Goal: Task Accomplishment & Management: Use online tool/utility

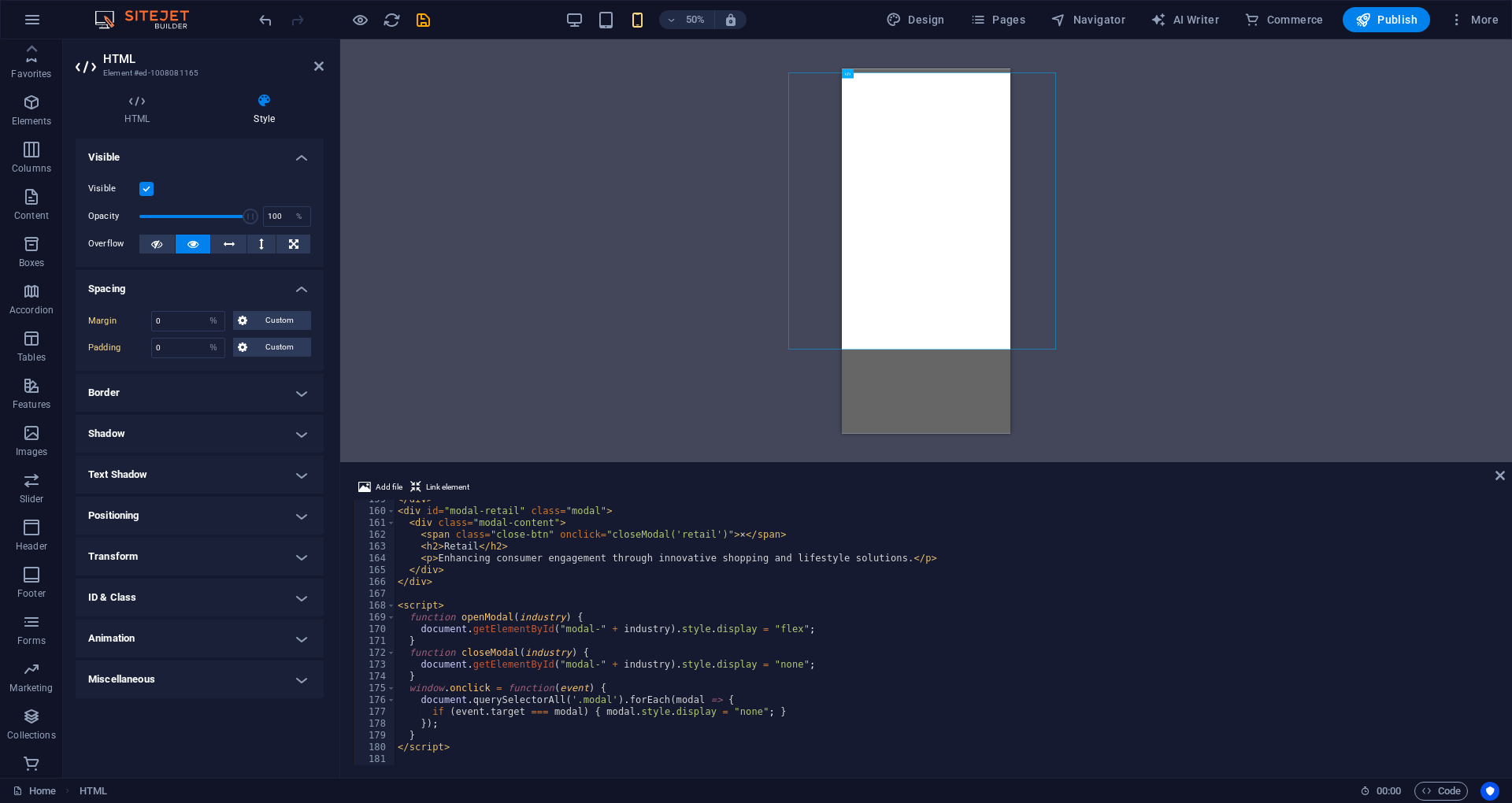
select select "%"
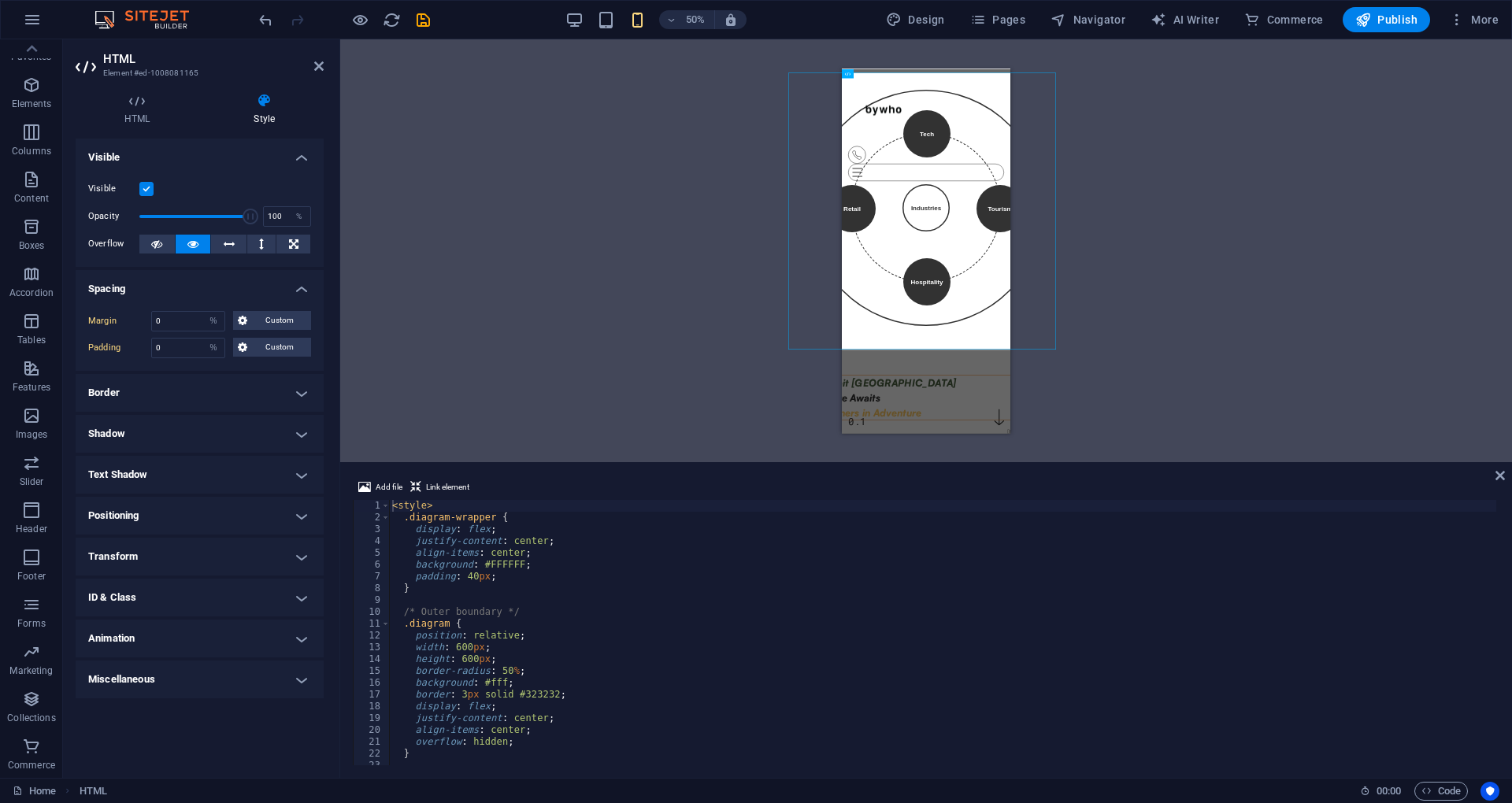
click at [350, 466] on div "Add file Link element <style> 1 2 3 4 5 6 7 8 9 10 11 12 13 14 15 16 17 18 19 2…" at bounding box center [925, 621] width 1171 height 312
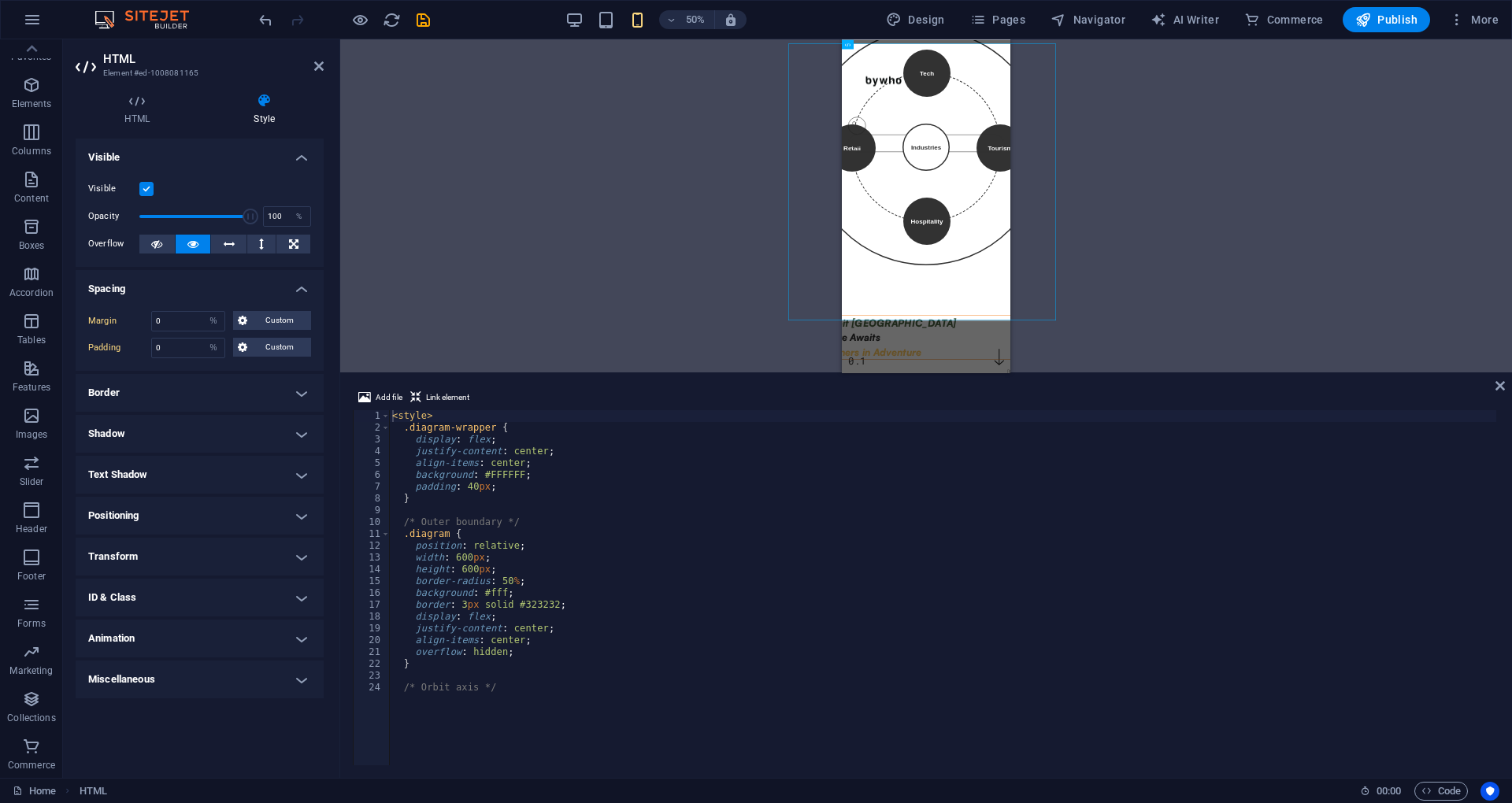
drag, startPoint x: 351, startPoint y: 464, endPoint x: 367, endPoint y: 371, distance: 94.4
click at [367, 371] on div "H1 Banner Banner Container Unequal Columns Container H2 Container HTML Containe…" at bounding box center [925, 408] width 1171 height 738
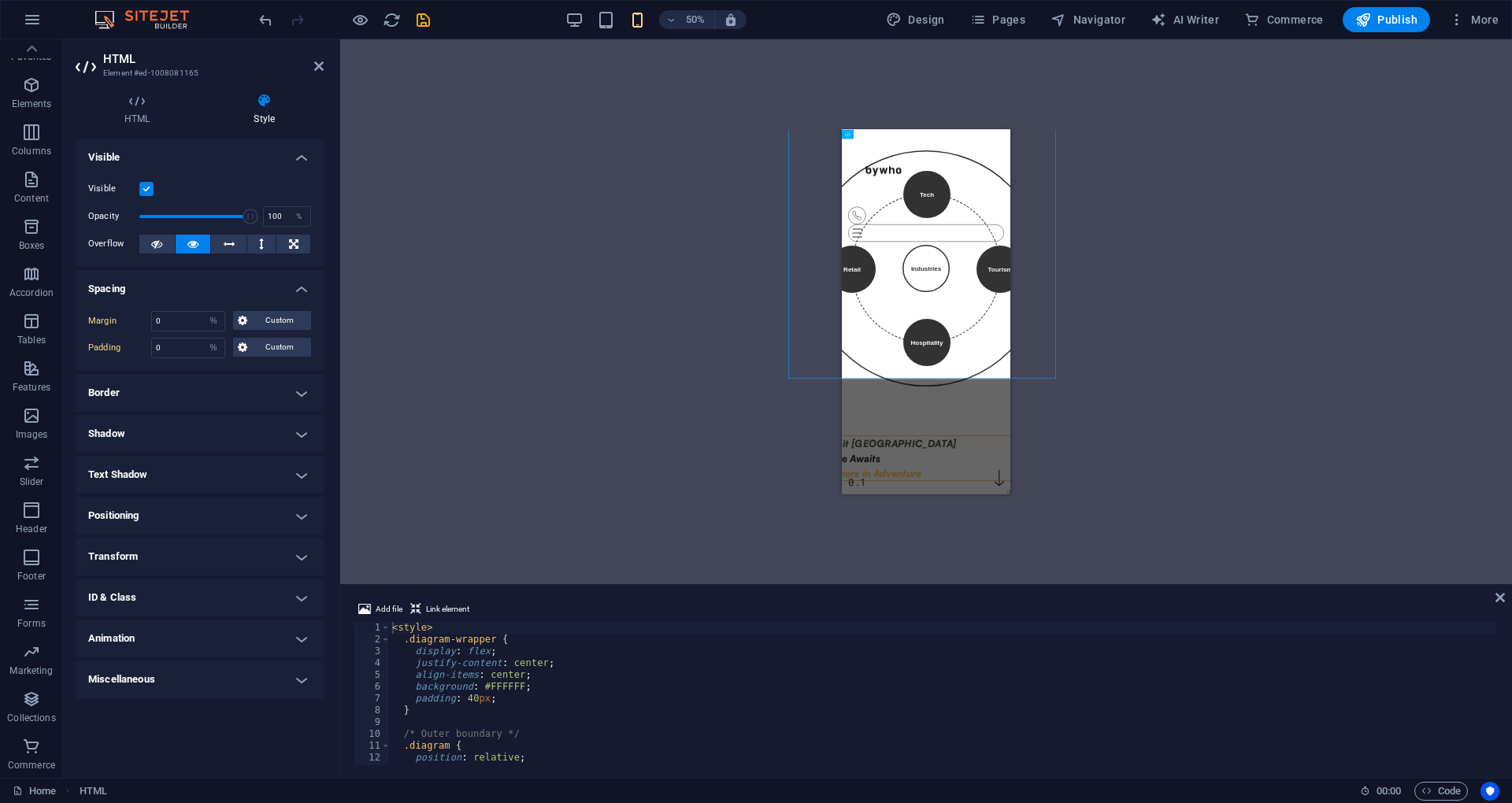
drag, startPoint x: 629, startPoint y: 374, endPoint x: 664, endPoint y: 569, distance: 198.1
click at [664, 574] on div "H1 Banner Banner Container Unequal Columns Container H2 Container HTML Containe…" at bounding box center [925, 408] width 1171 height 738
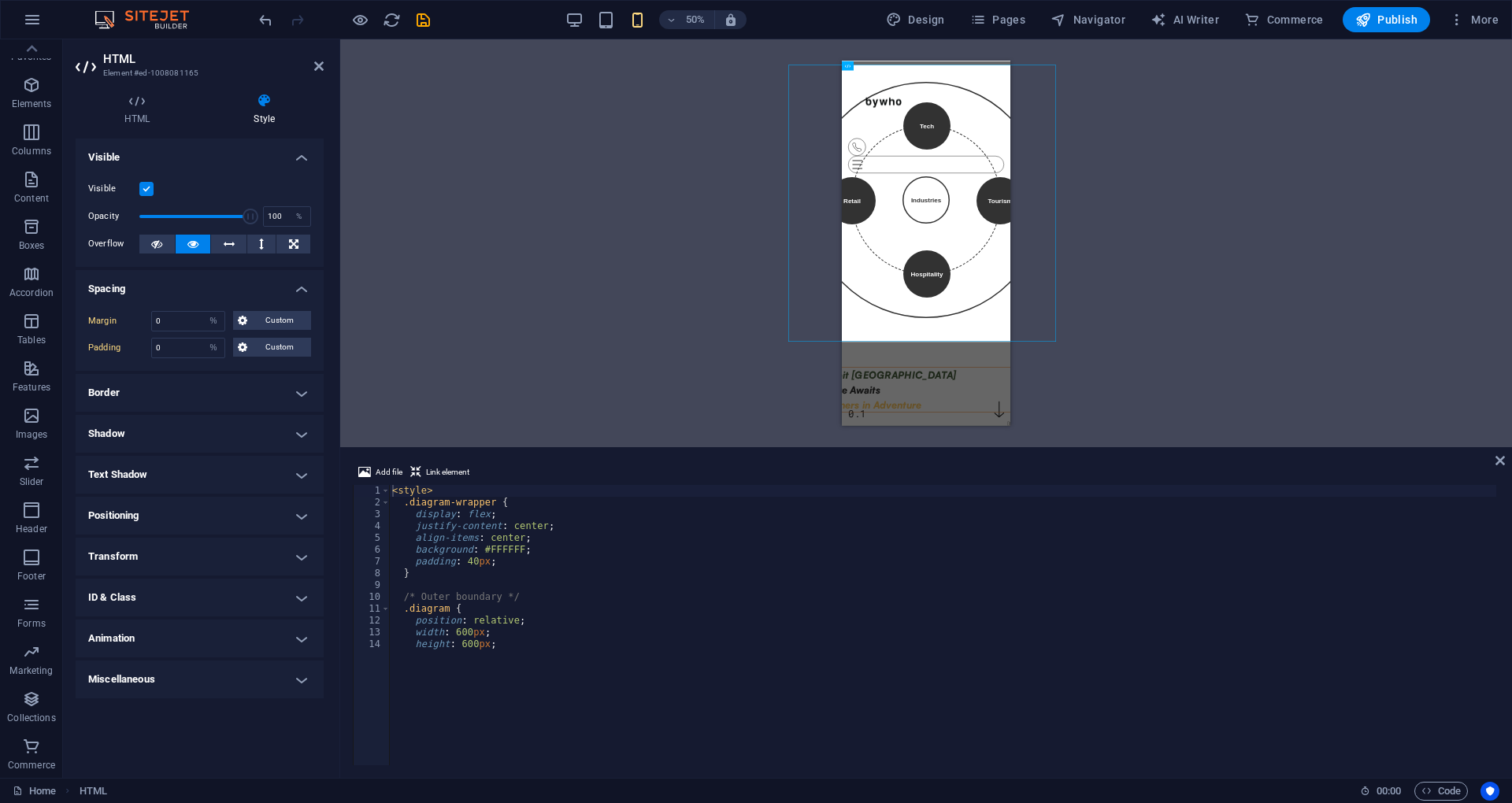
drag, startPoint x: 536, startPoint y: 577, endPoint x: 527, endPoint y: 487, distance: 90.4
click at [547, 436] on div "H1 Banner Banner Container Unequal Columns Container H2 Container HTML Containe…" at bounding box center [925, 408] width 1171 height 738
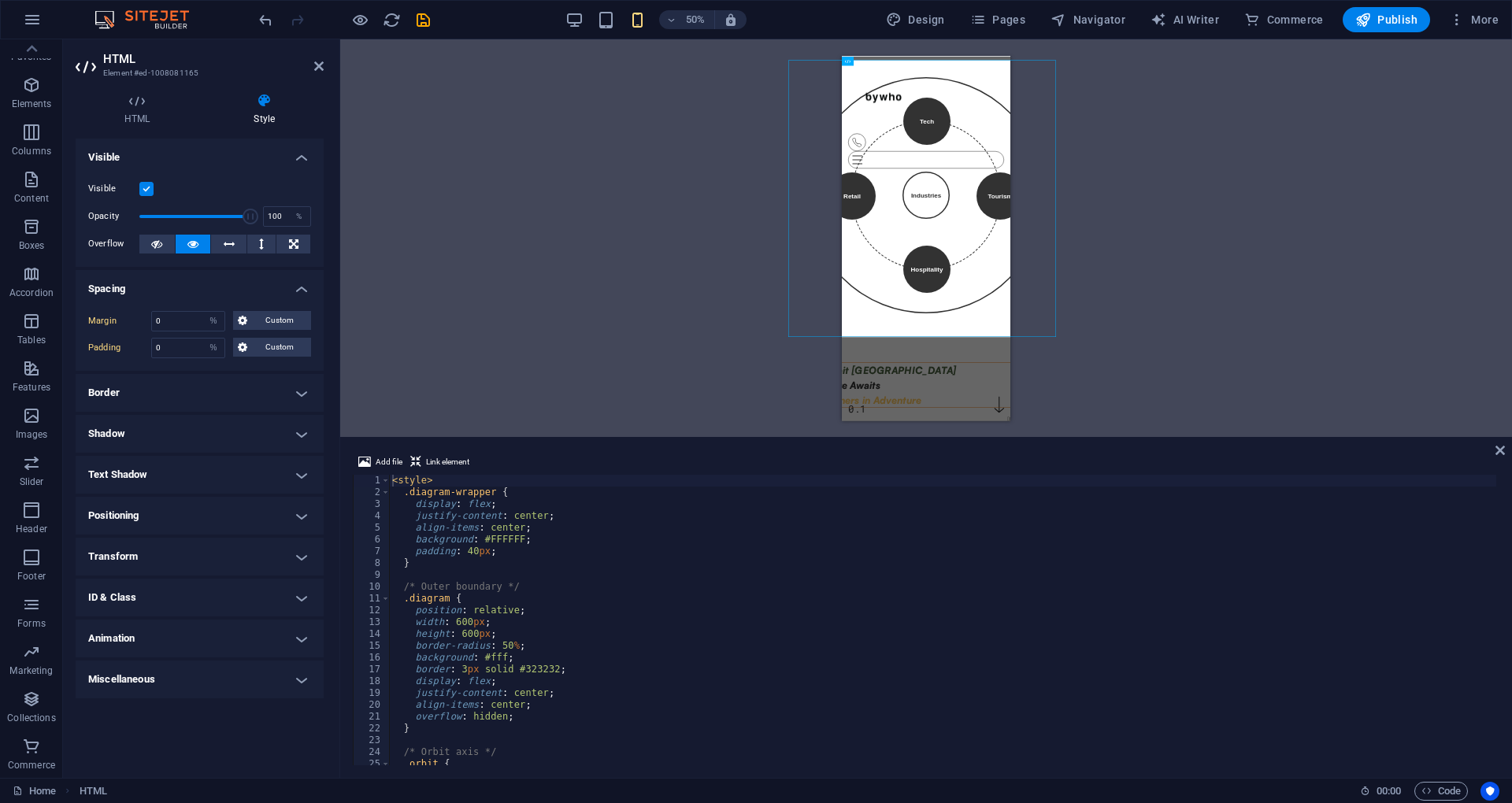
drag, startPoint x: 471, startPoint y: 548, endPoint x: 495, endPoint y: 546, distance: 24.1
click at [471, 548] on div "< style > .diagram-wrapper { display : flex ; justify-content : center ; align-…" at bounding box center [943, 631] width 1107 height 314
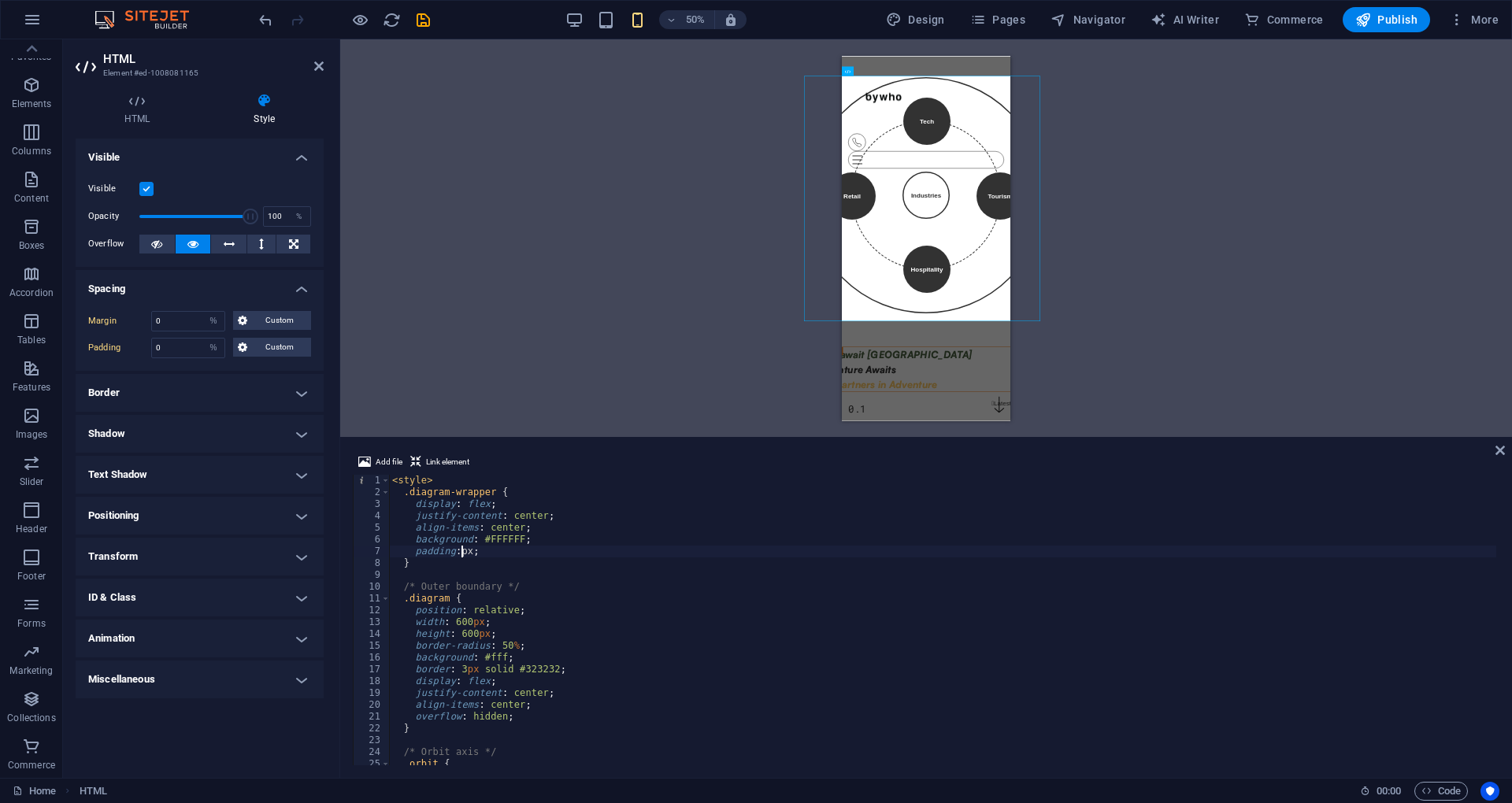
scroll to position [63, 0]
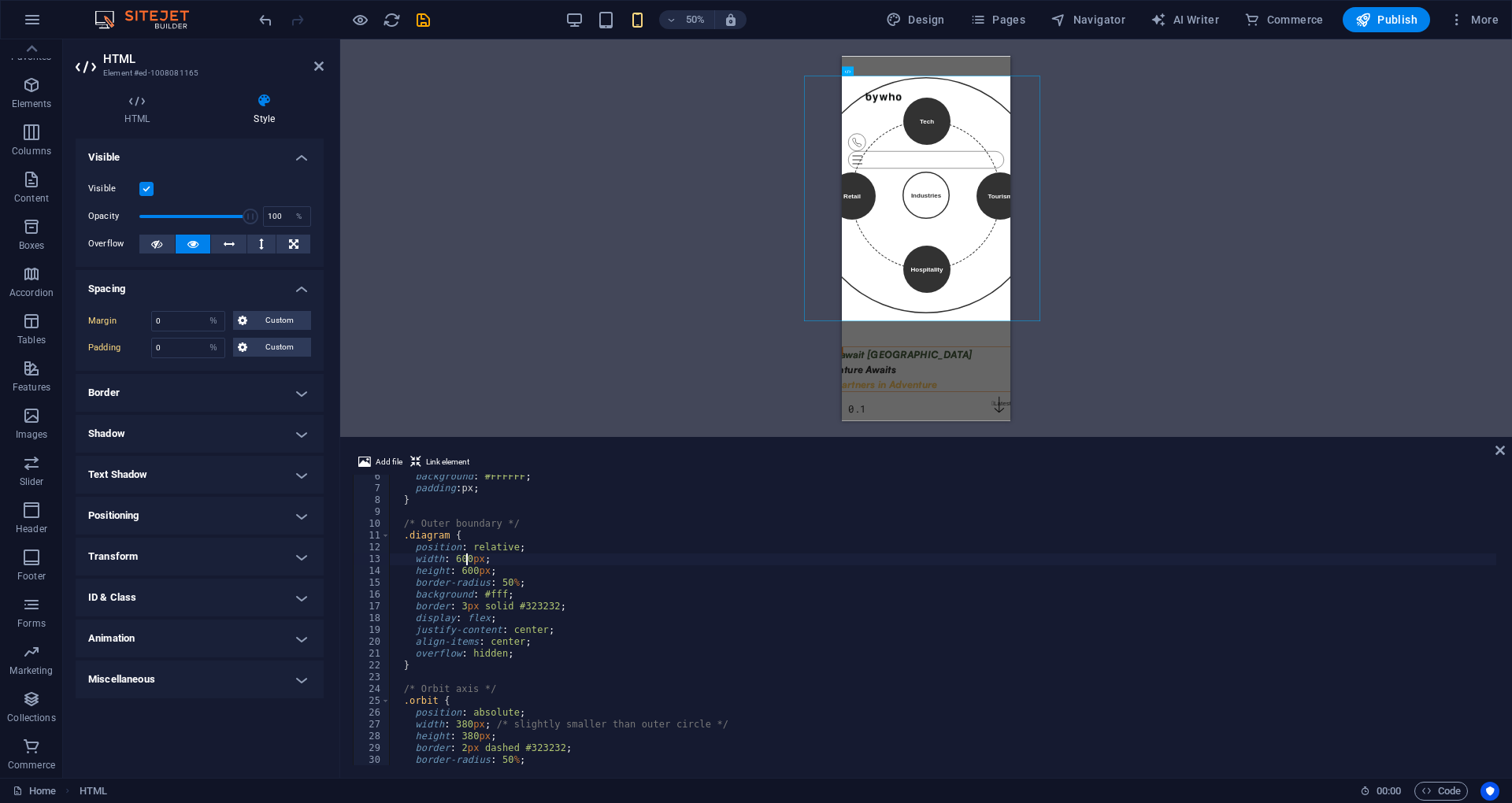
click at [468, 558] on div "background : #FFFFFF ; padding : px ; } /* Outer boundary */ .diagram { positio…" at bounding box center [943, 627] width 1107 height 314
drag, startPoint x: 461, startPoint y: 487, endPoint x: 505, endPoint y: 507, distance: 48.3
click at [461, 492] on div "background : #FFFFFF ; padding : px ; } /* Outer boundary */ .diagram { positio…" at bounding box center [943, 627] width 1107 height 314
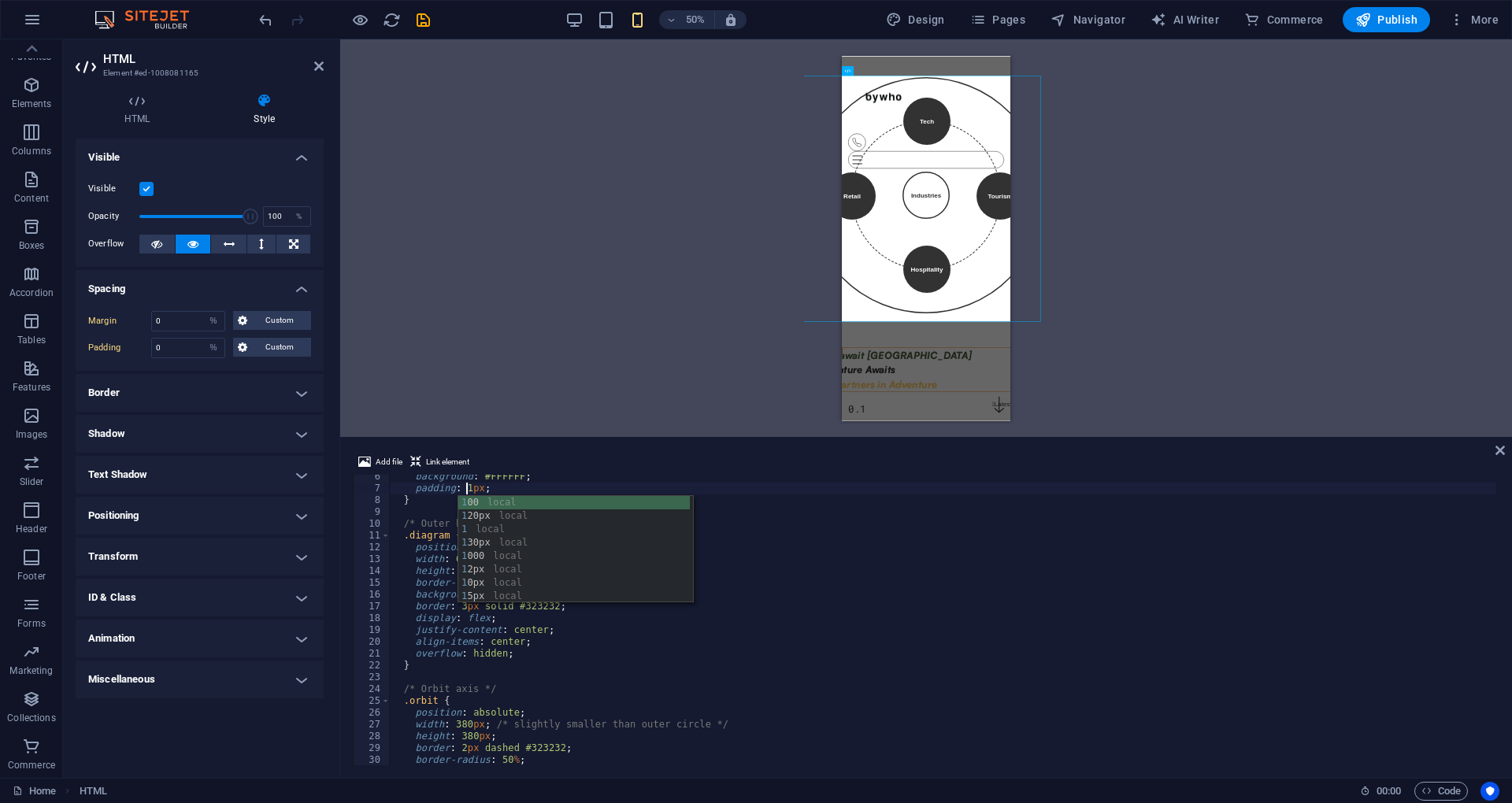
click at [857, 602] on div "background : #FFFFFF ; padding : 1 px ; } /* Outer boundary */ .diagram { posit…" at bounding box center [943, 627] width 1107 height 314
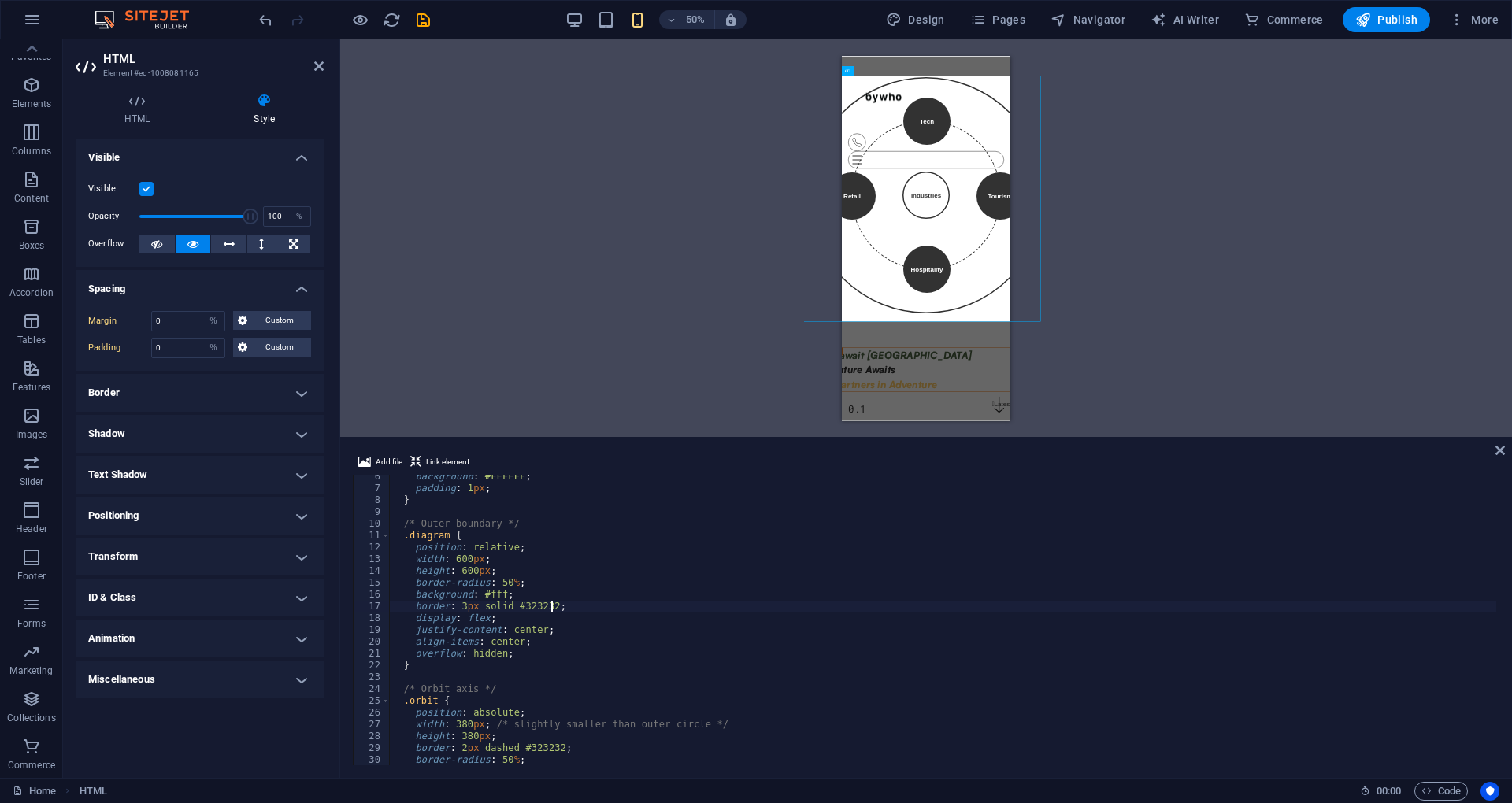
click at [465, 559] on div "background : #FFFFFF ; padding : 1 px ; } /* Outer boundary */ .diagram { posit…" at bounding box center [943, 627] width 1107 height 314
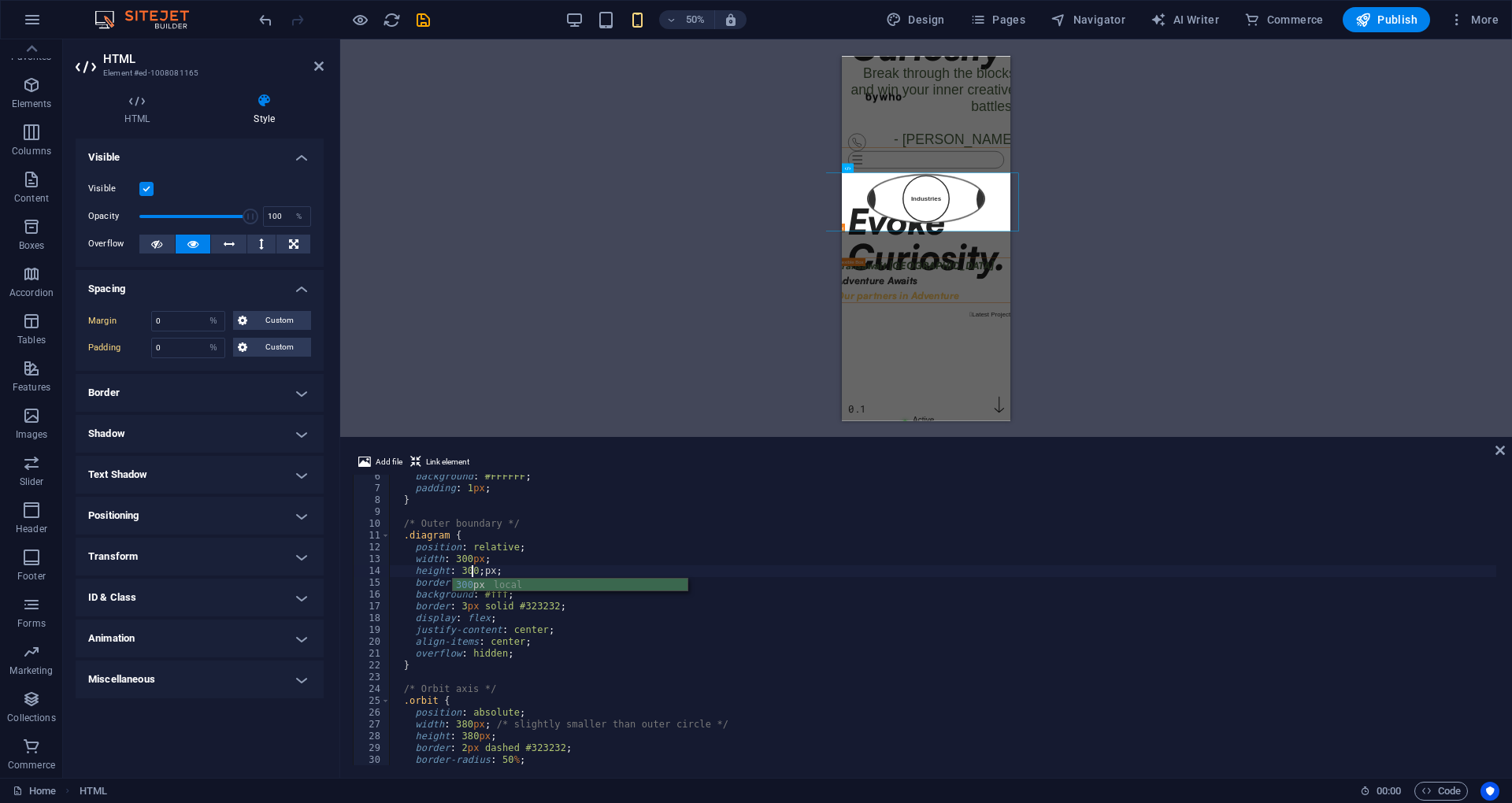
scroll to position [0, 6]
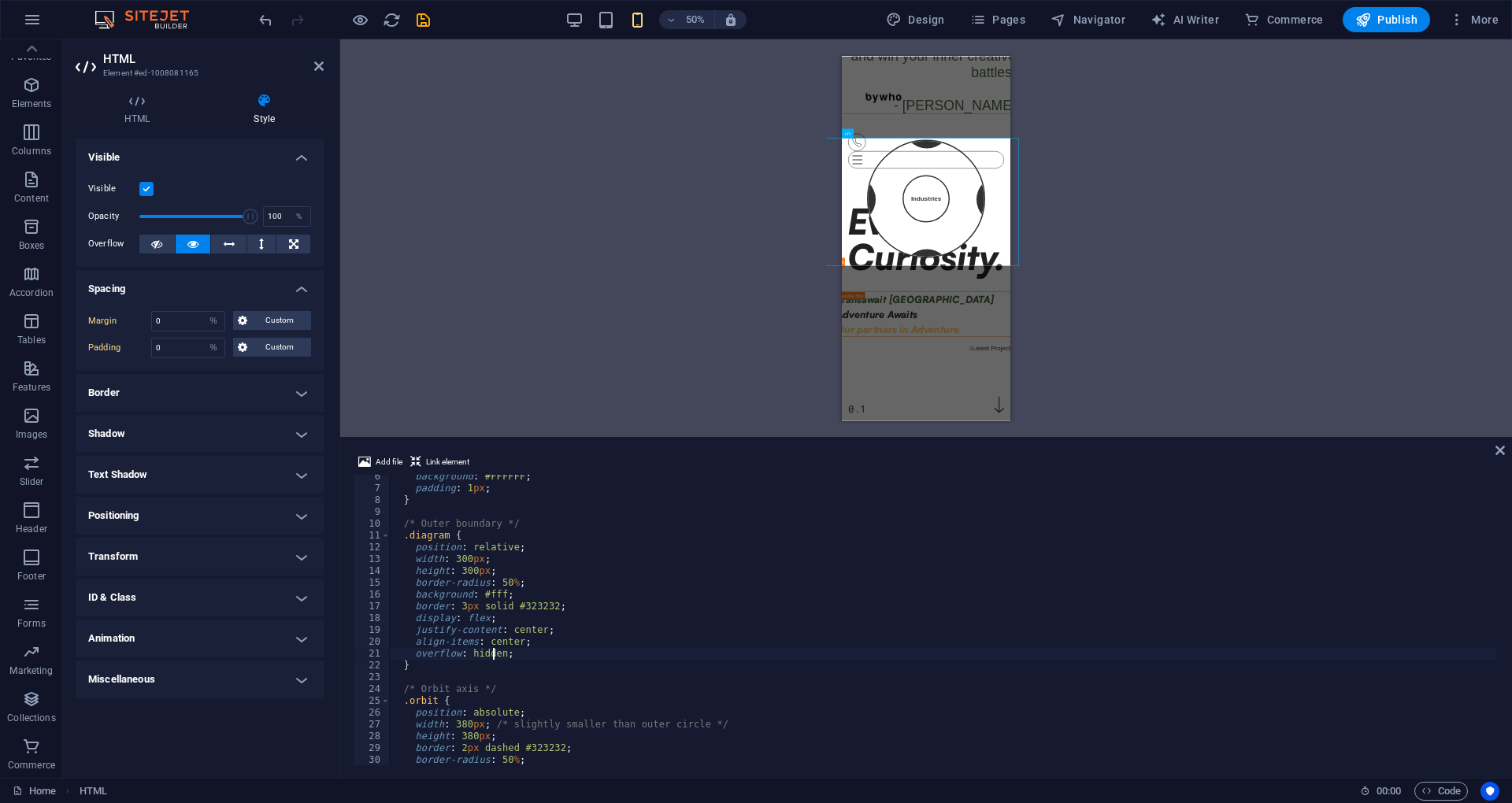
type textarea "}"
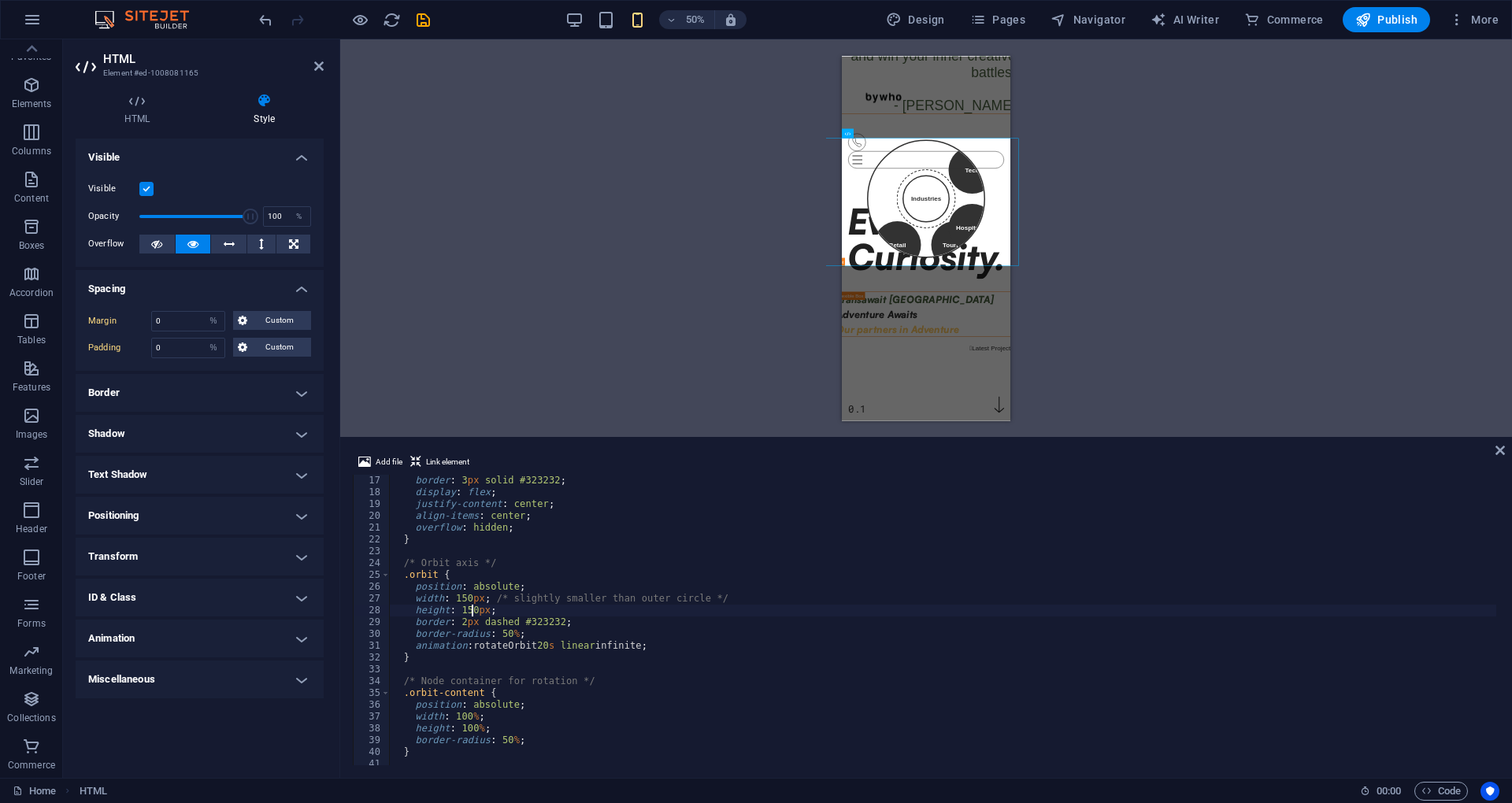
scroll to position [189, 0]
click at [499, 628] on div "border : 3 px solid #323232 ; display : flex ; justify-content : center ; align…" at bounding box center [943, 631] width 1107 height 314
click at [507, 636] on div "border : 3 px solid #323232 ; display : flex ; justify-content : center ; align…" at bounding box center [943, 631] width 1107 height 314
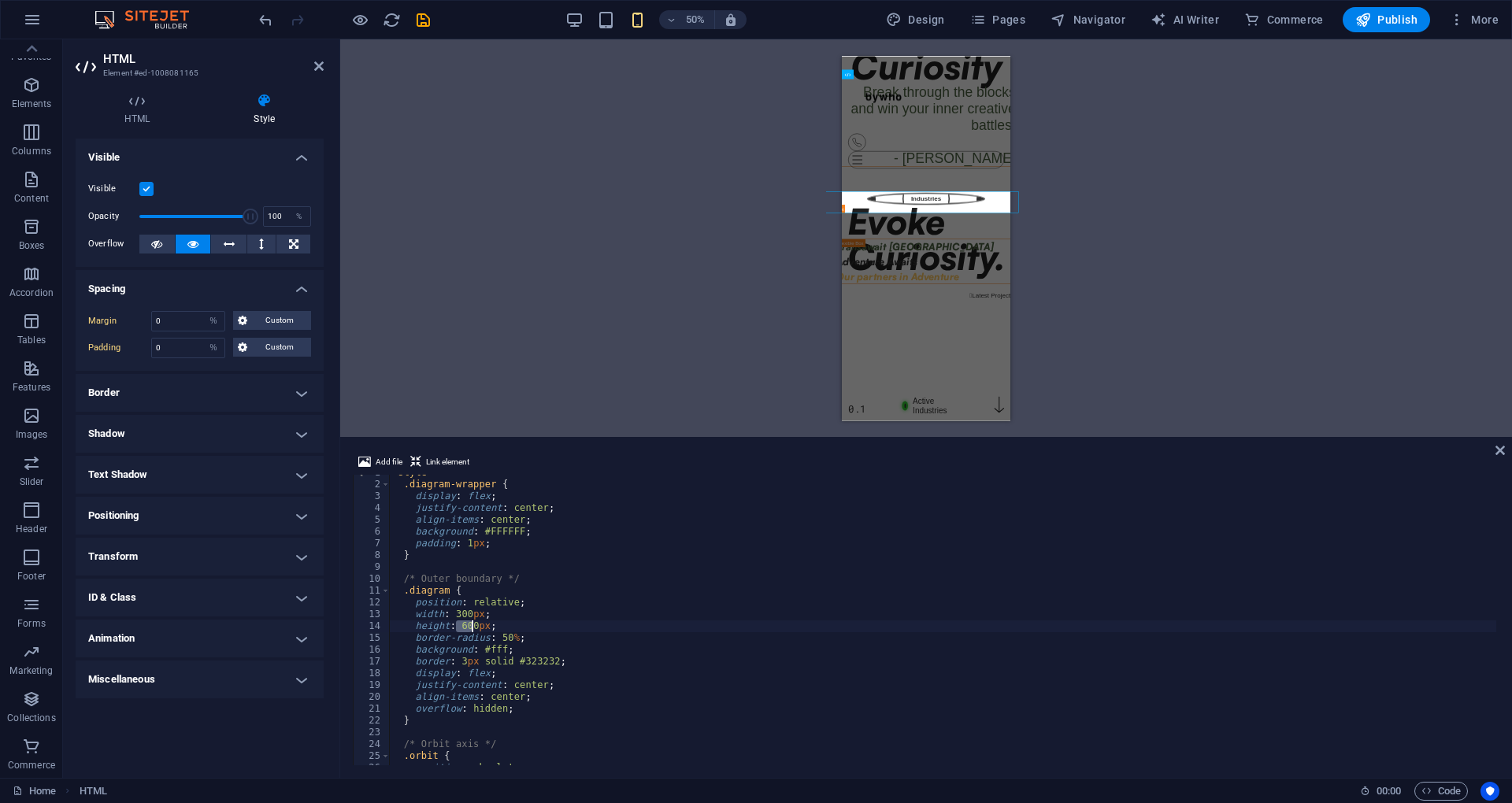
scroll to position [0, 5]
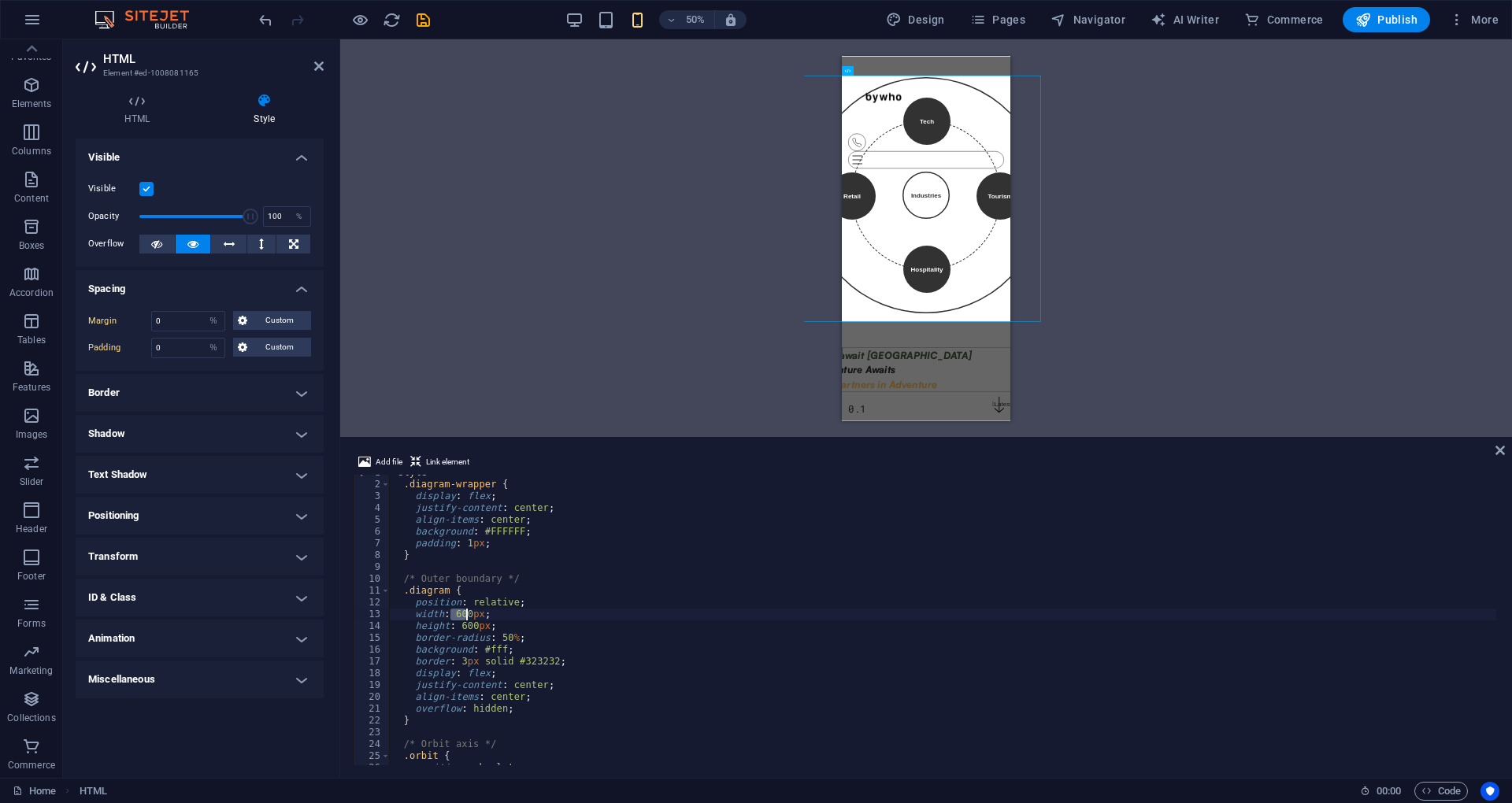
click at [493, 513] on div "< style > .diagram-wrapper { display : flex ; justify-content : center ; align-…" at bounding box center [943, 623] width 1107 height 314
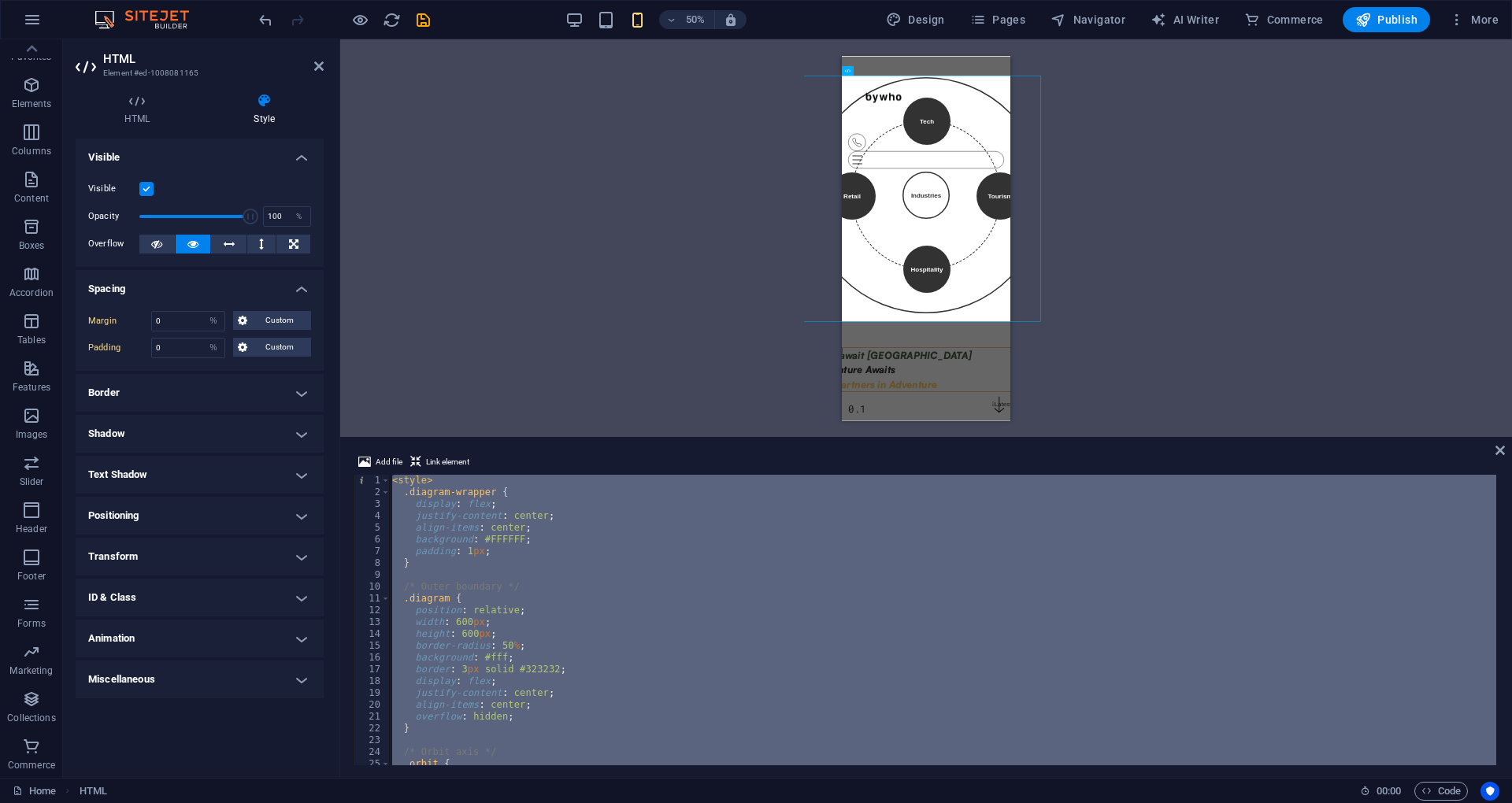
click at [671, 190] on div "H1 Banner Banner Container Unequal Columns Container H2 Container HTML Containe…" at bounding box center [925, 238] width 1171 height 398
click at [720, 660] on div "< style > .diagram-wrapper { display : flex ; justify-content : center ; align-…" at bounding box center [943, 620] width 1107 height 291
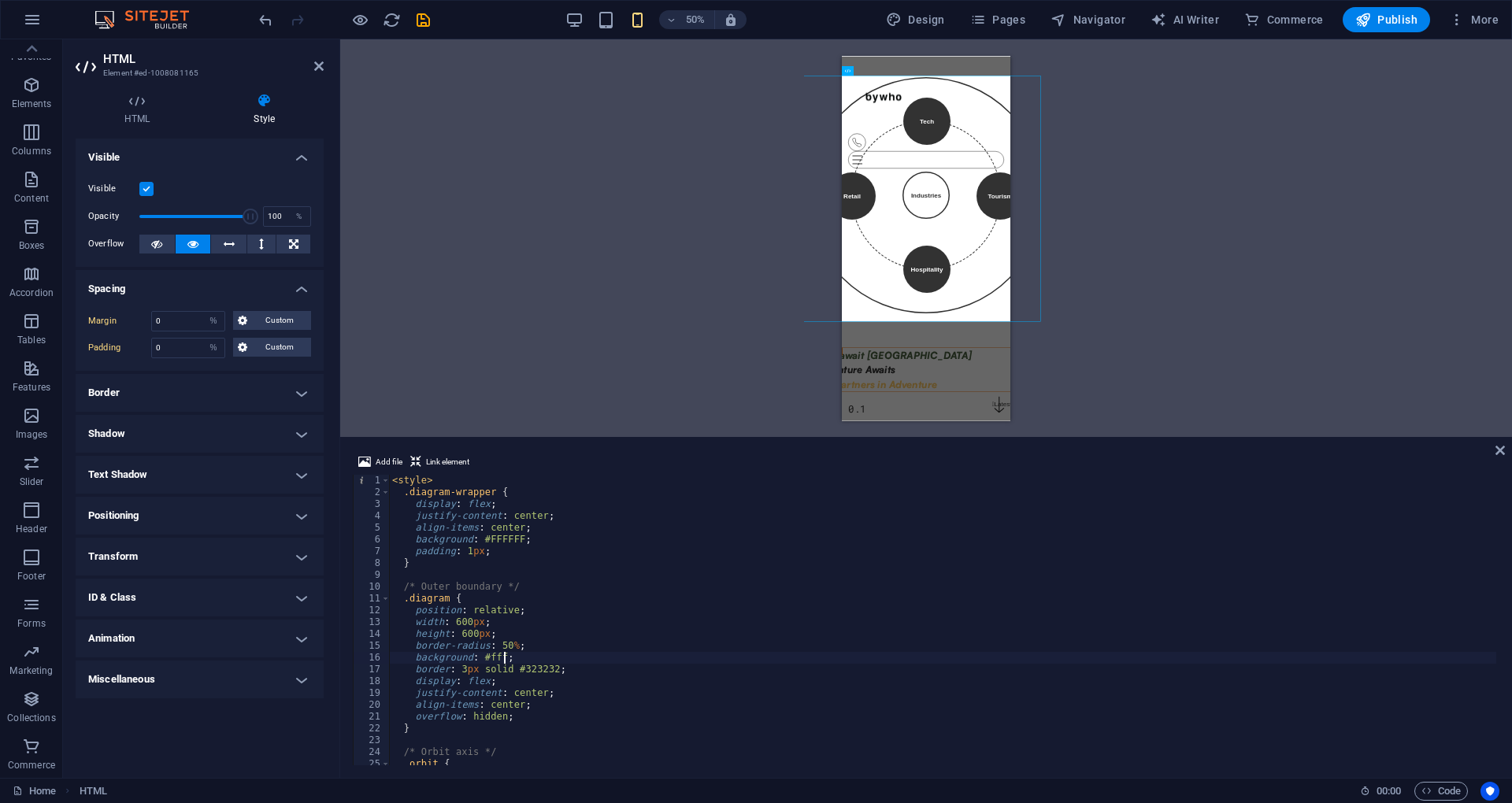
type textarea "</script>"
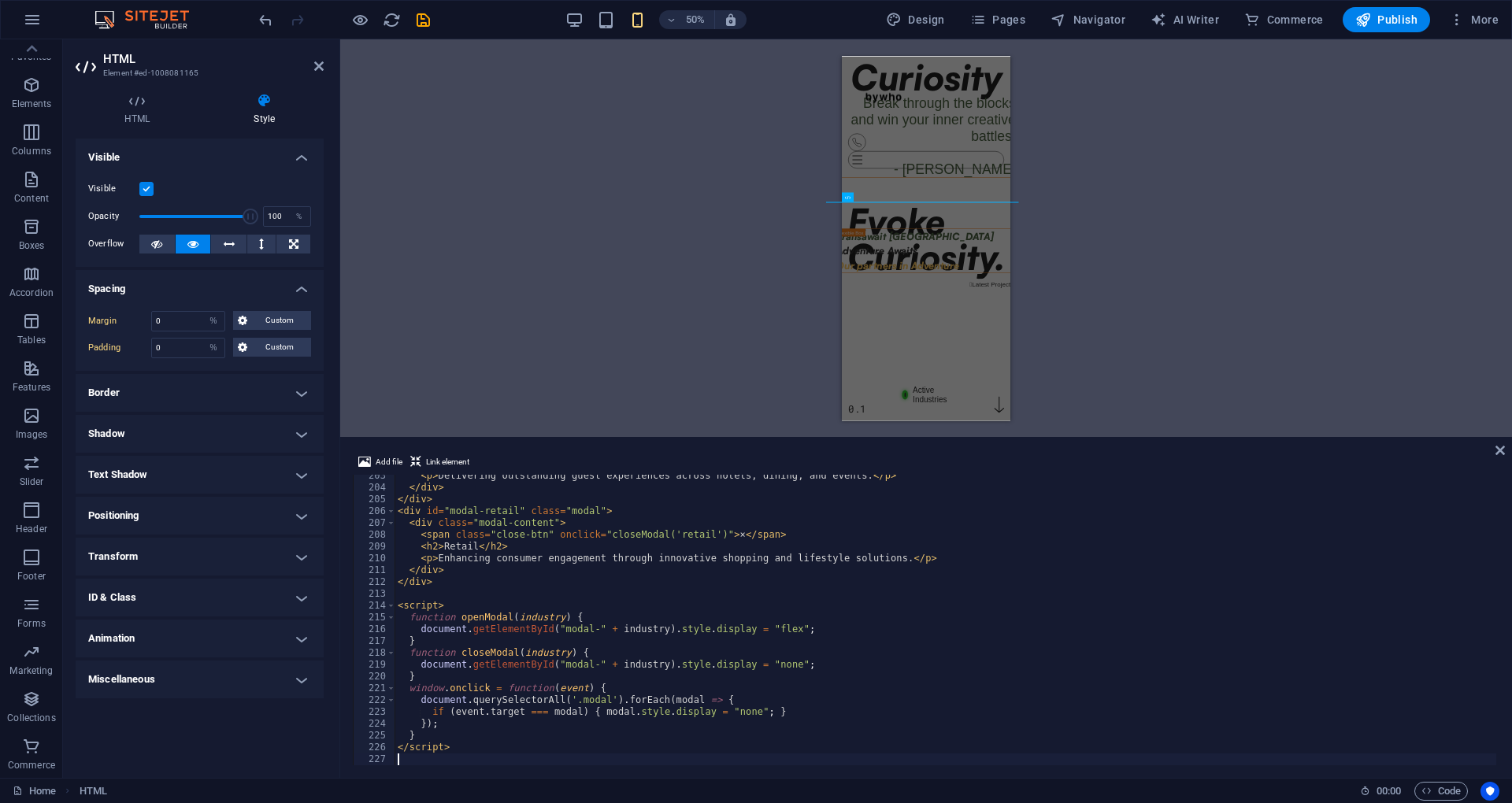
scroll to position [2388, 0]
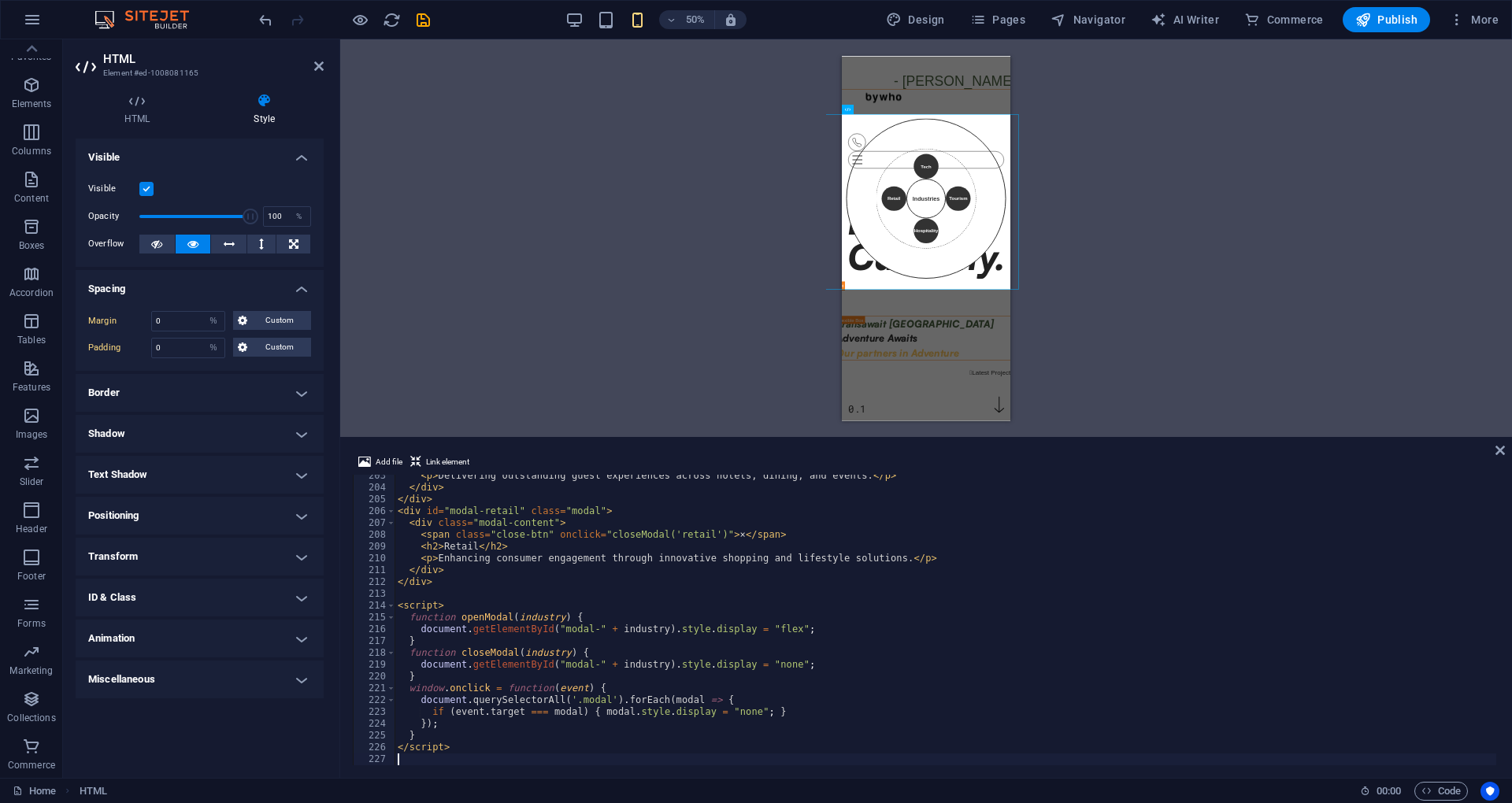
click at [351, 290] on div "H1 Banner Banner Container Unequal Columns Container H2 Container HTML Containe…" at bounding box center [925, 238] width 1171 height 398
click at [453, 346] on div "H1 Banner Banner Container Unequal Columns Container H2 Container HTML Containe…" at bounding box center [925, 238] width 1171 height 398
click at [448, 152] on div "H1 Banner Banner Container Unequal Columns Container H2 Container HTML Containe…" at bounding box center [925, 238] width 1171 height 398
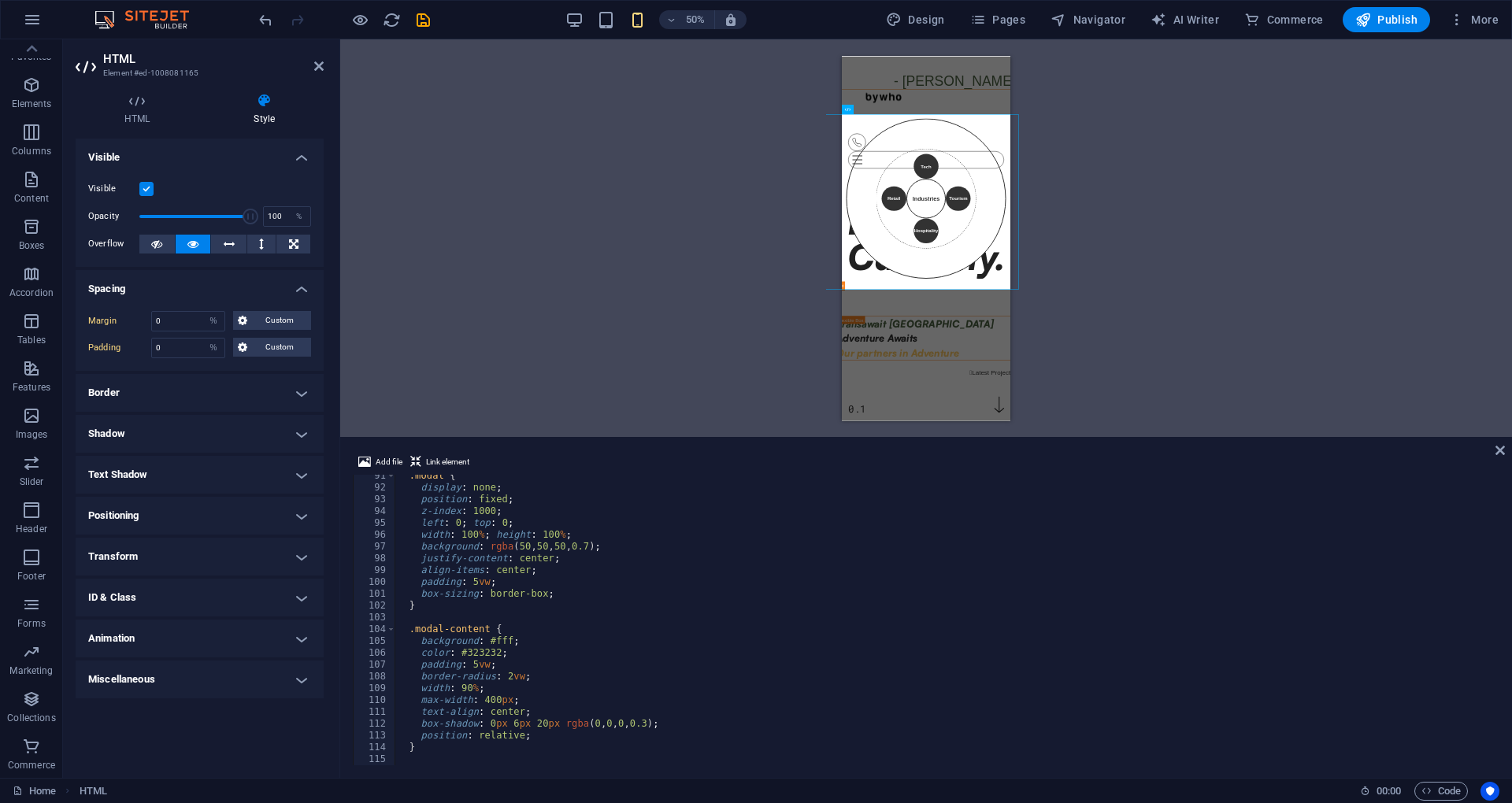
scroll to position [1067, 0]
click at [1499, 452] on icon at bounding box center [1499, 450] width 9 height 13
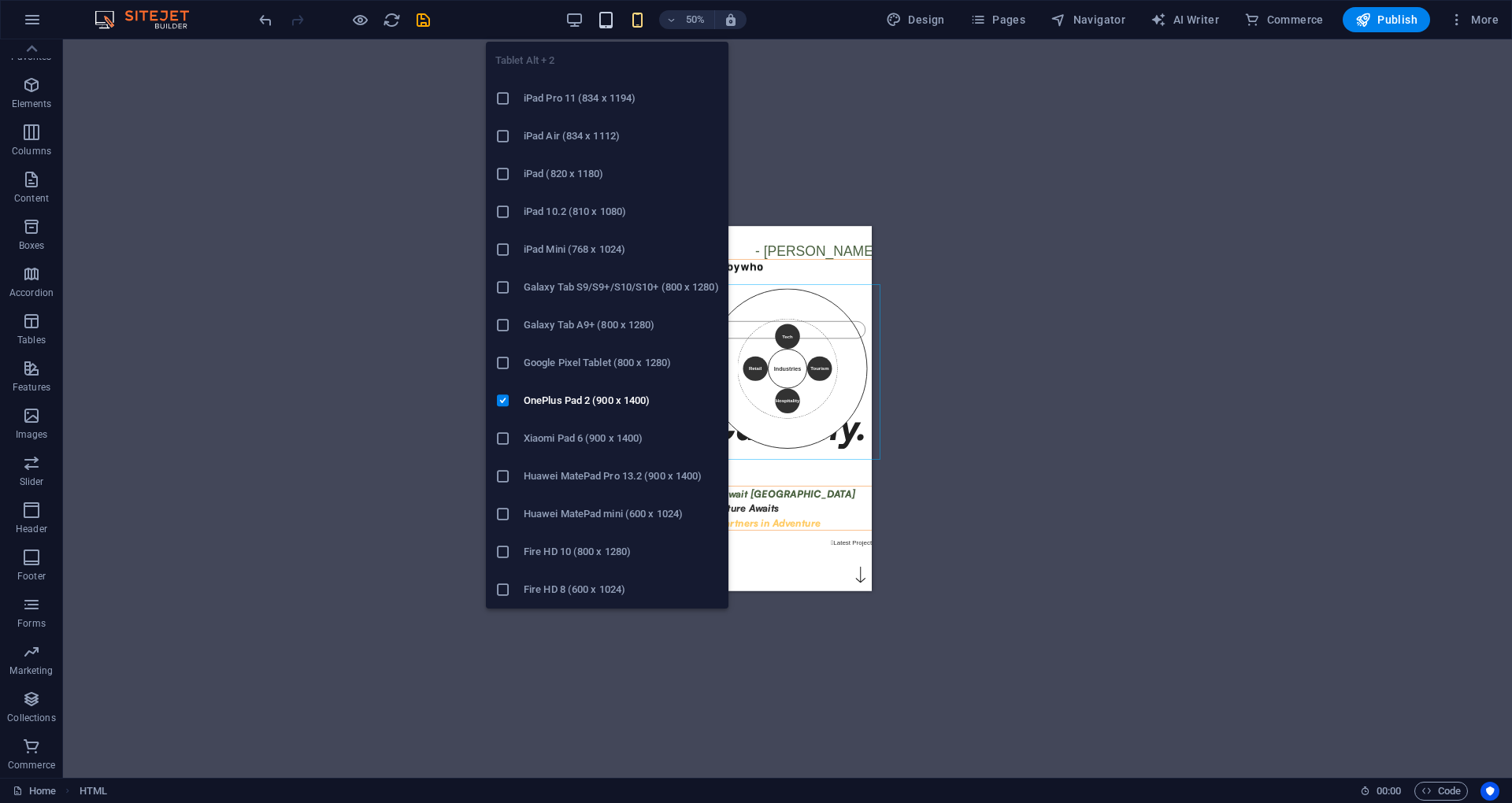
click at [609, 16] on icon "button" at bounding box center [605, 20] width 18 height 18
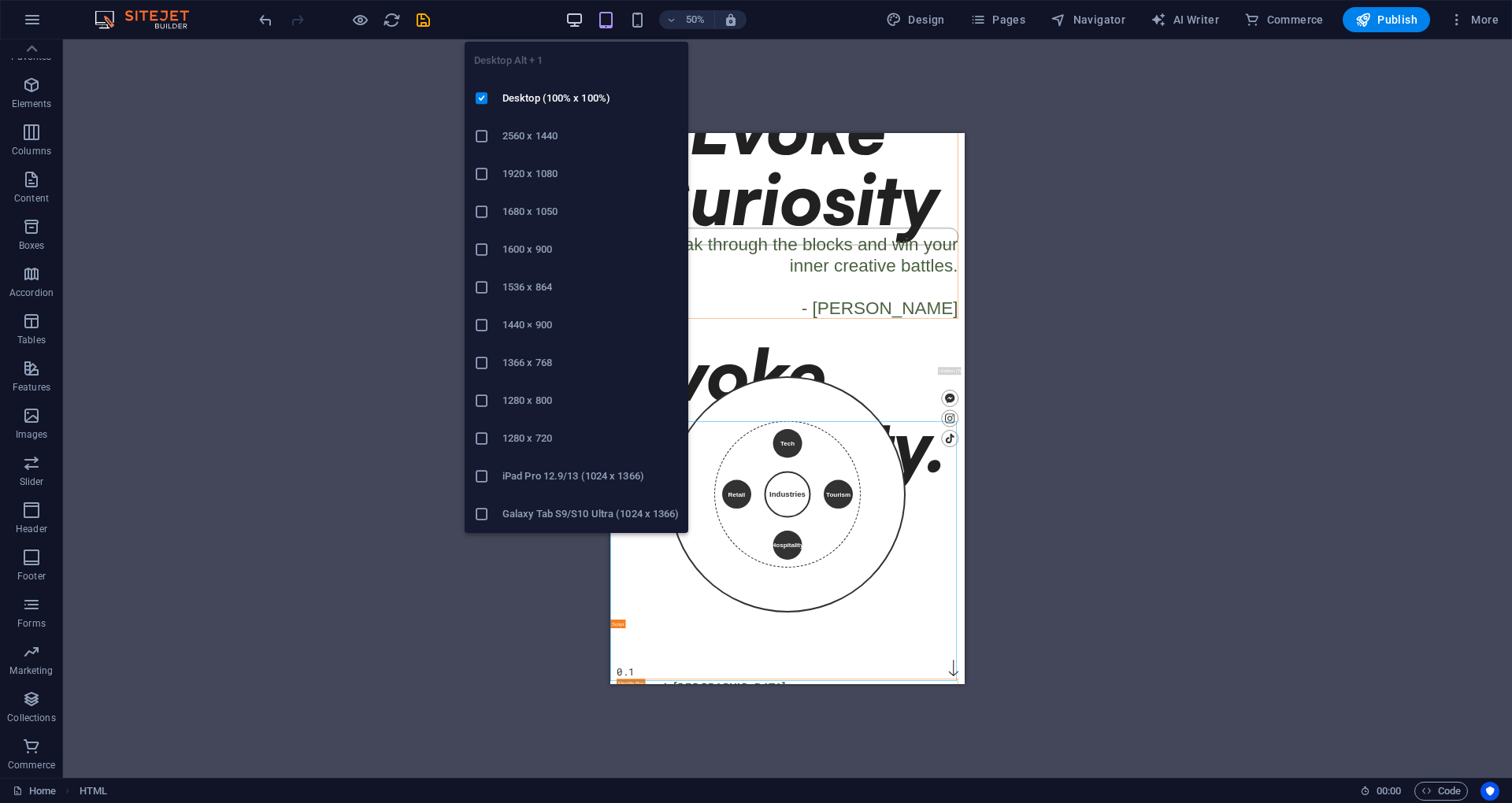
click at [573, 15] on icon "button" at bounding box center [574, 20] width 18 height 18
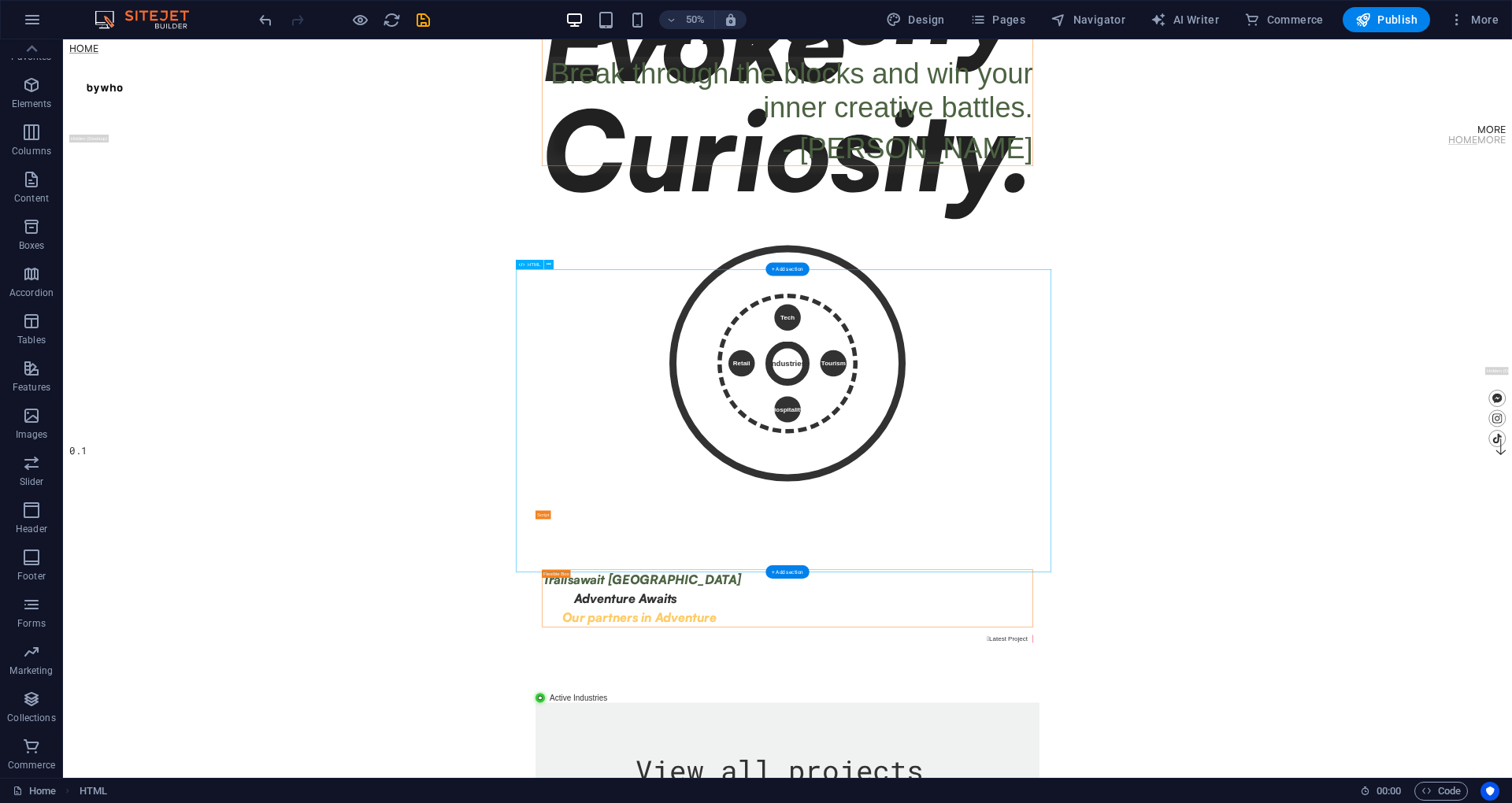
scroll to position [419, 0]
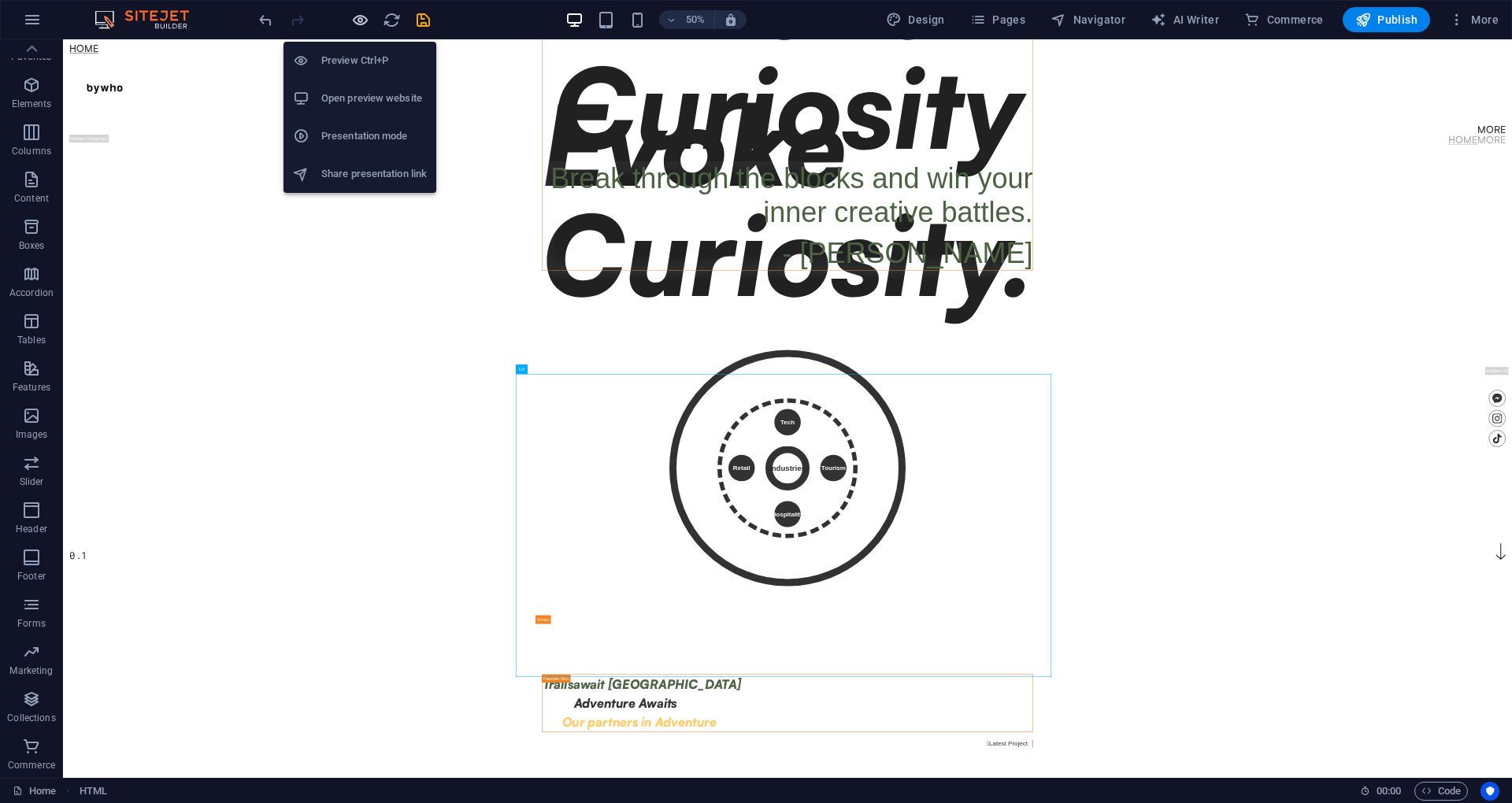
click at [356, 23] on icon "button" at bounding box center [359, 20] width 18 height 18
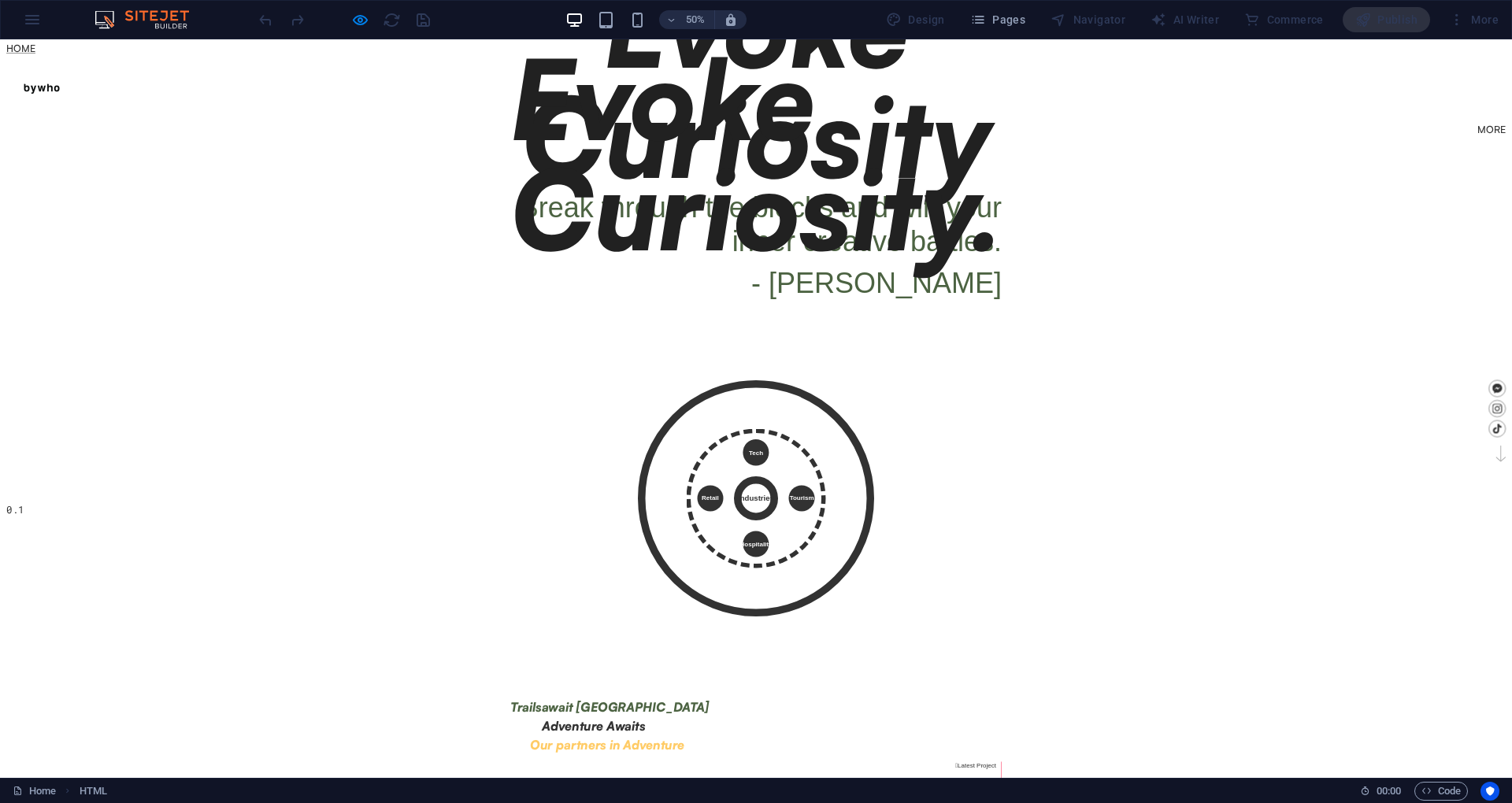
scroll to position [515, 0]
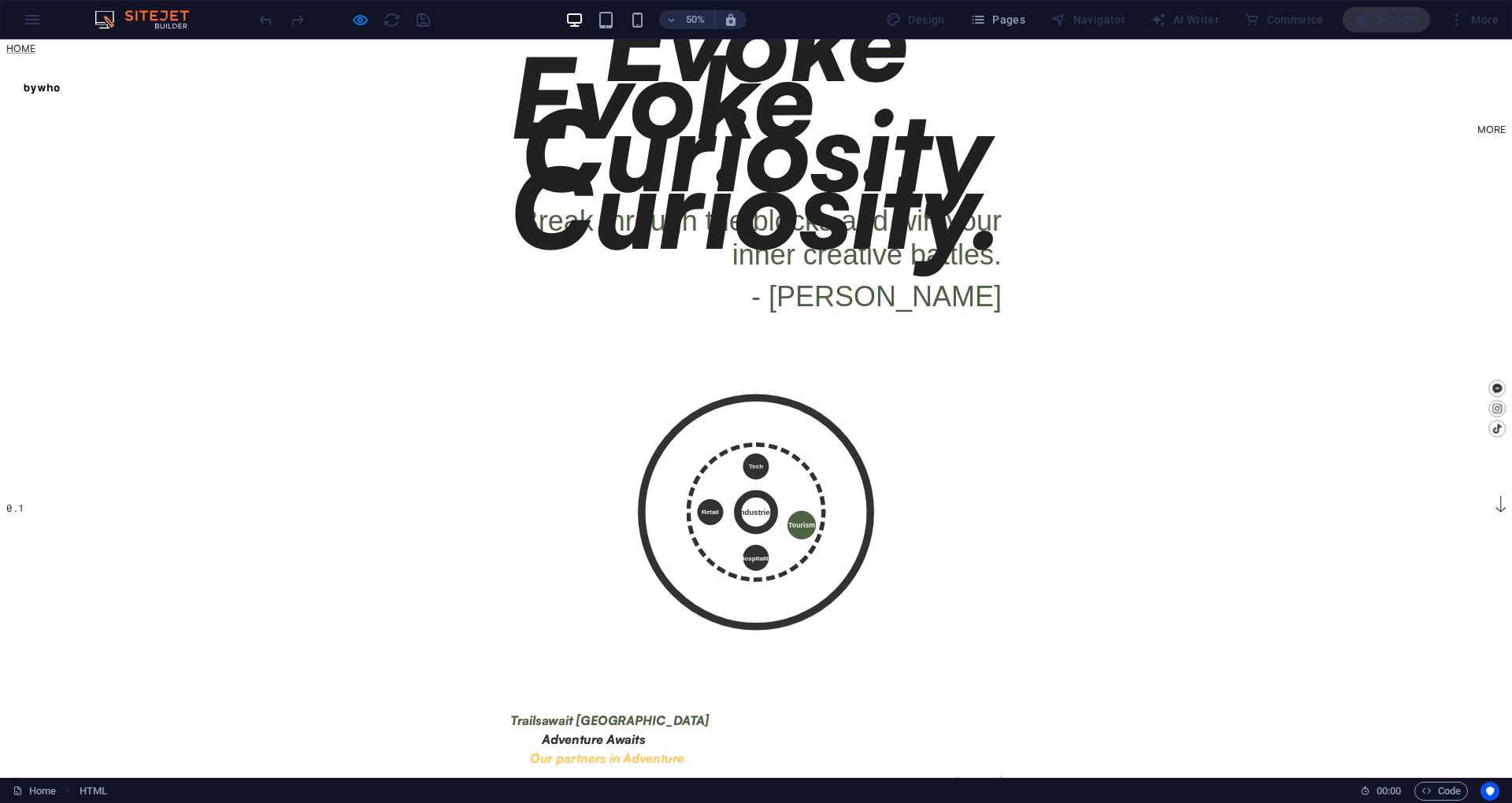
drag, startPoint x: 1515, startPoint y: 1116, endPoint x: 1556, endPoint y: 1051, distance: 76.9
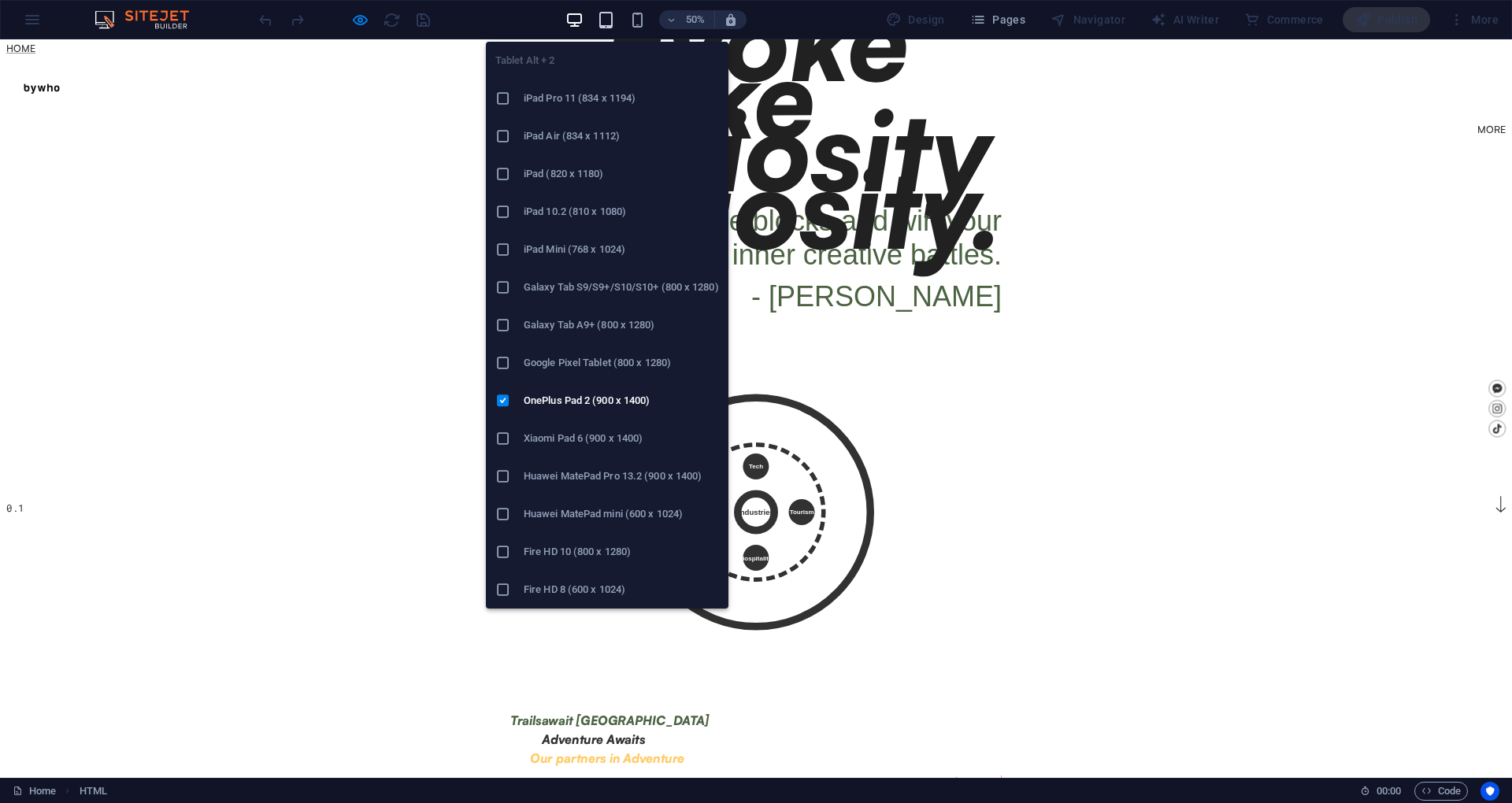
click at [614, 22] on icon "button" at bounding box center [605, 20] width 18 height 18
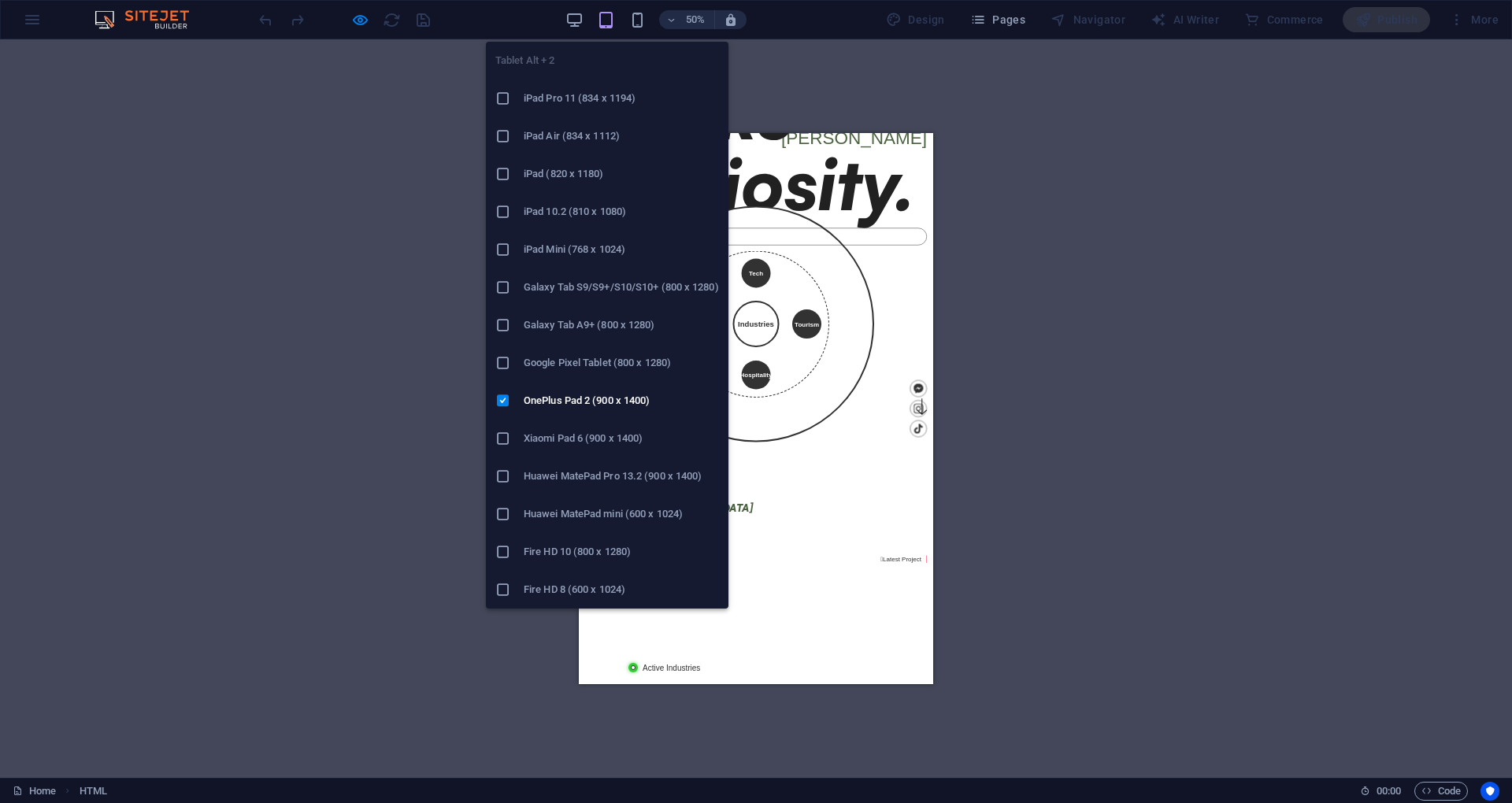
scroll to position [527, 0]
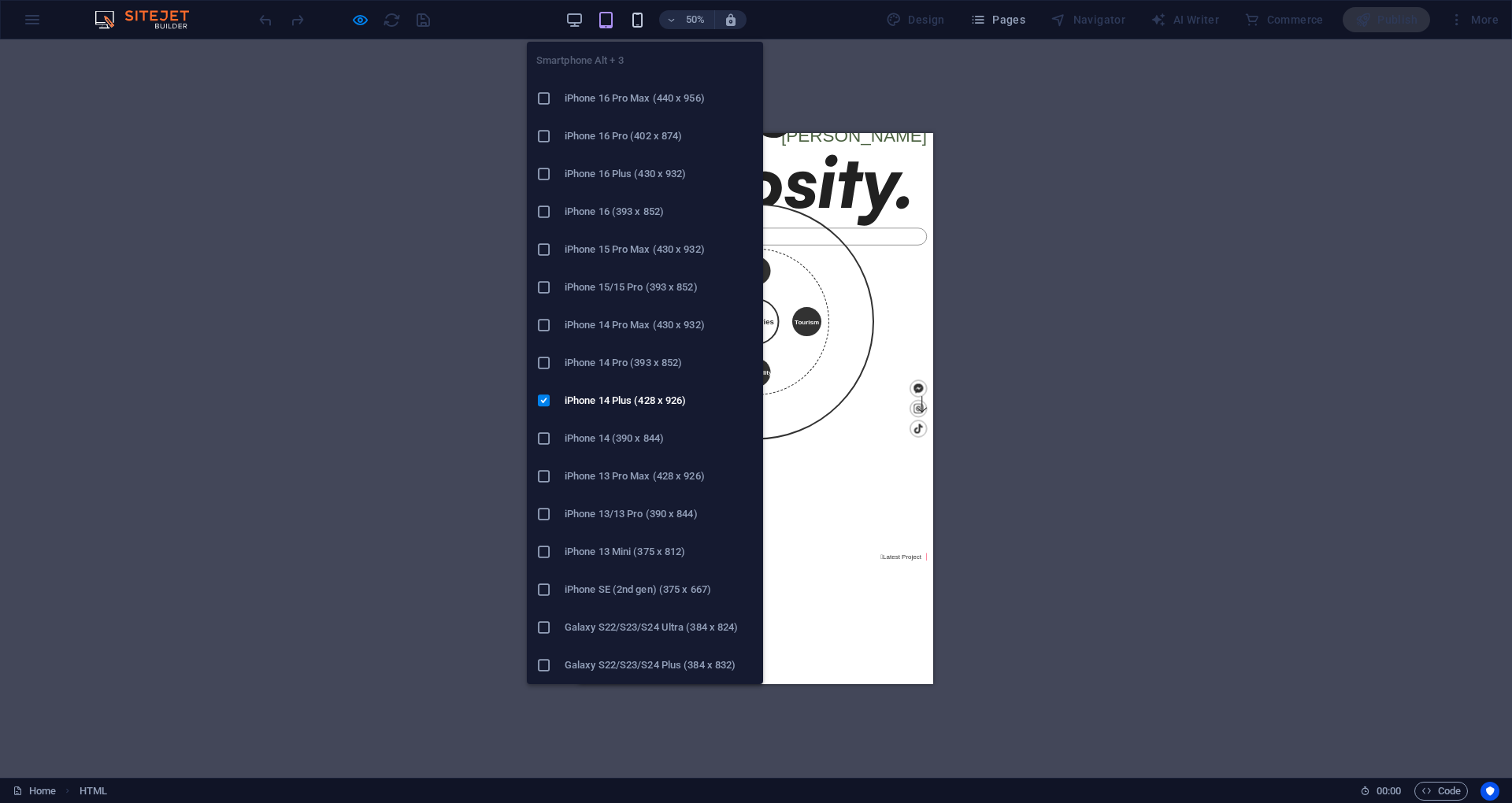
click at [633, 23] on icon "button" at bounding box center [637, 20] width 18 height 18
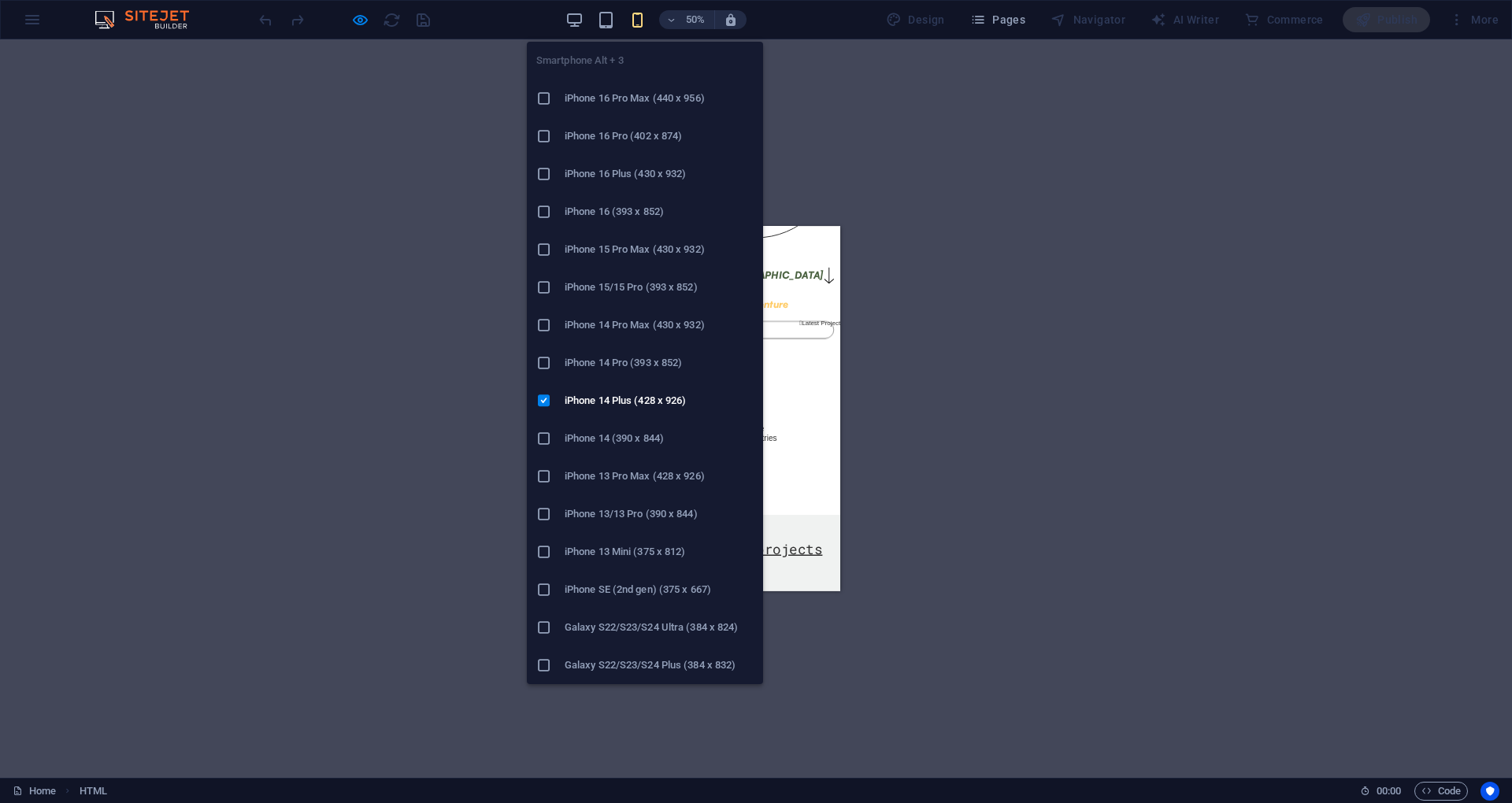
scroll to position [598, 0]
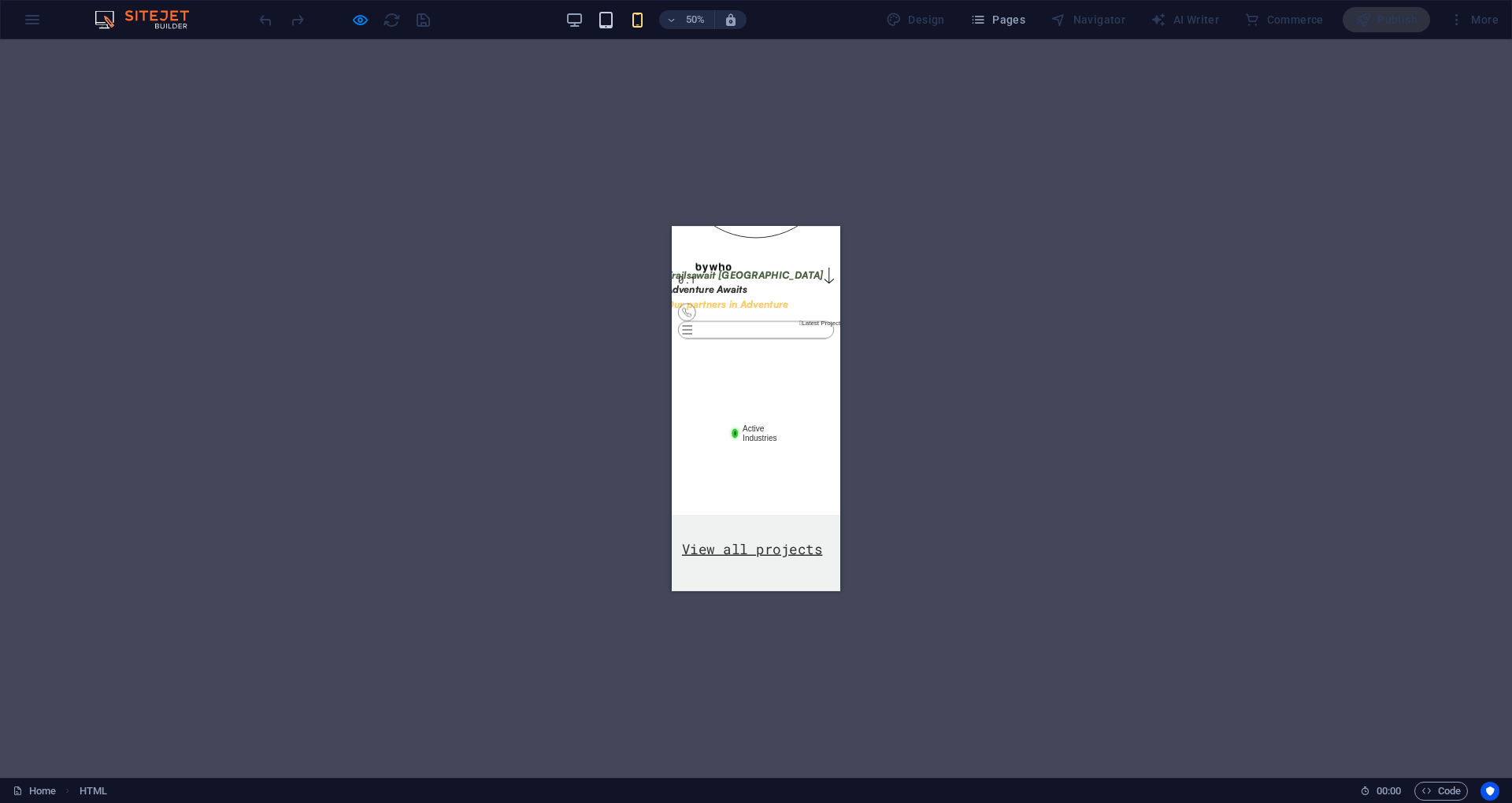
drag, startPoint x: 598, startPoint y: 18, endPoint x: 608, endPoint y: 18, distance: 10.0
click at [605, 18] on div "50%" at bounding box center [655, 19] width 182 height 25
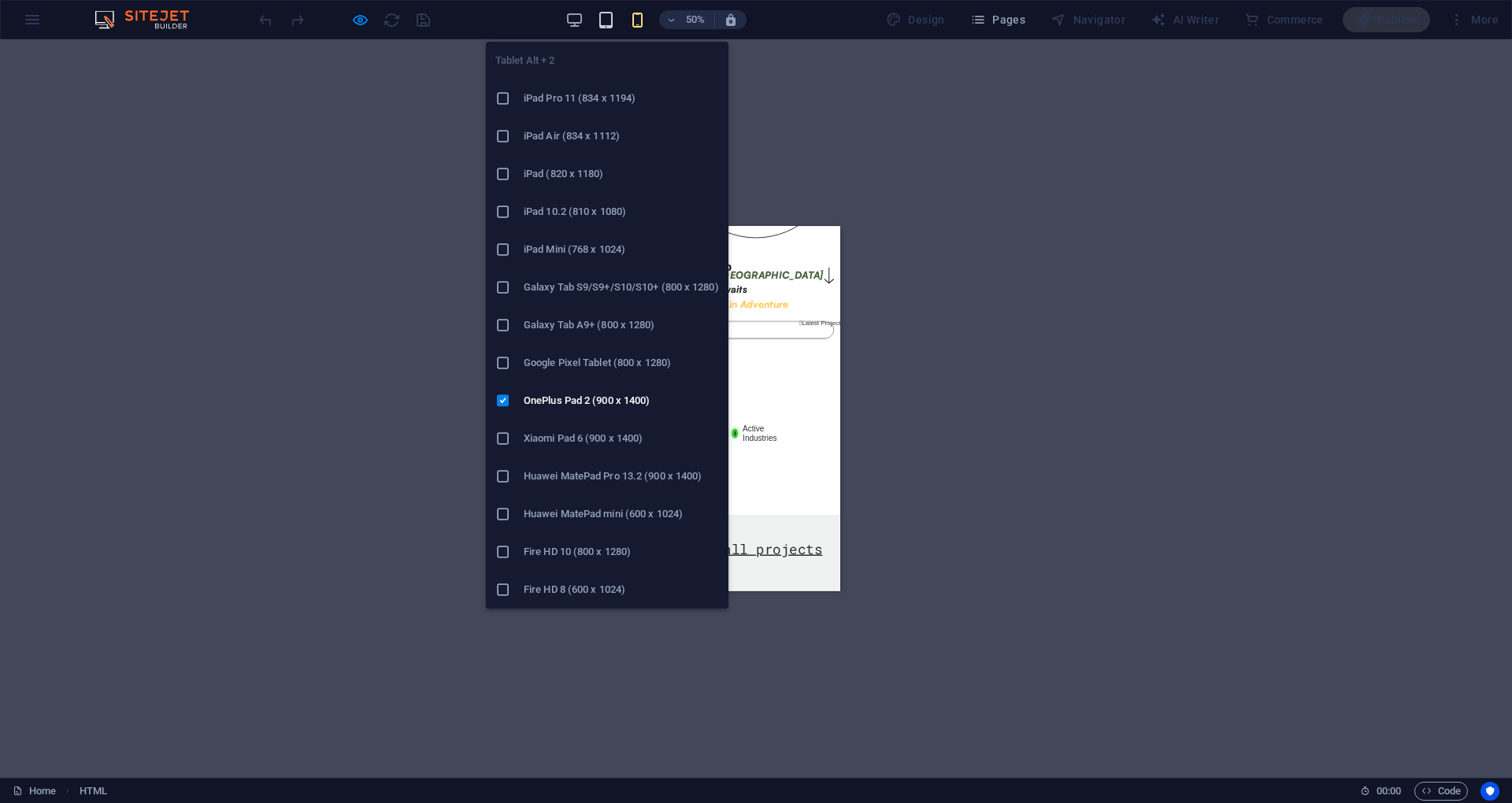
click at [608, 20] on icon "button" at bounding box center [605, 20] width 18 height 18
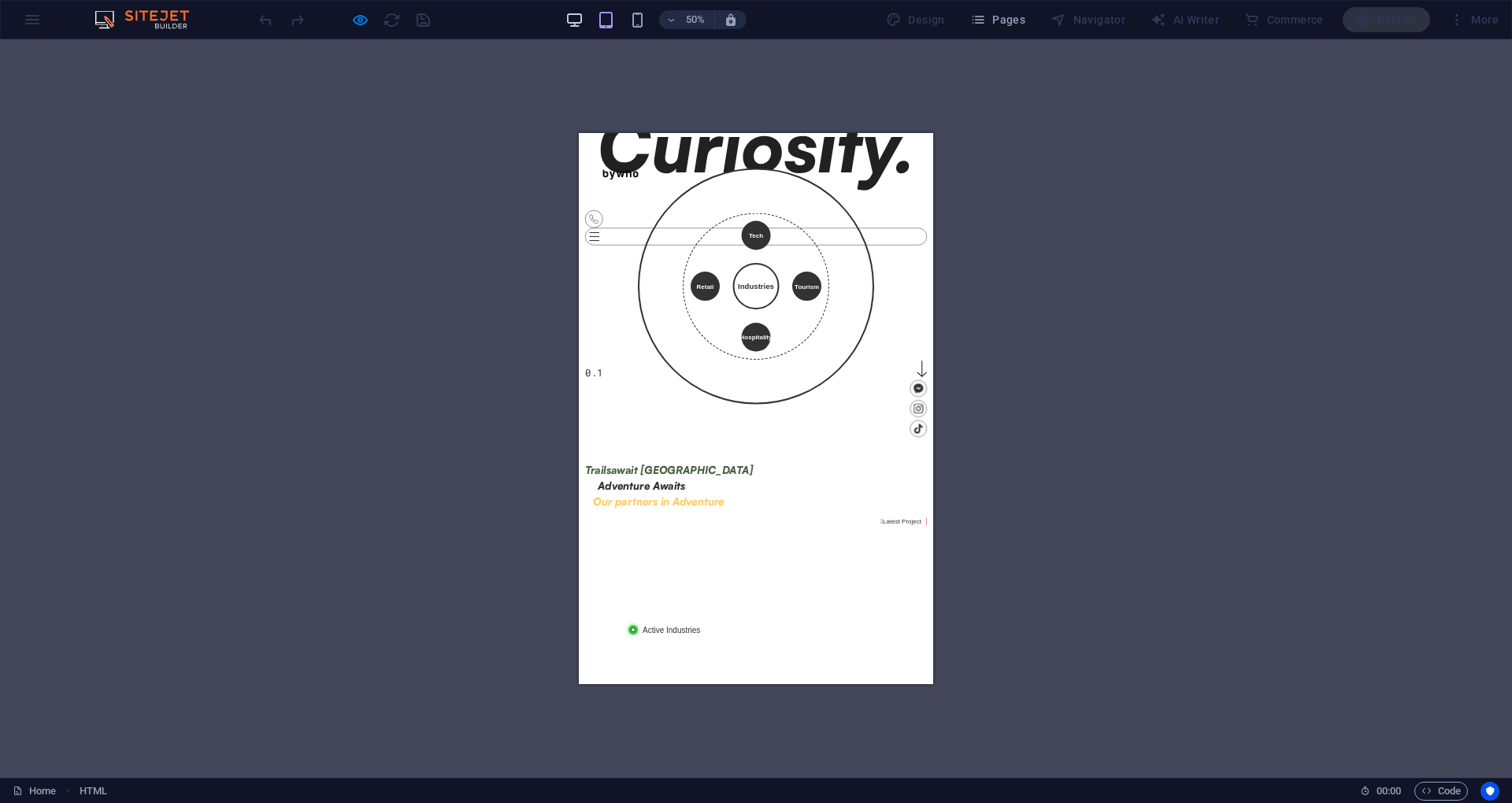
drag, startPoint x: 571, startPoint y: 8, endPoint x: 573, endPoint y: 20, distance: 12.2
click at [571, 9] on div "50%" at bounding box center [655, 19] width 182 height 25
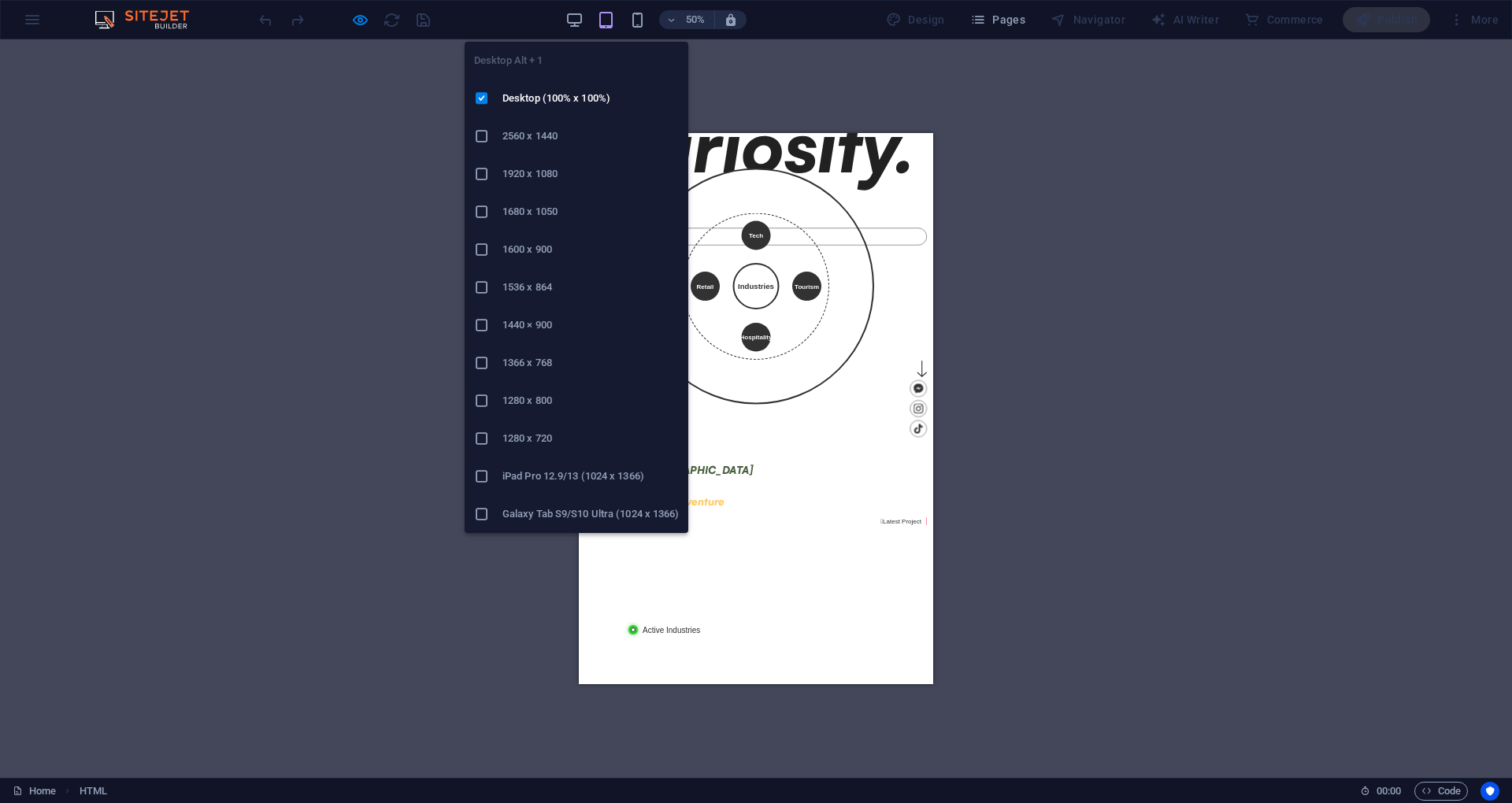
click at [577, 31] on div "Desktop Alt + 1 Desktop (100% x 100%) 2560 x 1440 1920 x 1080 1680 x [PHONE_NUM…" at bounding box center [576, 280] width 223 height 504
click at [584, 15] on icon "button" at bounding box center [574, 20] width 18 height 18
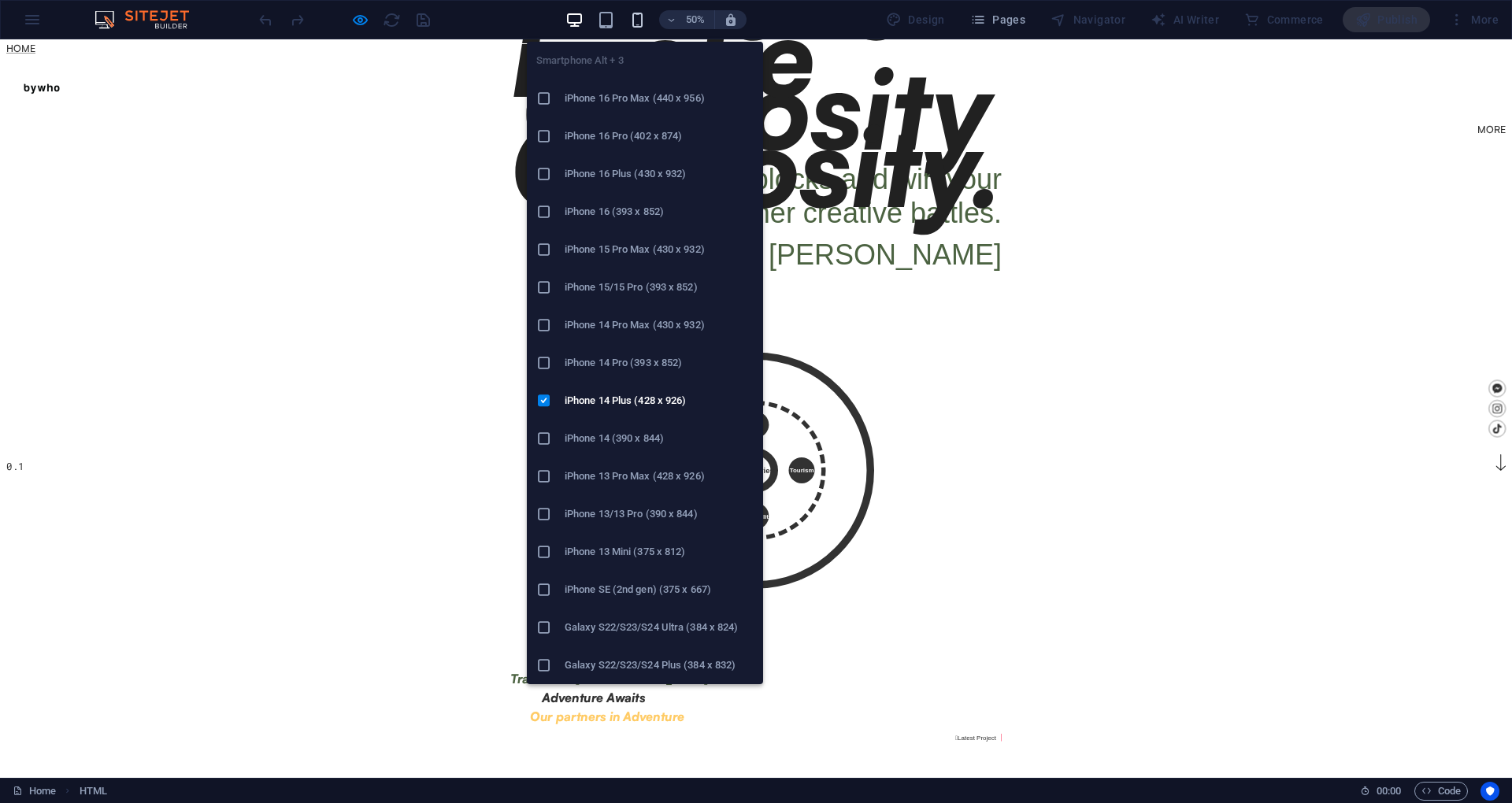
click at [641, 19] on icon "button" at bounding box center [637, 20] width 18 height 18
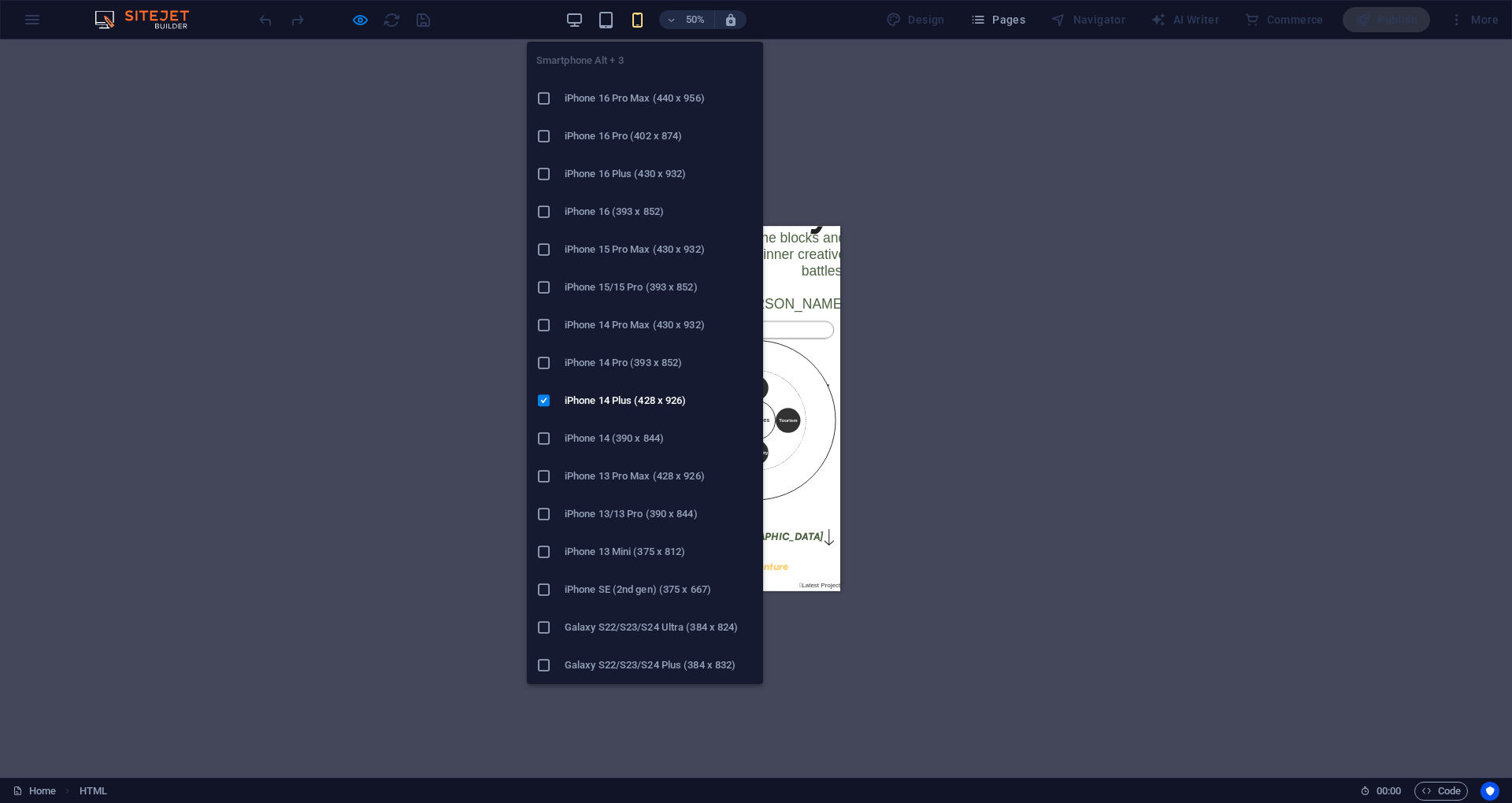
scroll to position [90, 0]
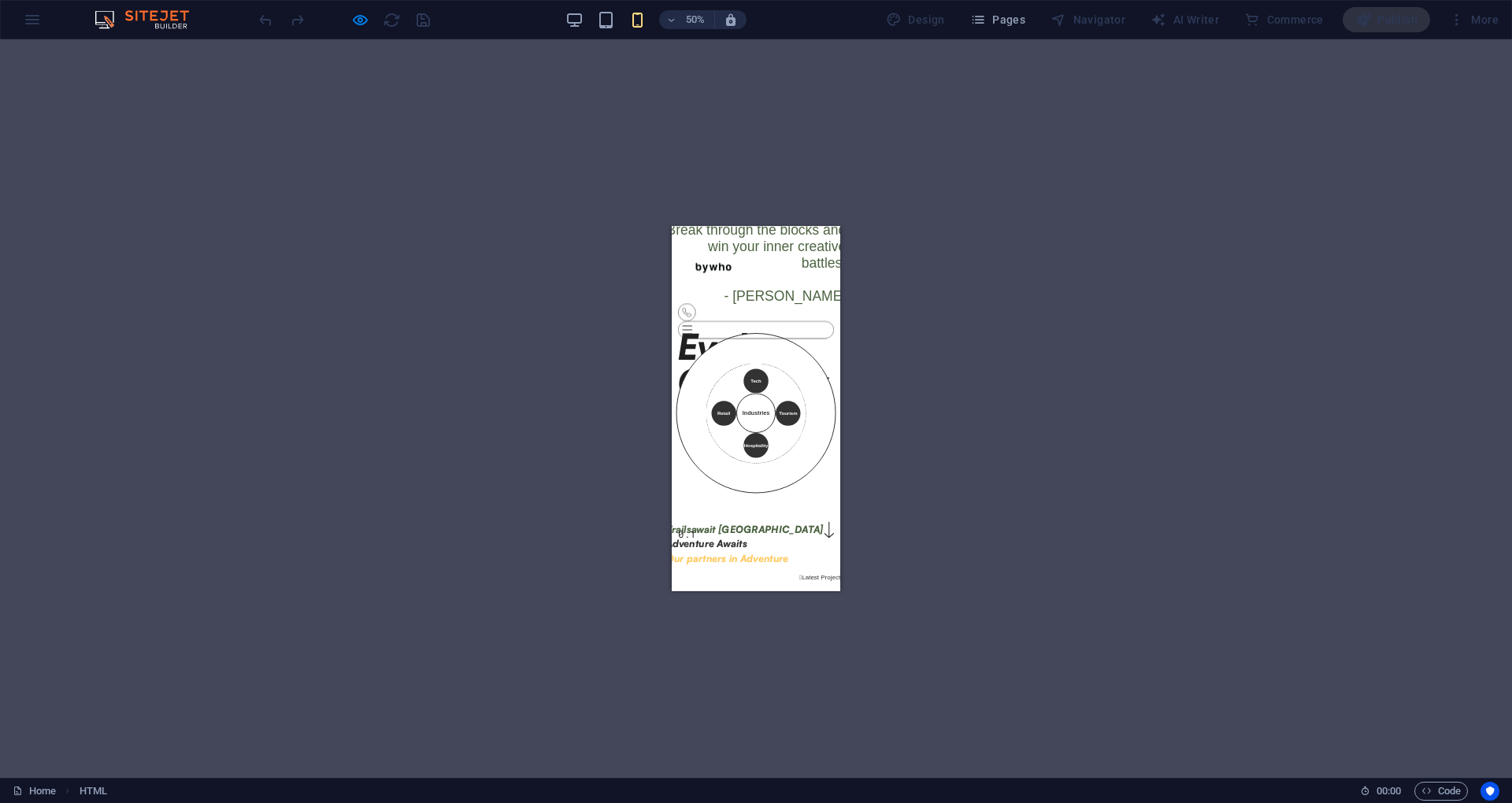
drag, startPoint x: 887, startPoint y: 427, endPoint x: 853, endPoint y: 473, distance: 57.2
click at [875, 436] on div "Tech Tourism Hospitality Retail Industries" at bounding box center [840, 599] width 385 height 334
click at [823, 457] on div "Tech Tourism Hospitality Retail Industries" at bounding box center [840, 599] width 320 height 320
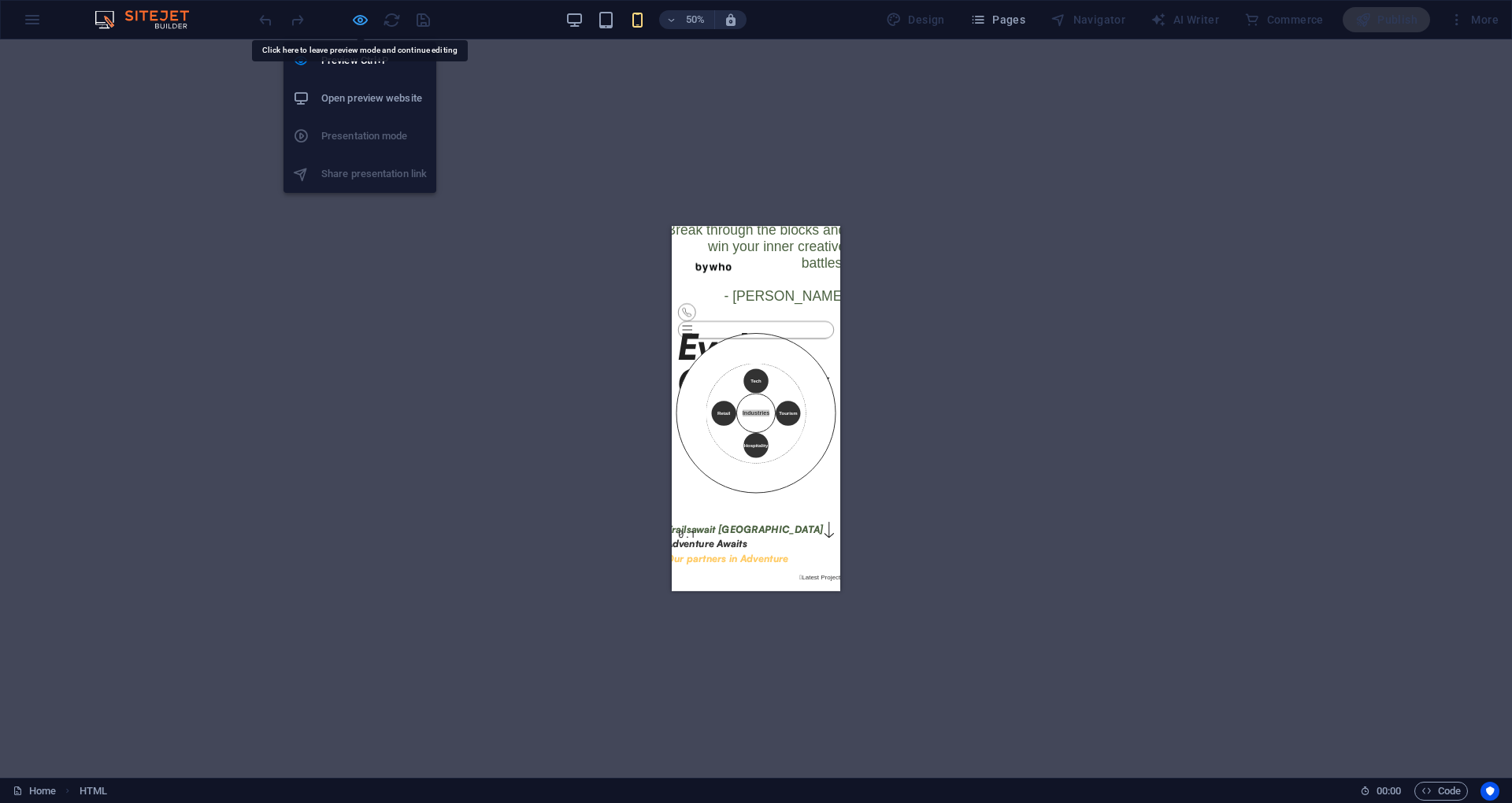
click at [364, 18] on icon "button" at bounding box center [359, 20] width 18 height 18
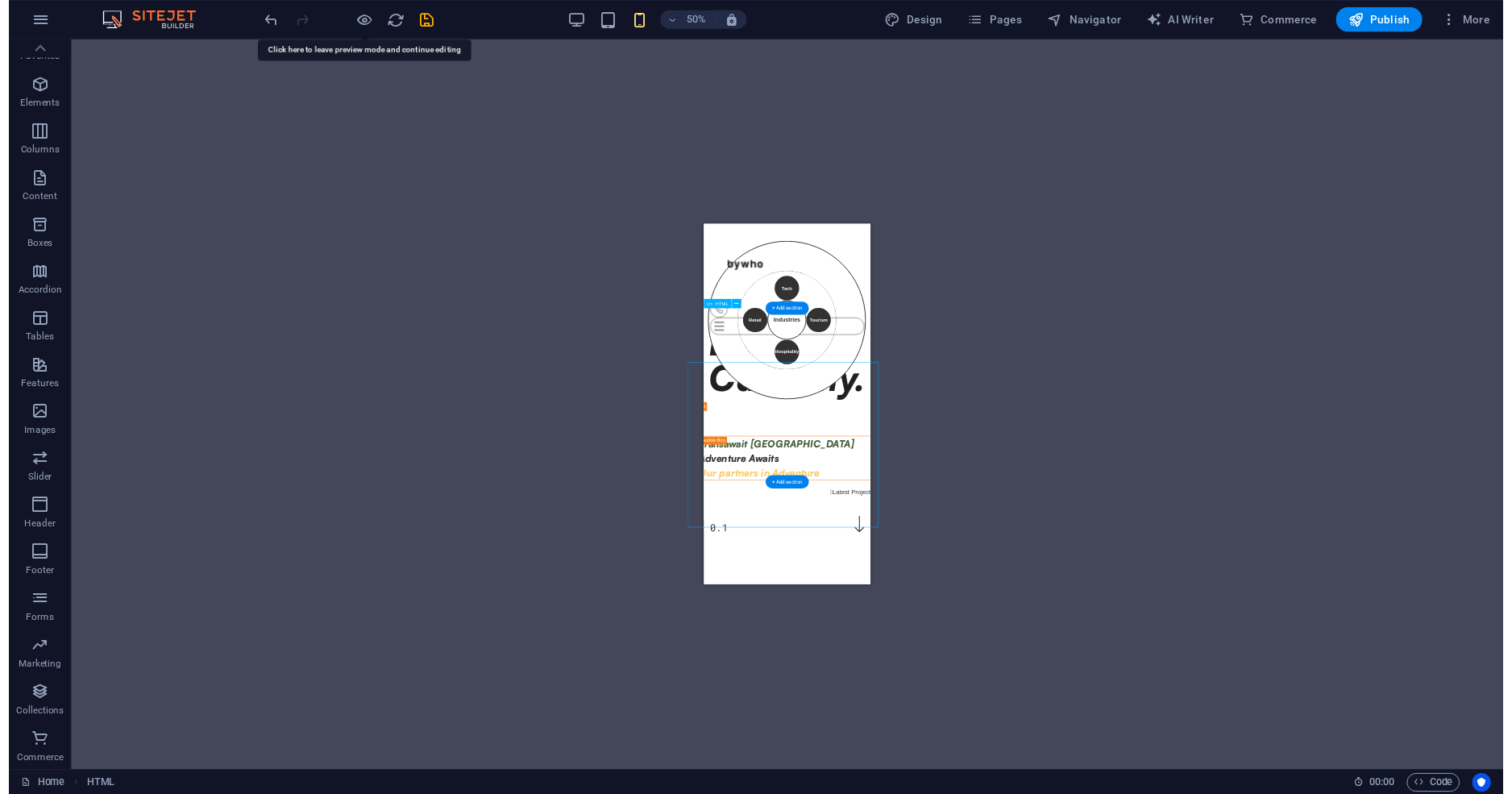
scroll to position [0, 0]
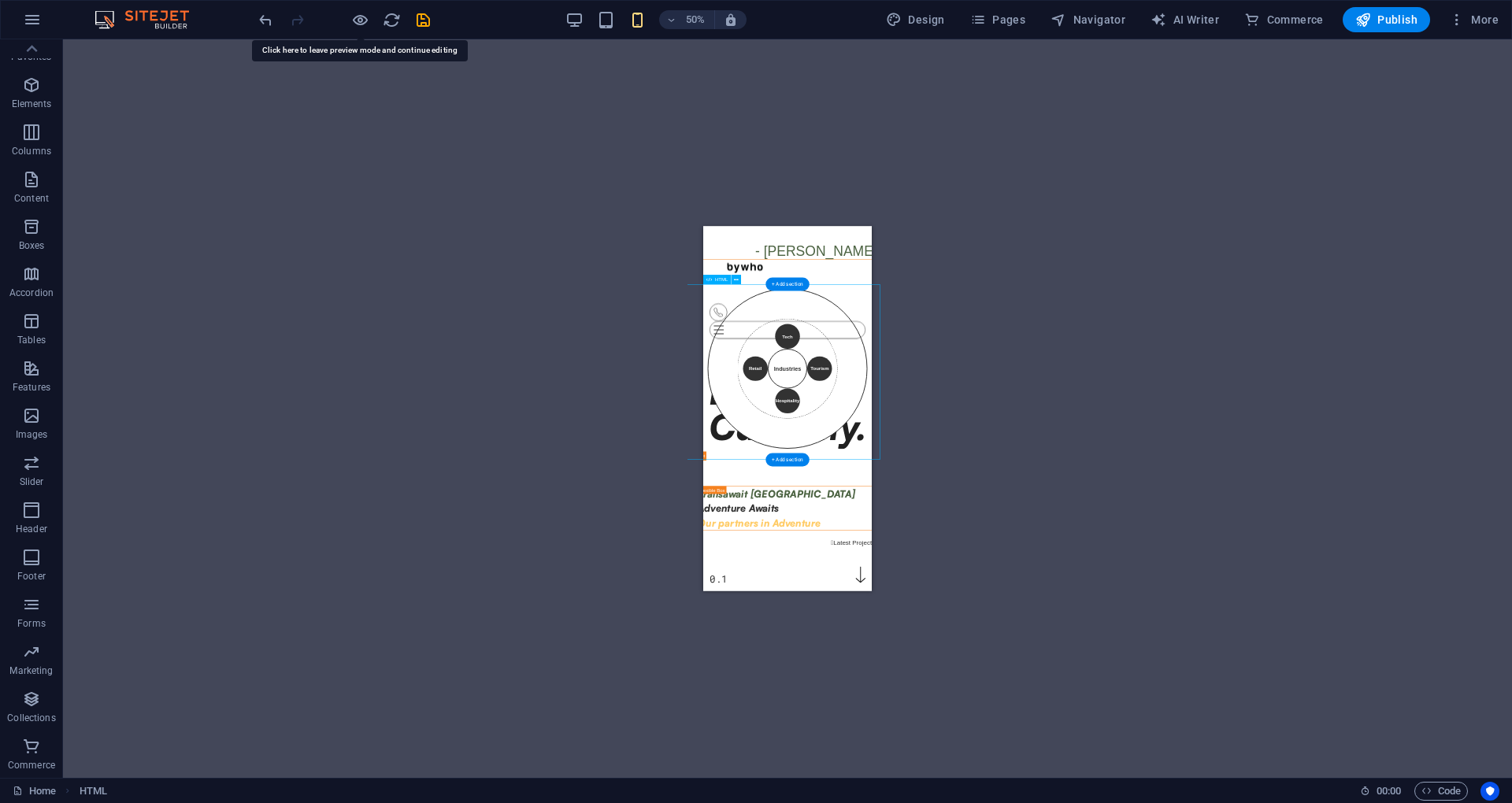
click at [861, 403] on div "Tech Tourism Hospitality Retail Industries × Technology Driving innovation, dig…" at bounding box center [872, 518] width 385 height 351
select select "%"
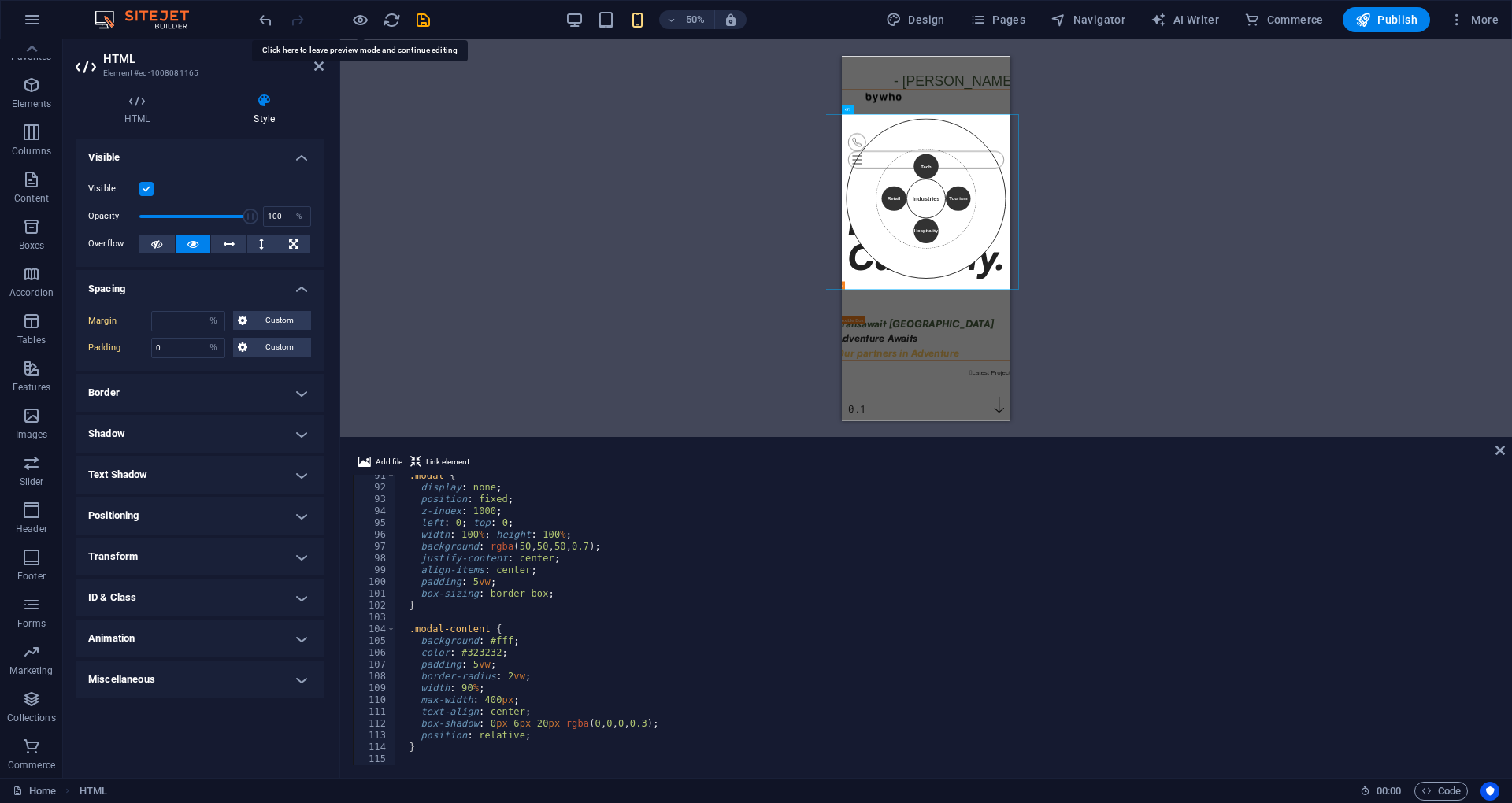
select select "DISABLED_OPTION_VALUE"
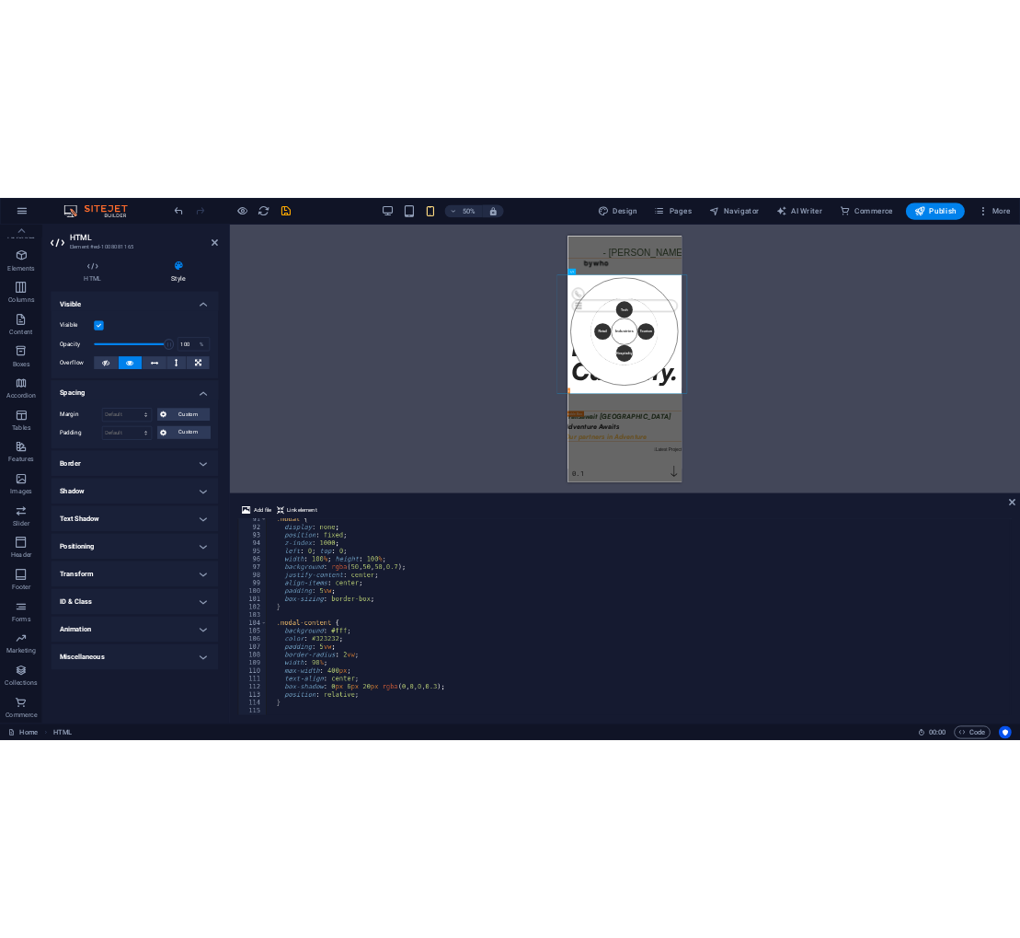
scroll to position [1248, 0]
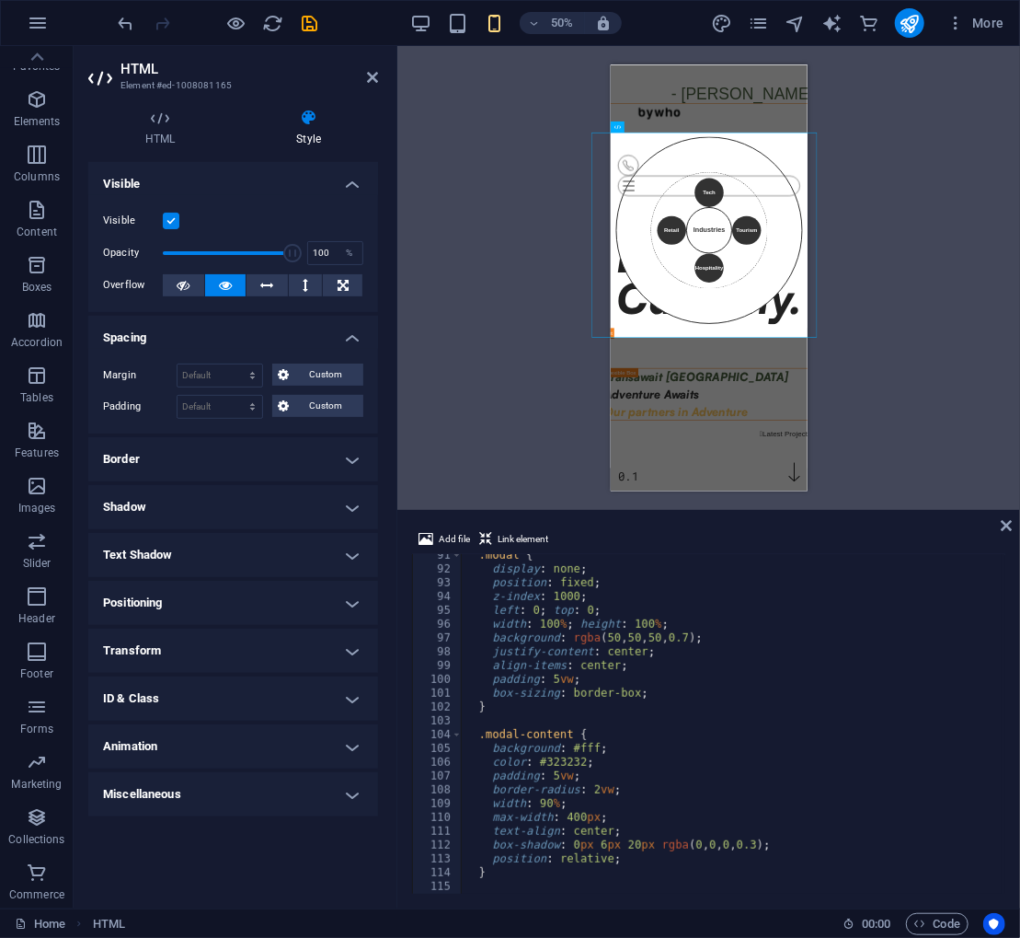
click at [620, 867] on div ".modal { display : none ; position : fixed ; z-index : 1000 ; left : 0 ; top : …" at bounding box center [785, 729] width 646 height 363
type textarea "</script>"
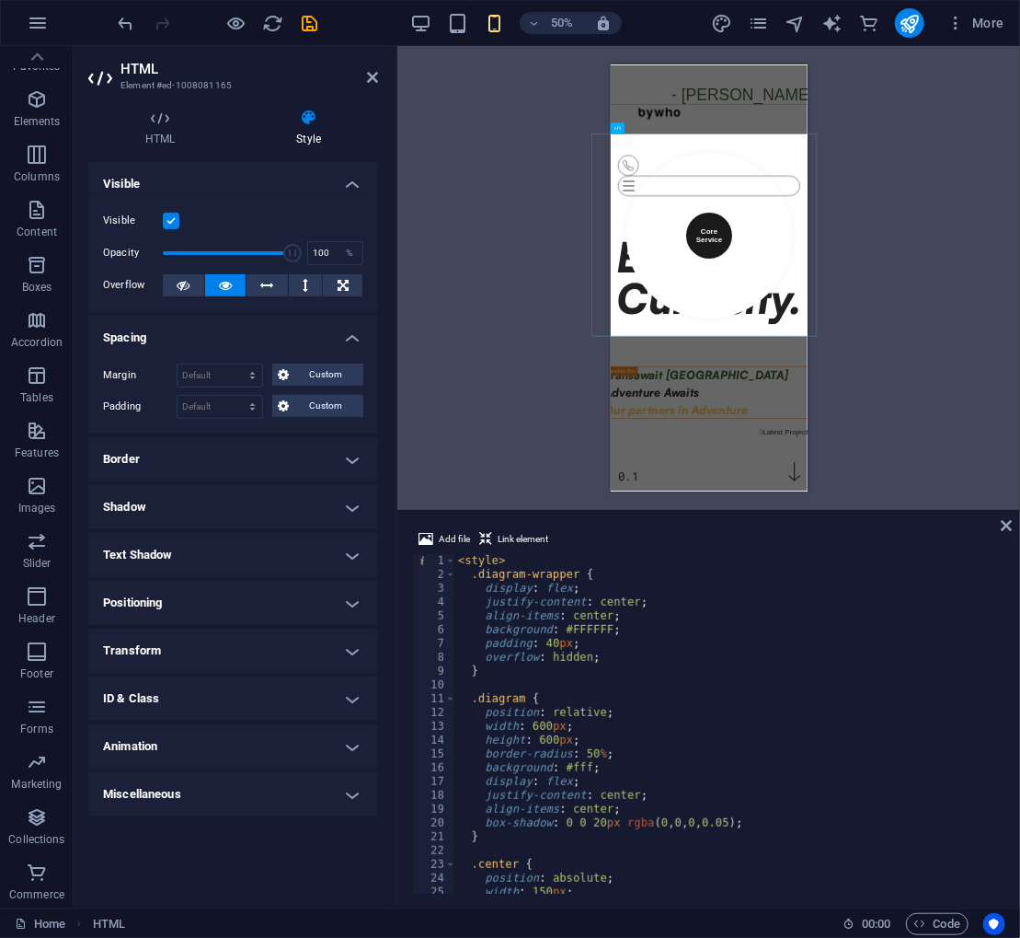
scroll to position [0, 0]
click at [902, 255] on div "H1 Banner Banner Container Unequal Columns Container H2 Container HTML Containe…" at bounding box center [708, 278] width 623 height 464
drag, startPoint x: 870, startPoint y: 470, endPoint x: 881, endPoint y: 471, distance: 12.0
click at [873, 471] on div "H1 Banner Banner Container Unequal Columns Container H2 Container HTML Containe…" at bounding box center [708, 278] width 623 height 464
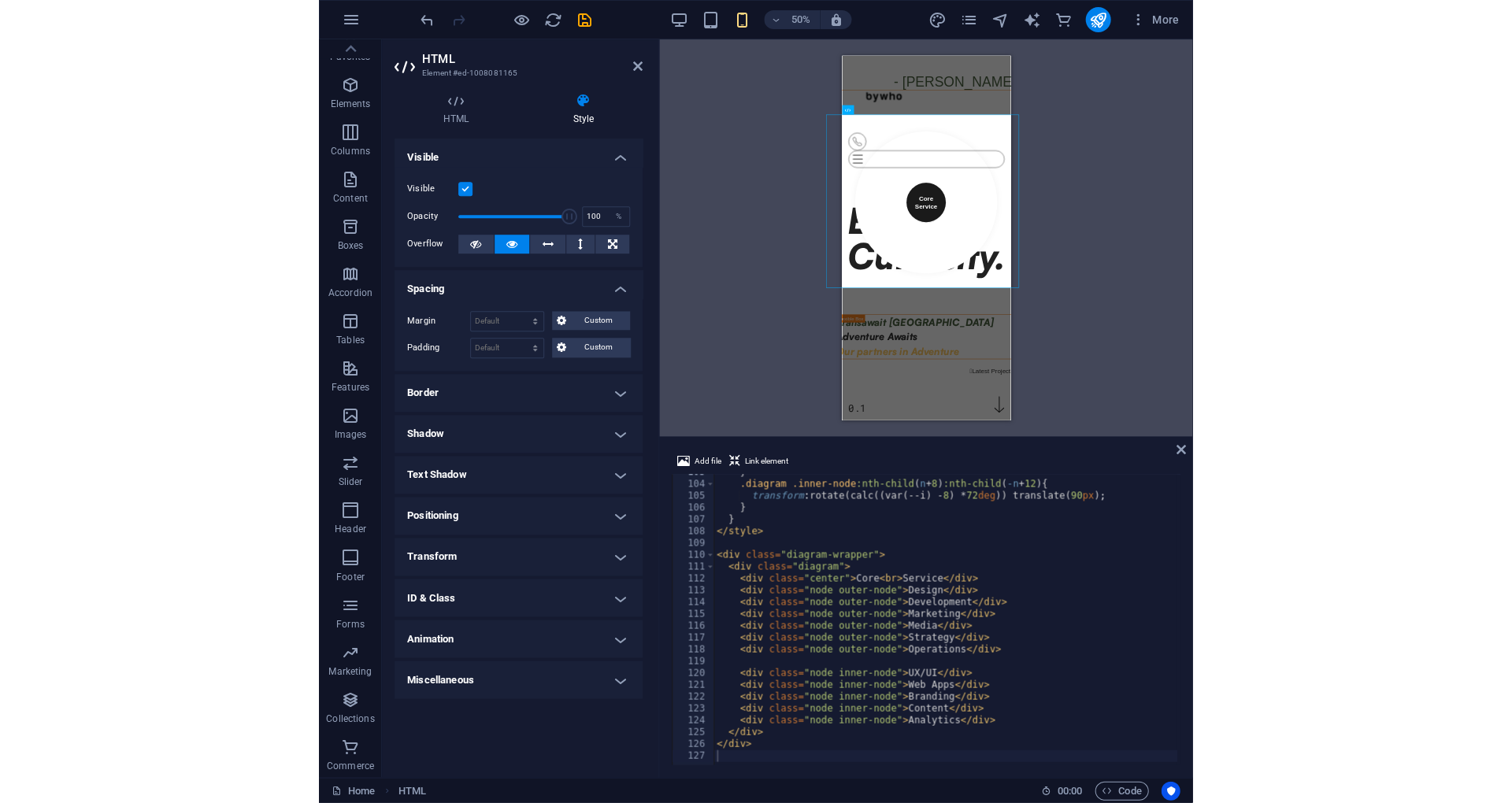
scroll to position [1212, 0]
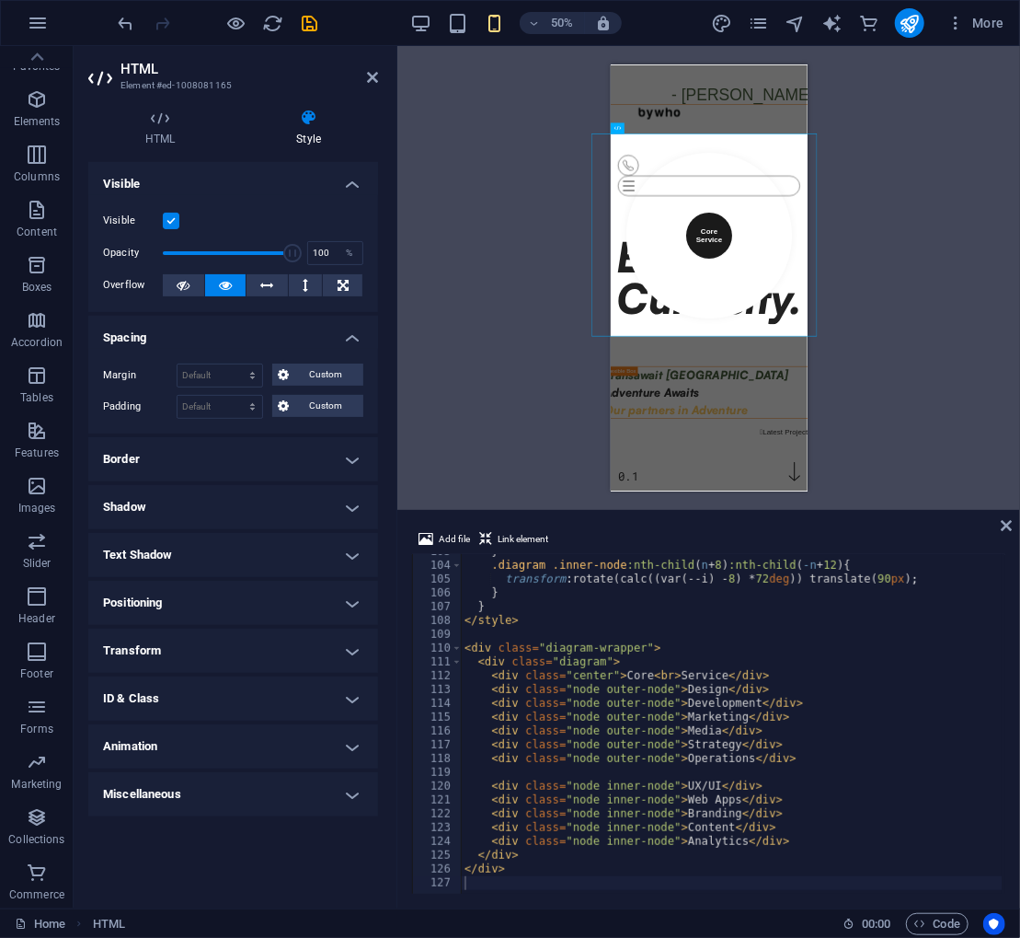
click at [902, 368] on div "H1 Banner Banner Container Unequal Columns Container H2 Container HTML Containe…" at bounding box center [708, 278] width 623 height 464
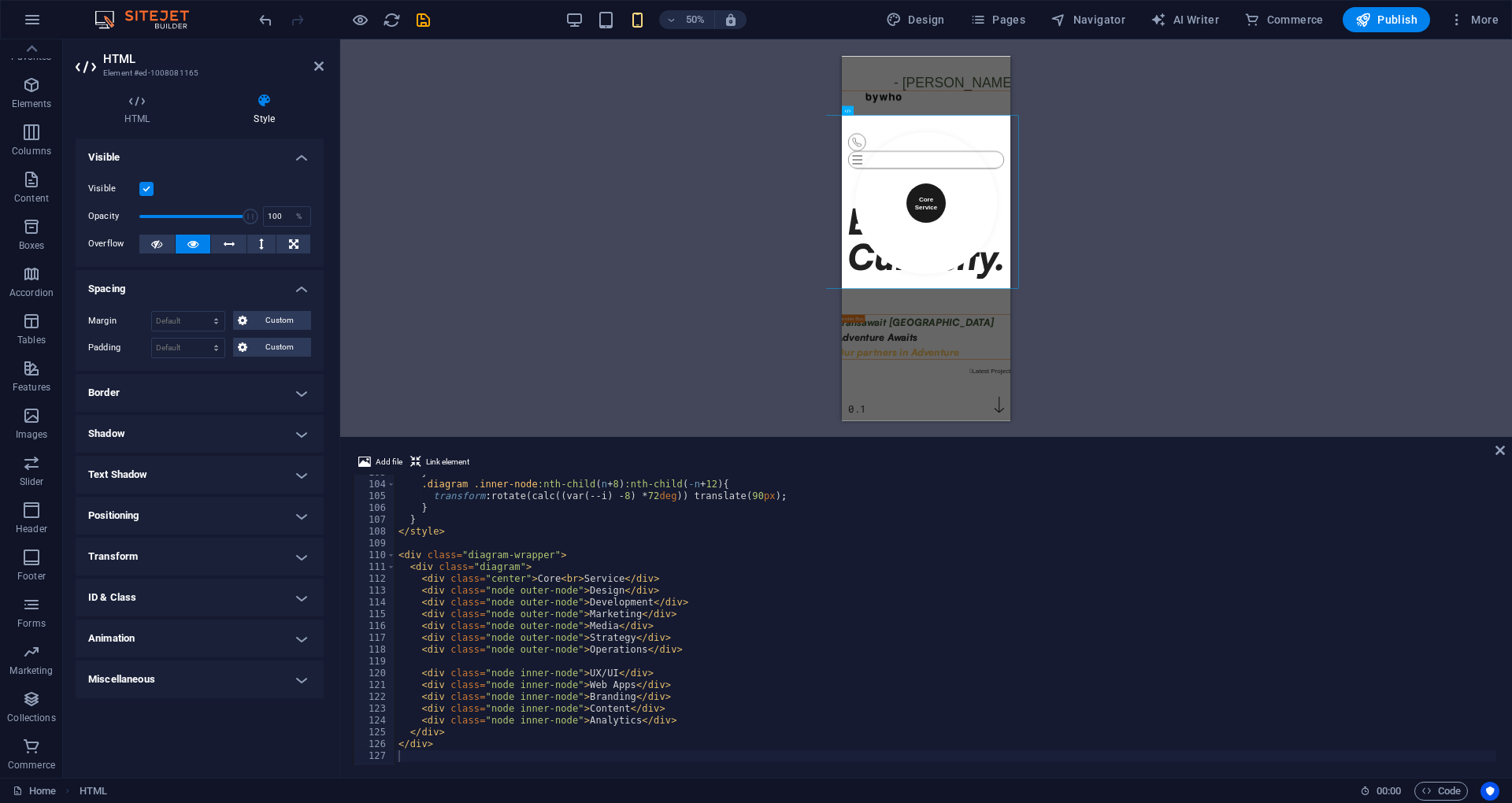
scroll to position [1208, 0]
click at [480, 369] on div "H1 Banner Banner Container Unequal Columns Container H2 Container HTML Containe…" at bounding box center [925, 238] width 1171 height 398
click at [324, 59] on aside "HTML Element #ed-1008081165 HTML Style HTML Add, edit, and format HTML directly…" at bounding box center [202, 408] width 277 height 738
click at [314, 72] on icon at bounding box center [318, 66] width 9 height 13
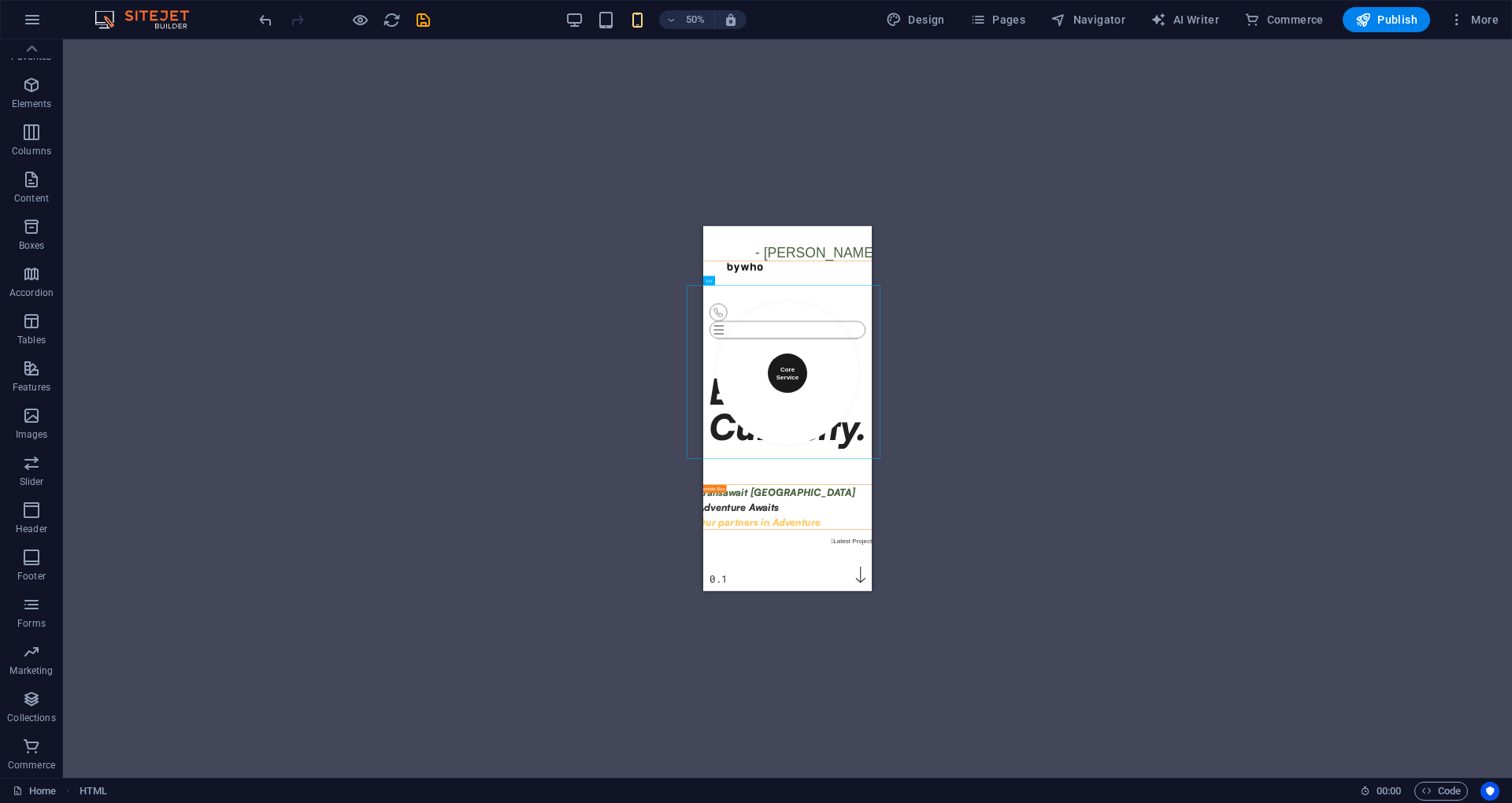
click at [966, 353] on div "H1 Banner Banner Container Unequal Columns Container H2 Container HTML Containe…" at bounding box center [787, 408] width 1449 height 738
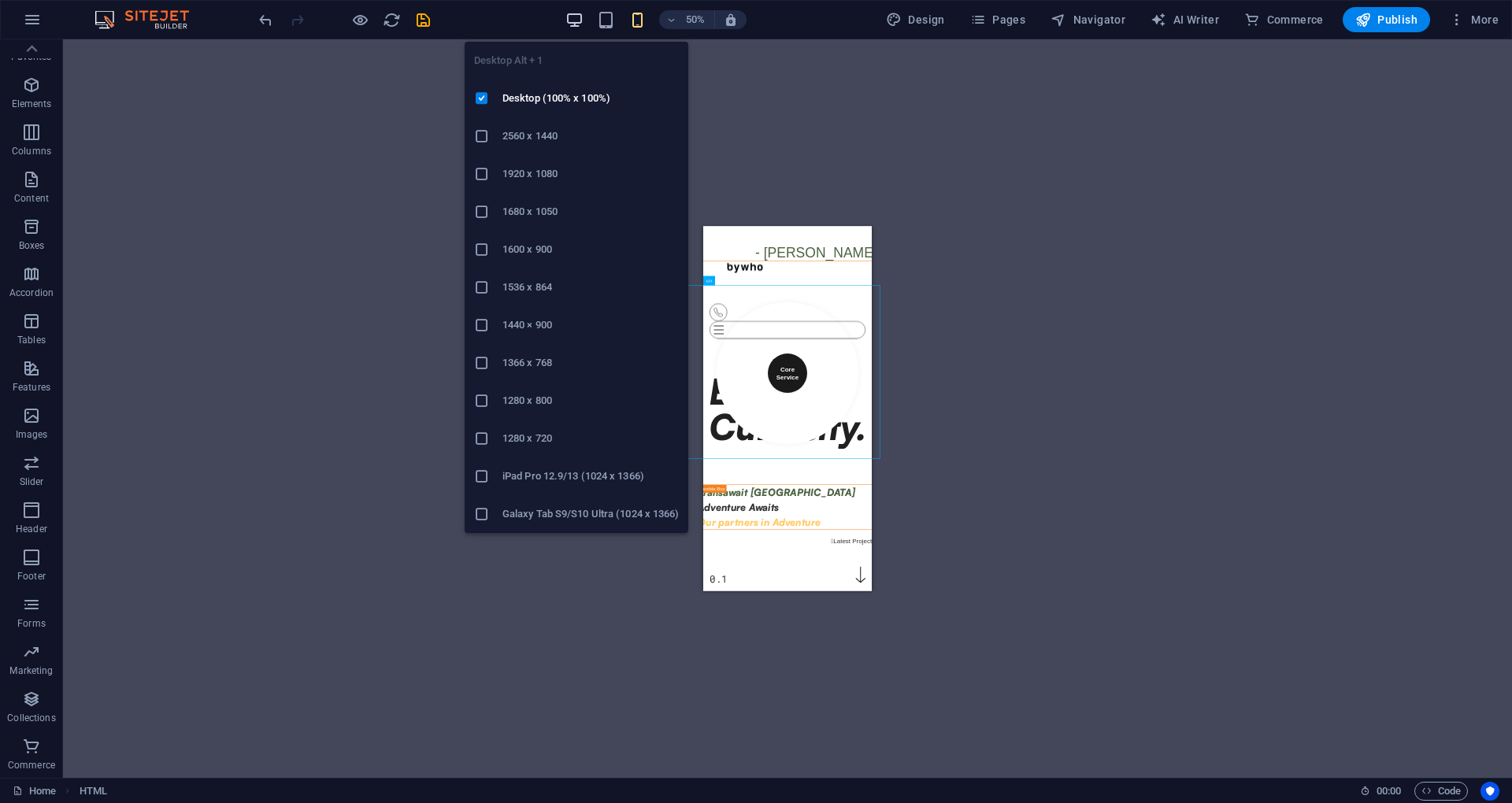
click at [584, 15] on icon "button" at bounding box center [574, 20] width 18 height 18
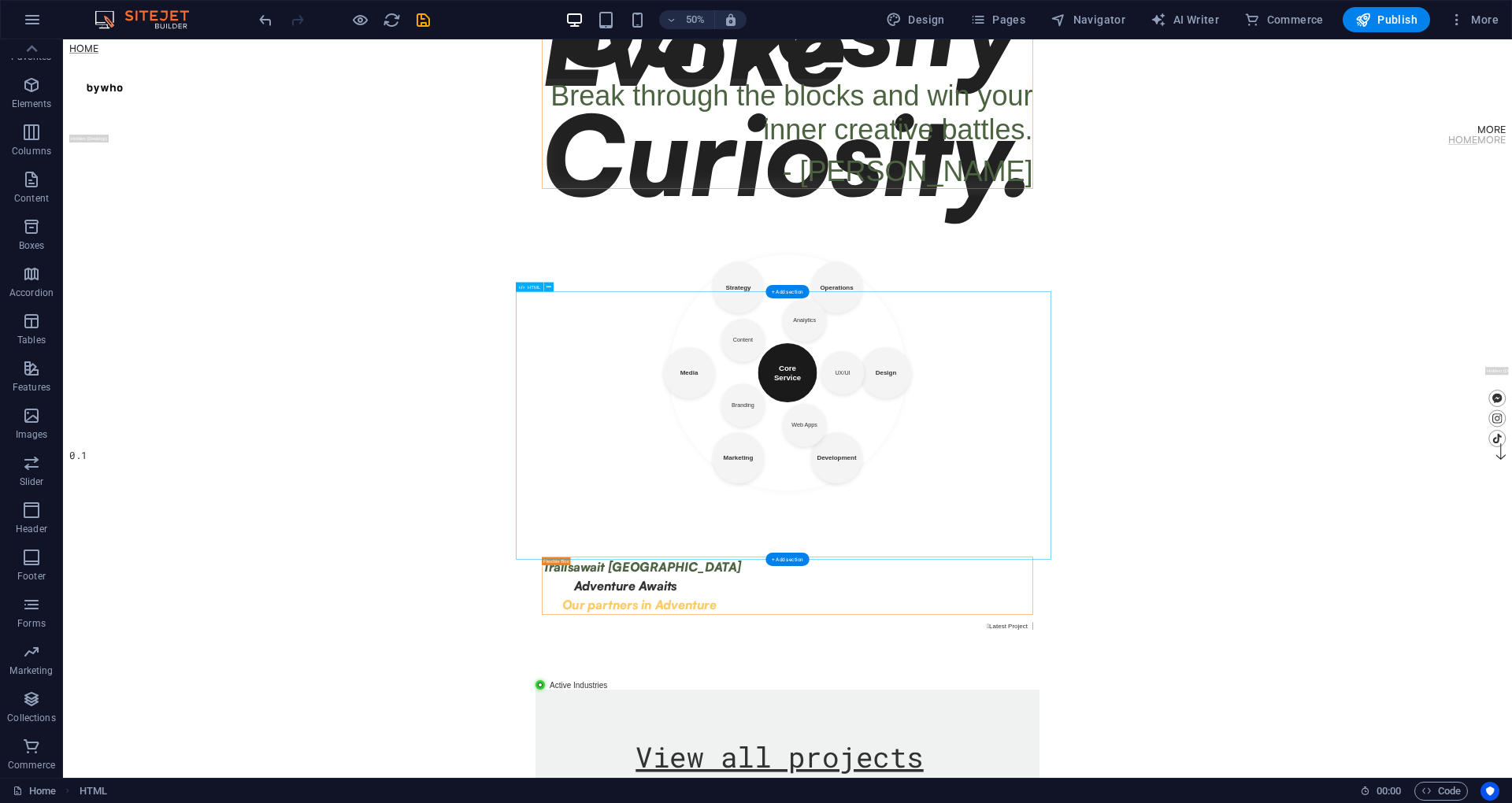
scroll to position [629, 0]
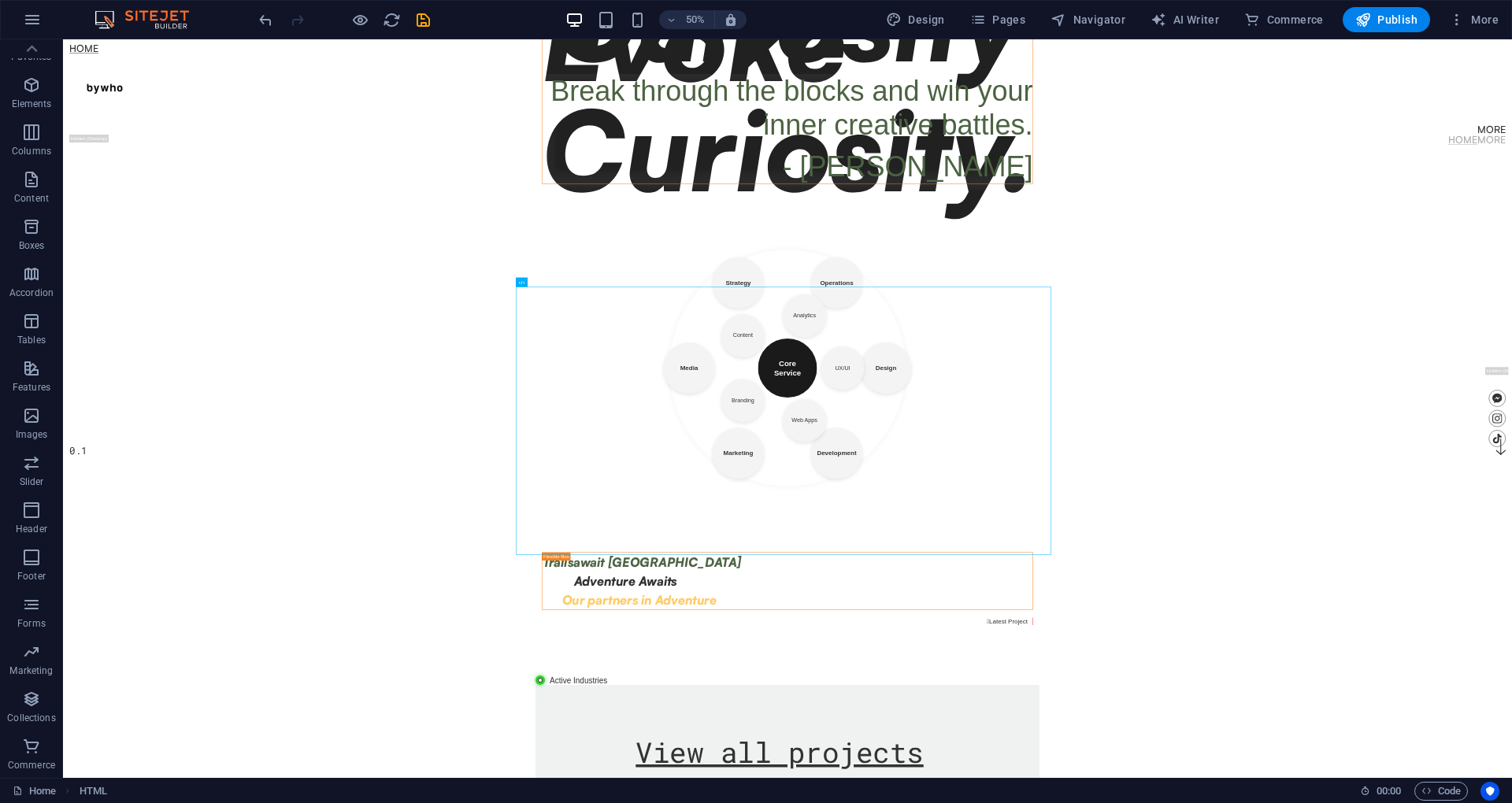
click at [1511, 535] on body "Skip to main content Home More Home More Menu Evoke Curiosity. 0.1 About  Evok…" at bounding box center [1512, 148] width 2897 height 1476
click at [1511, 545] on body "Skip to main content Home More Home More Menu Evoke Curiosity. 0.1 About  Evok…" at bounding box center [1512, 148] width 2897 height 1476
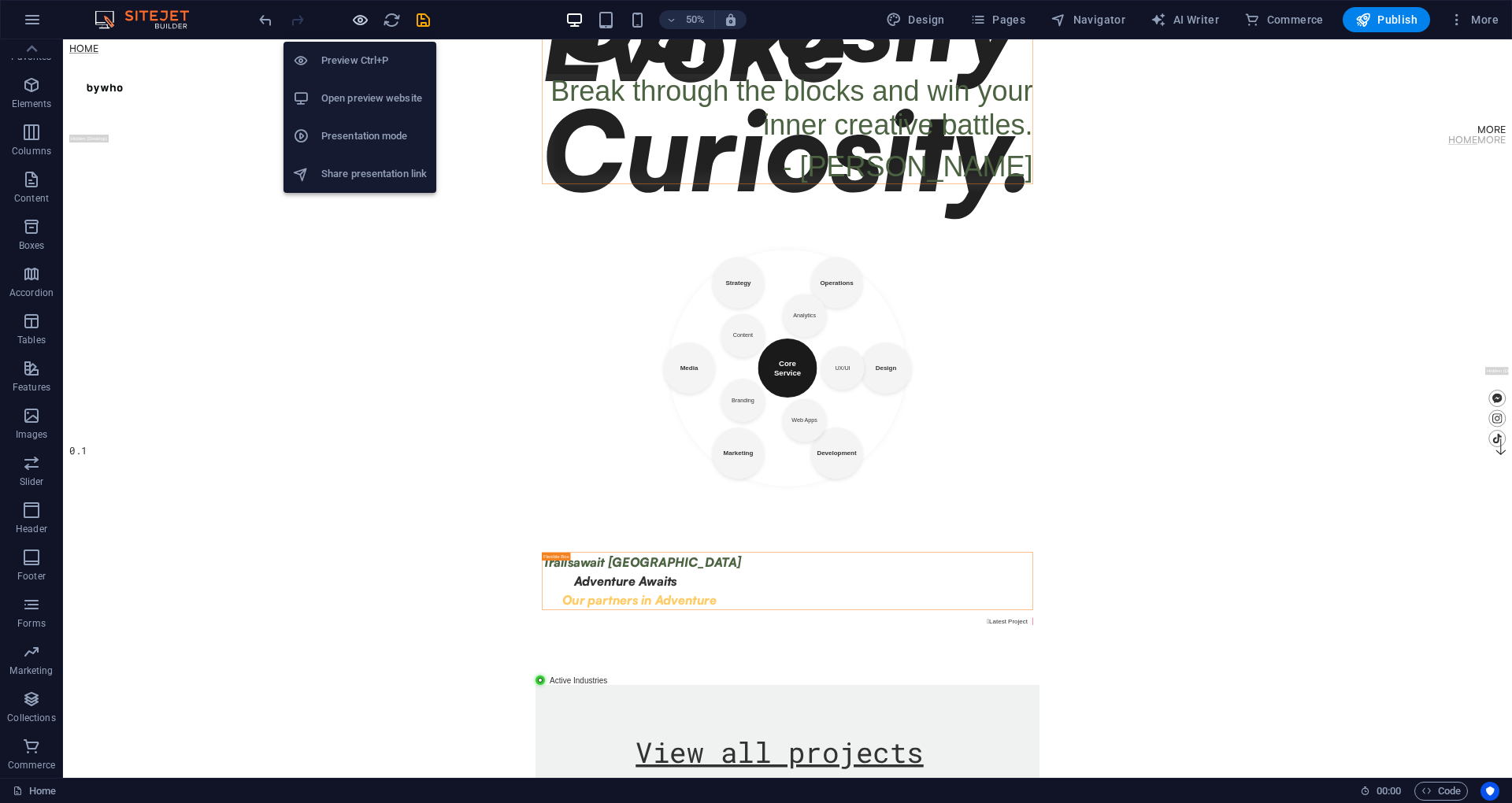
click at [353, 23] on icon "button" at bounding box center [359, 20] width 18 height 18
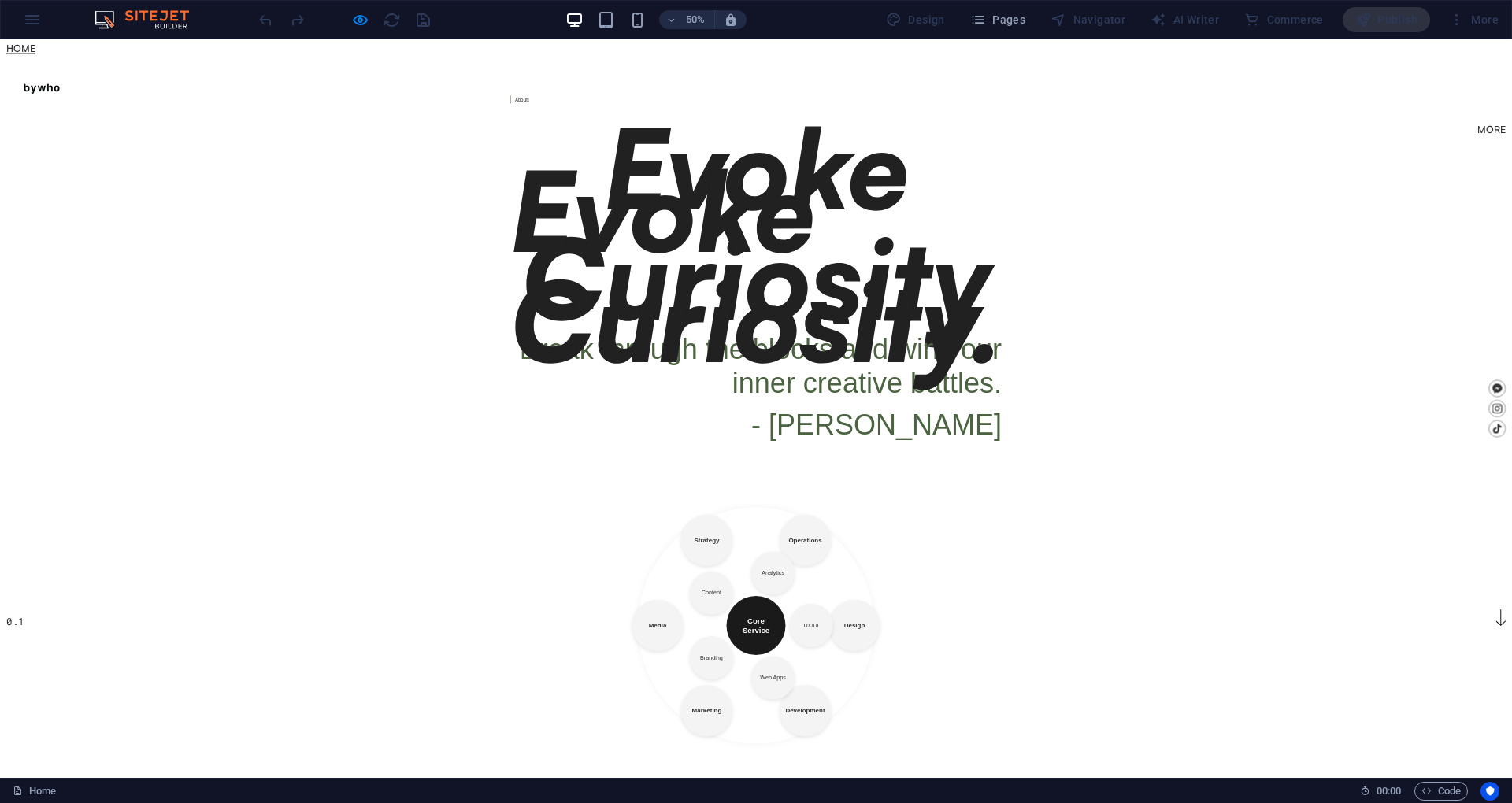
scroll to position [404, 0]
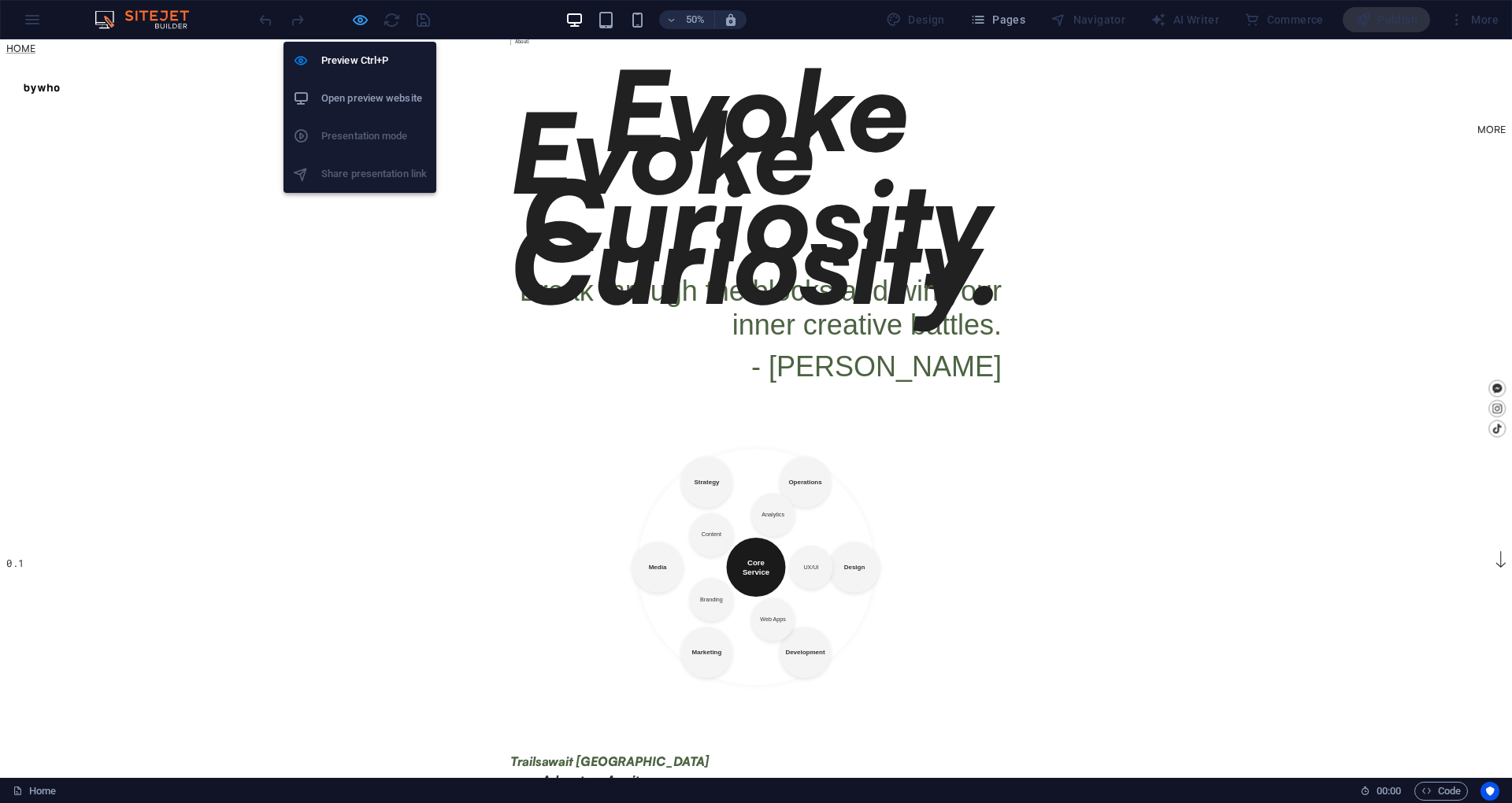
click at [359, 22] on icon "button" at bounding box center [359, 20] width 18 height 18
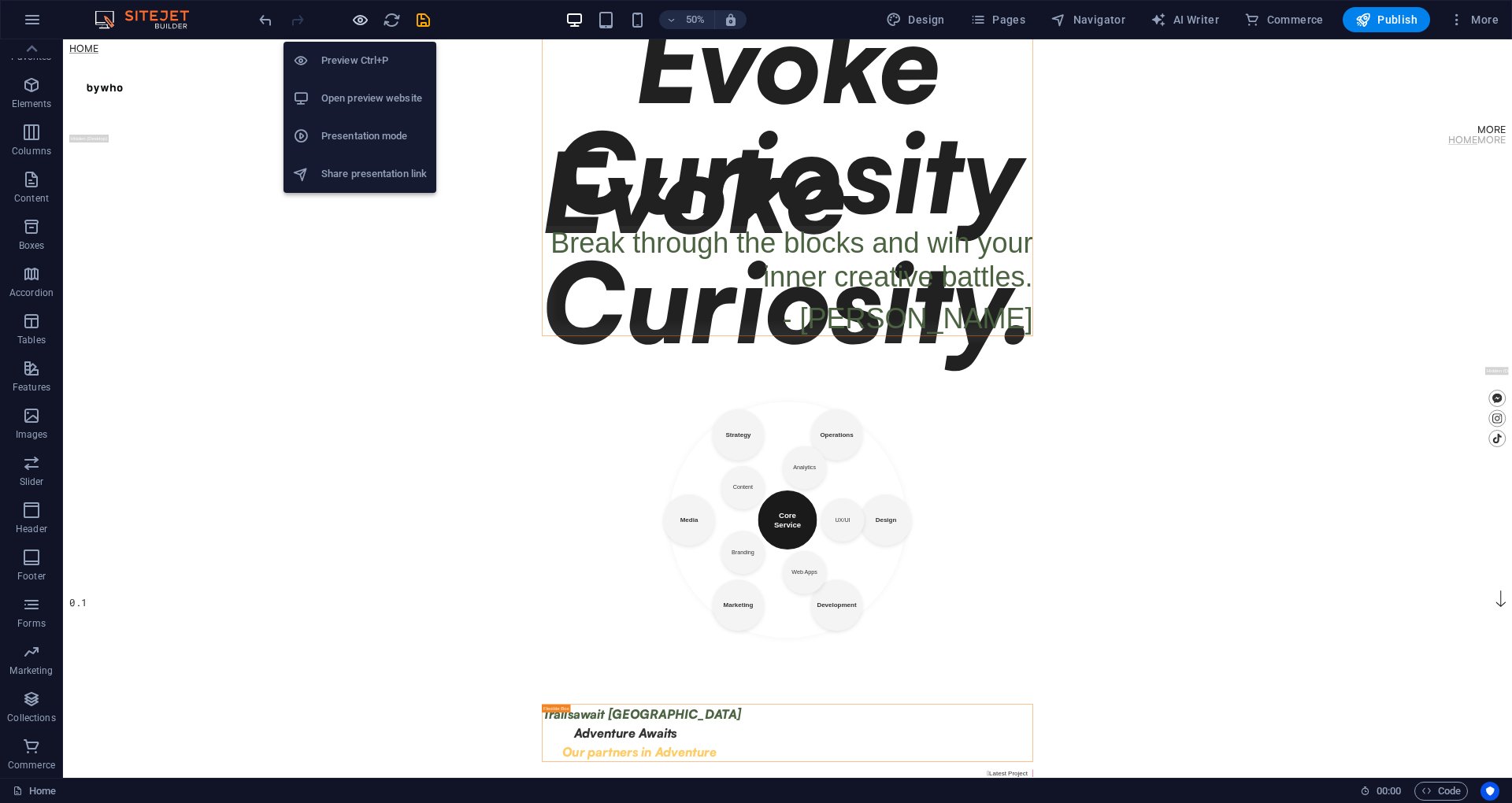
scroll to position [315, 0]
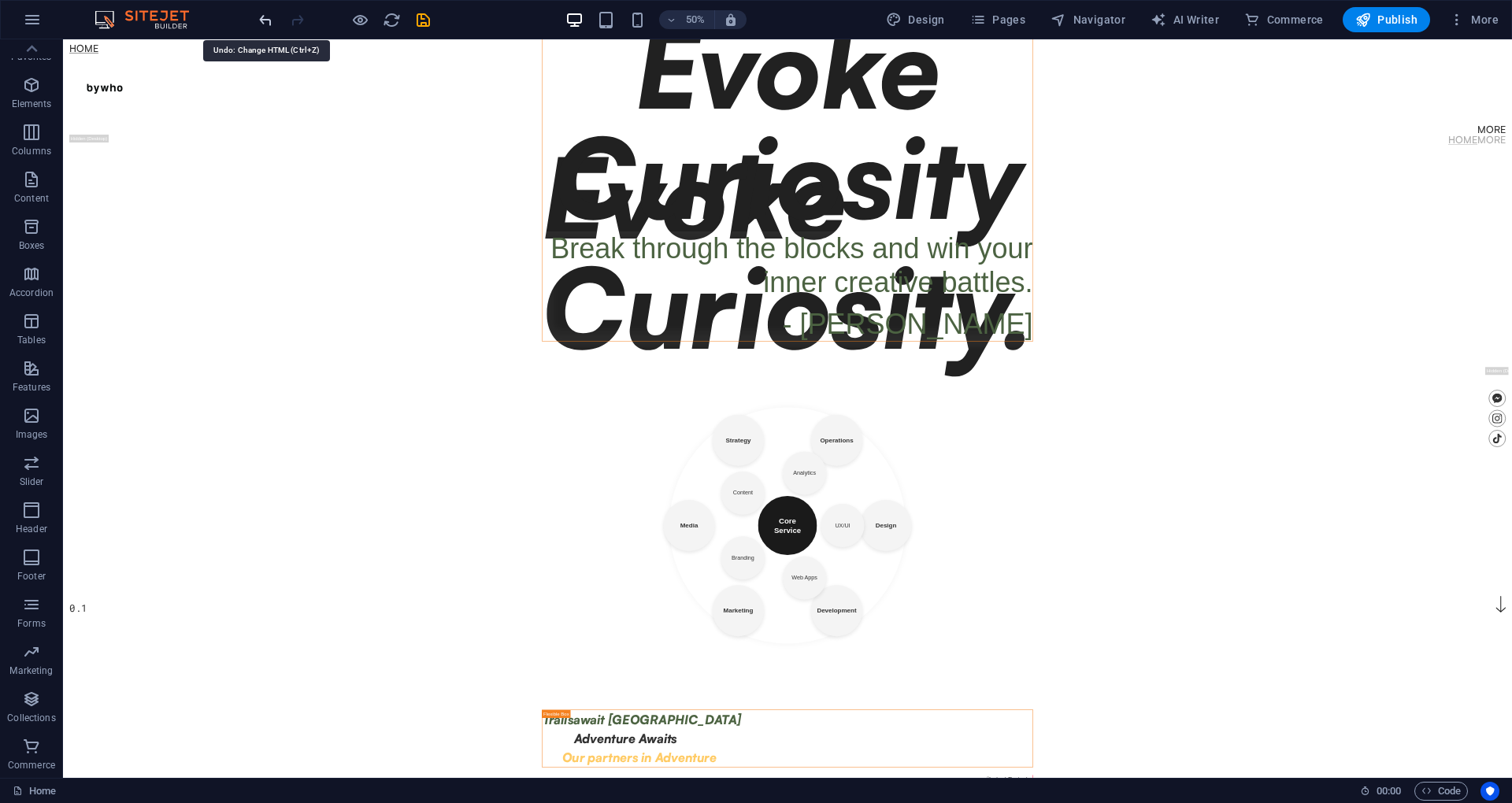
click at [264, 19] on icon "undo" at bounding box center [265, 20] width 18 height 18
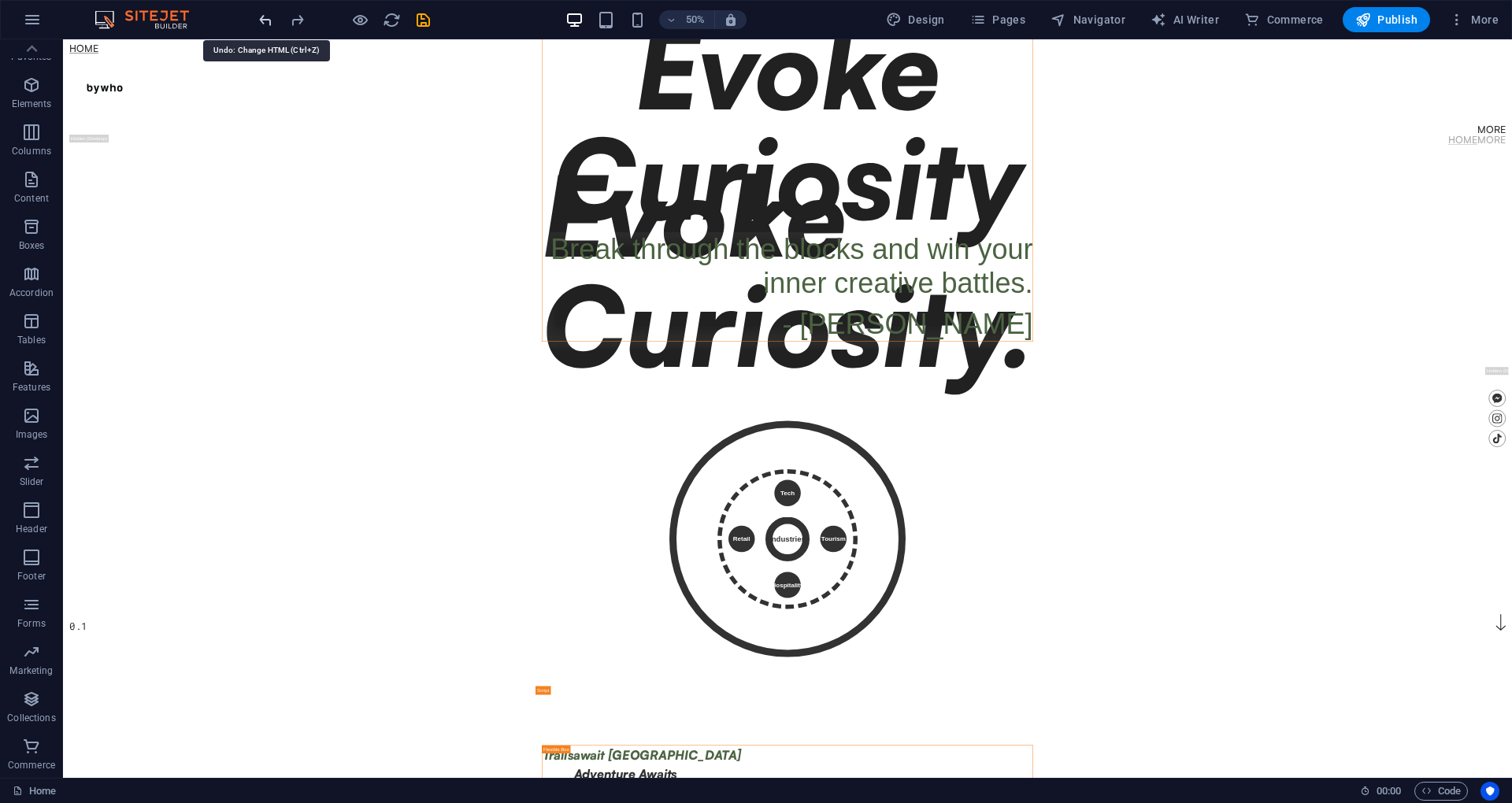
click at [264, 20] on icon "undo" at bounding box center [265, 20] width 18 height 18
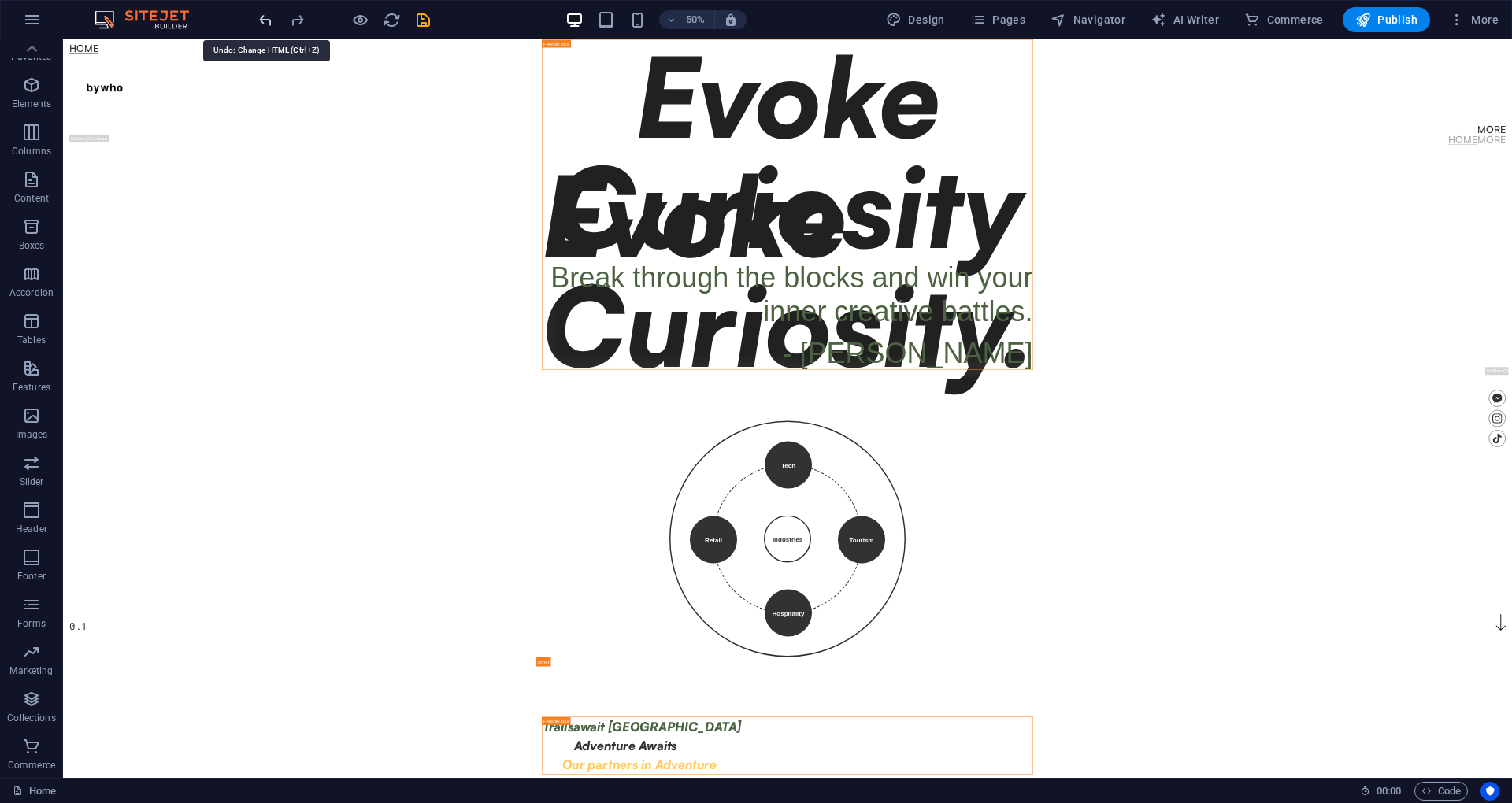
scroll to position [336, 0]
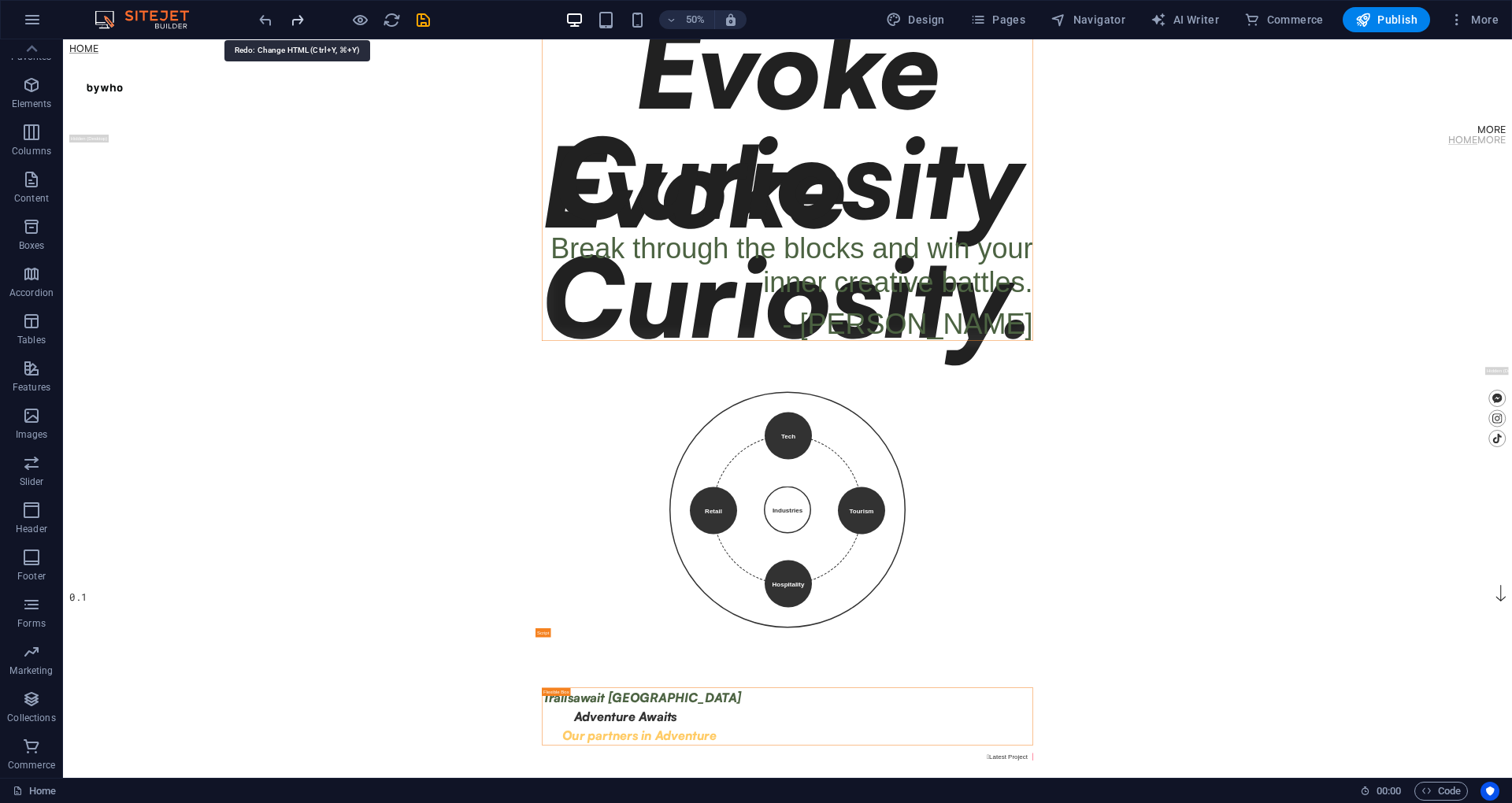
click at [298, 23] on icon "redo" at bounding box center [297, 20] width 18 height 18
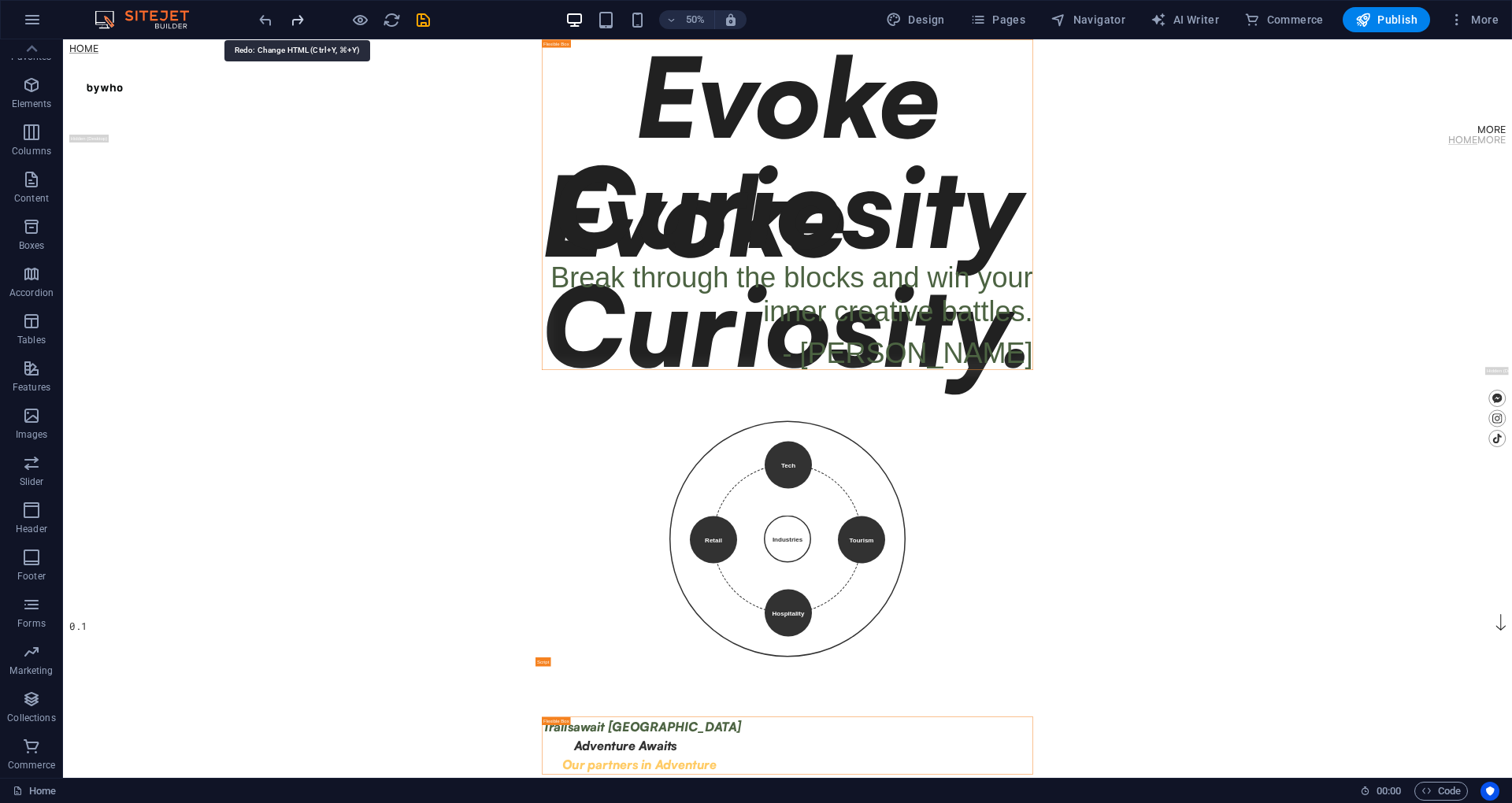
click at [298, 23] on icon "redo" at bounding box center [297, 20] width 18 height 18
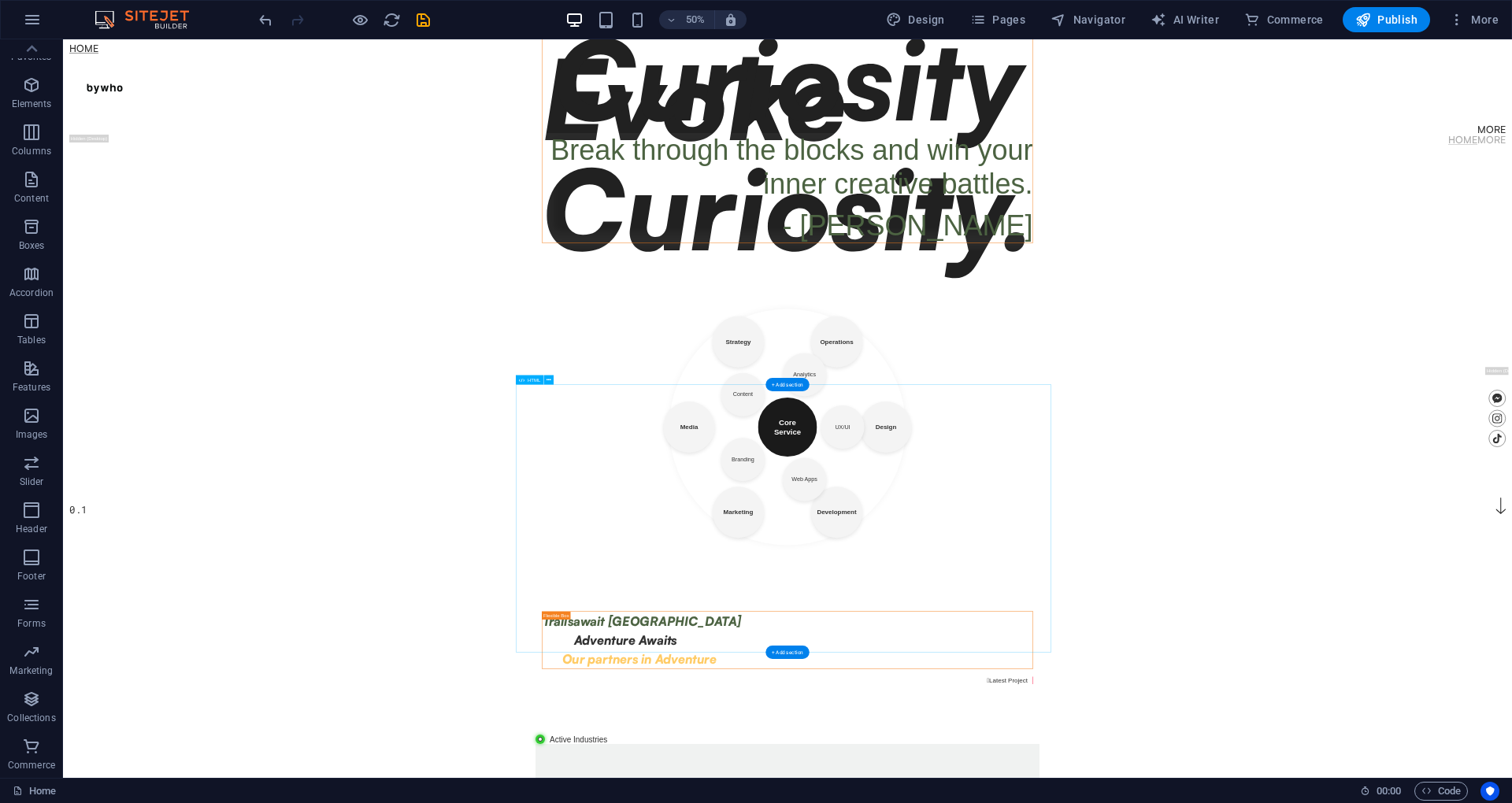
scroll to position [434, 0]
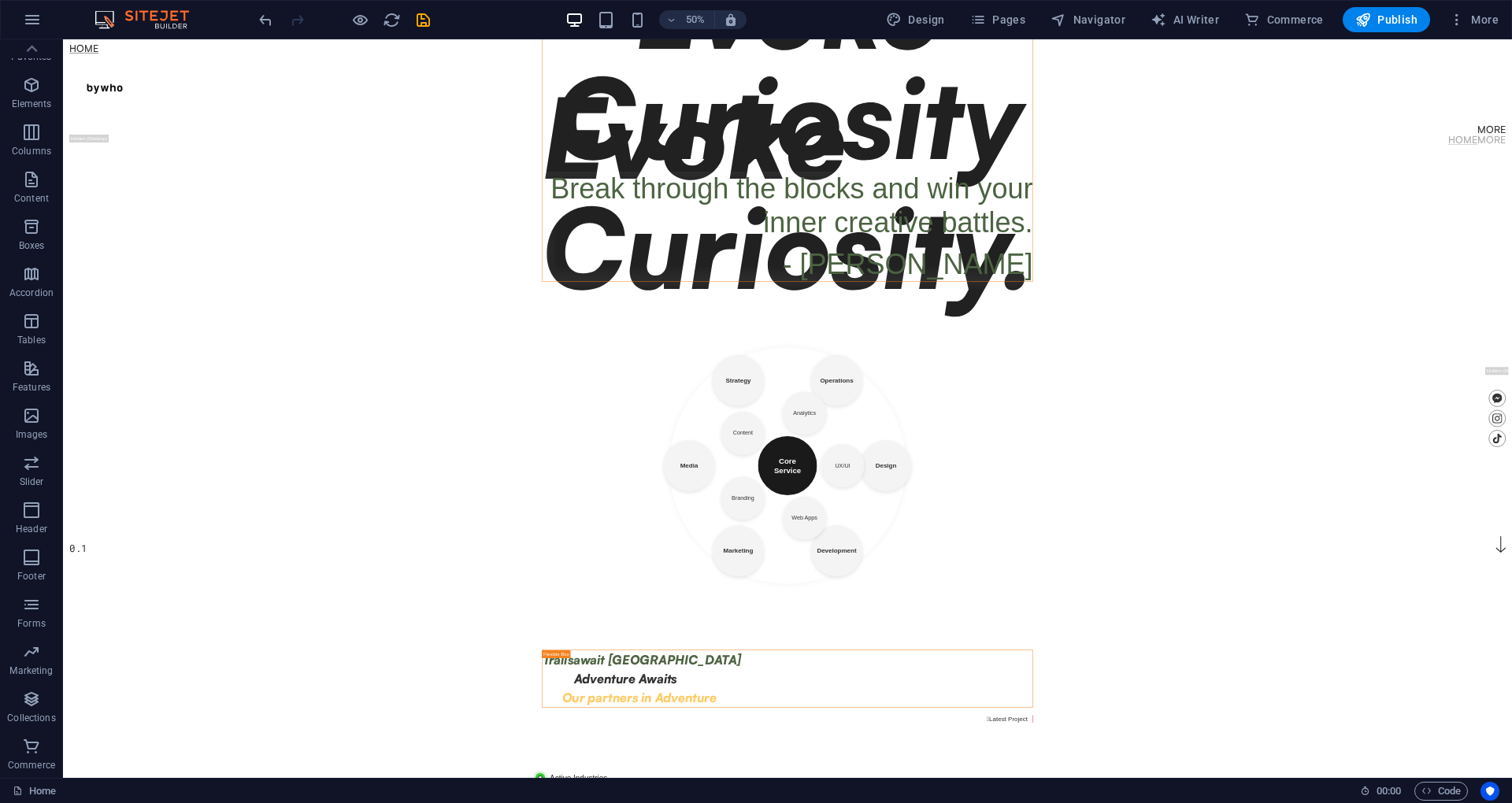
click at [1511, 524] on body "Skip to main content Home More Home More Menu Evoke Curiosity. 0.1 About  Evok…" at bounding box center [1512, 344] width 2897 height 1476
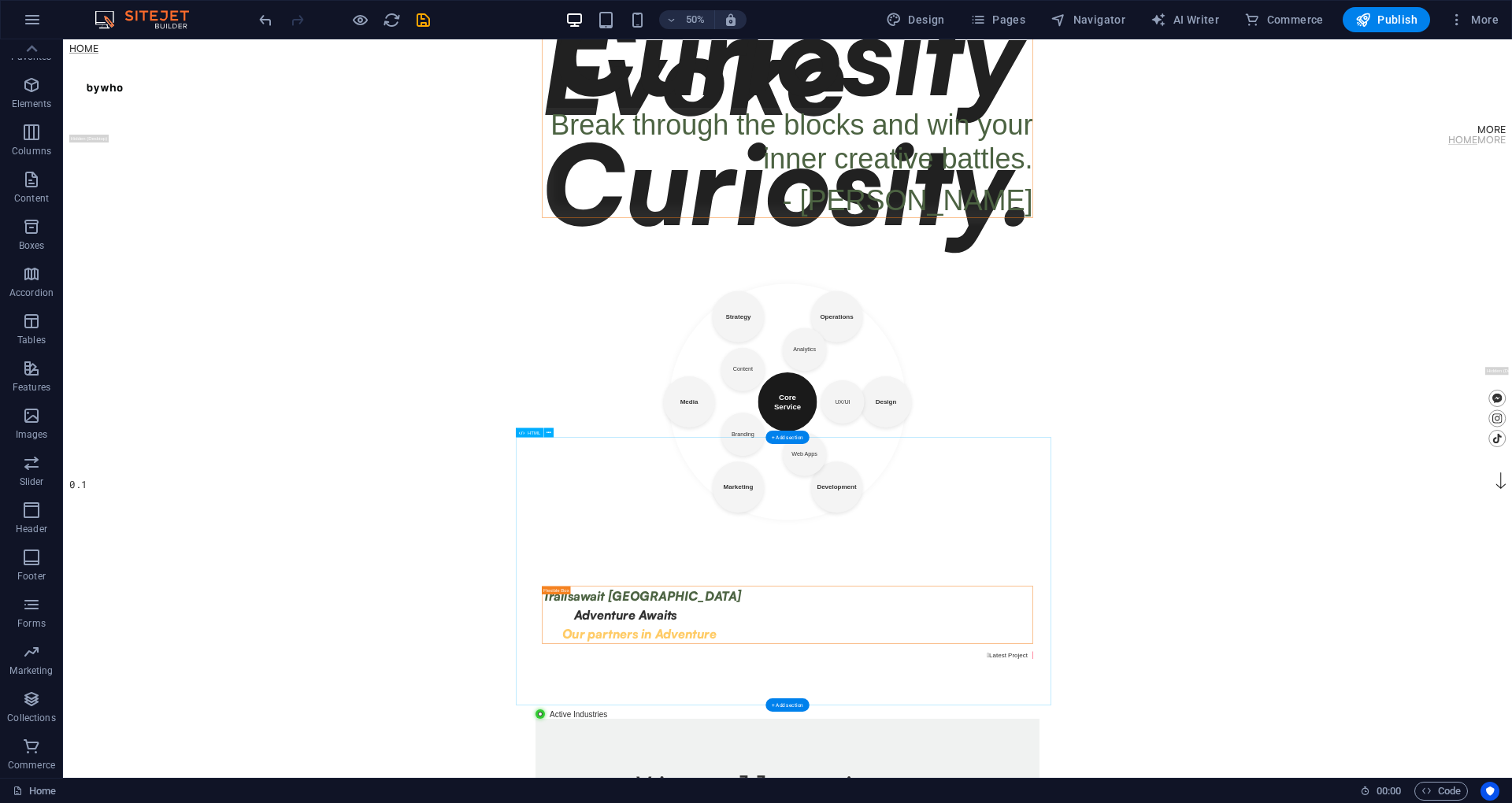
scroll to position [329, 0]
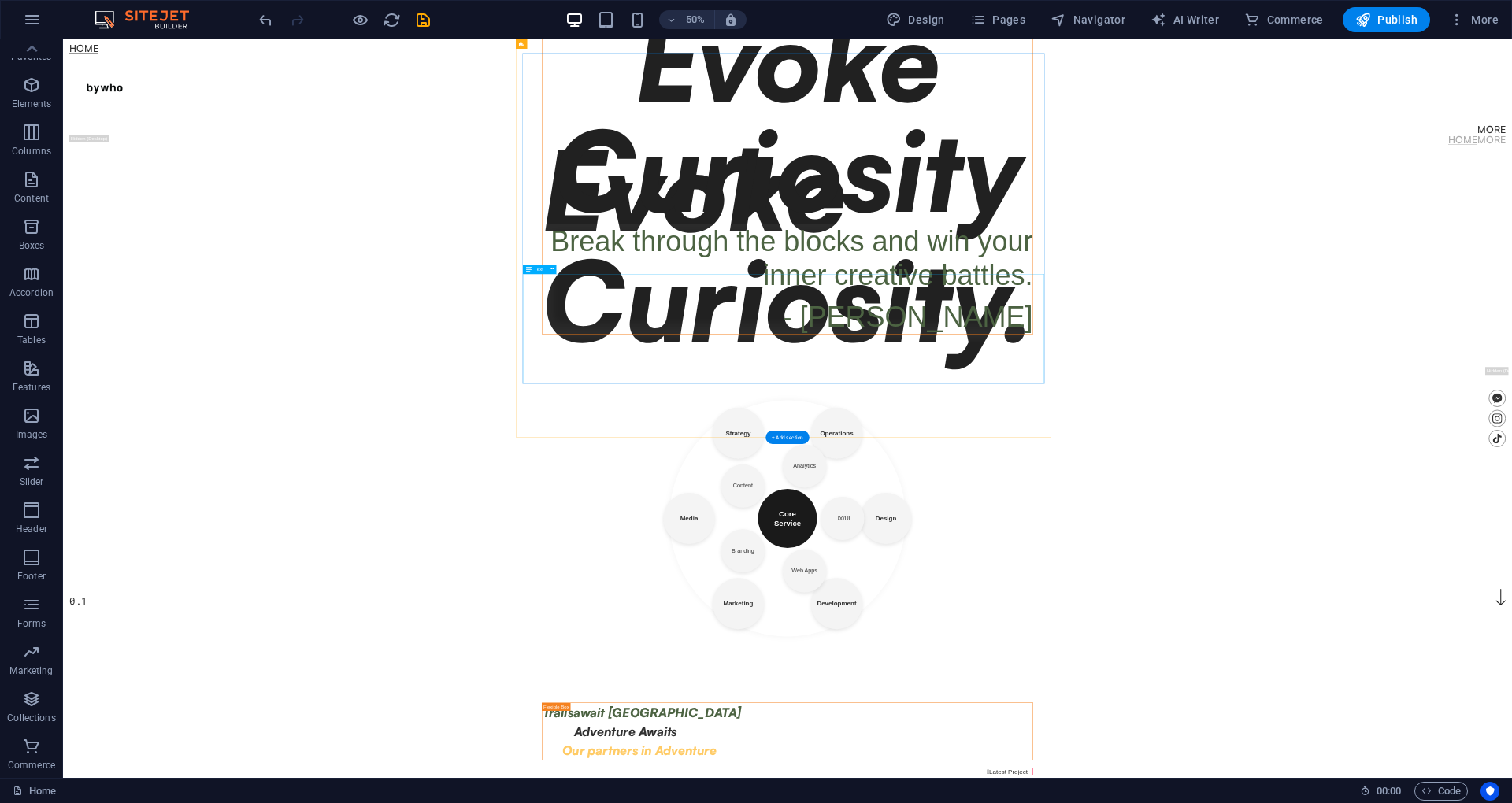
click at [1511, 409] on div "Evoke Curiosity" at bounding box center [1511, 187] width 981 height 440
click at [1511, 729] on div "About  Evoke Curiosity Break through the blocks and win your inner creative ba…" at bounding box center [1512, 282] width 1008 height 894
click at [416, 15] on icon "save" at bounding box center [423, 20] width 18 height 18
checkbox input "false"
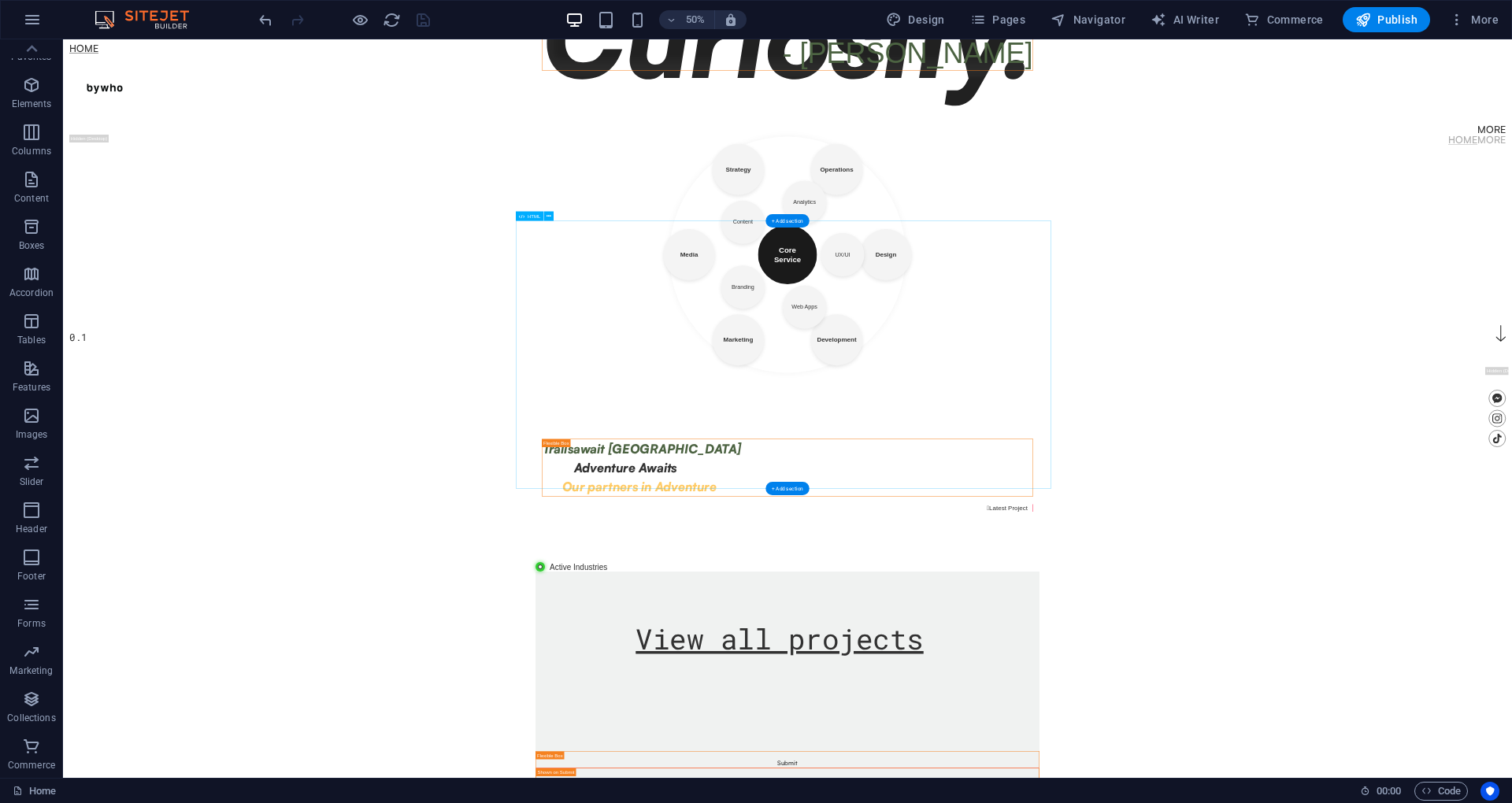
scroll to position [538, 0]
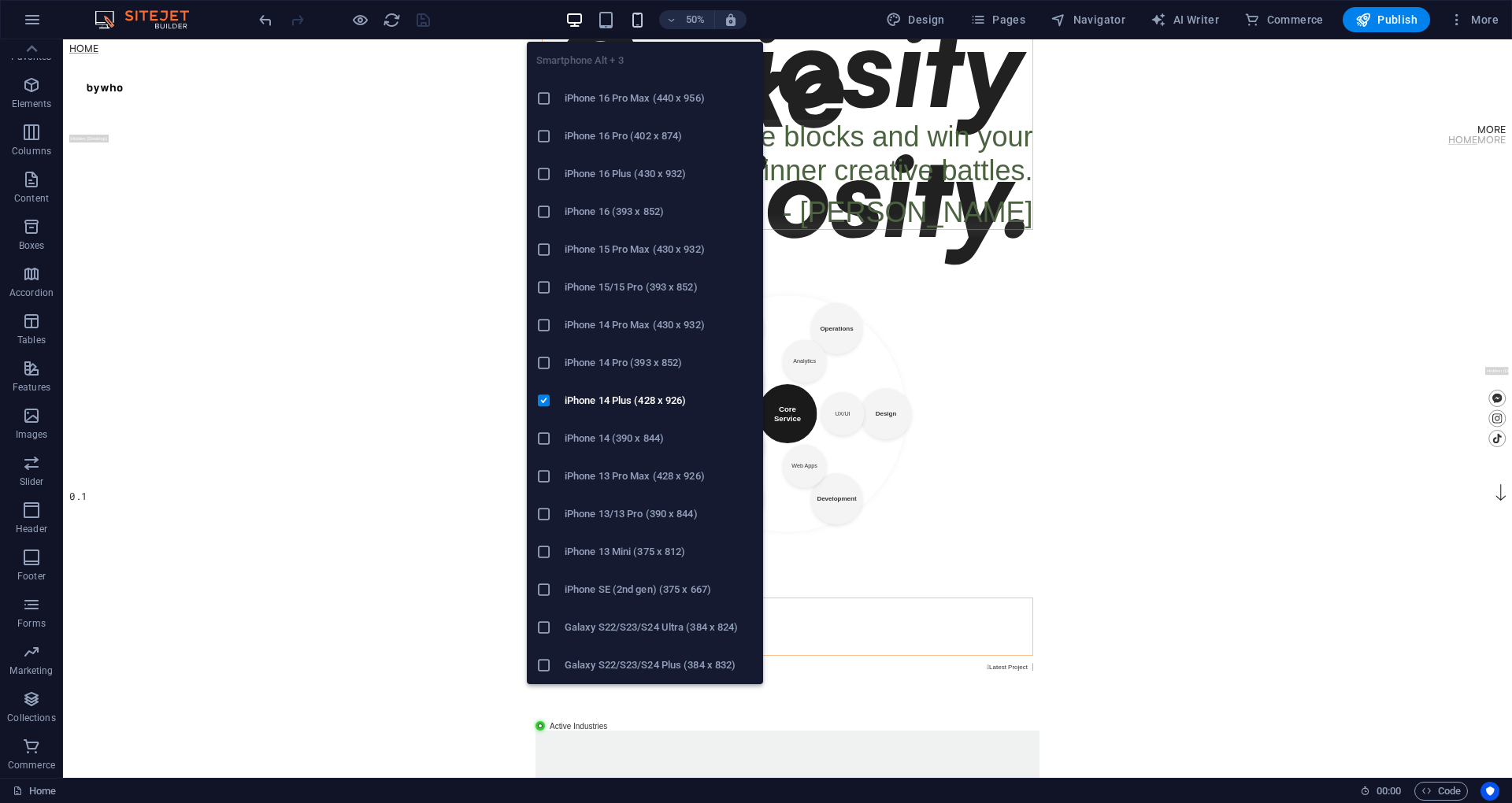
click at [632, 15] on icon "button" at bounding box center [637, 20] width 18 height 18
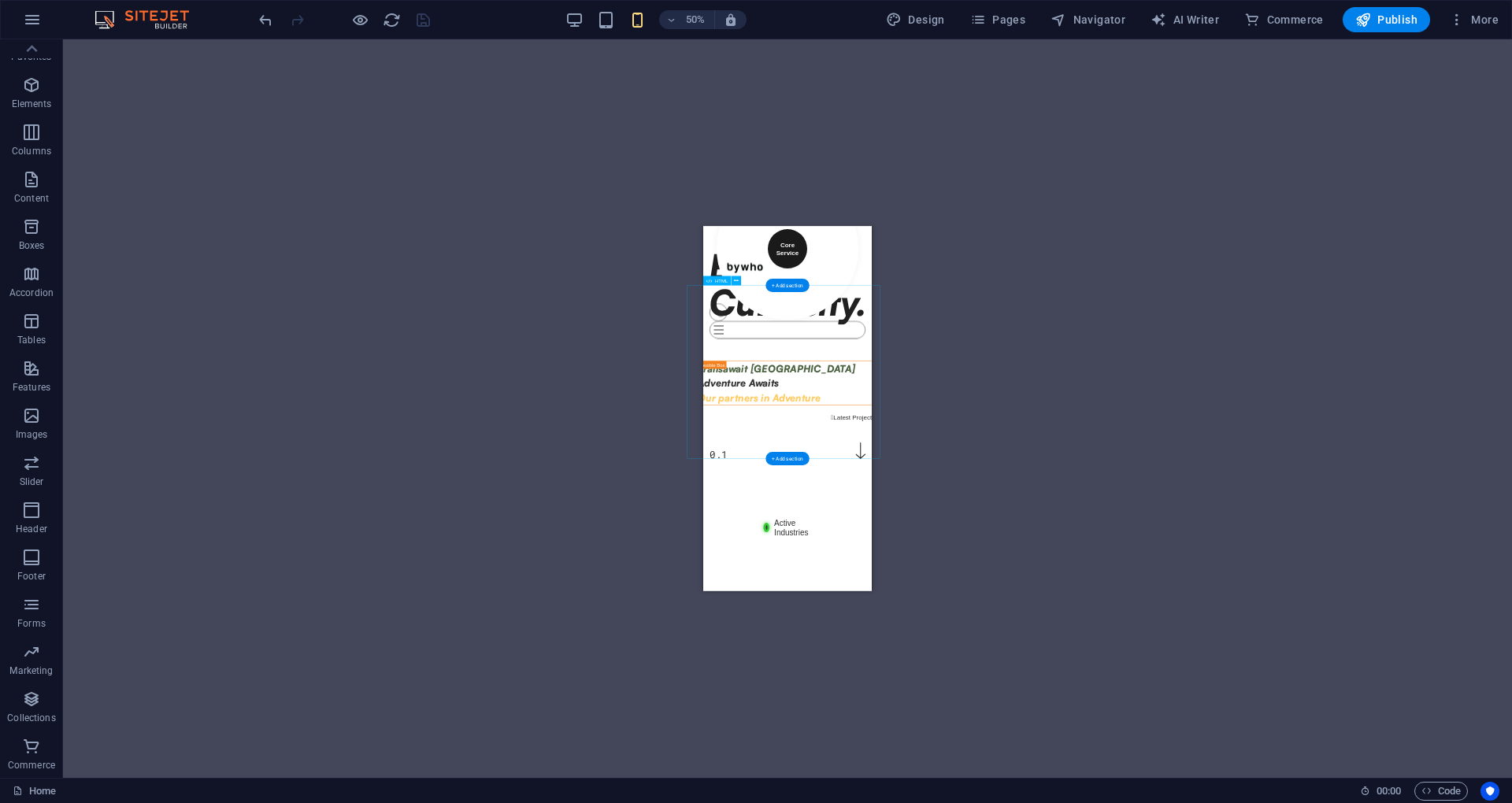
scroll to position [0, 0]
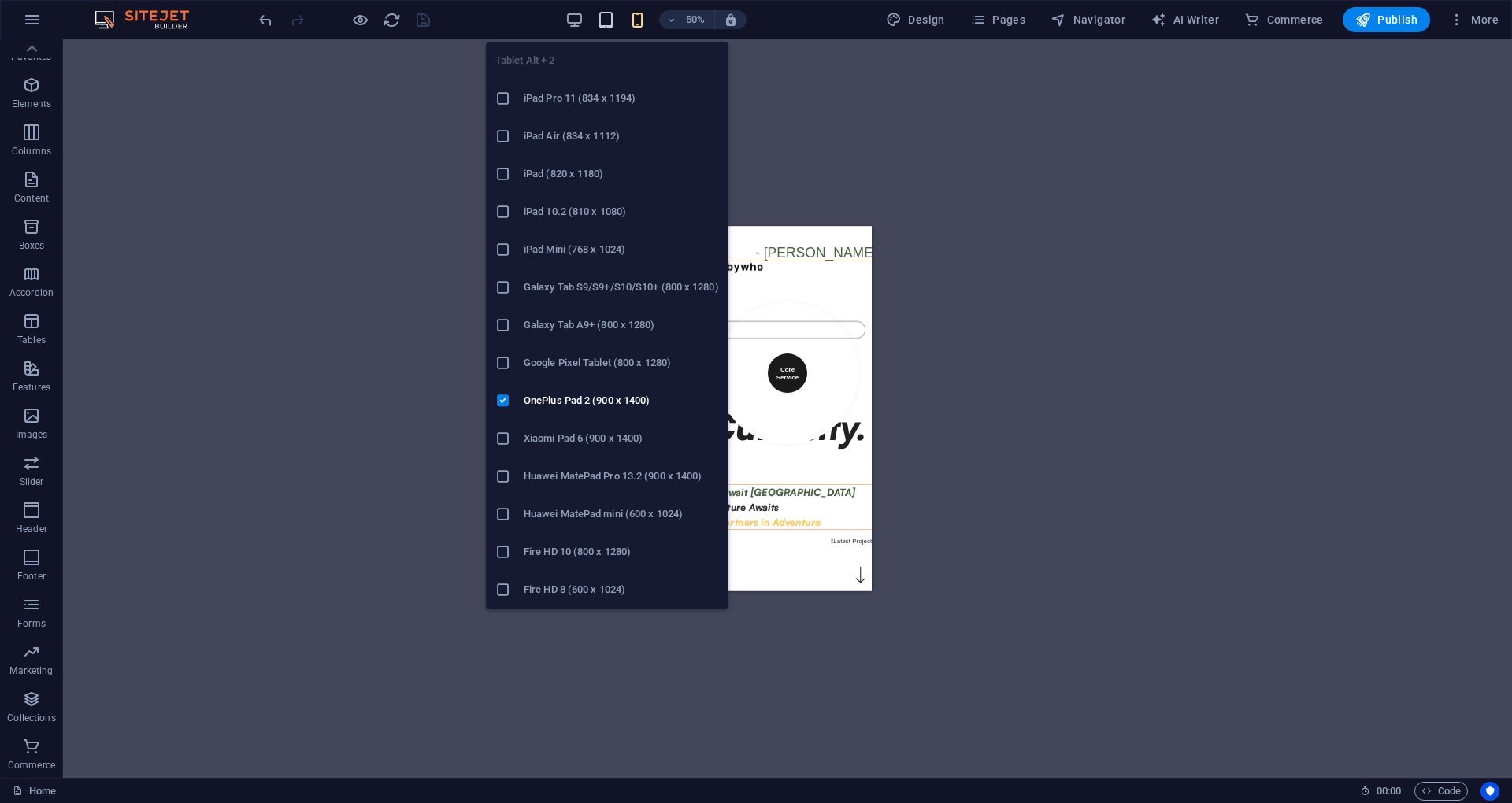
click at [606, 19] on icon "button" at bounding box center [605, 20] width 18 height 18
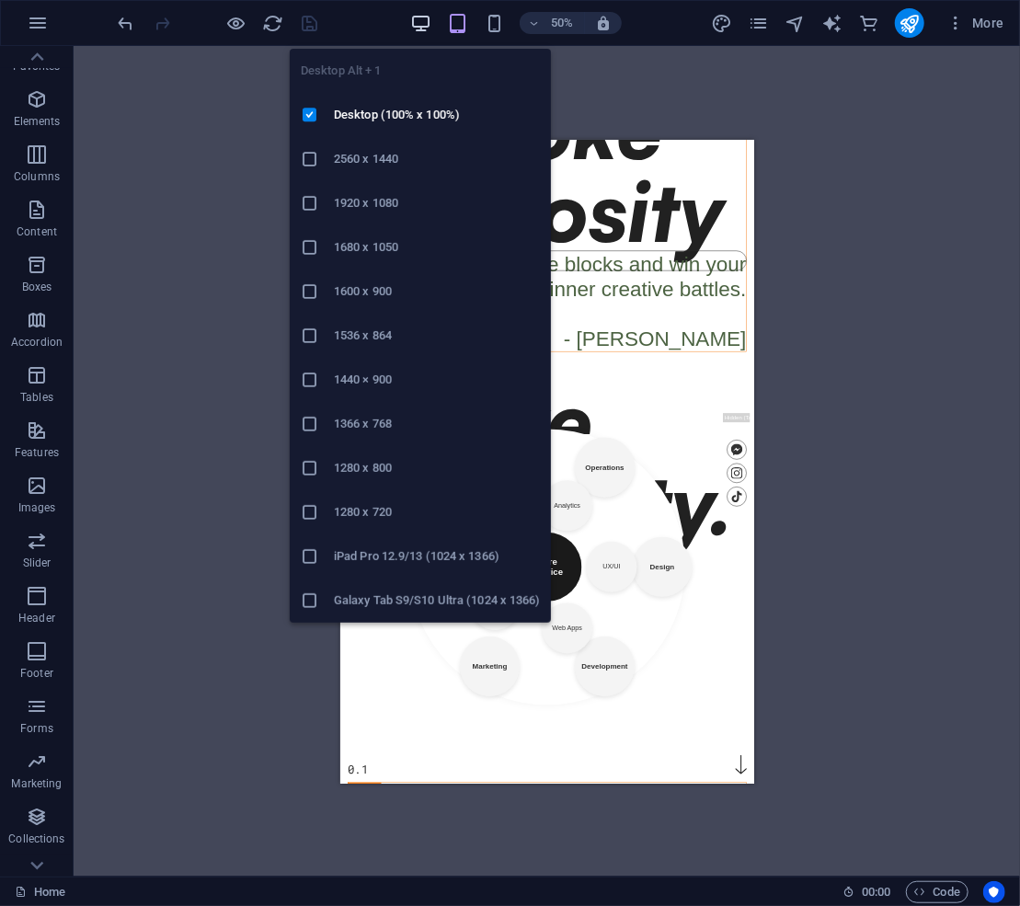
click at [418, 17] on icon "button" at bounding box center [420, 23] width 21 height 21
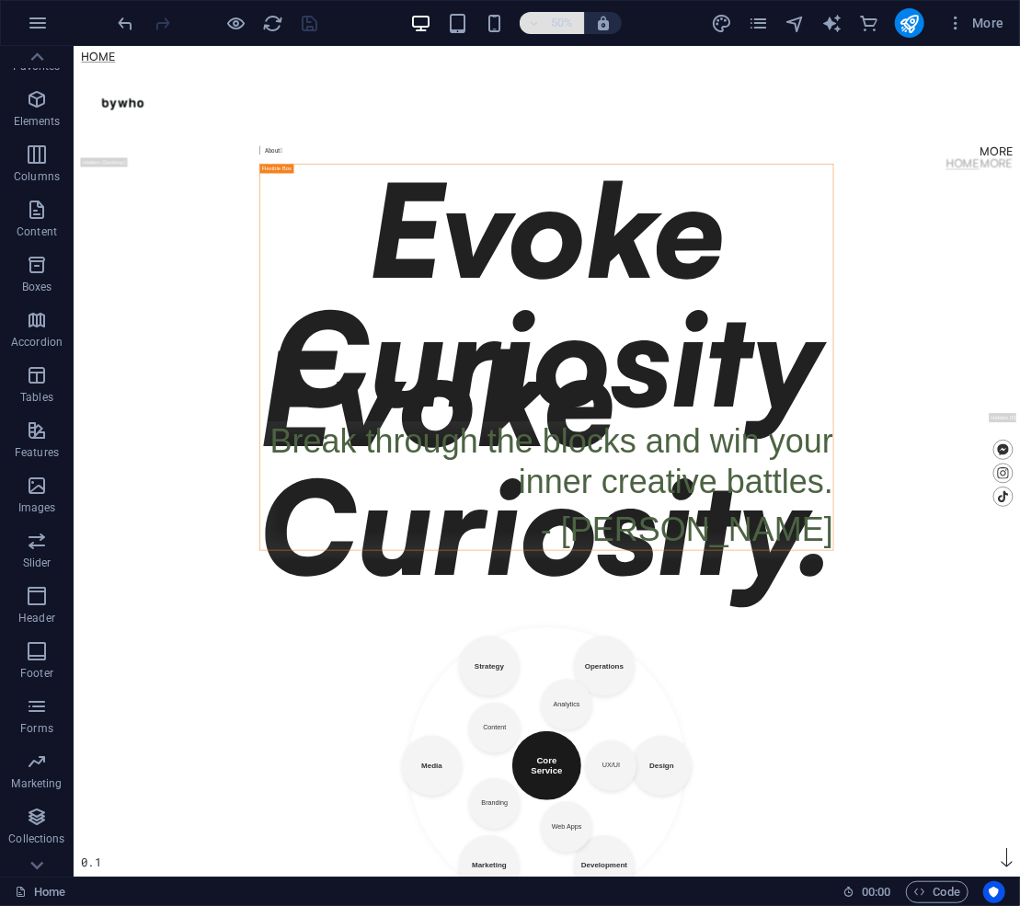
click at [530, 26] on icon "button" at bounding box center [533, 23] width 13 height 12
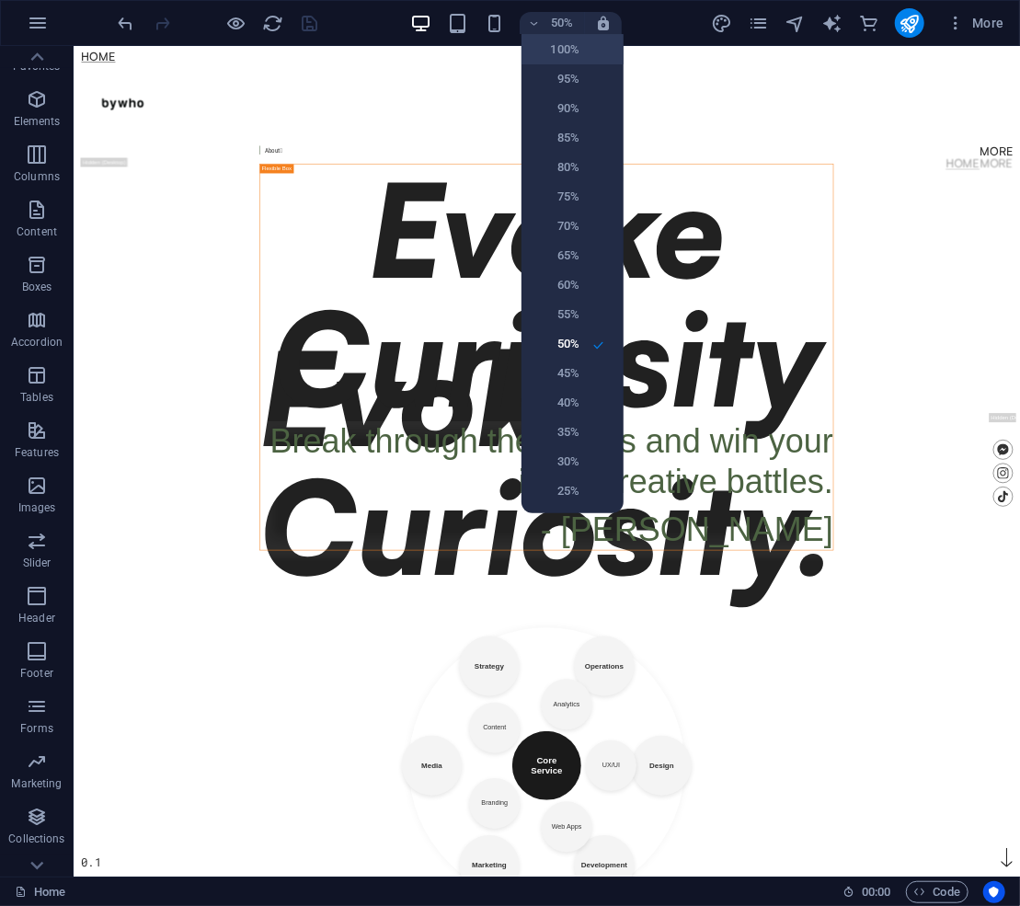
click at [561, 41] on h6 "100%" at bounding box center [556, 50] width 47 height 22
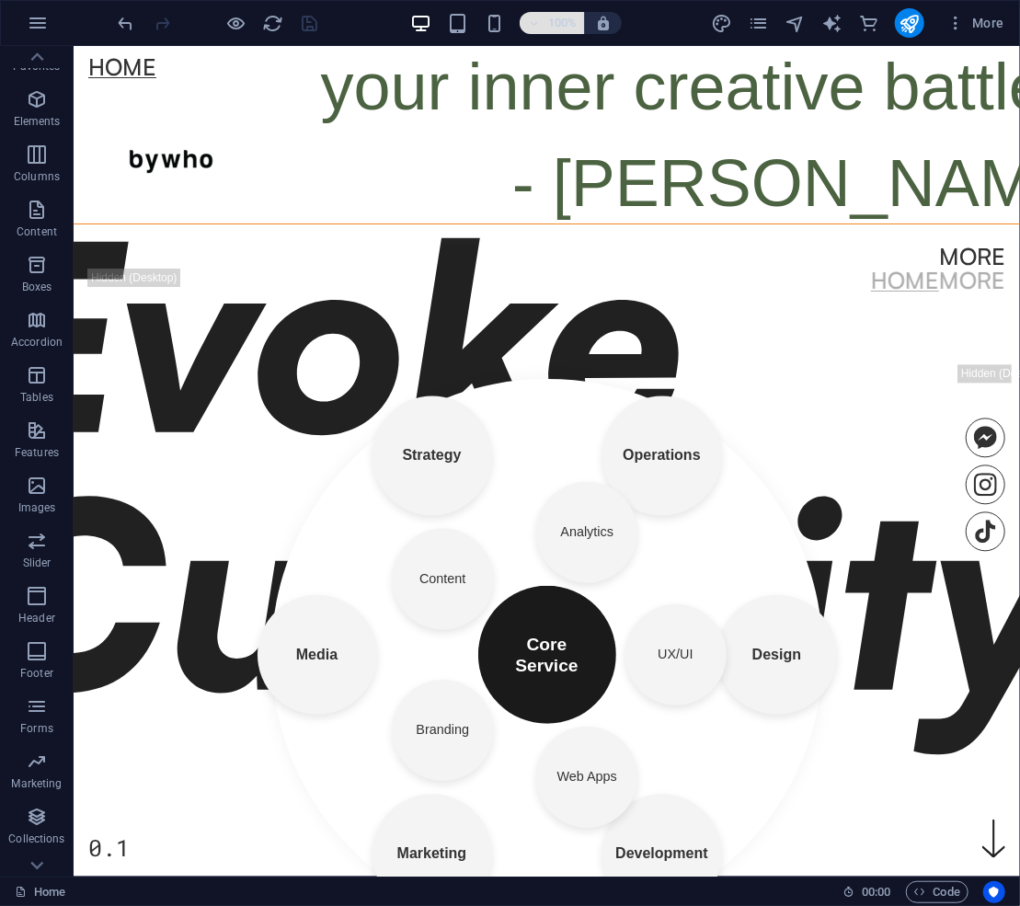
click at [534, 20] on icon "button" at bounding box center [533, 23] width 13 height 12
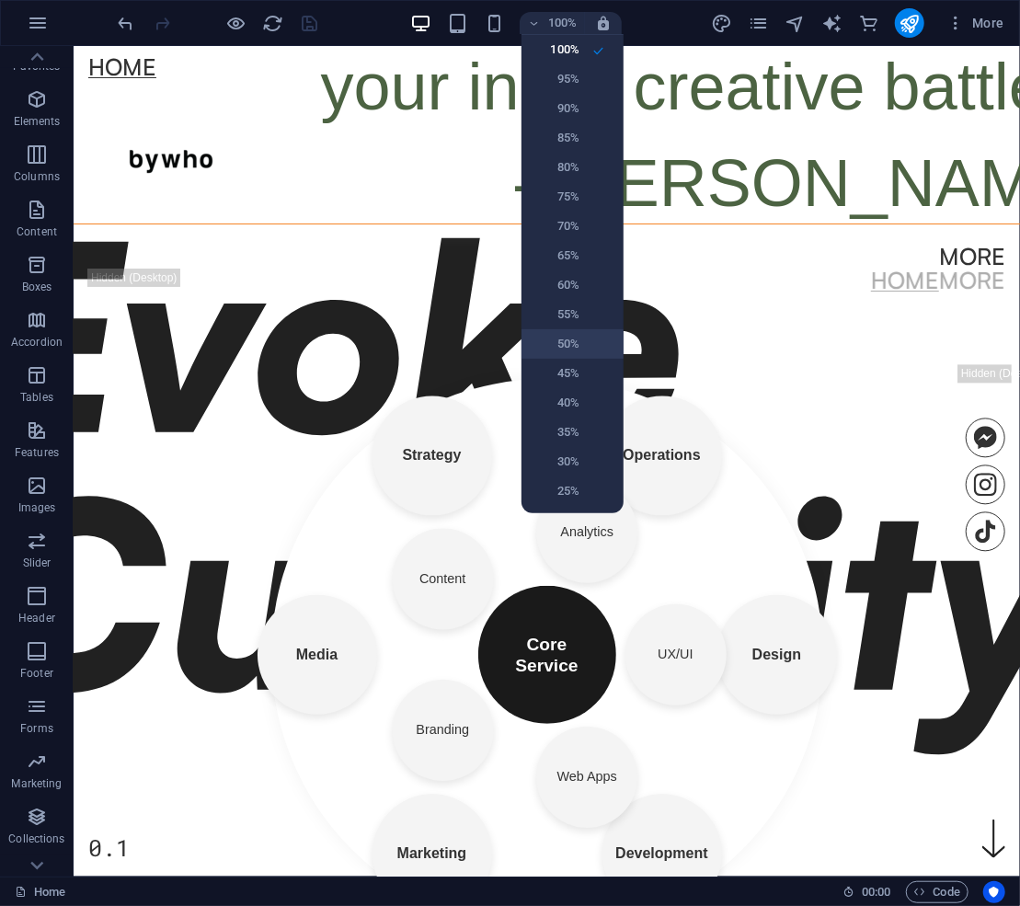
click at [576, 333] on h6 "50%" at bounding box center [556, 344] width 47 height 22
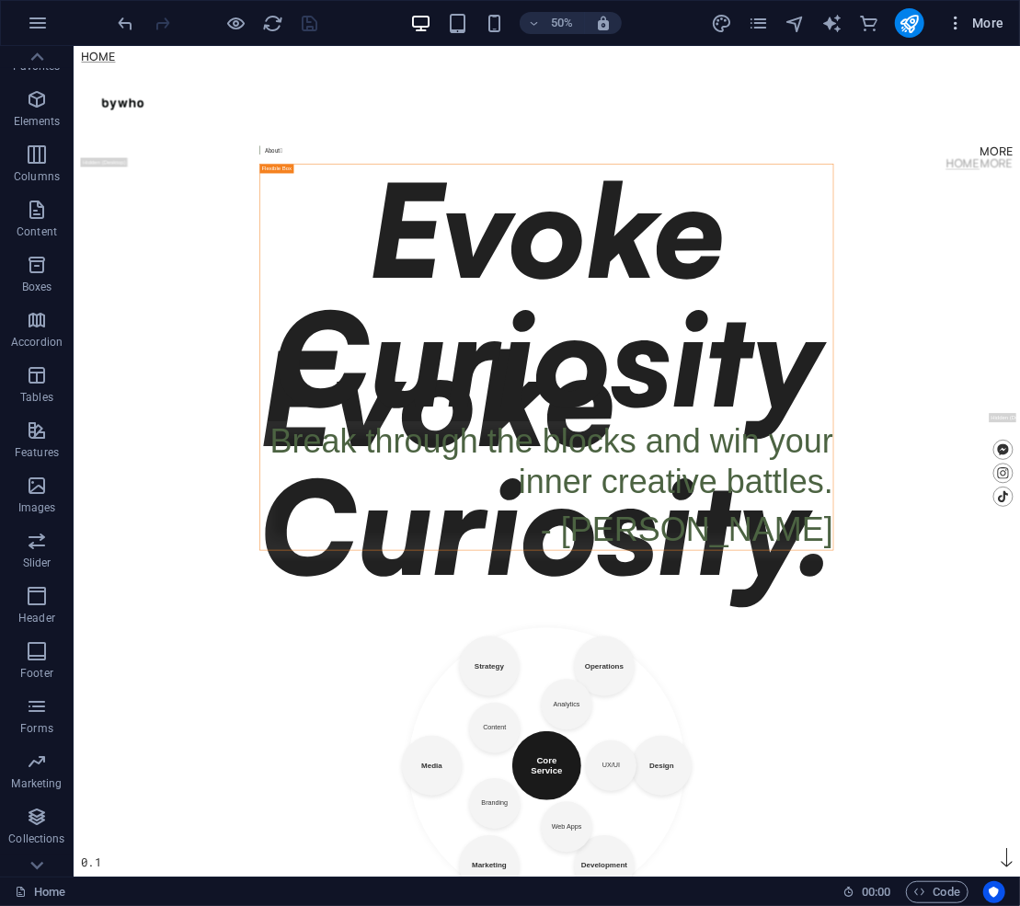
click at [965, 20] on icon "button" at bounding box center [956, 23] width 18 height 18
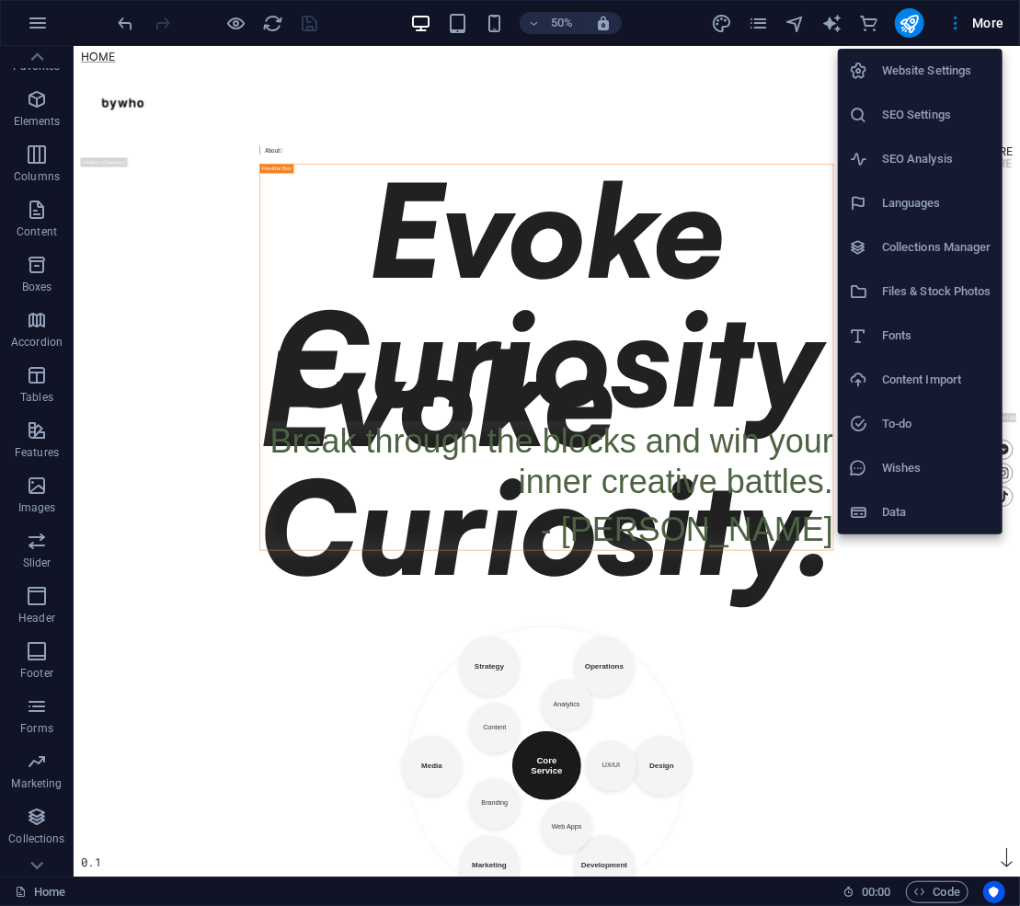
click at [983, 20] on div at bounding box center [510, 453] width 1020 height 906
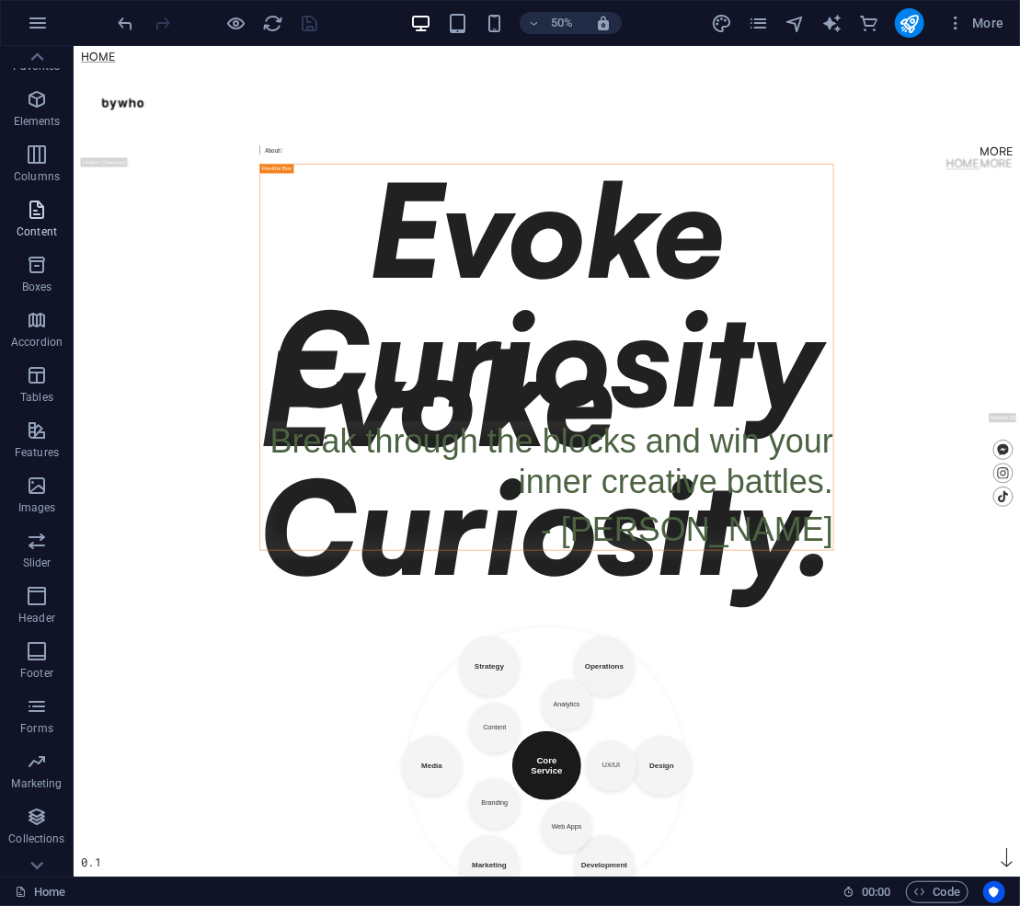
click at [37, 217] on icon "button" at bounding box center [37, 210] width 22 height 22
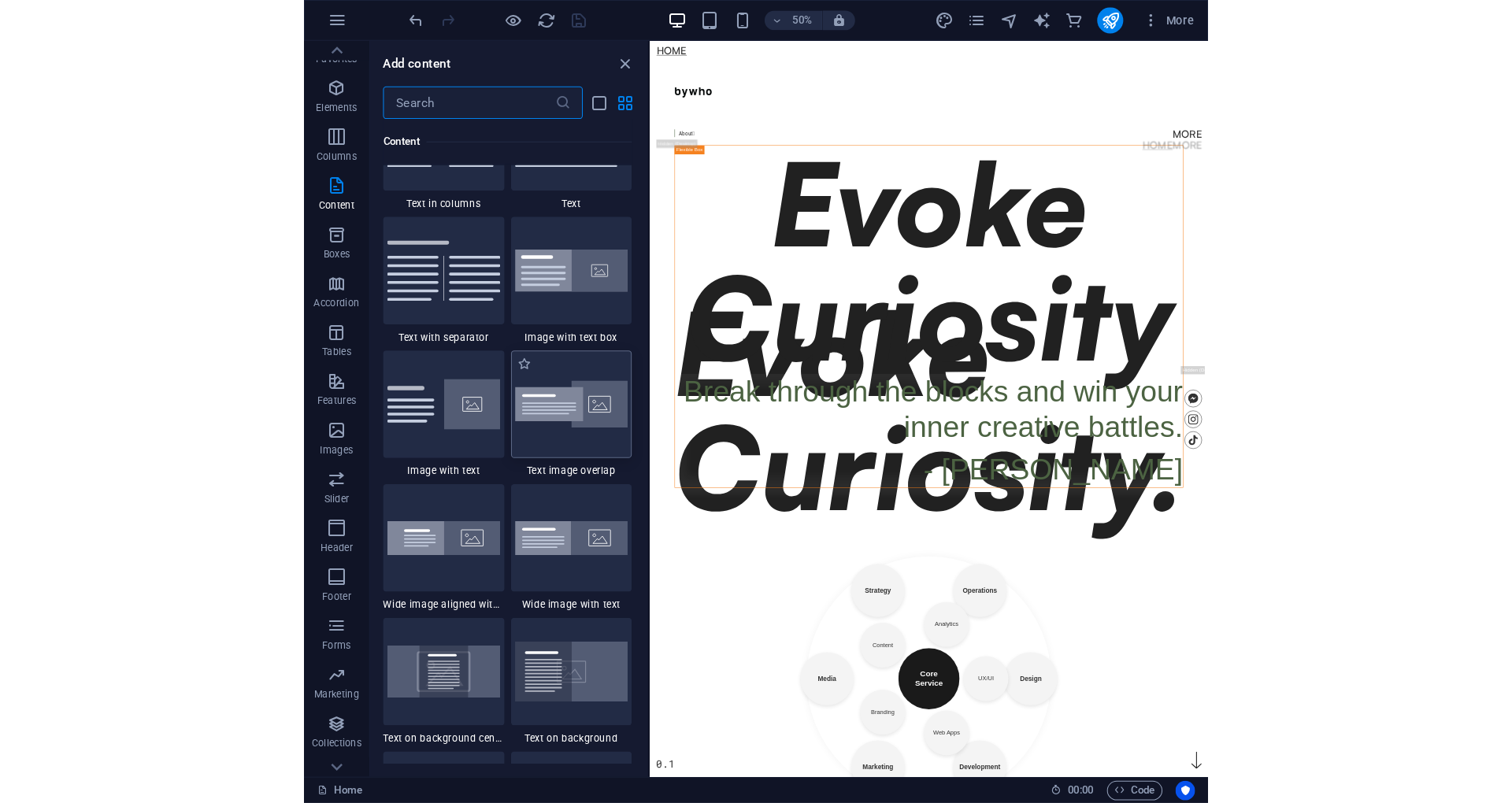
scroll to position [3252, 0]
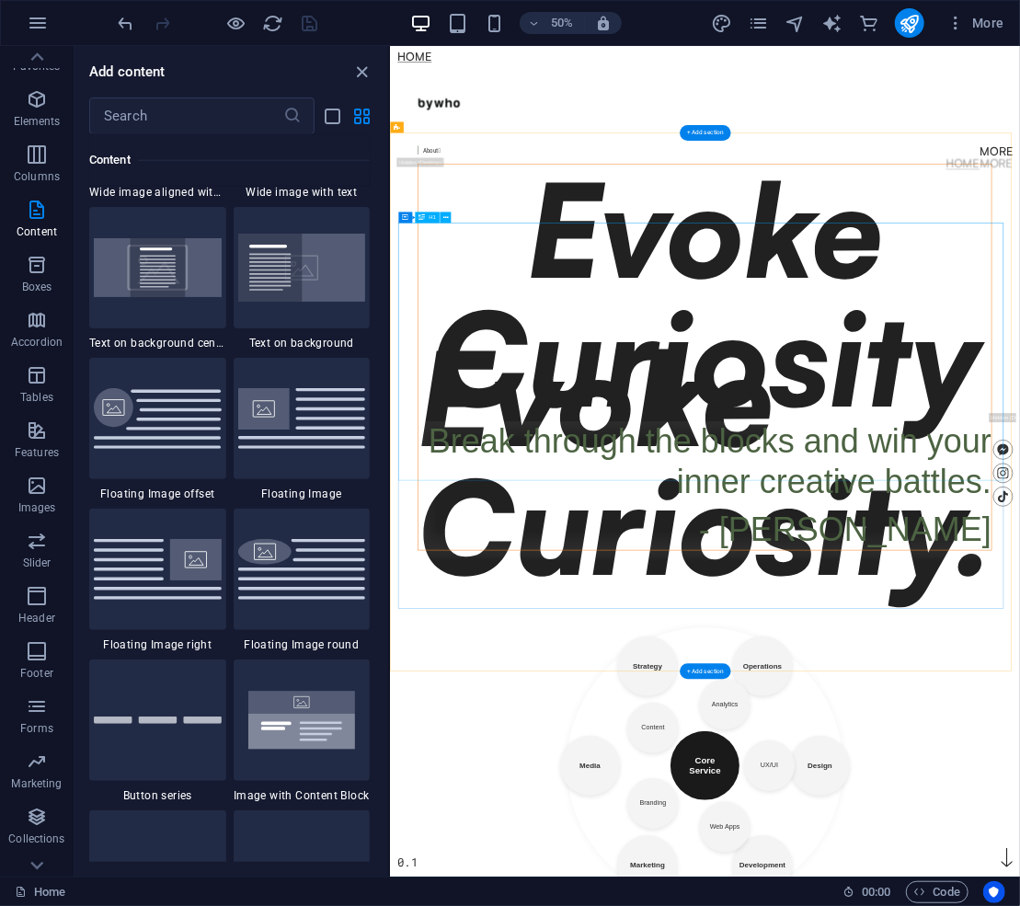
click at [647, 469] on div "Evoke Curiosity" at bounding box center [1019, 539] width 1146 height 515
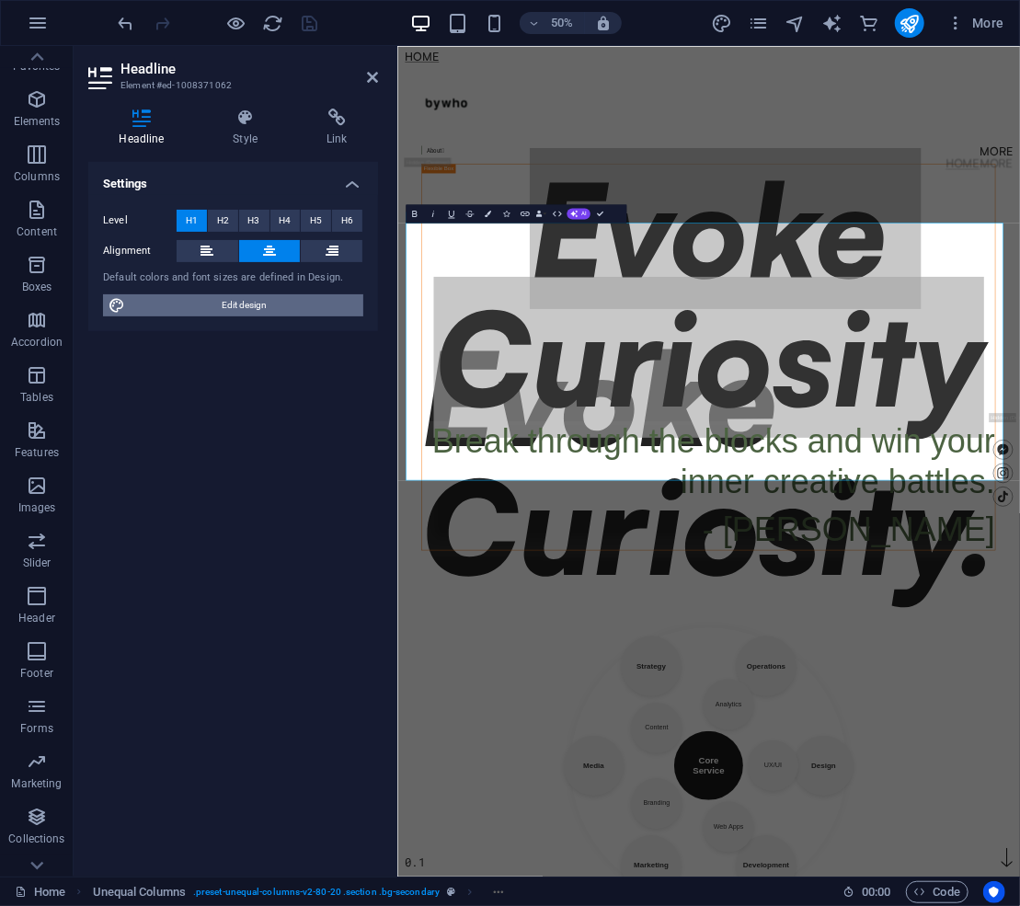
click at [252, 296] on span "Edit design" at bounding box center [244, 305] width 227 height 22
select select "px"
select select "400"
select select "px"
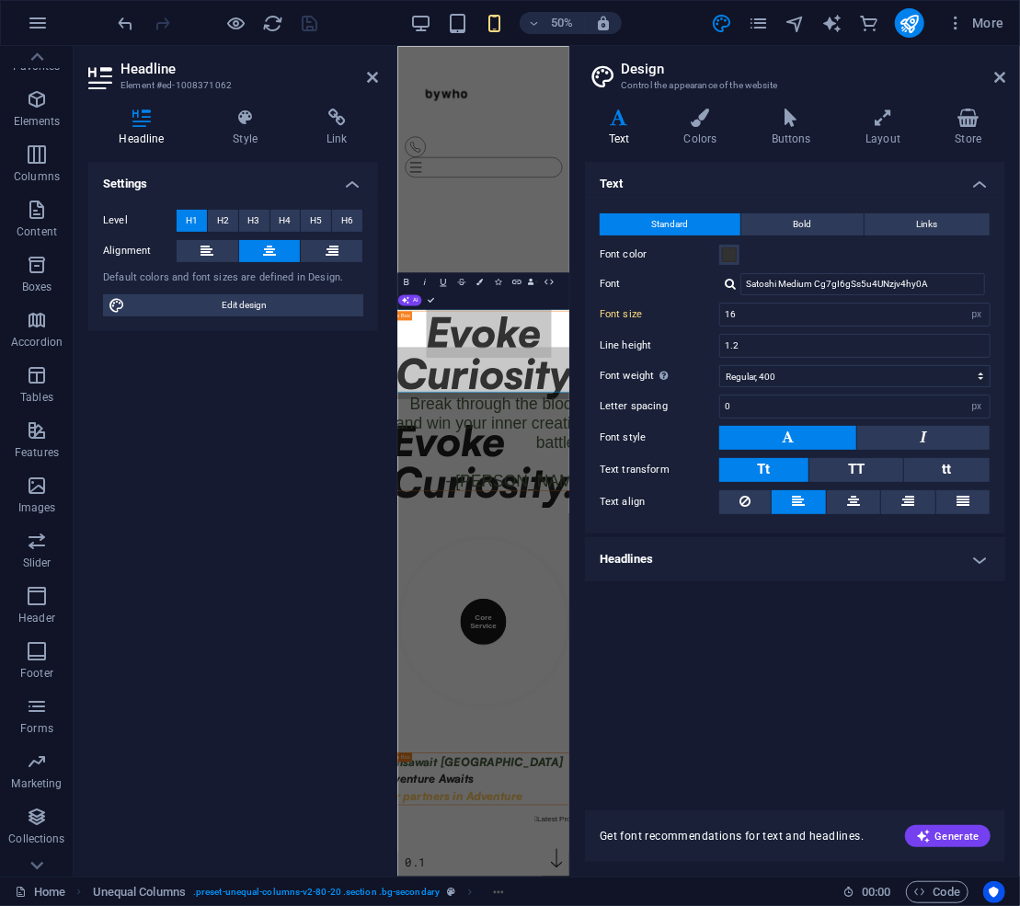
click at [197, 221] on button "H1" at bounding box center [192, 221] width 30 height 22
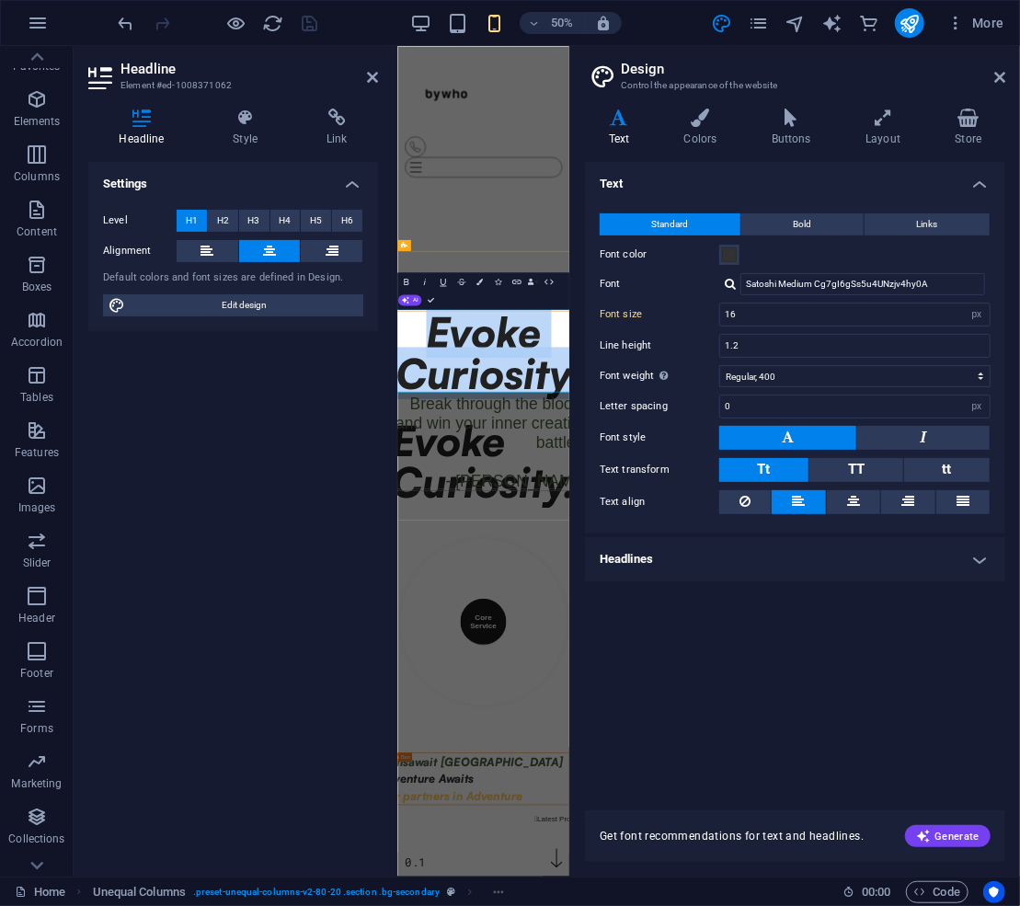
click at [595, 631] on h1 "Evoke Curiosity" at bounding box center [569, 659] width 419 height 166
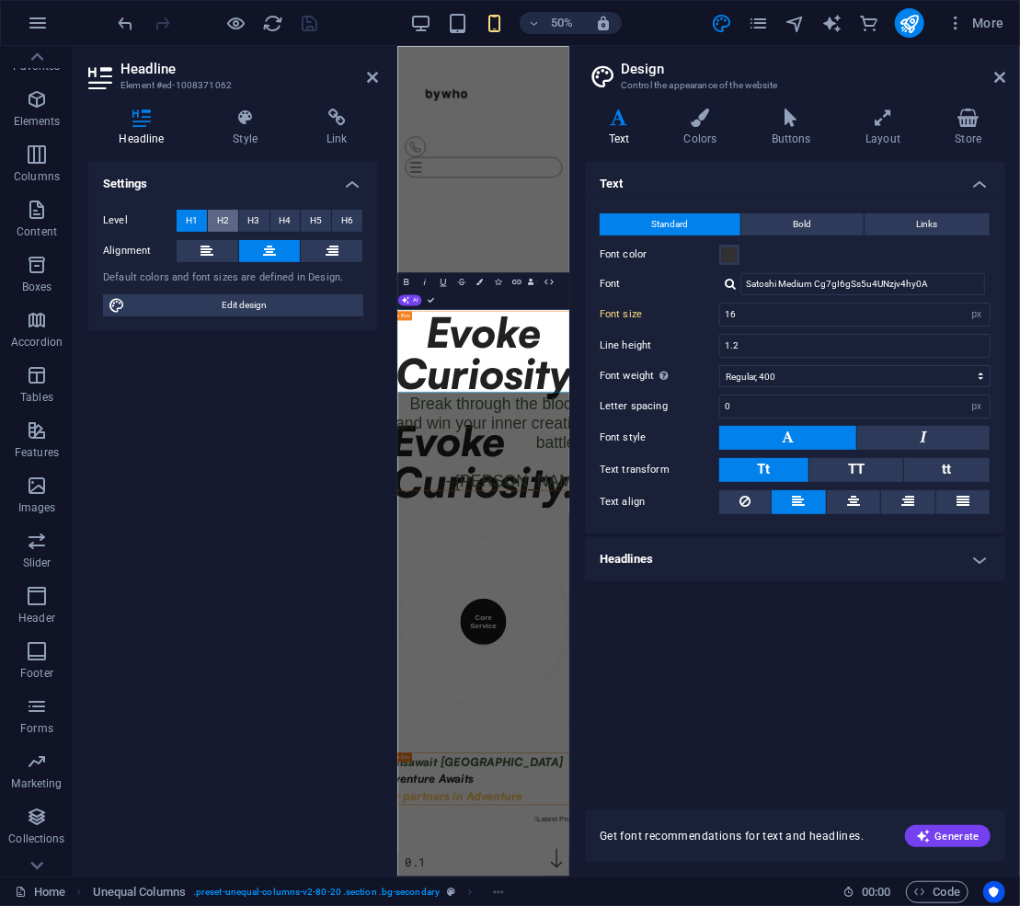
click at [226, 215] on span "H2" at bounding box center [223, 221] width 12 height 22
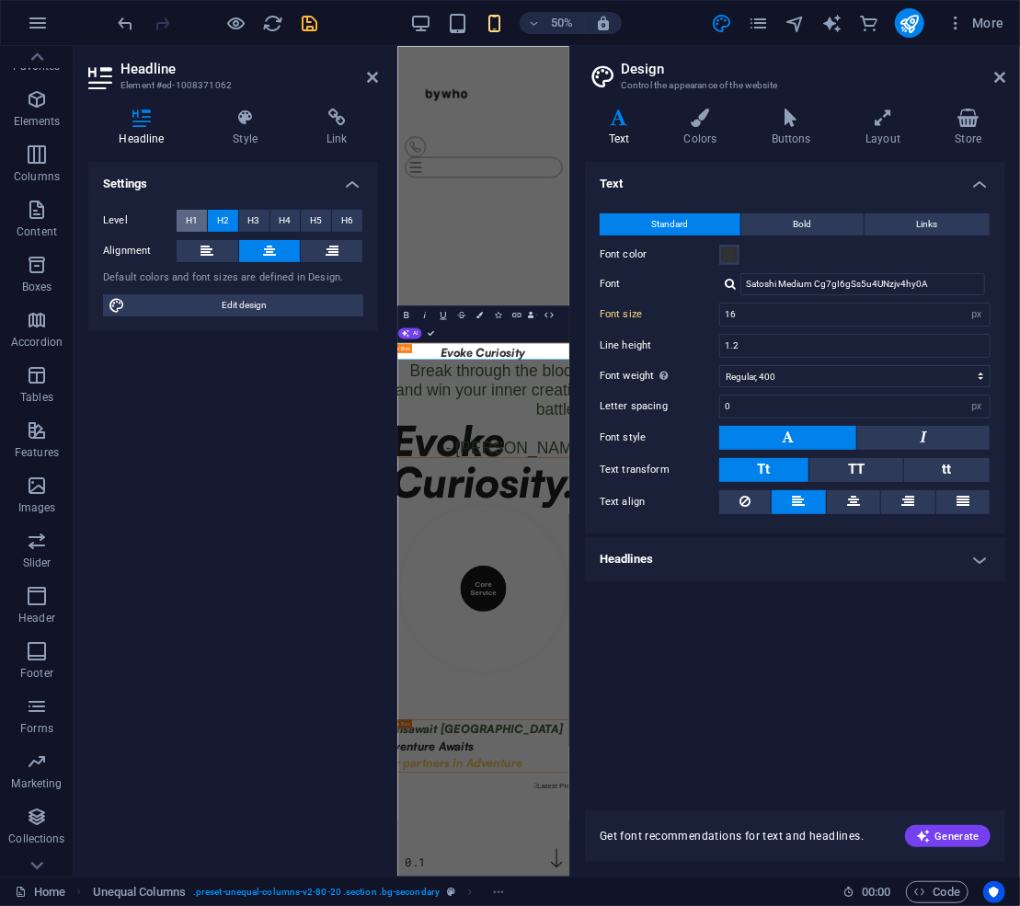
click at [183, 217] on button "H1" at bounding box center [192, 221] width 30 height 22
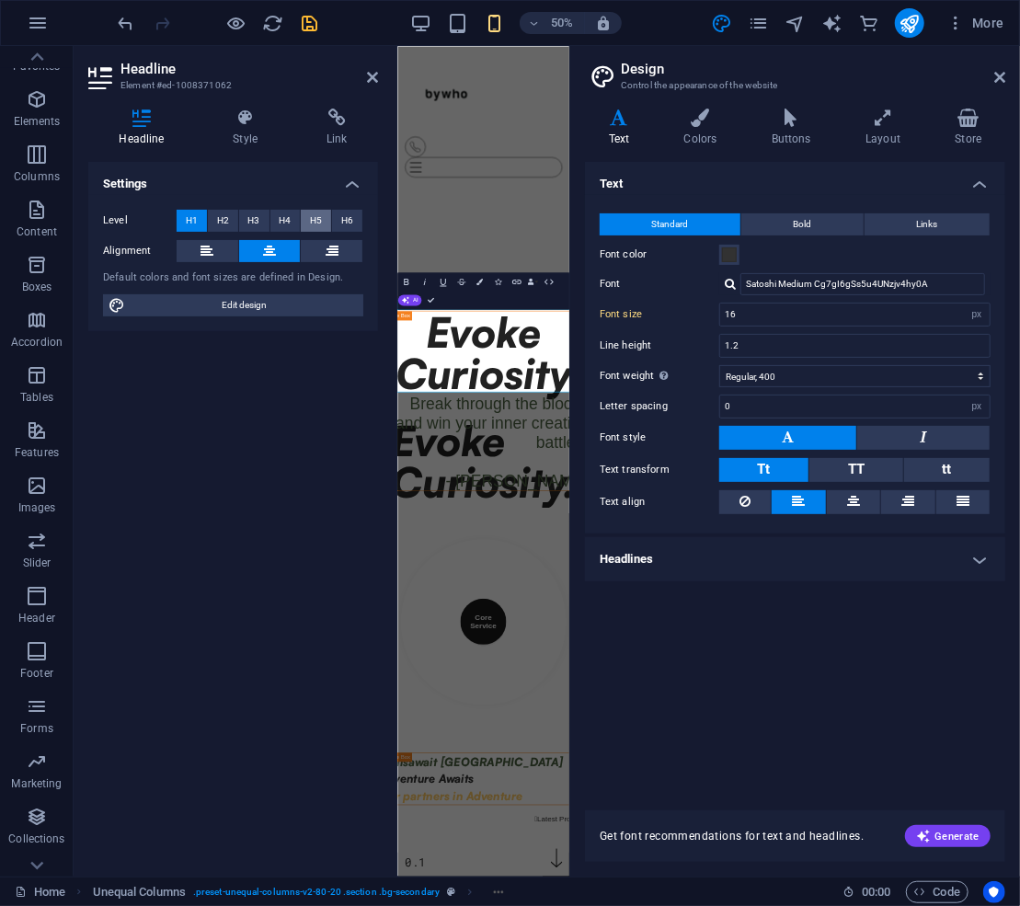
click at [326, 224] on button "H5" at bounding box center [316, 221] width 30 height 22
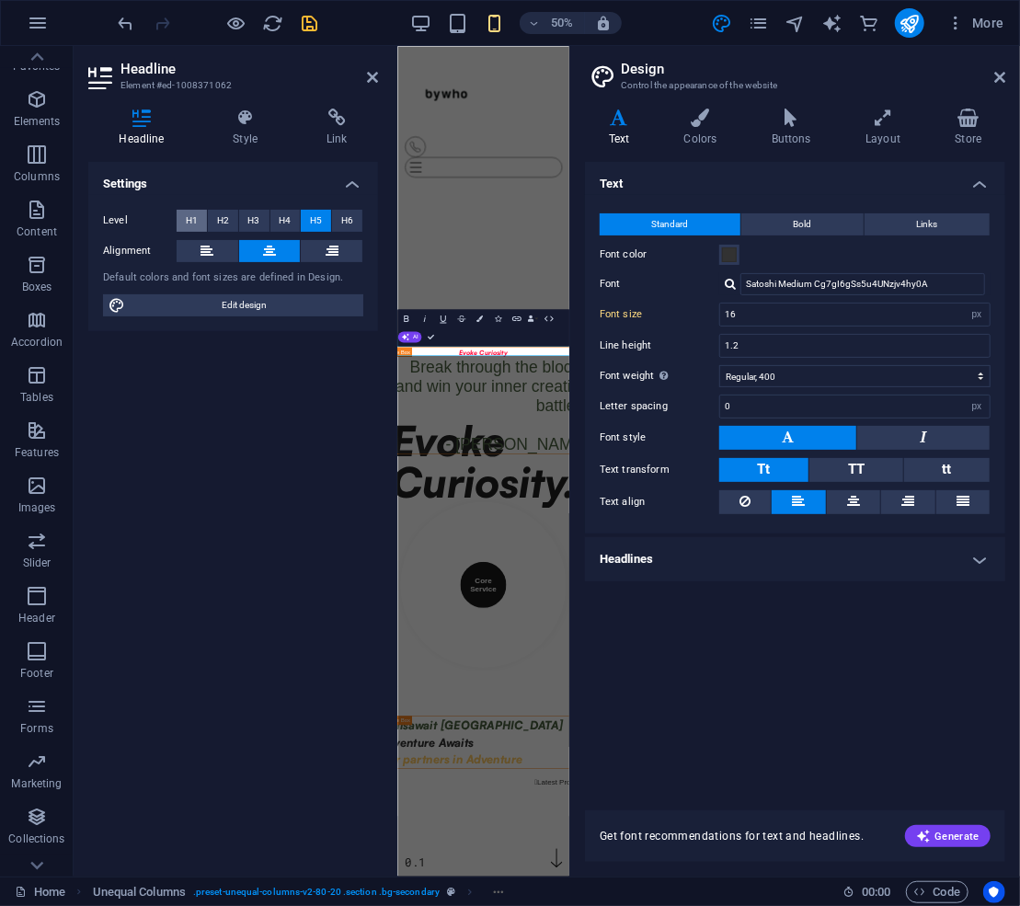
click at [195, 221] on span "H1" at bounding box center [192, 221] width 12 height 22
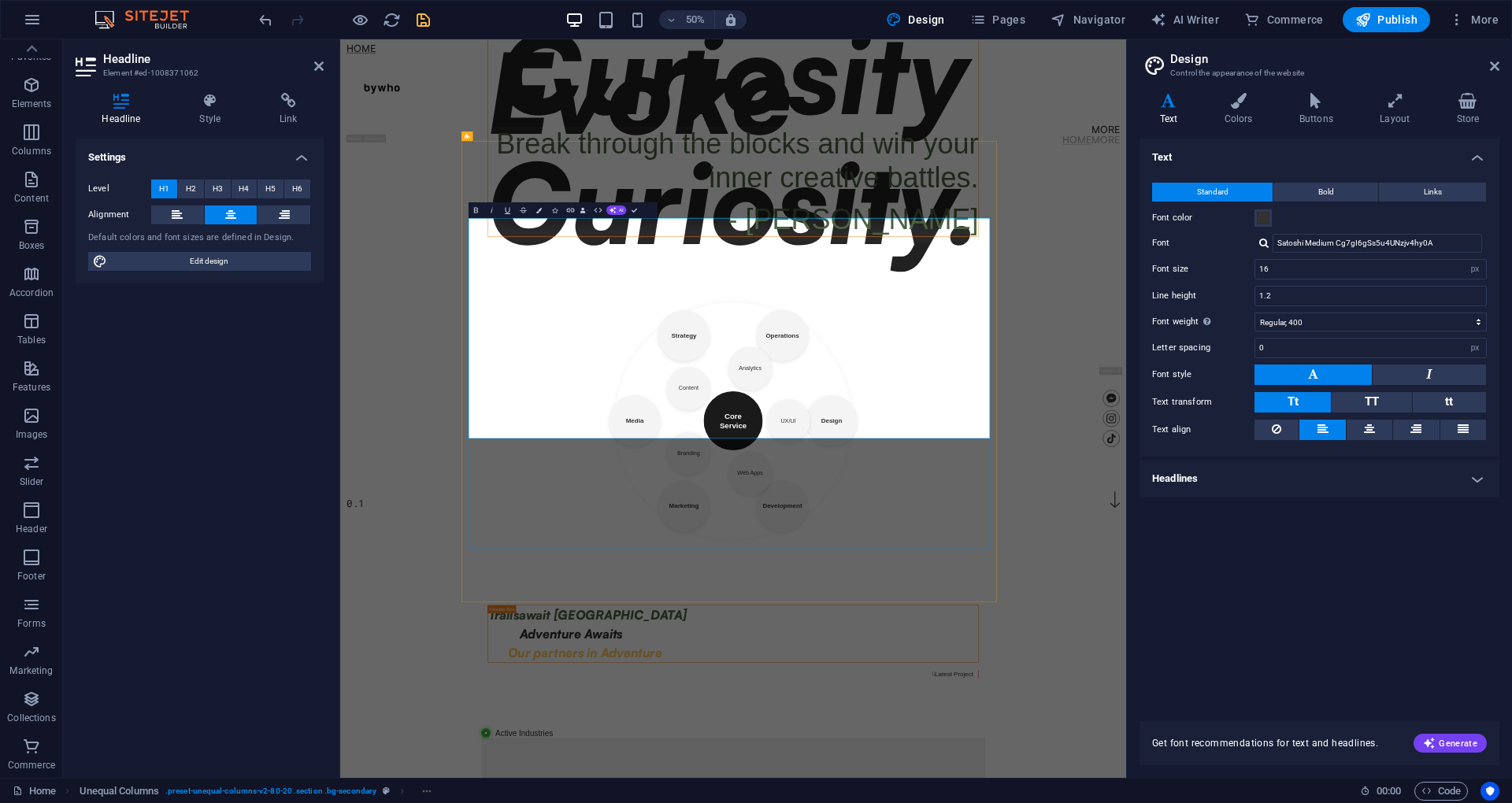
scroll to position [0, 0]
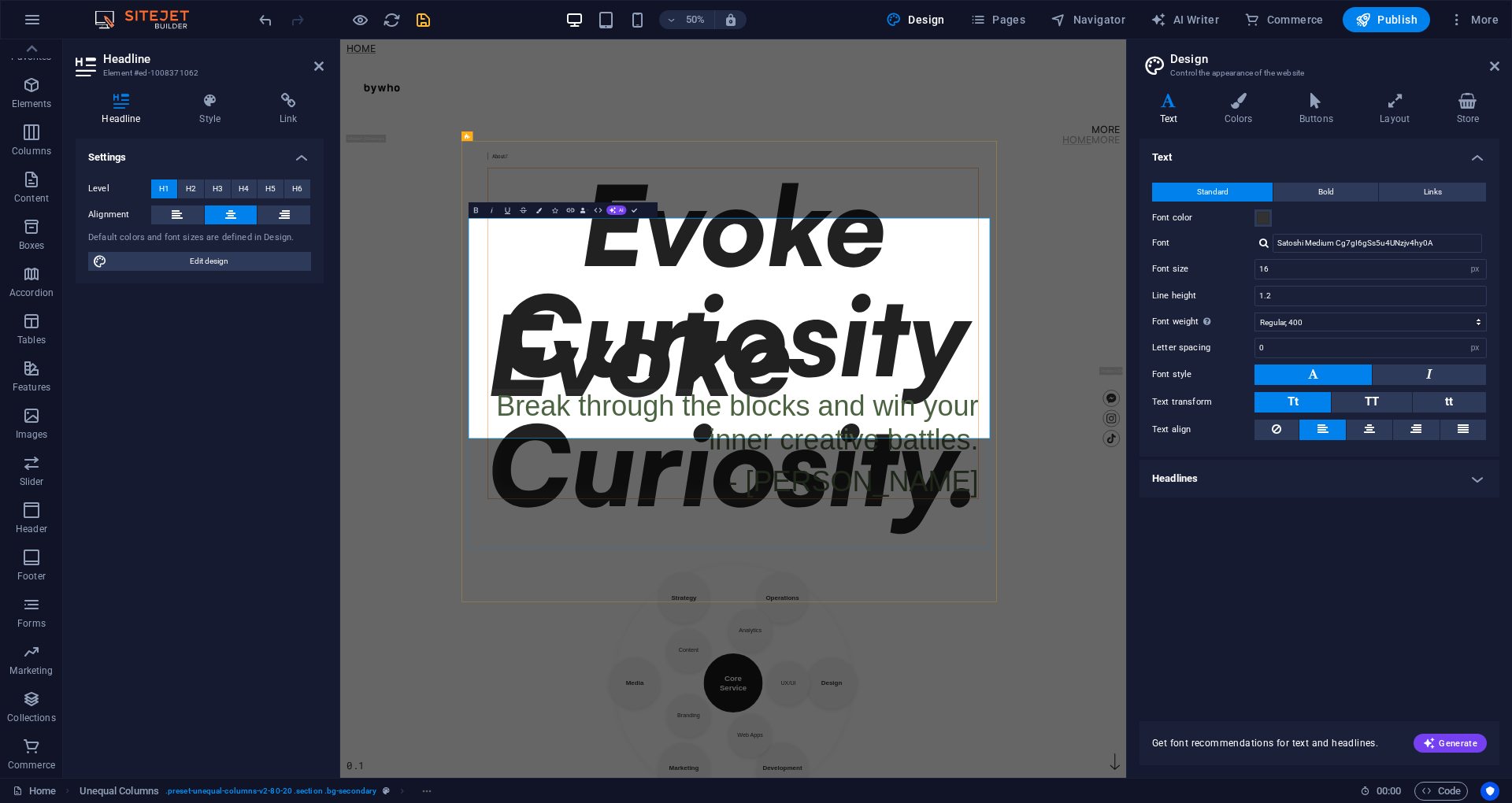
click at [1280, 577] on h1 "Evoke Curiosity" at bounding box center [1126, 517] width 981 height 440
click at [918, 21] on span "Design" at bounding box center [915, 20] width 59 height 15
click at [205, 111] on h4 "Style" at bounding box center [213, 109] width 80 height 33
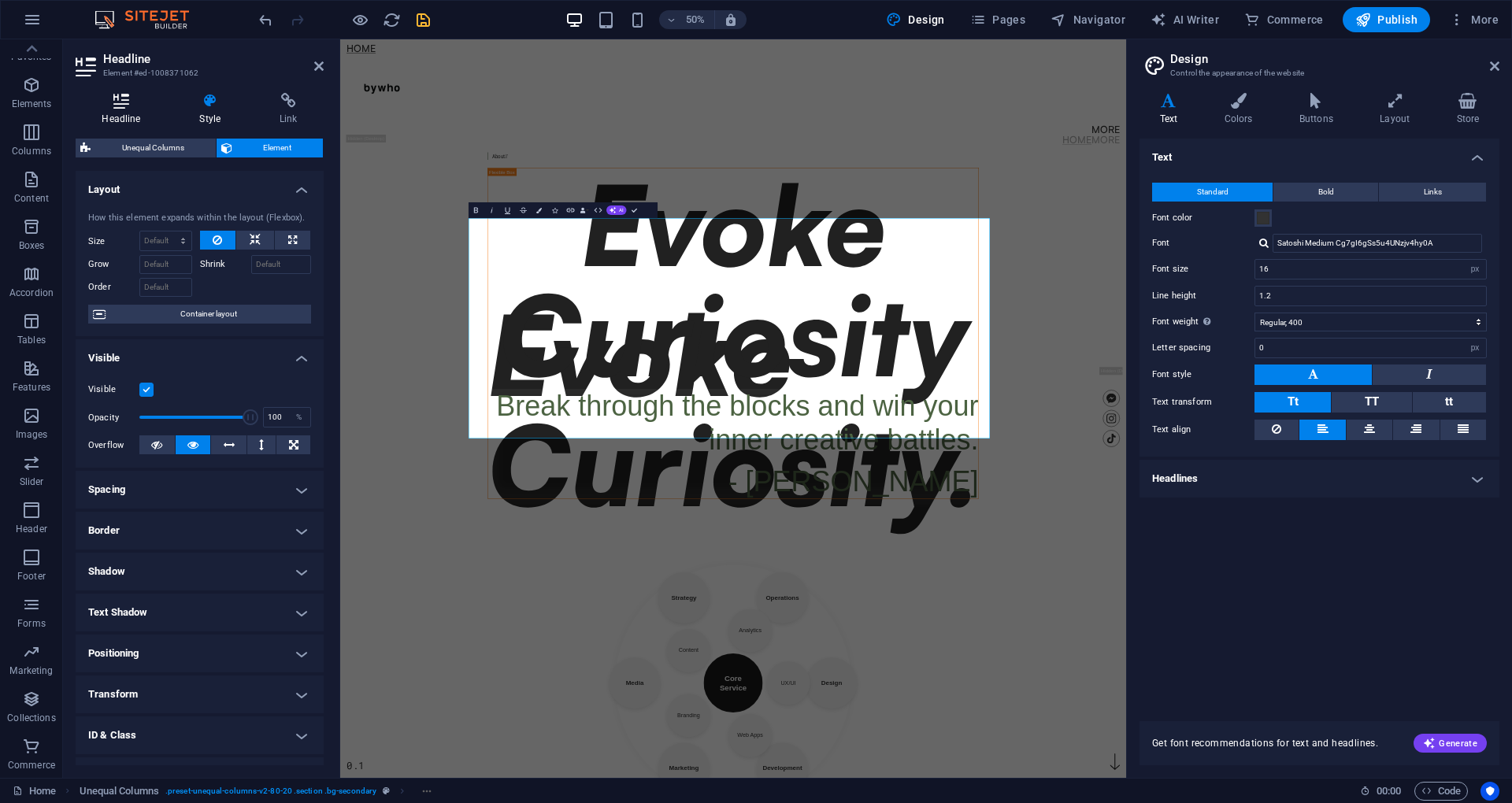
click at [113, 100] on icon at bounding box center [121, 101] width 92 height 15
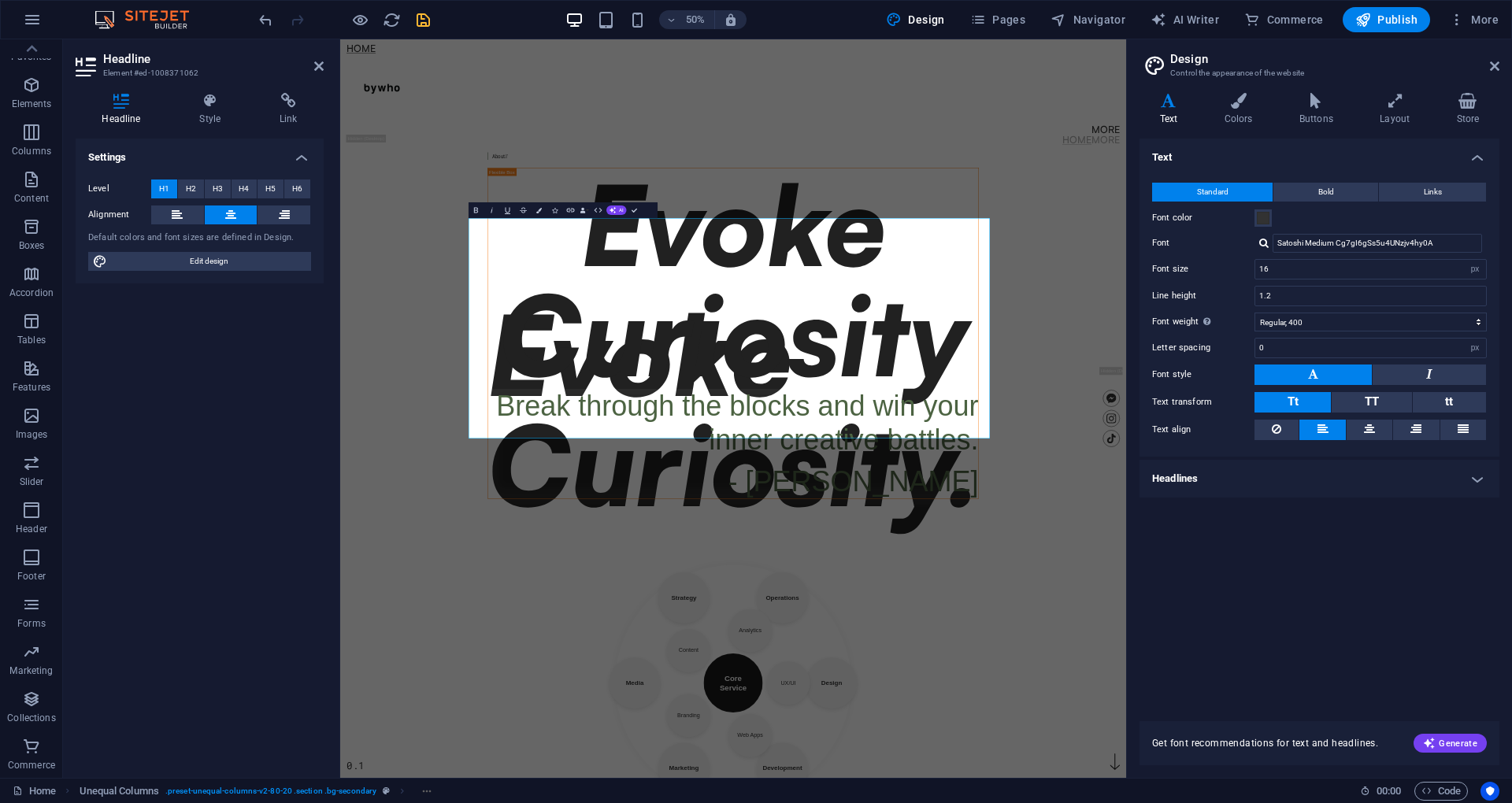
click at [1278, 470] on h4 "Headlines" at bounding box center [1319, 478] width 359 height 38
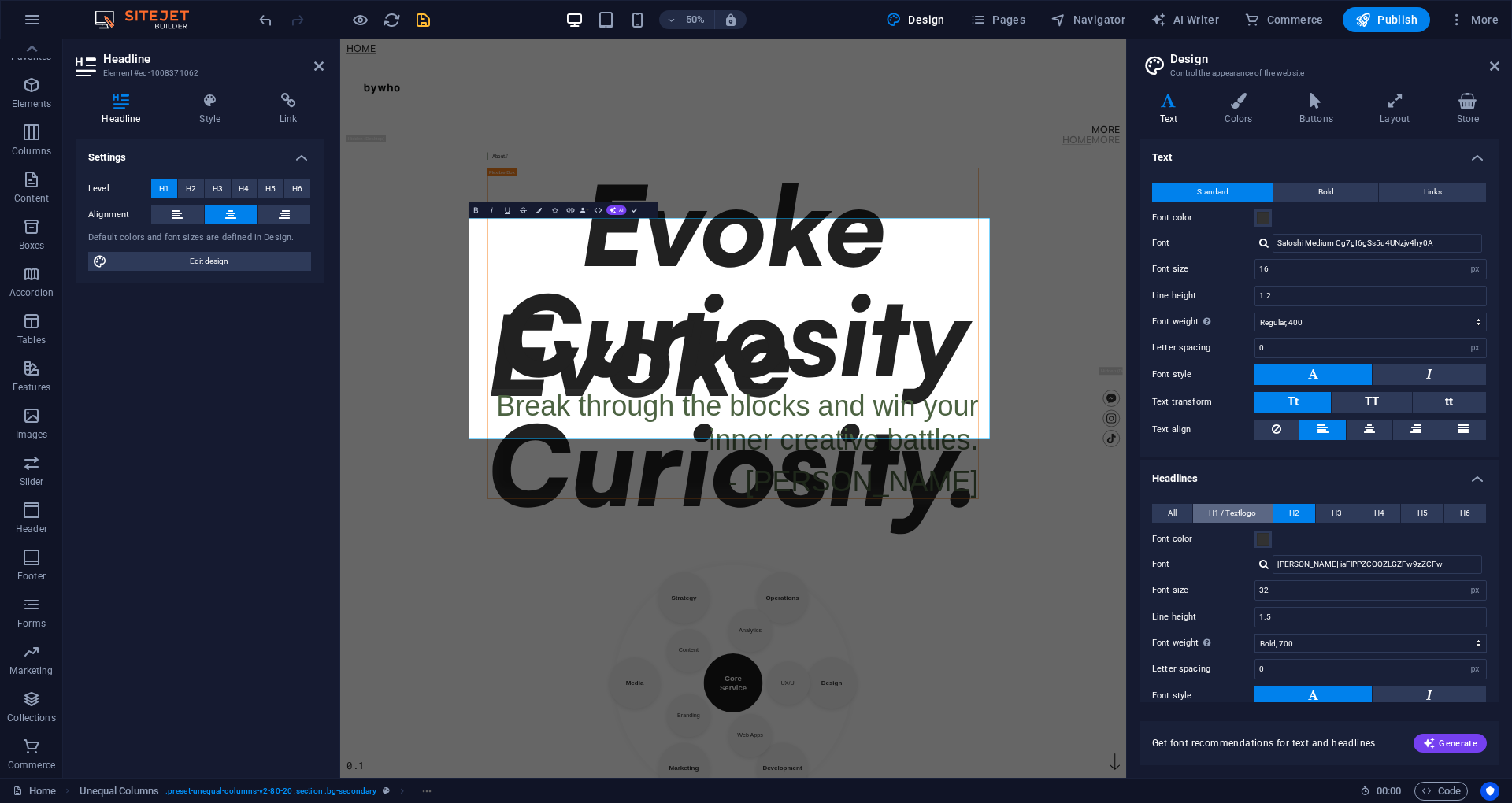
click at [1240, 505] on span "H1 / Textlogo" at bounding box center [1231, 513] width 47 height 19
click at [1349, 582] on input "280" at bounding box center [1371, 590] width 231 height 19
type input "2"
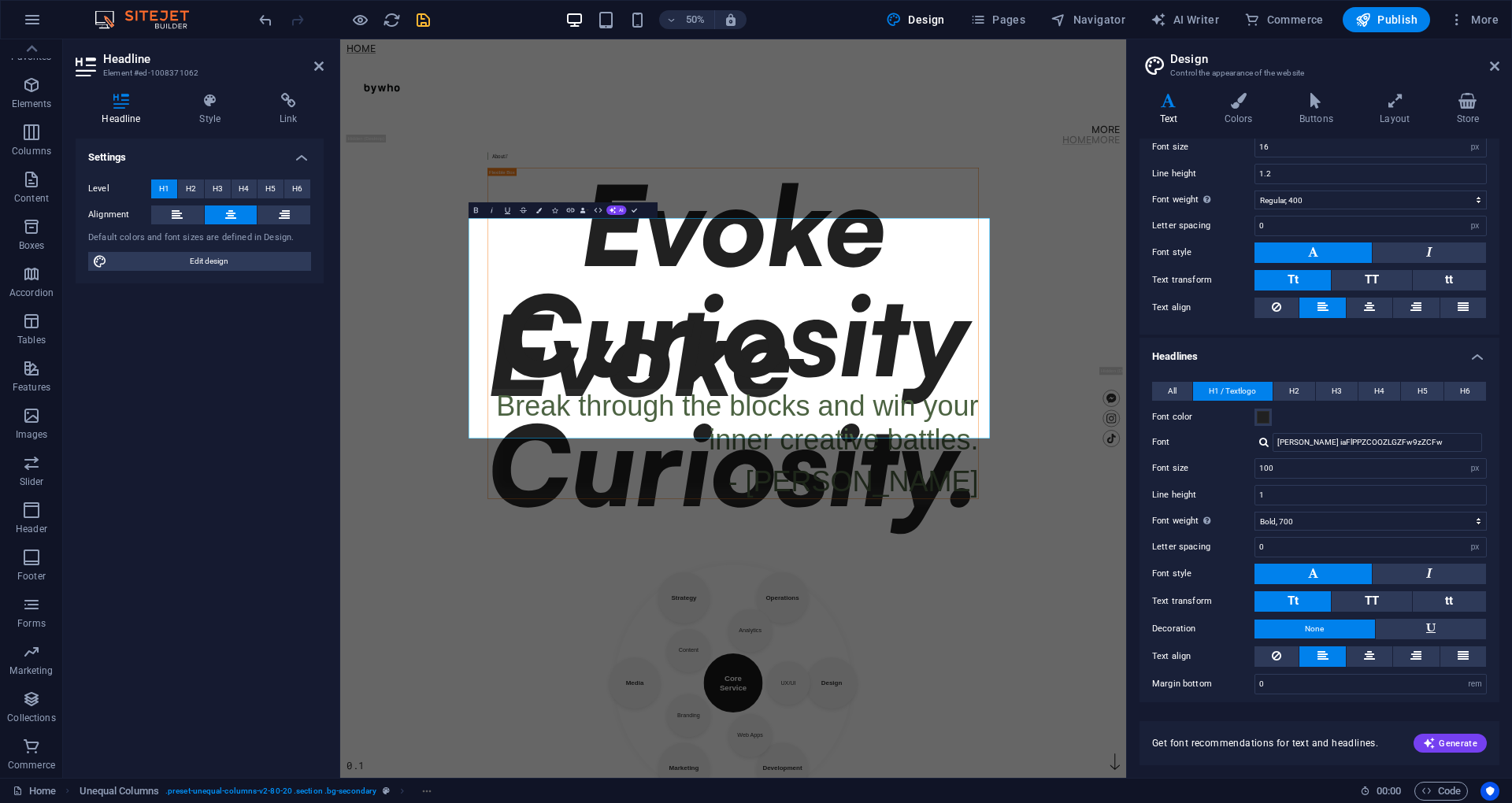
click at [1222, 469] on div "Font size 100 rem px em %" at bounding box center [1319, 469] width 335 height 21
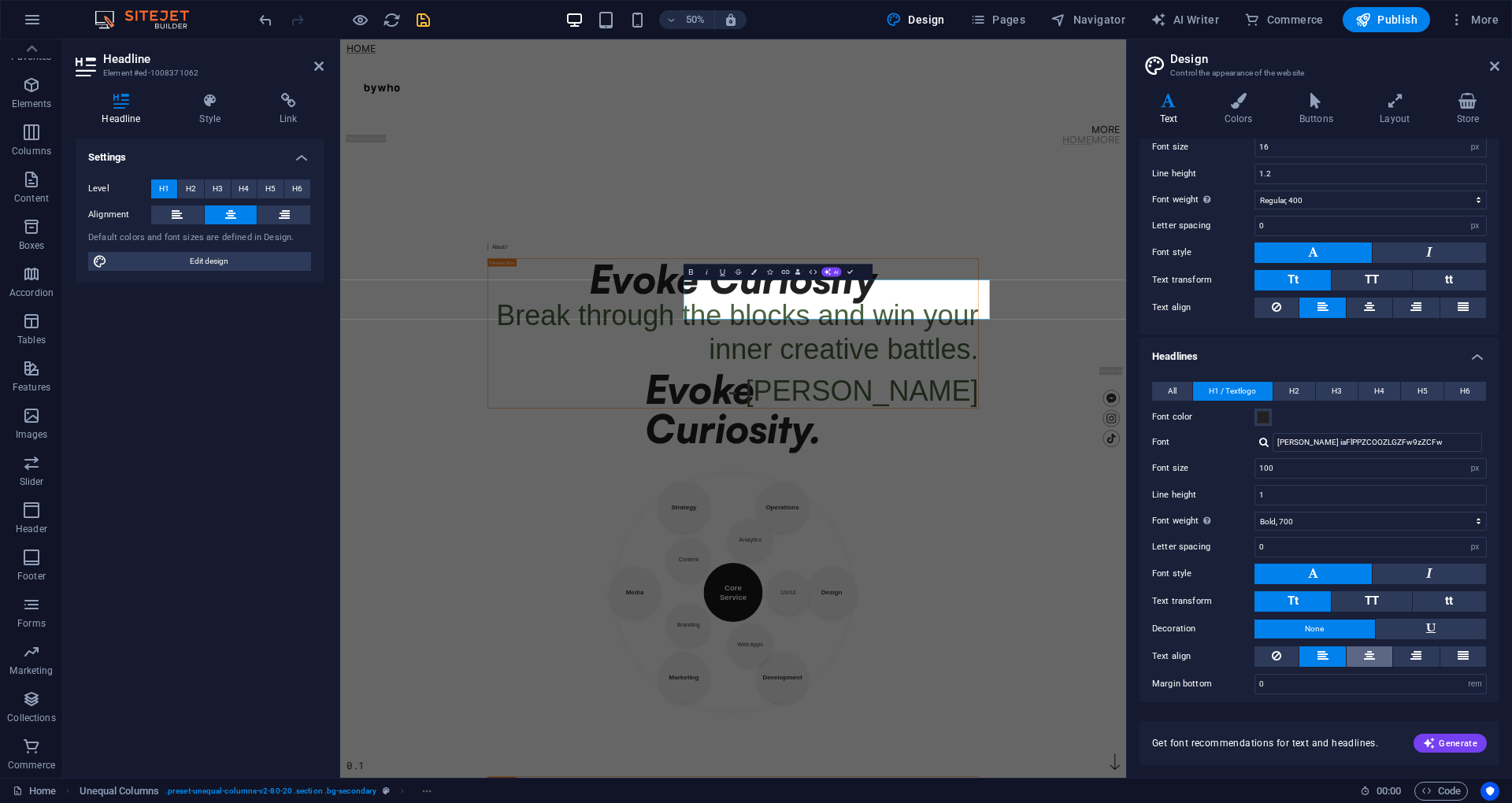
click at [1355, 646] on button at bounding box center [1368, 656] width 45 height 21
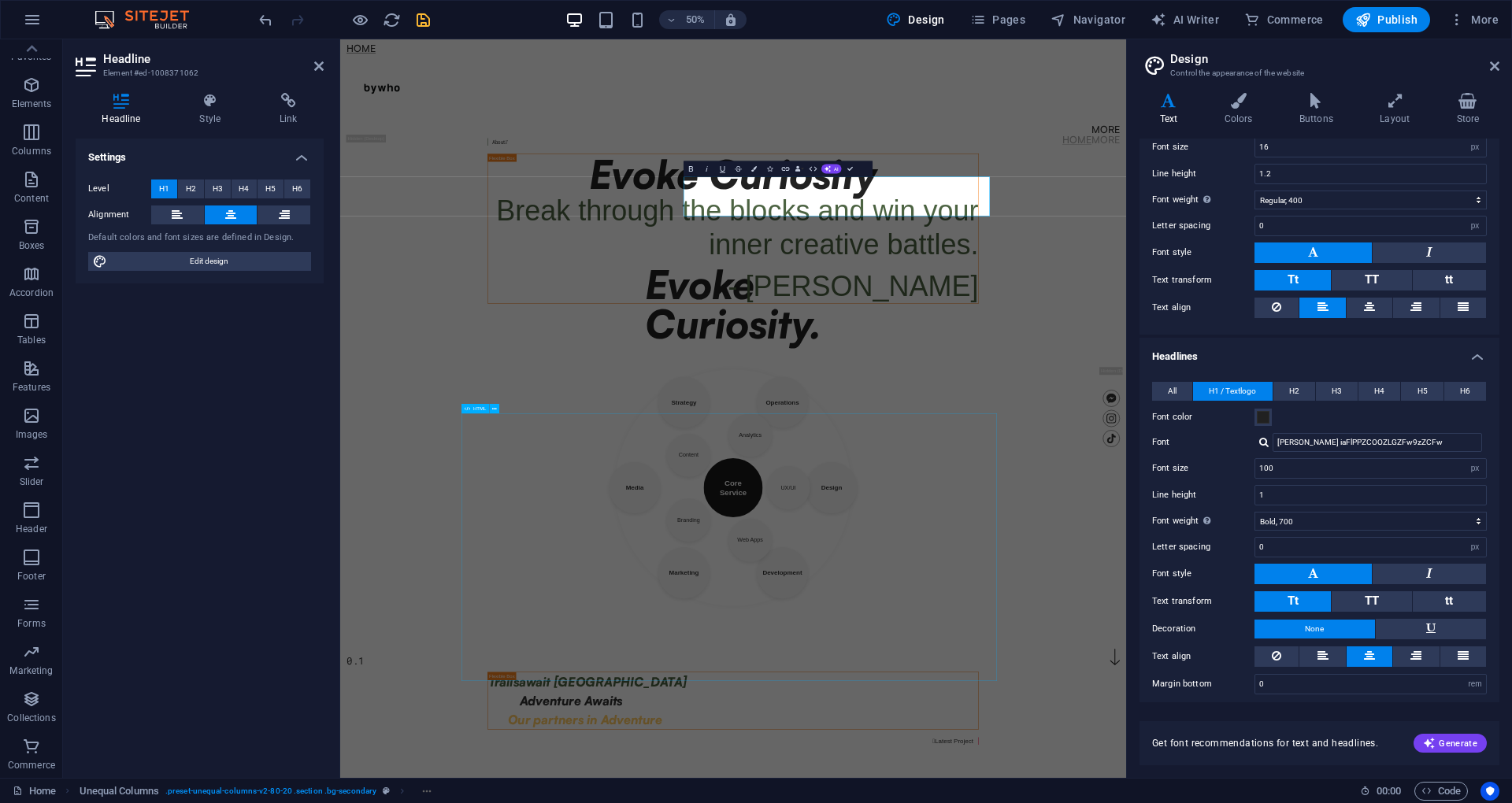
scroll to position [0, 0]
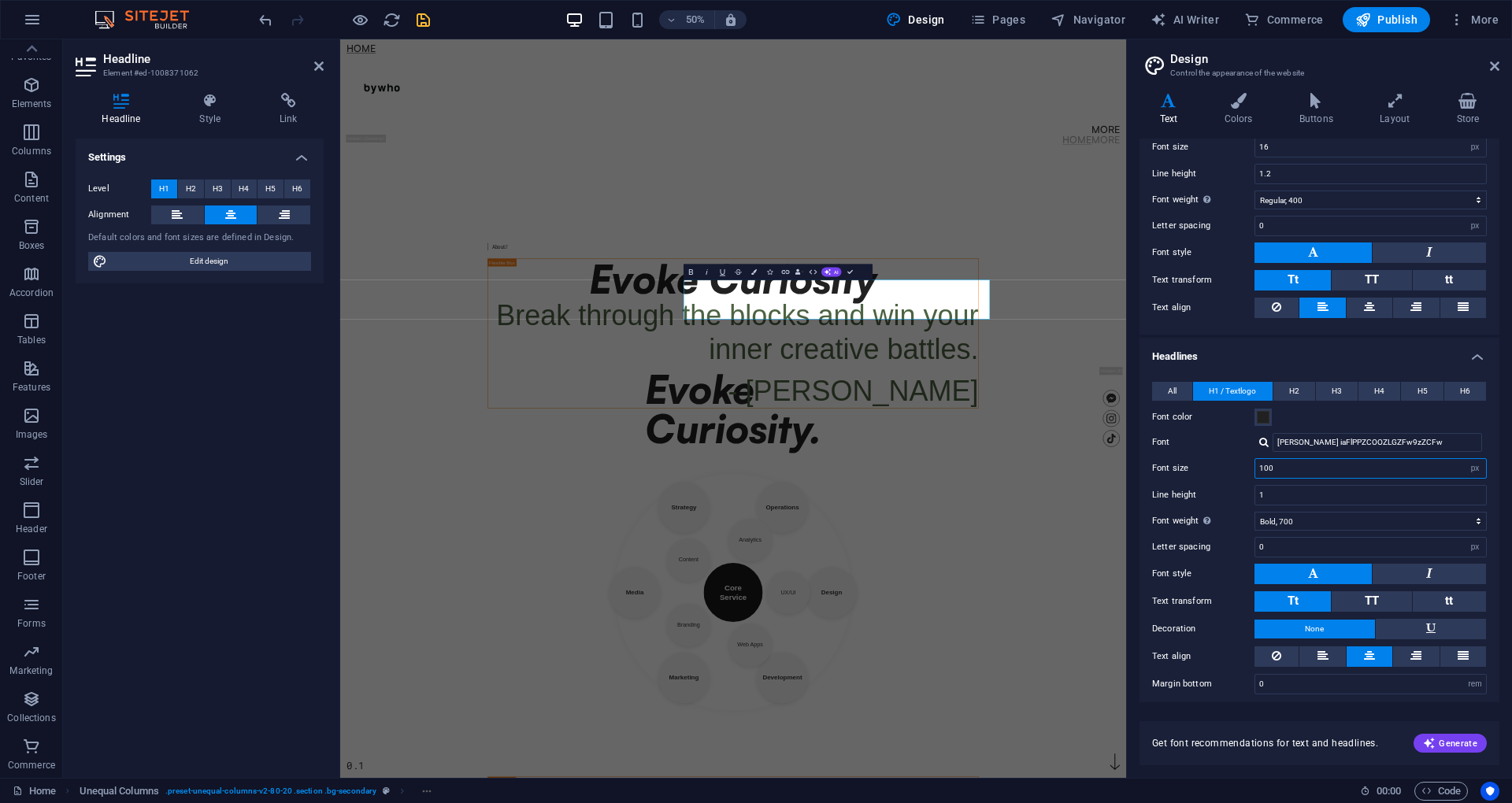
click at [1295, 458] on input "100" at bounding box center [1371, 468] width 231 height 19
click at [1296, 462] on input "100" at bounding box center [1371, 468] width 231 height 19
type input "1"
type input "6"
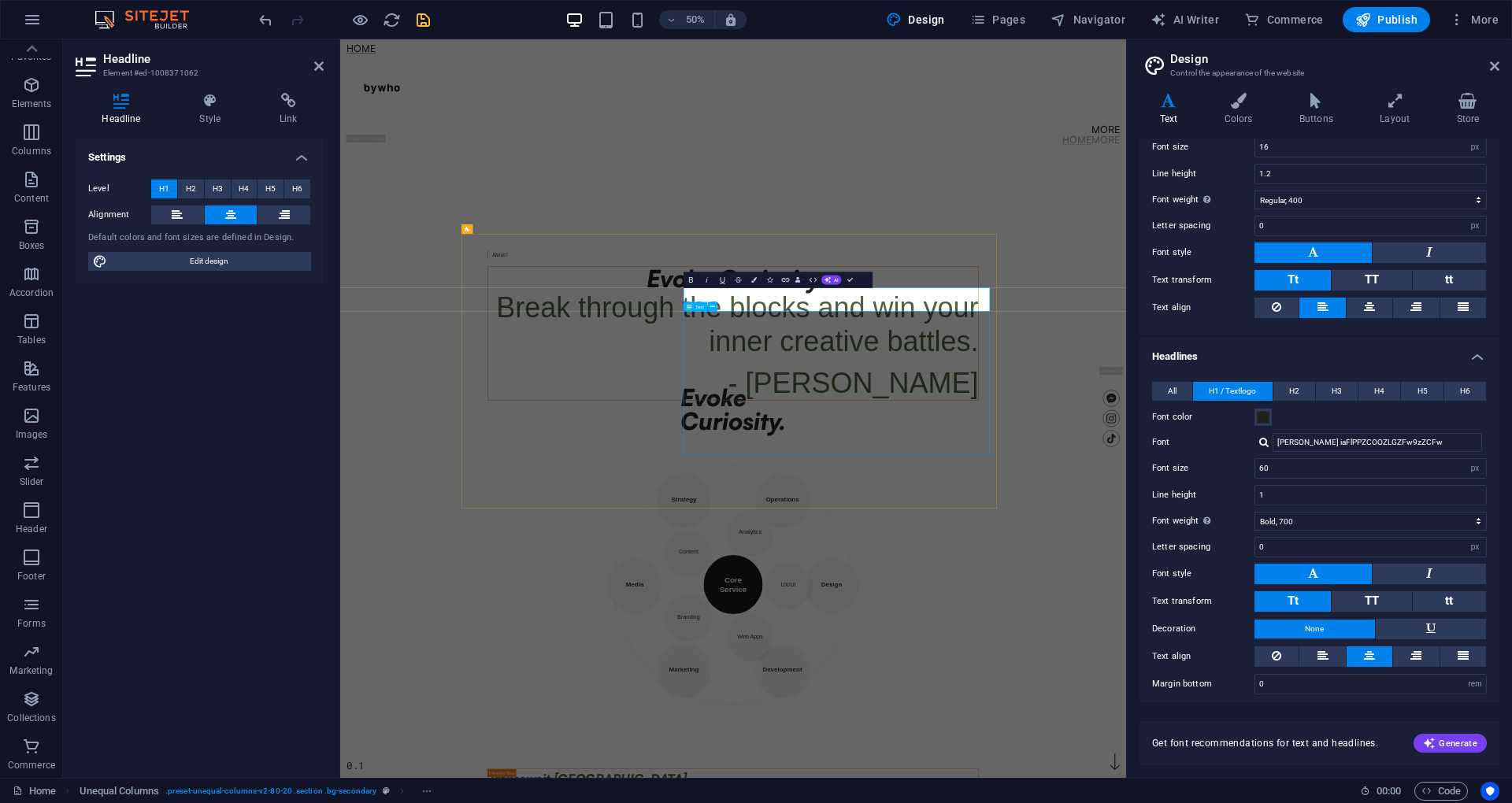
click at [1424, 669] on div "Break through the blocks and win your inner creative battles. - [PERSON_NAME]" at bounding box center [1126, 650] width 981 height 219
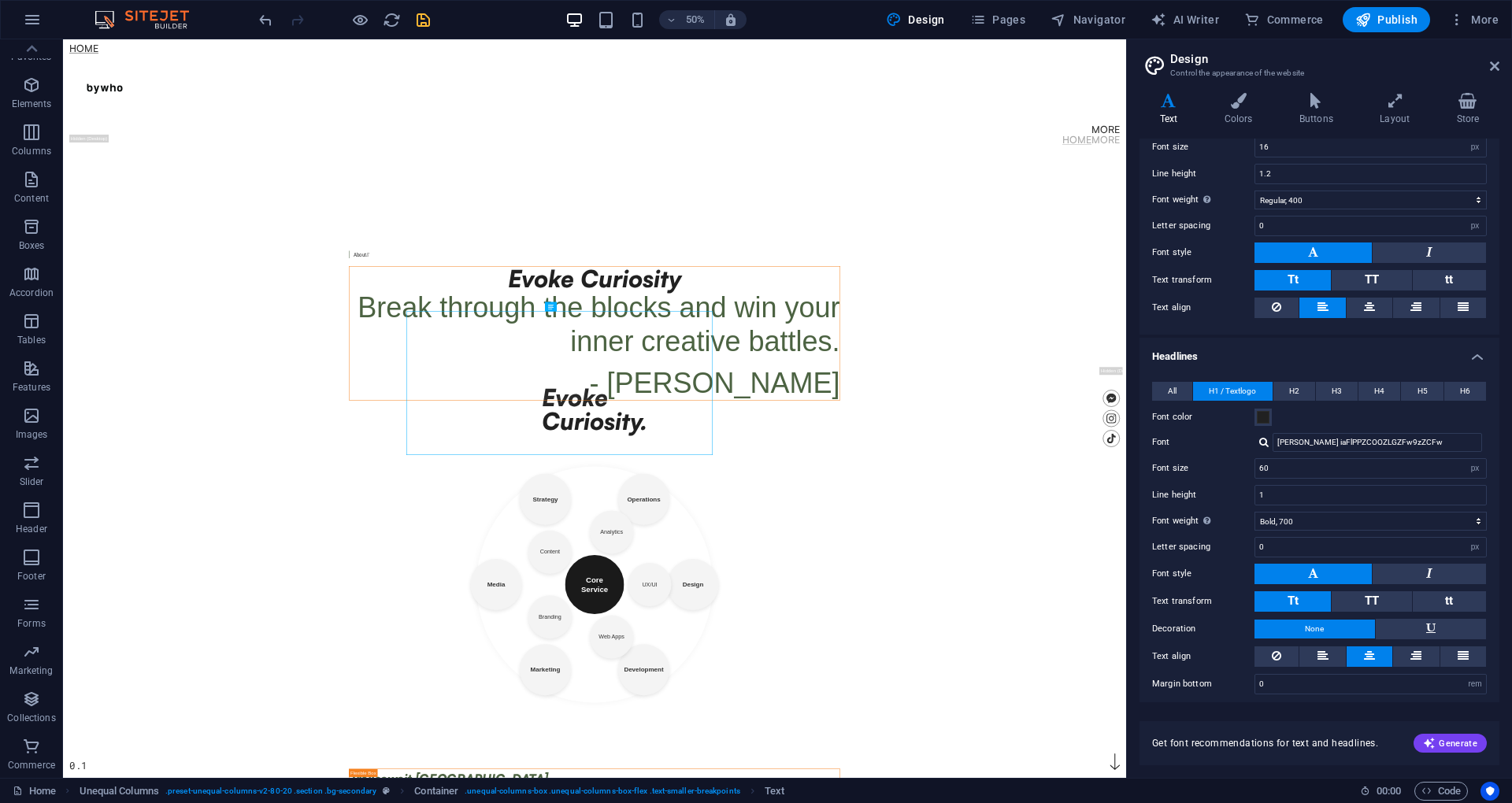
click at [1511, 669] on body "Skip to main content Home More Home More Menu Evoke Curiosity. 0.1 About  Evok…" at bounding box center [1126, 777] width 2126 height 1476
click at [1384, 723] on div "Break through the blocks and win your inner creative battles. - [PERSON_NAME]" at bounding box center [1126, 650] width 981 height 219
click at [1511, 759] on div "Break through the blocks and win your inner creative battles. - [PERSON_NAME]" at bounding box center [1126, 650] width 981 height 219
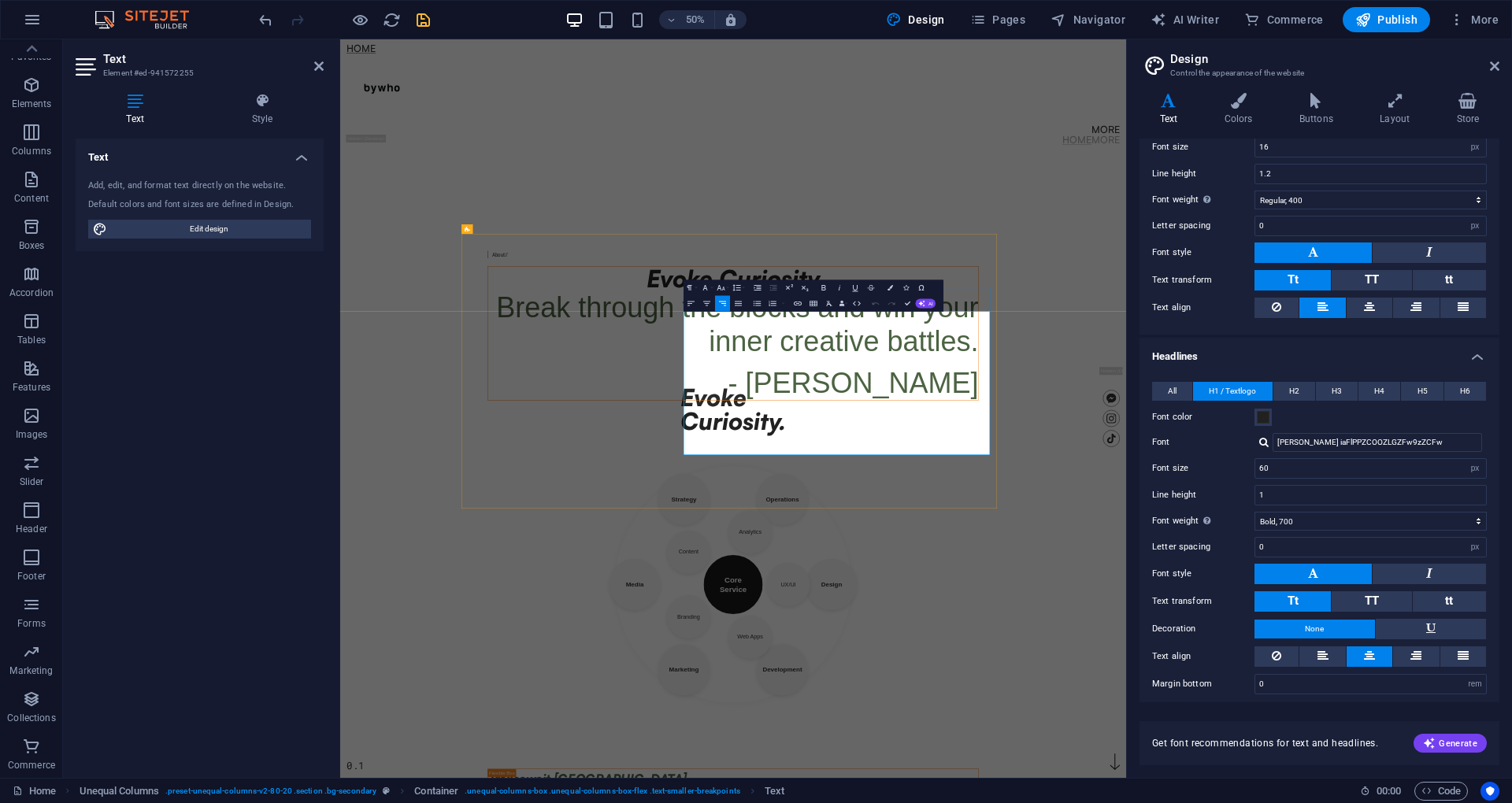
drag, startPoint x: 1207, startPoint y: 629, endPoint x: 1626, endPoint y: 869, distance: 482.9
click at [1511, 759] on div "Break through the blocks and win your inner creative battles. - [PERSON_NAME]" at bounding box center [1126, 650] width 981 height 219
click at [1403, 466] on input "60" at bounding box center [1371, 468] width 231 height 19
type input "6"
click at [1511, 744] on body "Skip to main content Home More Home More Menu Evoke Curiosity. 0.1 About  Evok…" at bounding box center [1125, 777] width 1572 height 1476
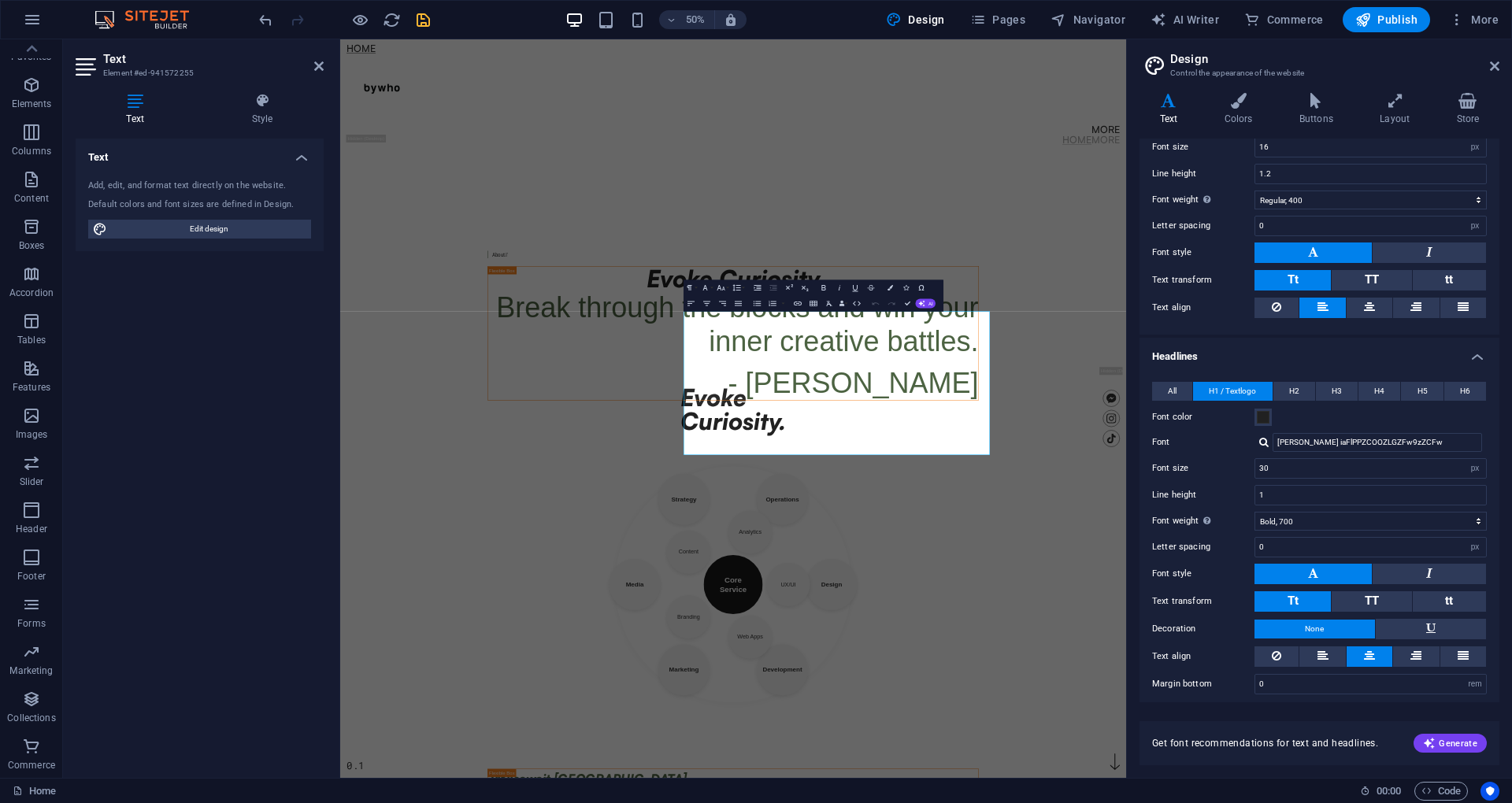
click at [1511, 752] on body "Skip to main content Home More Home More Menu Evoke Curiosity. 0.1 About  Evok…" at bounding box center [1125, 777] width 1572 height 1476
click at [1319, 461] on input "30" at bounding box center [1371, 468] width 231 height 19
click at [1511, 802] on body "Skip to main content Home More Home More Menu Evoke Curiosity. 0.1 About  Evok…" at bounding box center [1125, 777] width 1572 height 1476
click at [473, 594] on body "Skip to main content Home More Home More Menu Evoke Curiosity. 0.1 About  Evok…" at bounding box center [1125, 777] width 1572 height 1476
click at [1456, 651] on span "Break through the blocks and win your inner creative battles." at bounding box center [1134, 608] width 964 height 131
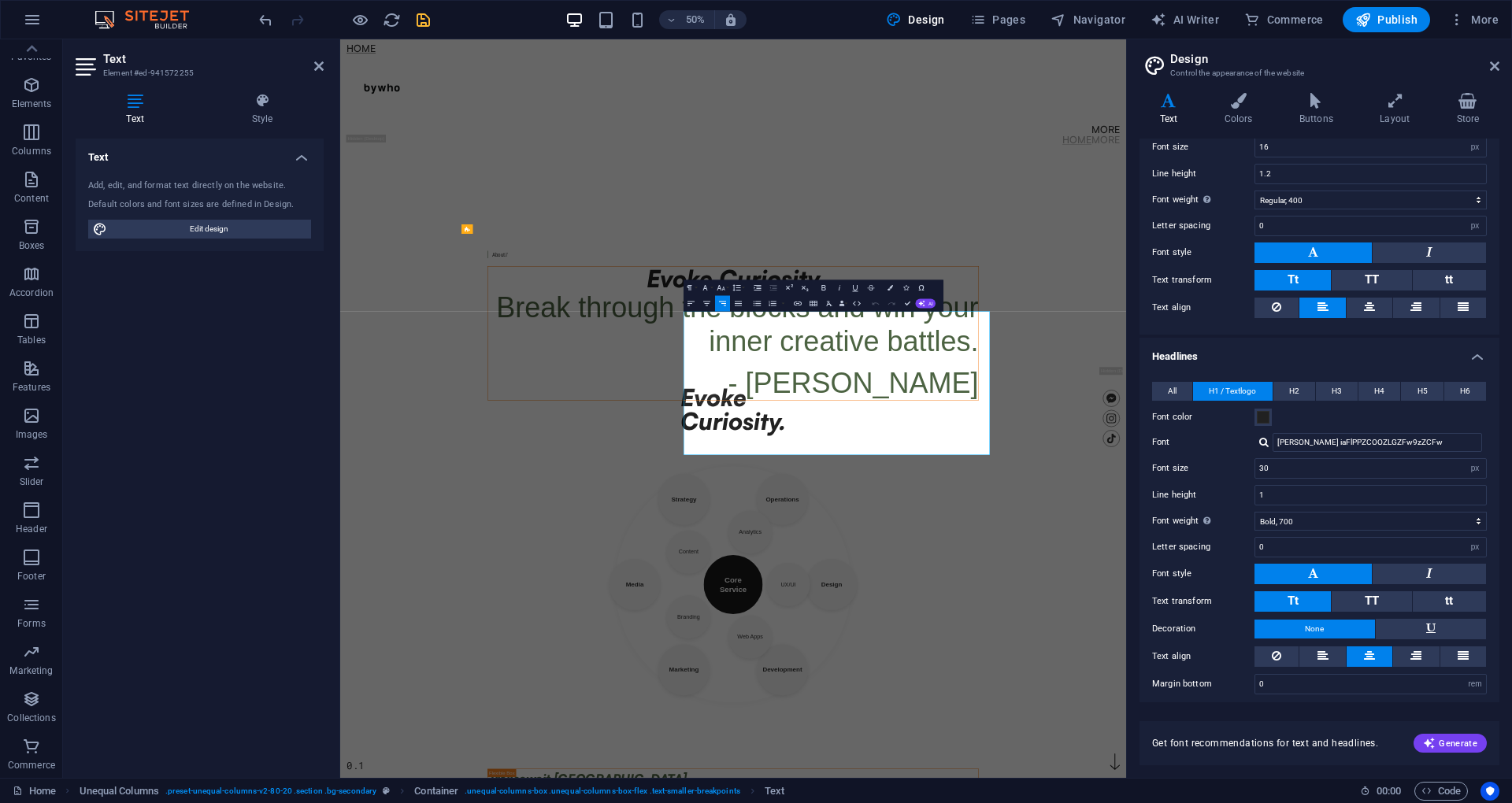
click at [1511, 648] on div "About  Evoke Curiosity Break through the blocks and win your inner creative ba…" at bounding box center [1126, 611] width 1008 height 500
click at [1355, 679] on div "Break through the blocks and win your inner creative battles. - [PERSON_NAME]" at bounding box center [1126, 650] width 981 height 219
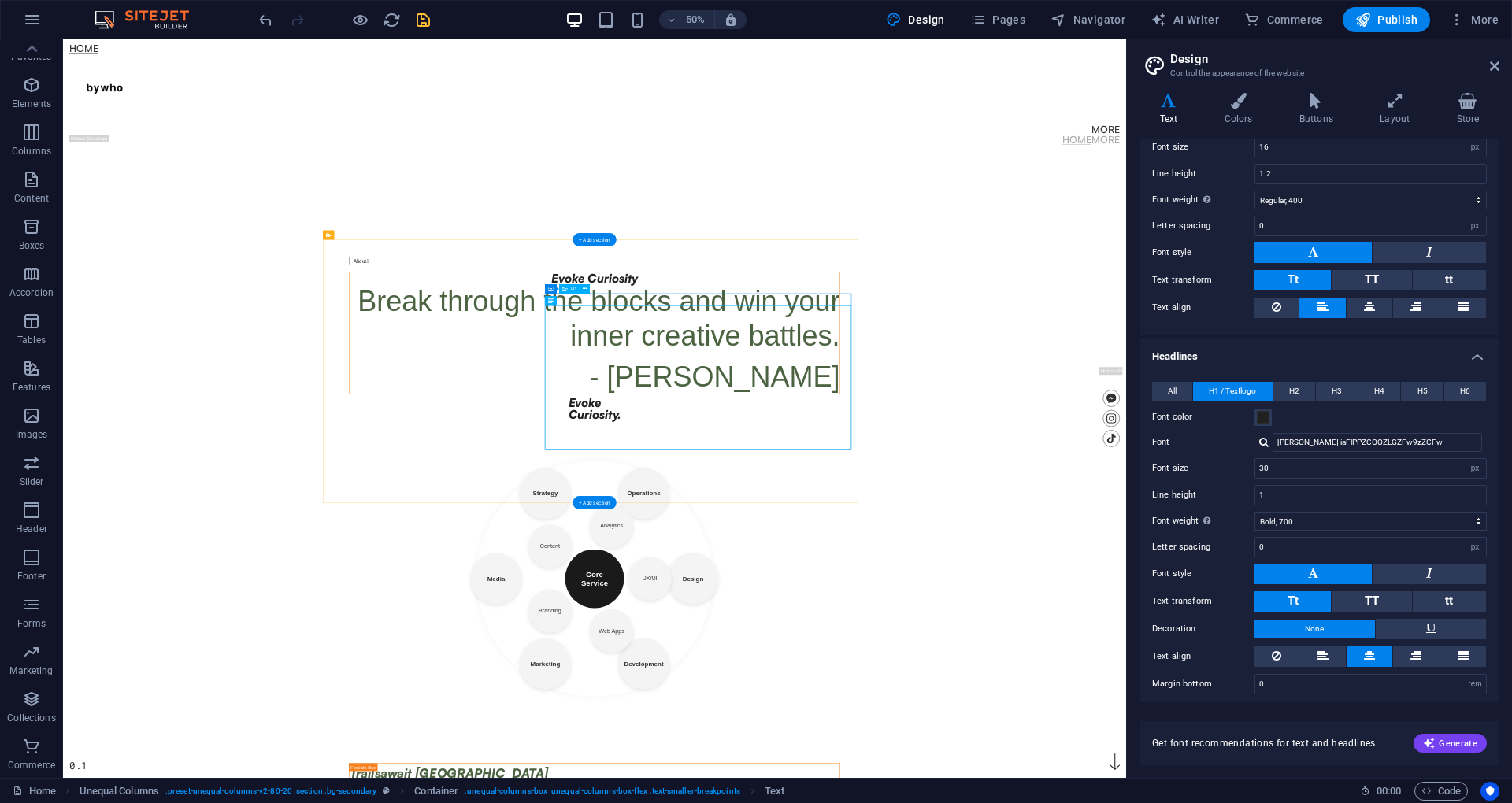
click at [1395, 528] on div "Evoke Curiosity" at bounding box center [1126, 517] width 981 height 24
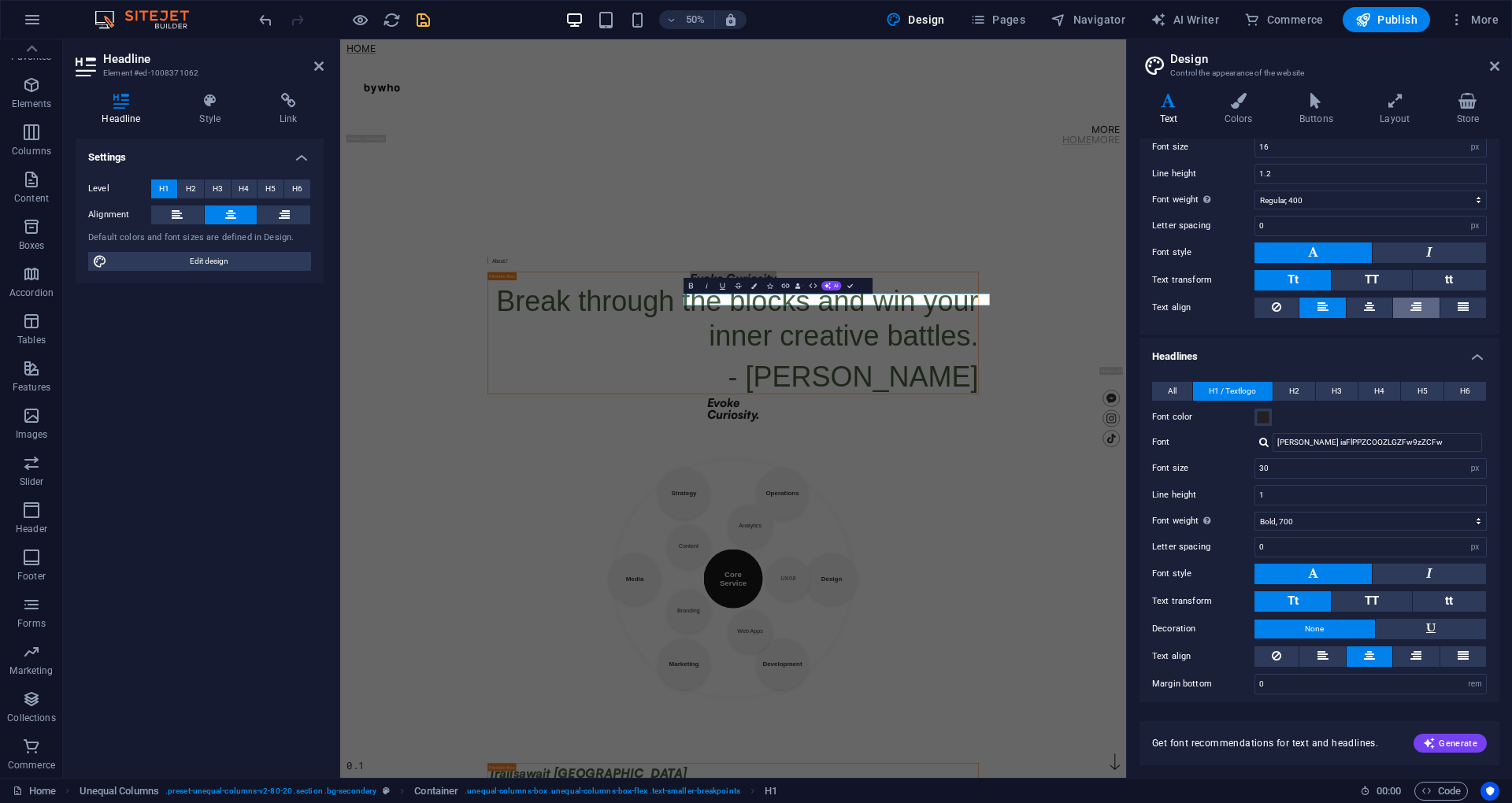
click at [1418, 298] on icon at bounding box center [1415, 307] width 11 height 19
click at [279, 214] on icon at bounding box center [284, 215] width 11 height 19
click at [222, 212] on button at bounding box center [231, 215] width 53 height 19
click at [294, 211] on button at bounding box center [284, 215] width 53 height 19
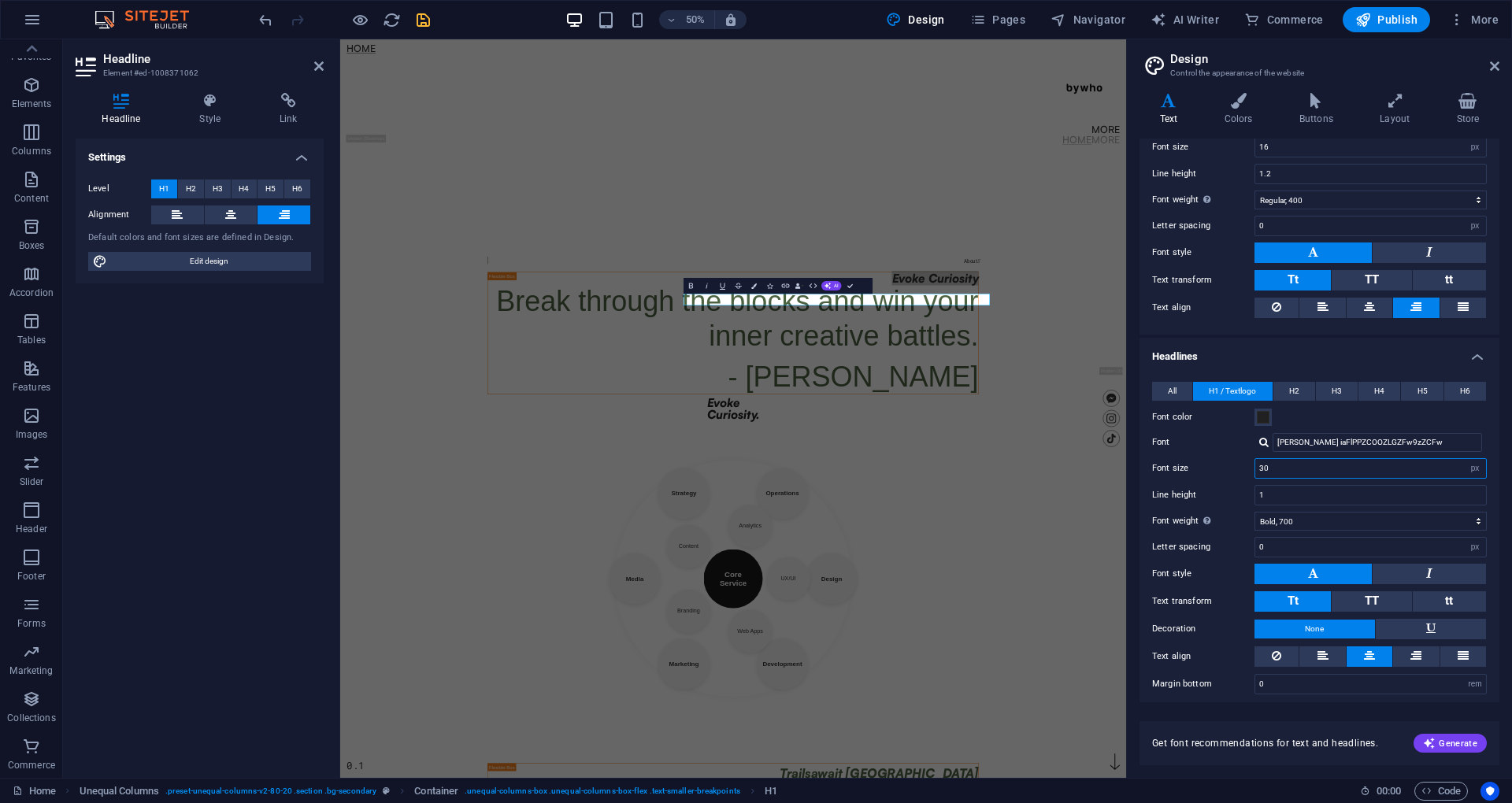
click at [1290, 466] on input "30" at bounding box center [1371, 468] width 231 height 19
type input "3"
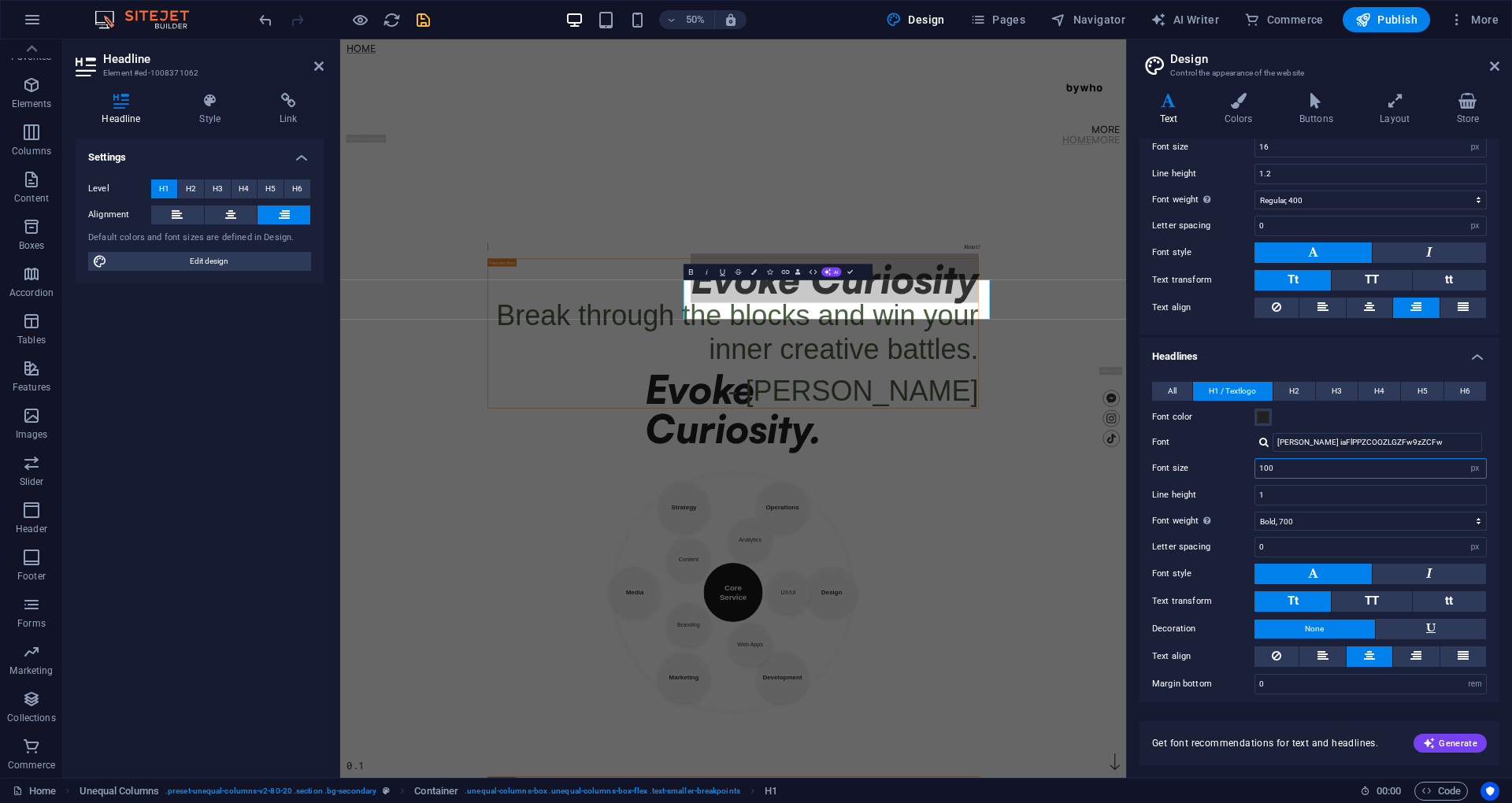
type input "100"
click at [1134, 516] on div "Variants Text Colors Buttons Layout Store Text Standard Bold Links Font color F…" at bounding box center [1319, 428] width 385 height 697
click at [1418, 733] on div "Break through the blocks and win your inner creative battles. - [PERSON_NAME]" at bounding box center [1126, 666] width 981 height 219
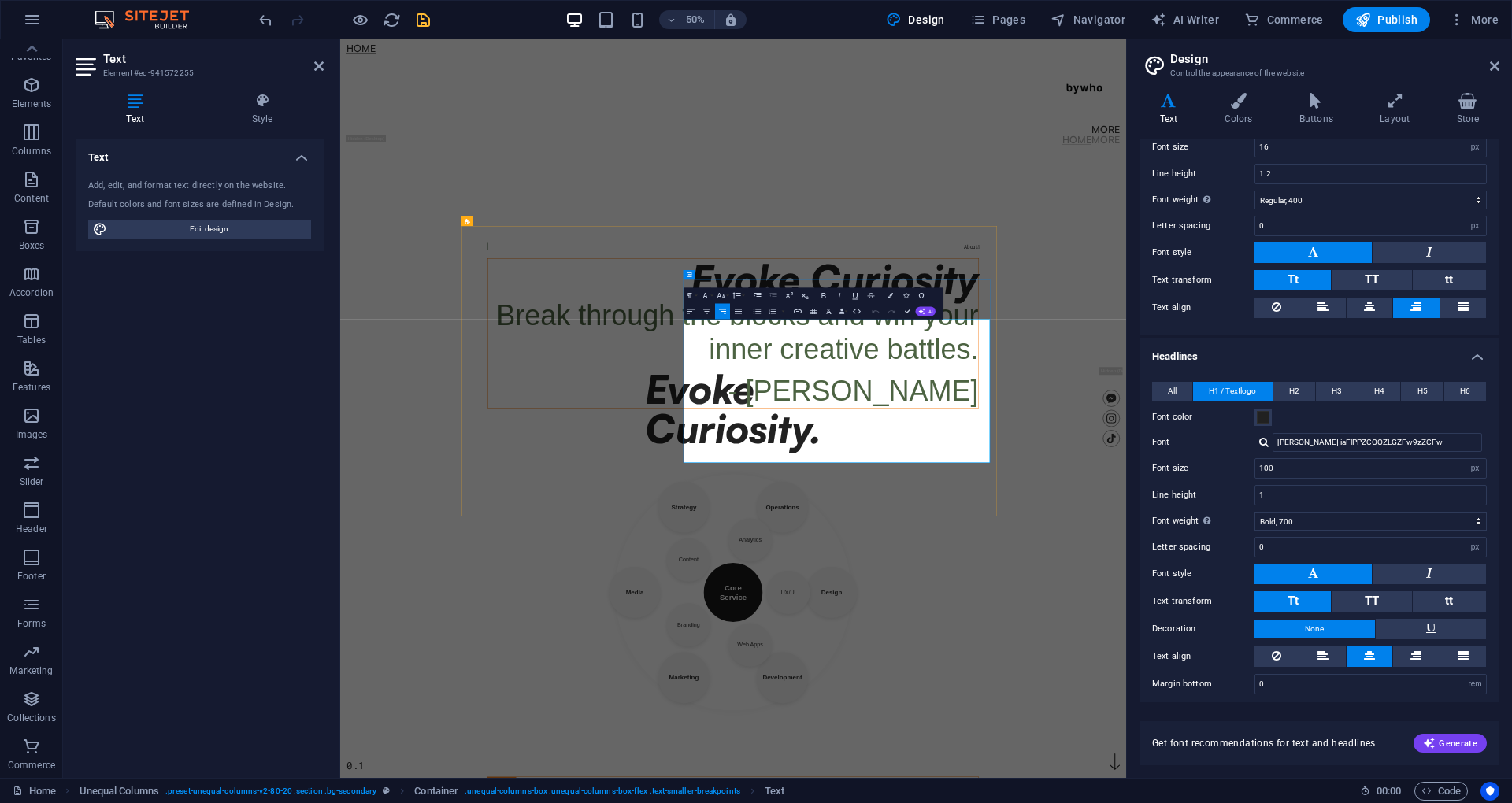
drag, startPoint x: 1201, startPoint y: 625, endPoint x: 1610, endPoint y: 868, distance: 475.7
click at [1511, 775] on div "Break through the blocks and win your inner creative battles. - [PERSON_NAME]" at bounding box center [1126, 666] width 981 height 219
click at [1318, 153] on input "16" at bounding box center [1371, 147] width 231 height 19
type input "1"
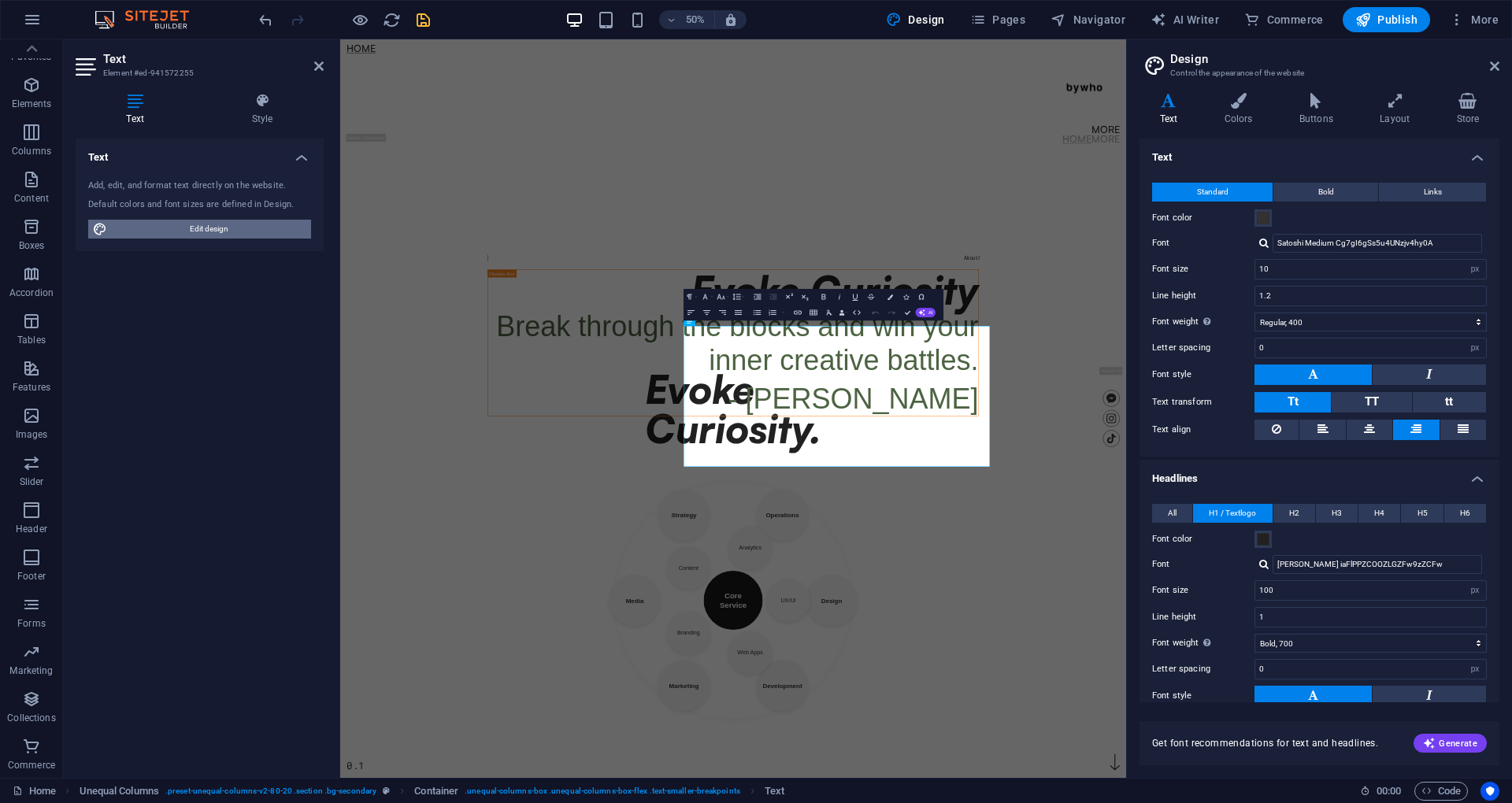
click at [233, 227] on span "Edit design" at bounding box center [209, 229] width 194 height 19
click at [1376, 324] on select "Thin, 100 Extra-light, 200 Light, 300 Regular, 400 Medium, 500 Semi-bold, 600 B…" at bounding box center [1370, 322] width 232 height 19
click at [1254, 312] on select "Thin, 100 Extra-light, 200 Light, 300 Regular, 400 Medium, 500 Semi-bold, 600 B…" at bounding box center [1370, 322] width 232 height 19
click at [1297, 269] on input "10" at bounding box center [1371, 269] width 231 height 19
type input "1"
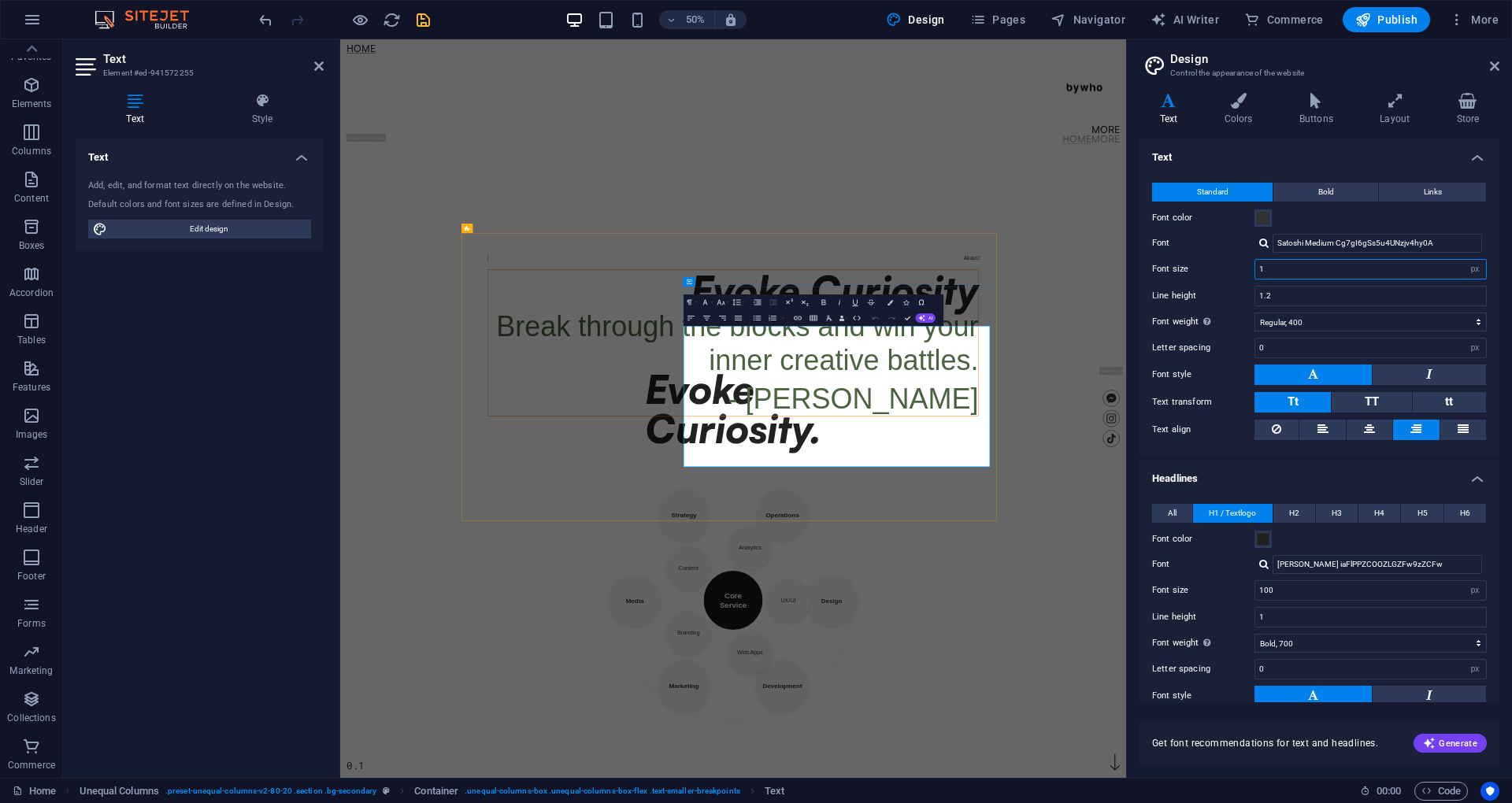
type input "1"
click at [1450, 693] on span "Break through the blocks and win your inner creative battles." at bounding box center [1134, 646] width 964 height 131
click at [1511, 783] on body "Skip to main content Home More Home More Menu Evoke Curiosity. 0.1 About  Evok…" at bounding box center [1125, 777] width 1572 height 1476
drag, startPoint x: 1166, startPoint y: 659, endPoint x: 1695, endPoint y: 868, distance: 568.8
click at [1511, 802] on body "Skip to main content Home More Home More Menu Evoke Curiosity. 0.1 About  Evok…" at bounding box center [1125, 777] width 1572 height 1476
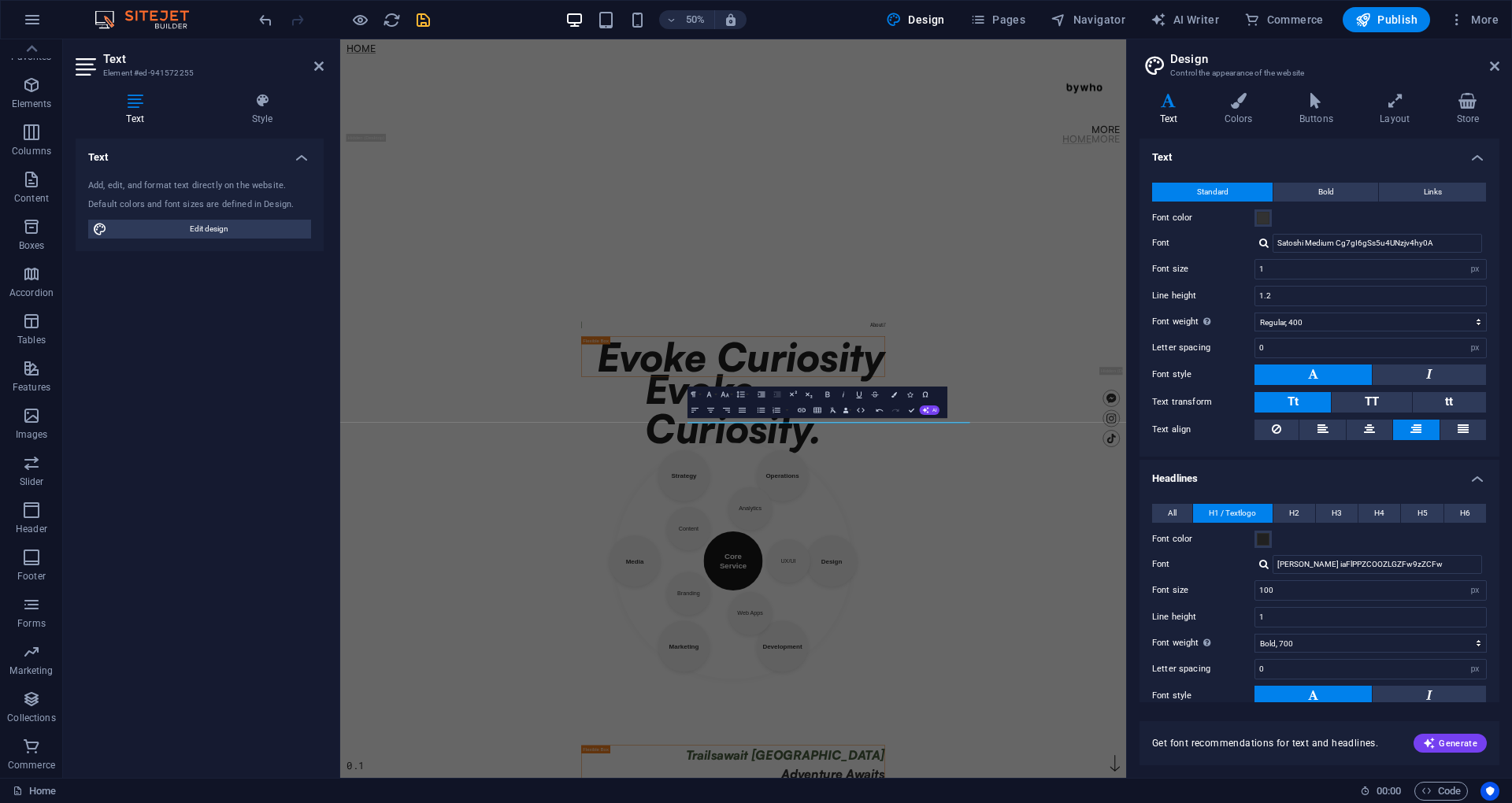
drag, startPoint x: 1661, startPoint y: 930, endPoint x: 1639, endPoint y: 922, distance: 23.4
click at [1511, 802] on body "Skip to main content Home More Home More Menu Evoke Curiosity. 0.1 About  Evok…" at bounding box center [1125, 777] width 1572 height 1476
drag, startPoint x: 1616, startPoint y: 1048, endPoint x: 1598, endPoint y: 1041, distance: 19.3
click at [1511, 802] on body "Skip to main content Home More Home More Menu Evoke Curiosity. 0.1 About  Evok…" at bounding box center [1125, 777] width 1572 height 1476
drag, startPoint x: 1598, startPoint y: 1041, endPoint x: 1674, endPoint y: 1016, distance: 80.0
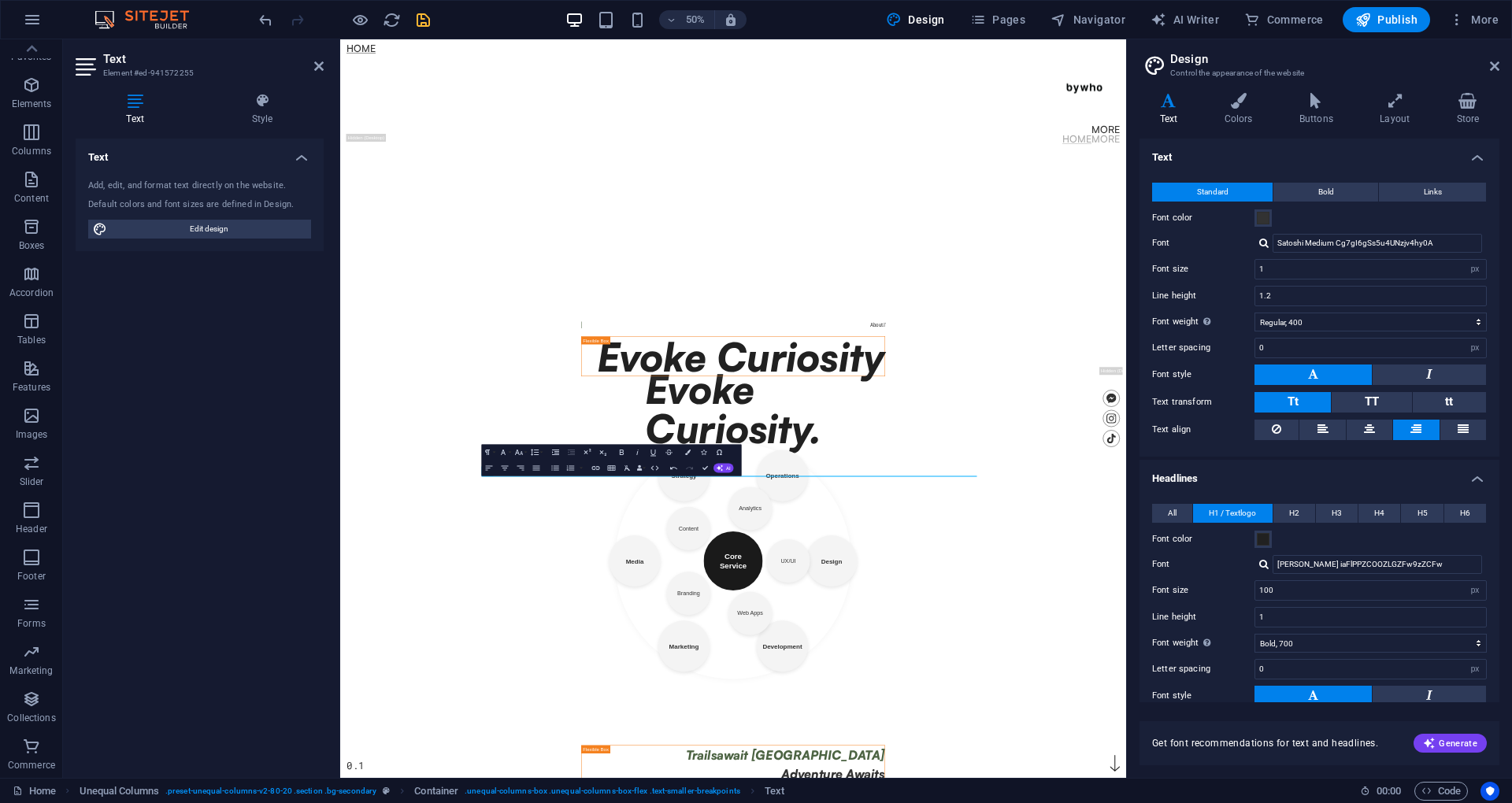
click at [1511, 802] on body "Skip to main content Home More Home More Menu Evoke Curiosity. 0.1 About  Evok…" at bounding box center [1125, 777] width 1572 height 1476
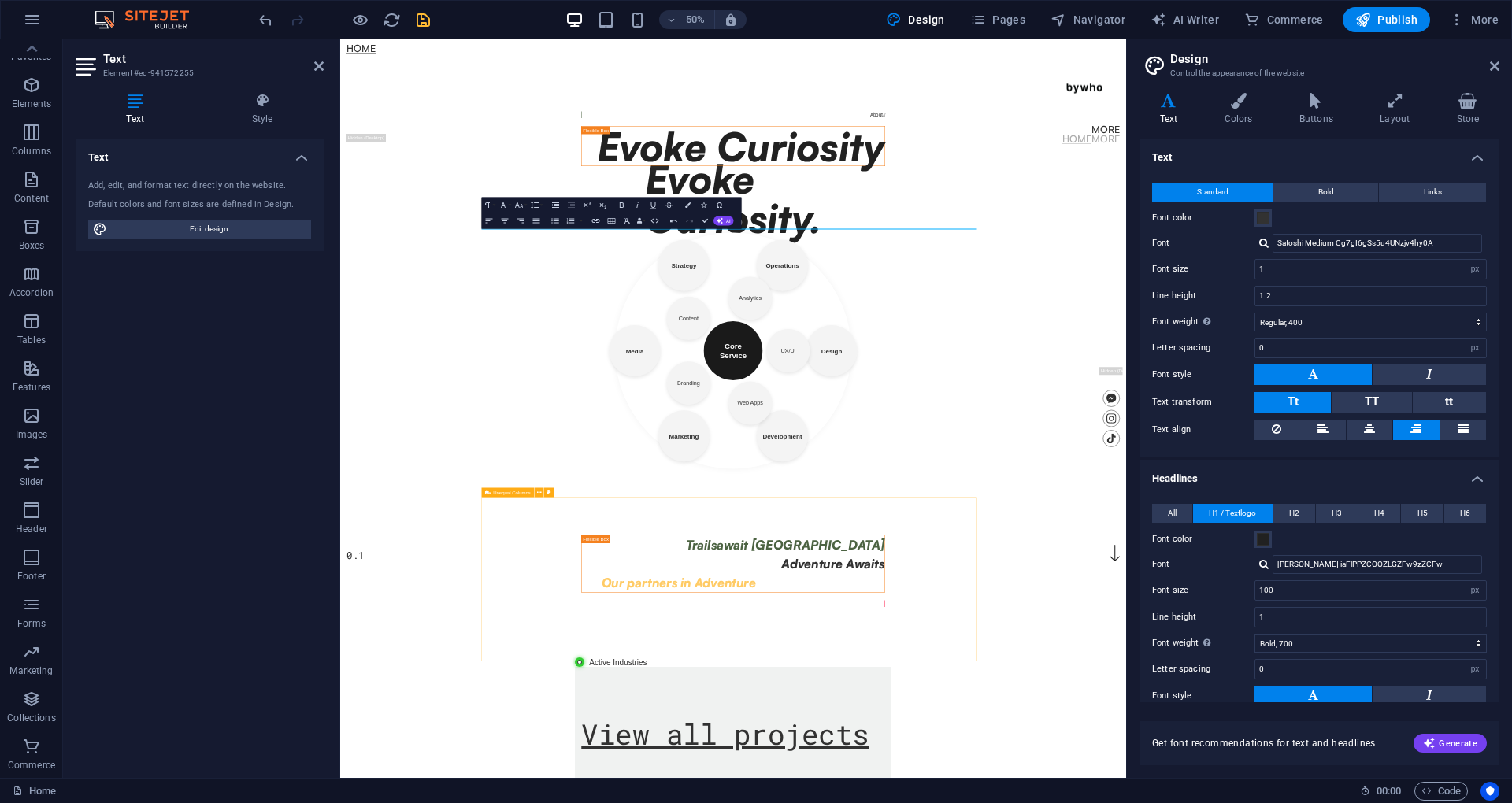
scroll to position [524, 0]
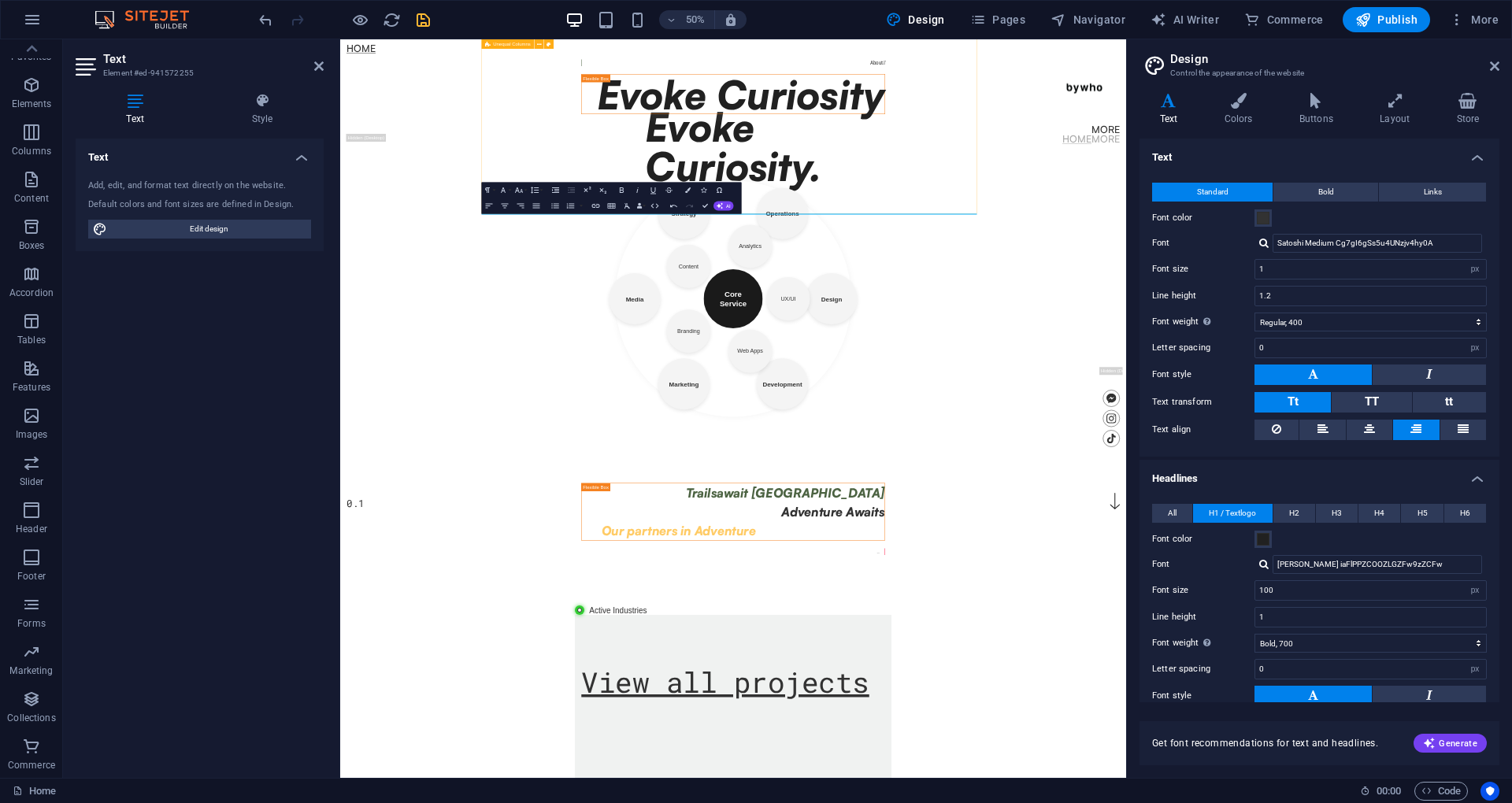
drag, startPoint x: 1383, startPoint y: 317, endPoint x: 1944, endPoint y: 310, distance: 561.0
click at [1511, 313] on body "Skip to main content Home More Home More Menu Evoke Curiosity. 0.1 About  Evok…" at bounding box center [1125, 253] width 1572 height 1476
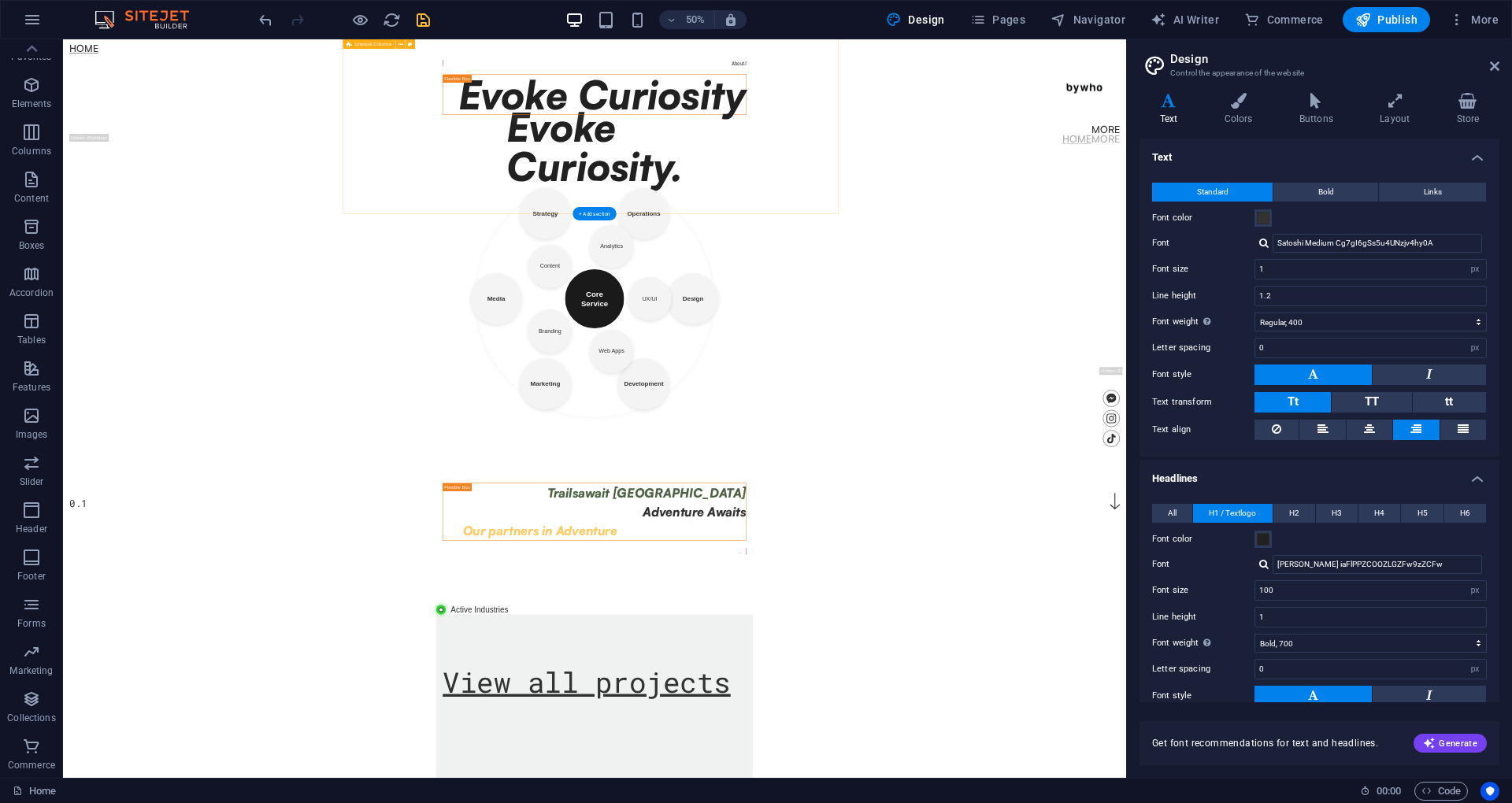
scroll to position [525, 0]
click at [1442, 290] on div "About  Evoke Curiosity" at bounding box center [1125, 133] width 632 height 310
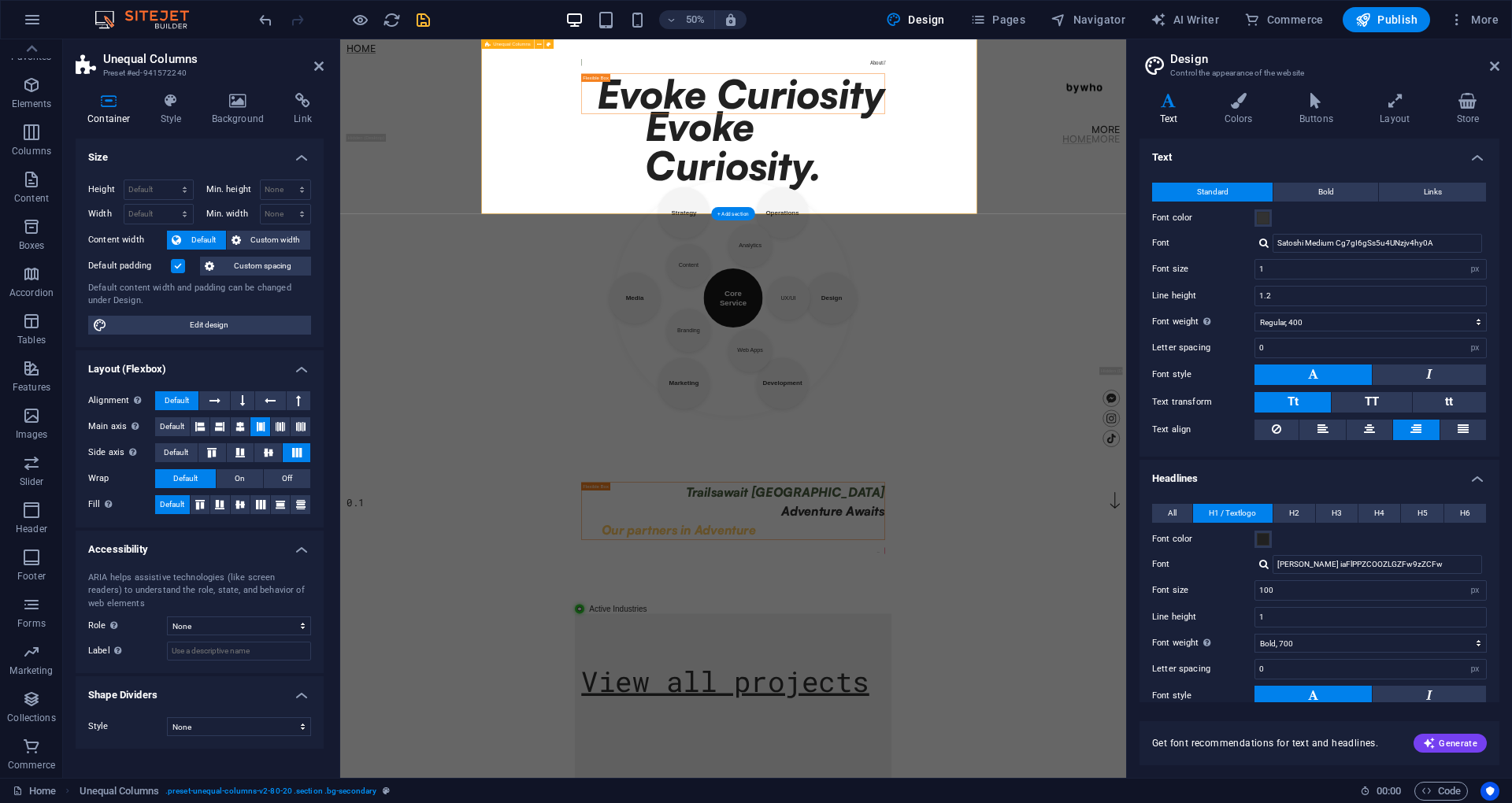
click at [1286, 290] on div "About  Evoke Curiosity" at bounding box center [1125, 133] width 632 height 310
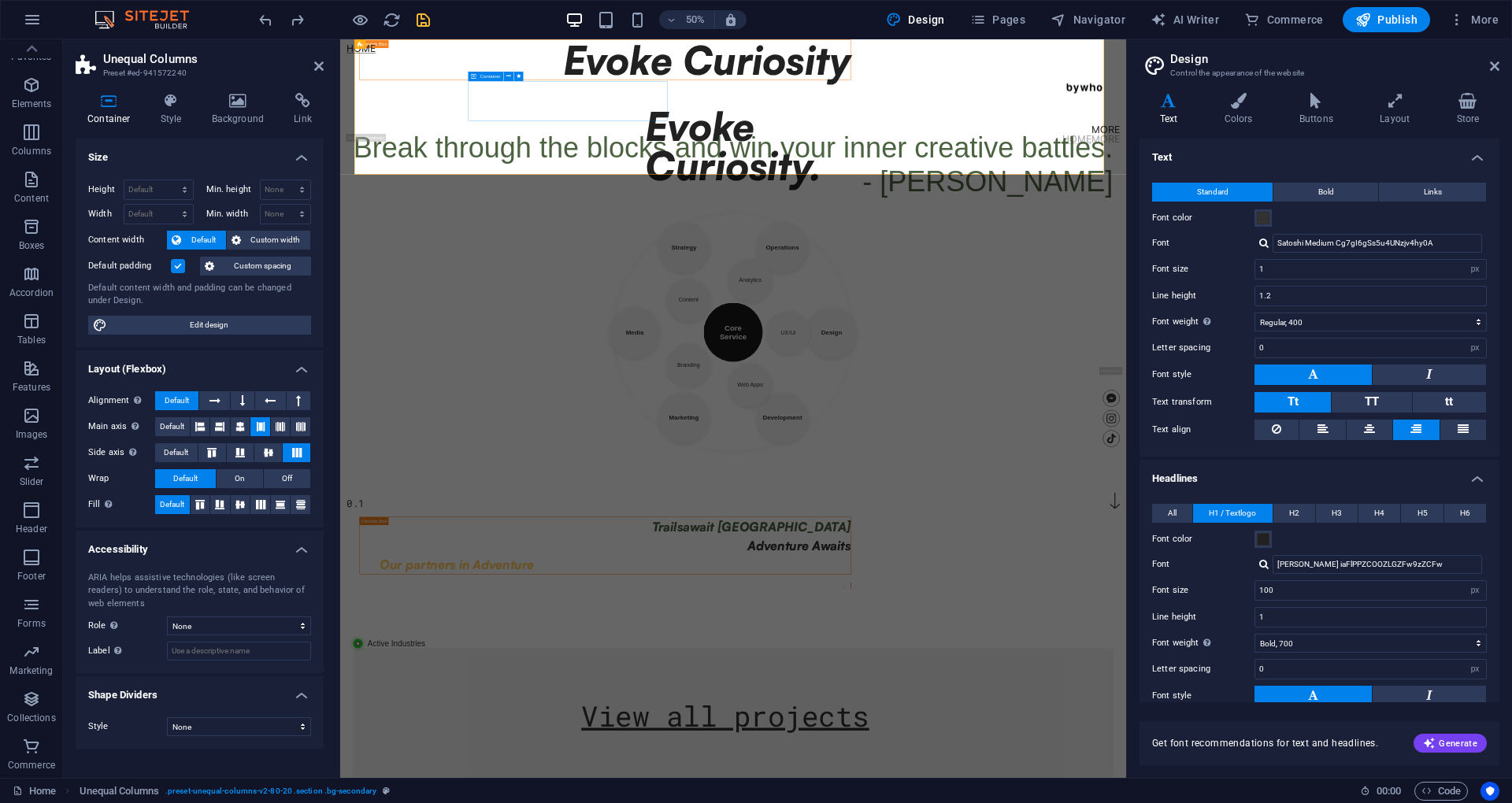
scroll to position [496, 0]
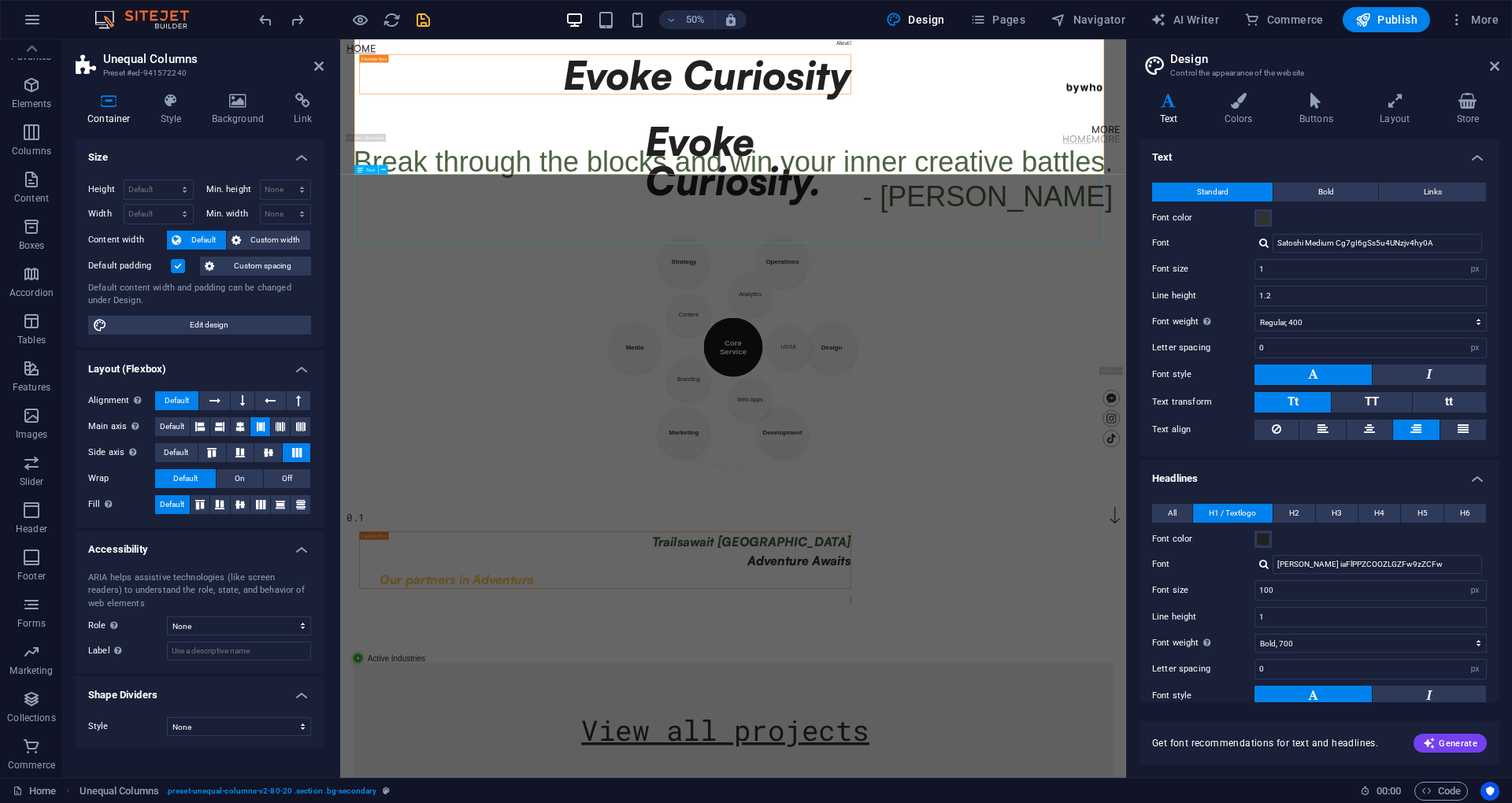
click at [1511, 370] on div "Break through the blocks and win your inner creative battles. - [PERSON_NAME]" at bounding box center [1125, 319] width 1519 height 137
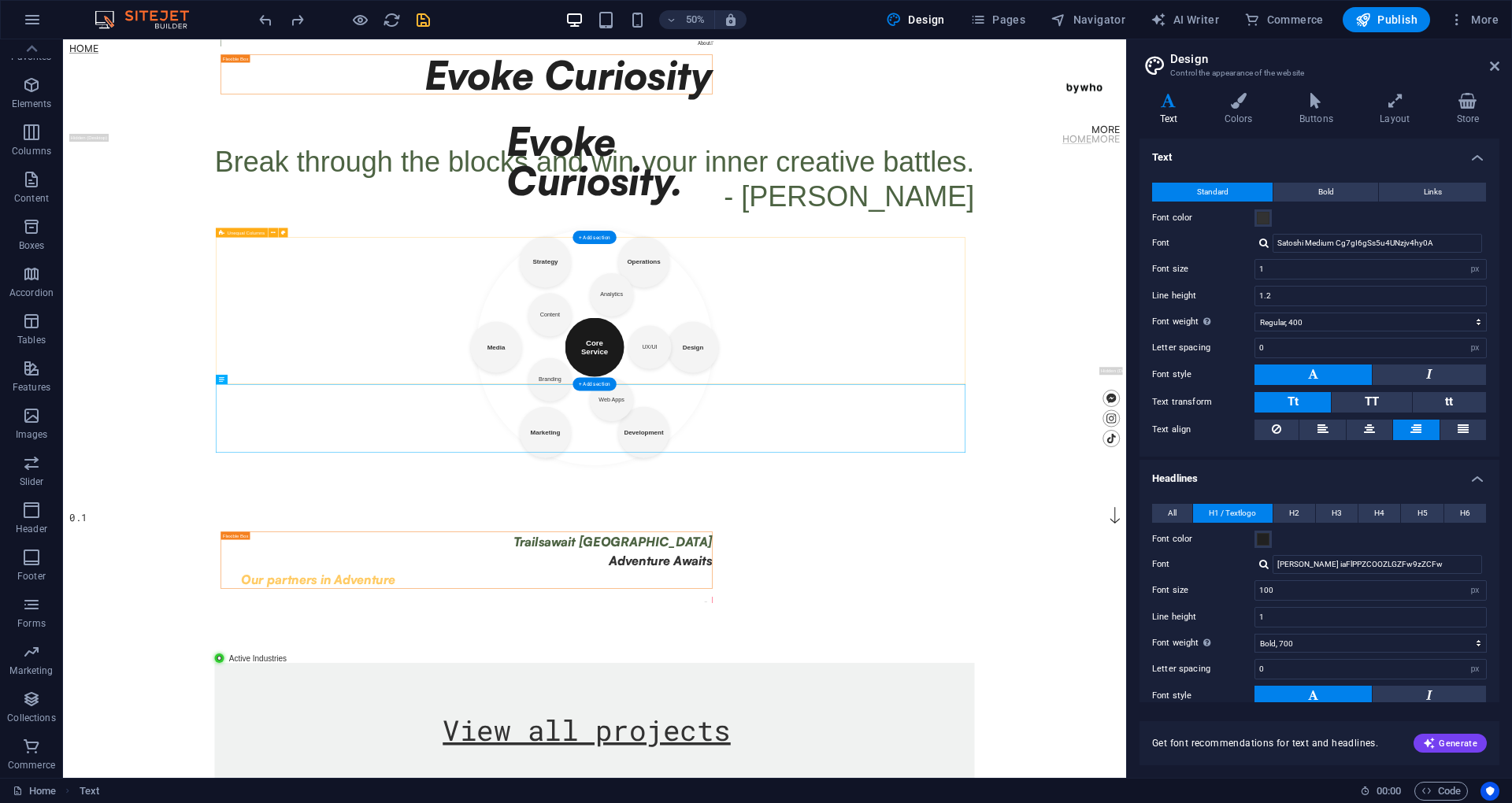
scroll to position [75, 0]
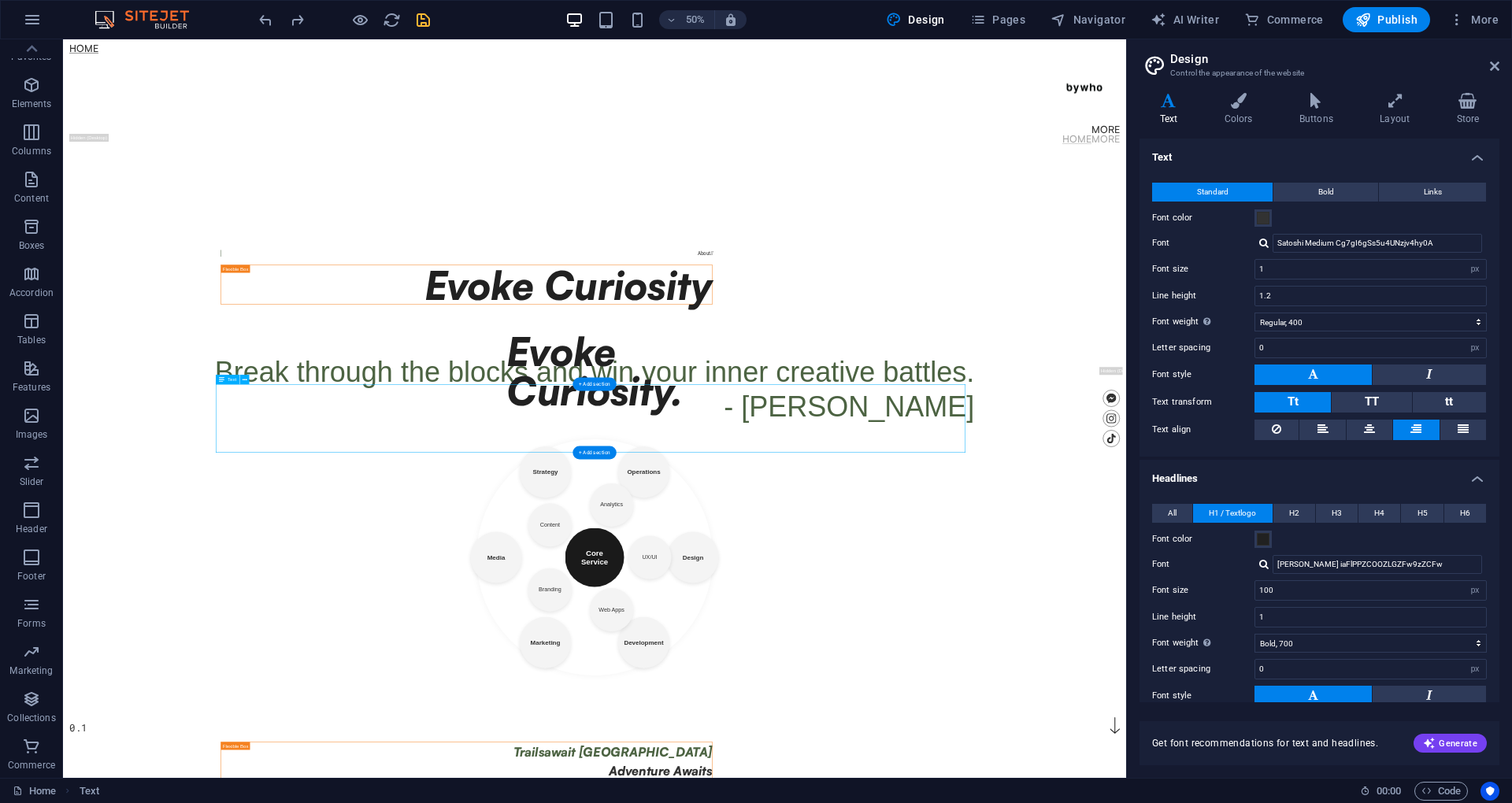
click at [1393, 780] on div "Break through the blocks and win your inner creative battles. - [PERSON_NAME]" at bounding box center [1125, 739] width 1519 height 137
click at [1511, 771] on div "Break through the blocks and win your inner creative battles. - [PERSON_NAME]" at bounding box center [1125, 739] width 1519 height 137
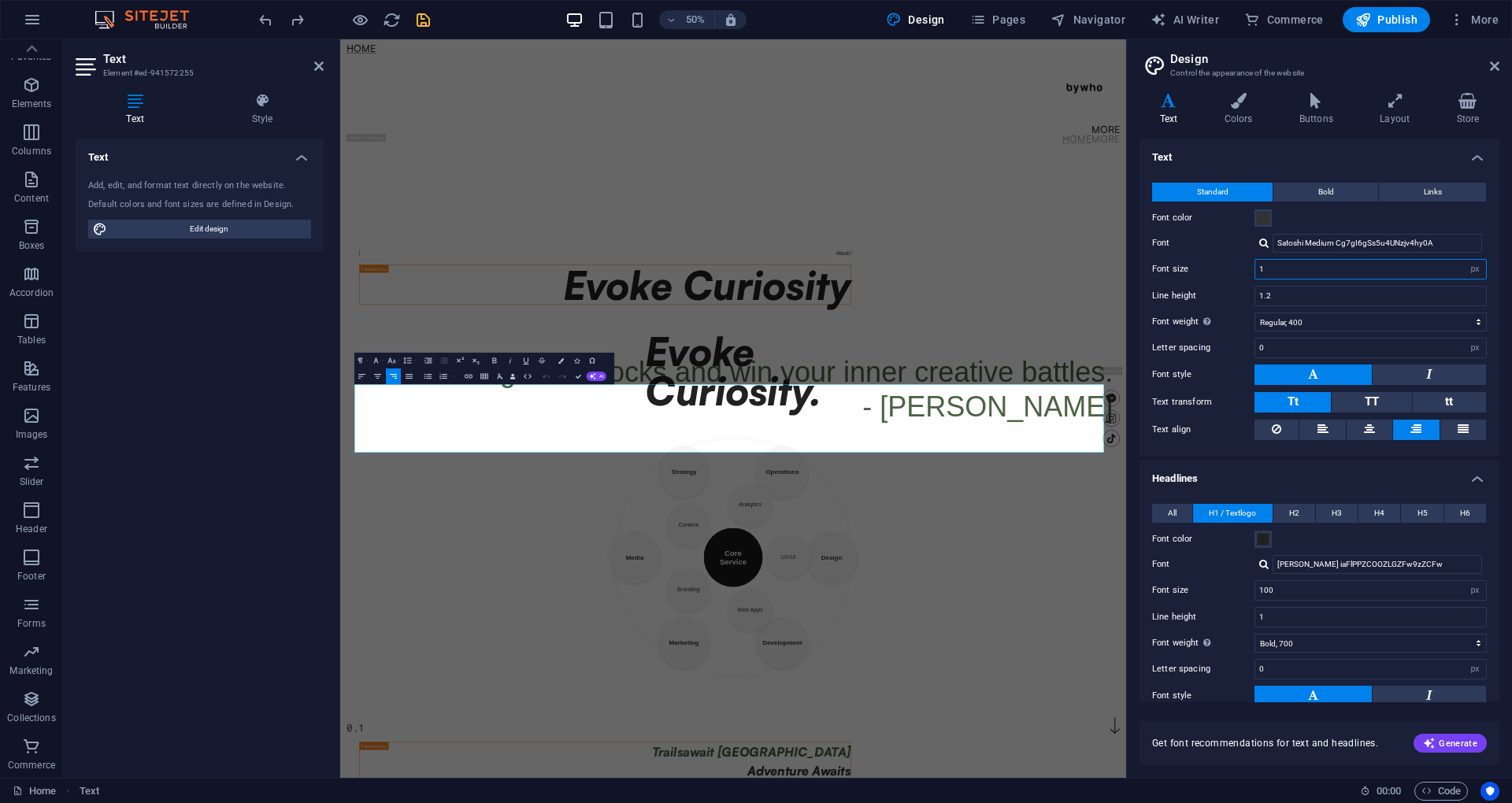
click at [1285, 268] on input "1" at bounding box center [1371, 269] width 231 height 19
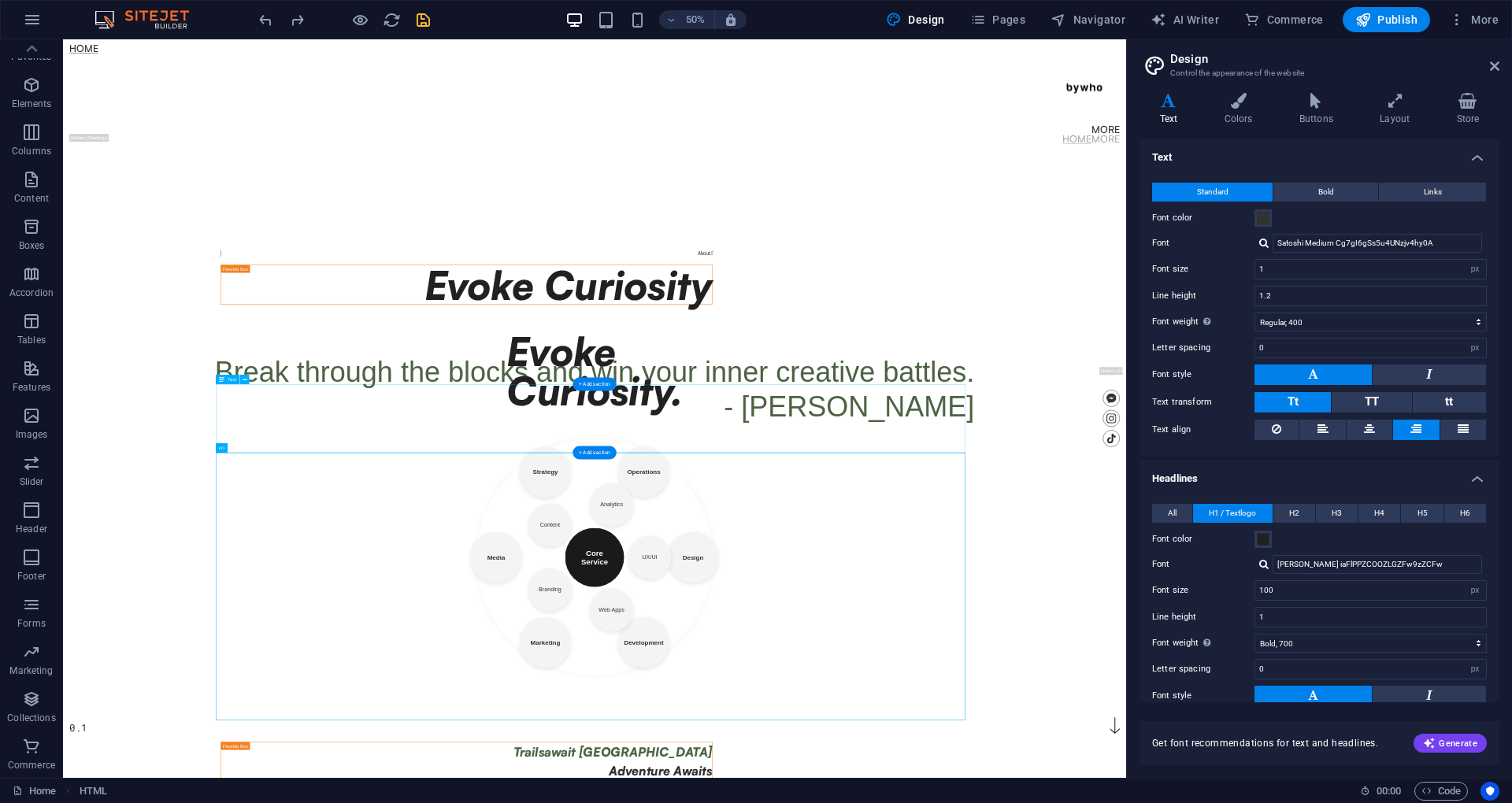
click at [1511, 776] on div "Break through the blocks and win your inner creative battles. - [PERSON_NAME]" at bounding box center [1125, 739] width 1519 height 137
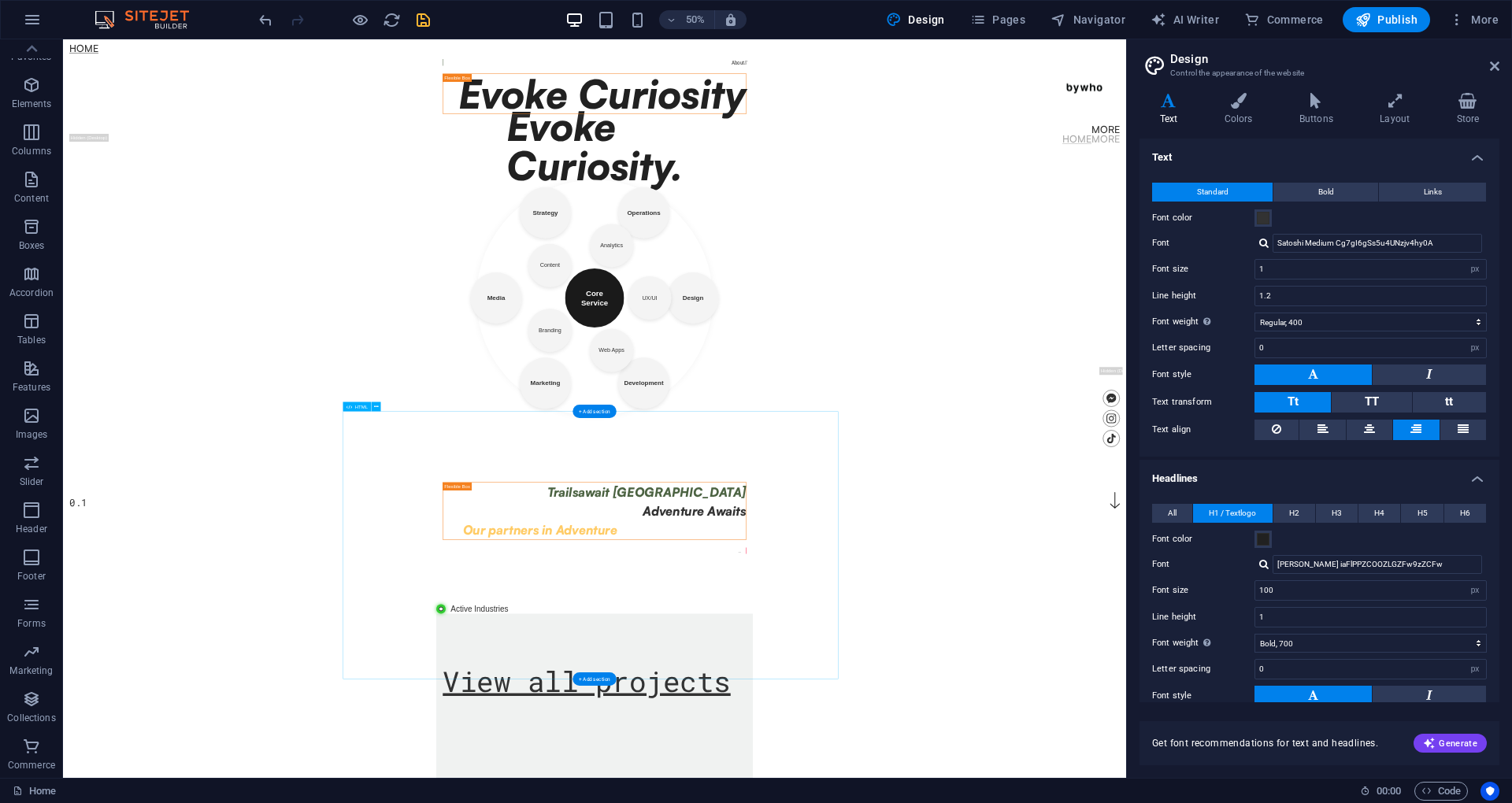
scroll to position [105, 0]
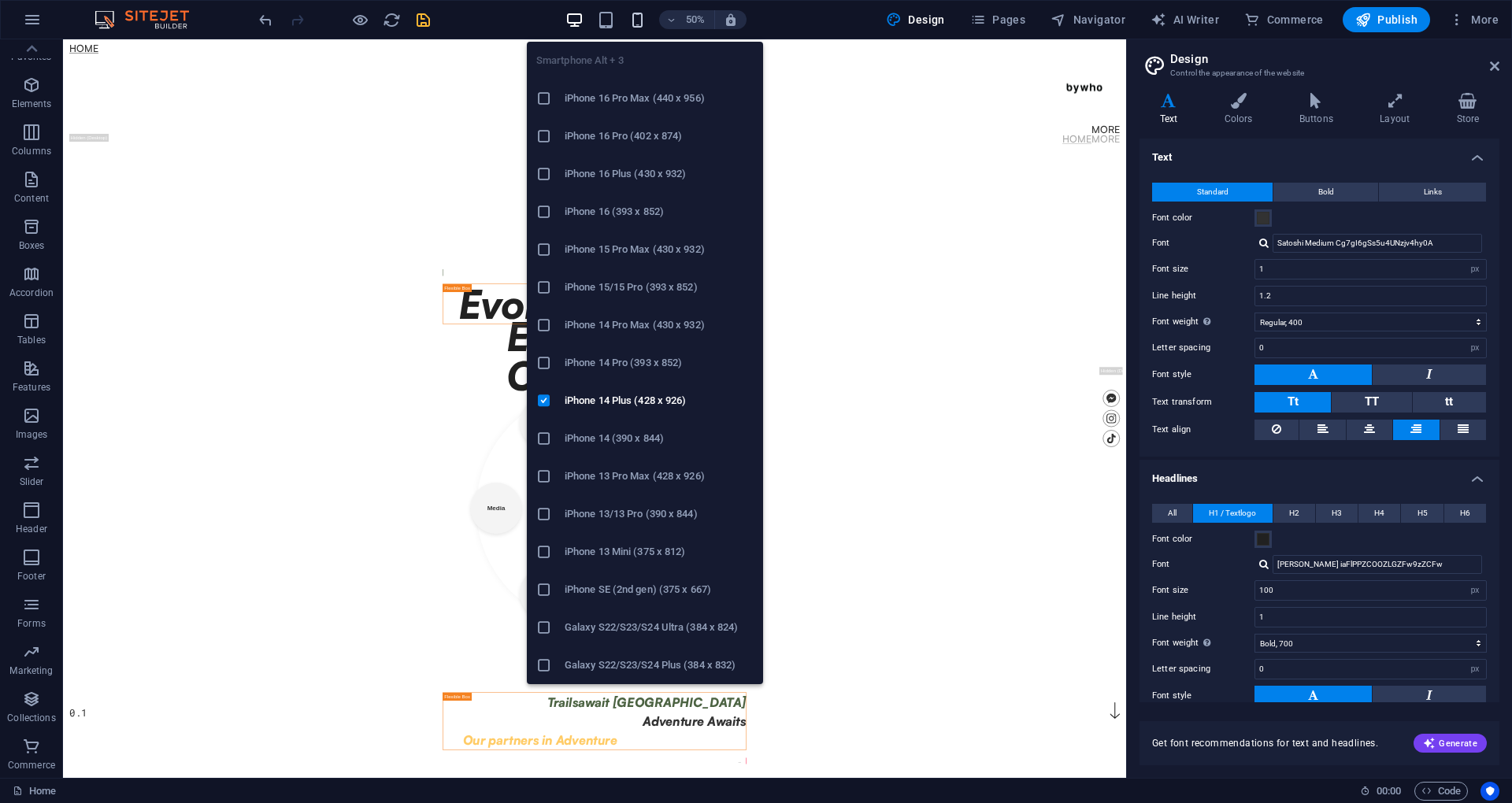
click at [631, 23] on icon "button" at bounding box center [637, 20] width 18 height 18
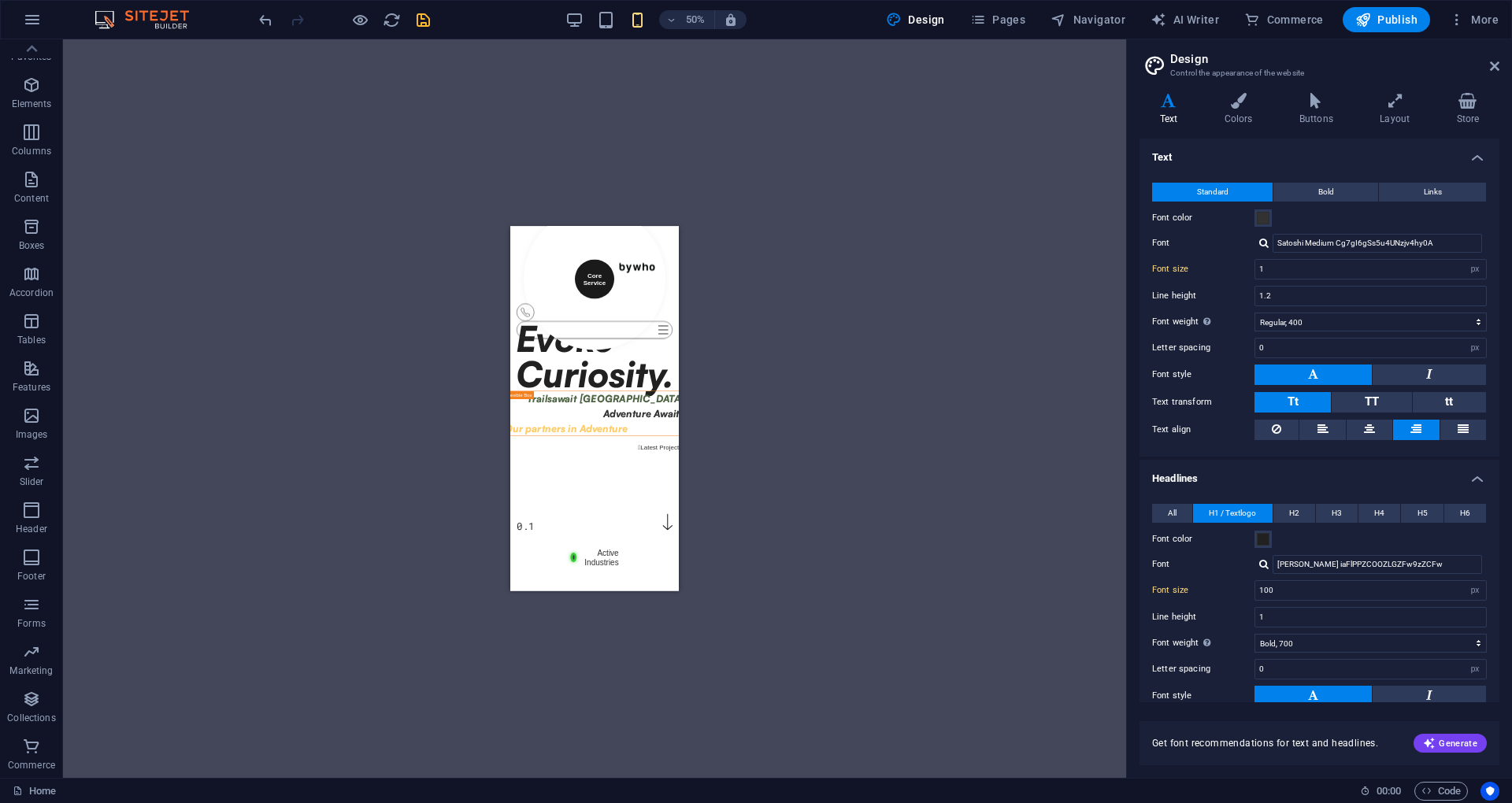
type input "16"
type input "90"
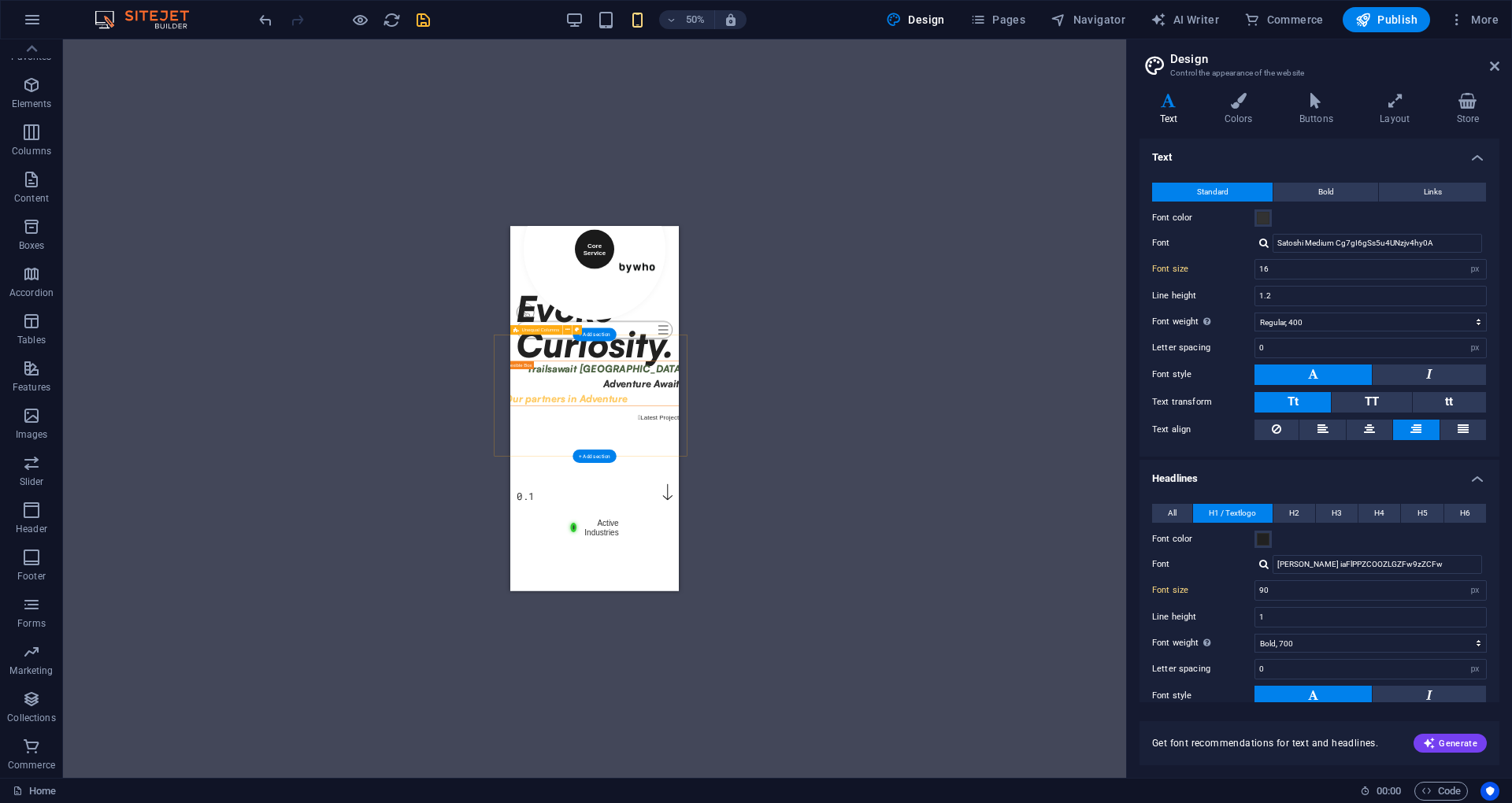
scroll to position [0, 0]
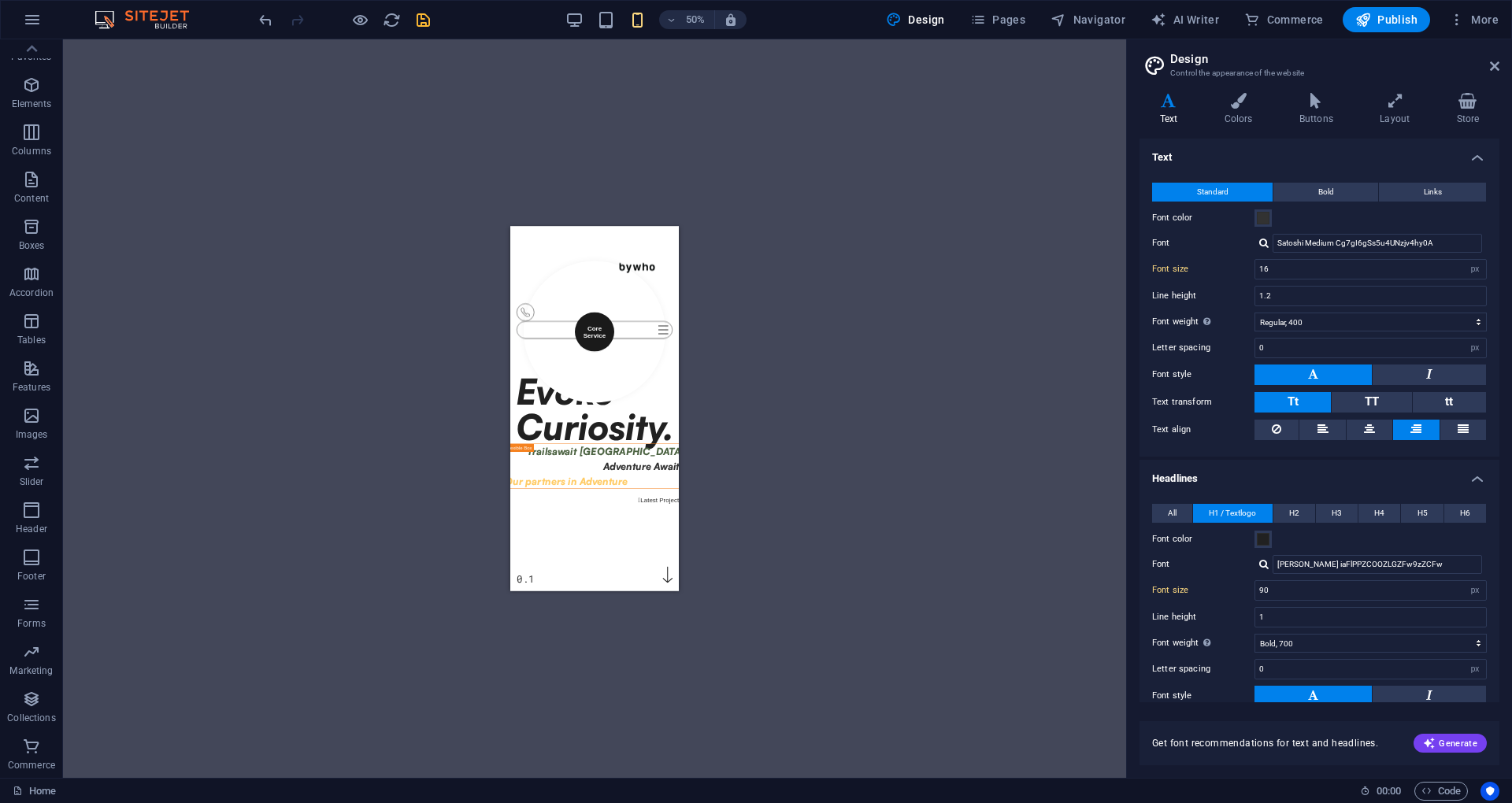
click at [608, 32] on div "50% Design Pages Navigator AI Writer Commerce Publish More" at bounding box center [756, 20] width 1510 height 38
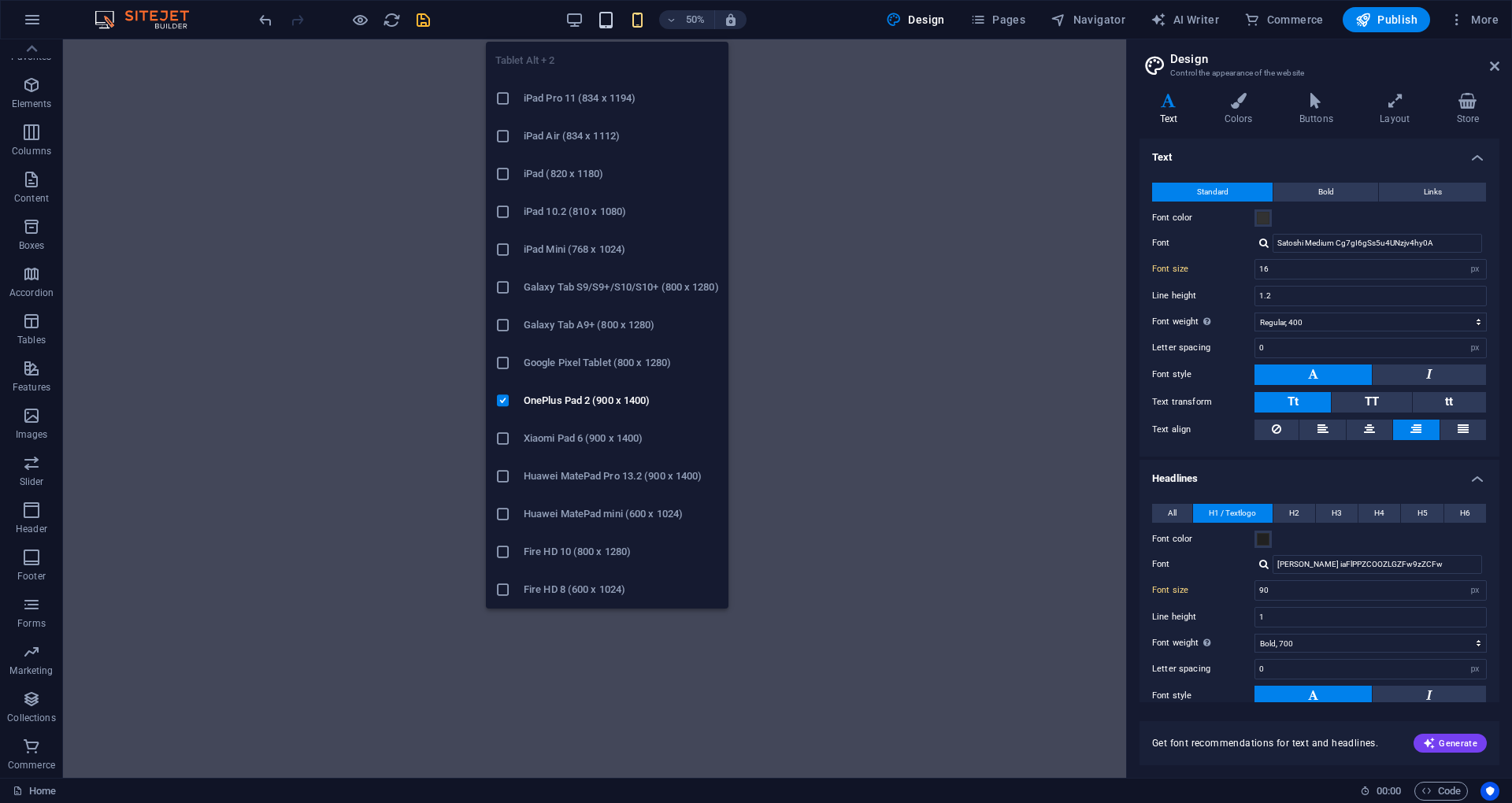
click at [609, 24] on icon "button" at bounding box center [605, 20] width 18 height 18
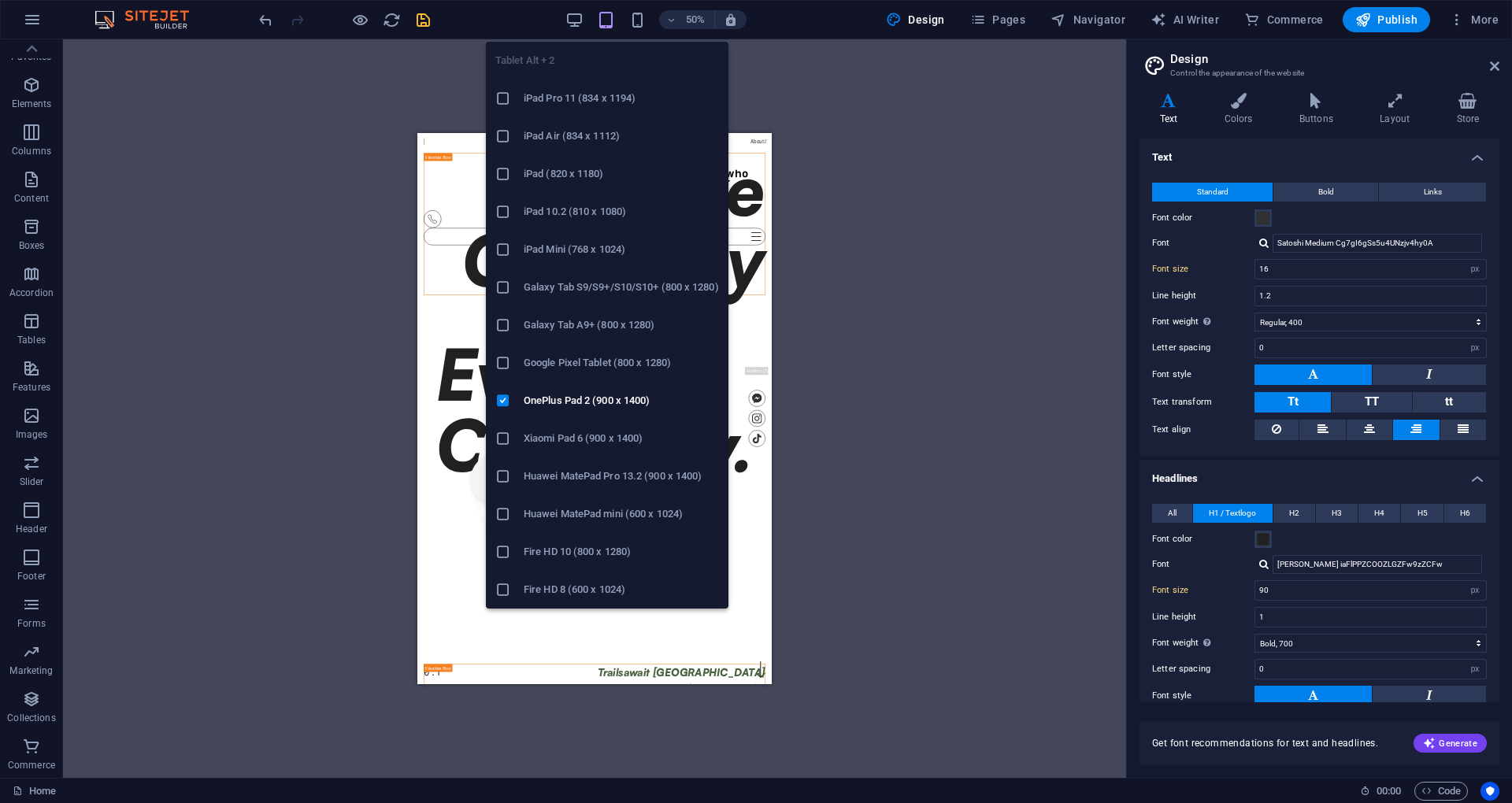
type input "1"
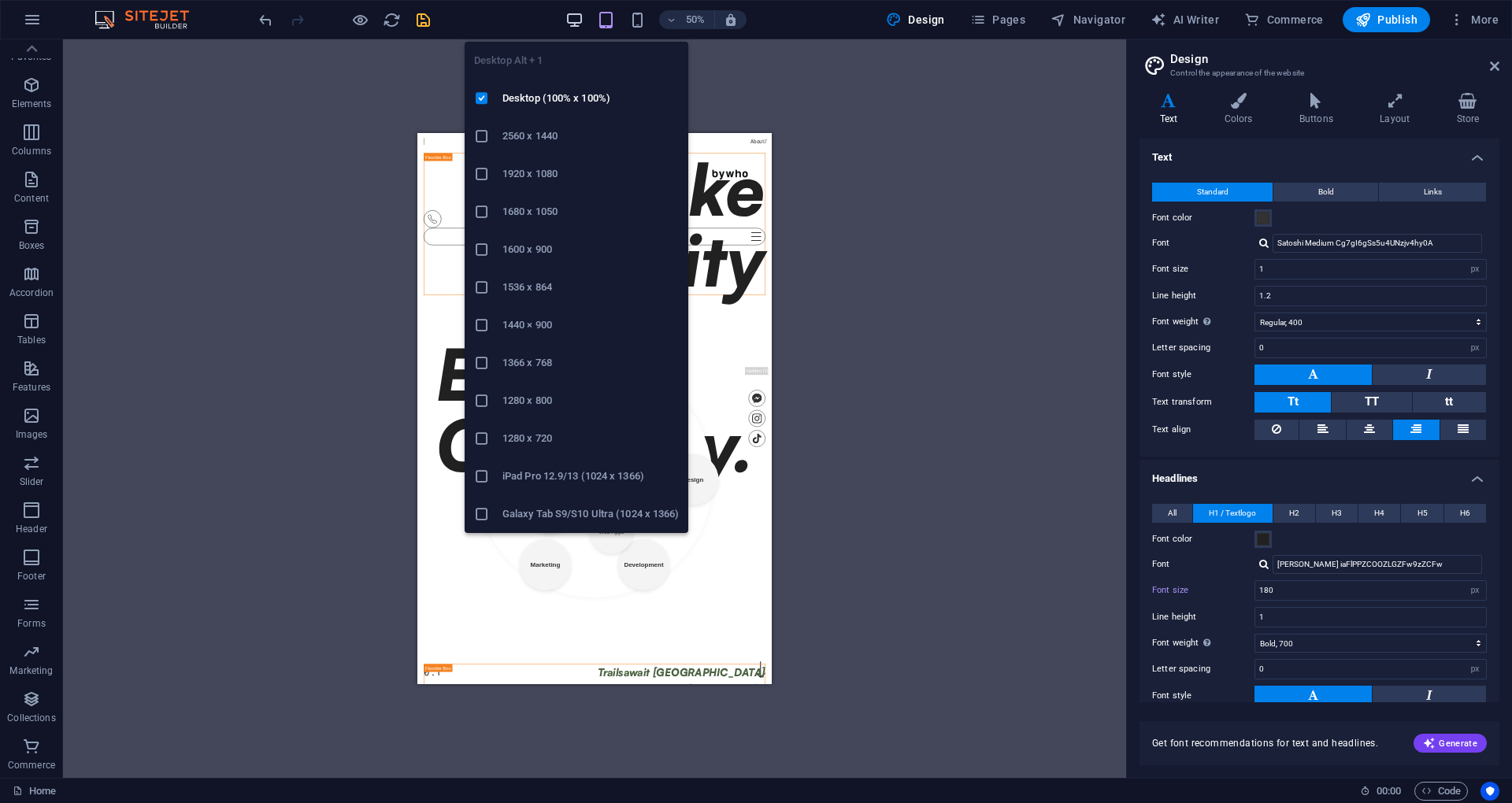
click at [578, 19] on icon "button" at bounding box center [574, 20] width 18 height 18
type input "100"
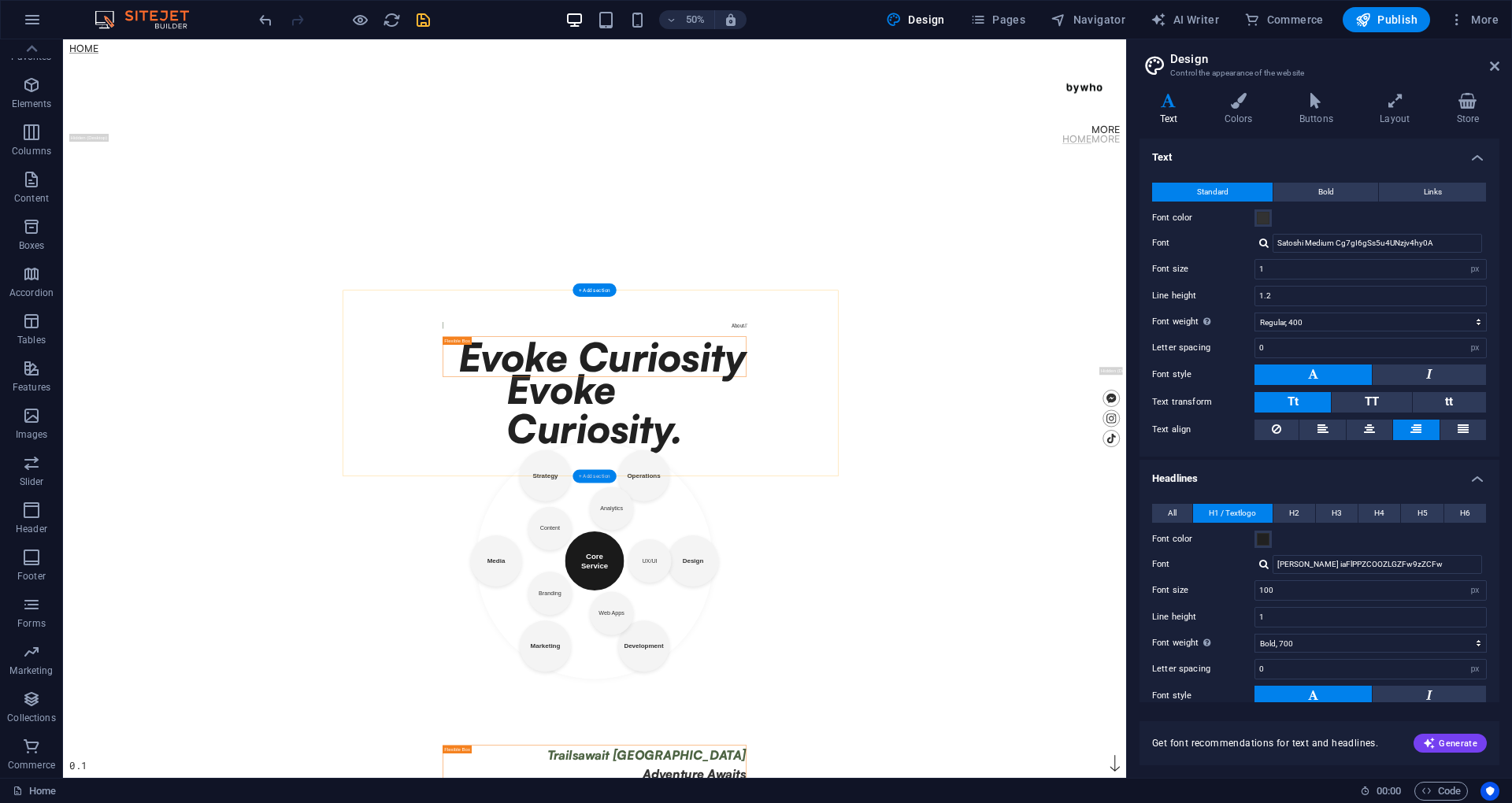
click at [590, 470] on div "+ Add section" at bounding box center [594, 475] width 44 height 14
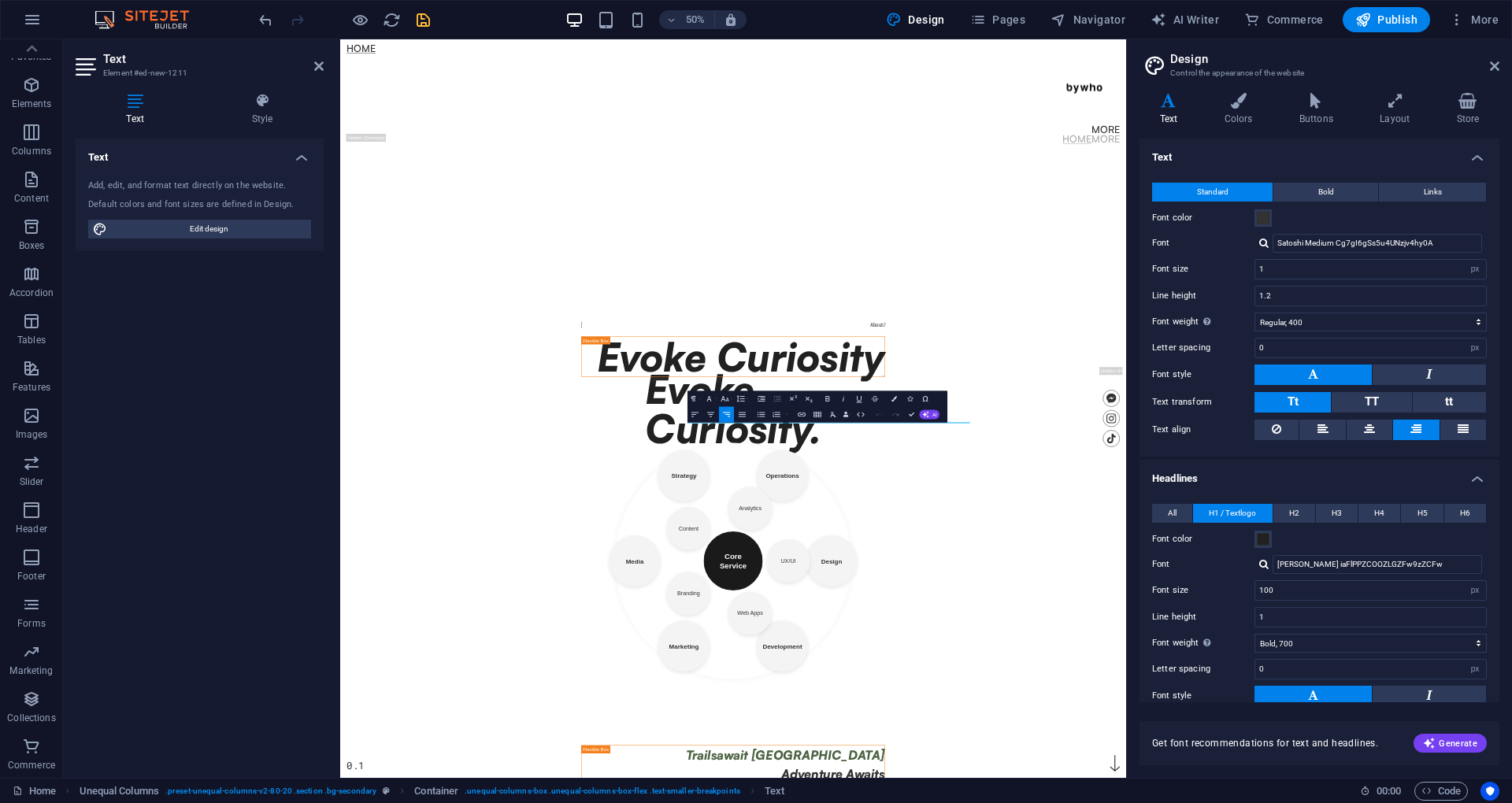
click at [881, 420] on button "Undo" at bounding box center [879, 414] width 15 height 15
click at [701, 22] on h6 "50%" at bounding box center [695, 20] width 25 height 19
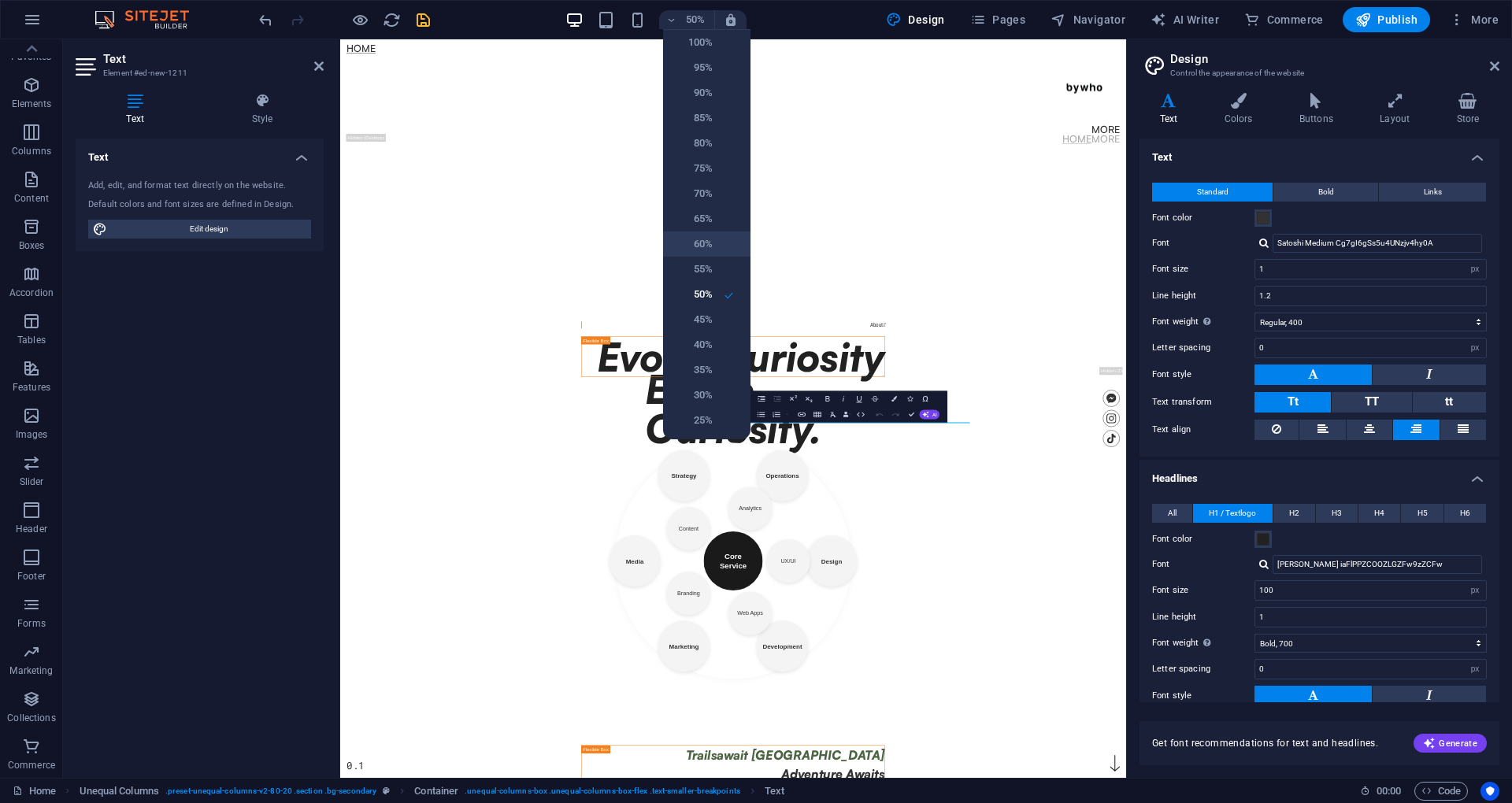
click at [707, 245] on h6 "60%" at bounding box center [692, 244] width 40 height 19
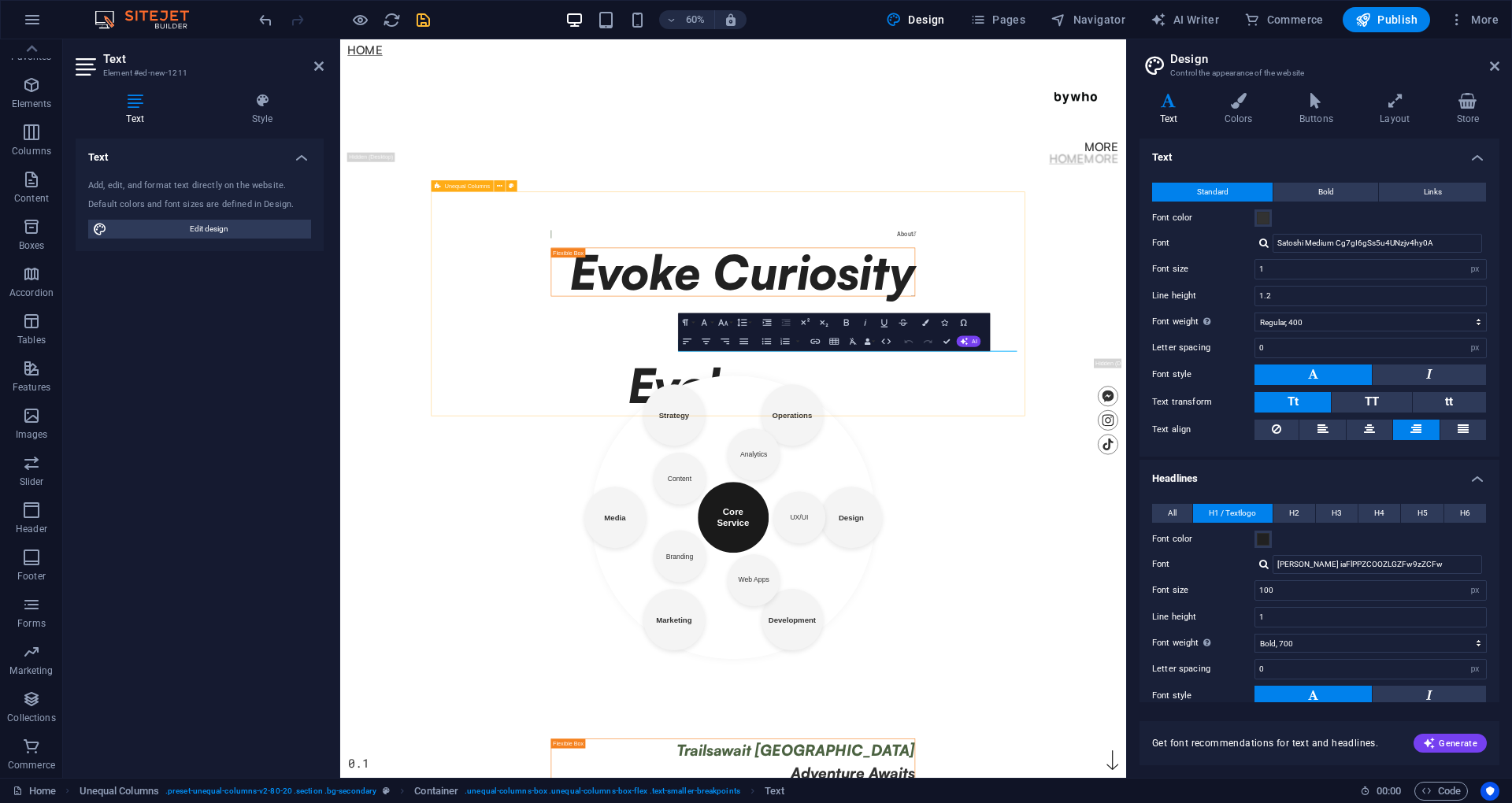
click at [1154, 568] on div "About  Evoke Curiosity New text element" at bounding box center [994, 412] width 632 height 311
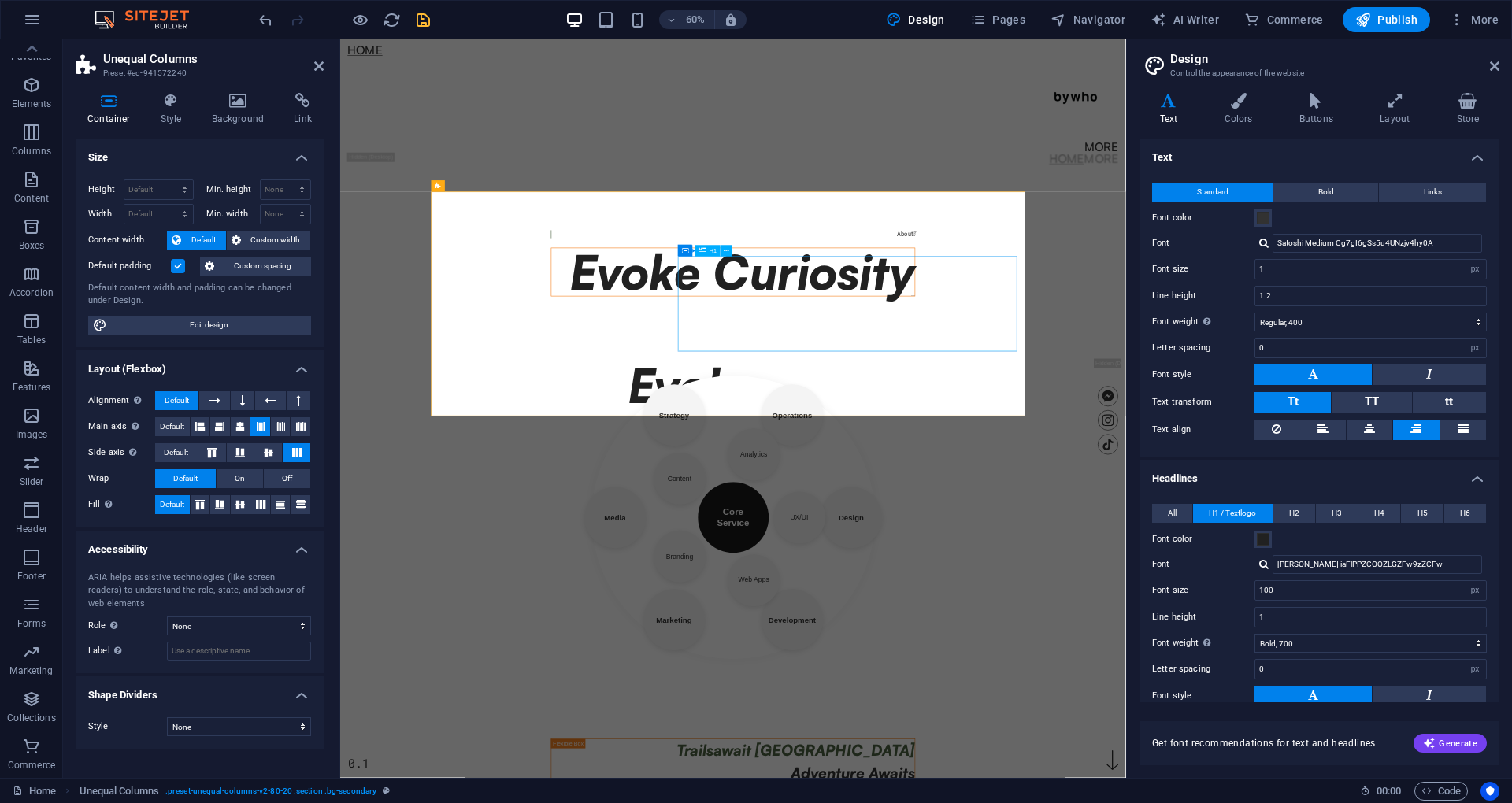
click at [1217, 466] on div "Evoke Curiosity" at bounding box center [995, 427] width 606 height 79
click at [1216, 466] on div "Evoke Curiosity" at bounding box center [995, 427] width 606 height 79
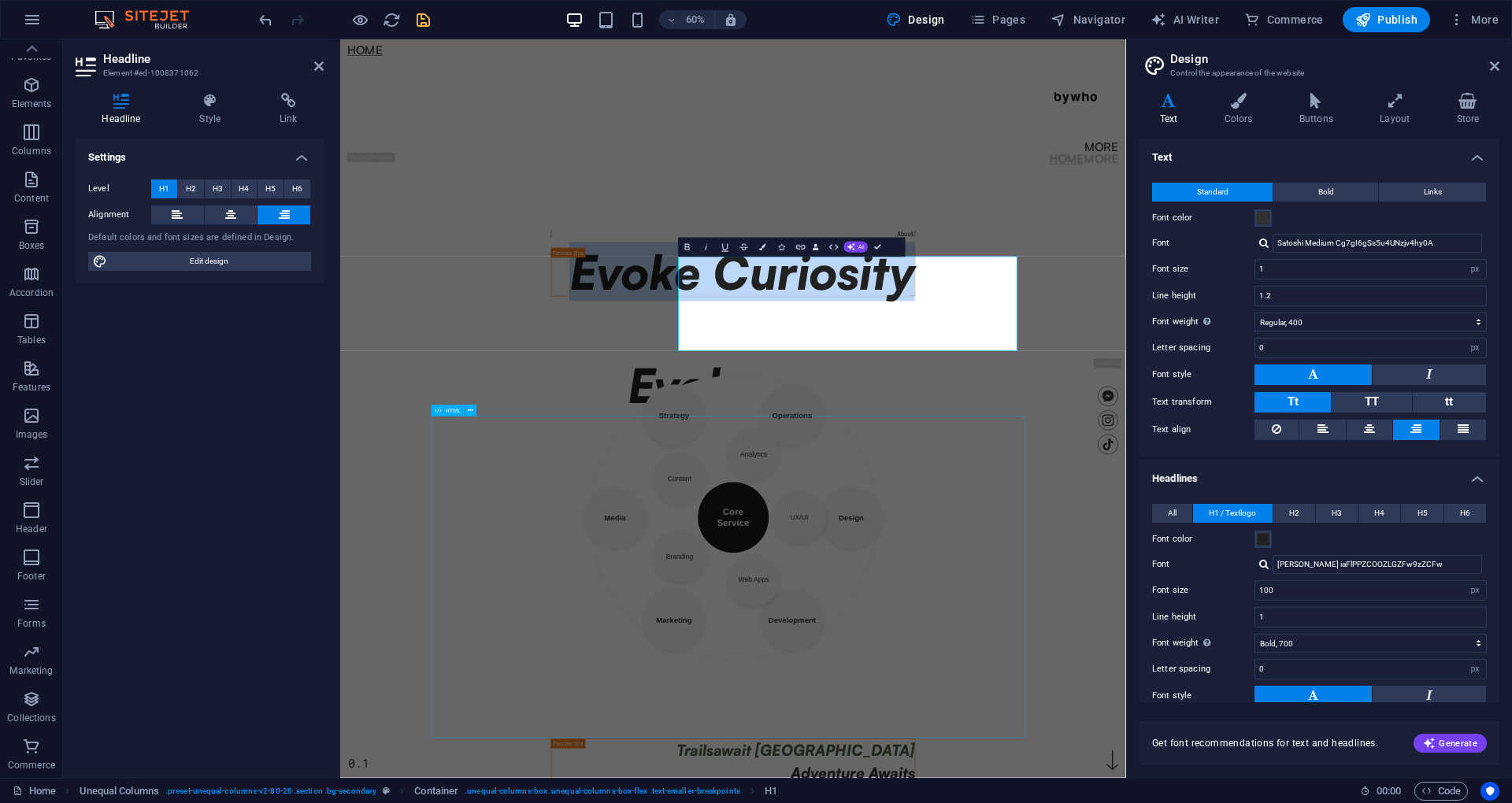
click at [1511, 802] on body "Skip to main content Home More Home More Menu Evoke Curiosity. 0.1 About  Evok…" at bounding box center [994, 654] width 1309 height 1230
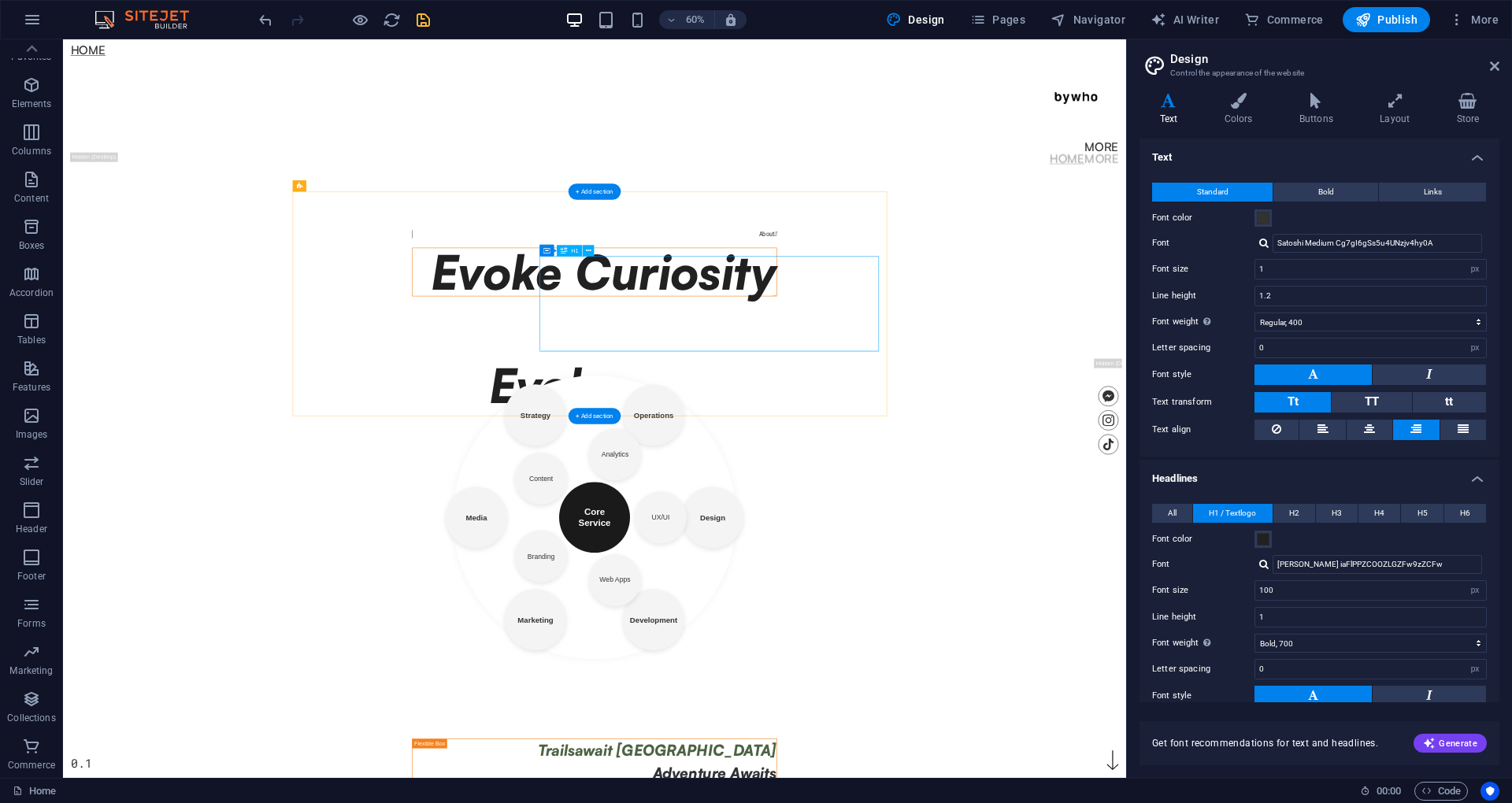
click at [1251, 466] on div "Evoke Curiosity" at bounding box center [948, 427] width 606 height 79
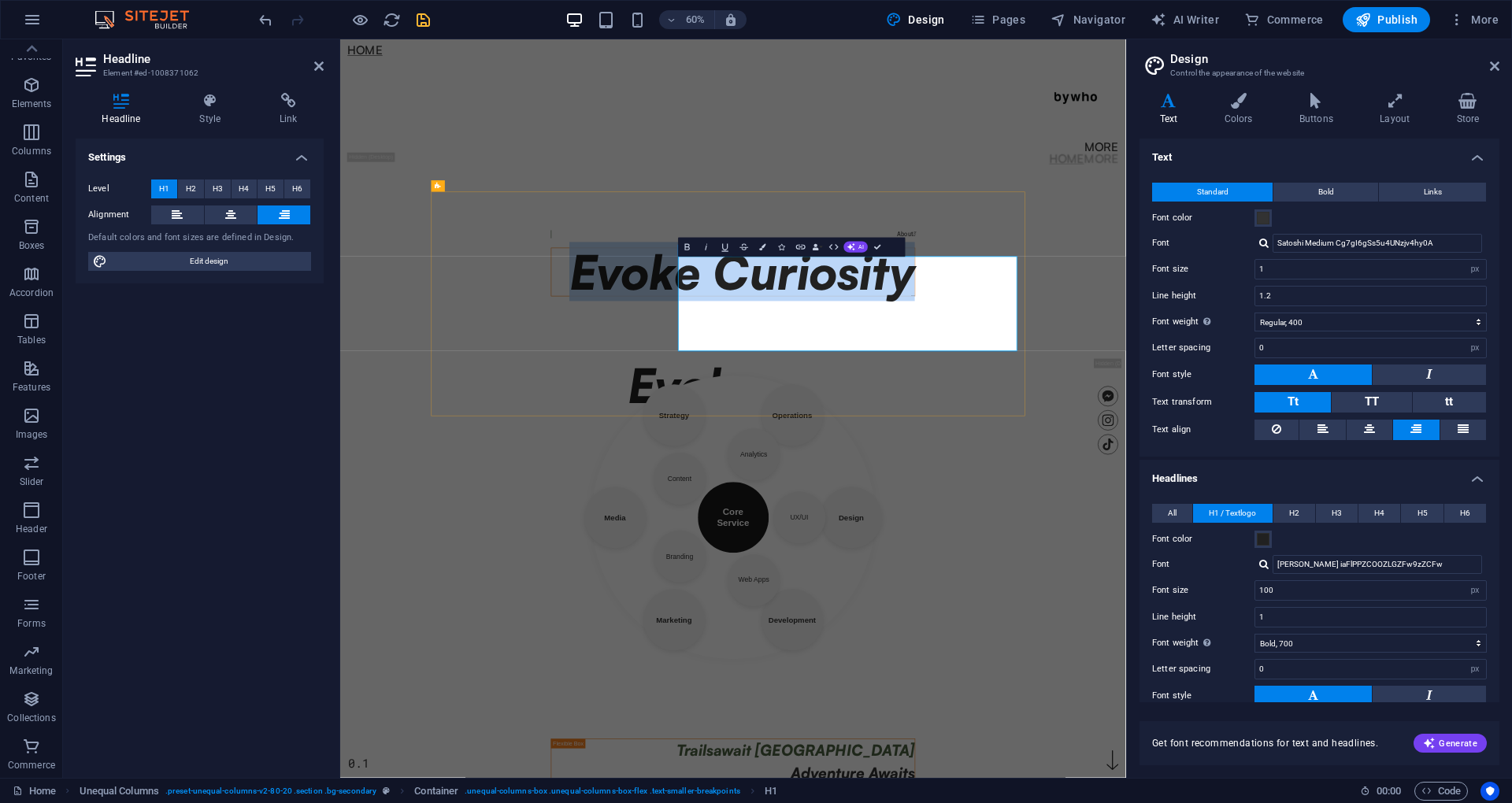
click at [1187, 466] on h1 "Evoke Curiosity" at bounding box center [995, 427] width 606 height 79
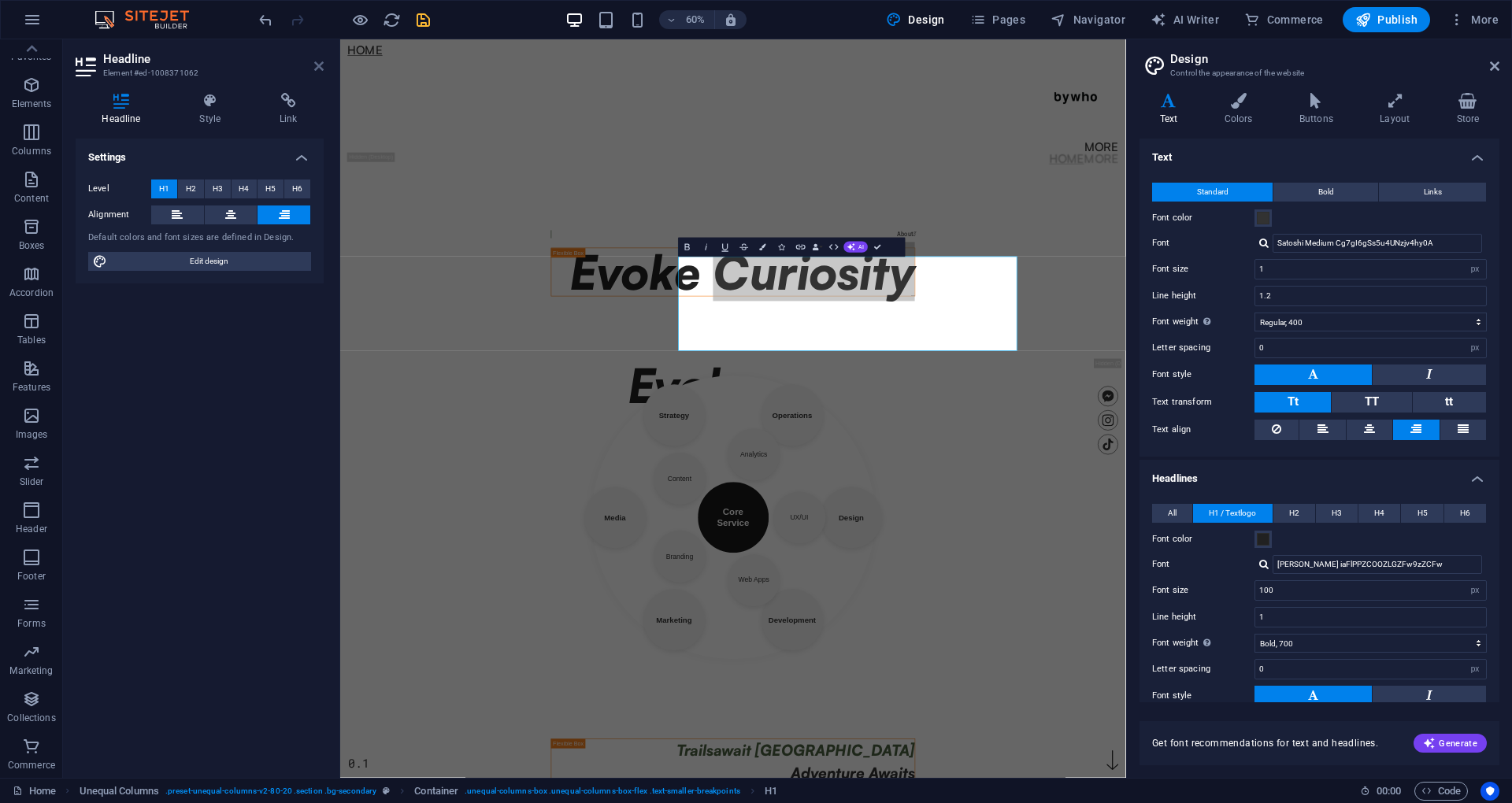
click at [317, 66] on icon at bounding box center [318, 66] width 9 height 13
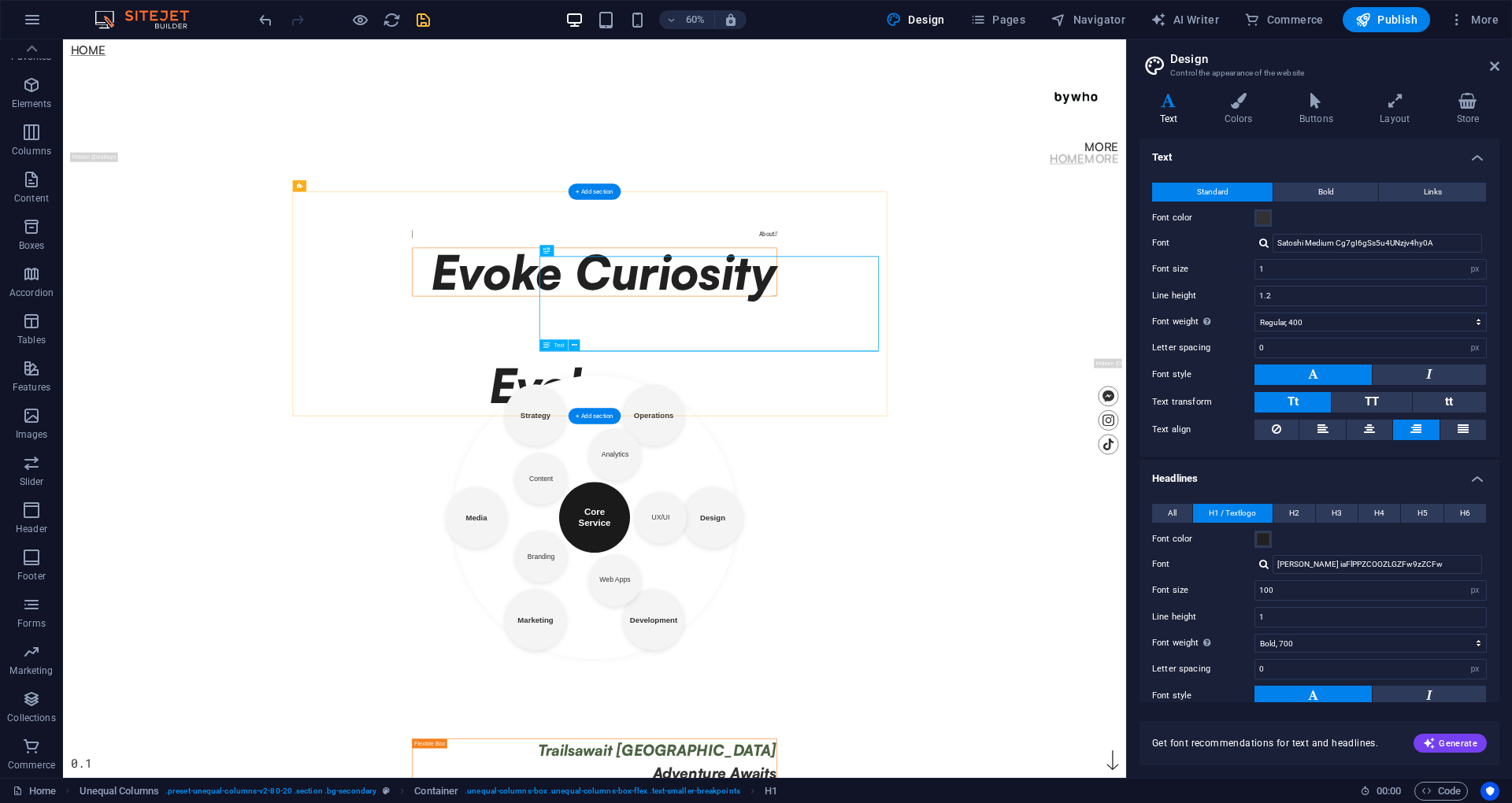
click at [939, 467] on div "New text element" at bounding box center [948, 466] width 606 height 1
click at [939, 466] on div "Evoke Curiosity" at bounding box center [948, 427] width 606 height 79
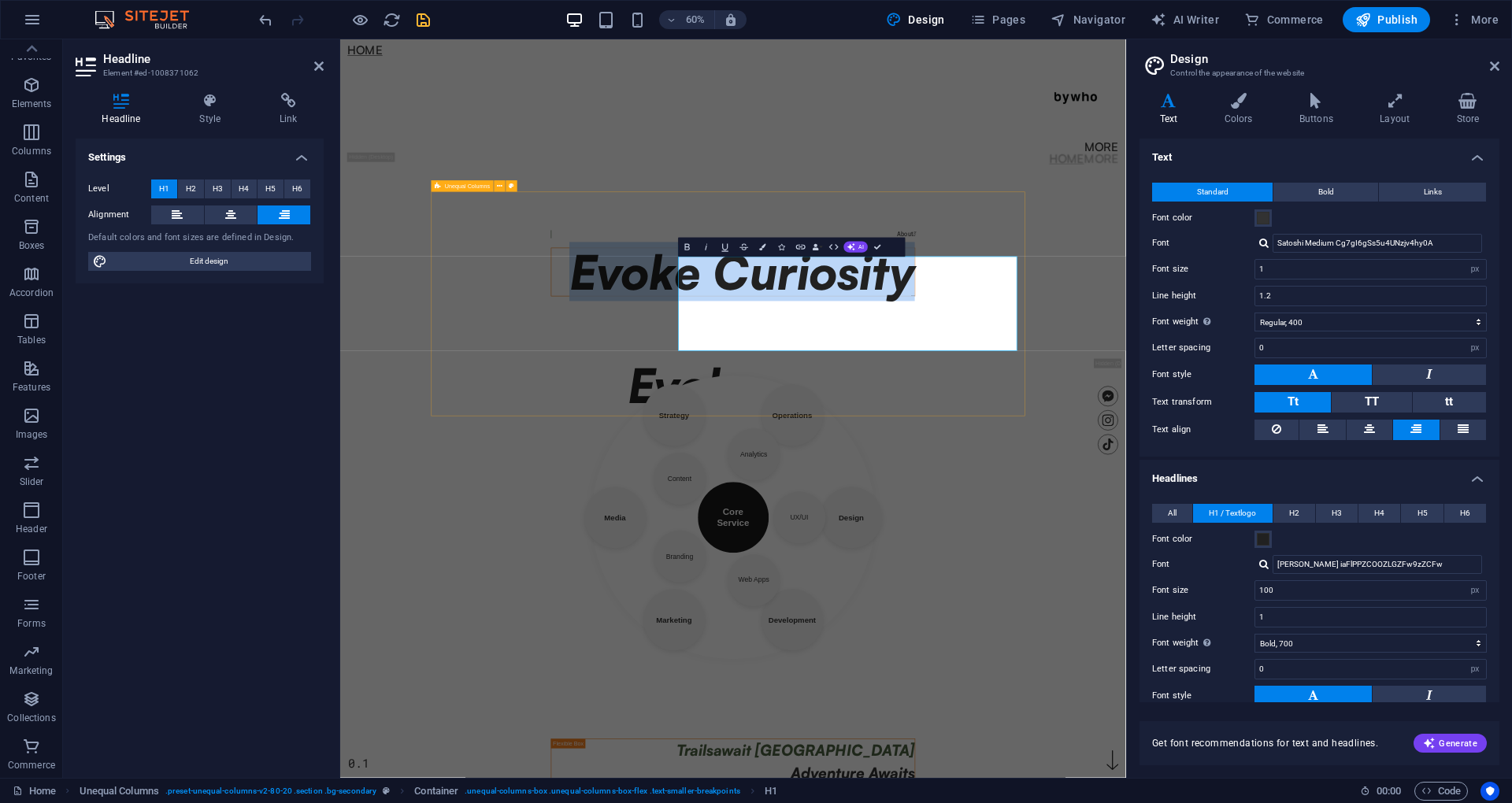
drag, startPoint x: 958, startPoint y: 586, endPoint x: 917, endPoint y: 555, distance: 51.4
click at [1311, 568] on div "About  Evoke Curiosity New text element" at bounding box center [994, 412] width 632 height 311
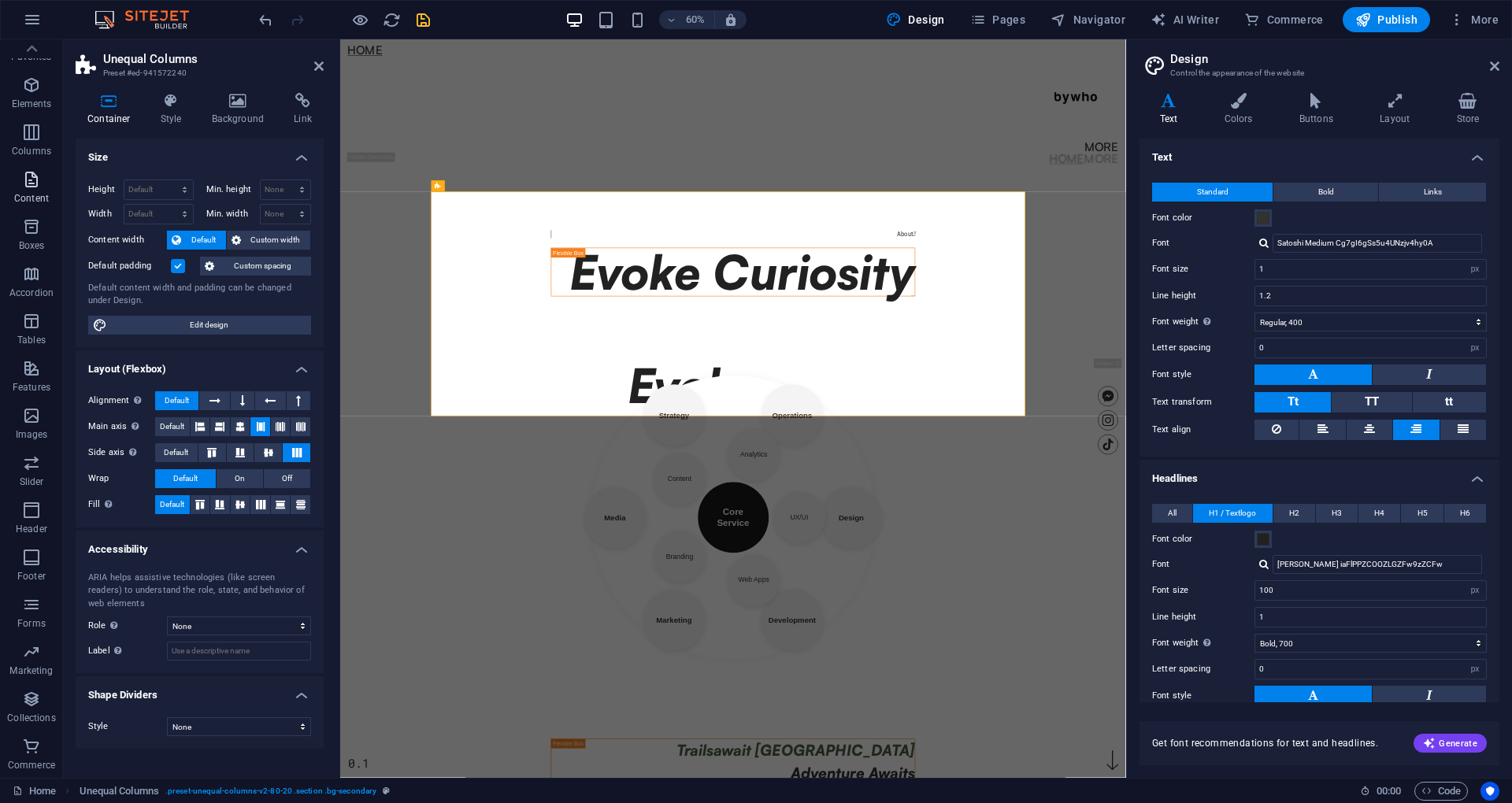
click at [33, 184] on icon "button" at bounding box center [32, 180] width 19 height 19
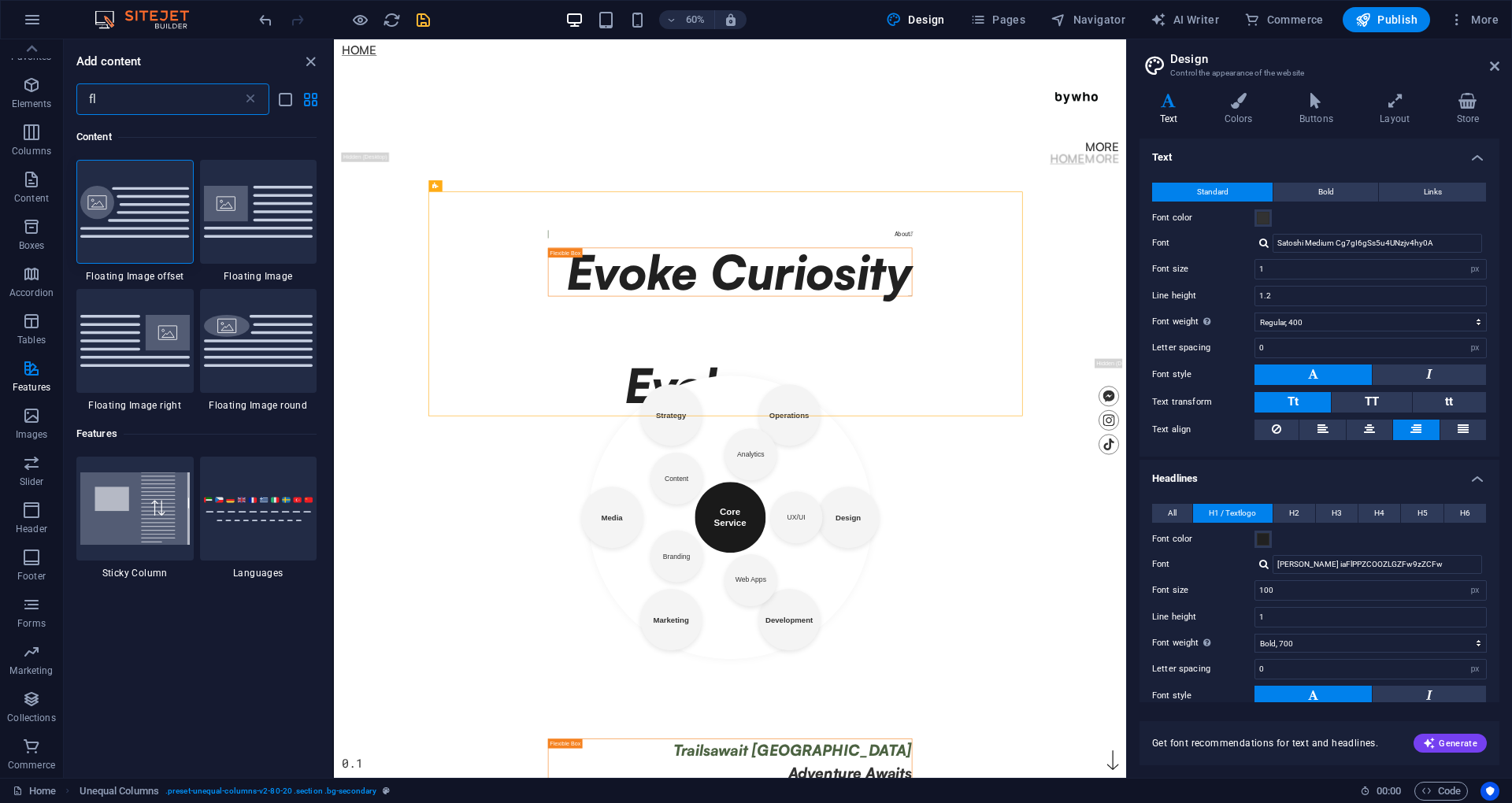
type input "f"
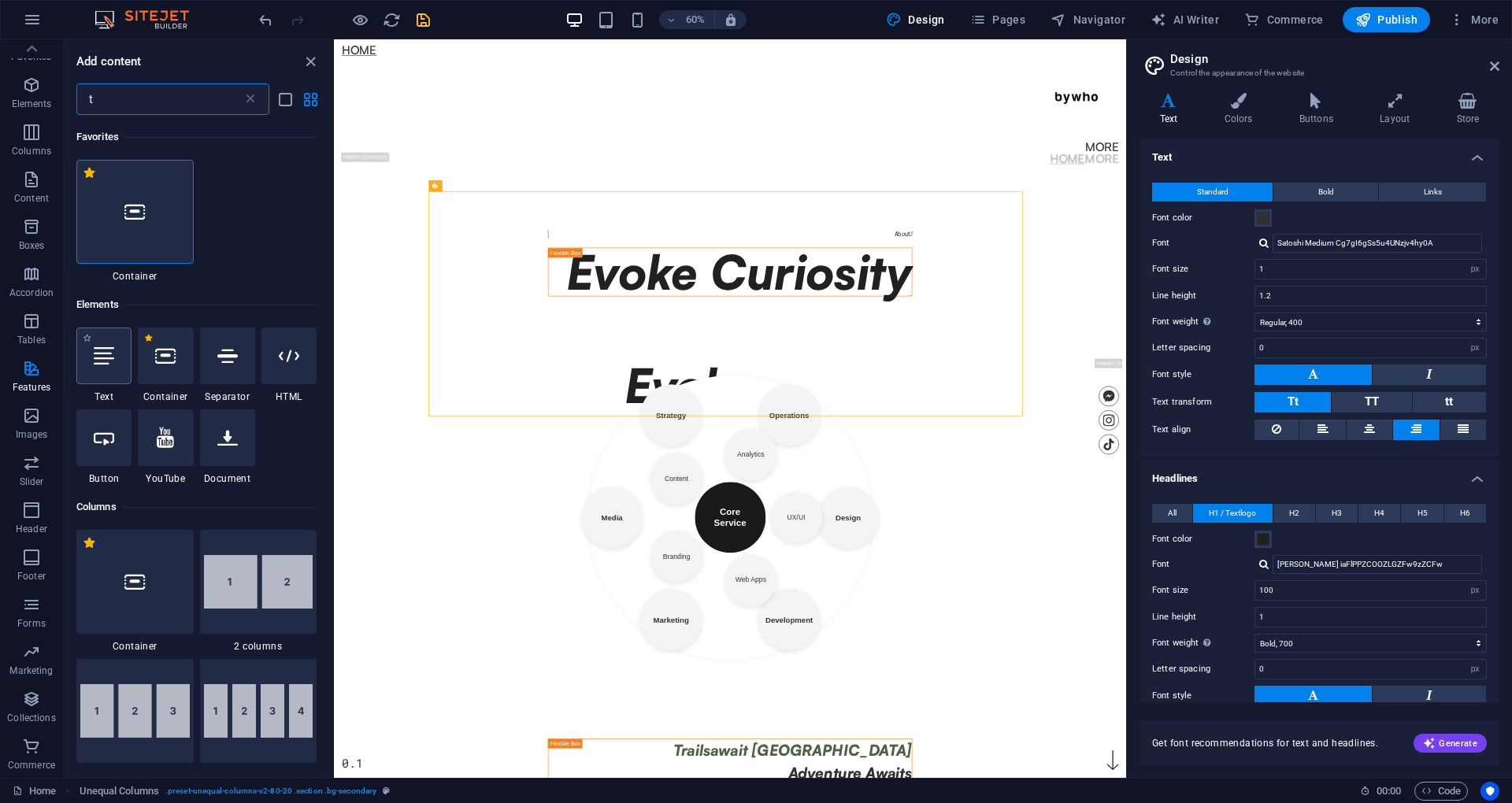
type input "t"
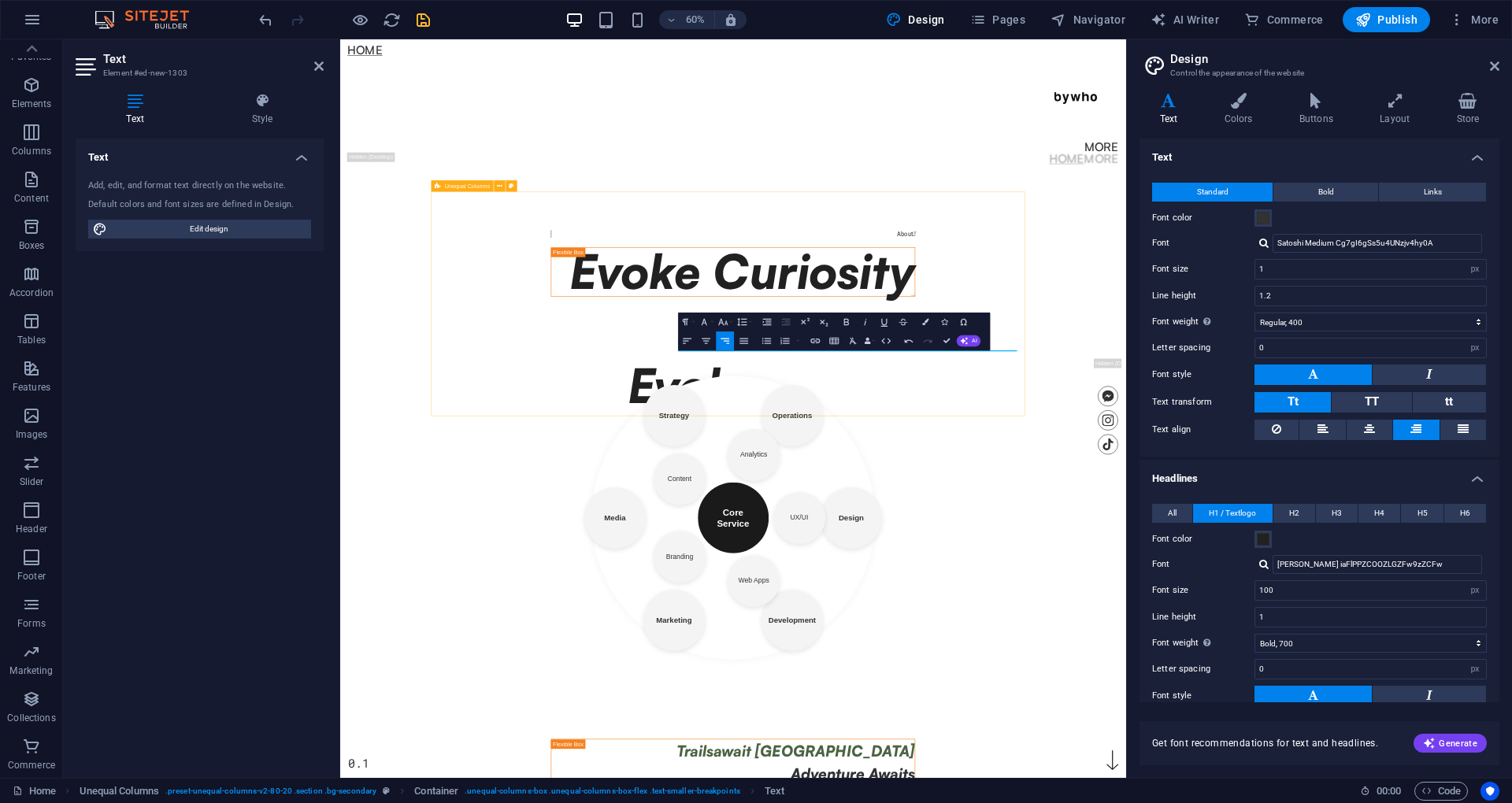
click at [1311, 561] on div "About  Evoke Curiosity adsa New text element" at bounding box center [994, 412] width 632 height 312
drag, startPoint x: 1423, startPoint y: 561, endPoint x: 1885, endPoint y: 558, distance: 462.0
click at [1511, 558] on body "Skip to main content Home More Home More Menu Evoke Curiosity. 0.1 About  Evok…" at bounding box center [994, 654] width 1309 height 1230
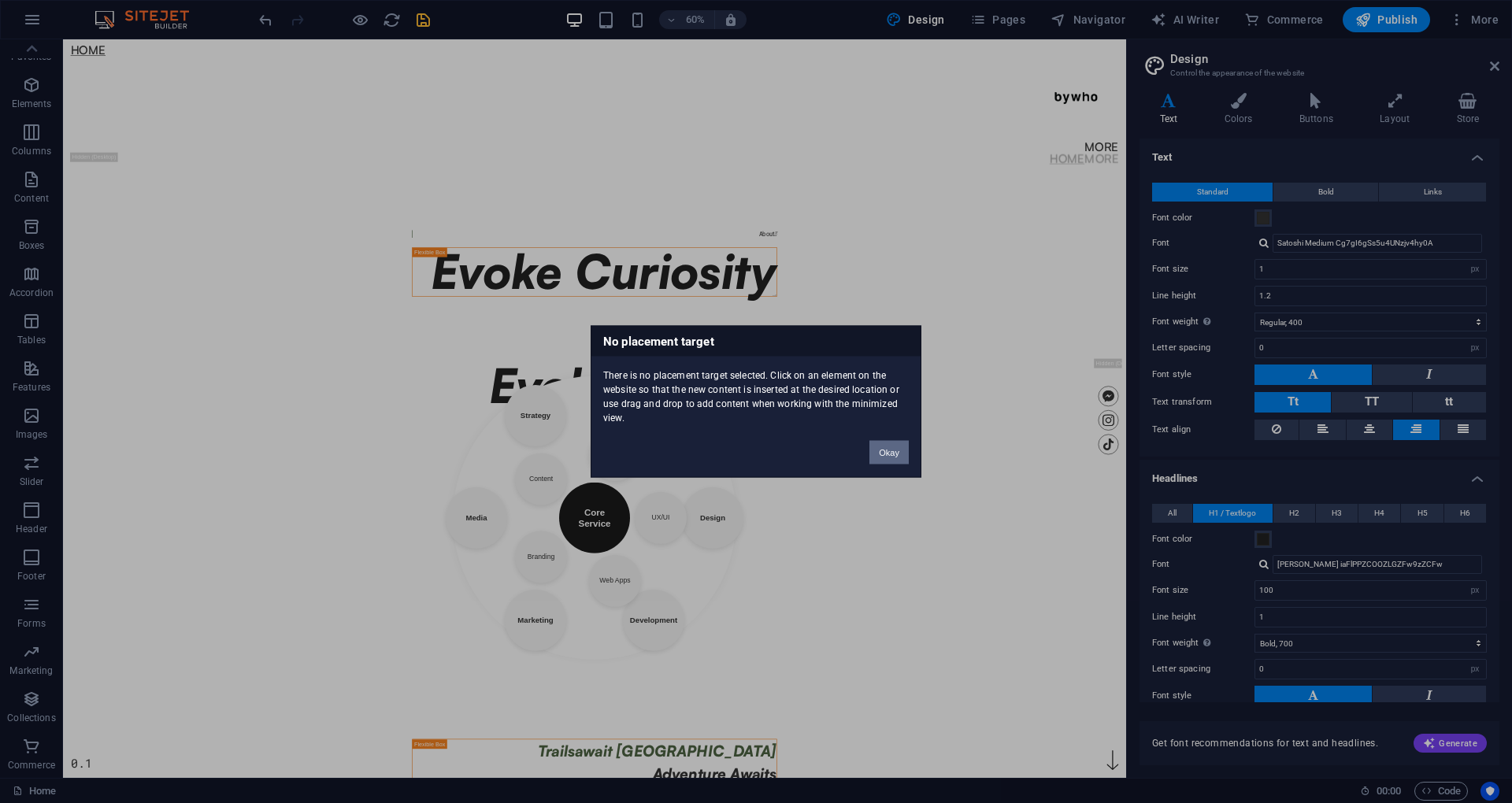
click at [900, 452] on div "Okay" at bounding box center [889, 445] width 63 height 40
click at [895, 450] on button "Okay" at bounding box center [889, 452] width 39 height 24
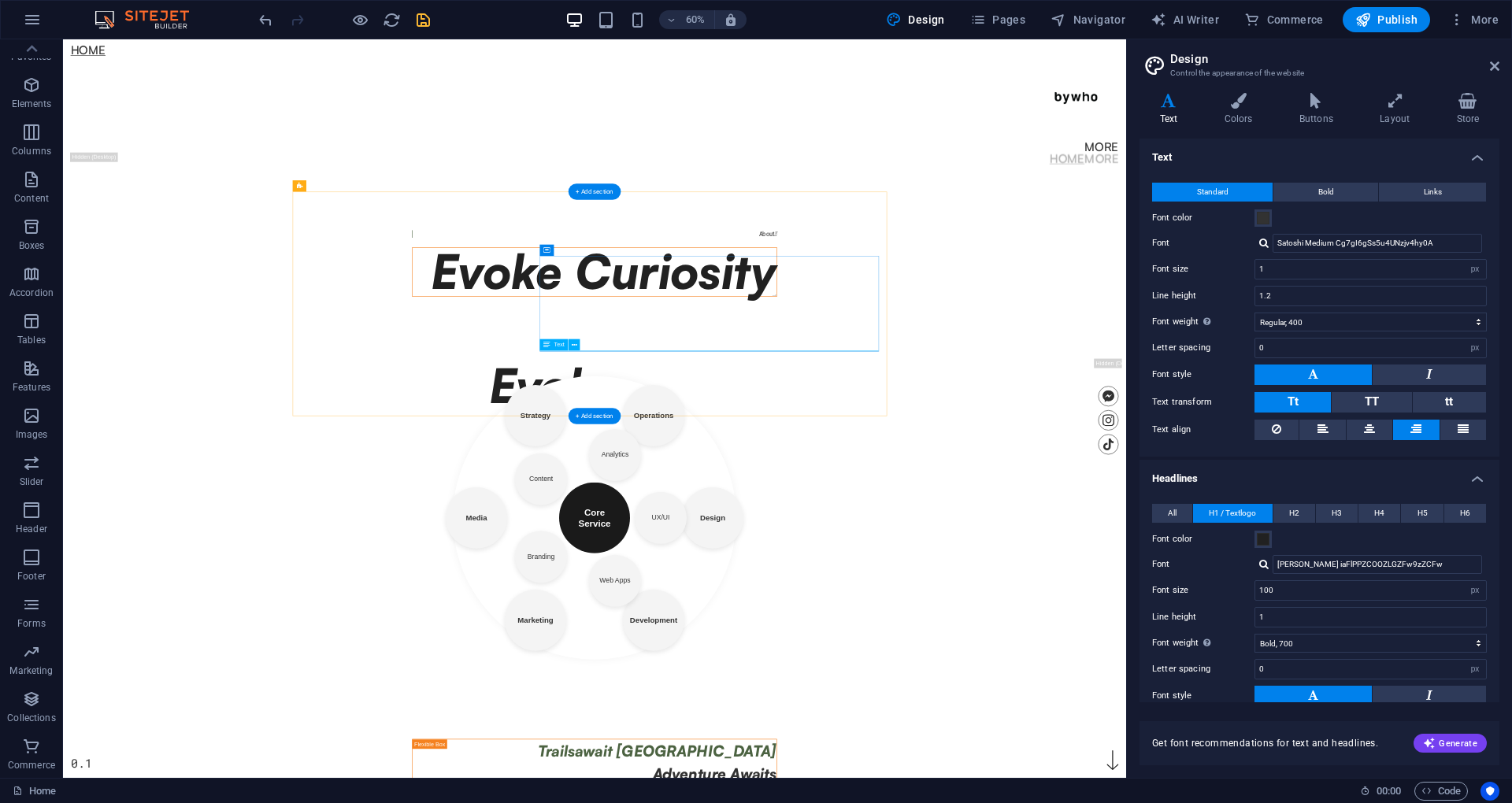
click at [1251, 466] on div "adsa" at bounding box center [948, 465] width 606 height 1
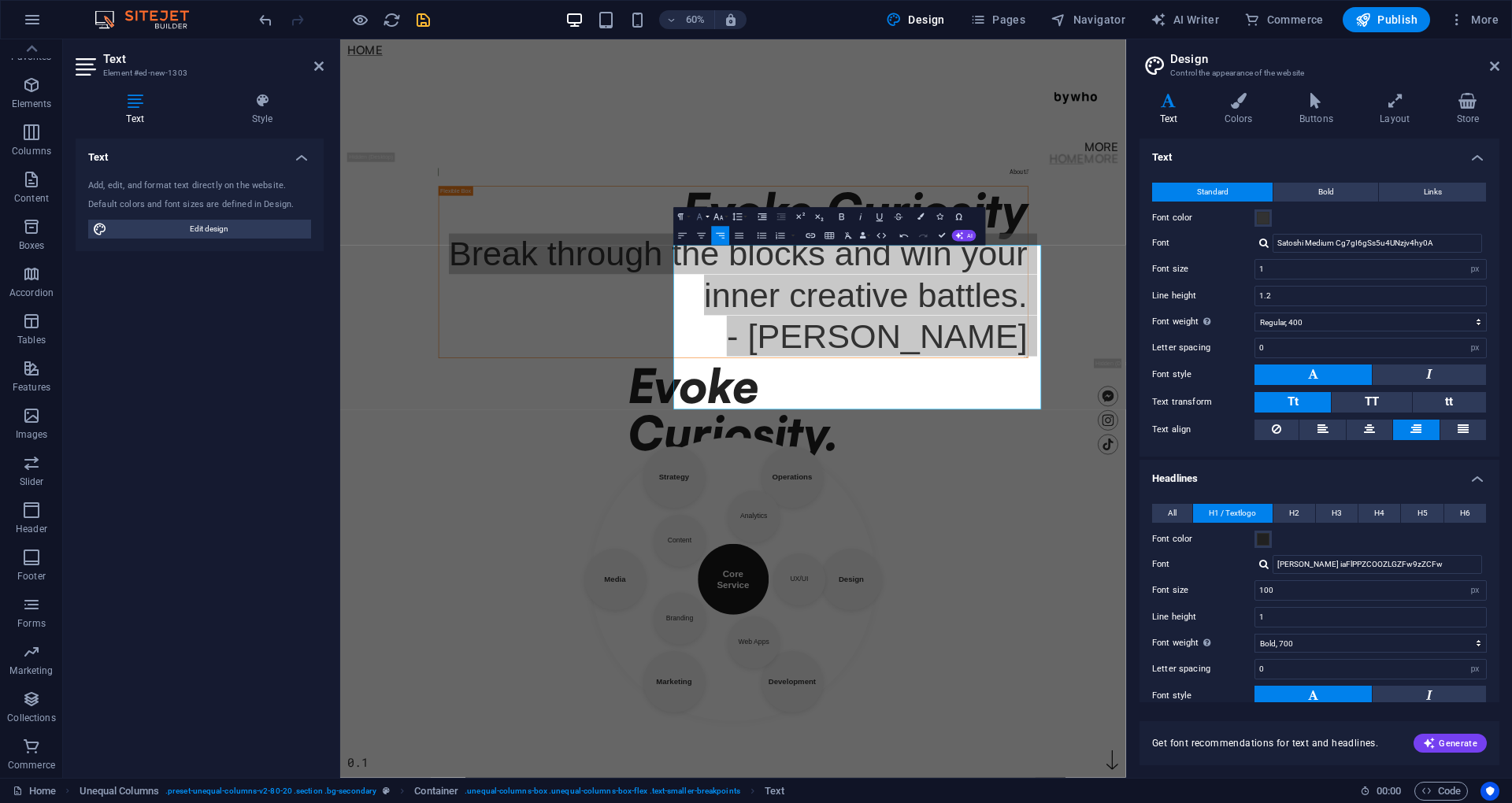
click at [697, 217] on icon "button" at bounding box center [699, 216] width 11 height 11
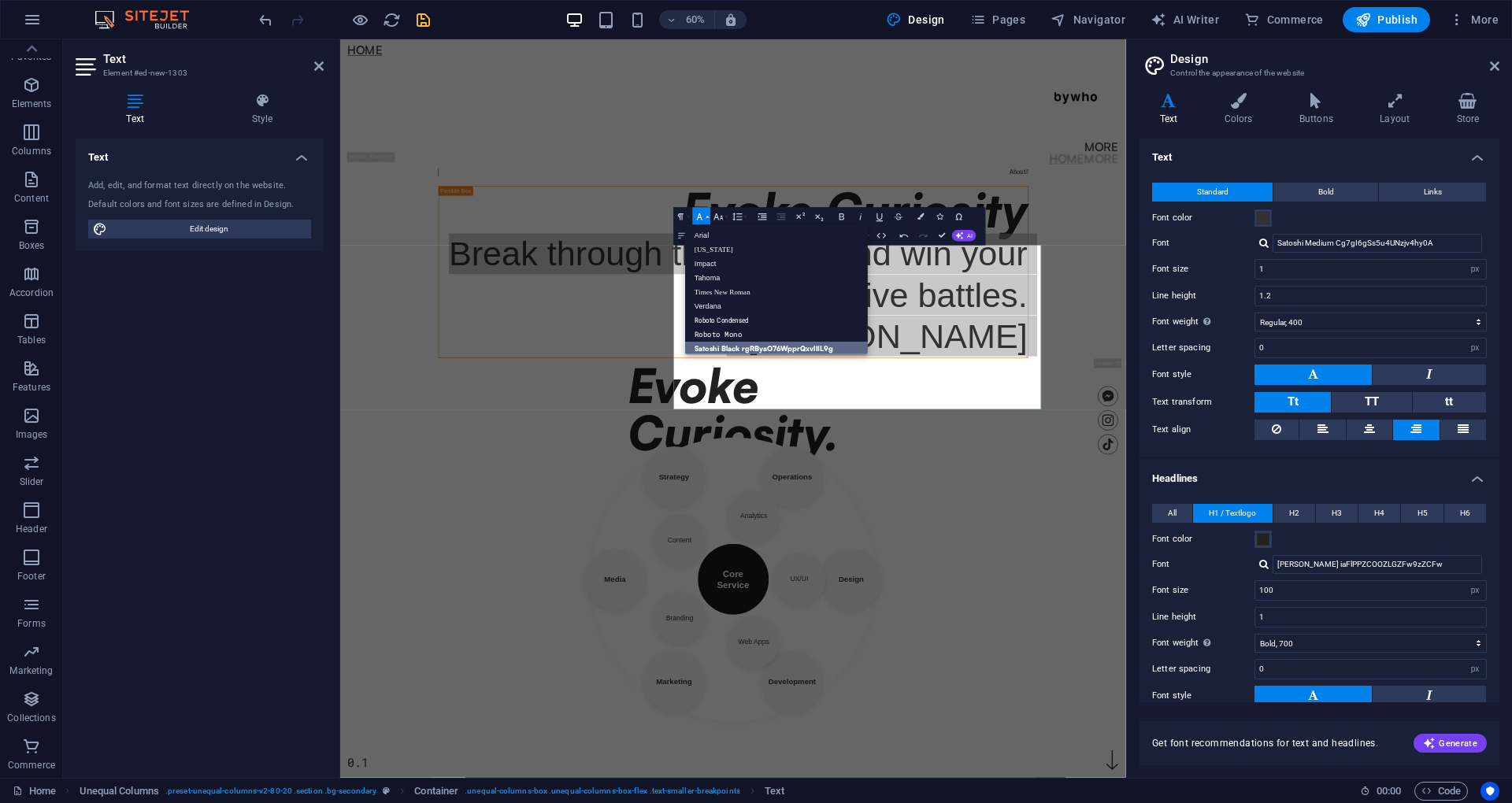
drag, startPoint x: 770, startPoint y: 348, endPoint x: 811, endPoint y: 510, distance: 167.1
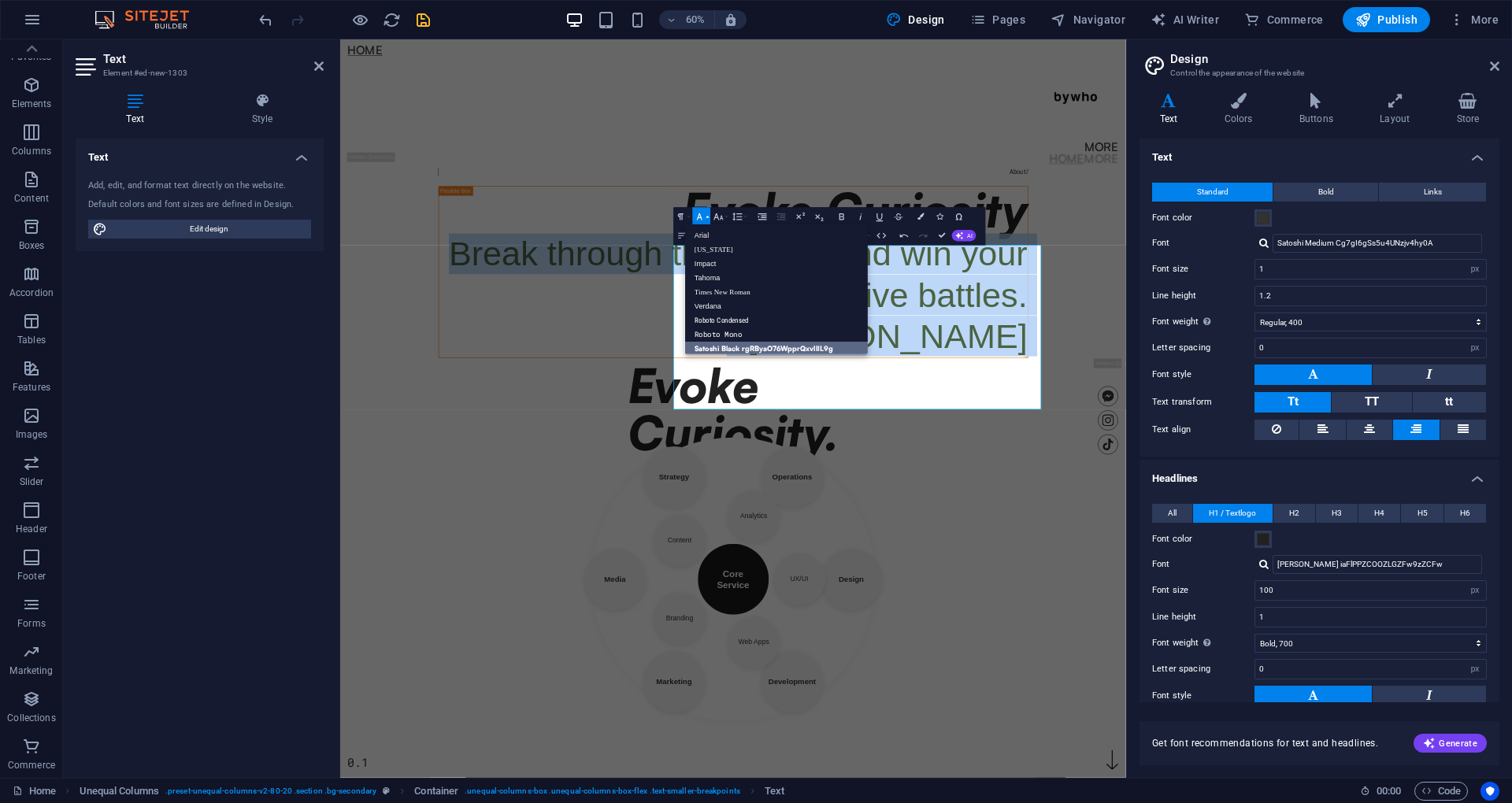
click at [770, 348] on link "Satoshi Black rgRByaO76WpprQxvllIL9g" at bounding box center [776, 348] width 182 height 15
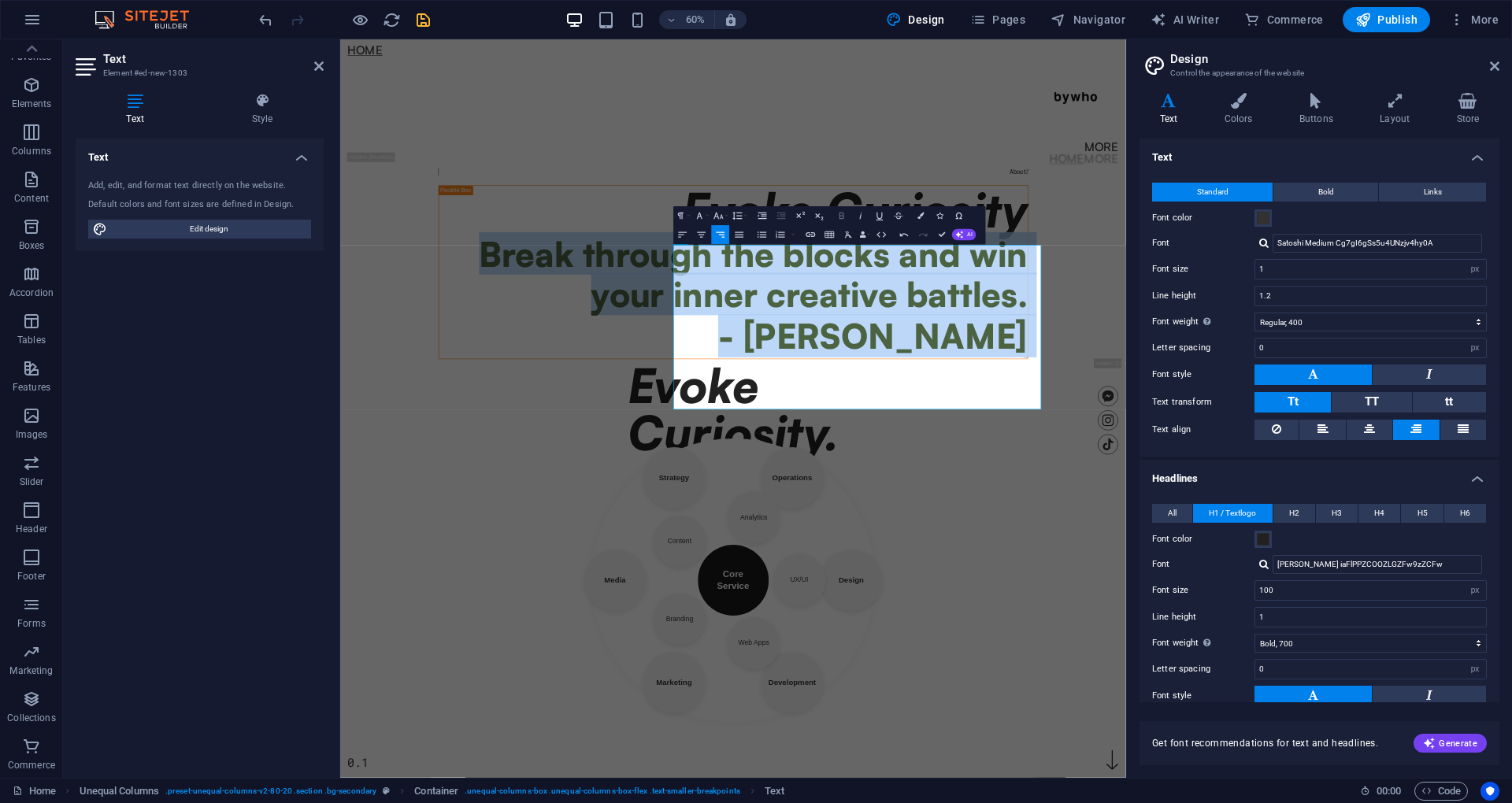
click at [839, 213] on icon "button" at bounding box center [841, 216] width 11 height 11
click at [839, 213] on icon "button" at bounding box center [841, 216] width 11 height 11
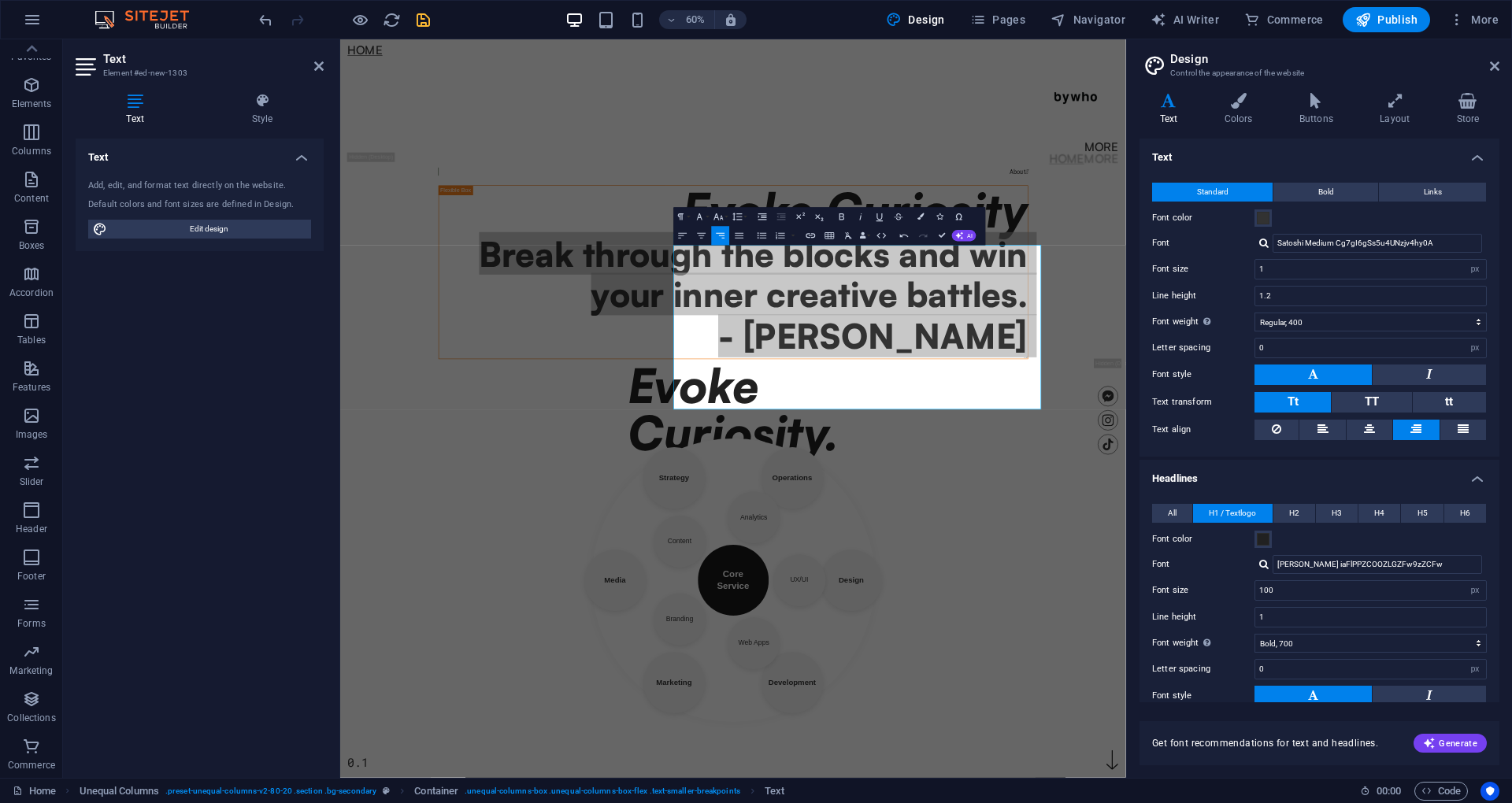
click at [1413, 226] on div "Font color" at bounding box center [1319, 218] width 335 height 19
click at [1413, 243] on input "Satoshi Medium Cg7gI6gSs5u4UNzjv4hy0A" at bounding box center [1377, 243] width 210 height 19
click at [1453, 242] on input "Satoshi Medium Cg7gI6gSs5u4UNzjv4hy0A" at bounding box center [1377, 243] width 210 height 19
type input "16"
click at [1319, 275] on div "Manage fonts →" at bounding box center [1380, 285] width 208 height 20
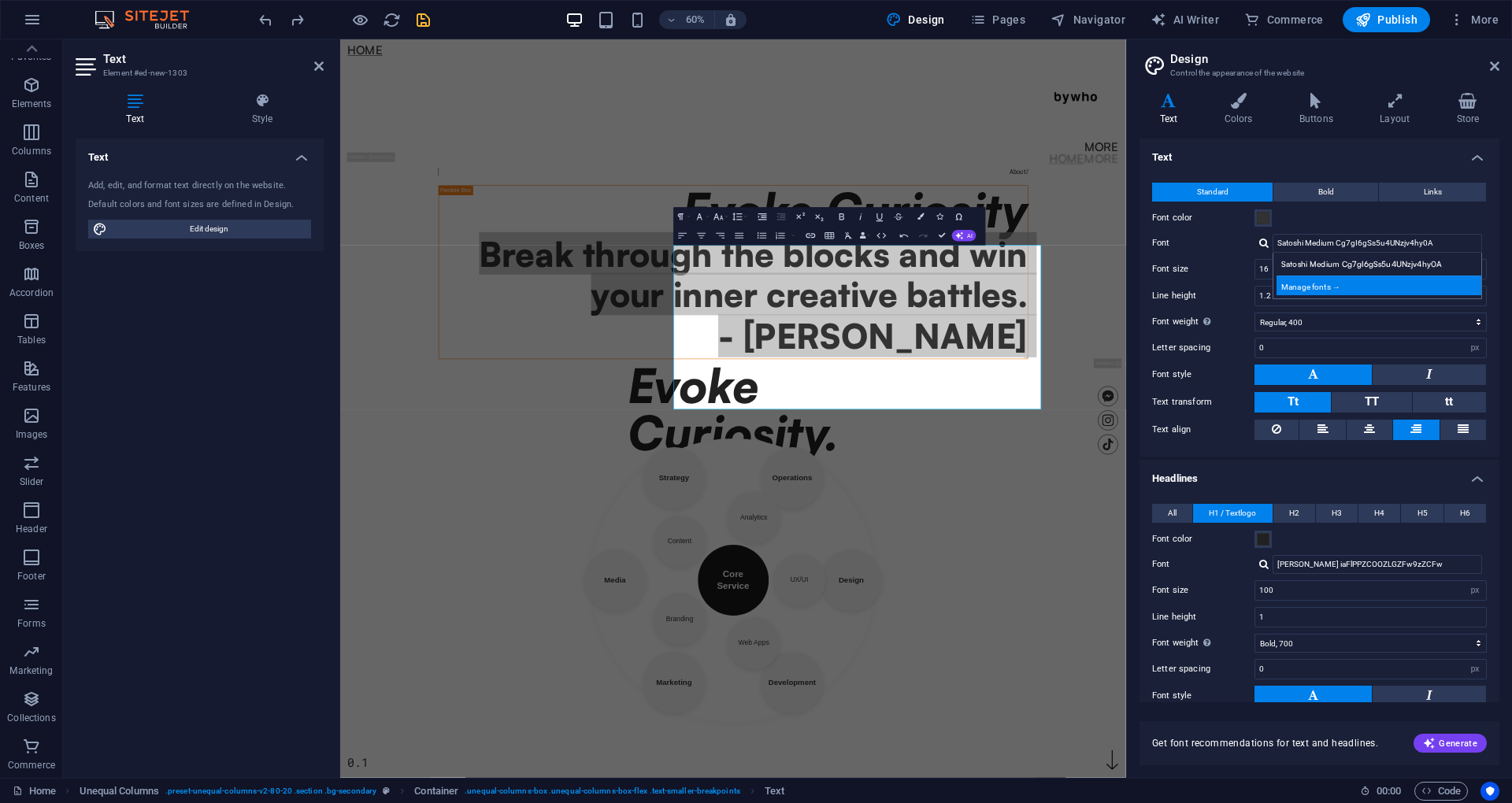
click at [1314, 283] on div "Manage fonts →" at bounding box center [1380, 285] width 208 height 20
select select "popularity"
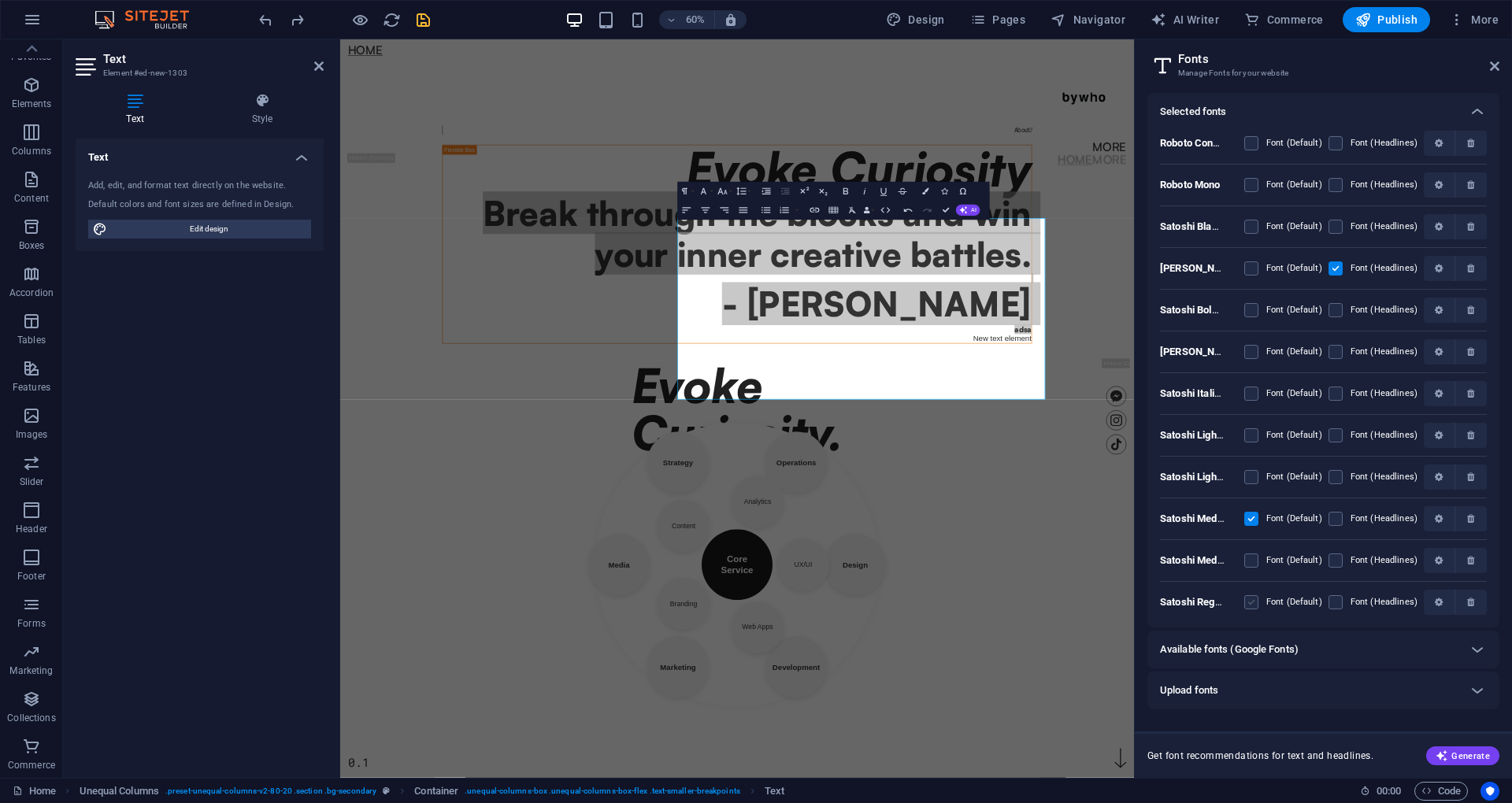
click at [1253, 601] on label at bounding box center [1251, 602] width 15 height 15
click at [0, 0] on UE1YPmmhnciVBc9fYgsEIQ "checkbox" at bounding box center [0, 0] width 0 height 0
click at [1453, 647] on div "About  Evoke Curiosity Break through the blocks and win your inner creative ba…" at bounding box center [1002, 365] width 1008 height 564
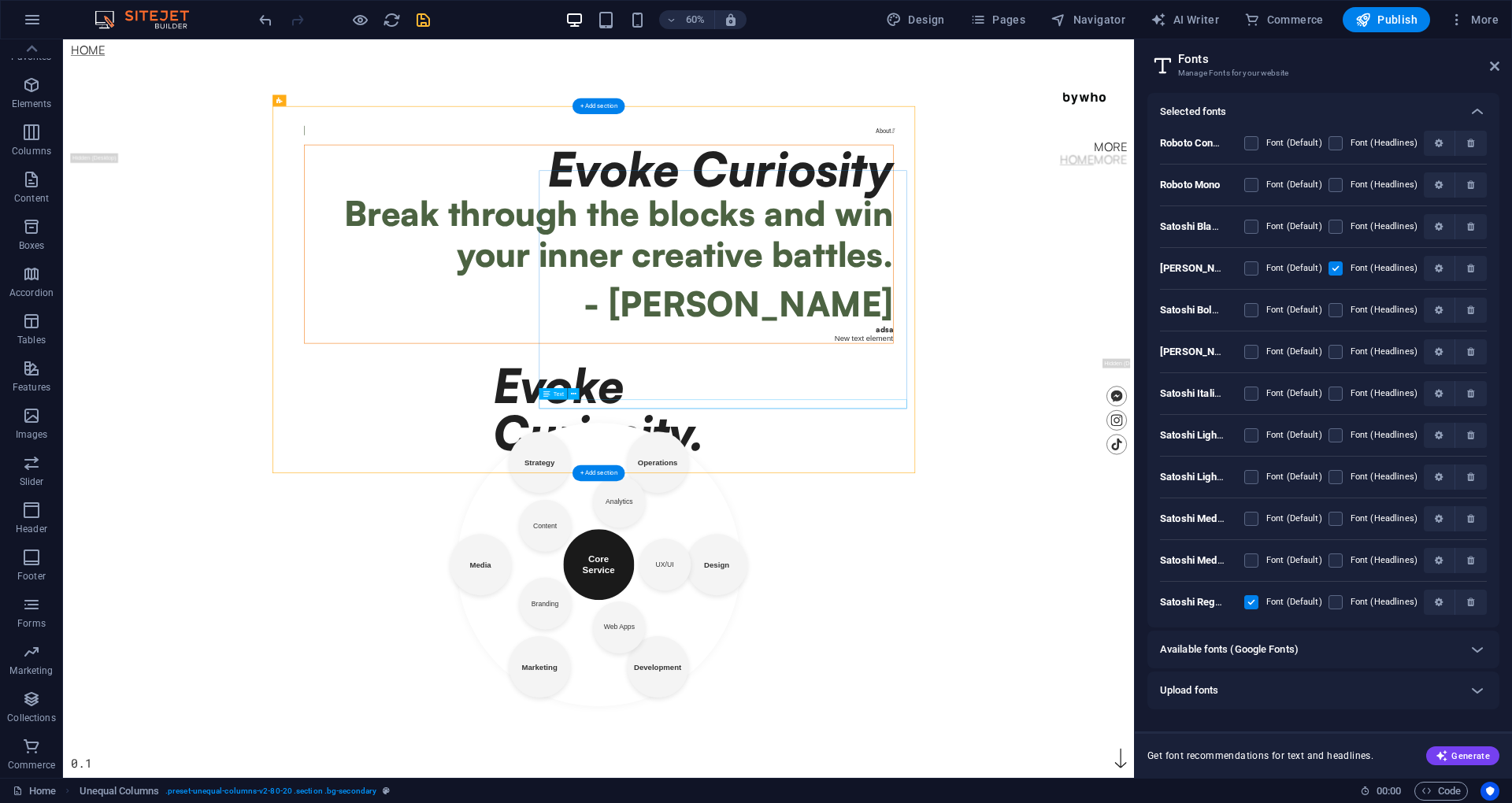
click at [1438, 546] on div "New text element" at bounding box center [956, 537] width 981 height 15
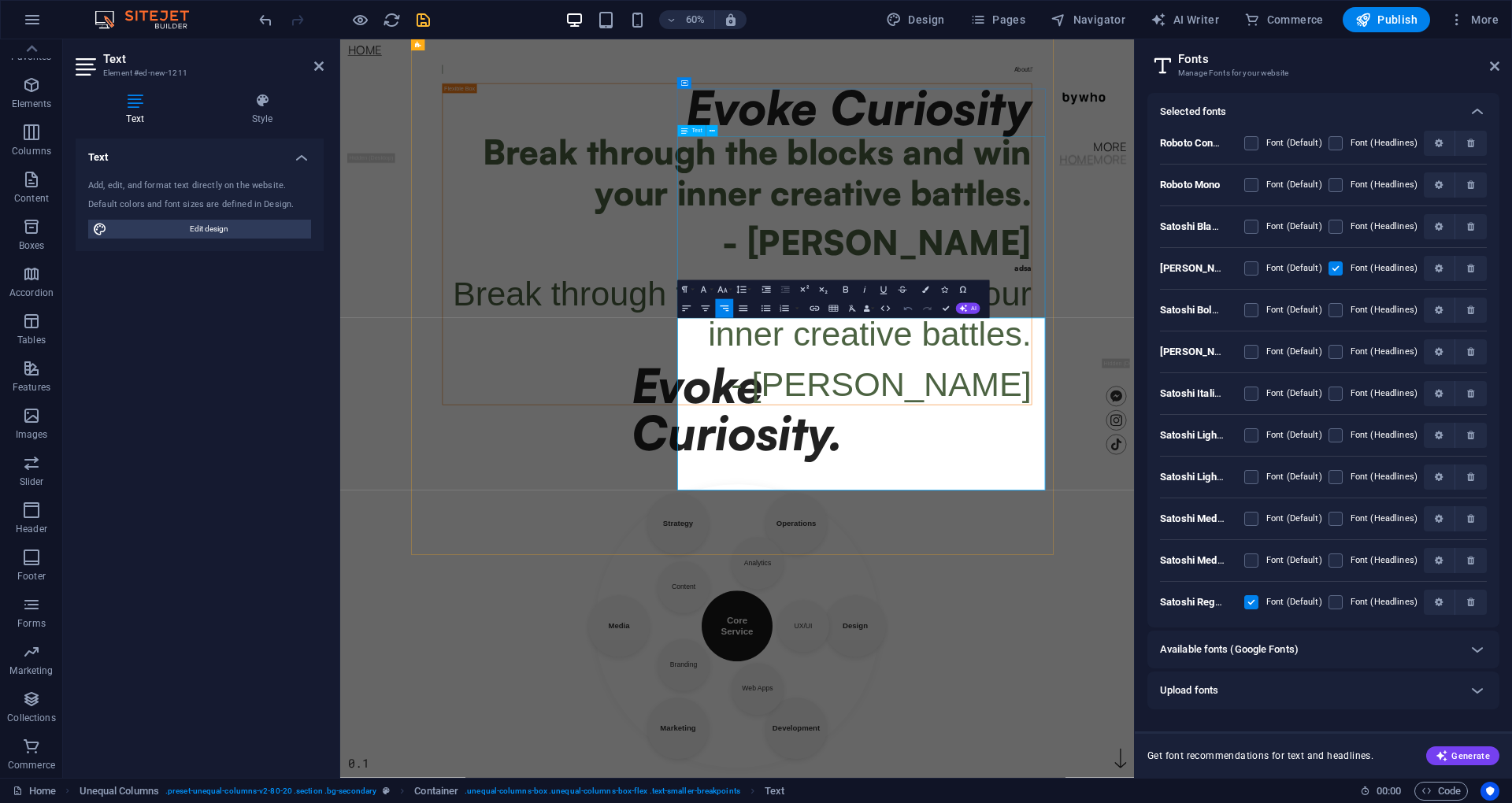
click at [1285, 330] on div "Break through the blocks and win your inner creative battles. - [PERSON_NAME] a…" at bounding box center [1001, 310] width 981 height 237
click at [1511, 334] on body "Skip to main content Home More Home More Menu Evoke Curiosity. 0.1 About  Evok…" at bounding box center [1001, 654] width 1323 height 1230
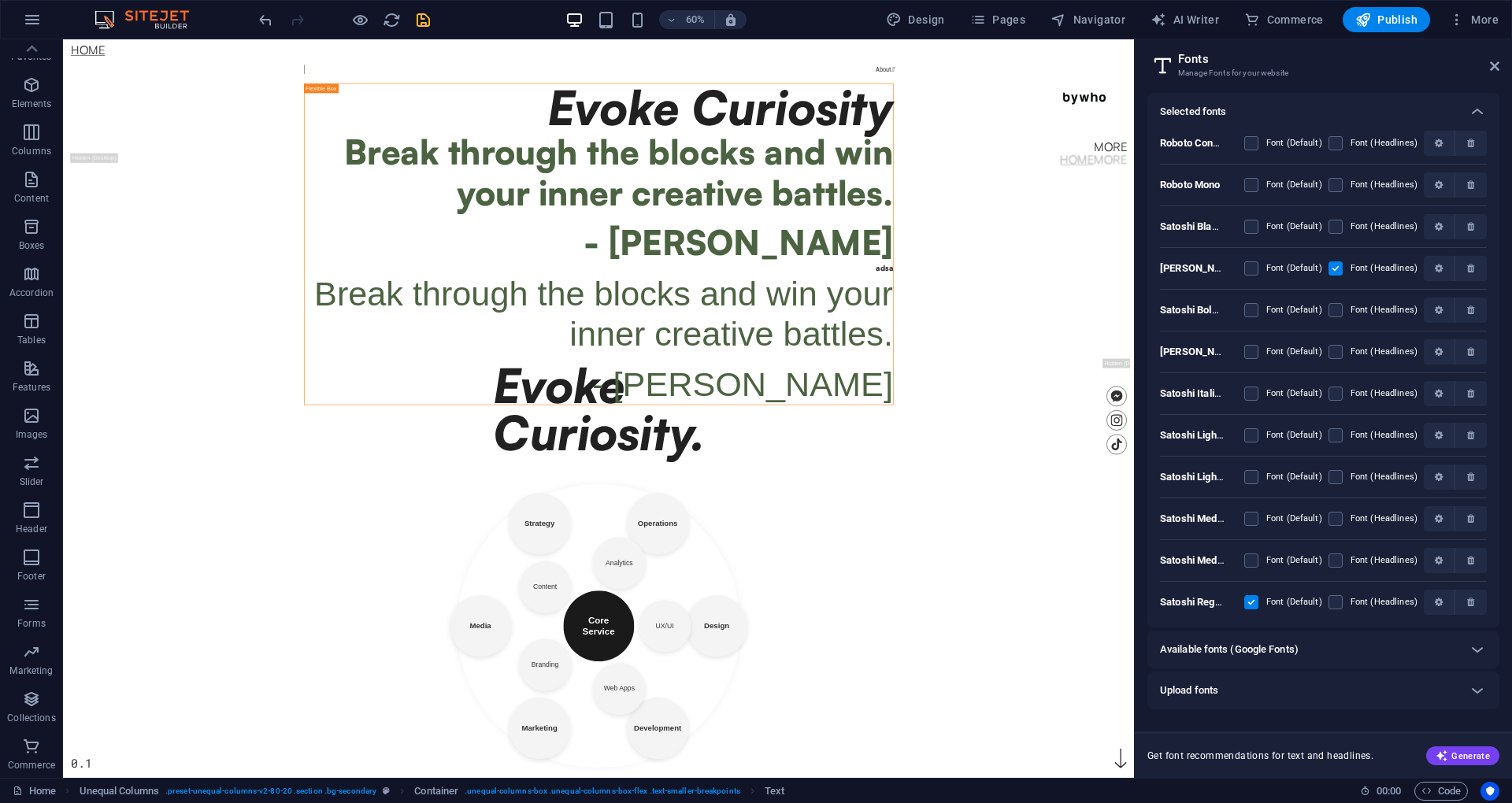
click at [1490, 334] on body "Skip to main content Home More Home More Menu Evoke Curiosity. 0.1 About  Evok…" at bounding box center [956, 654] width 1785 height 1230
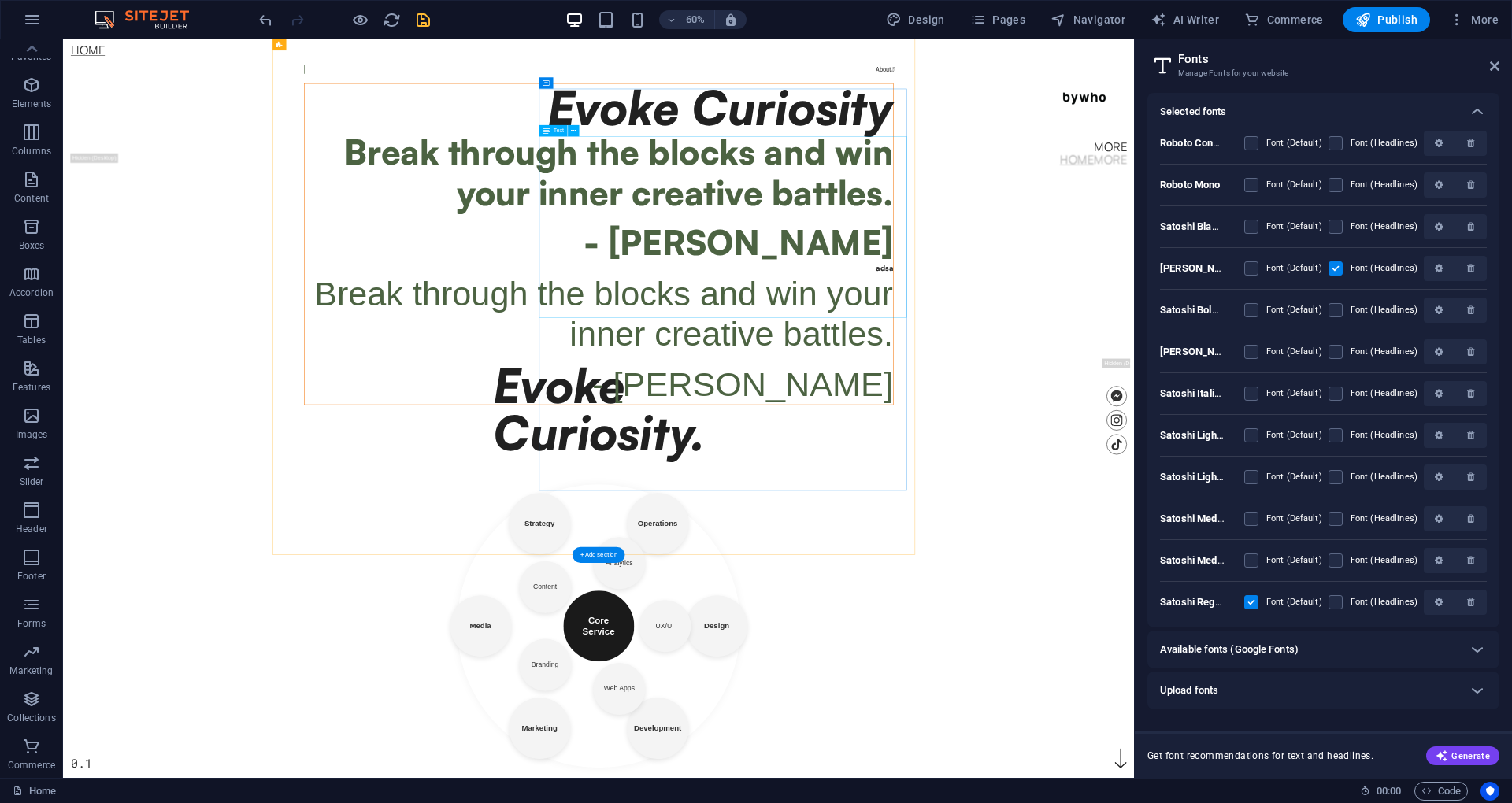
click at [1342, 328] on div "Break through the blocks and win your inner creative battles. - [PERSON_NAME] a…" at bounding box center [956, 310] width 981 height 237
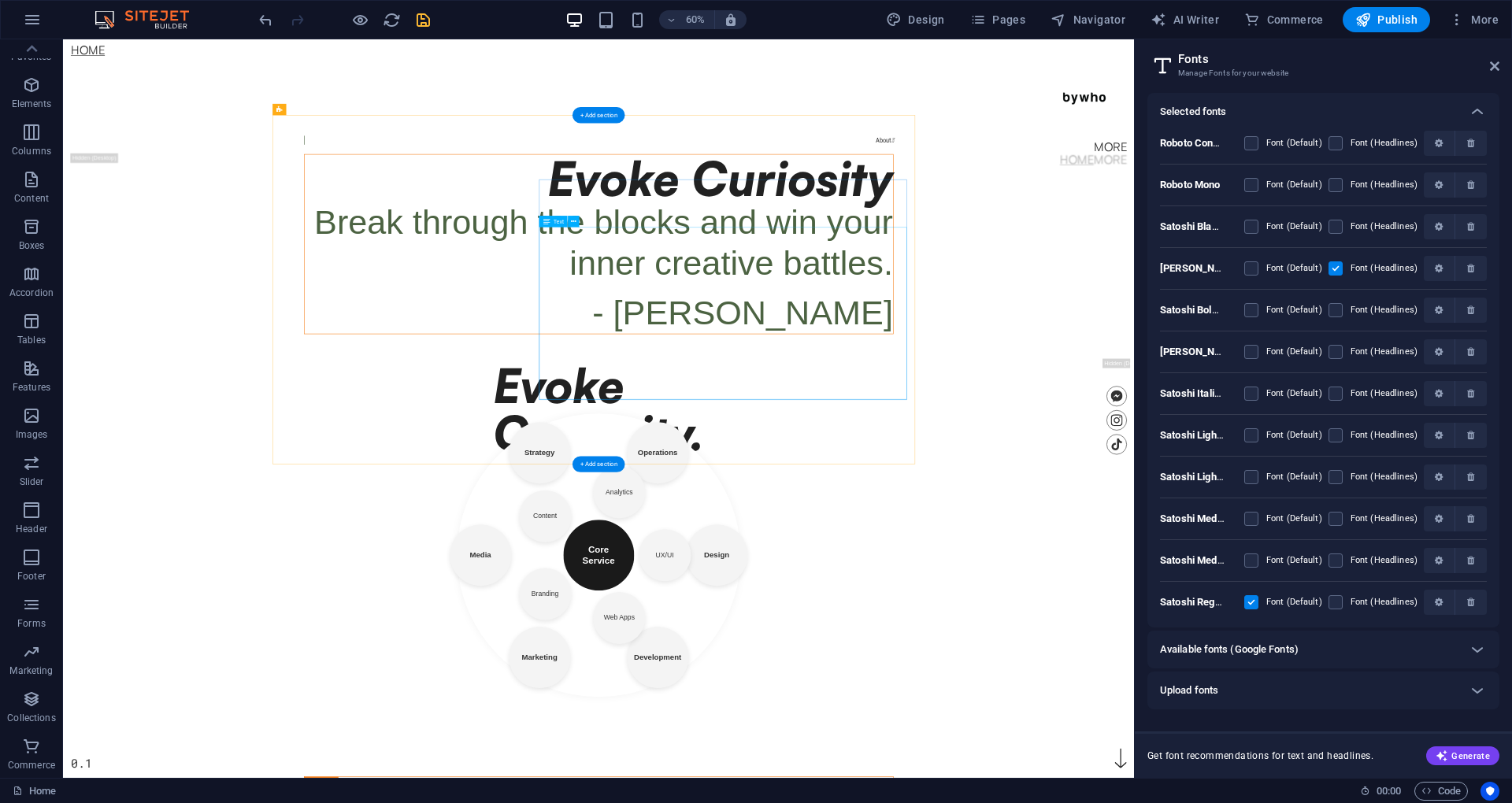
click at [1209, 441] on div "Break through the blocks and win your inner creative battles. - [PERSON_NAME]" at bounding box center [956, 420] width 981 height 219
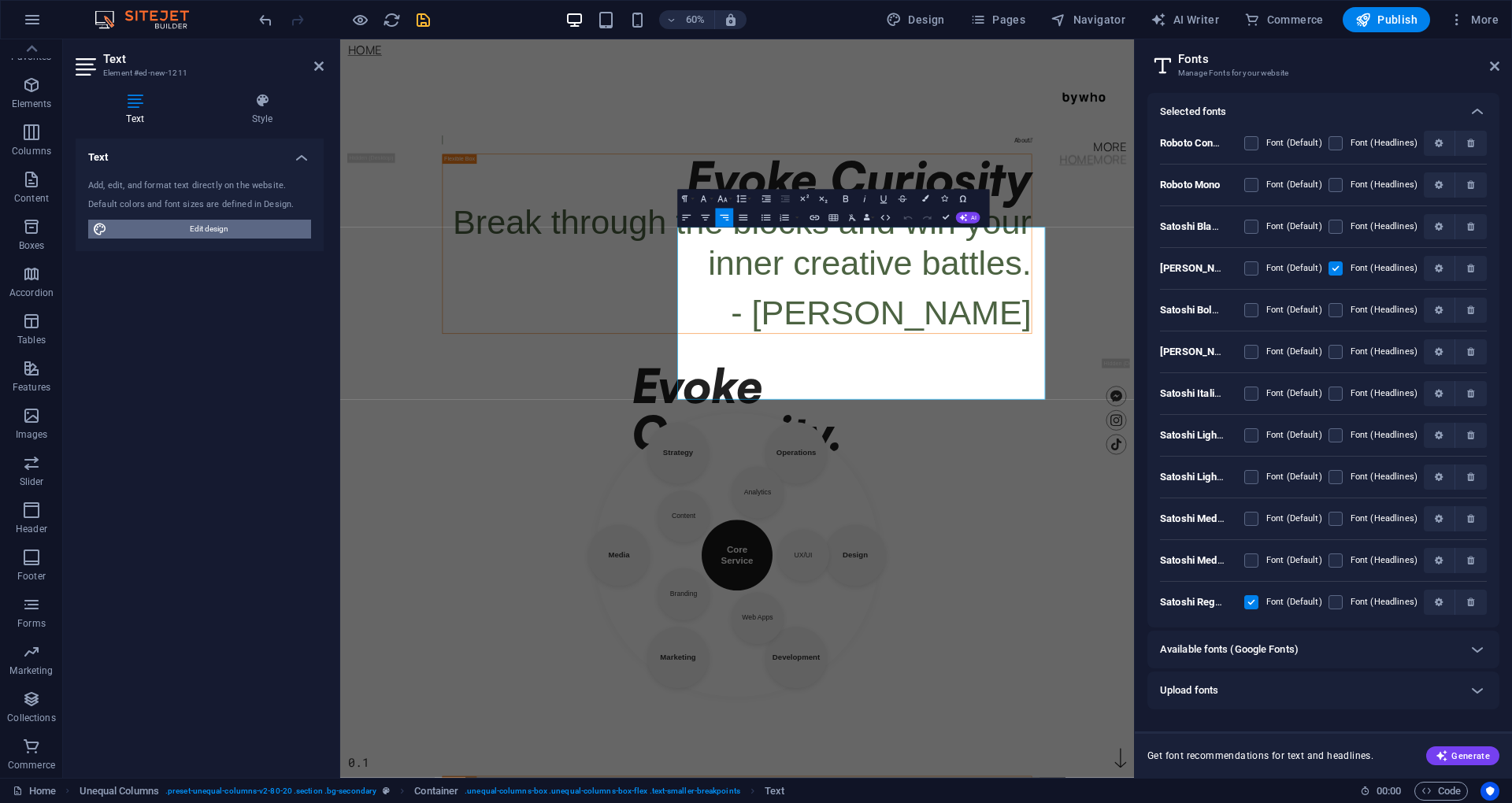
click at [267, 227] on span "Edit design" at bounding box center [209, 229] width 194 height 19
select select "px"
select select "400"
select select "px"
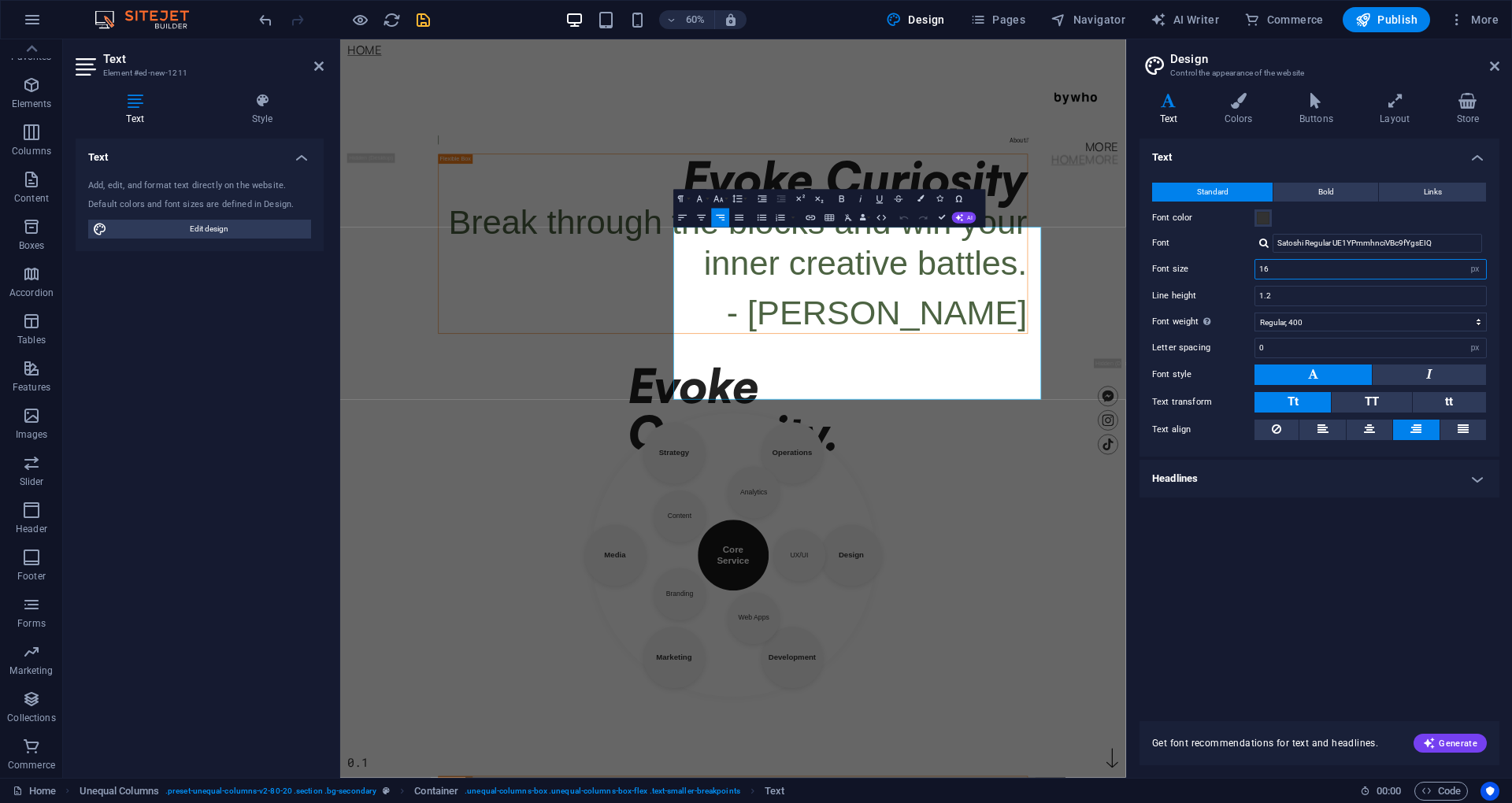
click at [1284, 274] on input "16" at bounding box center [1371, 269] width 231 height 19
type input "1"
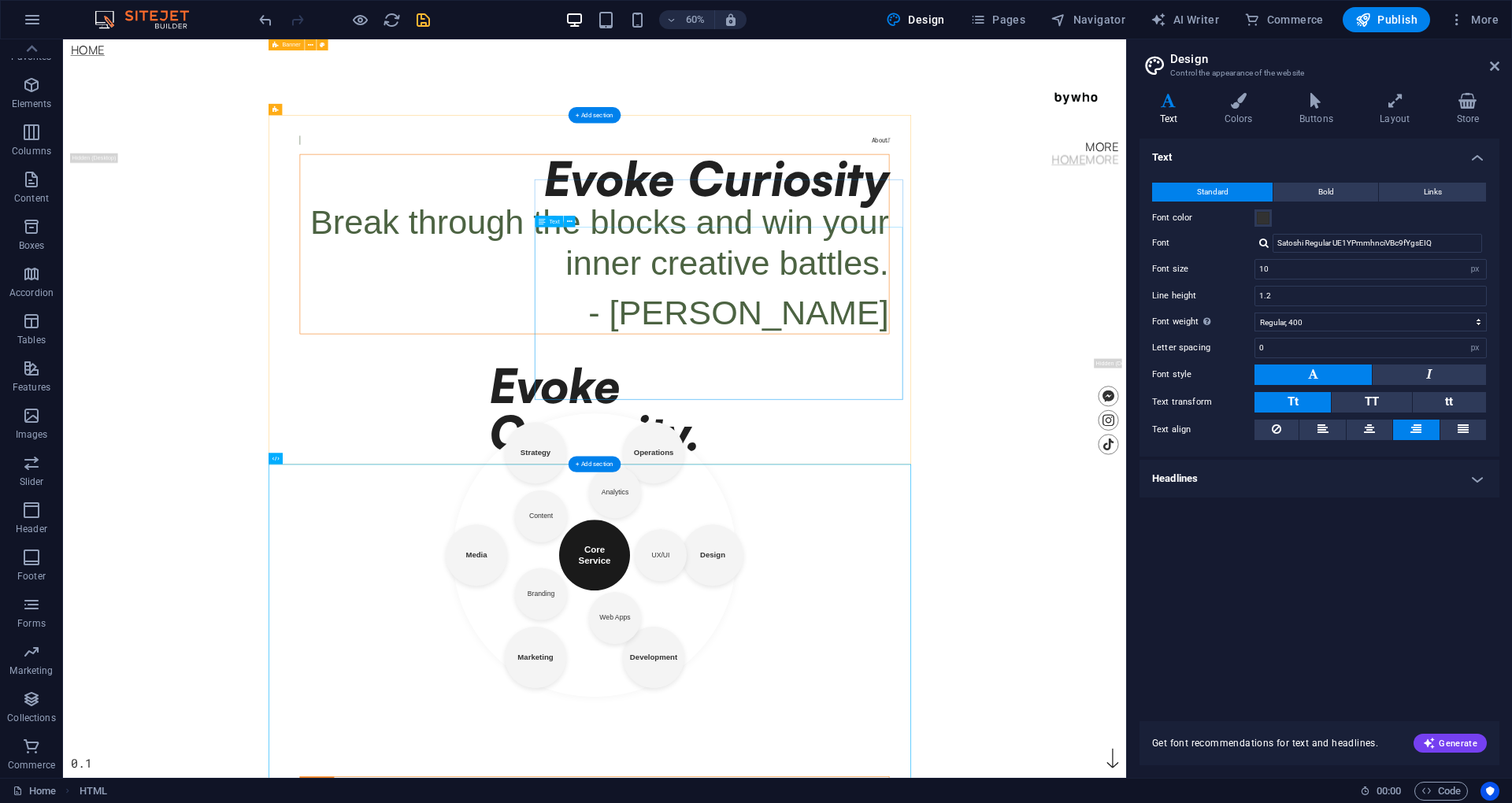
click at [1143, 481] on div "Break through the blocks and win your inner creative battles. - [PERSON_NAME]" at bounding box center [949, 420] width 981 height 219
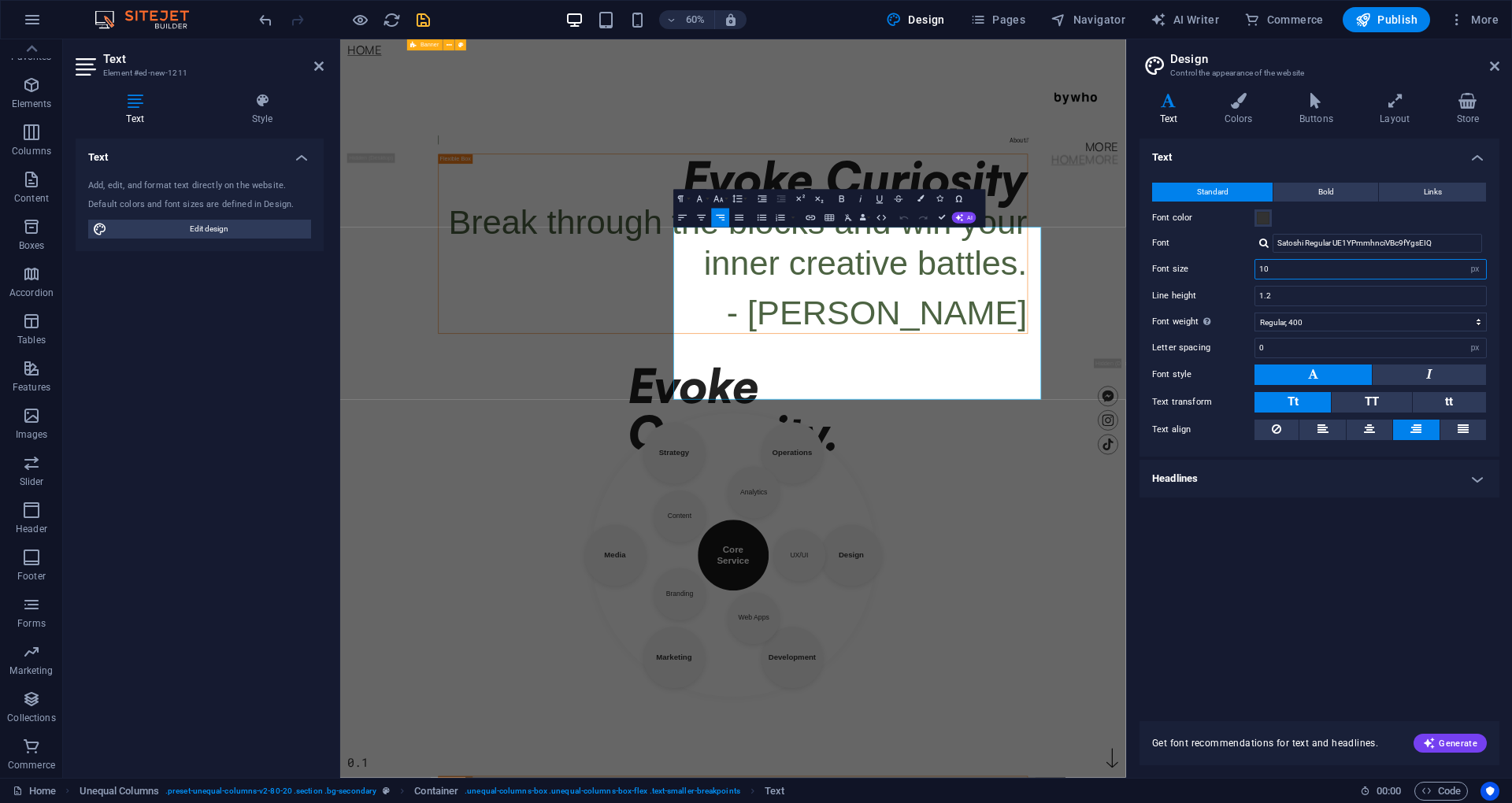
click at [1277, 269] on input "10" at bounding box center [1371, 269] width 231 height 19
type input "1"
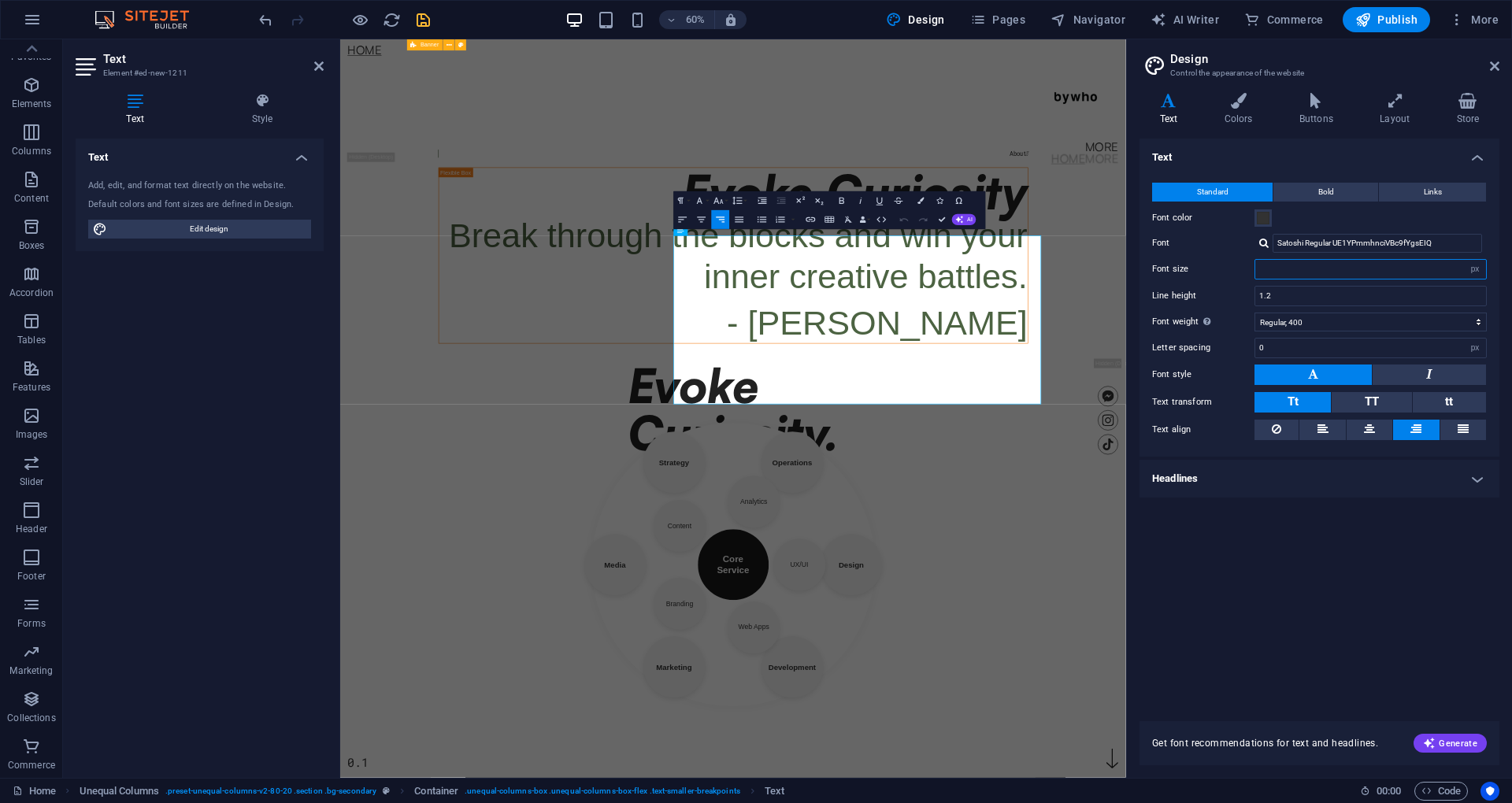
type input "8"
click at [416, 17] on icon "save" at bounding box center [423, 20] width 18 height 18
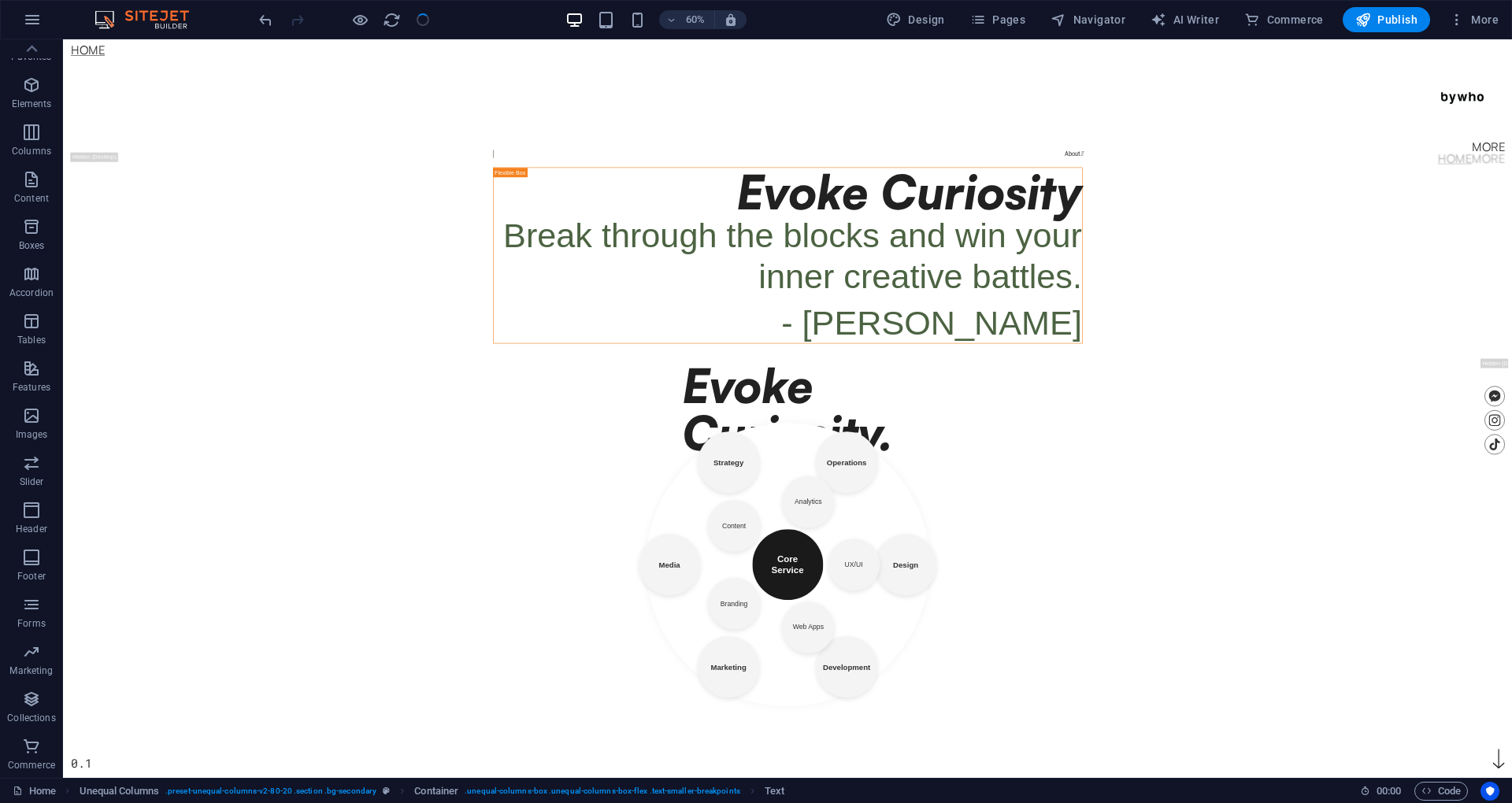
checkbox input "false"
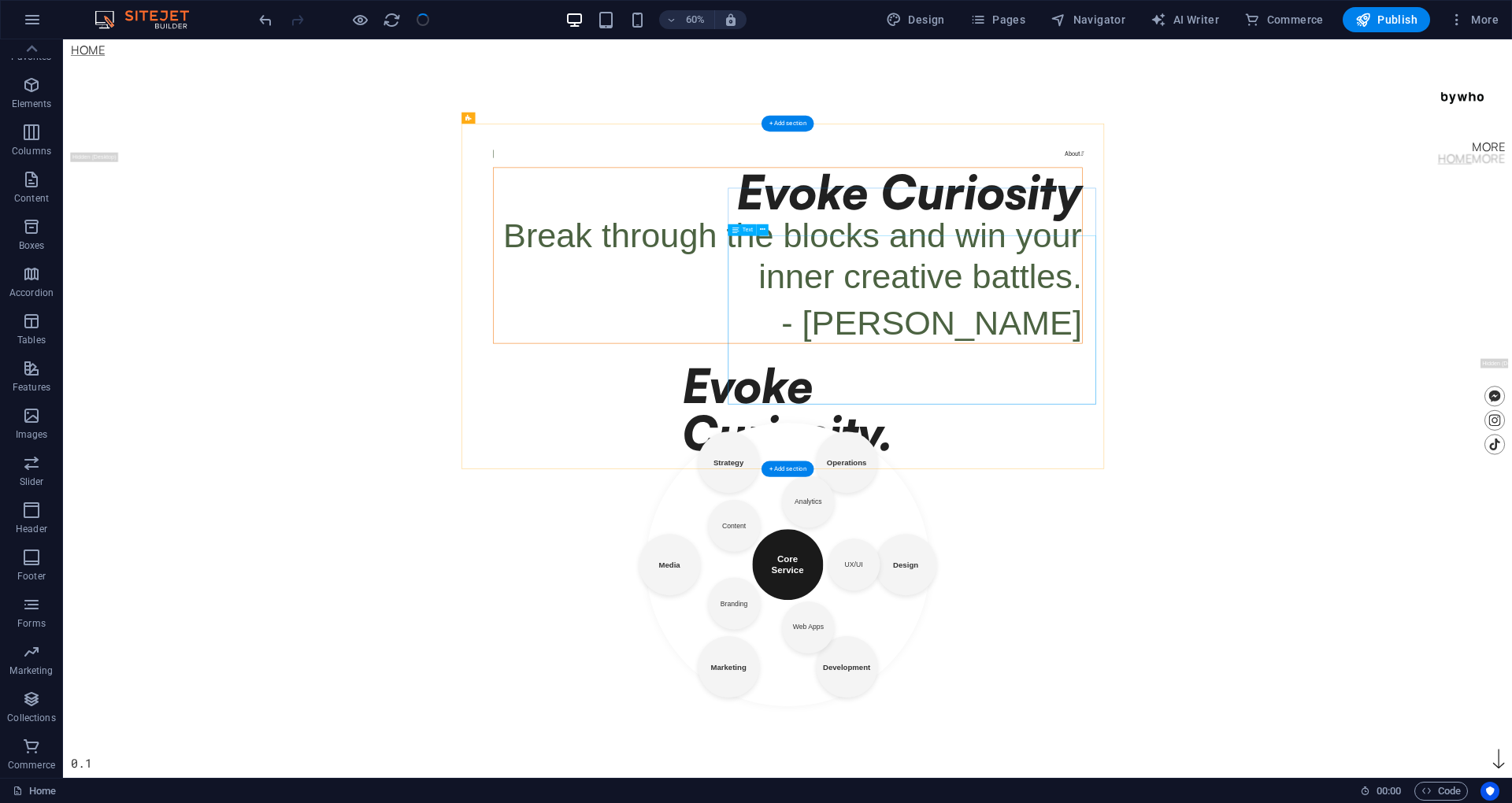
click at [1439, 481] on div "Break through the blocks and win your inner creative battles. - [PERSON_NAME]" at bounding box center [1271, 438] width 981 height 213
click at [1442, 481] on div "Break through the blocks and win your inner creative battles. - [PERSON_NAME]" at bounding box center [1271, 438] width 981 height 213
click at [1402, 420] on div "Break through the blocks and win your inner creative battles. - [PERSON_NAME]" at bounding box center [1271, 438] width 981 height 213
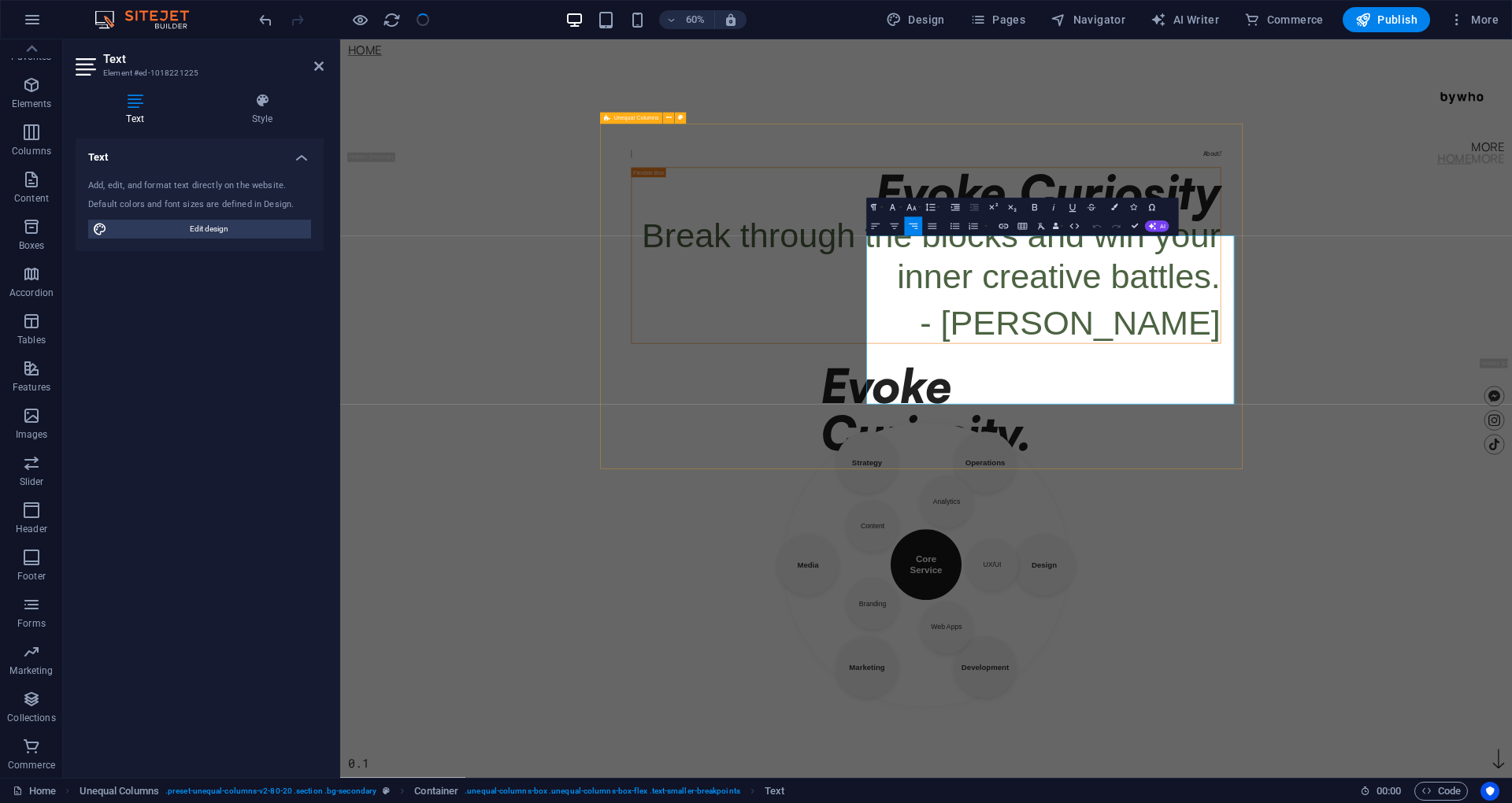
drag, startPoint x: 1494, startPoint y: 433, endPoint x: 1818, endPoint y: 697, distance: 417.9
click at [1511, 647] on div "About  Evoke Curiosity Break through the blocks and win your inner creative ba…" at bounding box center [1317, 385] width 1008 height 524
click at [263, 109] on h4 "Style" at bounding box center [263, 109] width 123 height 33
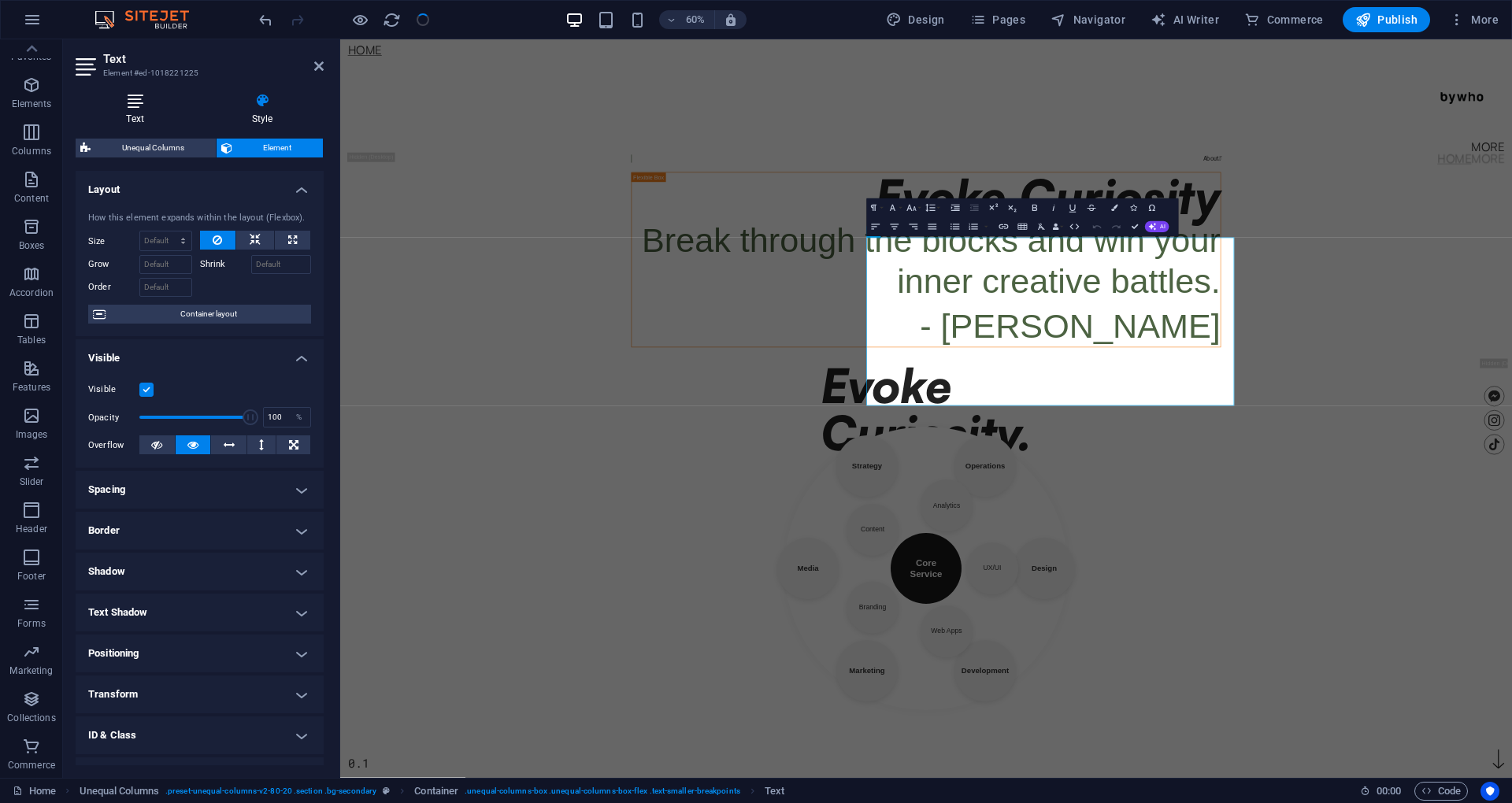
click at [153, 103] on icon at bounding box center [134, 101] width 119 height 15
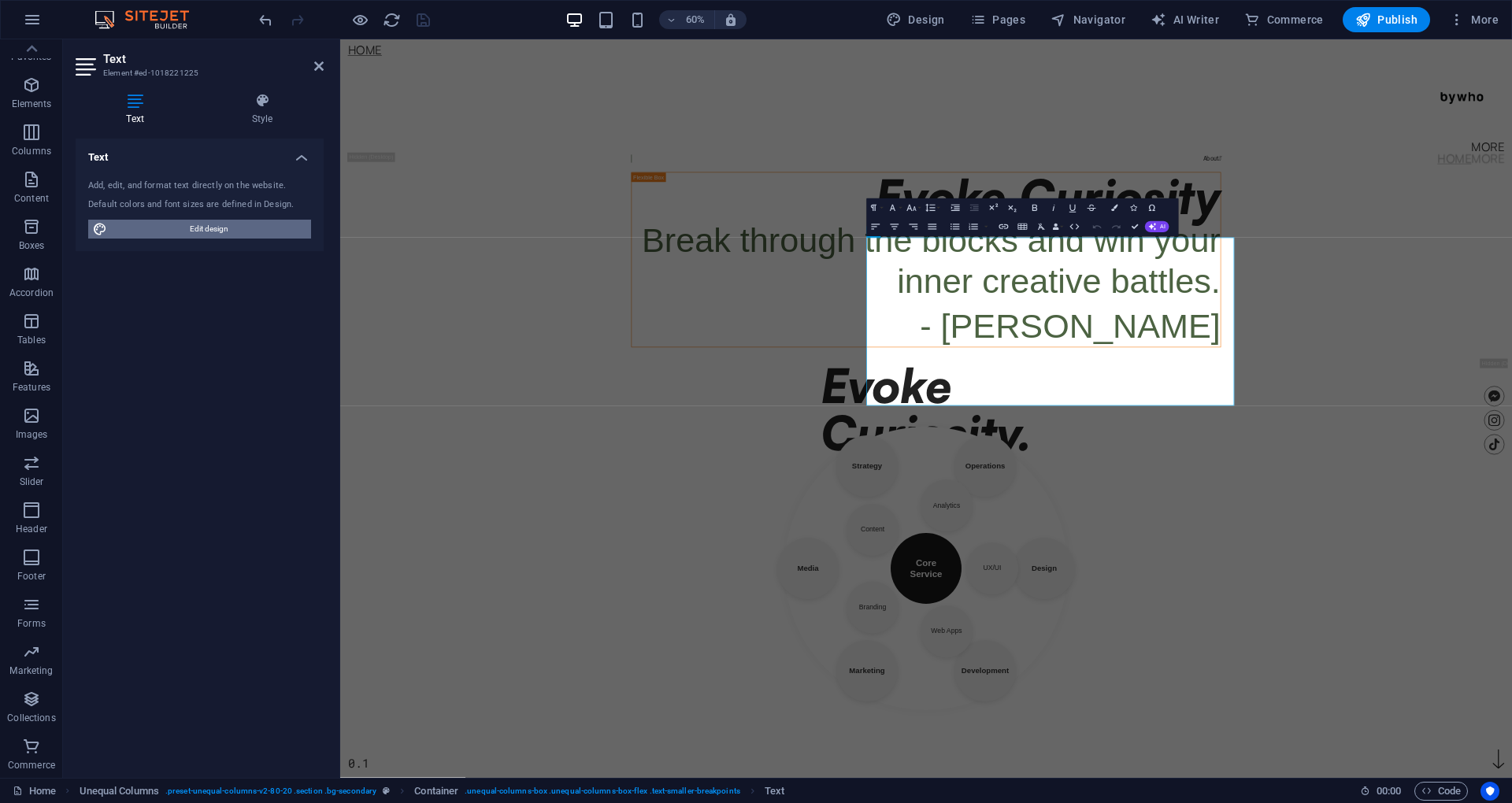
click at [163, 227] on span "Edit design" at bounding box center [209, 229] width 194 height 19
select select "px"
select select "400"
select select "px"
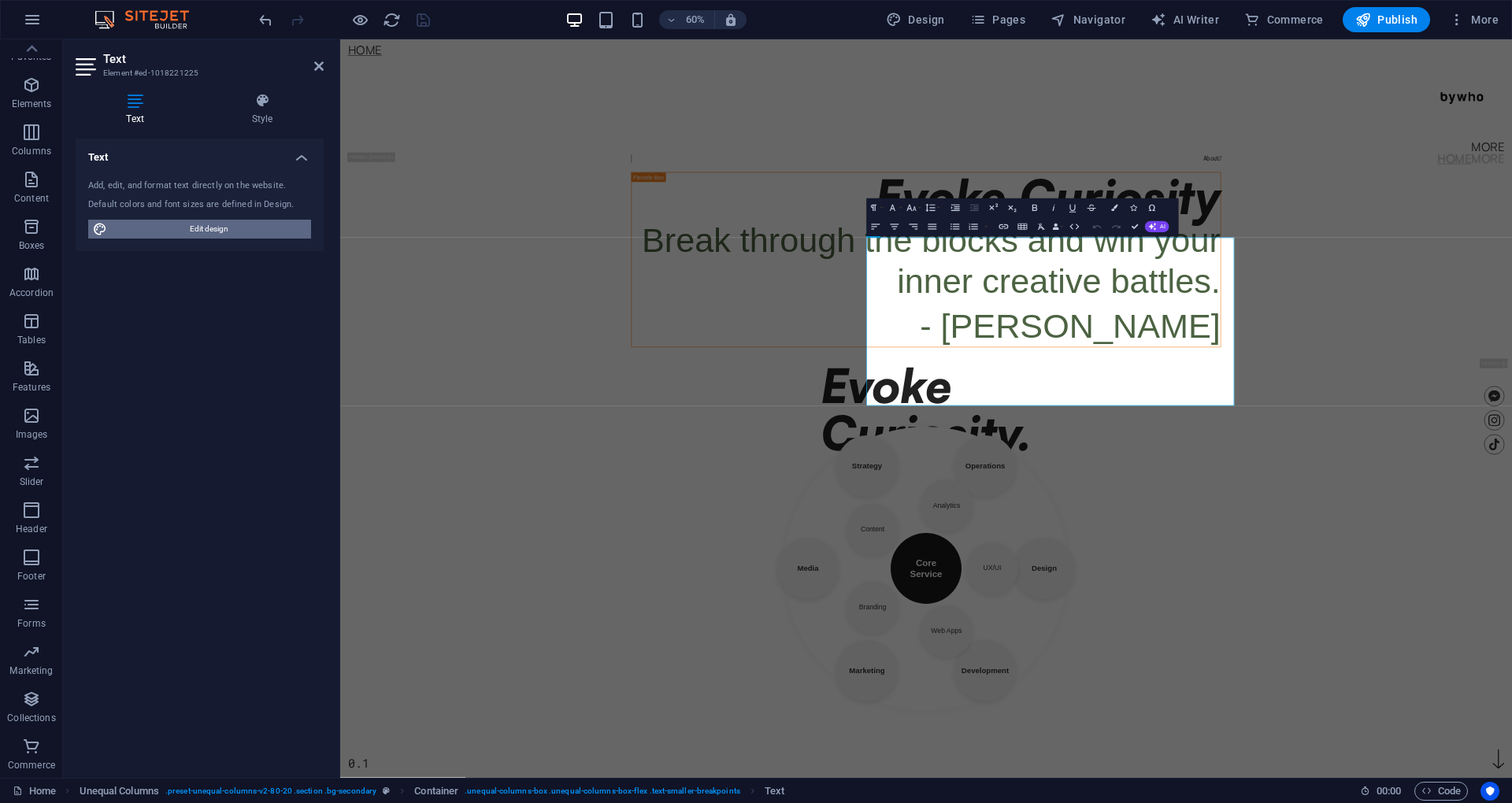
select select "700"
select select "px"
select select "rem"
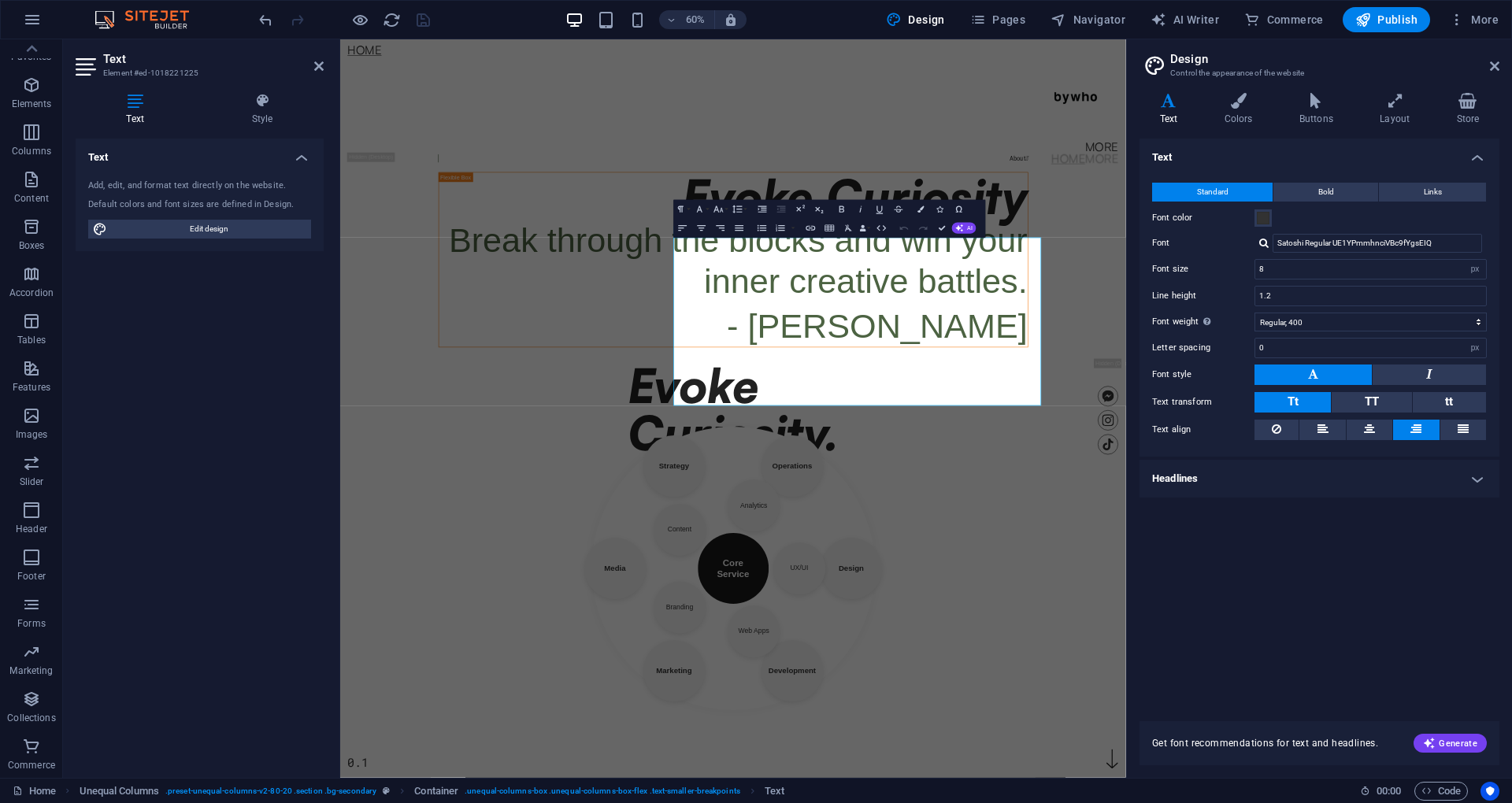
click at [1282, 481] on h4 "Headlines" at bounding box center [1319, 478] width 359 height 38
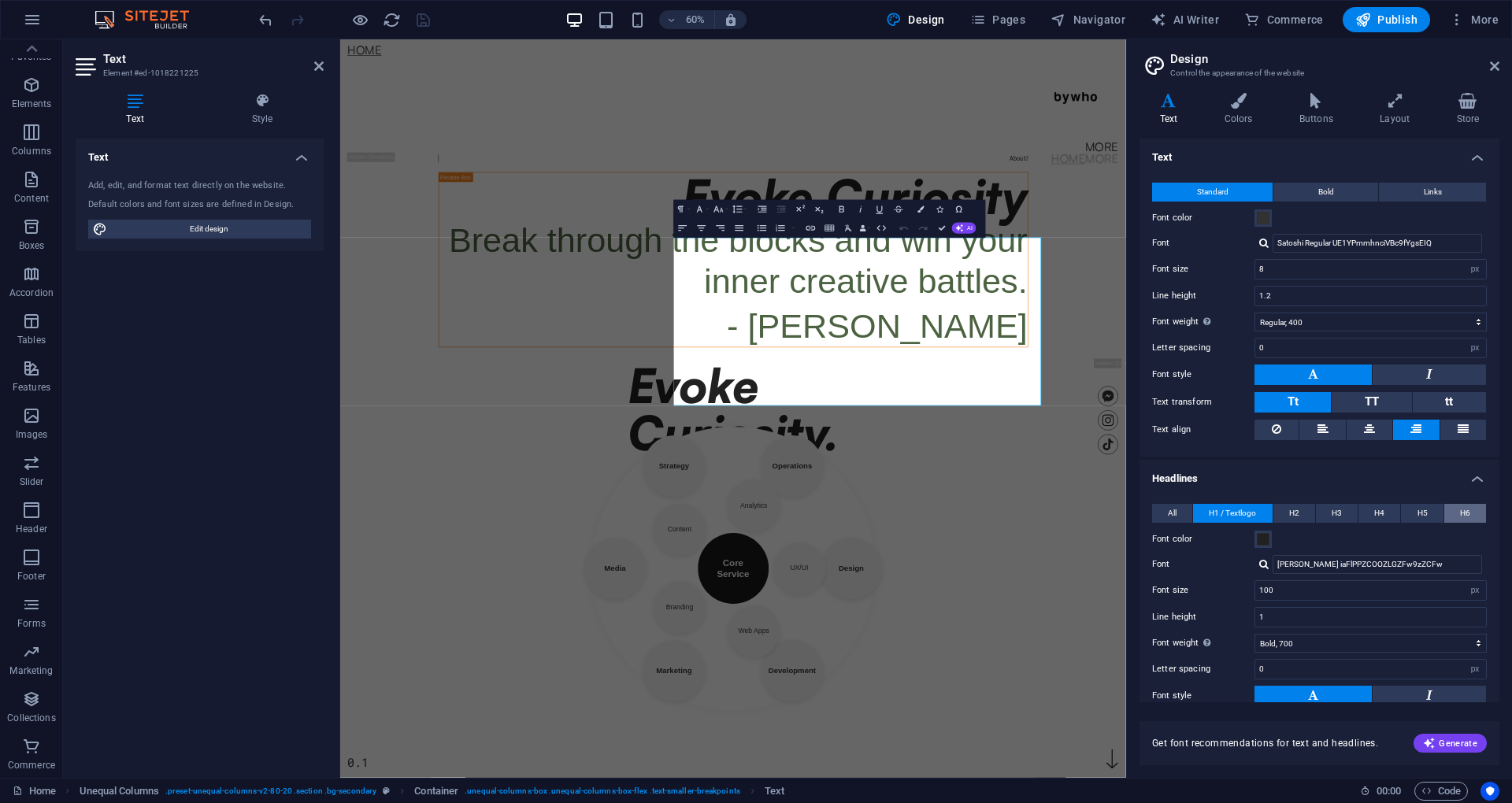
click at [1460, 507] on span "H6" at bounding box center [1465, 513] width 10 height 19
click at [1444, 511] on button "H6" at bounding box center [1464, 513] width 42 height 19
click at [1358, 508] on button "H4" at bounding box center [1379, 513] width 42 height 19
click at [1331, 505] on button "H3" at bounding box center [1337, 513] width 42 height 19
click at [1287, 505] on button "H2" at bounding box center [1294, 513] width 42 height 19
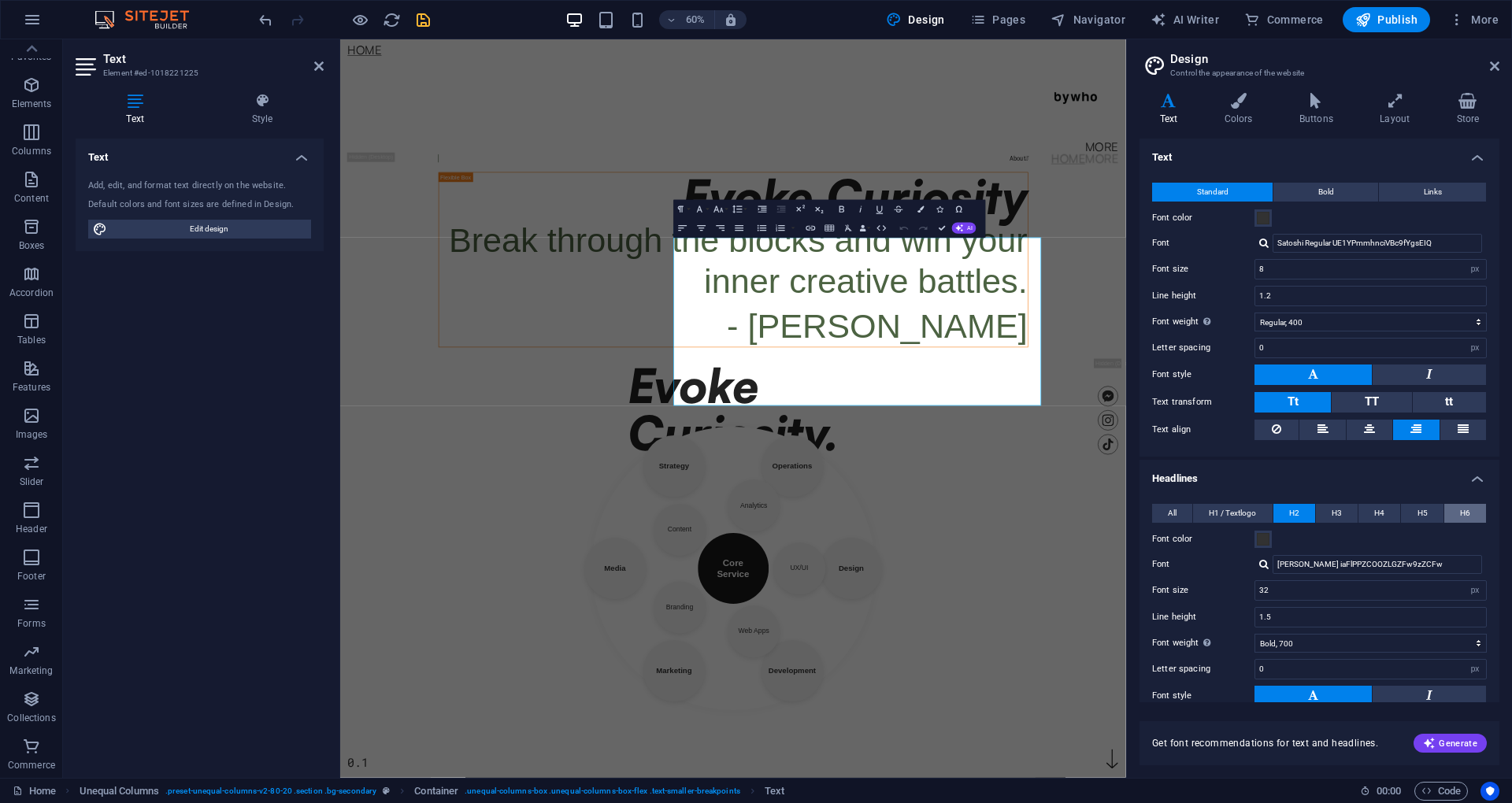
click at [1460, 516] on span "H6" at bounding box center [1465, 513] width 10 height 19
drag, startPoint x: 1420, startPoint y: 510, endPoint x: 1354, endPoint y: 505, distance: 66.2
click at [1421, 510] on span "H5" at bounding box center [1422, 513] width 10 height 19
click at [1359, 505] on button "H4" at bounding box center [1379, 513] width 42 height 19
click at [1345, 505] on button "H3" at bounding box center [1337, 513] width 42 height 19
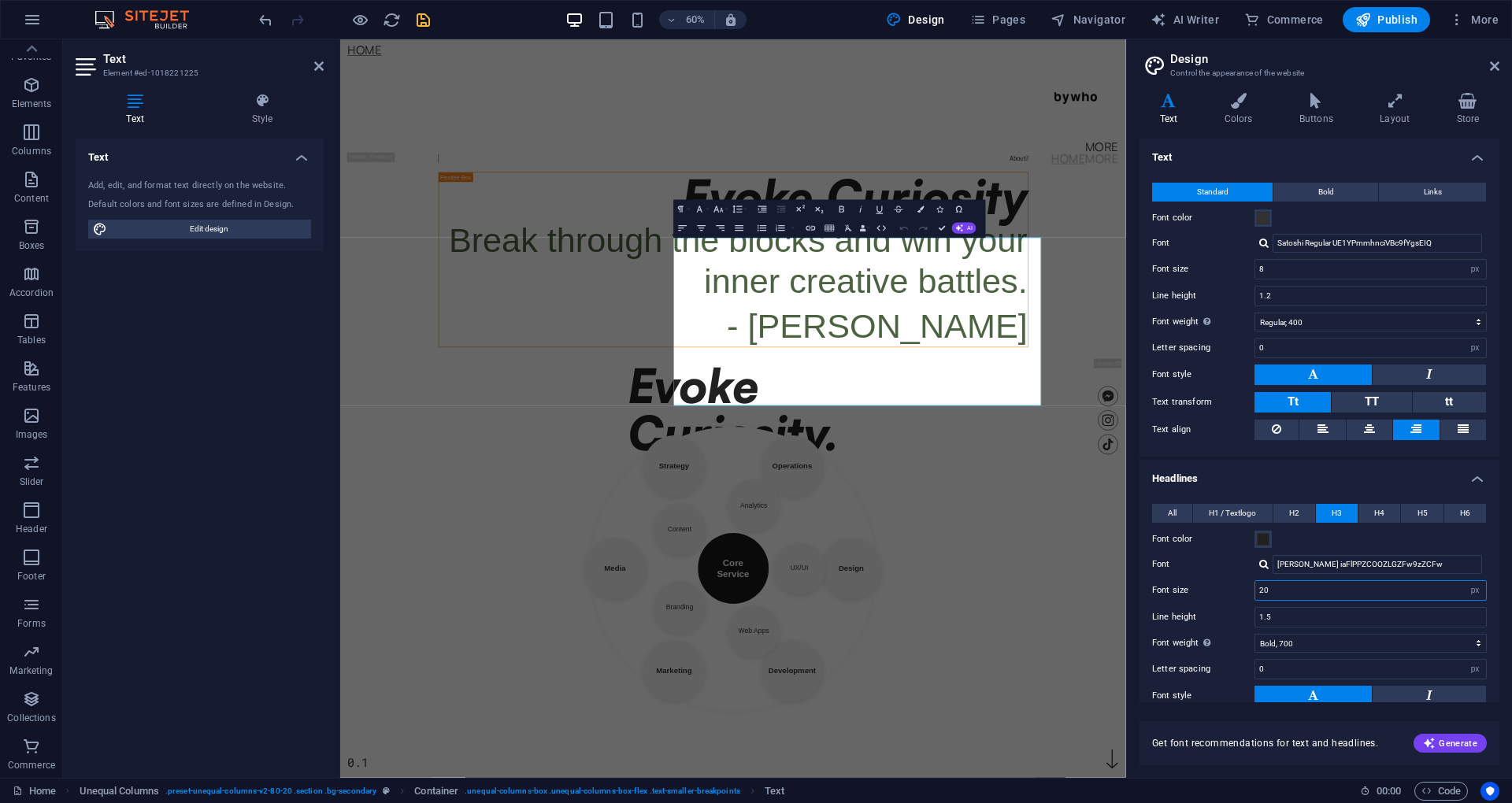
click at [1267, 586] on input "20" at bounding box center [1371, 590] width 231 height 19
type input "2"
type input "1"
type input "15"
click at [1371, 511] on button "H4" at bounding box center [1379, 513] width 42 height 19
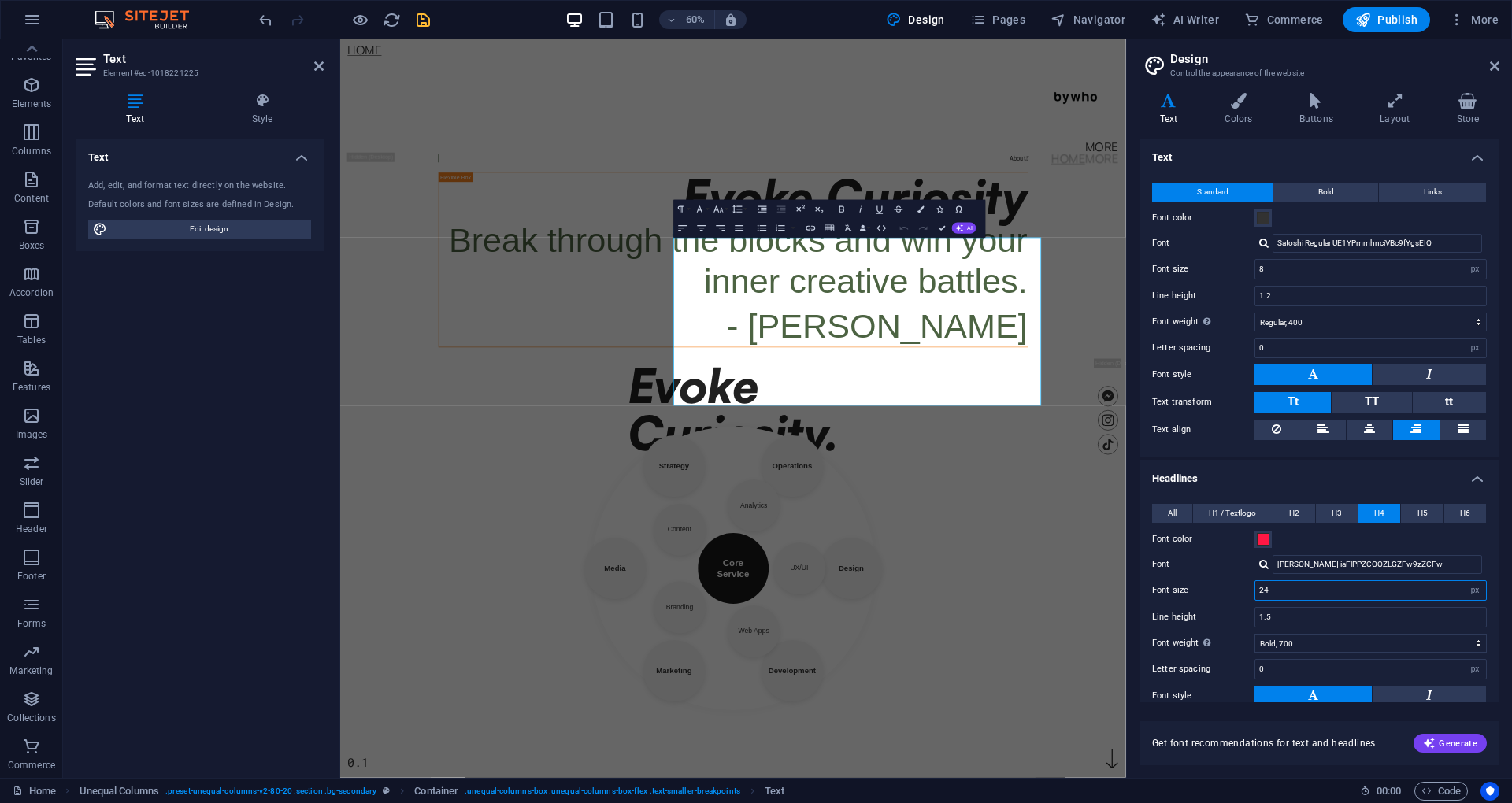
click at [1300, 590] on input "24" at bounding box center [1371, 590] width 231 height 19
type input "2"
type input "10"
click at [1501, 62] on aside "Design Control the appearance of the website Variants Text Colors Buttons Layou…" at bounding box center [1319, 408] width 386 height 738
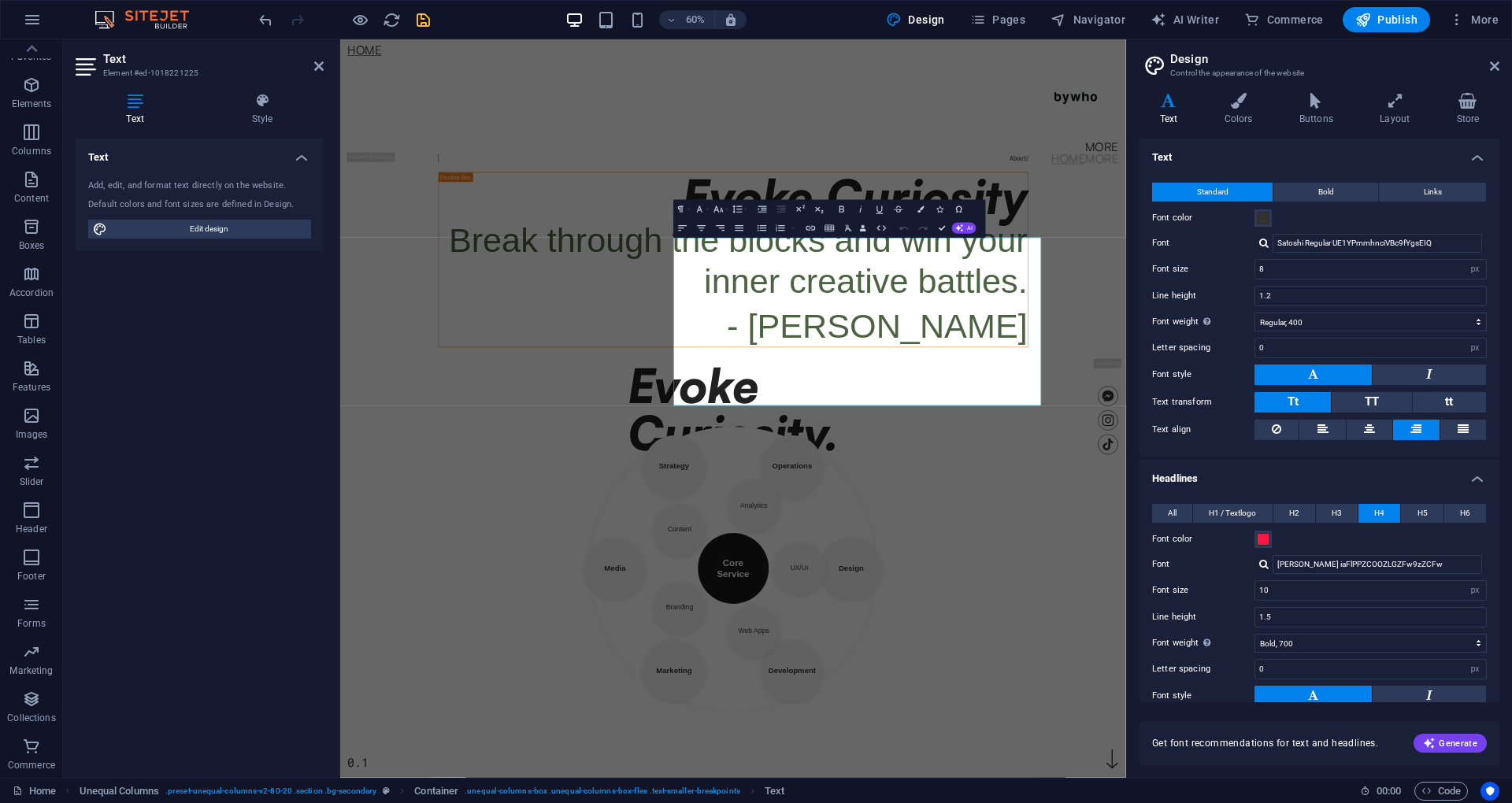
click at [1502, 60] on aside "Design Control the appearance of the website Variants Text Colors Buttons Layou…" at bounding box center [1319, 408] width 386 height 738
drag, startPoint x: 1492, startPoint y: 65, endPoint x: 1917, endPoint y: 44, distance: 425.5
click at [1492, 65] on icon at bounding box center [1494, 66] width 9 height 13
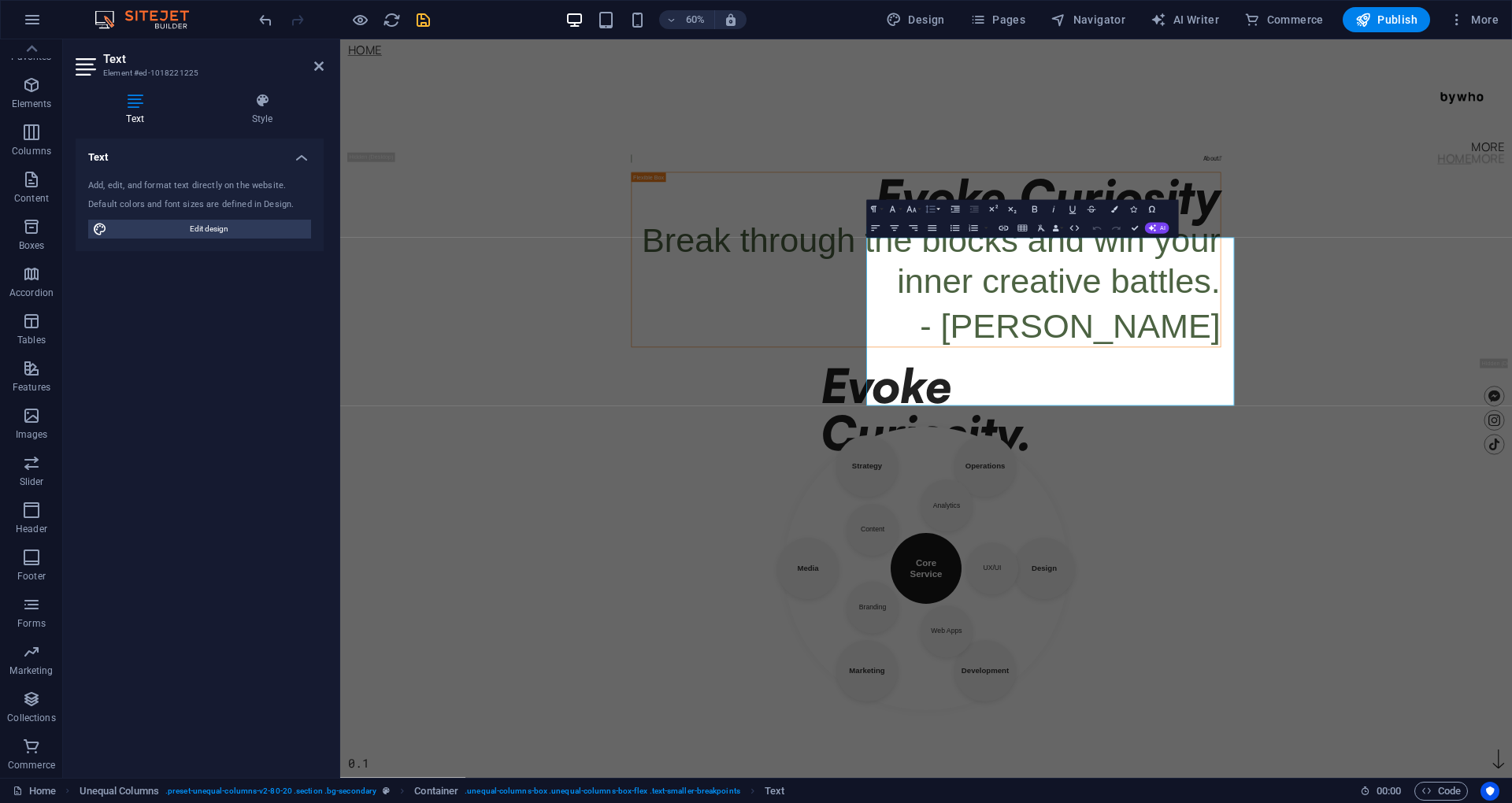
click at [932, 210] on icon "button" at bounding box center [929, 209] width 11 height 11
click at [1511, 802] on body "Skip to main content Home More Home More Menu Evoke Curiosity. 0.1 About  Evok…" at bounding box center [1316, 654] width 1953 height 1230
drag, startPoint x: 2143, startPoint y: 1030, endPoint x: 2137, endPoint y: 1024, distance: 8.5
click at [1511, 802] on body "Skip to main content Home More Home More Menu Evoke Curiosity. 0.1 About  Evok…" at bounding box center [1316, 654] width 1953 height 1230
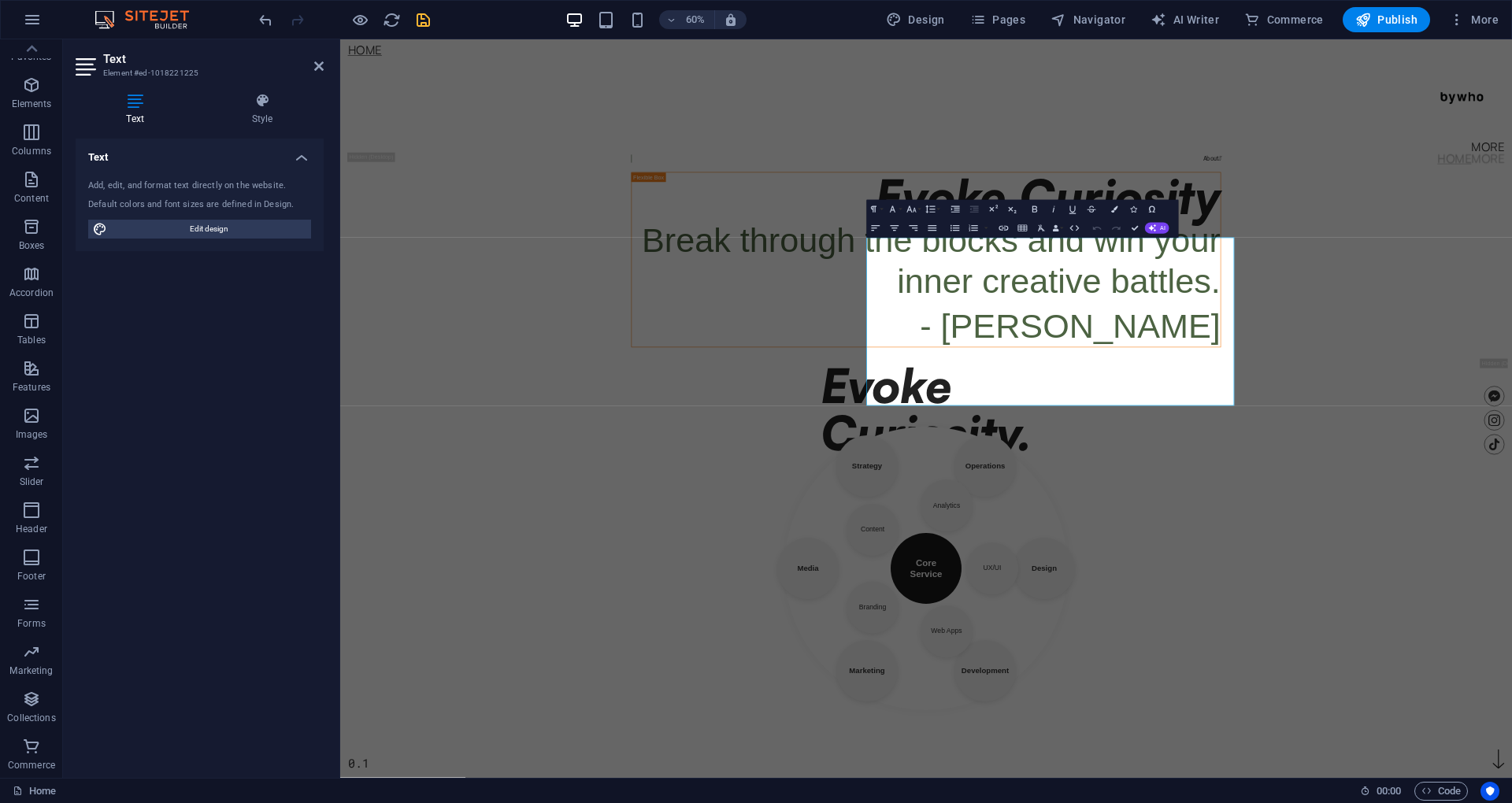
click at [1511, 802] on body "Skip to main content Home More Home More Menu Evoke Curiosity. 0.1 About  Evok…" at bounding box center [1316, 654] width 1953 height 1230
click at [1511, 764] on body "Skip to main content Home More Home More Menu Evoke Curiosity. 0.1 About  Evok…" at bounding box center [1316, 654] width 1953 height 1230
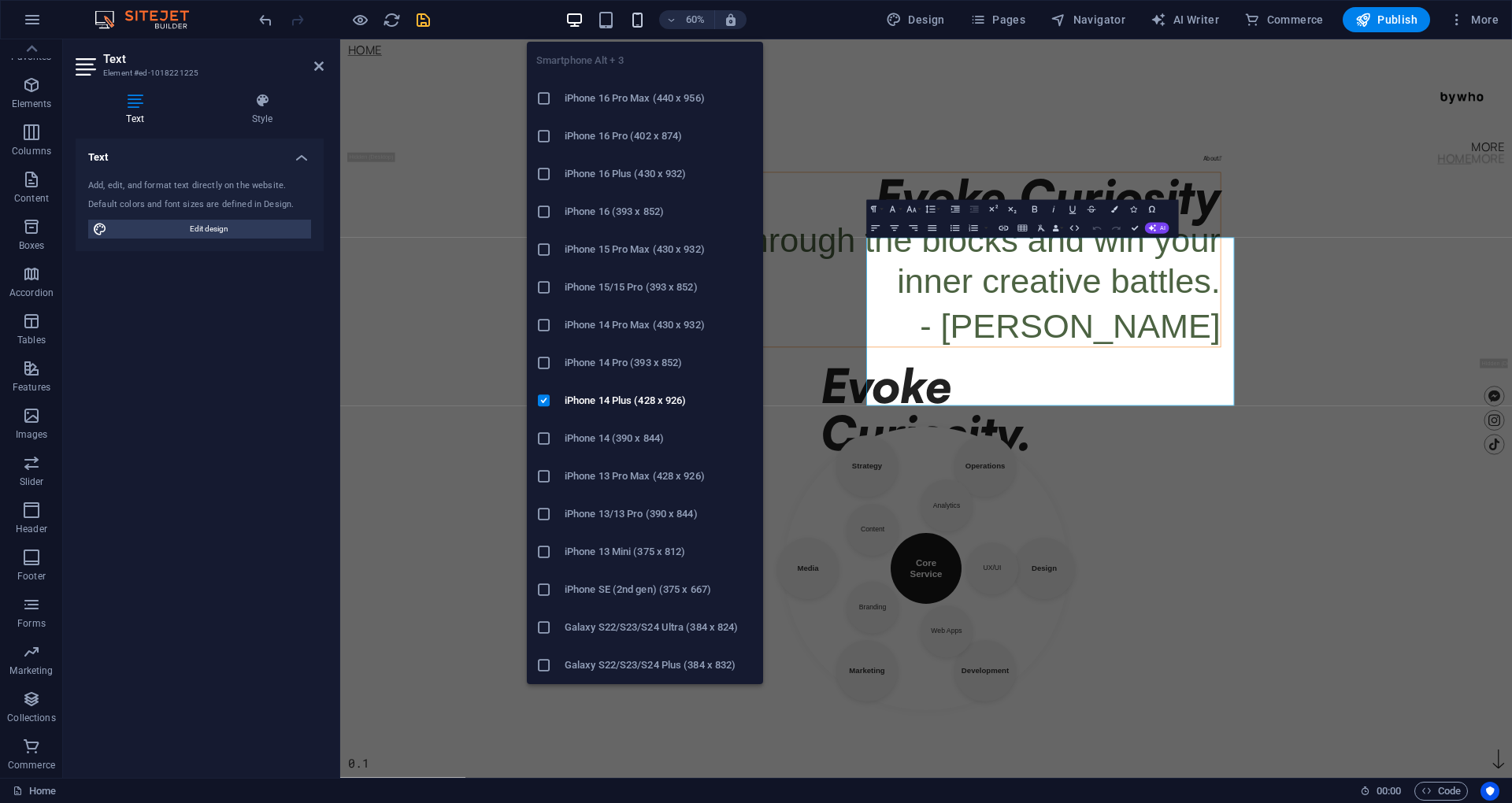
click at [643, 21] on icon "button" at bounding box center [637, 20] width 18 height 18
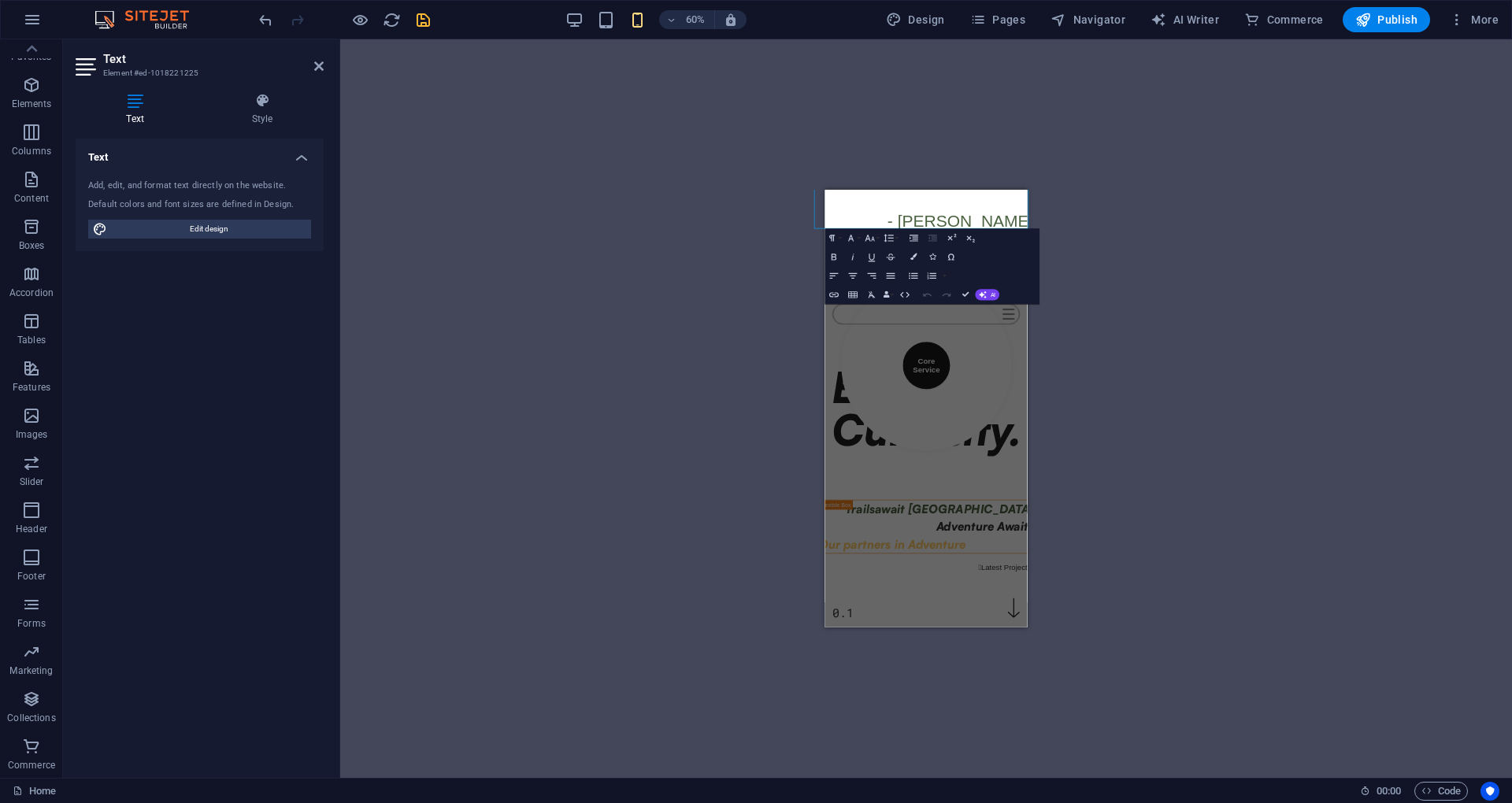
click at [1108, 285] on div "Drag here to replace the existing content. Press “Ctrl” if you want to create a…" at bounding box center [925, 408] width 1171 height 738
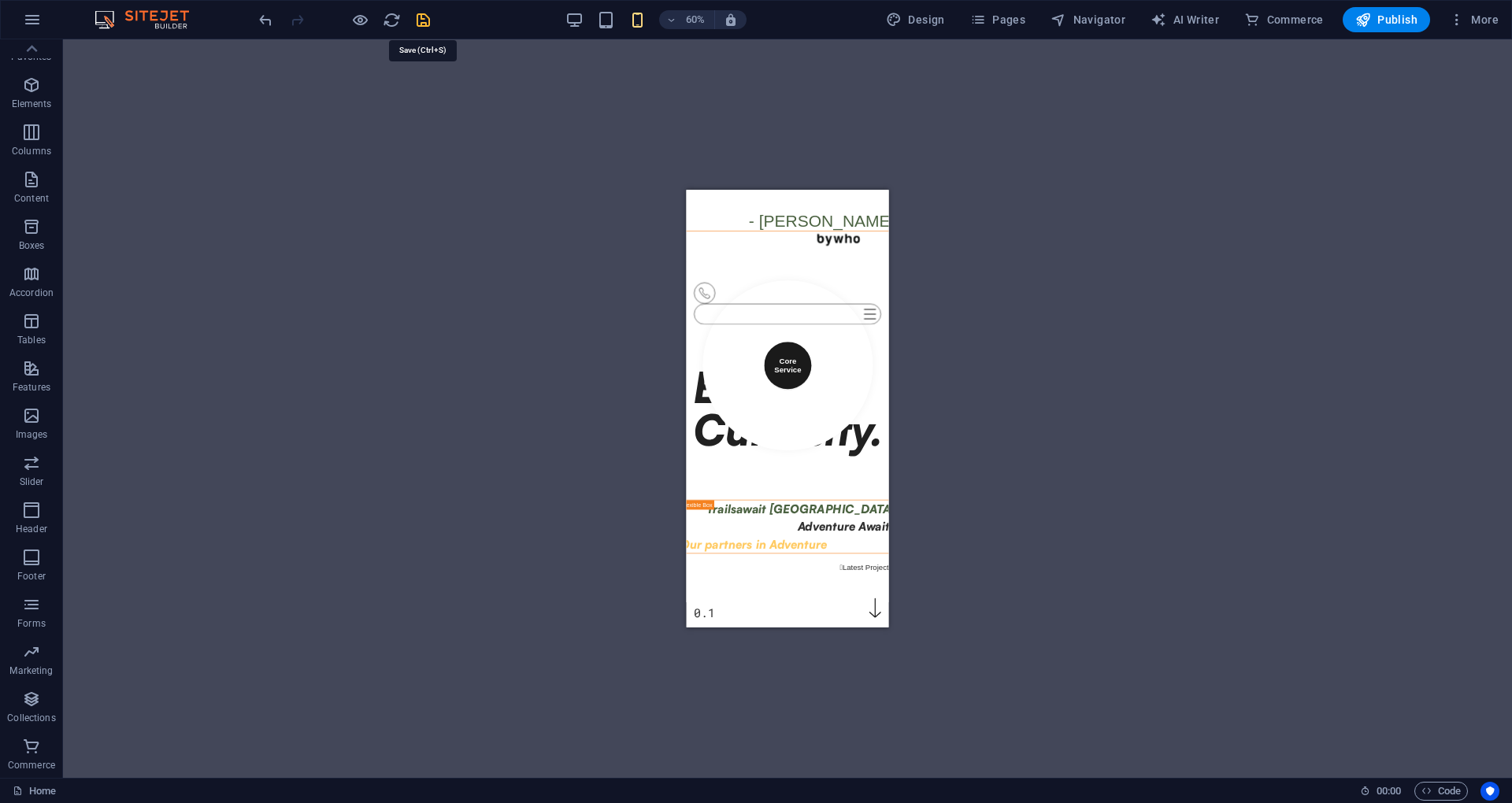
click at [432, 19] on icon "save" at bounding box center [423, 20] width 18 height 18
checkbox input "false"
click at [1388, 24] on span "Publish" at bounding box center [1386, 20] width 62 height 15
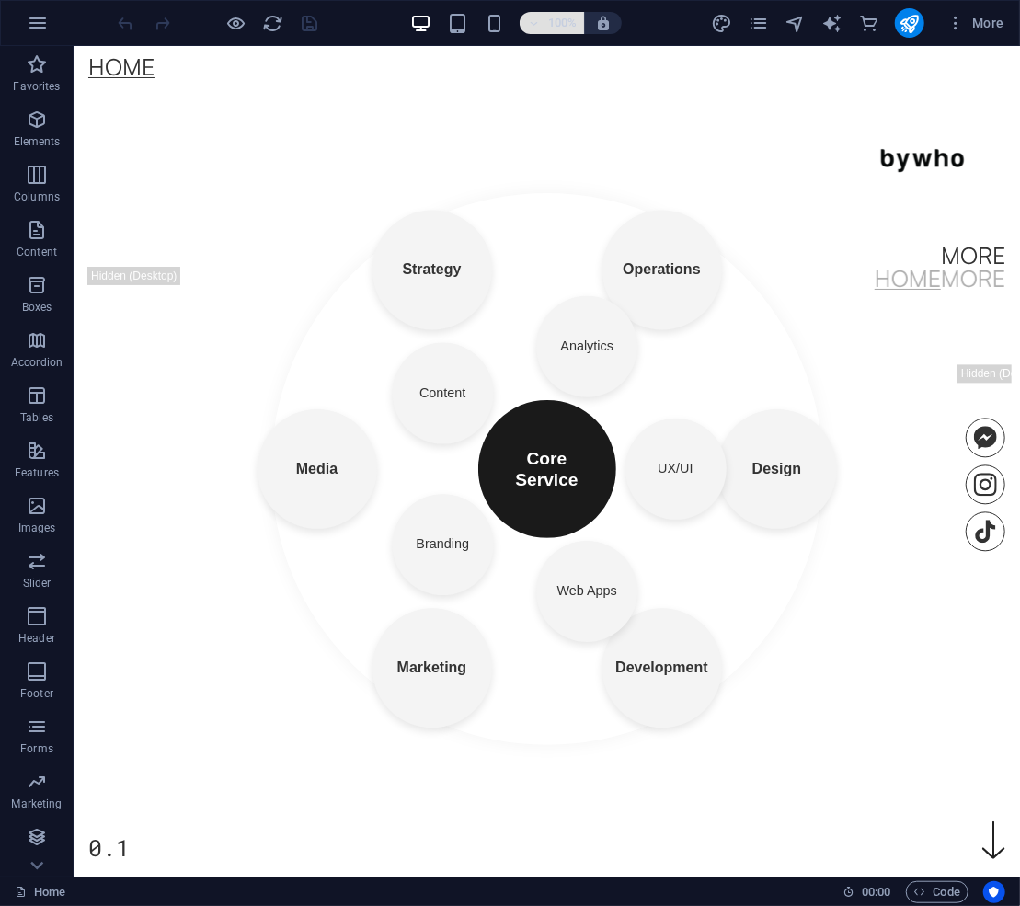
click at [522, 28] on div "100%" at bounding box center [571, 23] width 102 height 22
click at [607, 26] on icon "button" at bounding box center [603, 23] width 17 height 17
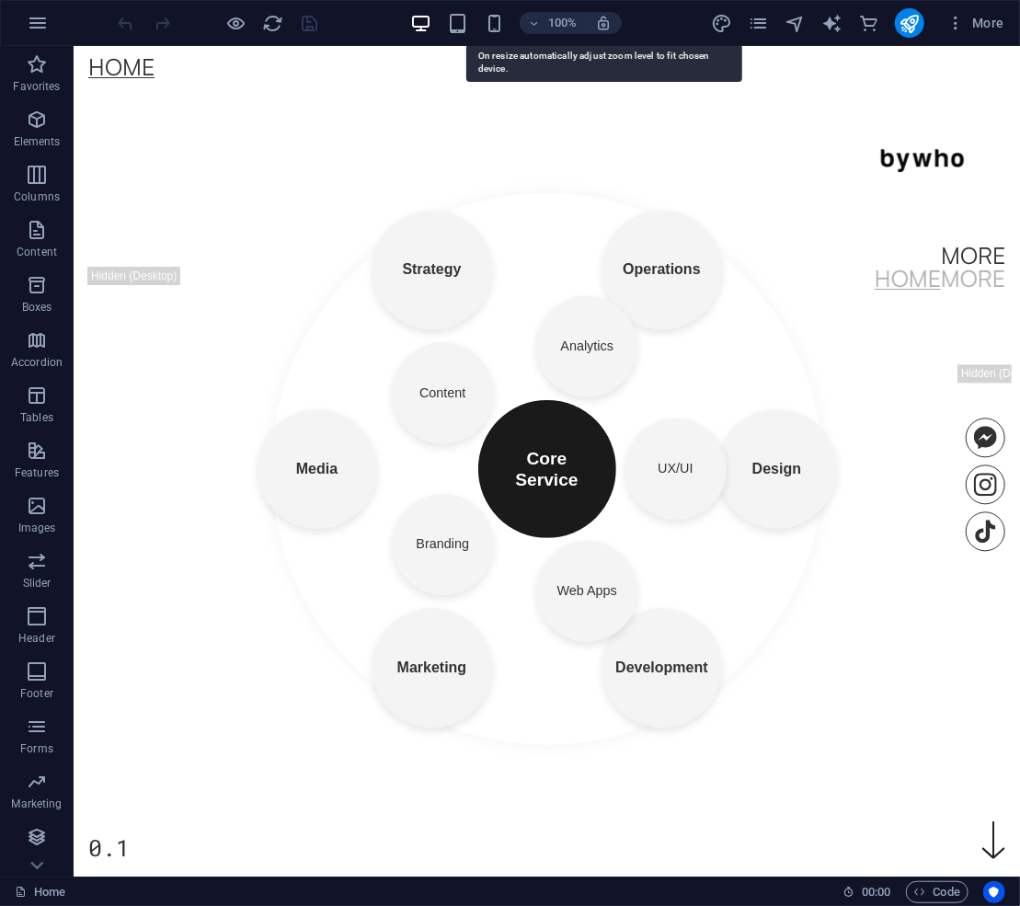
drag, startPoint x: 603, startPoint y: 19, endPoint x: 598, endPoint y: 46, distance: 27.1
click at [603, 25] on icon "button" at bounding box center [603, 23] width 17 height 17
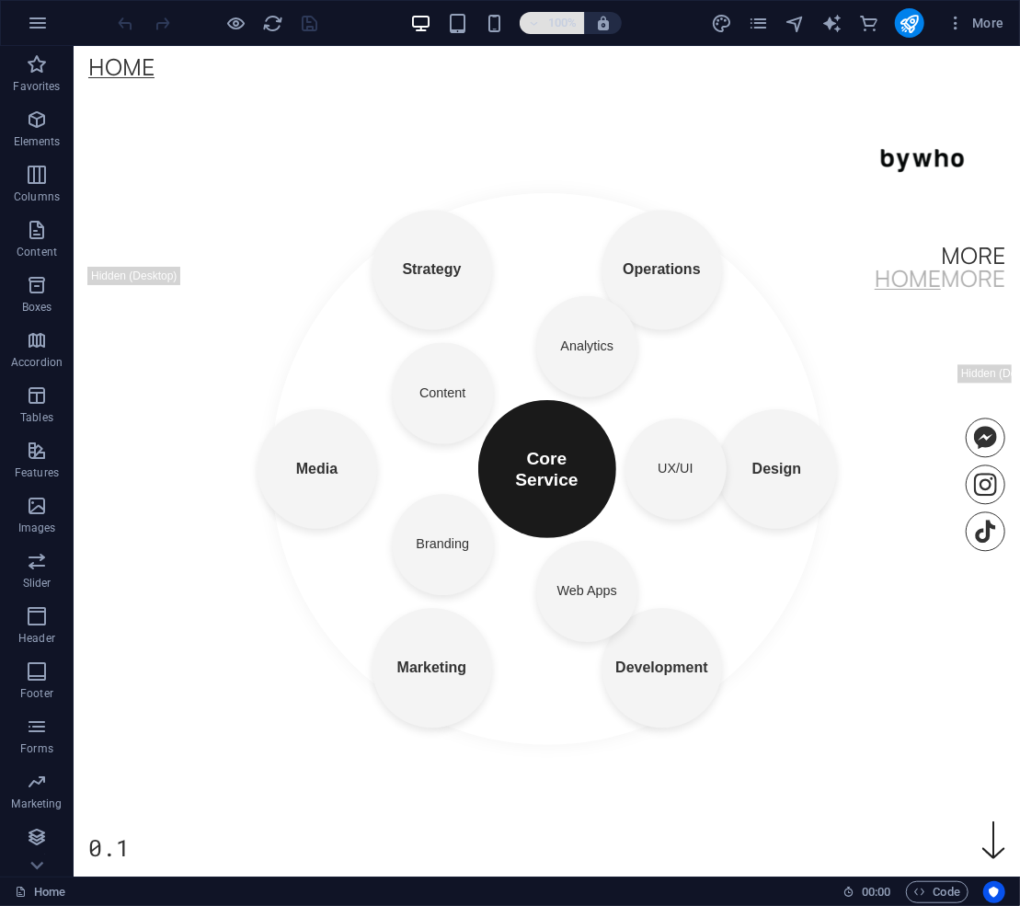
click at [534, 17] on icon "button" at bounding box center [533, 23] width 13 height 12
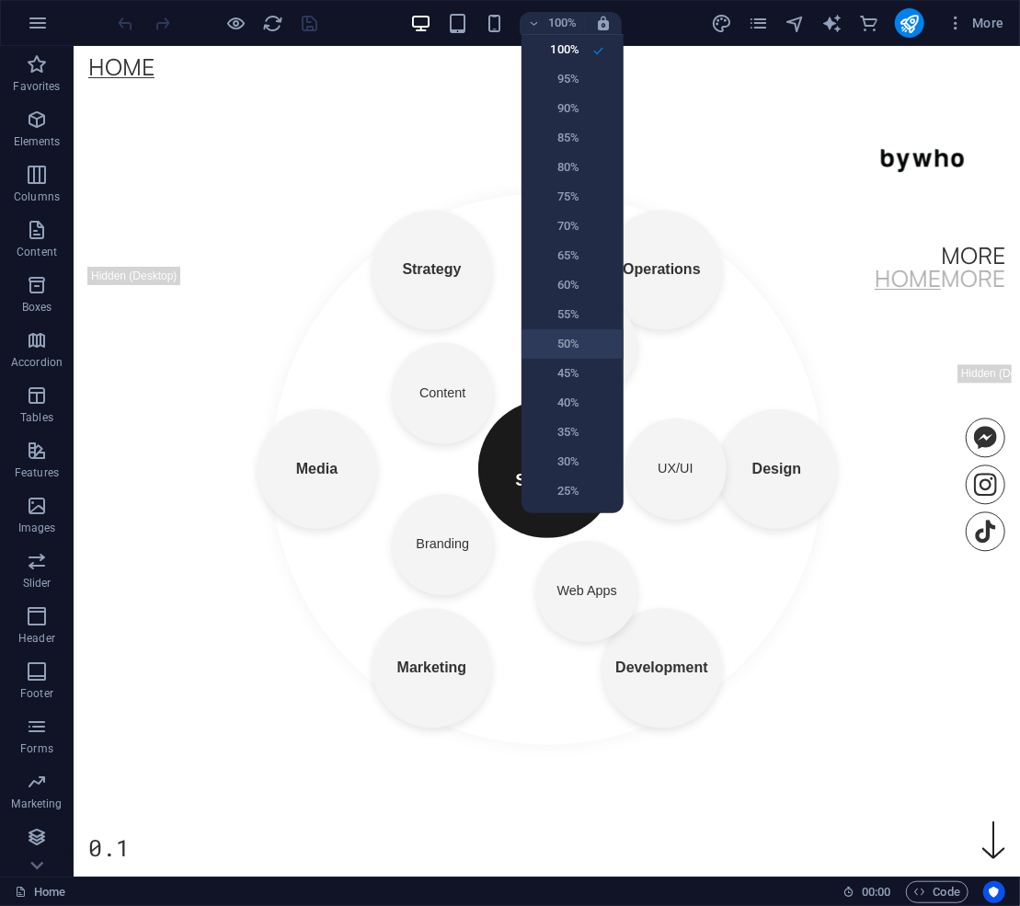
click at [573, 351] on h6 "50%" at bounding box center [556, 344] width 47 height 22
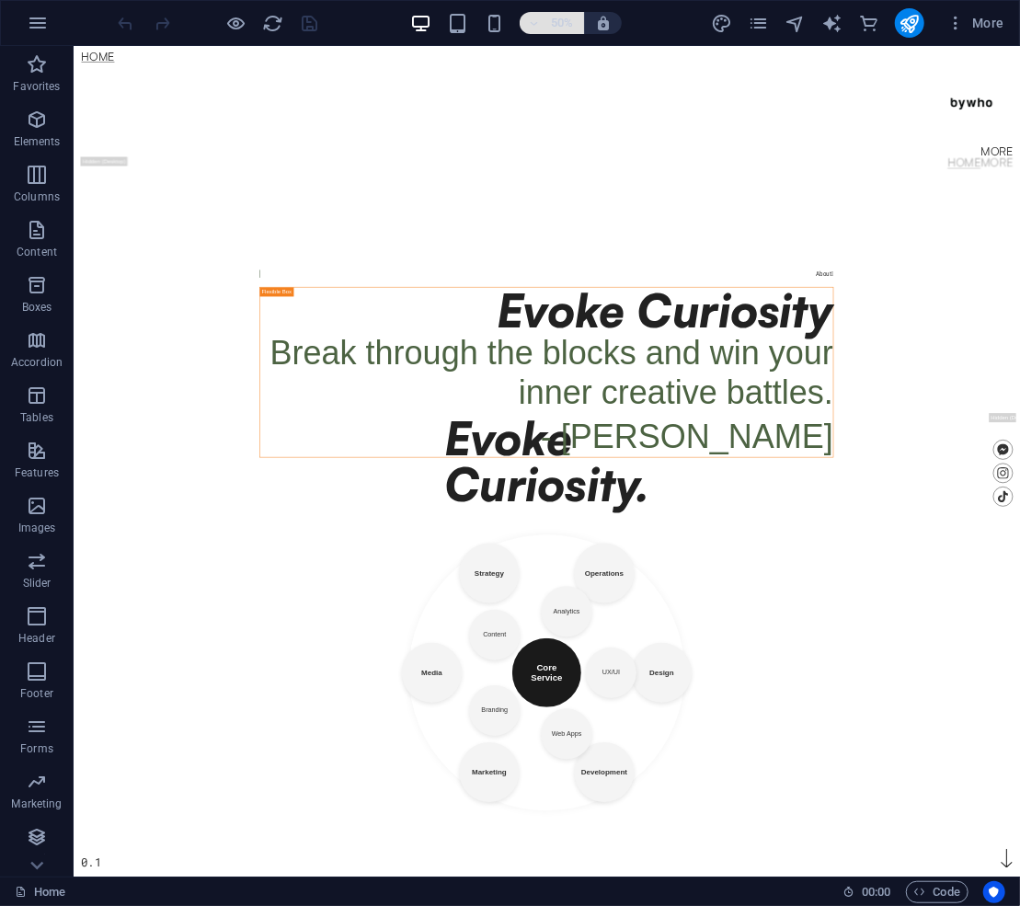
click at [526, 26] on button "50%" at bounding box center [552, 23] width 65 height 22
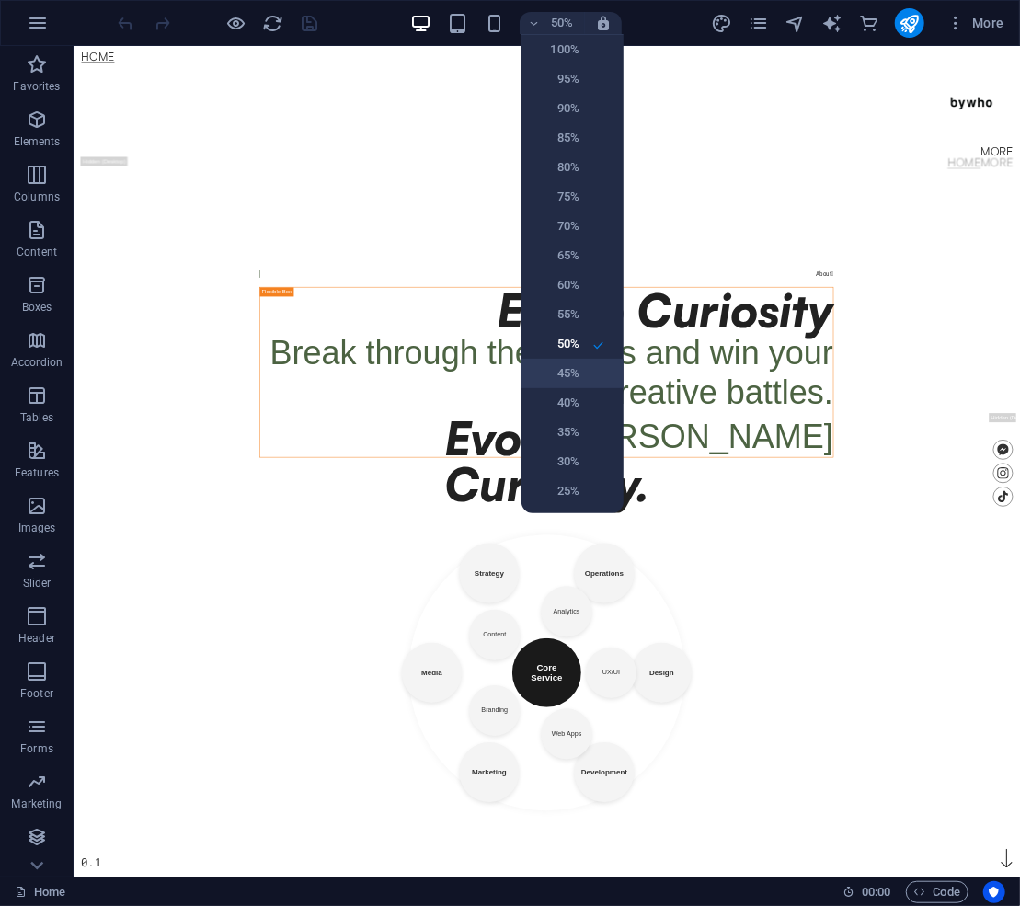
click at [583, 368] on li "45%" at bounding box center [573, 373] width 102 height 29
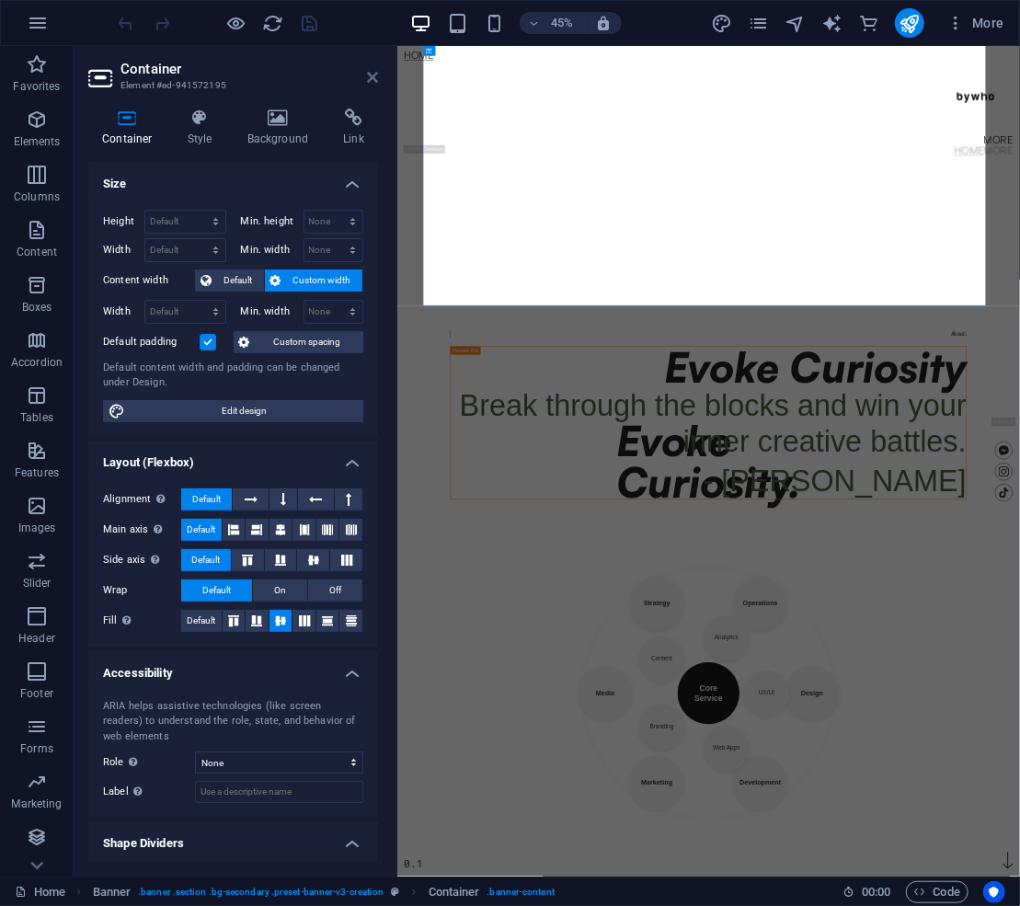
click at [372, 72] on icon at bounding box center [372, 77] width 11 height 15
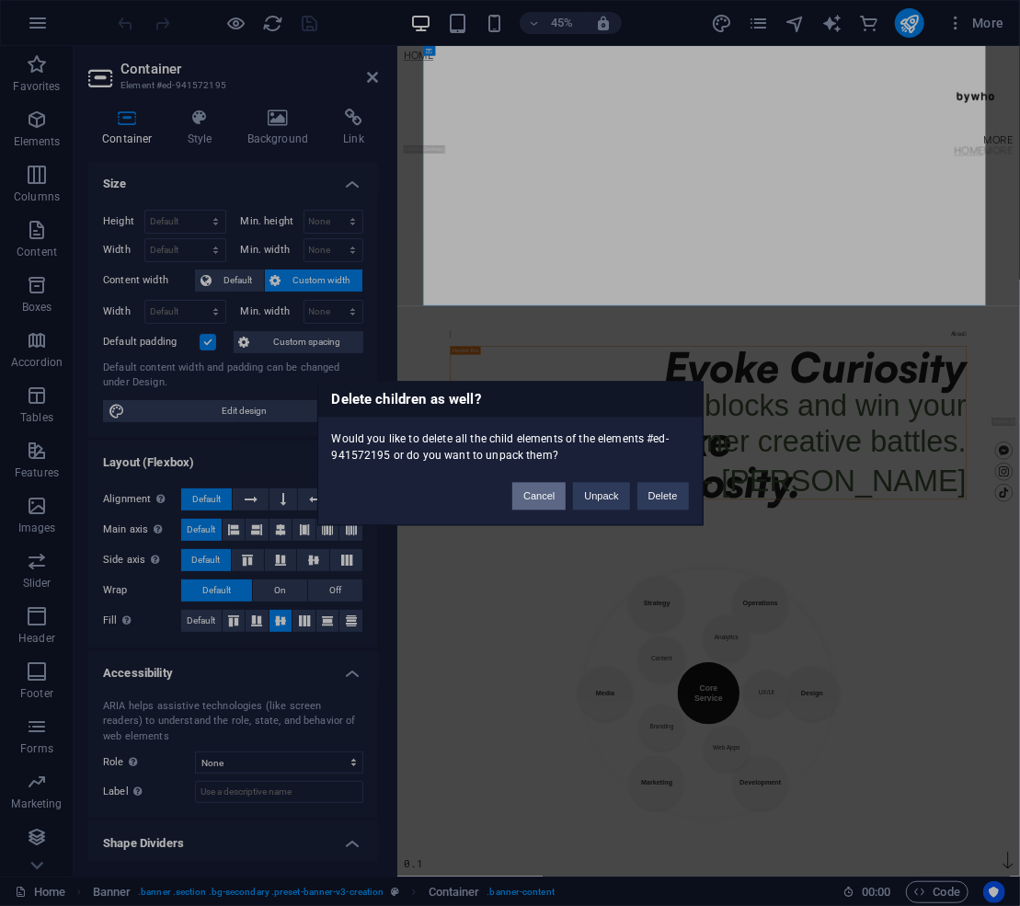
click at [537, 488] on button "Cancel" at bounding box center [539, 496] width 53 height 28
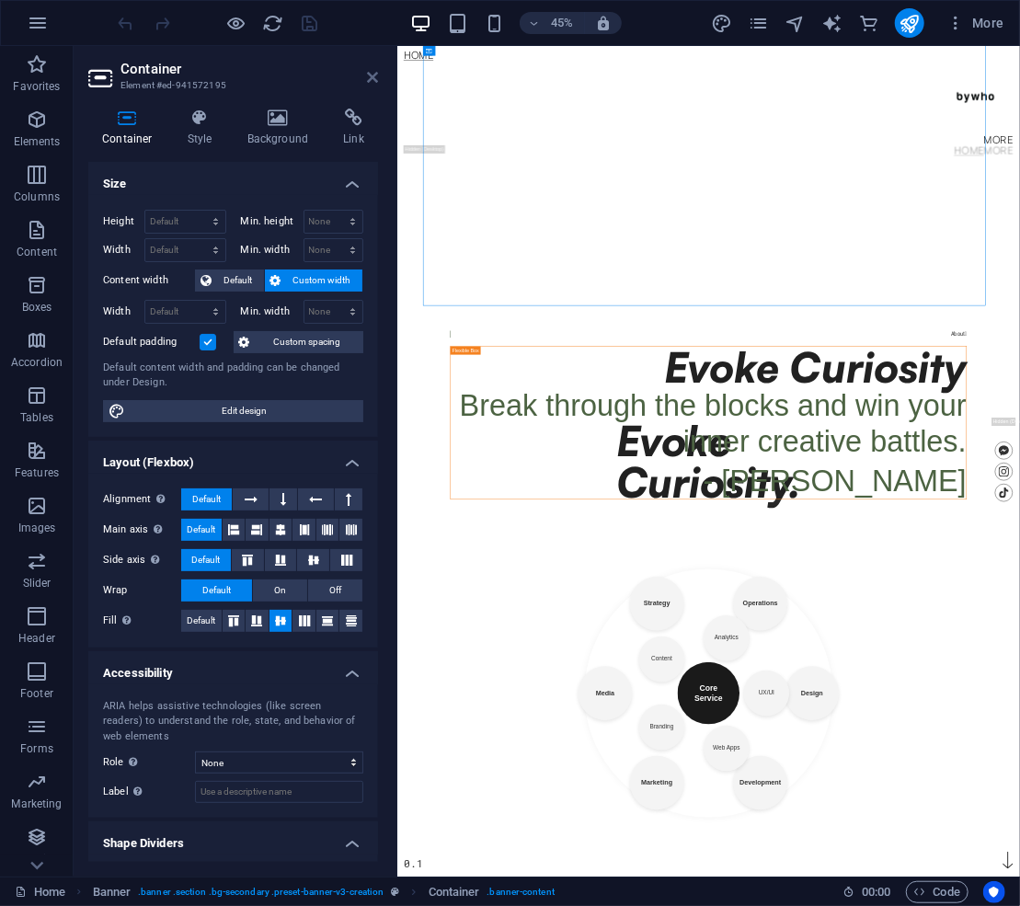
click at [375, 83] on icon at bounding box center [372, 77] width 11 height 15
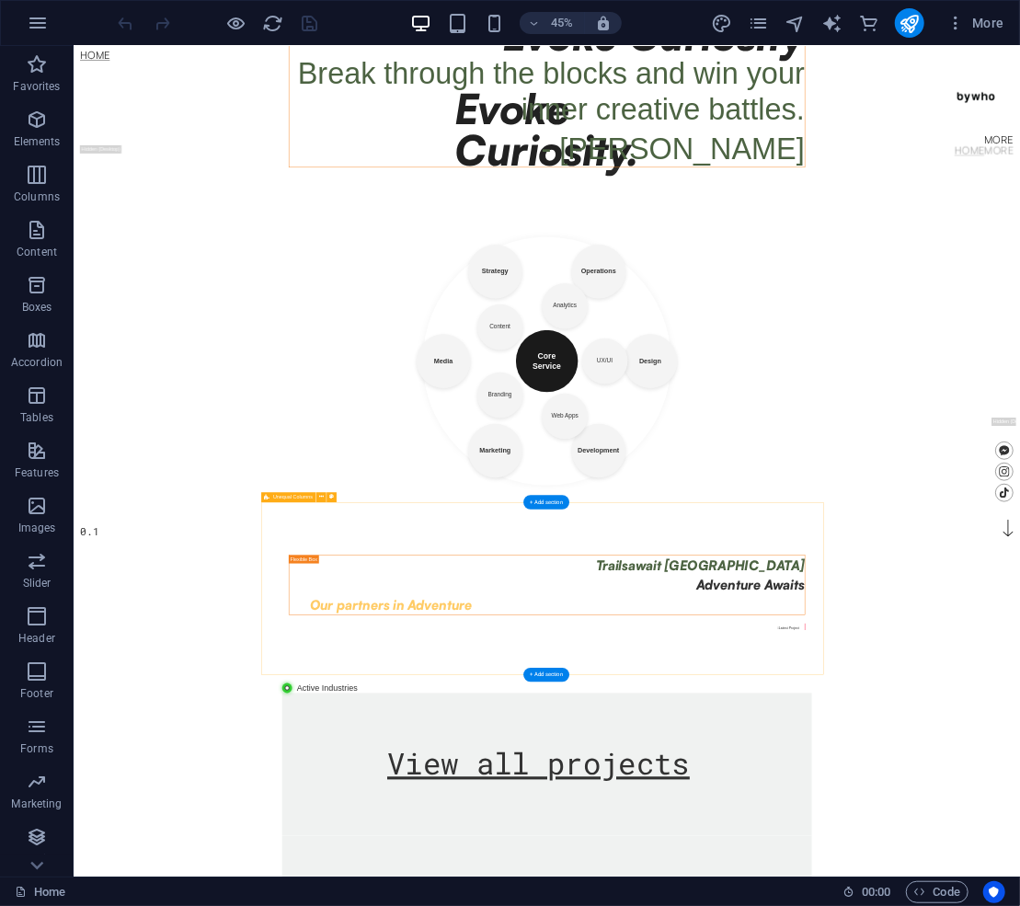
scroll to position [858, 0]
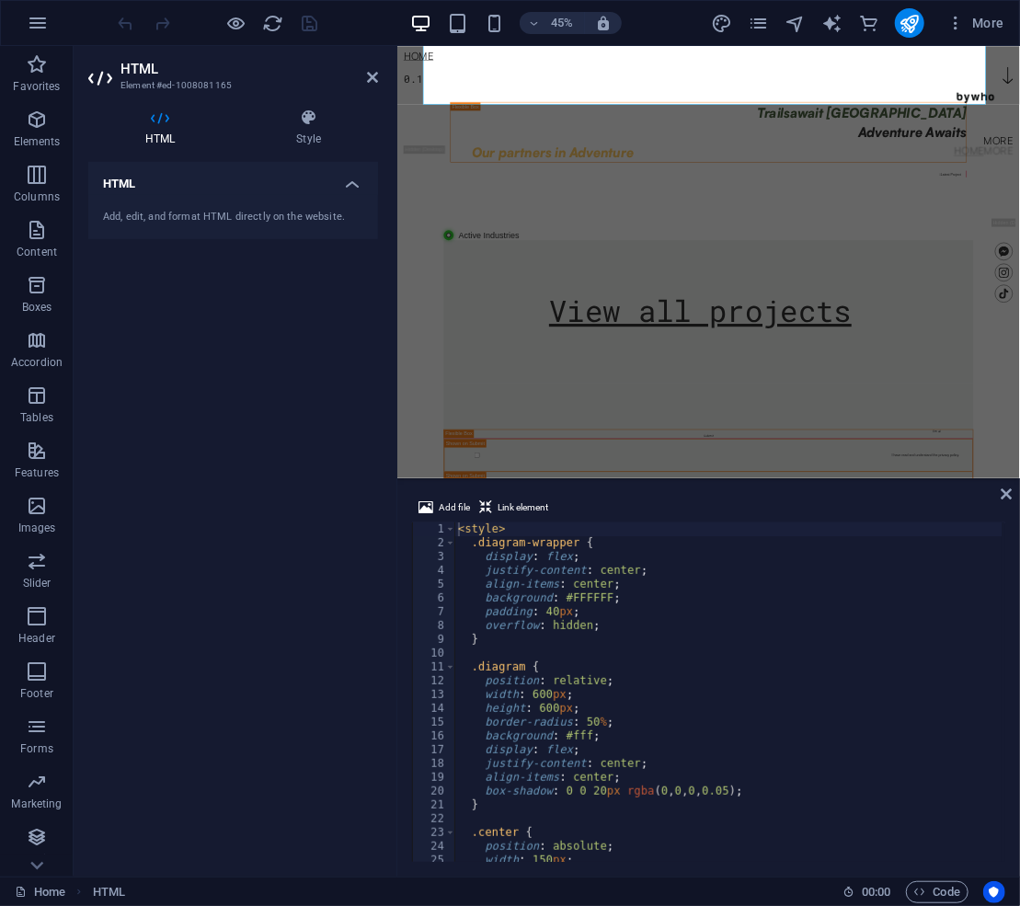
click at [662, 731] on div "< style > .diagram-wrapper { display : flex ; justify-content : center ; align-…" at bounding box center [769, 704] width 628 height 363
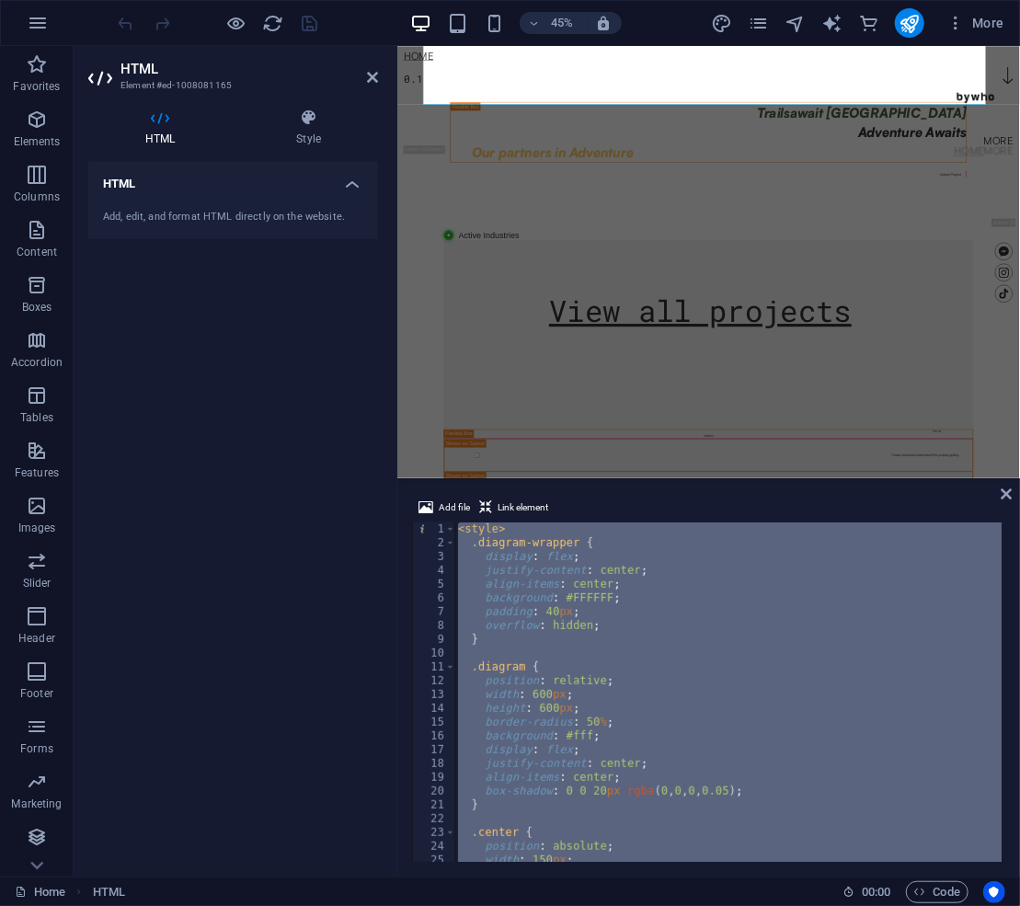
type textarea "="
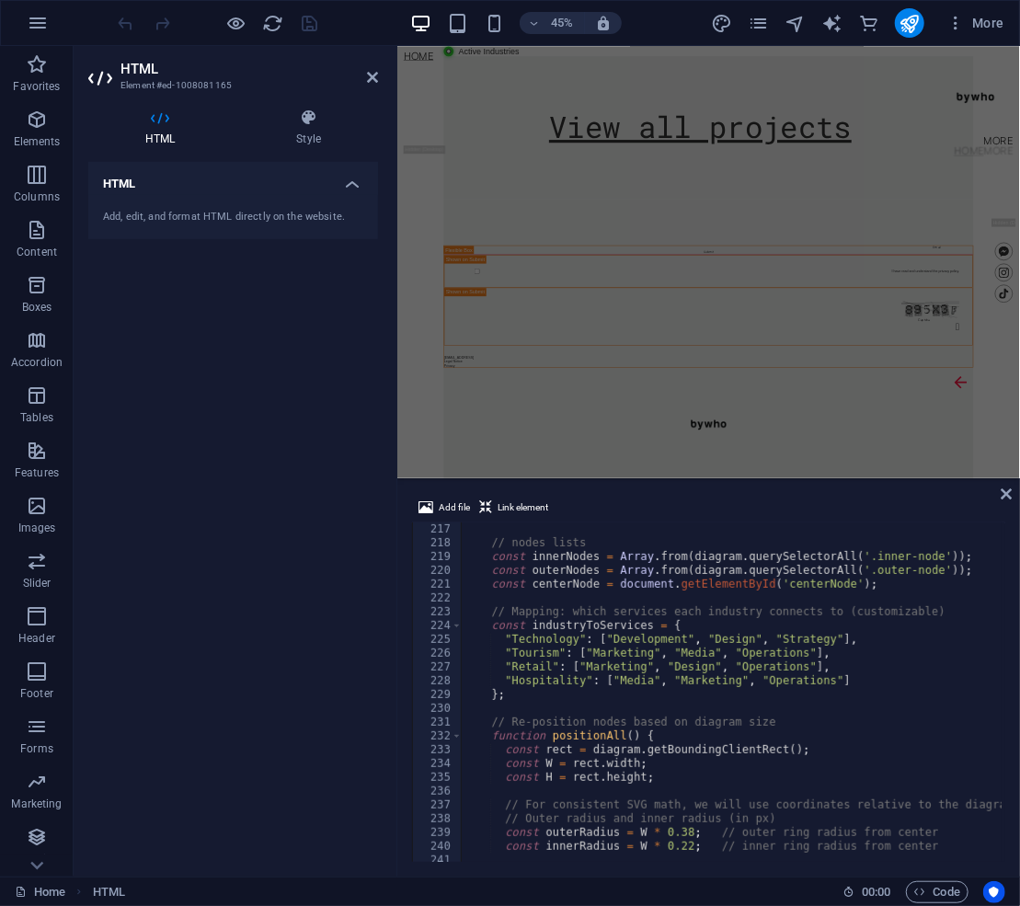
scroll to position [2392, 0]
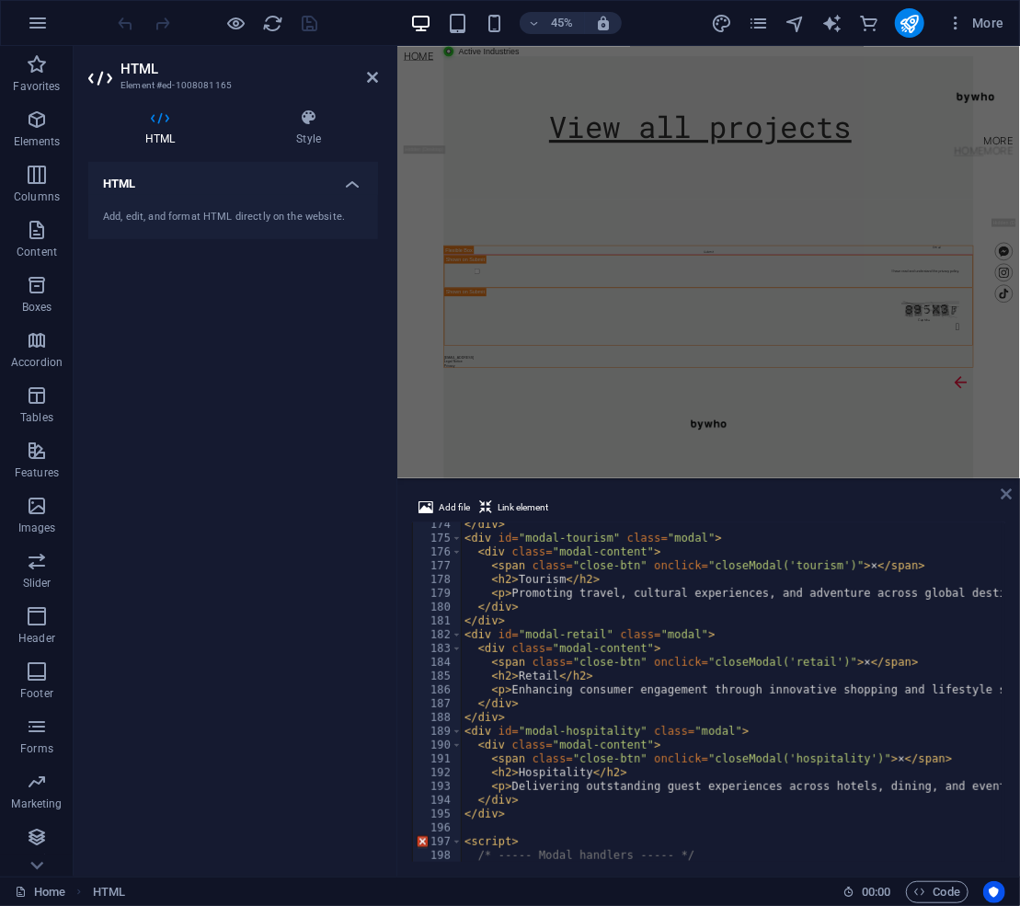
click at [1006, 499] on icon at bounding box center [1006, 494] width 11 height 15
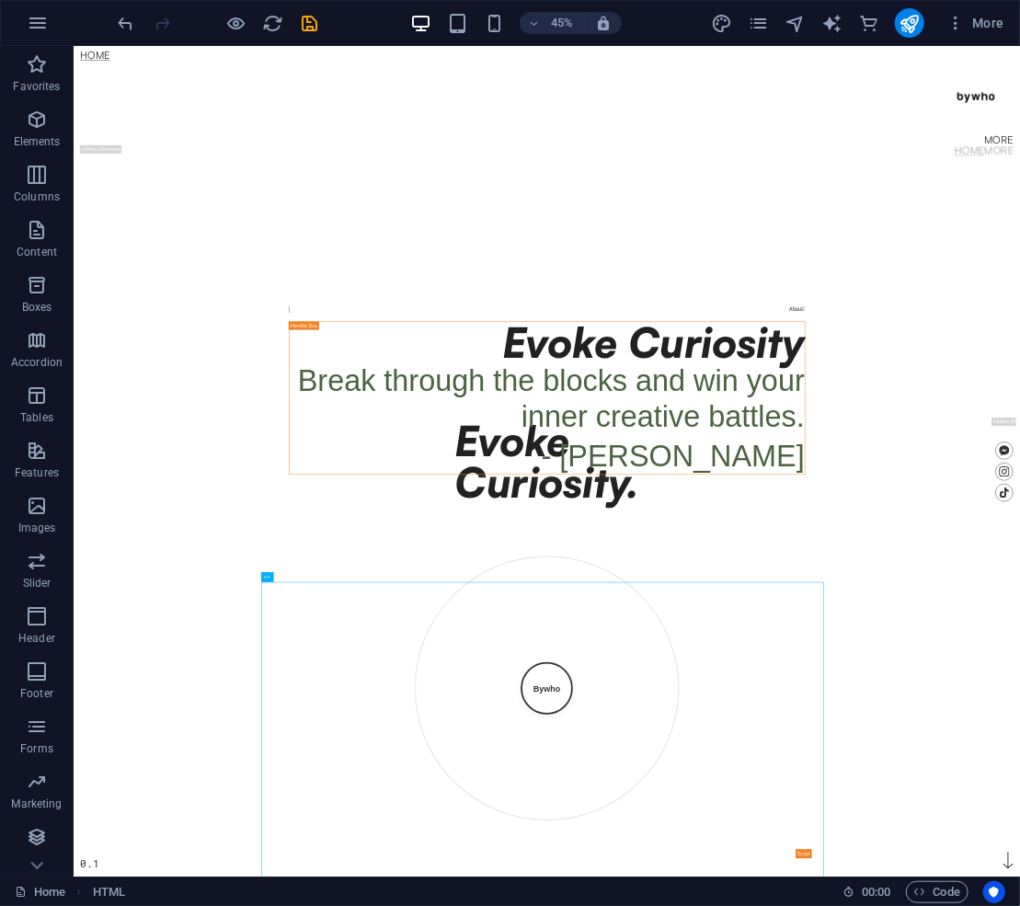
scroll to position [613, 0]
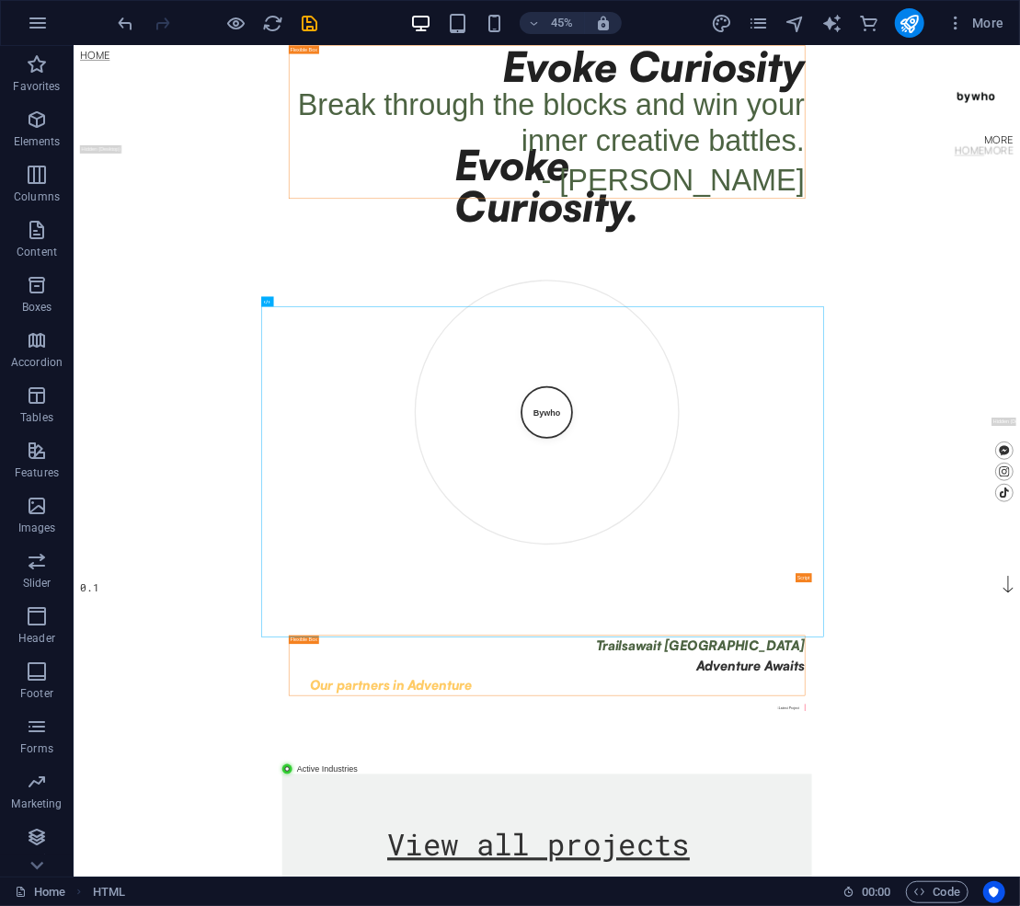
click at [228, 25] on div at bounding box center [218, 22] width 206 height 29
click at [250, 22] on div at bounding box center [218, 22] width 206 height 29
click at [245, 22] on div at bounding box center [218, 22] width 206 height 29
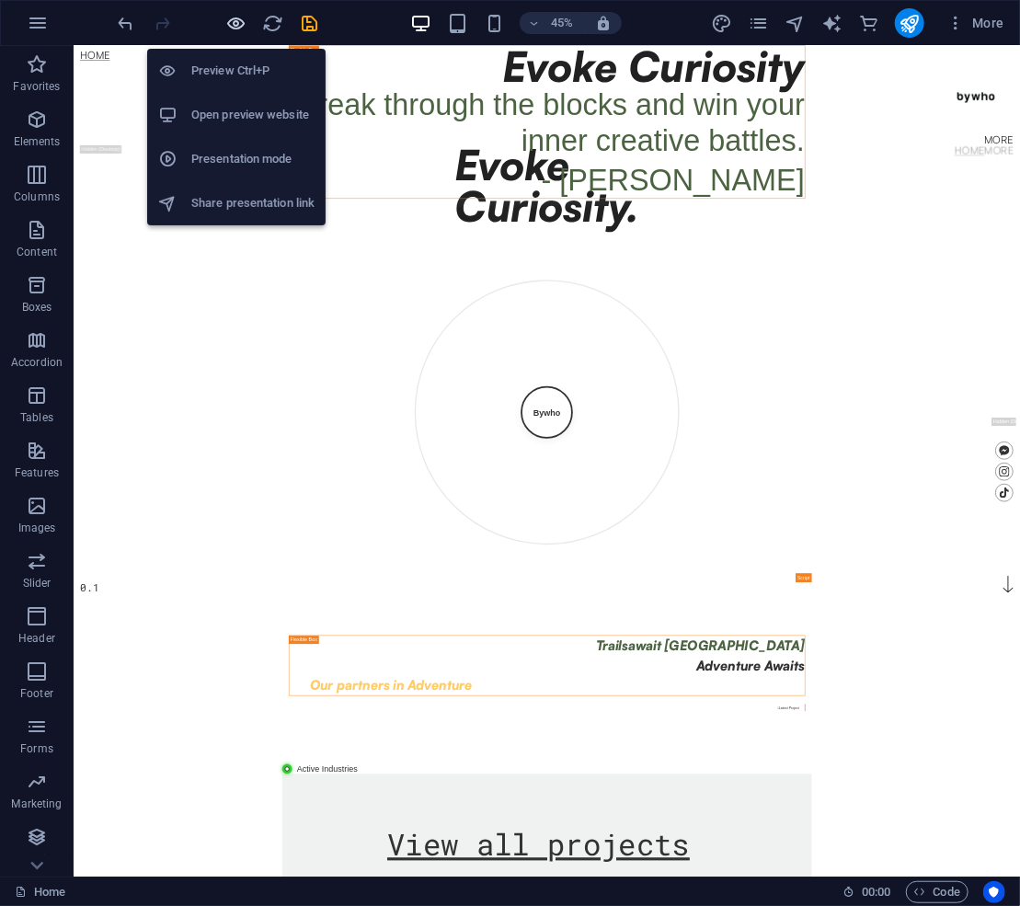
click at [244, 22] on icon "button" at bounding box center [236, 23] width 21 height 21
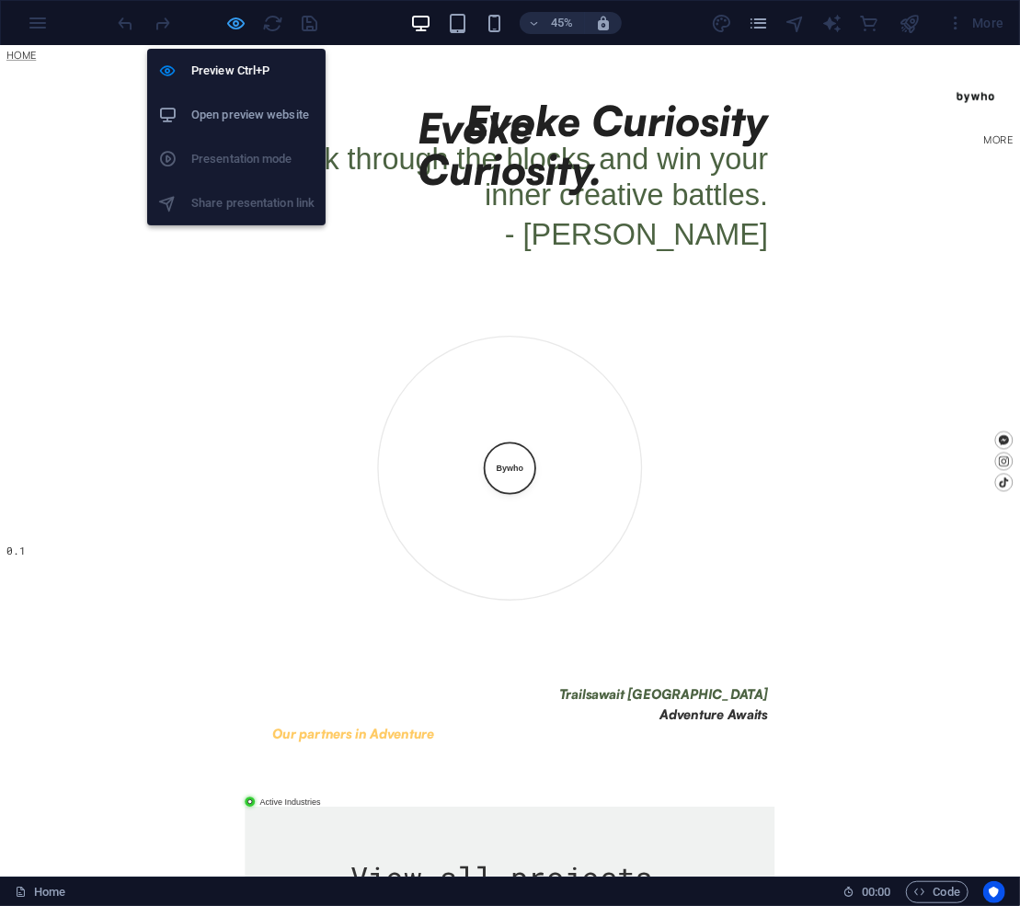
scroll to position [720, 0]
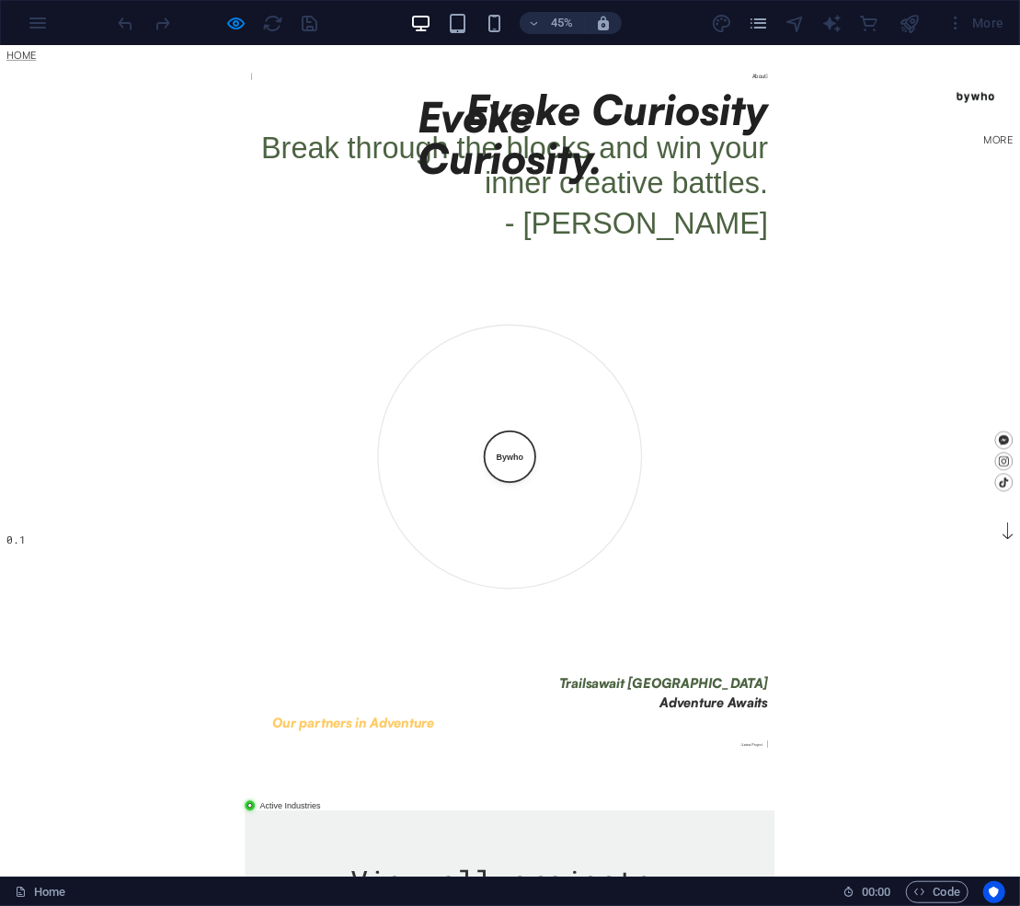
drag, startPoint x: 1134, startPoint y: 1022, endPoint x: 1113, endPoint y: 970, distance: 56.2
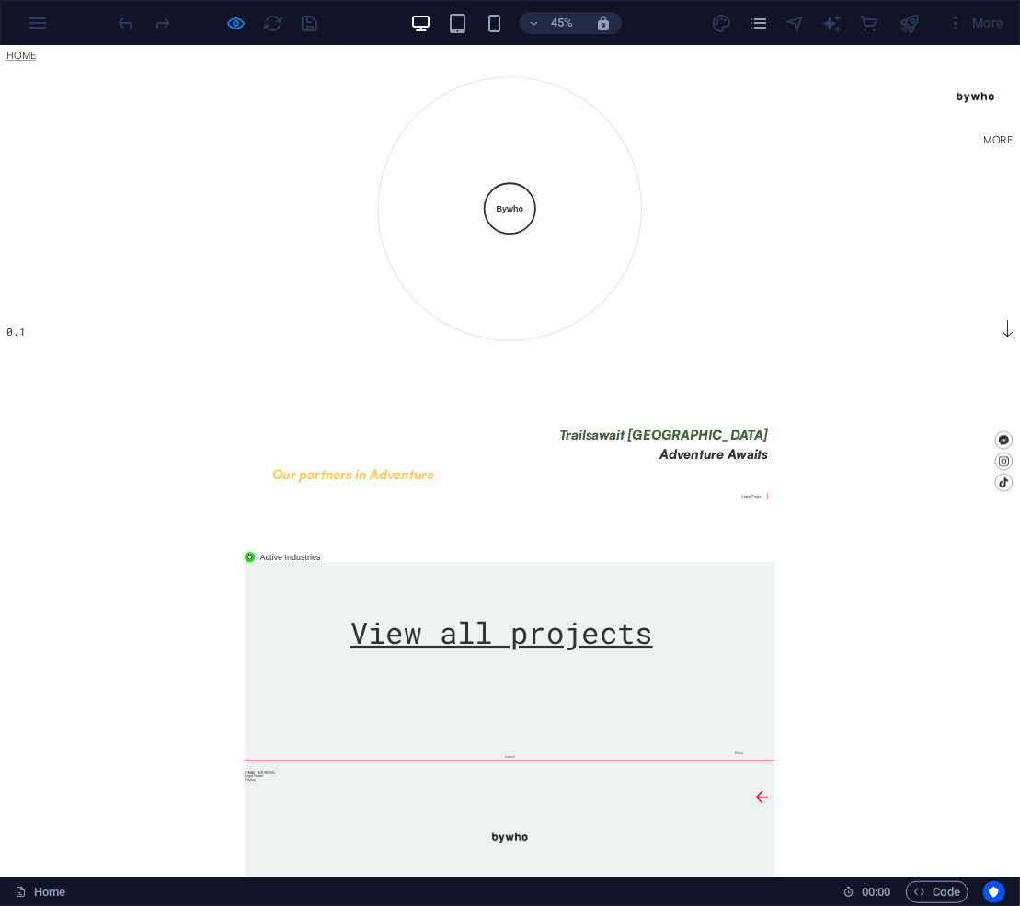
scroll to position [1181, 0]
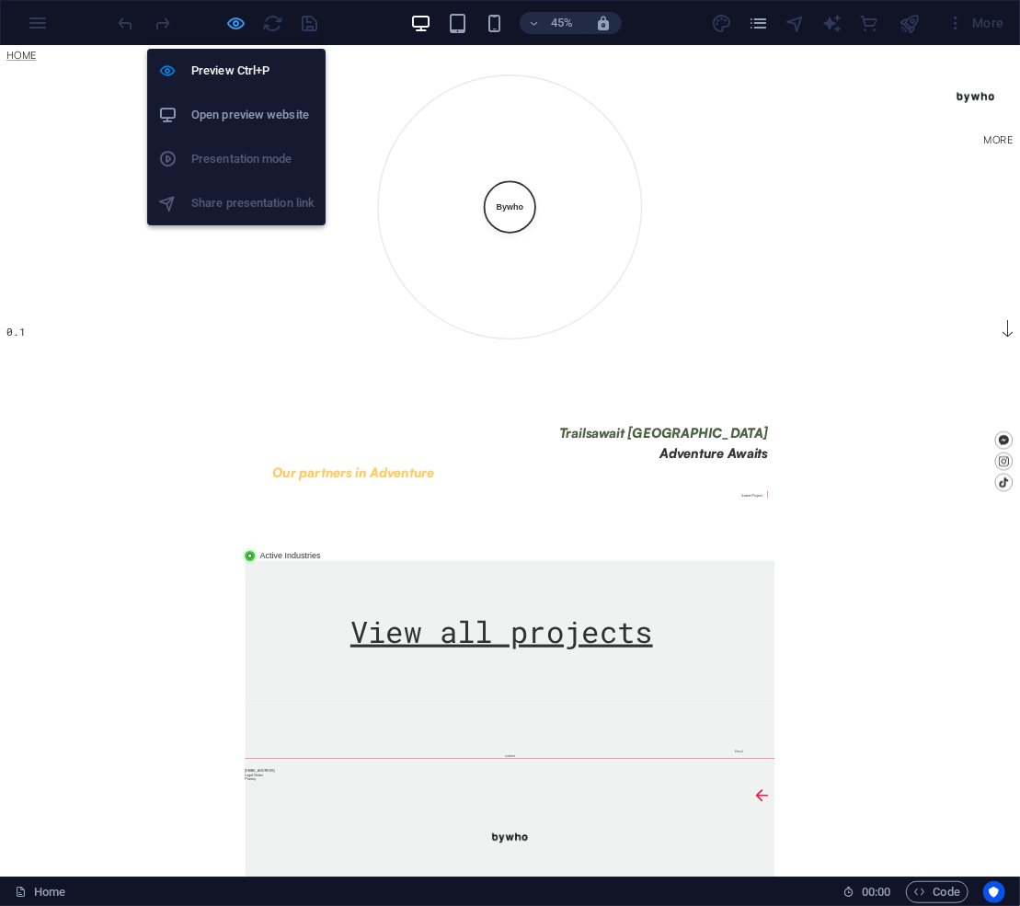
click at [238, 26] on icon "button" at bounding box center [236, 23] width 21 height 21
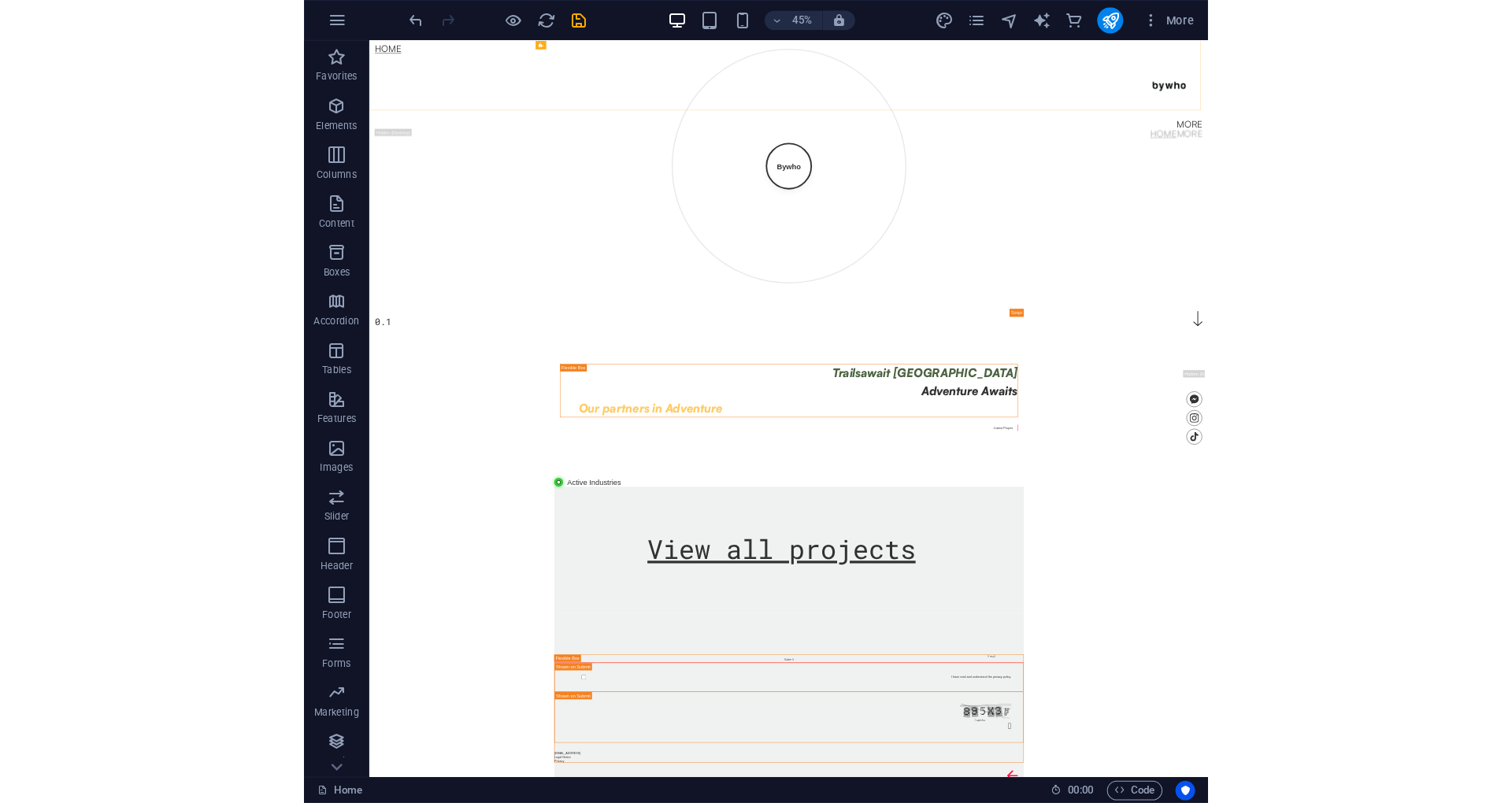
scroll to position [949, 0]
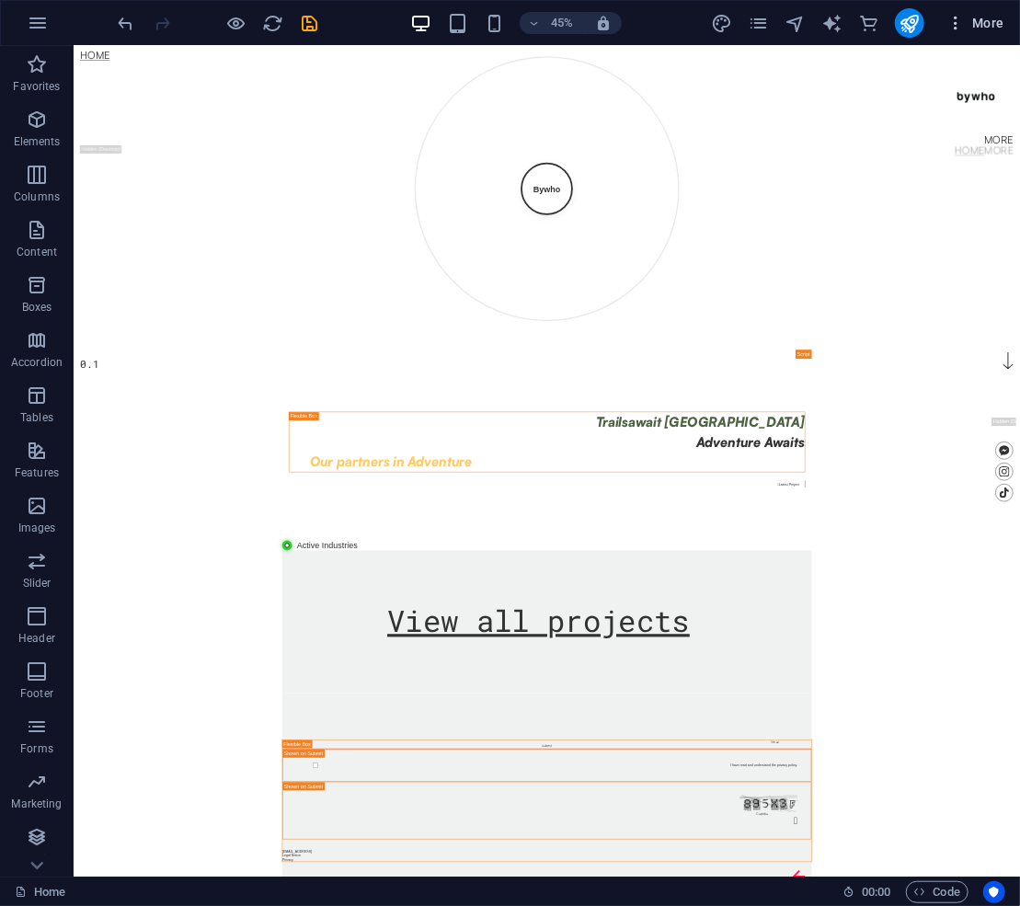
click at [959, 26] on icon "button" at bounding box center [956, 23] width 18 height 18
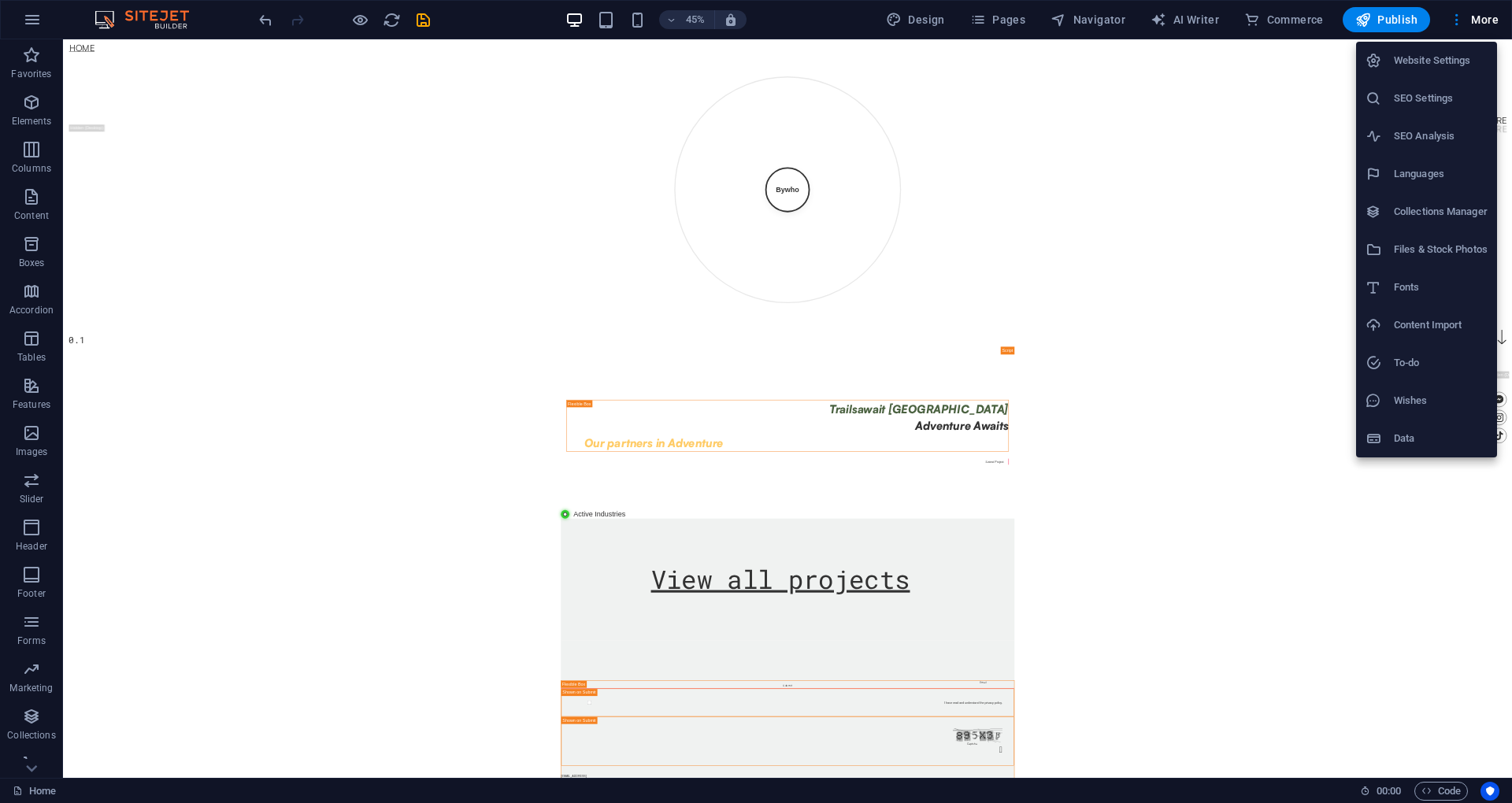
click at [680, 18] on div at bounding box center [756, 401] width 1512 height 803
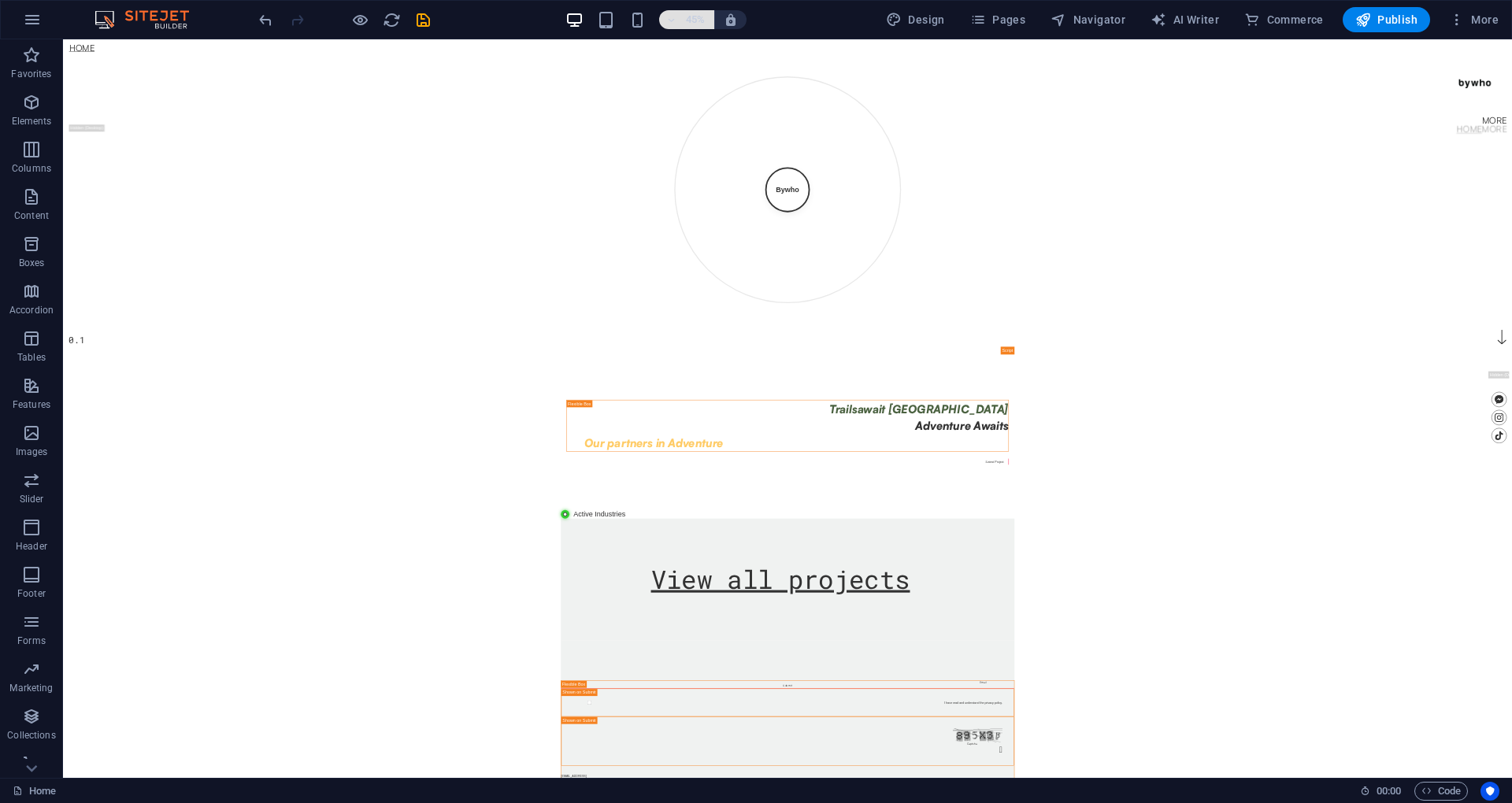
click at [670, 23] on icon "button" at bounding box center [671, 20] width 11 height 10
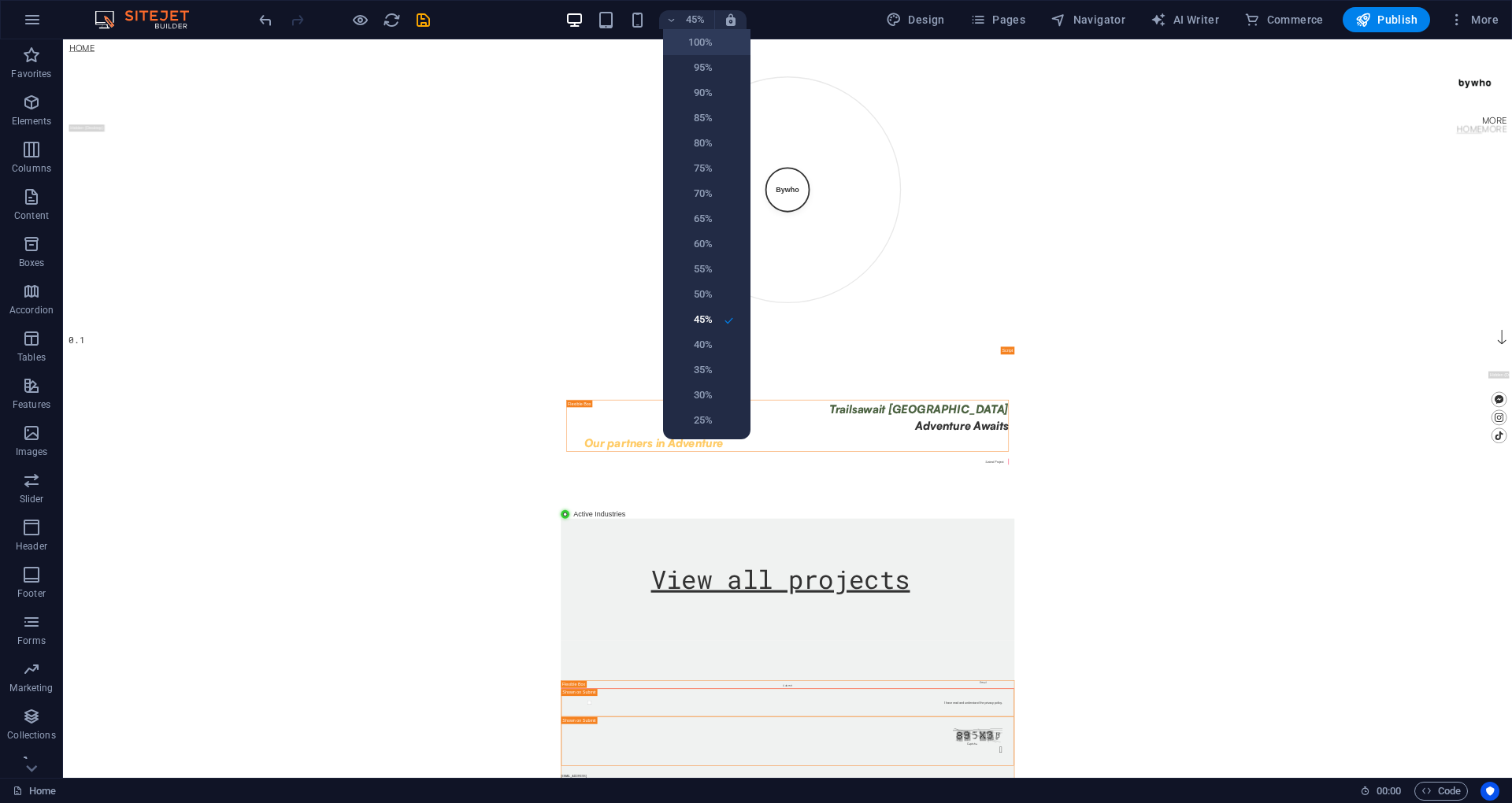
click at [685, 40] on h6 "100%" at bounding box center [692, 43] width 40 height 19
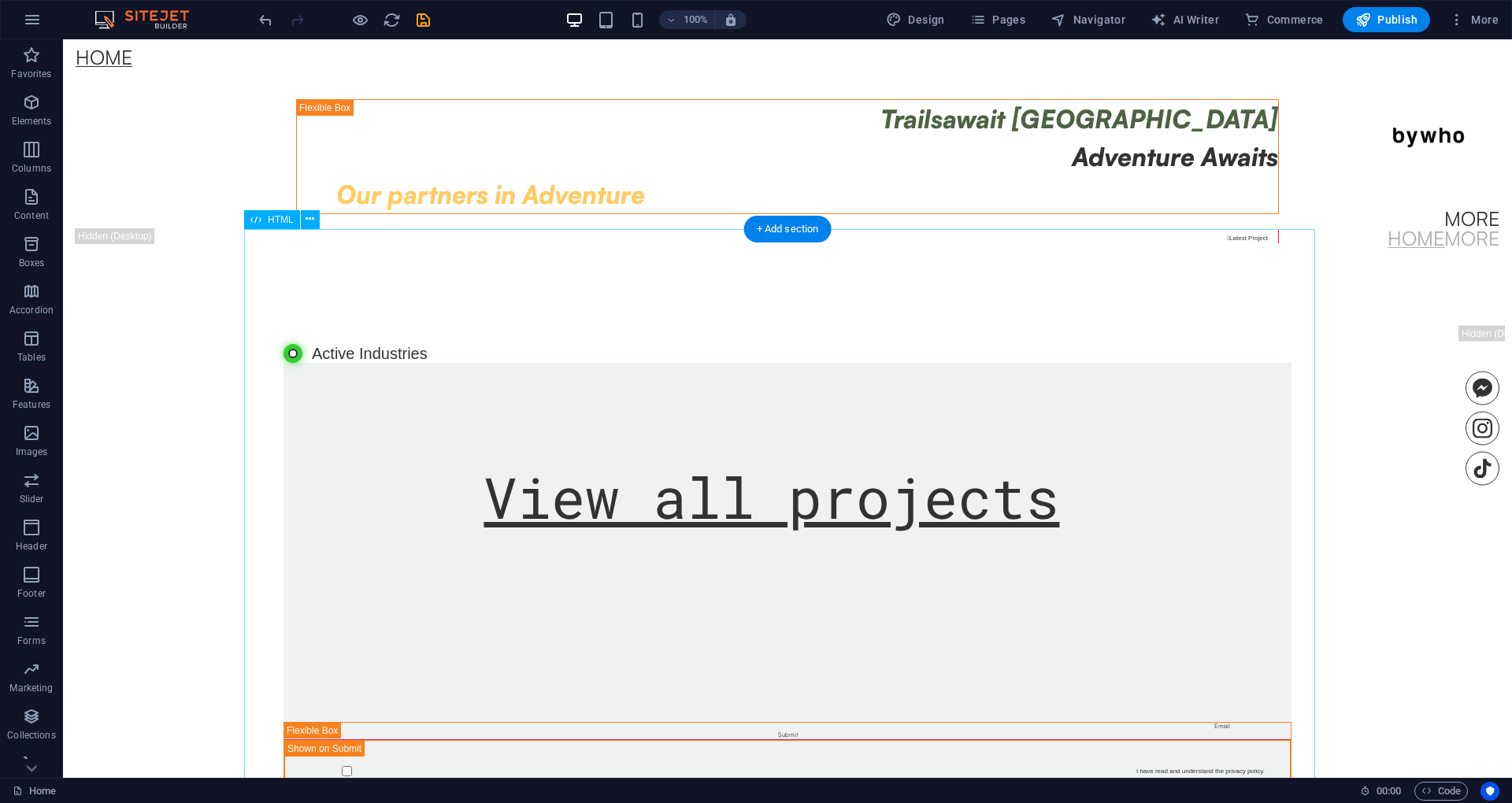
scroll to position [0, 0]
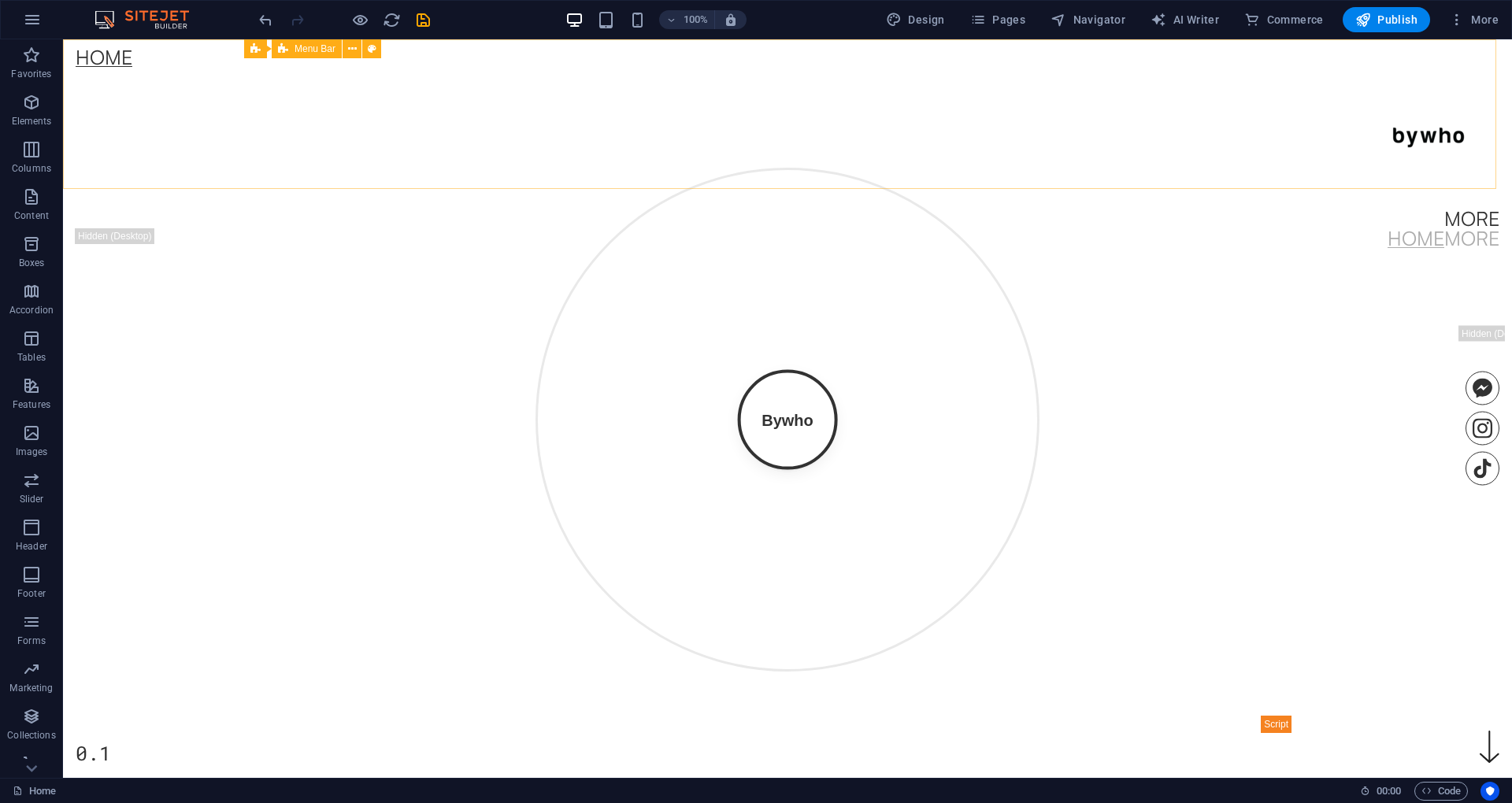
click at [301, 50] on span "Menu Bar" at bounding box center [315, 49] width 41 height 9
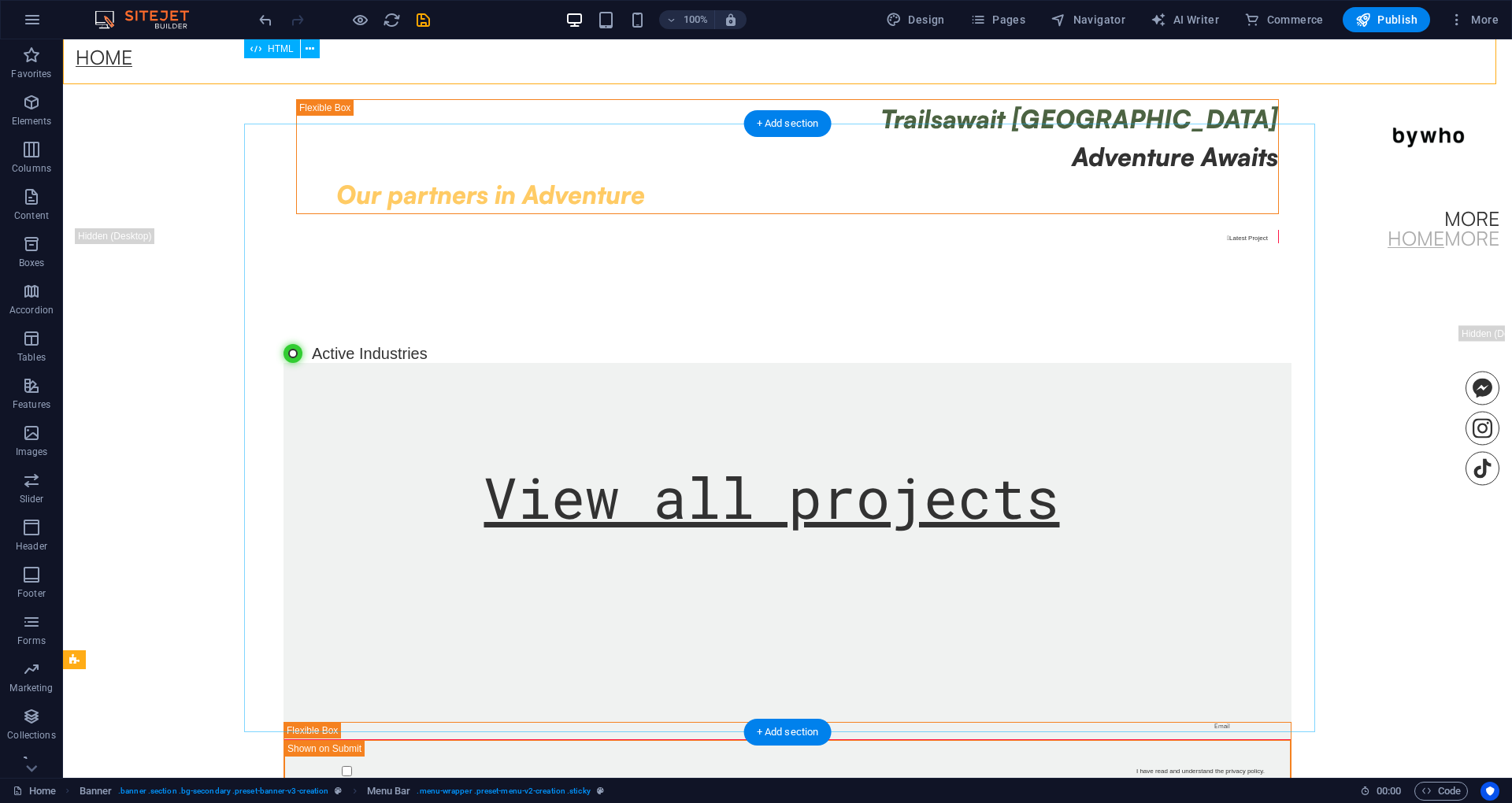
scroll to position [104, 0]
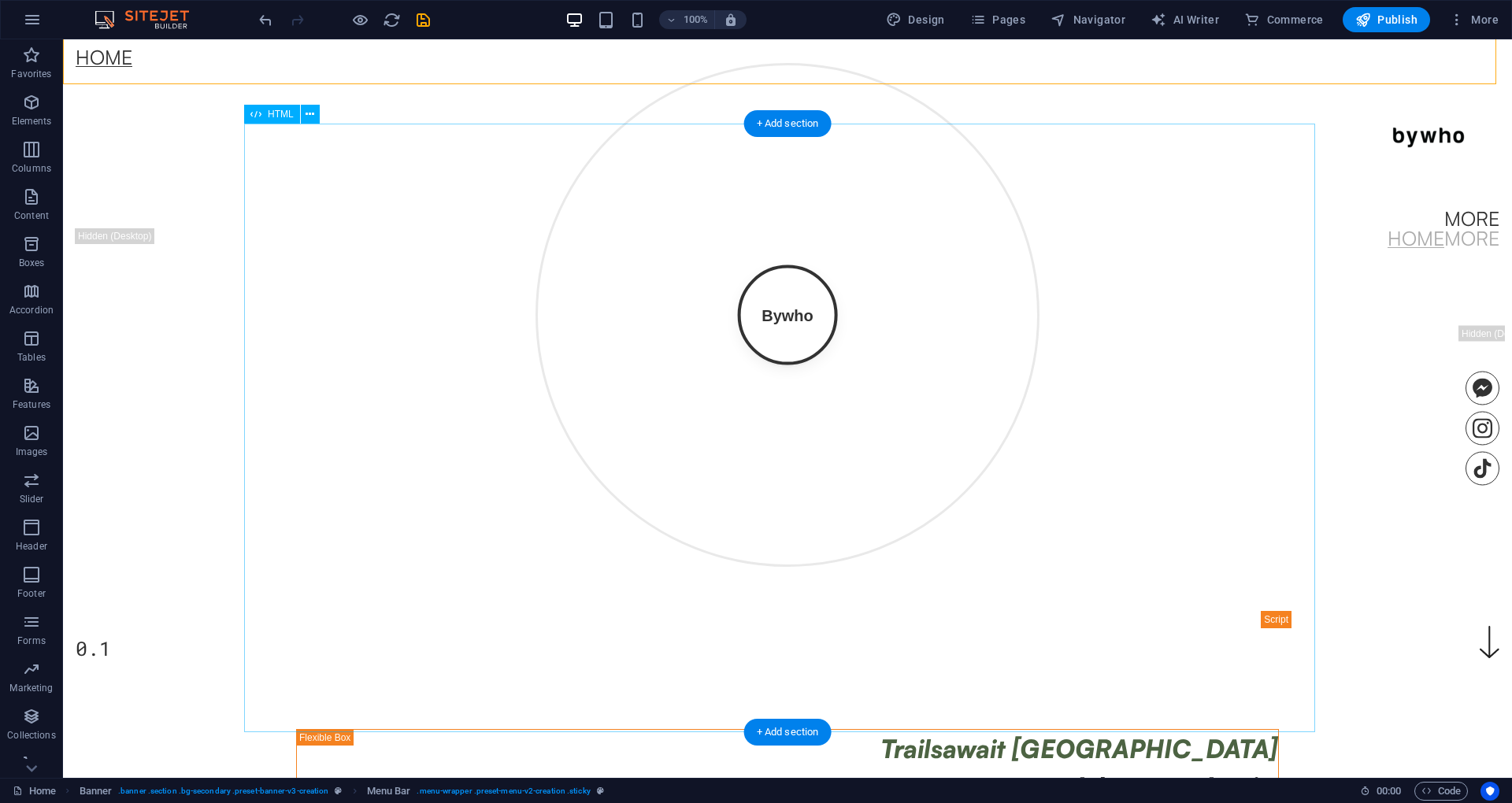
click at [725, 274] on div "Bywho Design Development Marketing Media Strategy Operations Technology Tourism…" at bounding box center [787, 323] width 1008 height 608
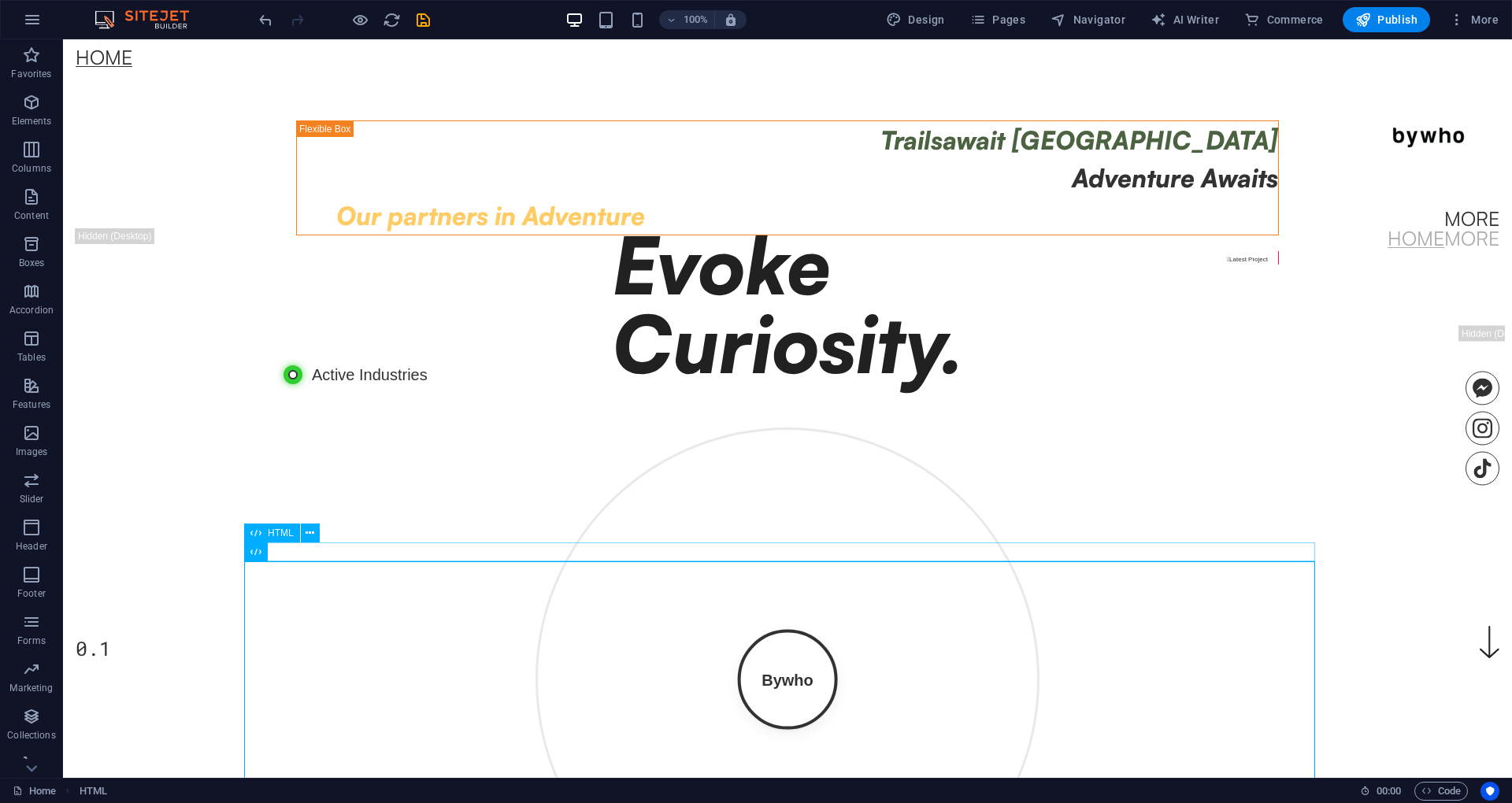
scroll to position [0, 0]
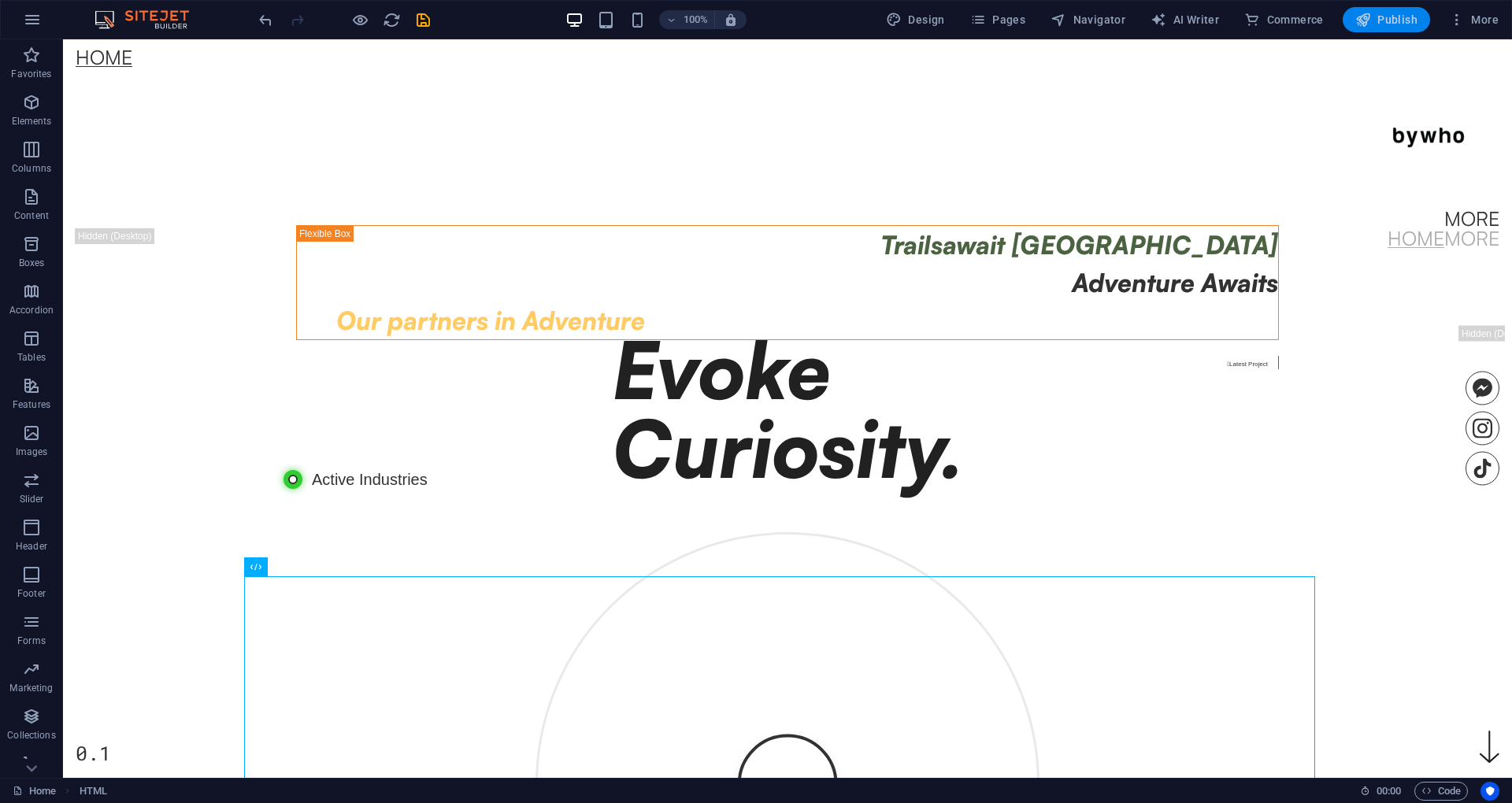
click at [1415, 21] on span "Publish" at bounding box center [1386, 20] width 62 height 15
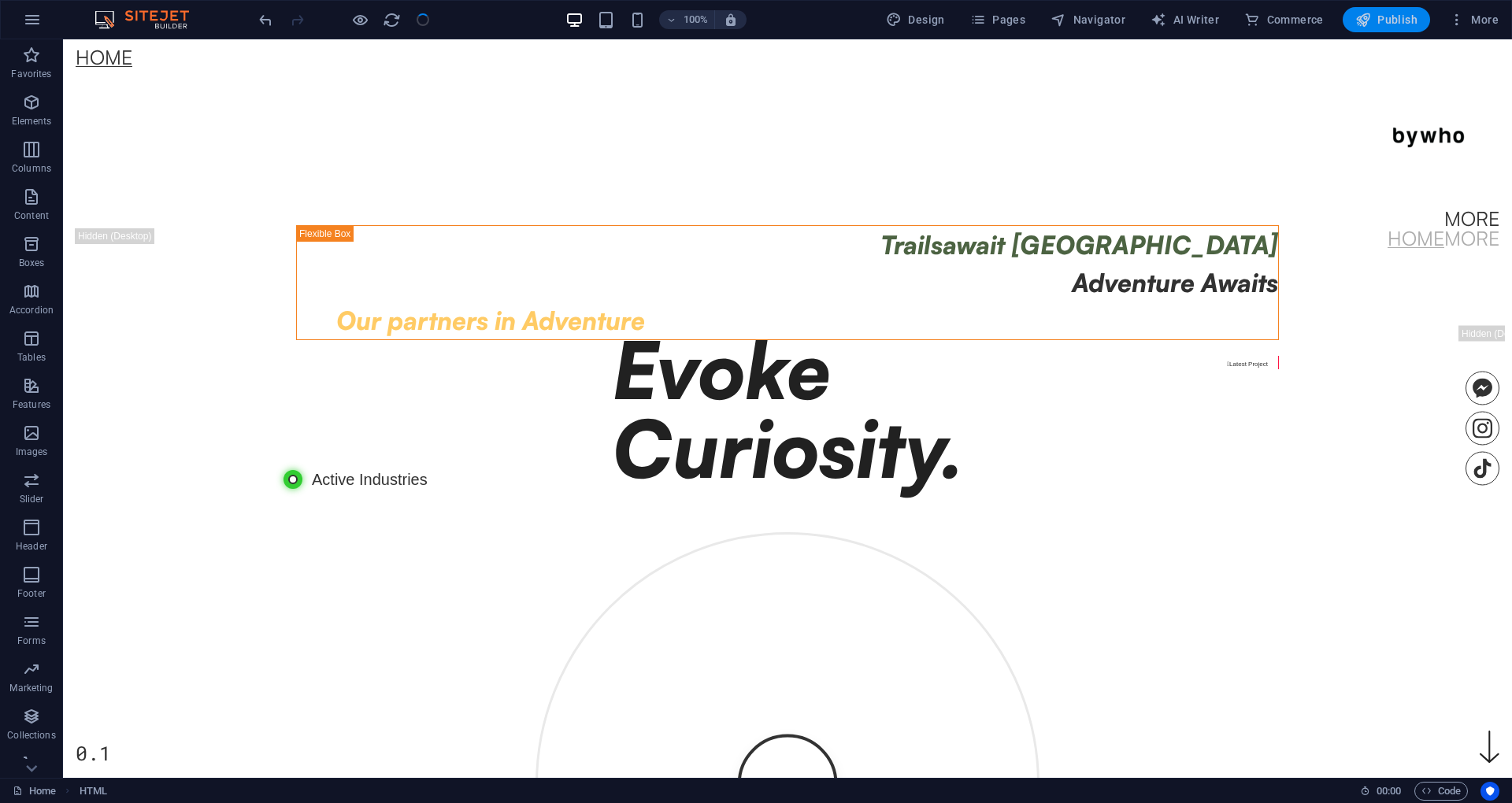
checkbox input "false"
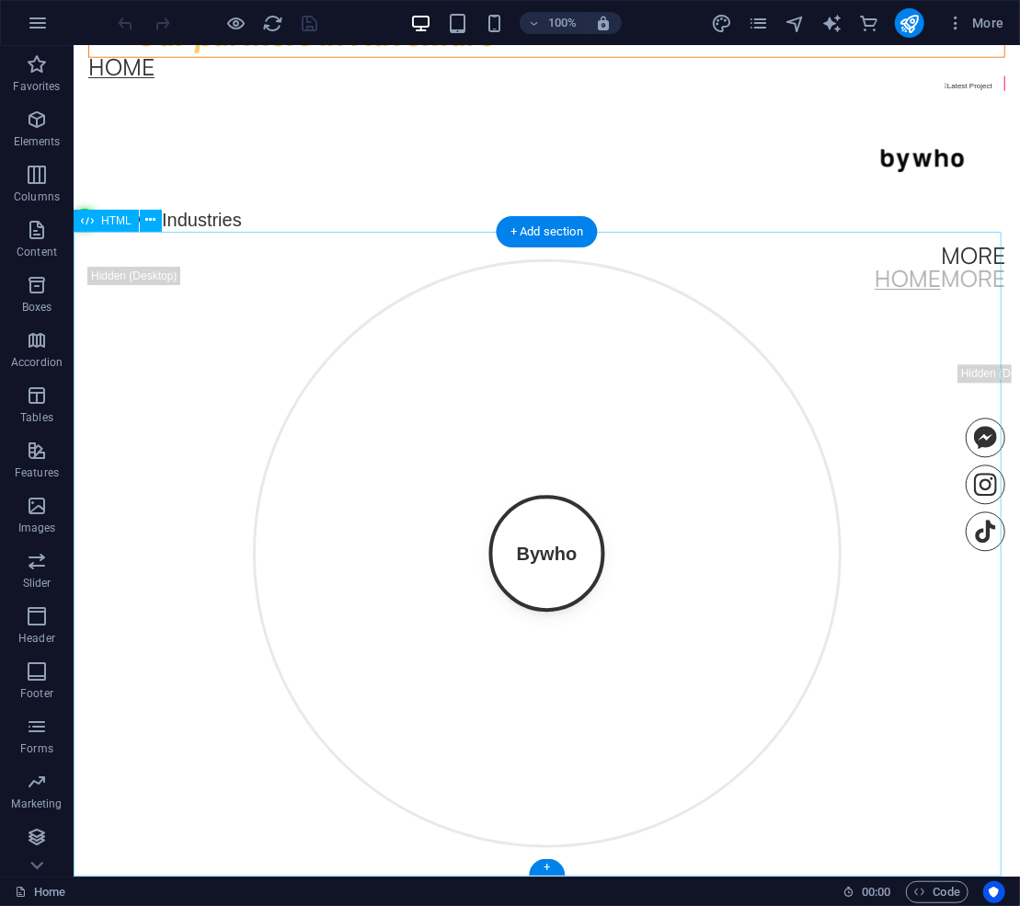
scroll to position [810, 0]
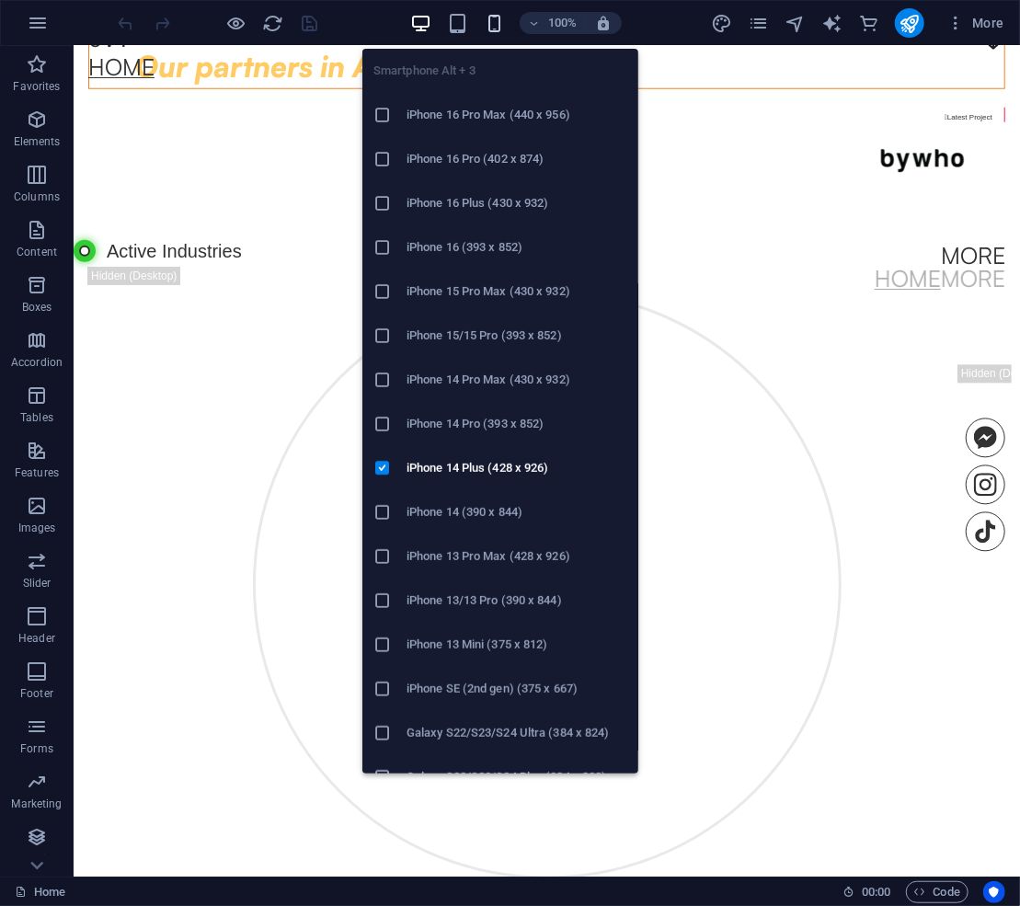
click at [488, 20] on icon "button" at bounding box center [494, 23] width 21 height 21
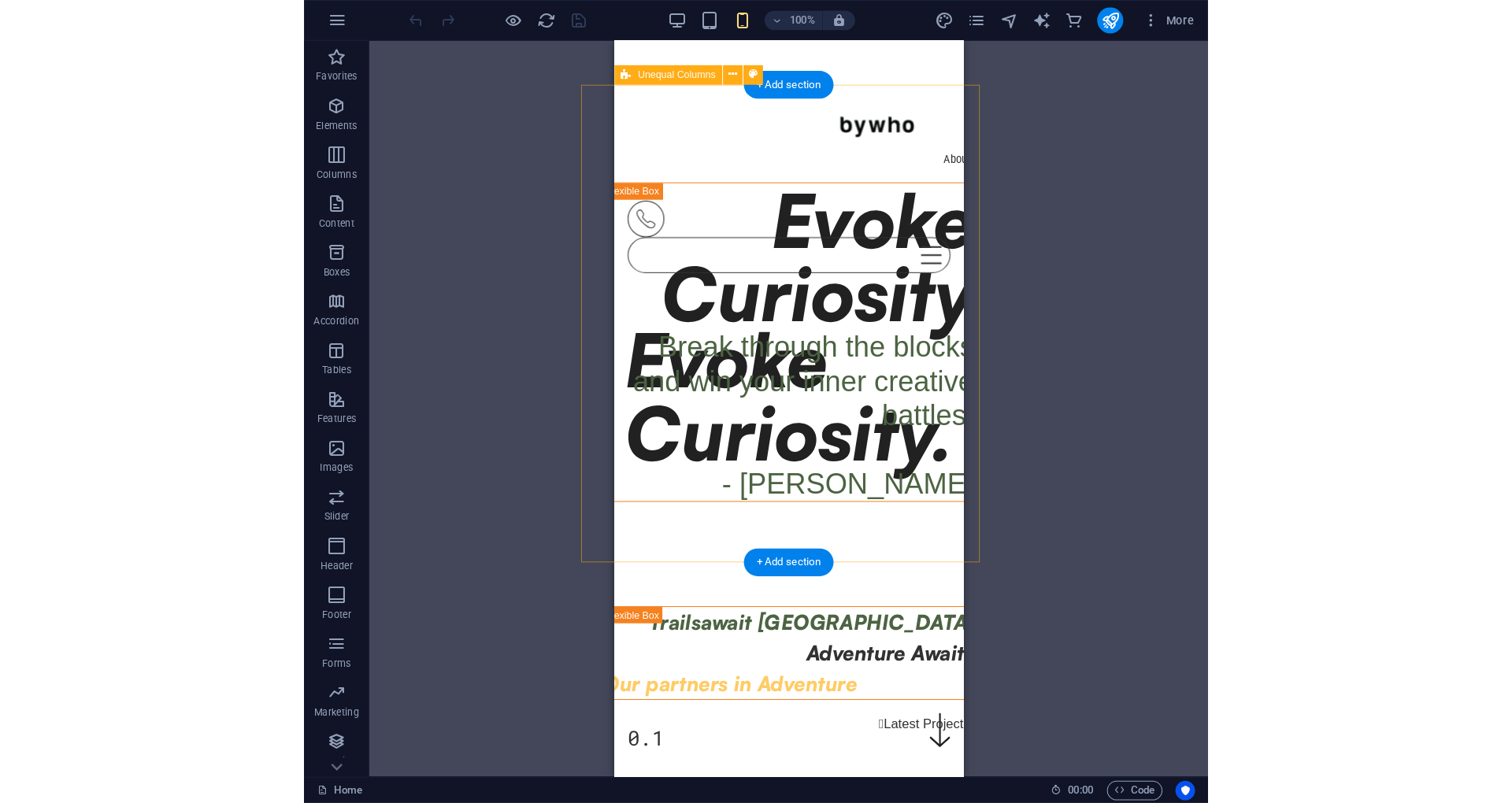
scroll to position [0, 0]
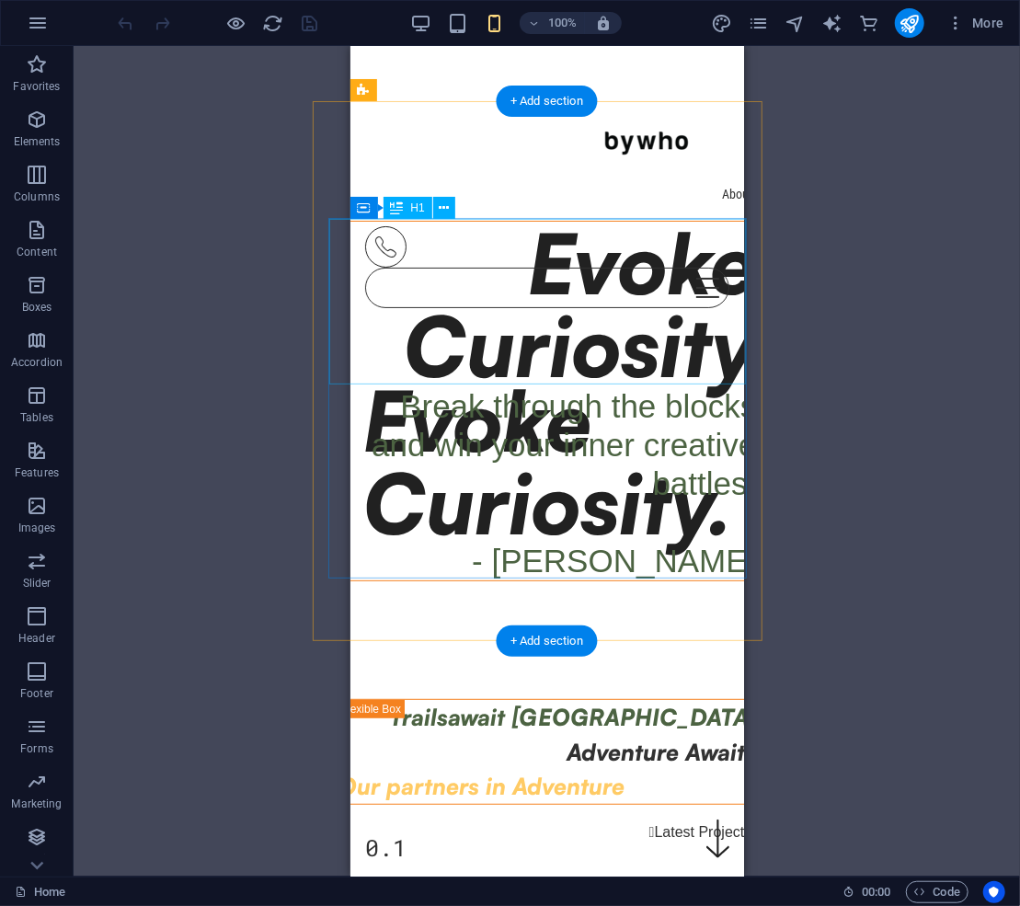
click at [529, 270] on div "Evoke Curiosity" at bounding box center [547, 304] width 419 height 166
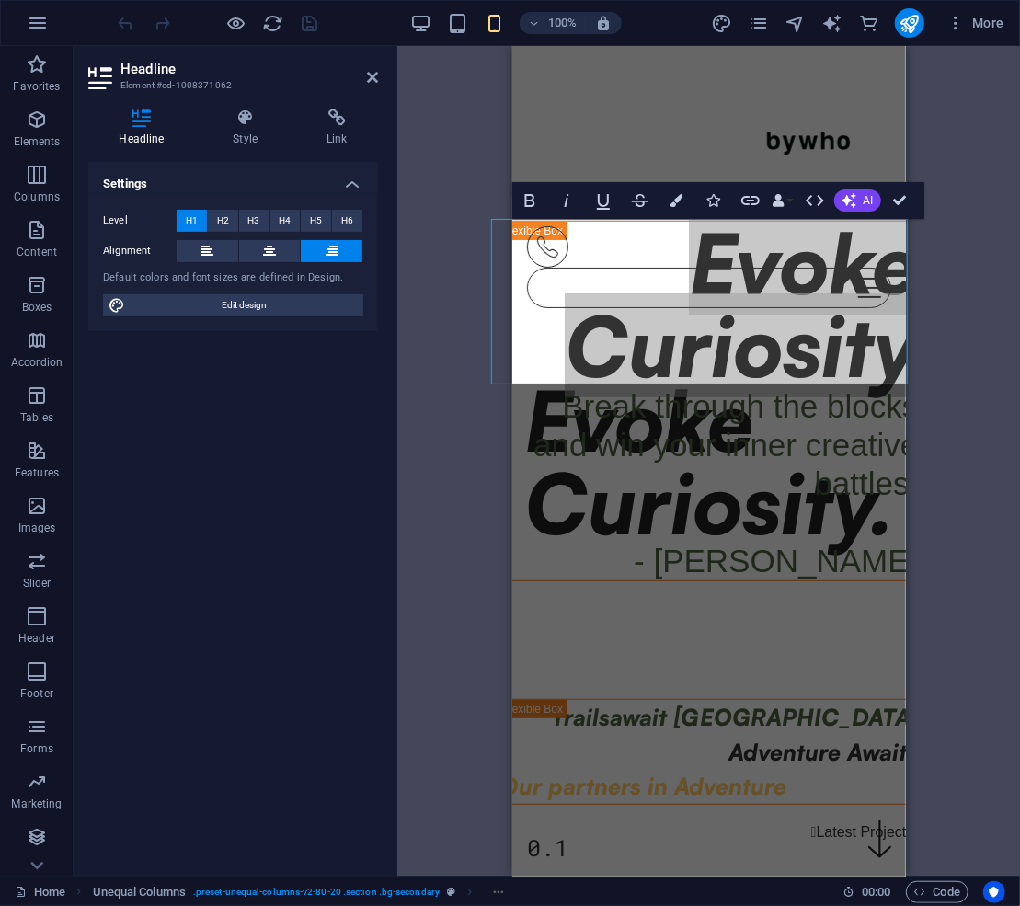
click at [201, 217] on button "H1" at bounding box center [192, 221] width 30 height 22
click at [244, 120] on icon at bounding box center [245, 118] width 86 height 18
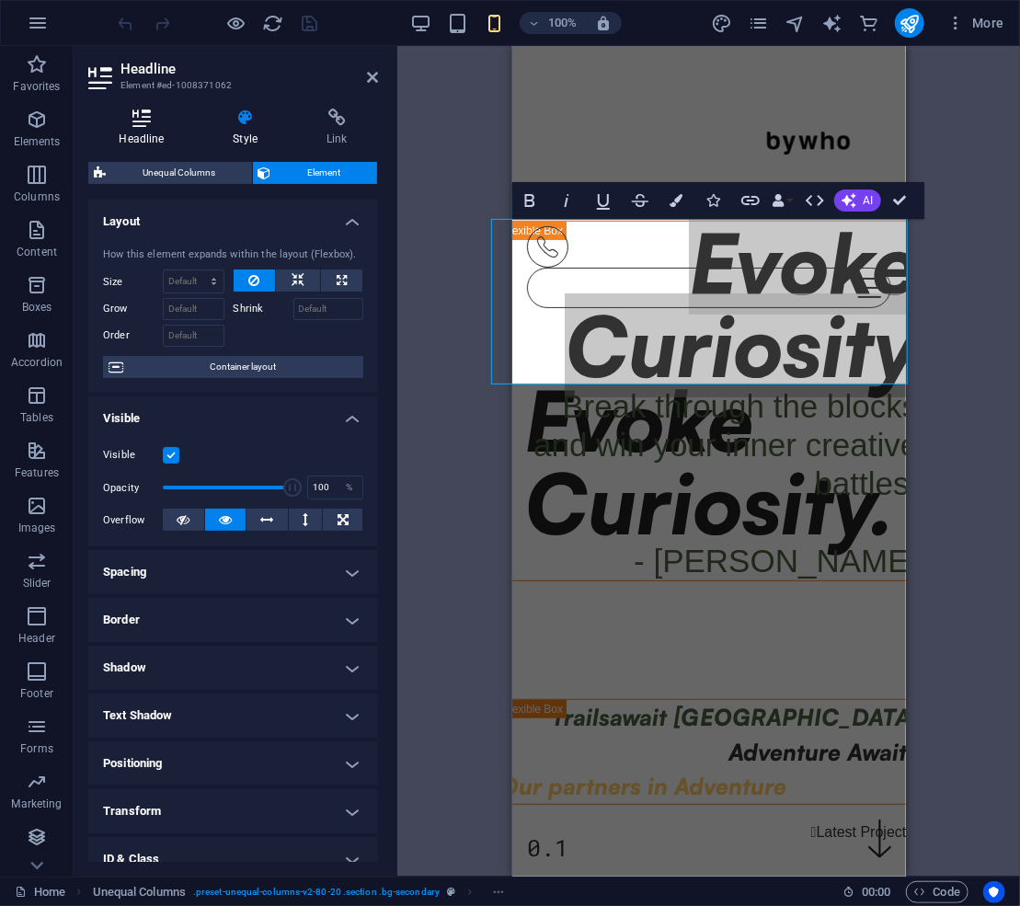
click at [137, 126] on icon at bounding box center [141, 118] width 107 height 18
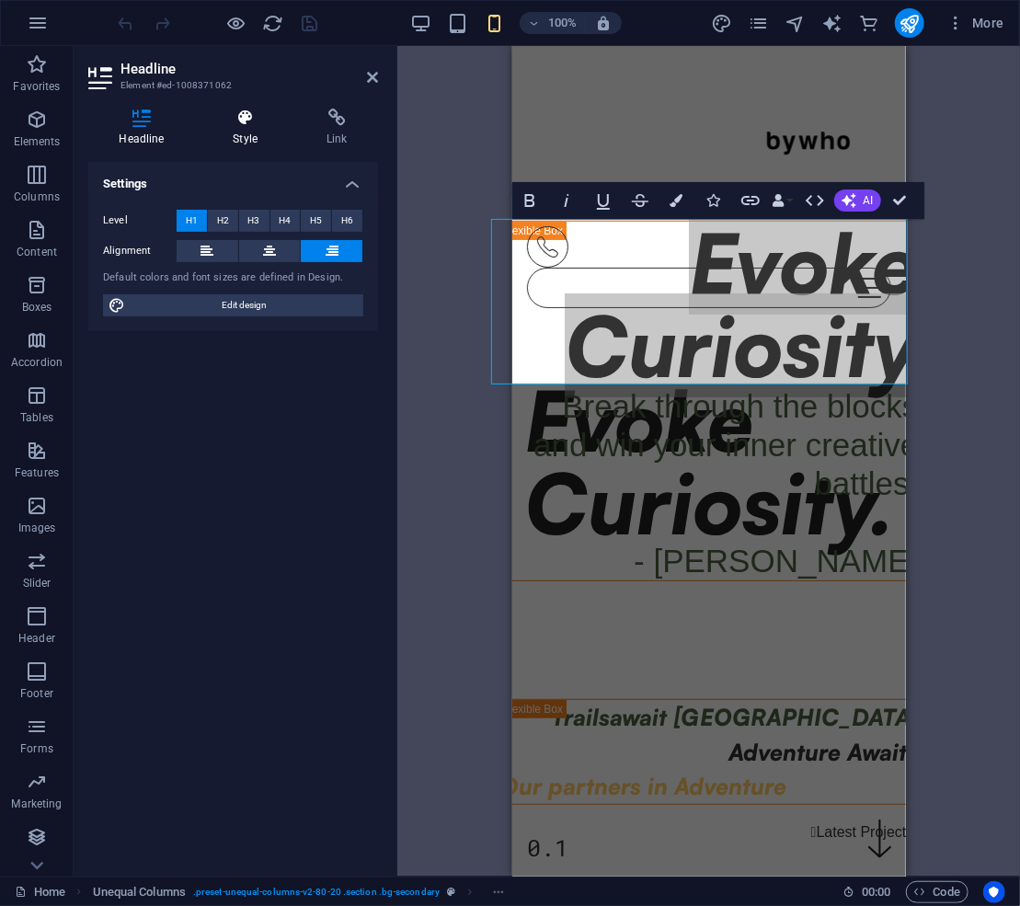
click at [241, 113] on icon at bounding box center [245, 118] width 86 height 18
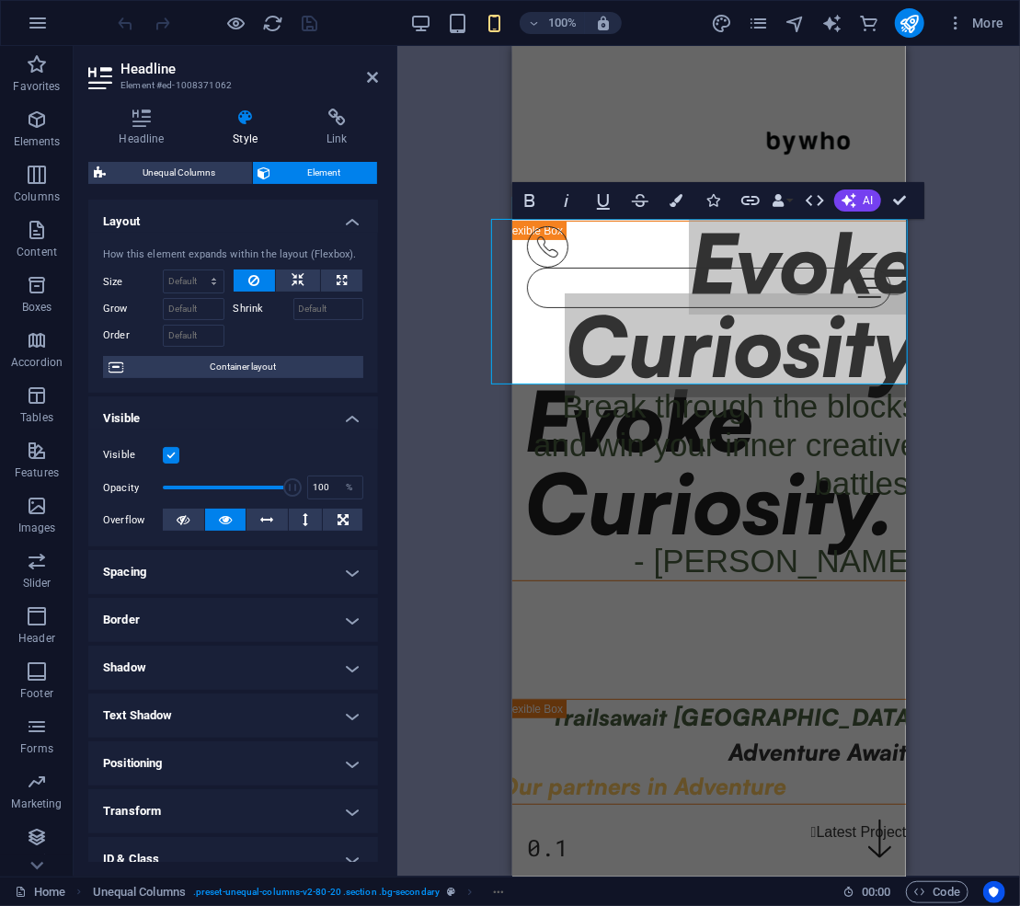
click at [135, 107] on div "Headline Style Link Settings Level H1 H2 H3 H4 H5 H6 Alignment Default colors a…" at bounding box center [233, 485] width 319 height 783
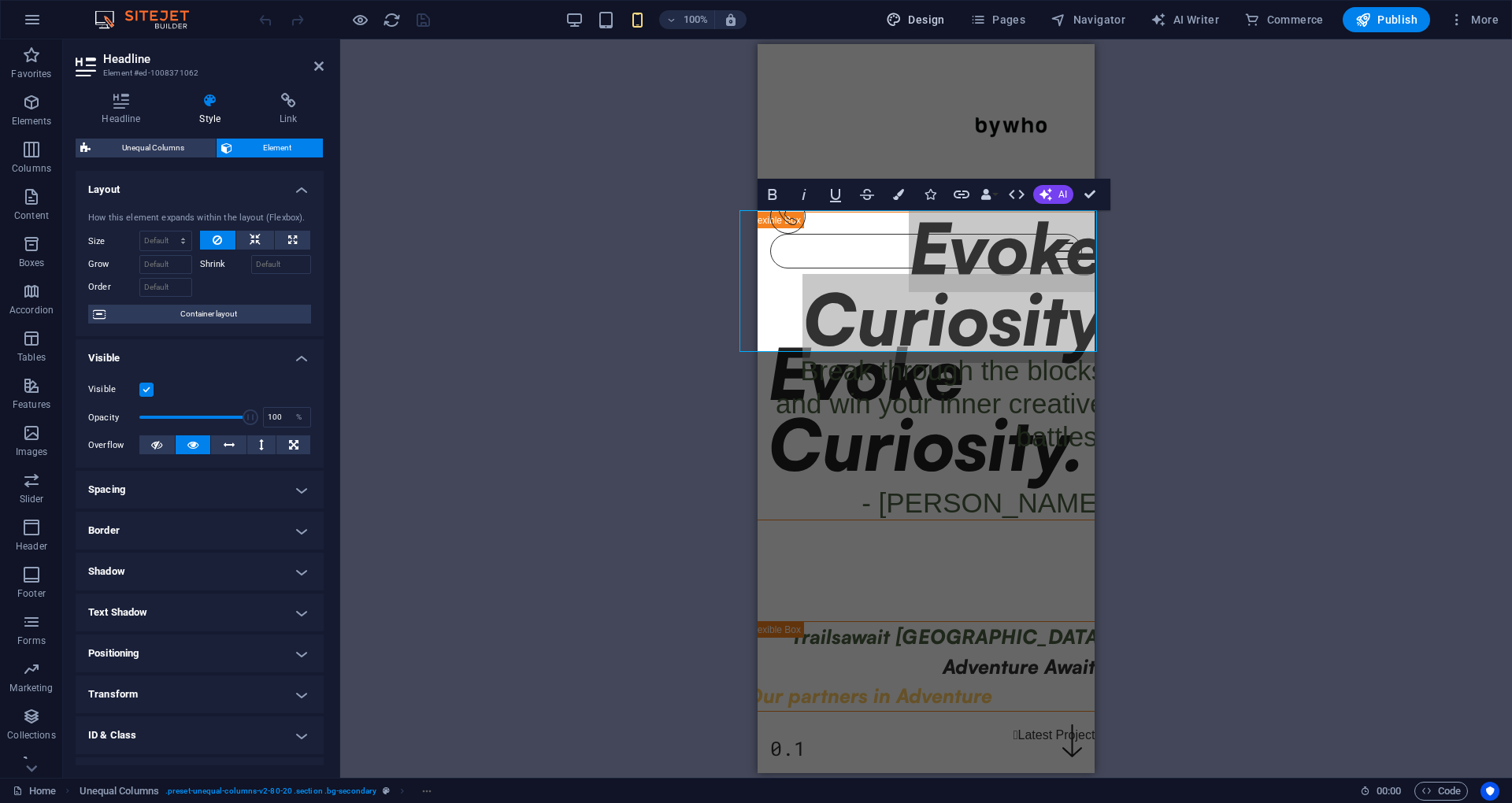
click at [872, 16] on icon "button" at bounding box center [893, 20] width 15 height 15
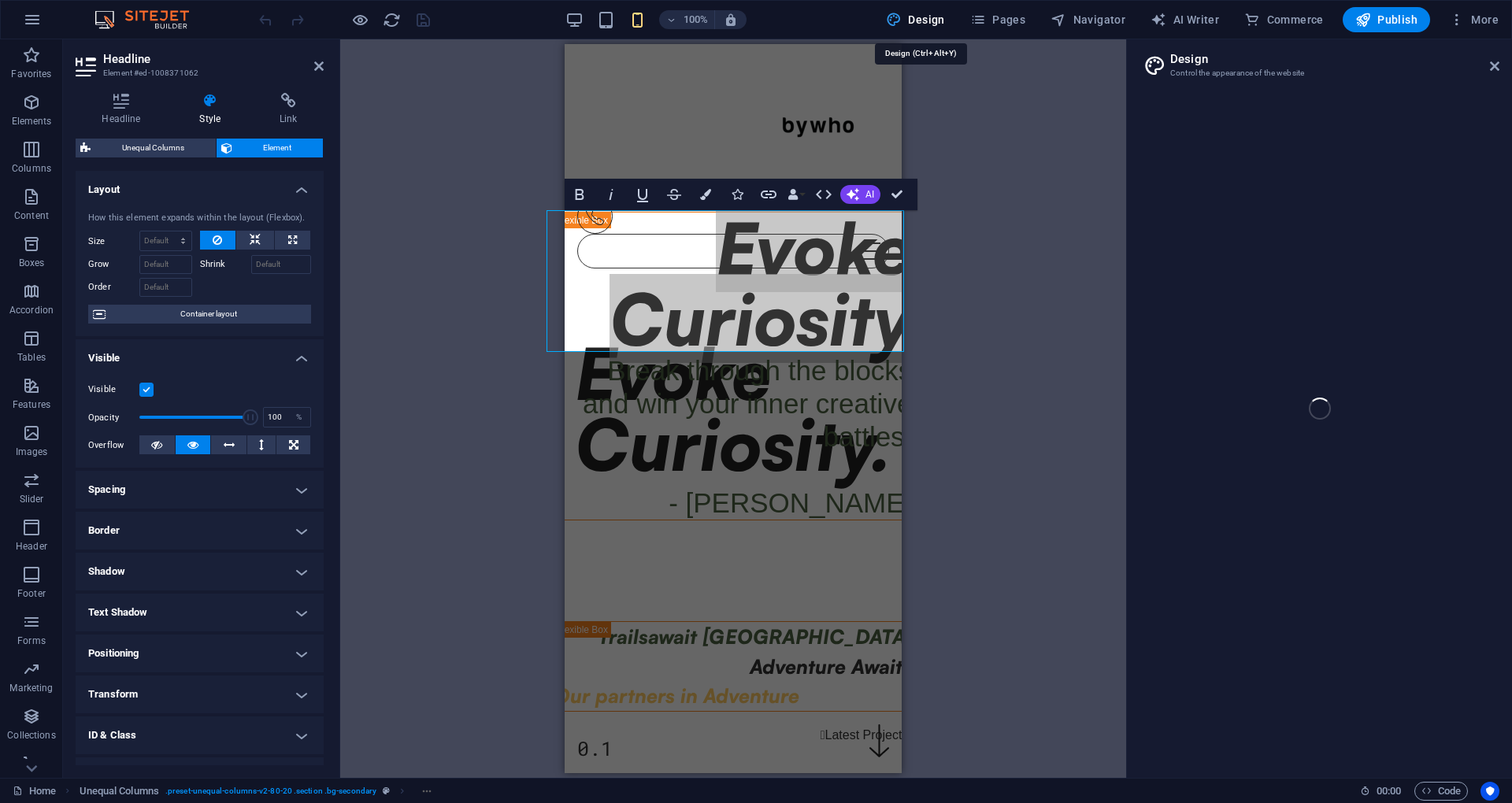
select select "px"
select select "400"
select select "px"
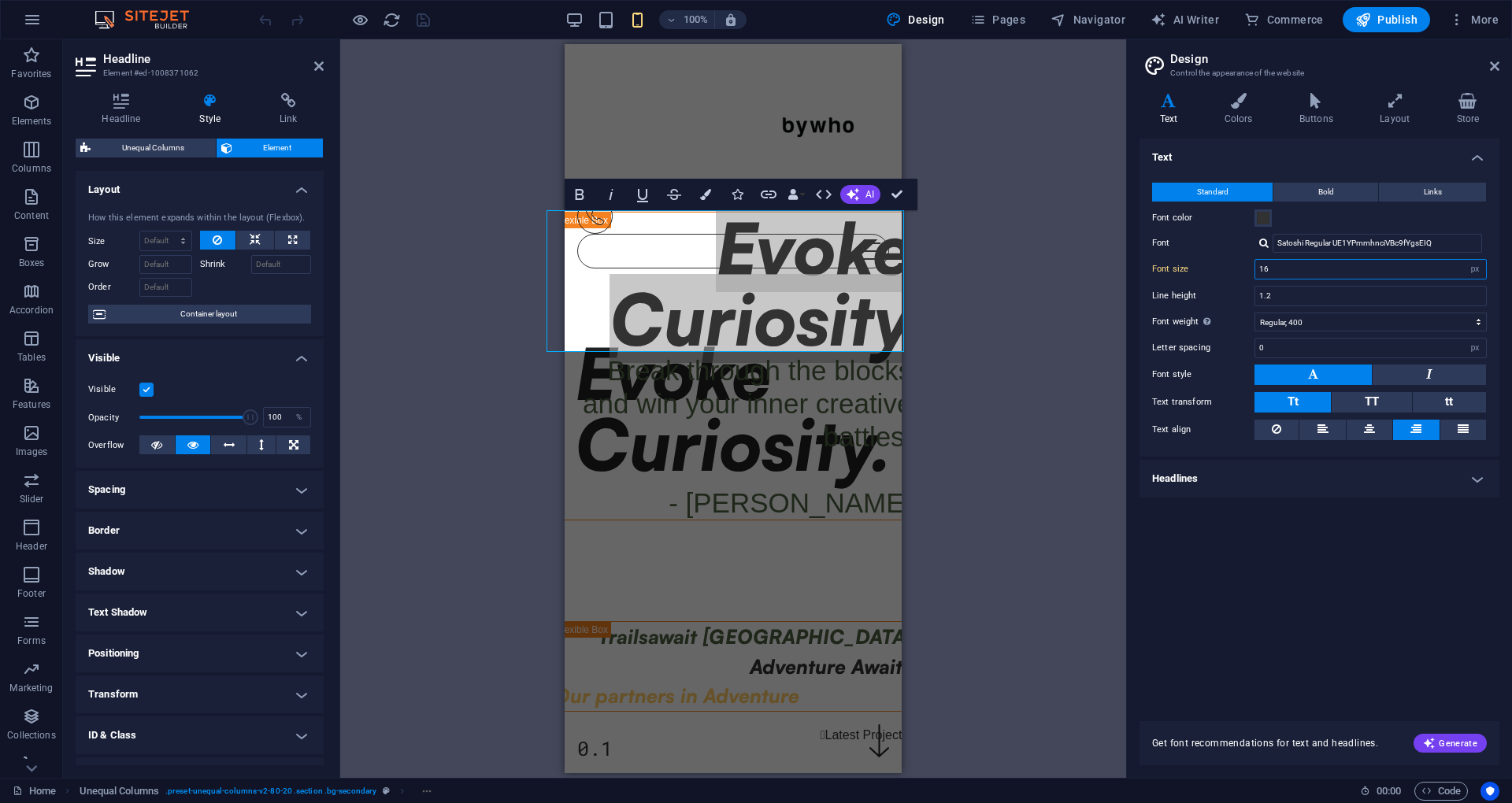
click at [872, 271] on input "16" at bounding box center [1371, 269] width 231 height 19
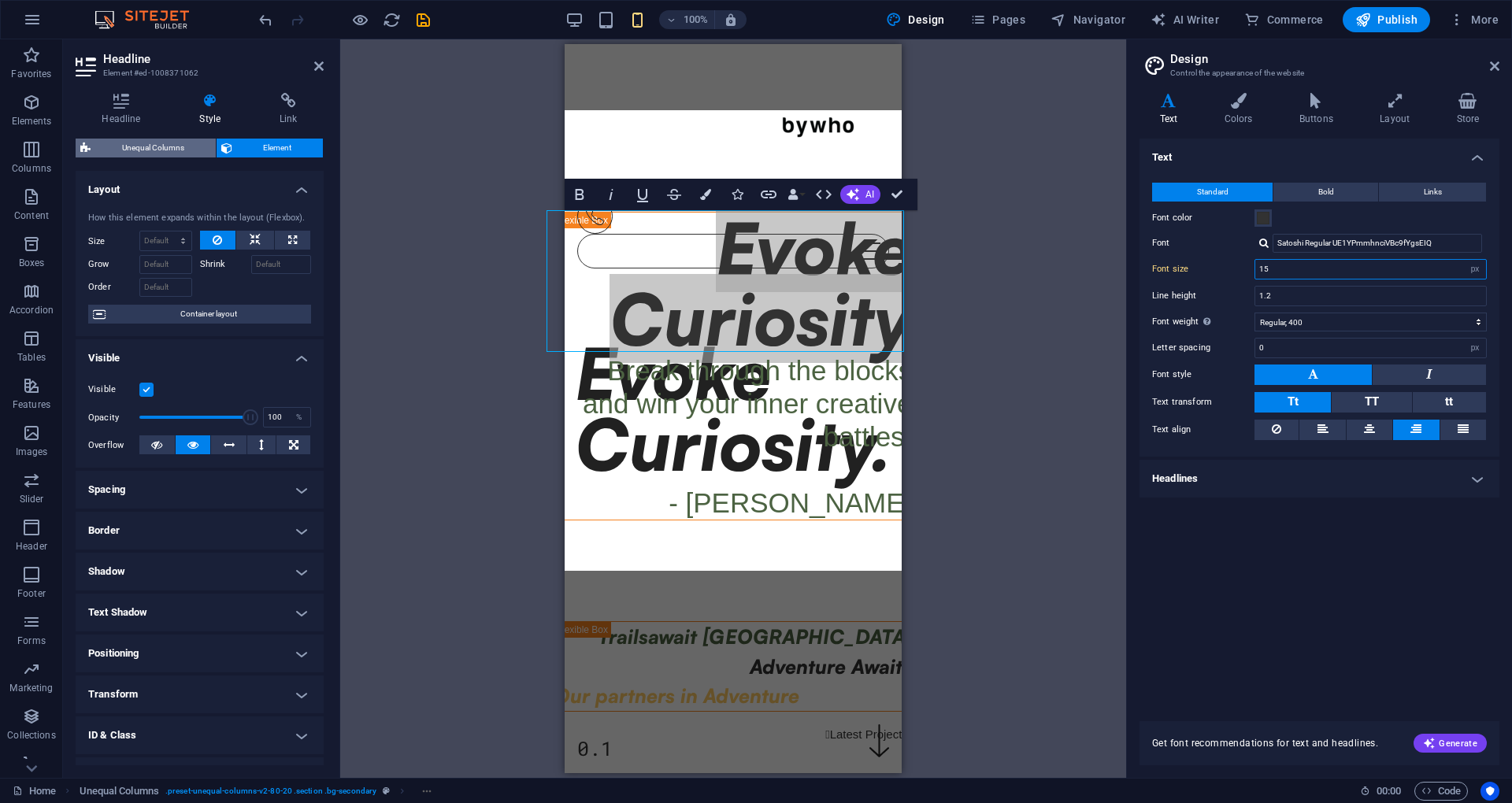
type input "15"
click at [135, 146] on span "Unequal Columns" at bounding box center [152, 148] width 116 height 19
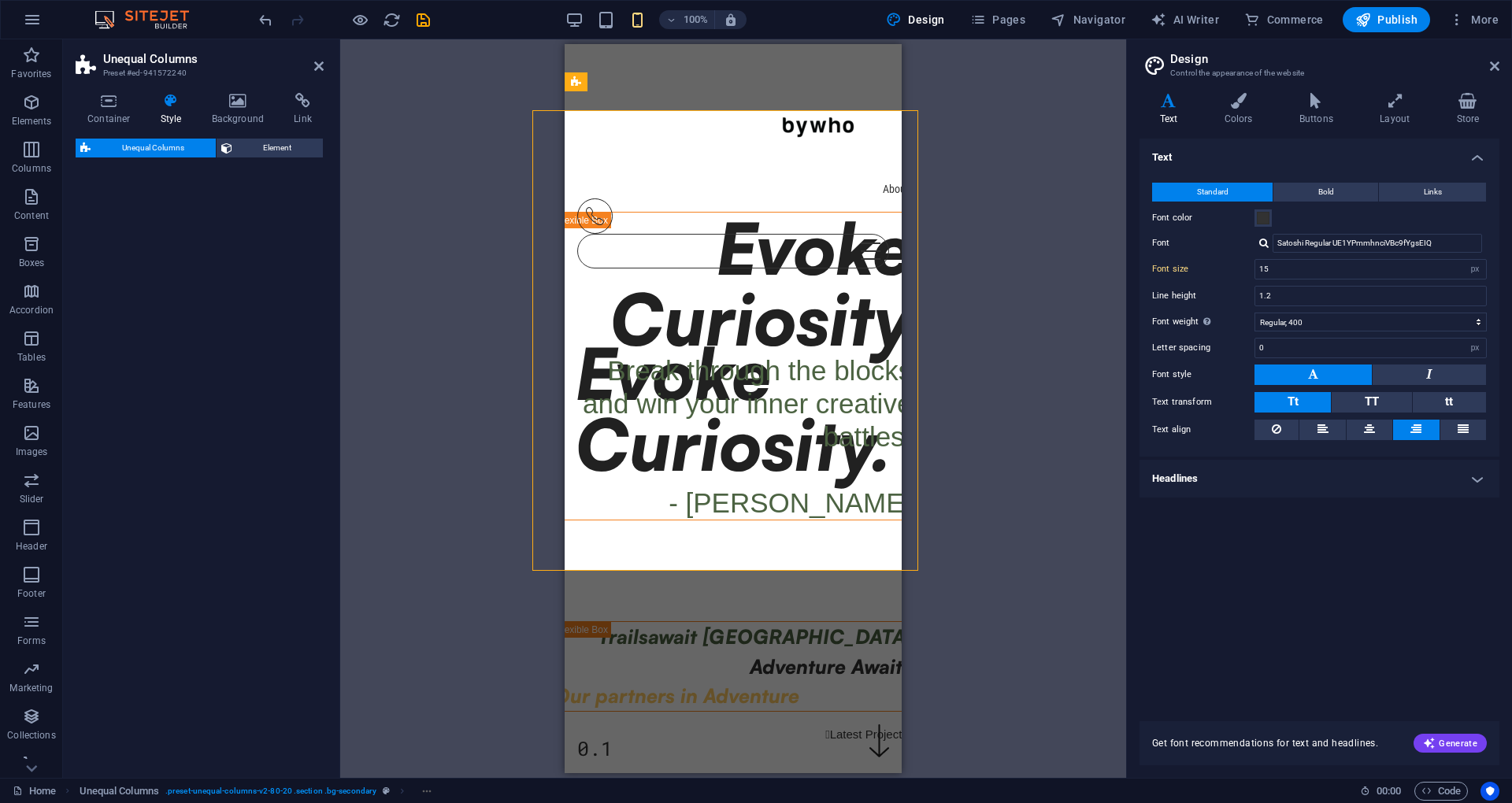
select select "%"
select select "px"
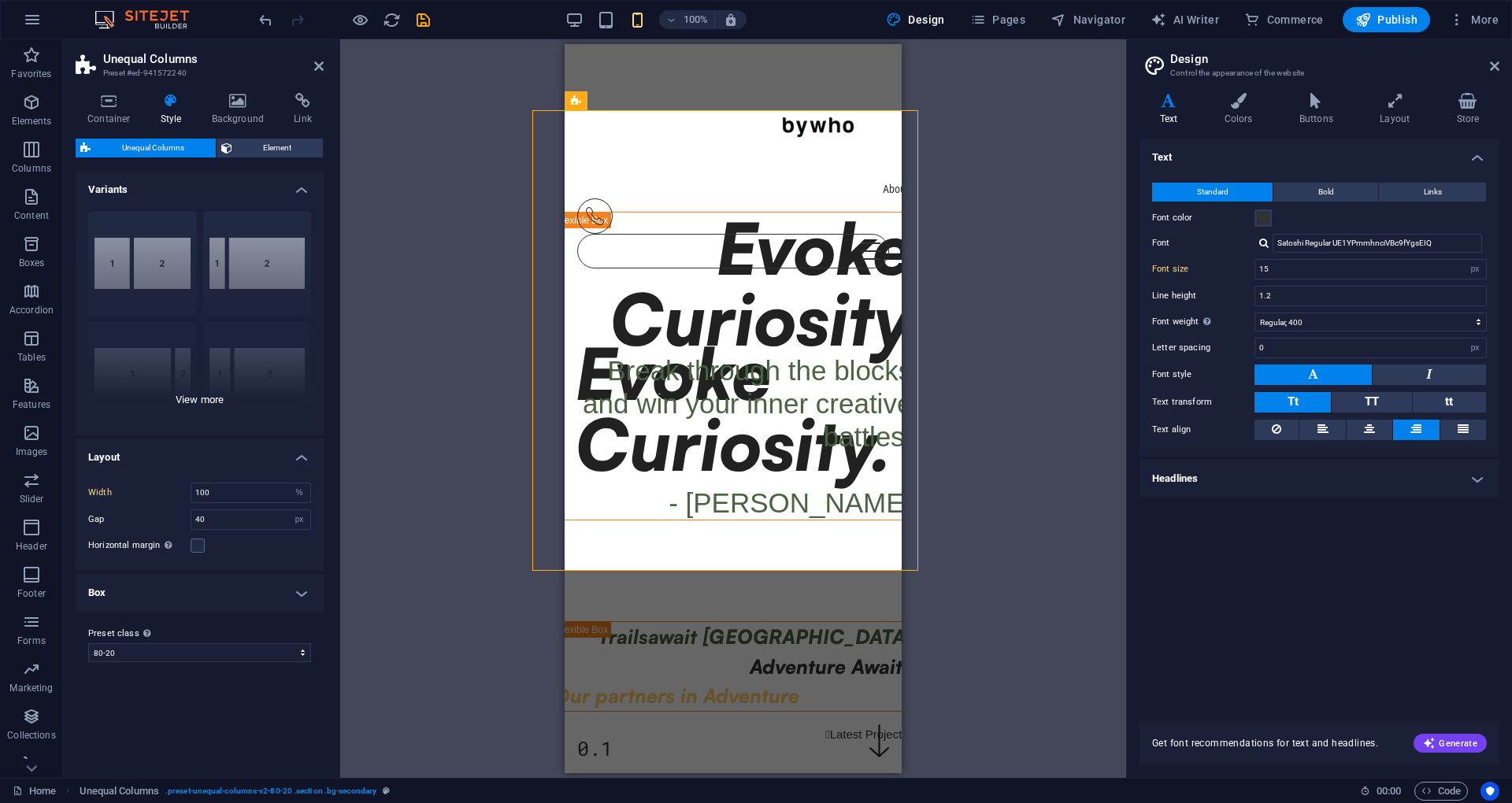
click at [202, 399] on div "40-60 20-80 80-20 30-70 70-30 Default" at bounding box center [199, 317] width 248 height 236
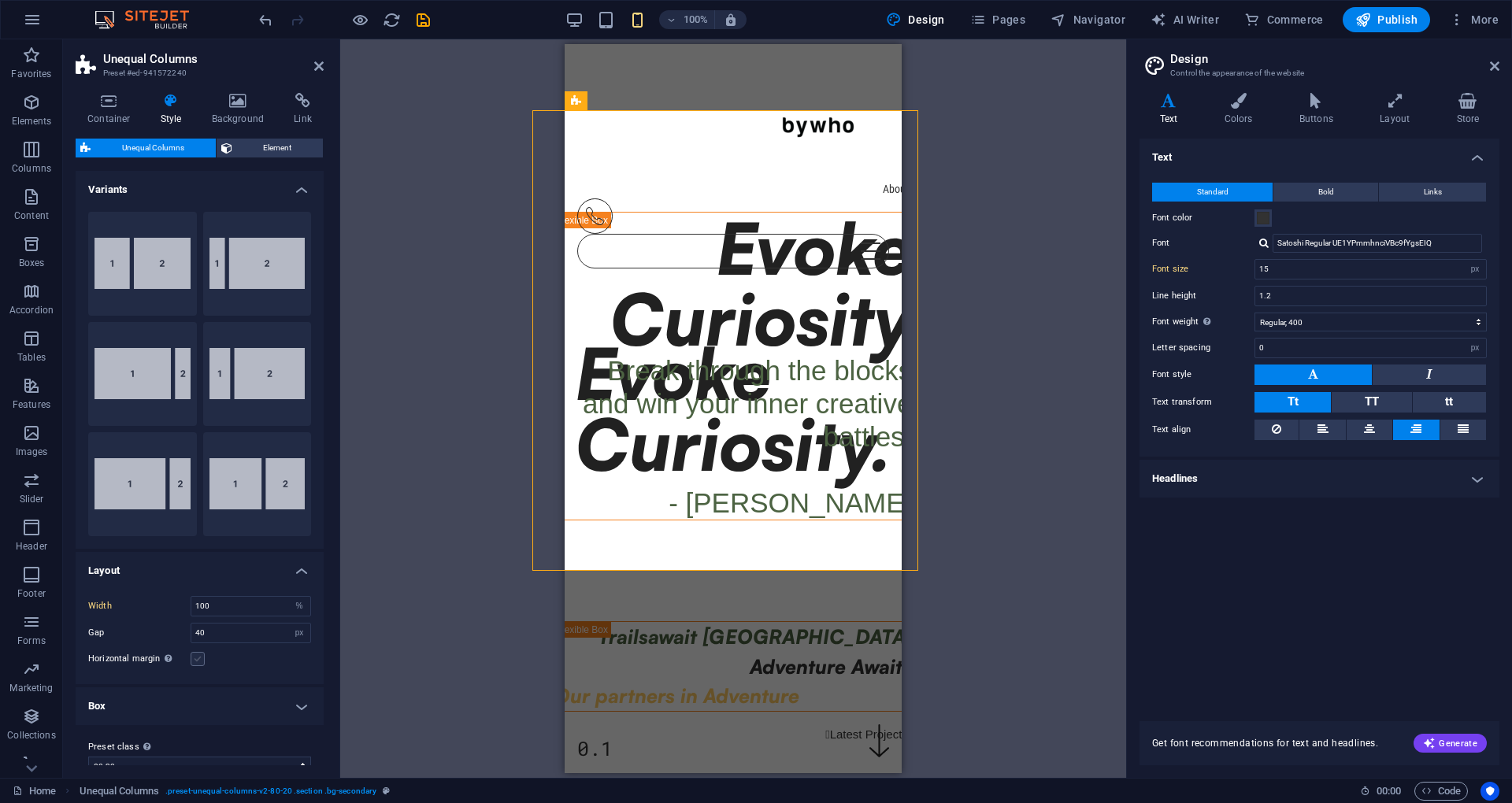
click at [202, 662] on label at bounding box center [198, 658] width 15 height 15
click at [0, 0] on input "Horizontal margin Only if the containers "Content width" is not set to "Default"" at bounding box center [0, 0] width 0 height 0
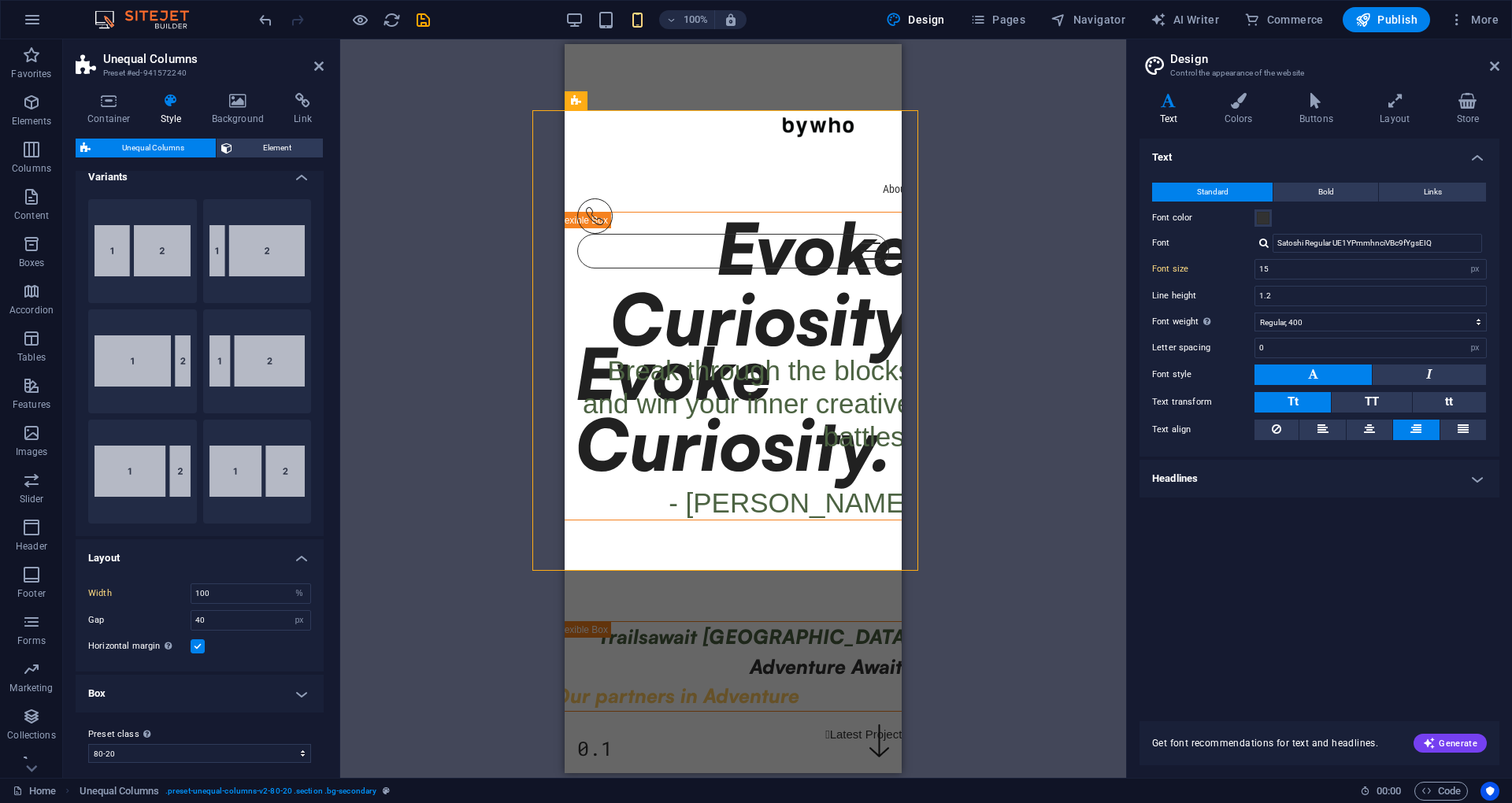
scroll to position [22, 0]
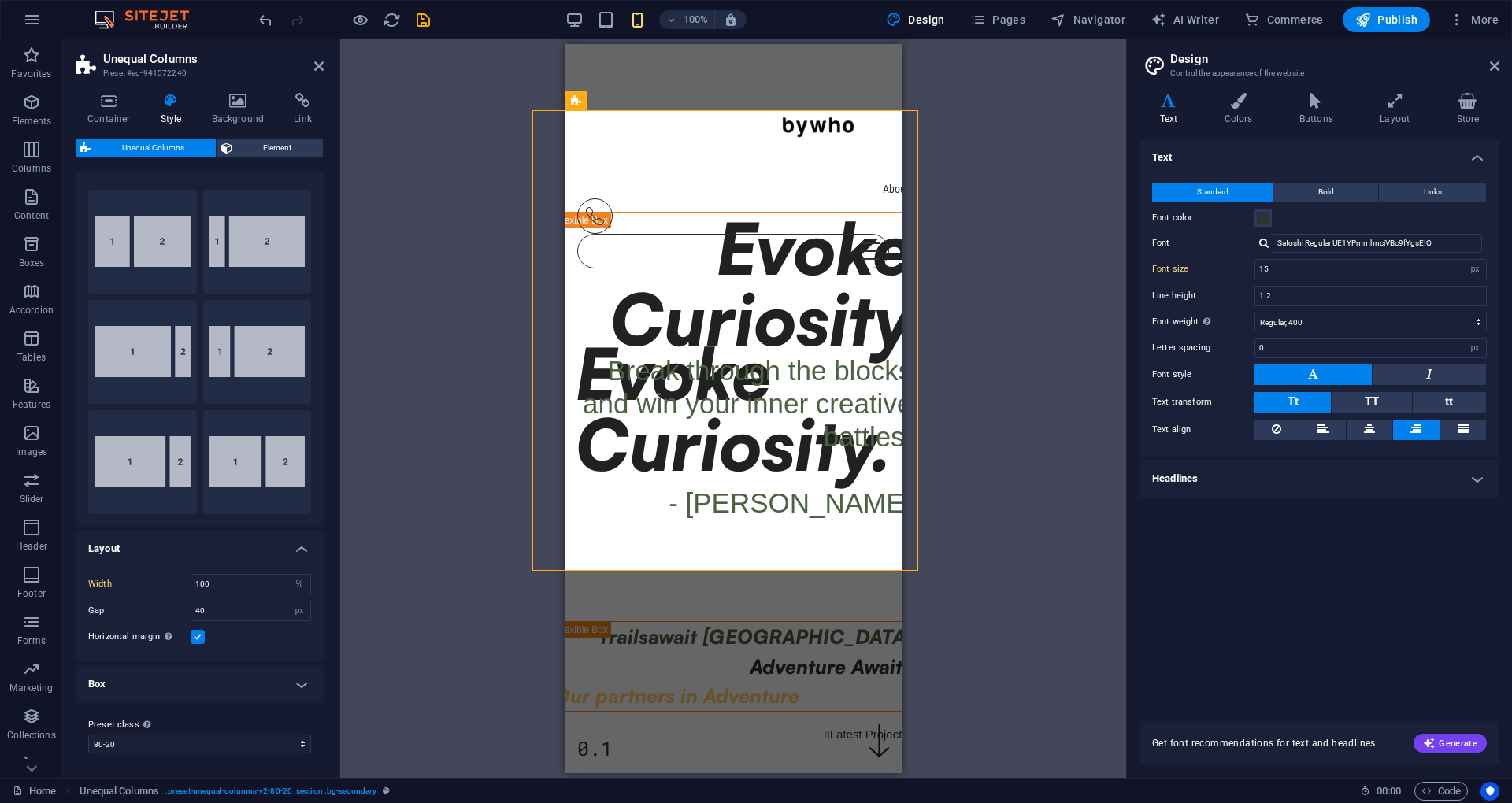
click at [264, 691] on h4 "Box" at bounding box center [199, 684] width 248 height 38
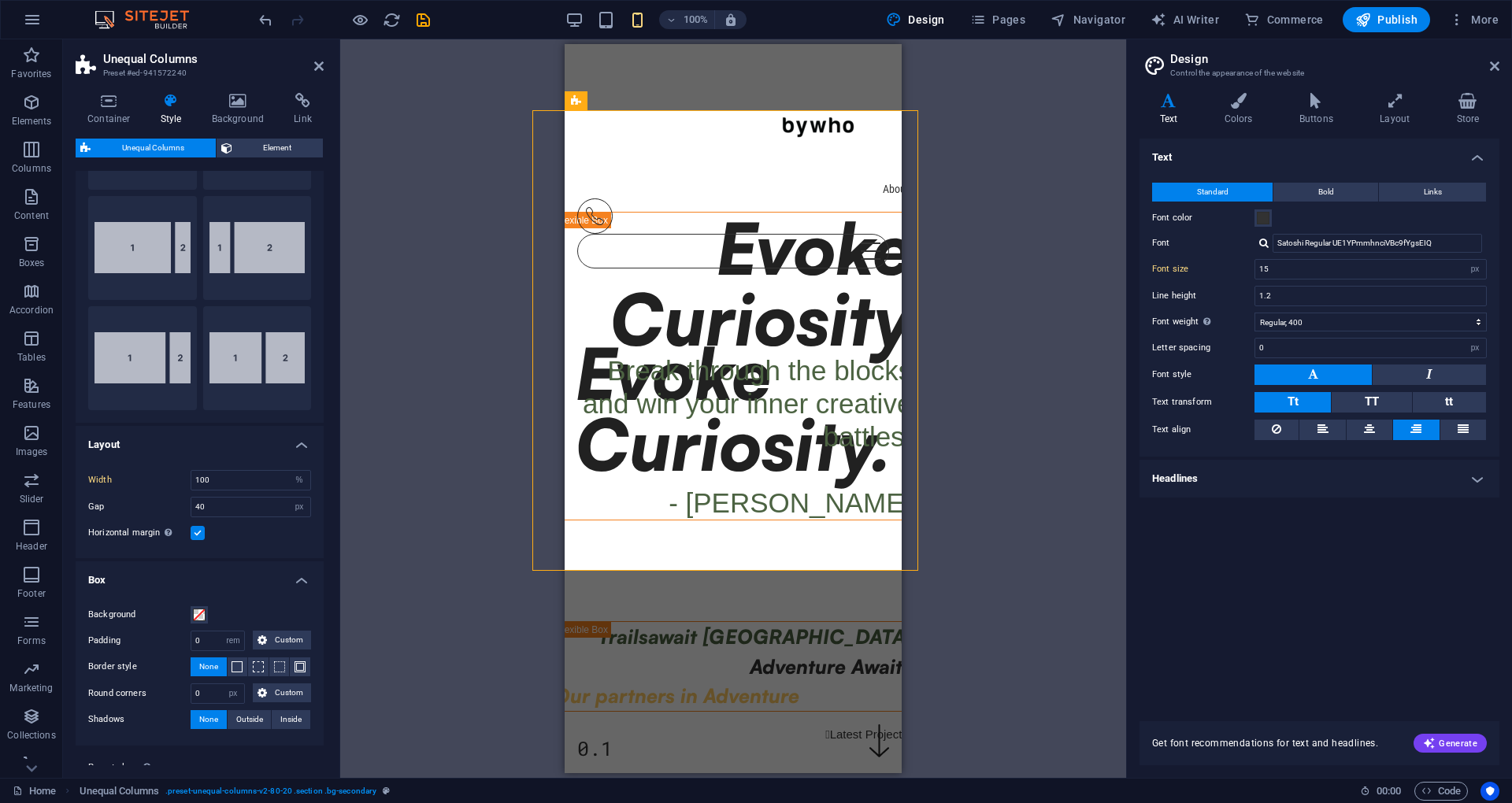
scroll to position [167, 0]
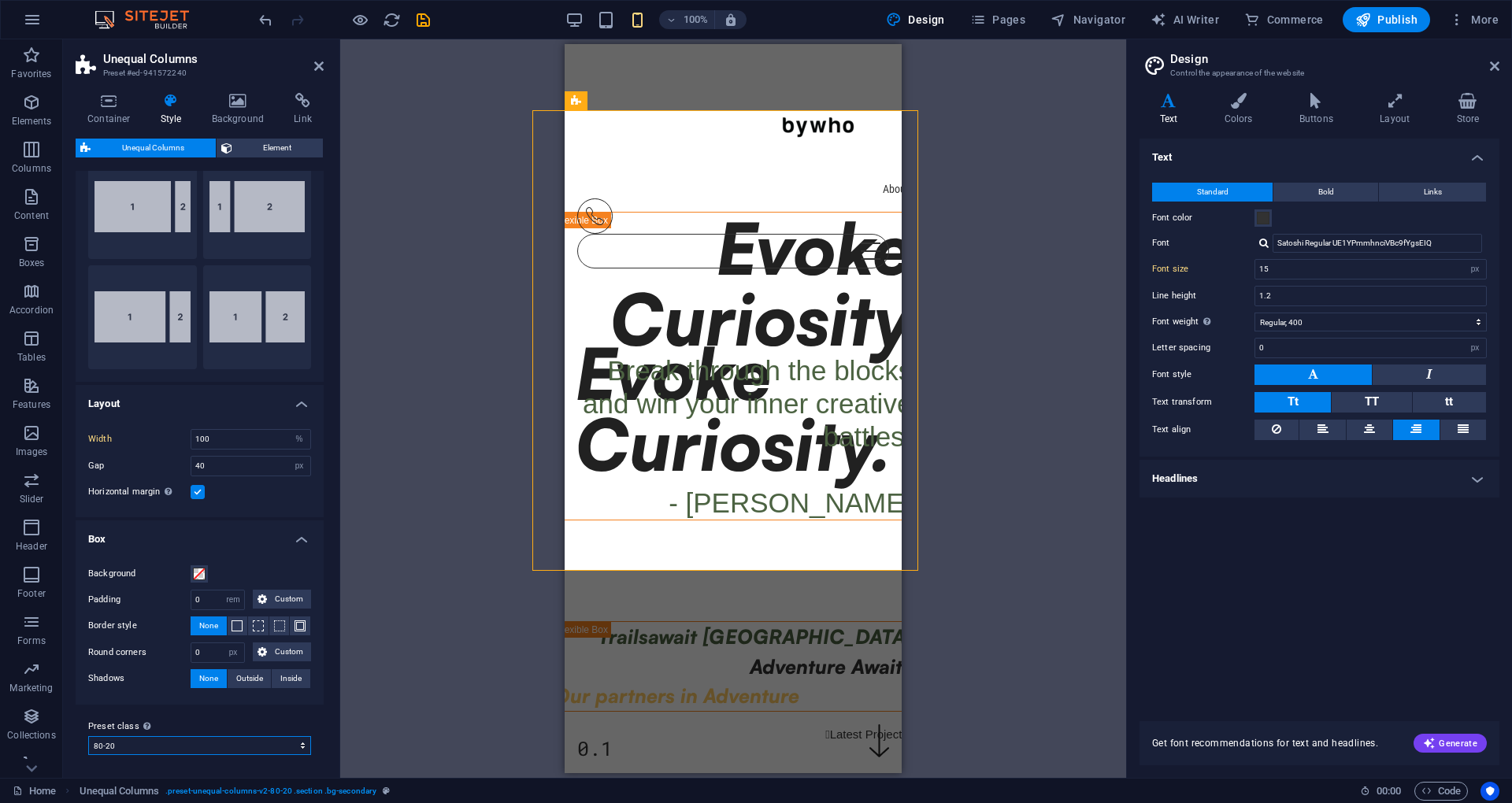
click at [226, 743] on select "80-20 blog-post Add preset class" at bounding box center [199, 745] width 222 height 19
click at [726, 246] on div "Evoke Curiosity" at bounding box center [733, 283] width 359 height 142
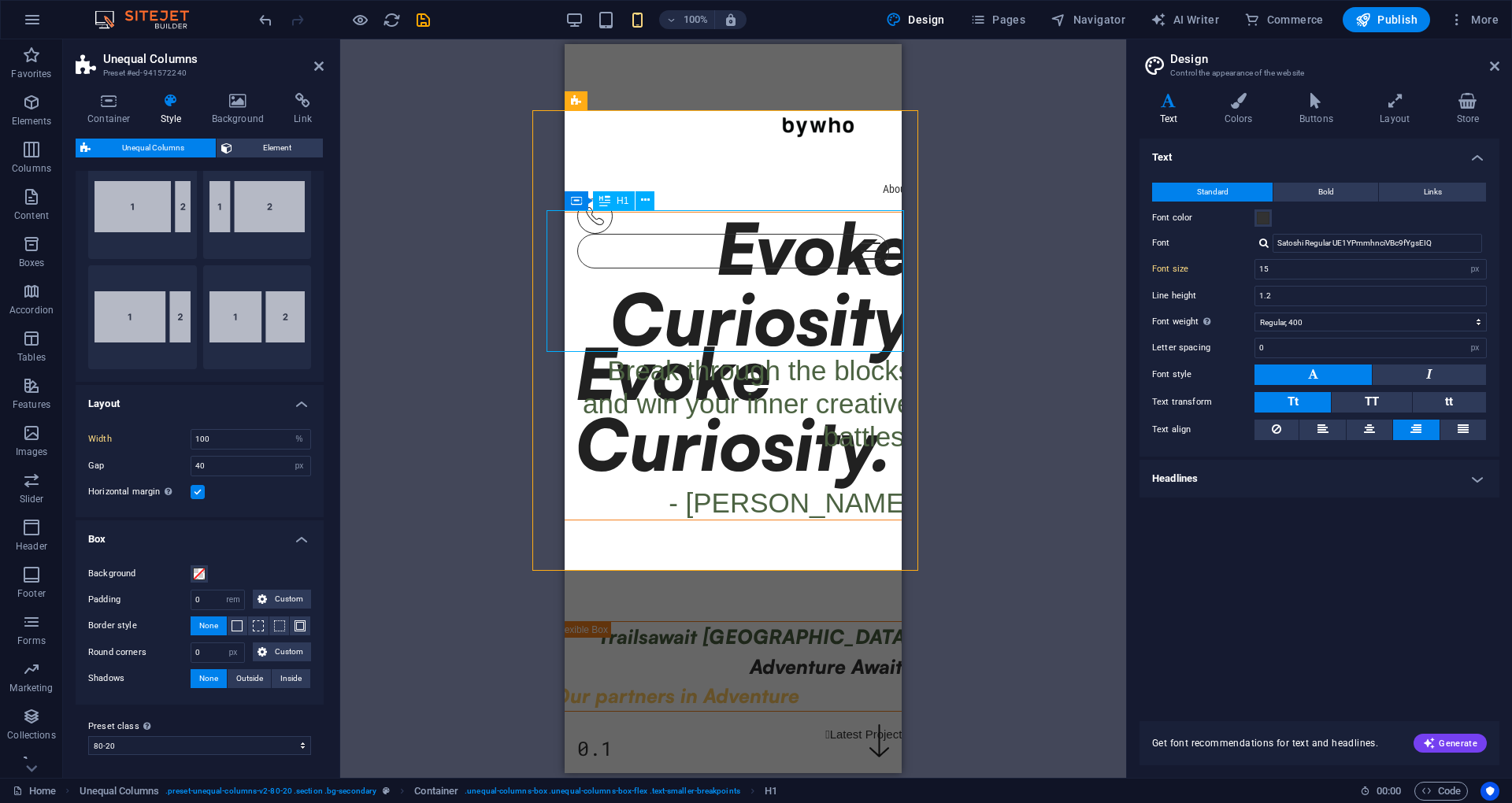
click at [797, 212] on div "Evoke Curiosity" at bounding box center [733, 283] width 359 height 142
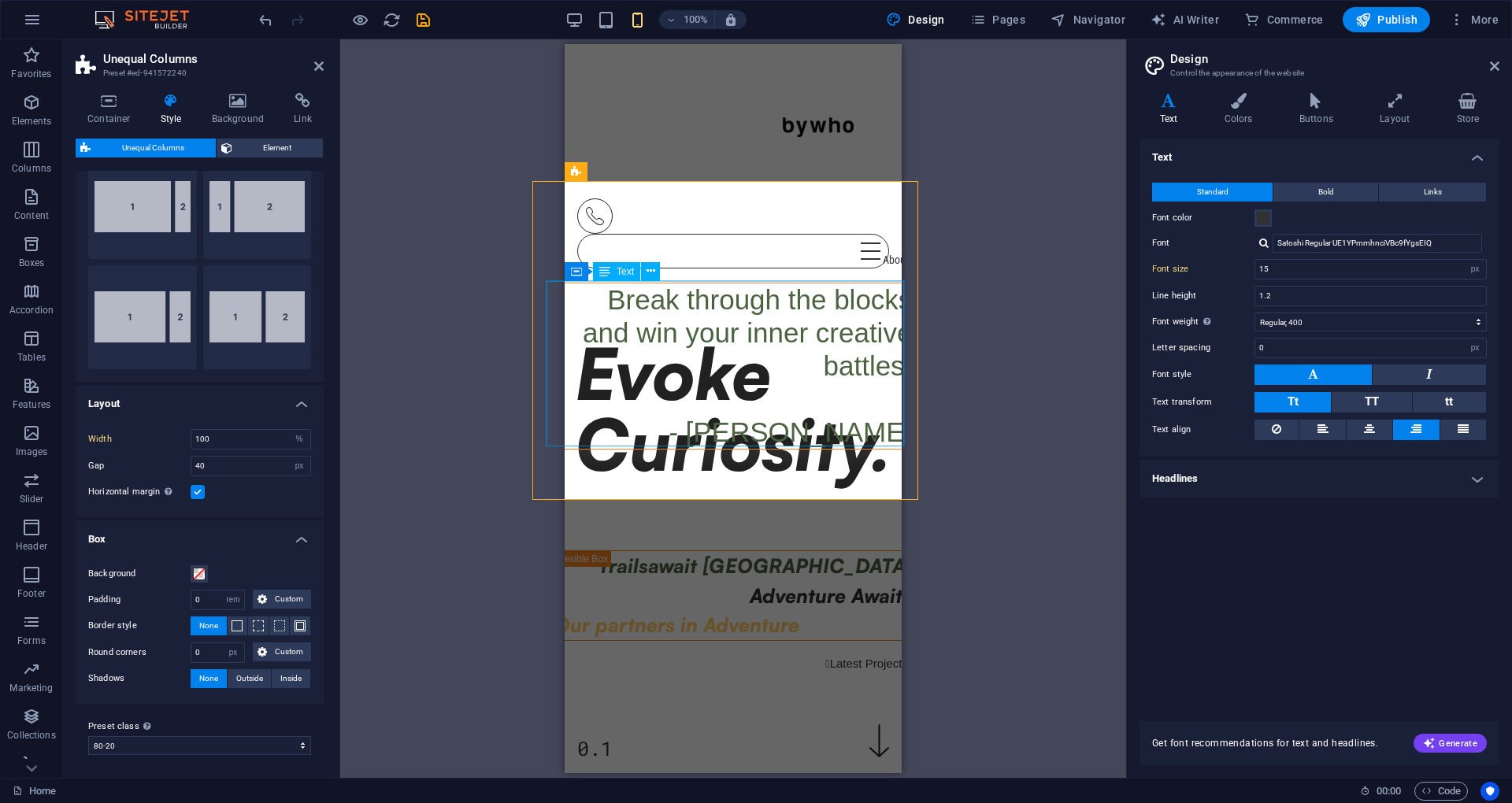
click at [751, 302] on div "Break through the blocks and win your inner creative battles. - [PERSON_NAME]" at bounding box center [733, 365] width 359 height 165
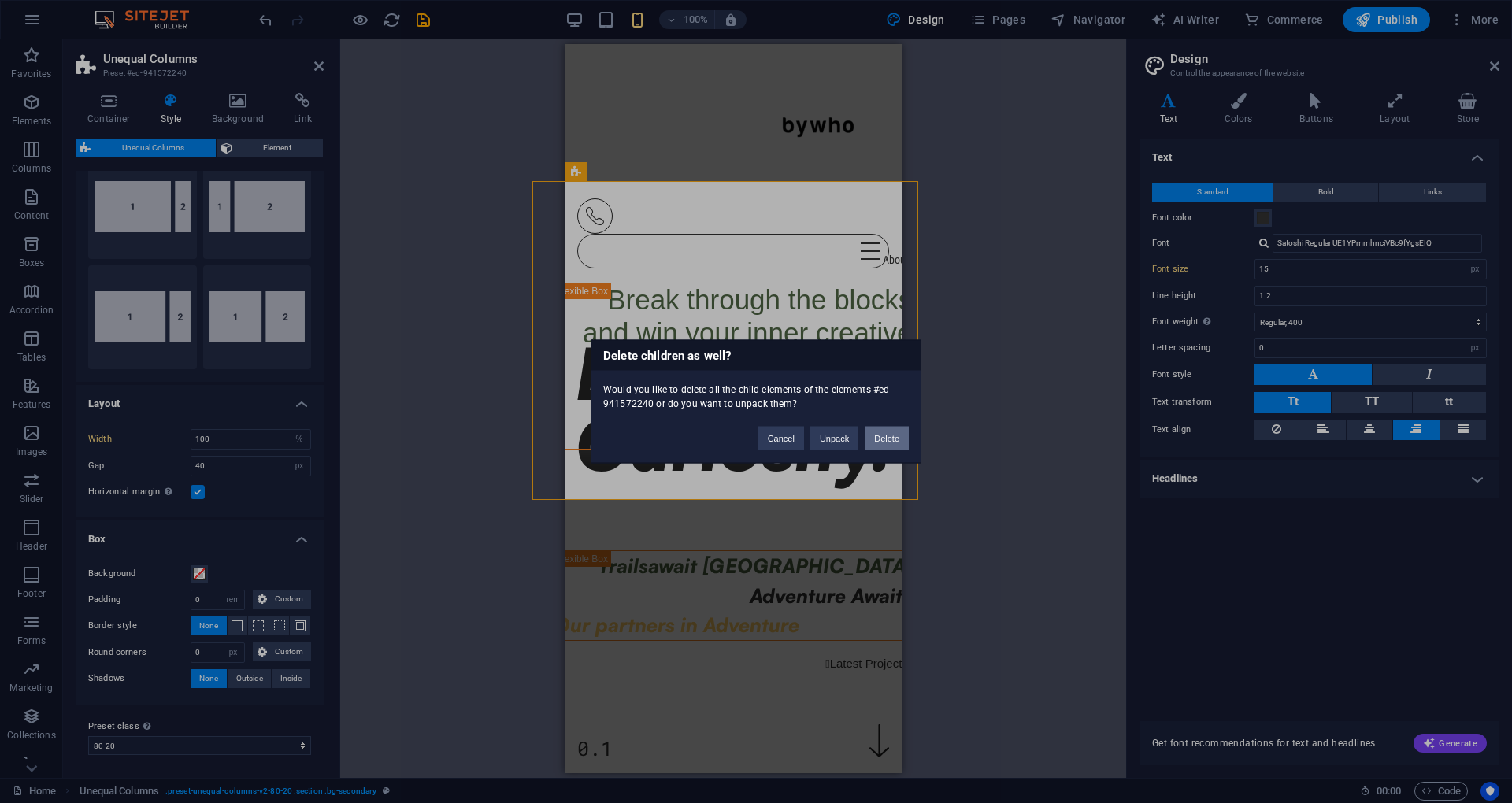
click at [871, 441] on button "Delete" at bounding box center [886, 439] width 44 height 24
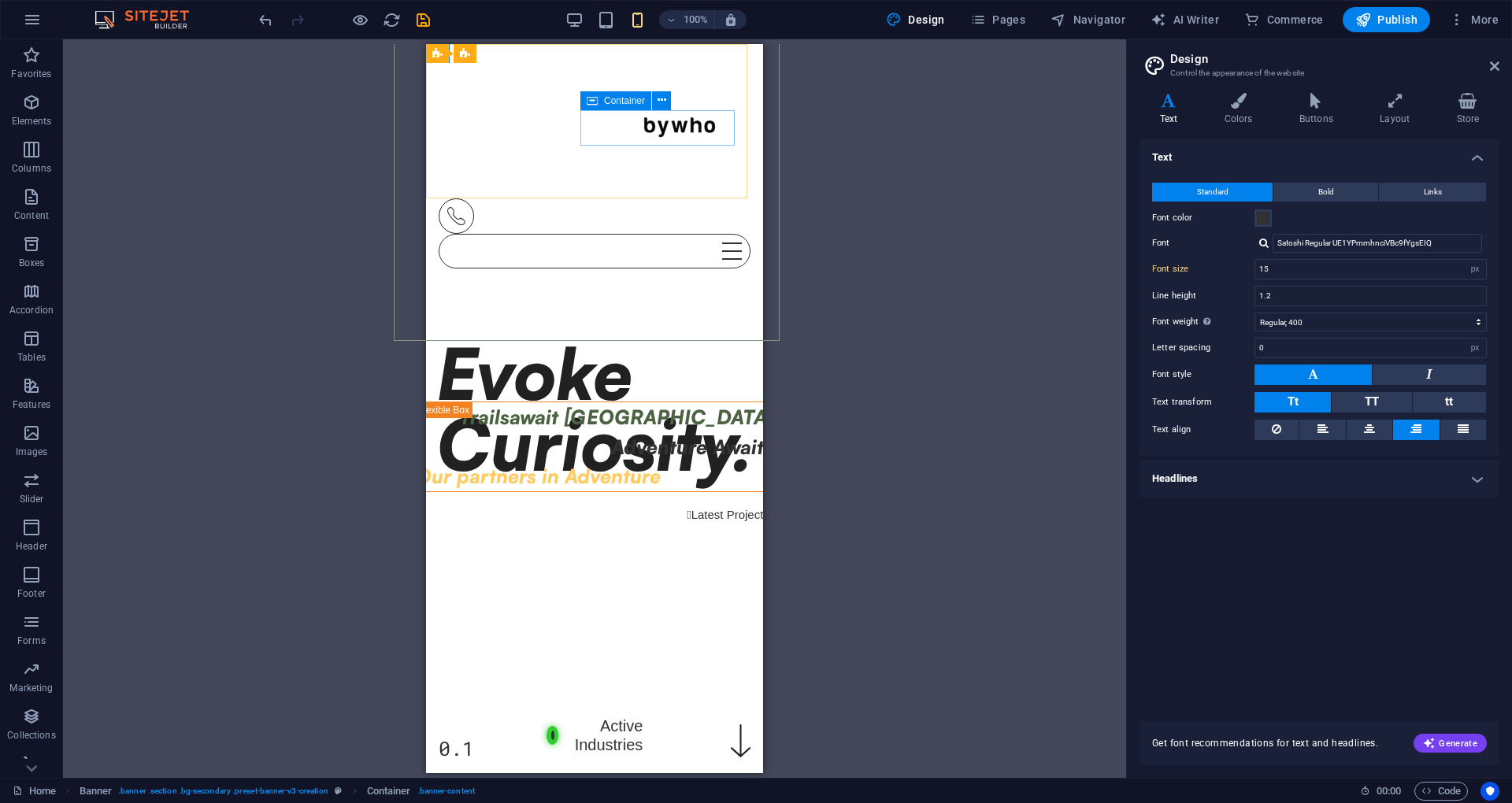
click at [615, 105] on div "Container" at bounding box center [615, 101] width 71 height 19
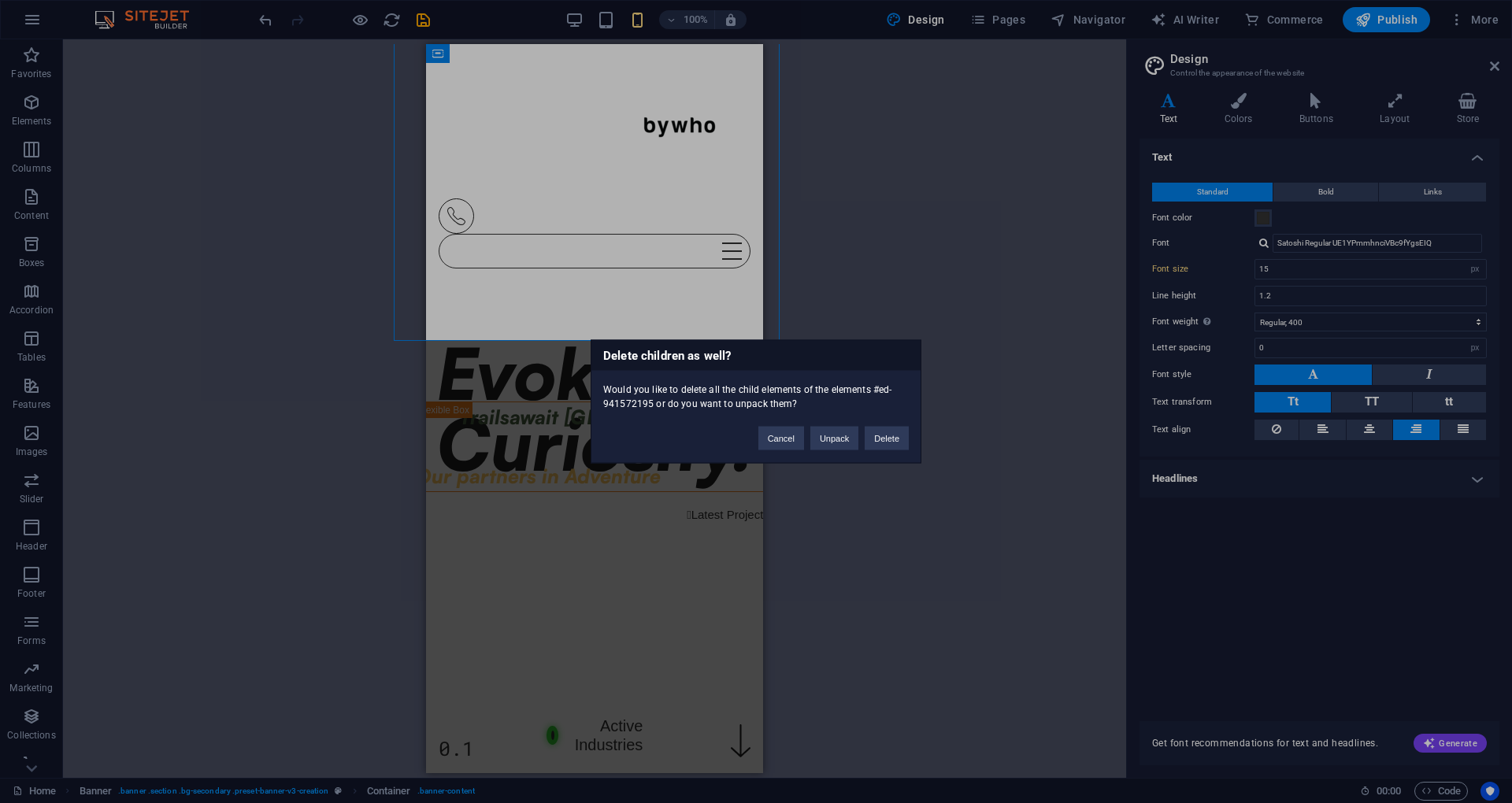
click at [872, 441] on button "Delete" at bounding box center [886, 439] width 44 height 24
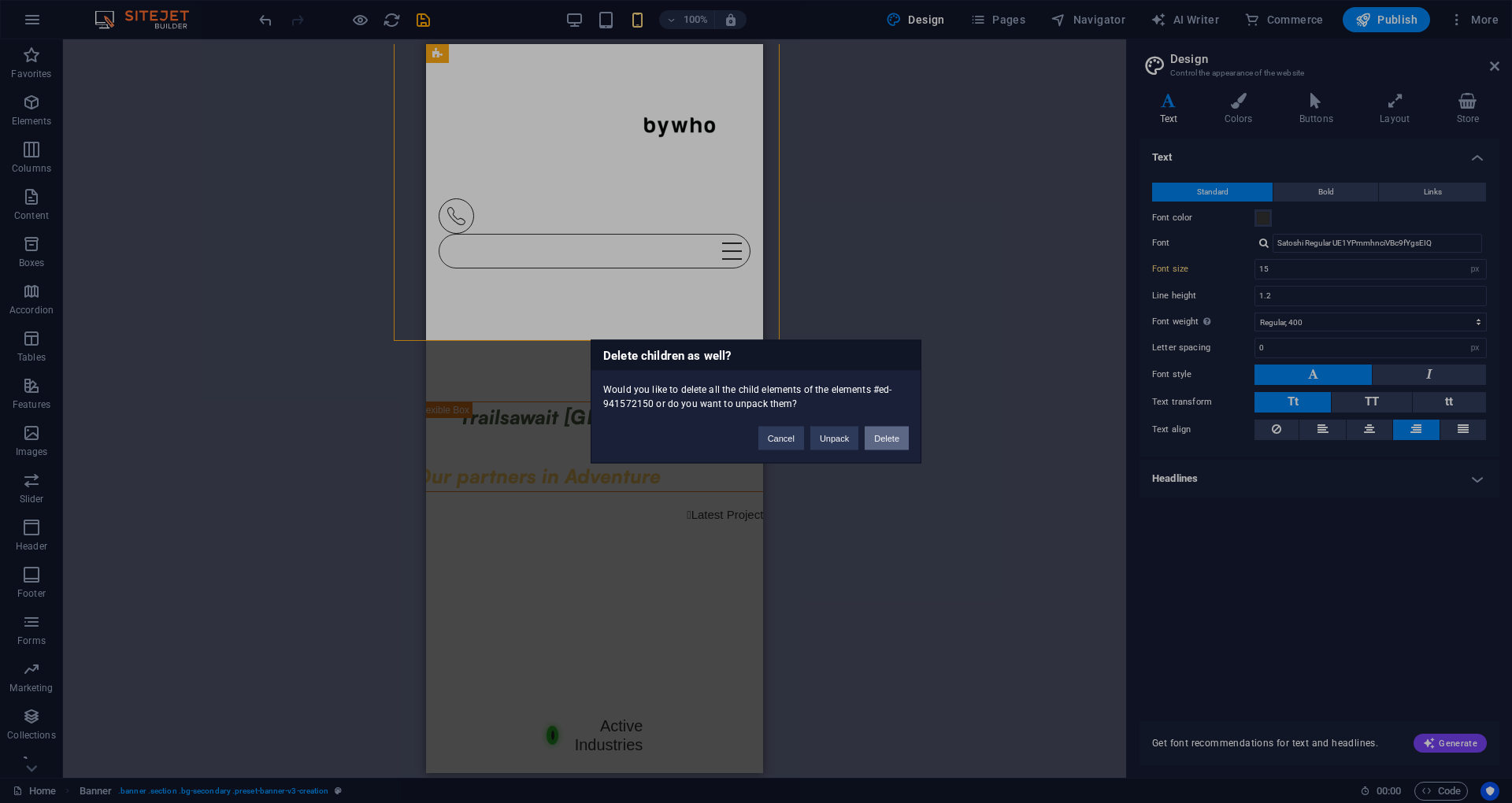
click at [872, 434] on button "Delete" at bounding box center [886, 439] width 44 height 24
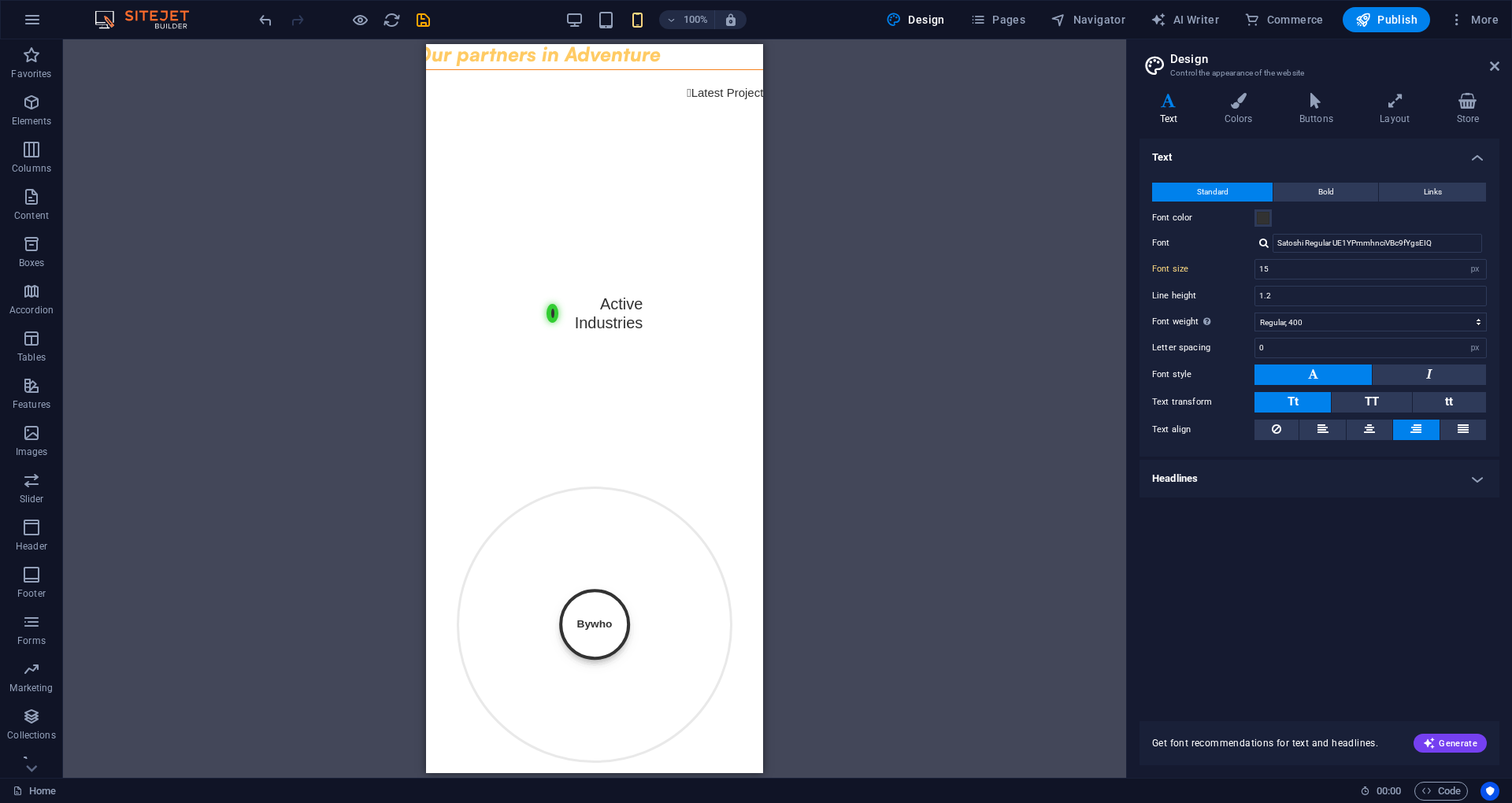
scroll to position [0, 0]
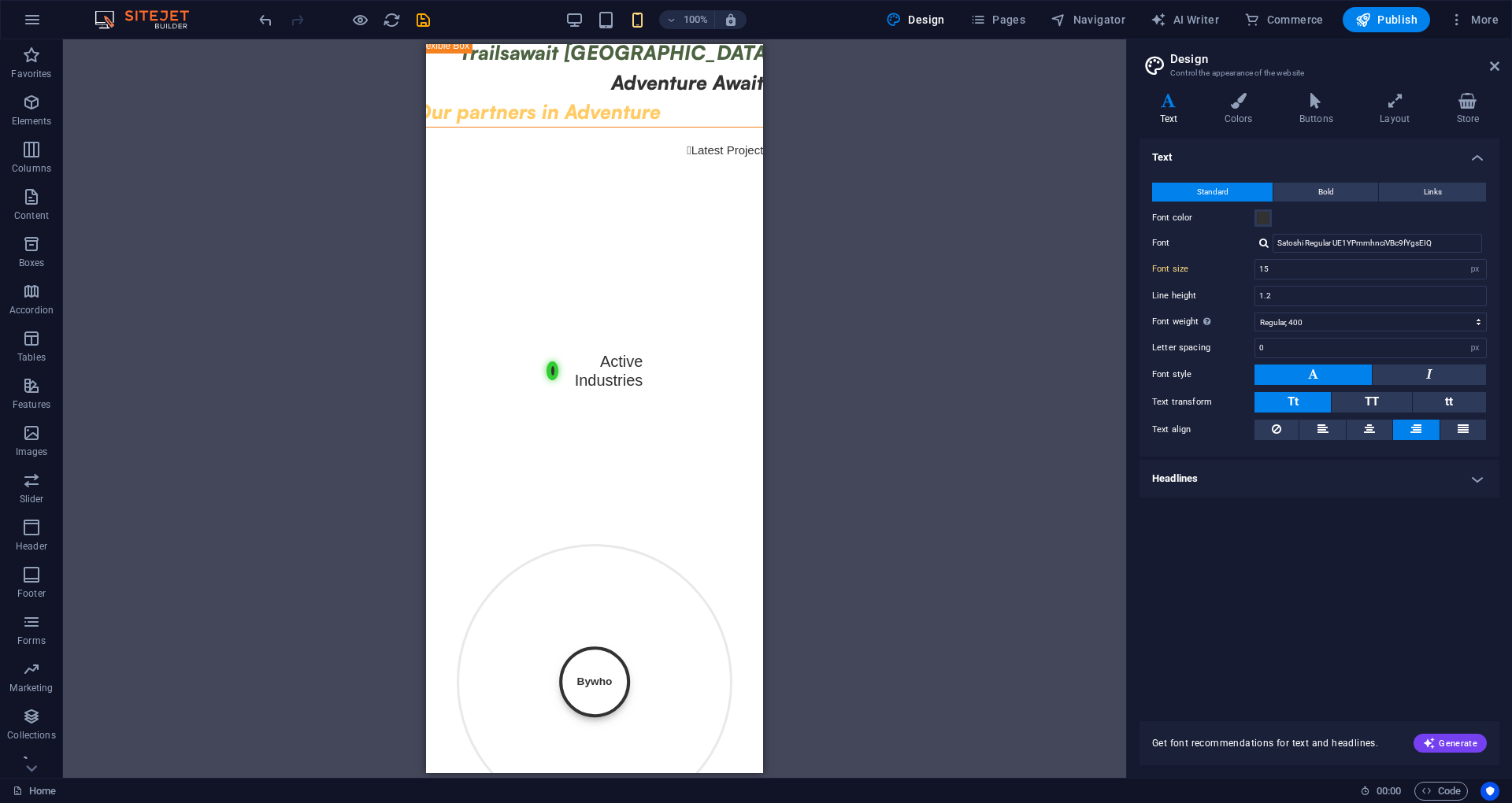
drag, startPoint x: 754, startPoint y: 183, endPoint x: 1226, endPoint y: 133, distance: 474.6
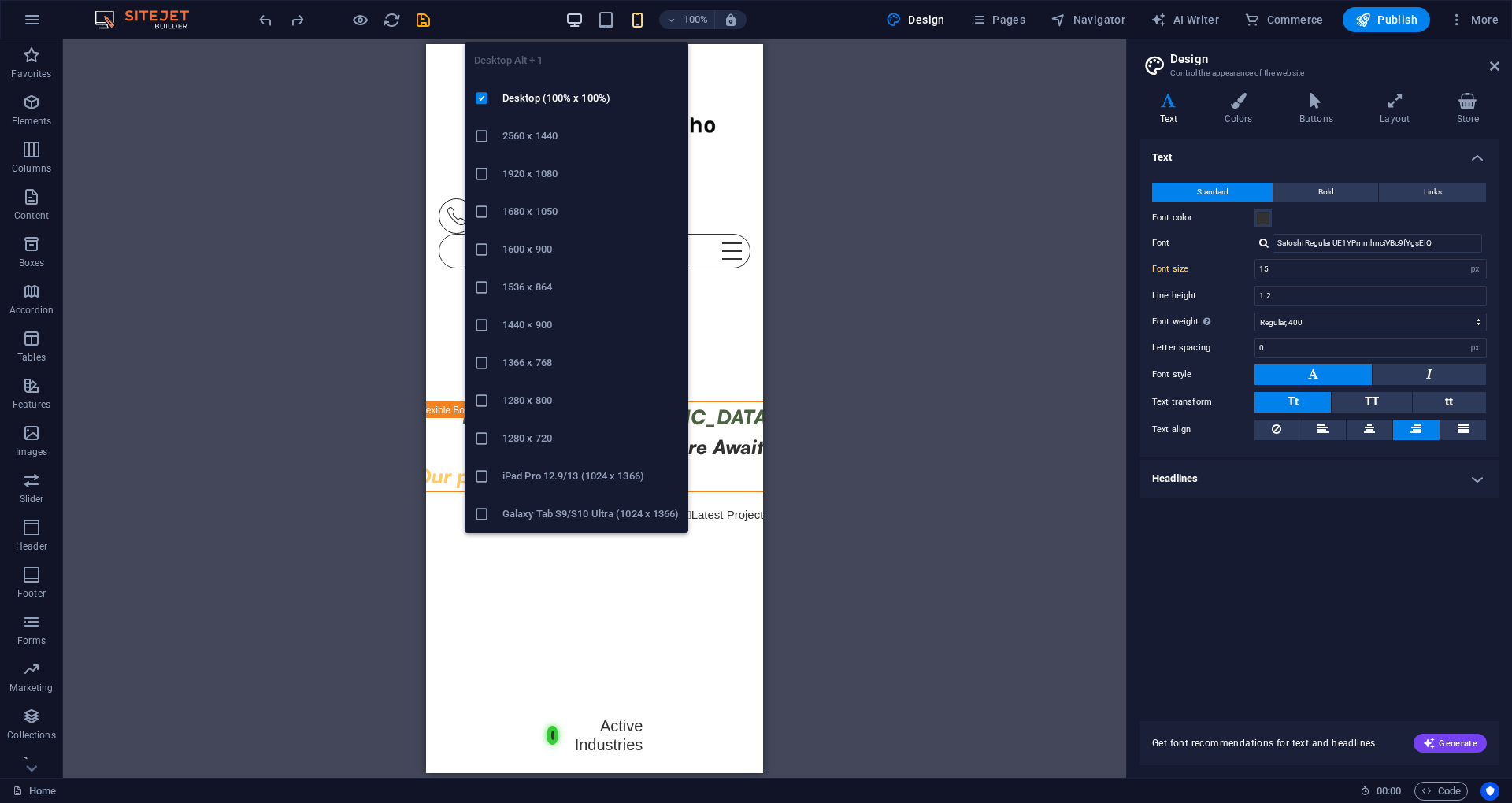
click at [583, 25] on icon "button" at bounding box center [574, 20] width 18 height 18
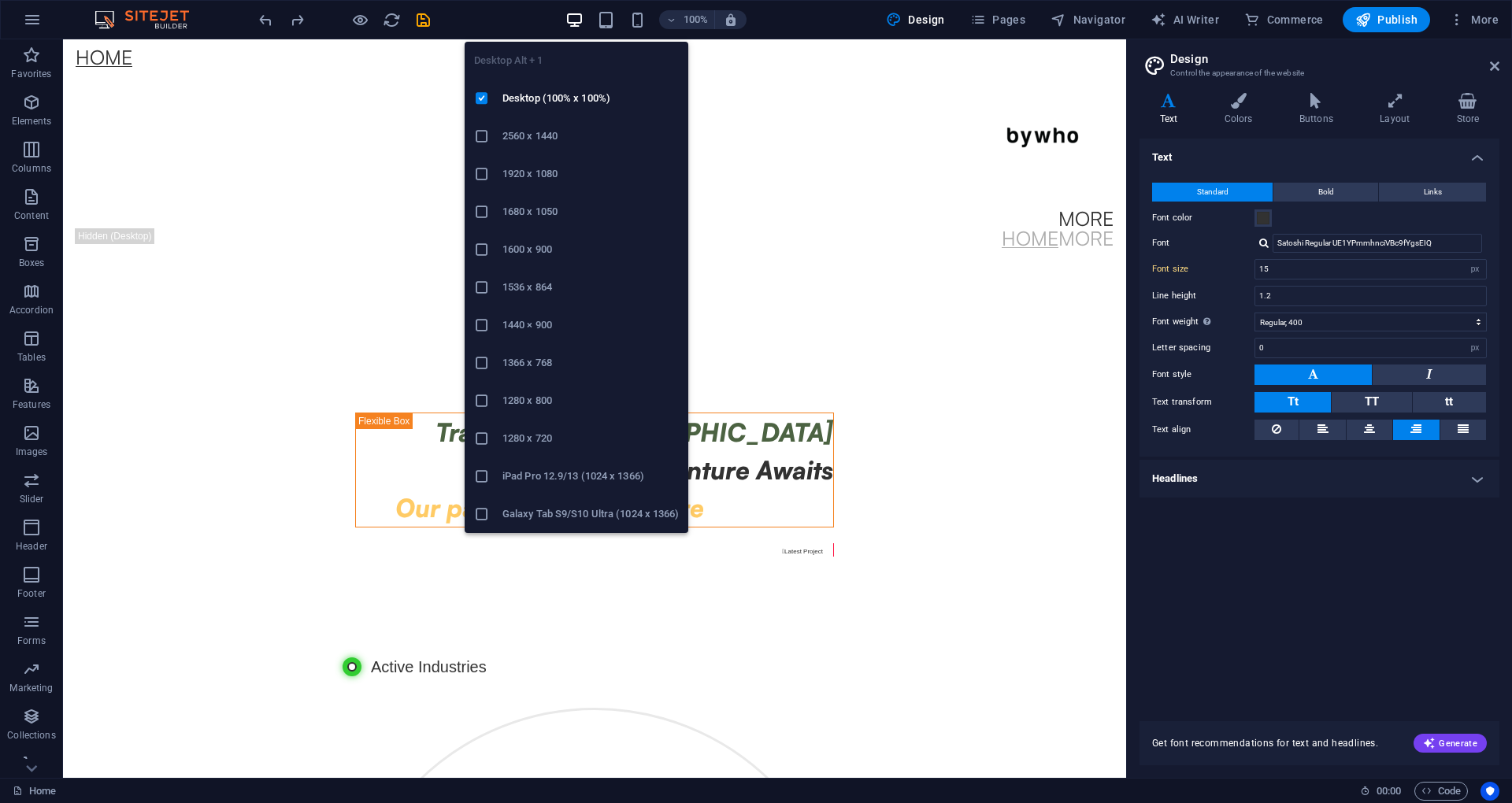
type input "8"
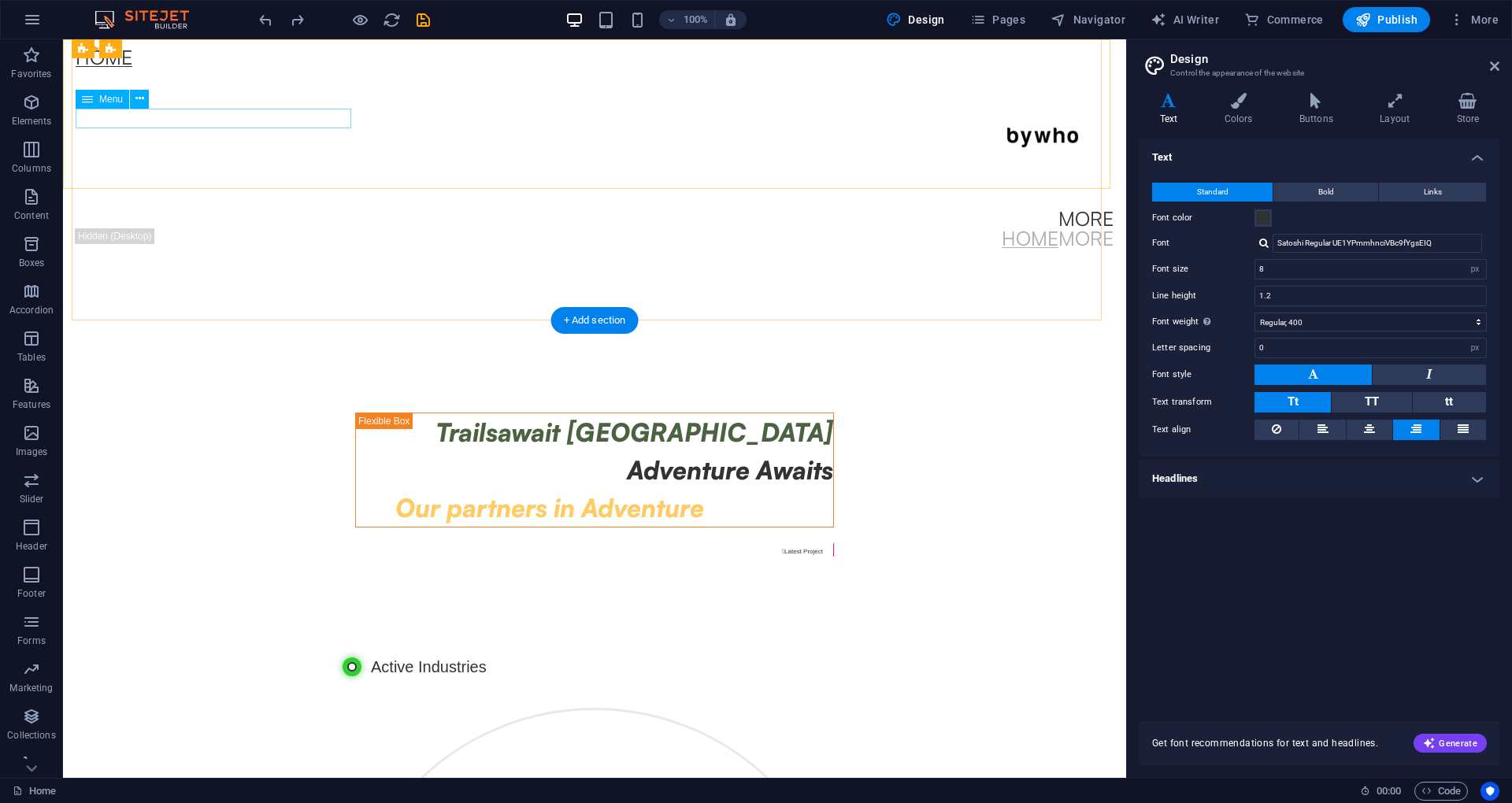
click at [217, 67] on nav "Home" at bounding box center [594, 56] width 1038 height 20
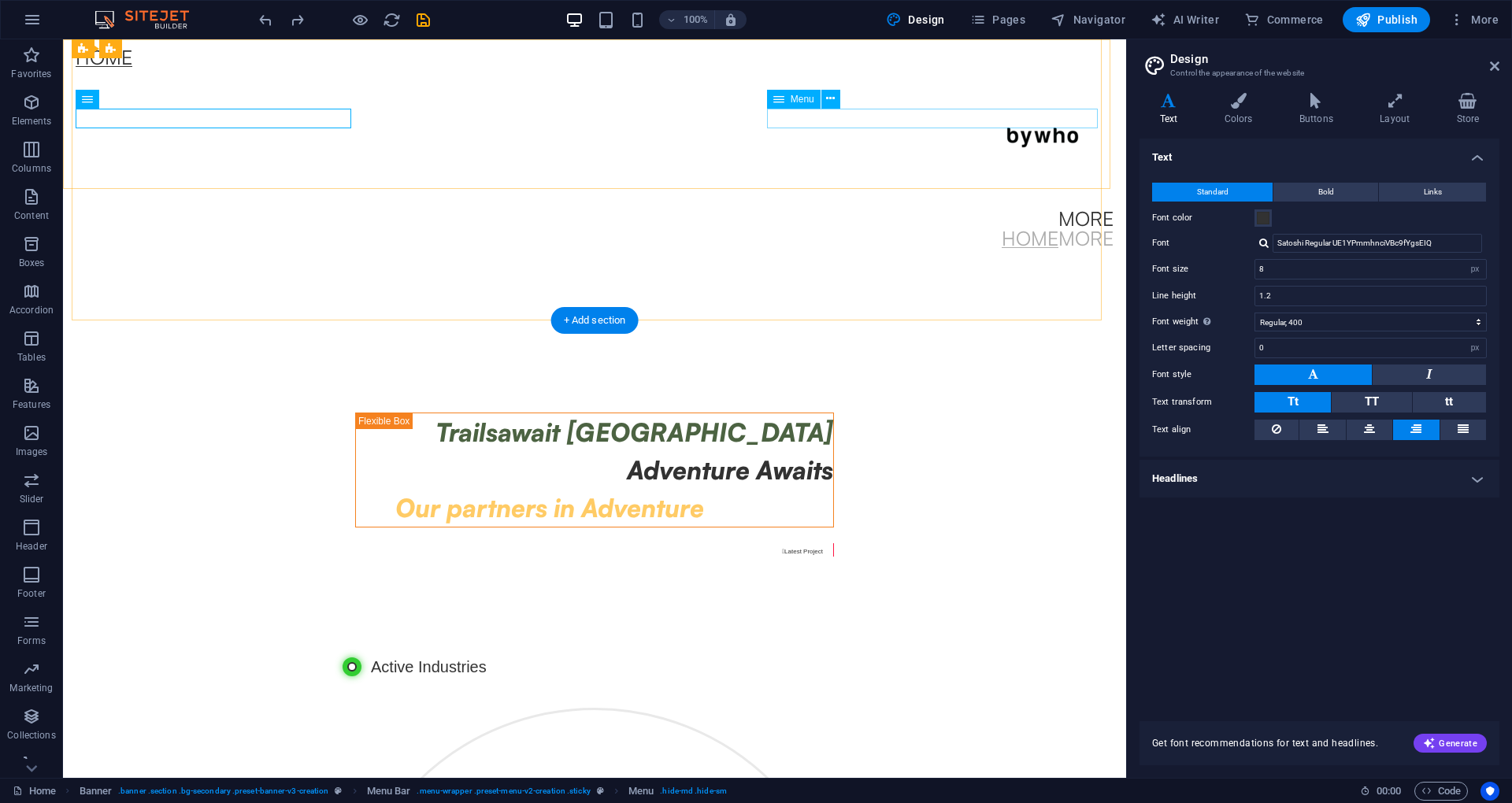
click at [872, 228] on nav "Home More" at bounding box center [594, 238] width 1038 height 20
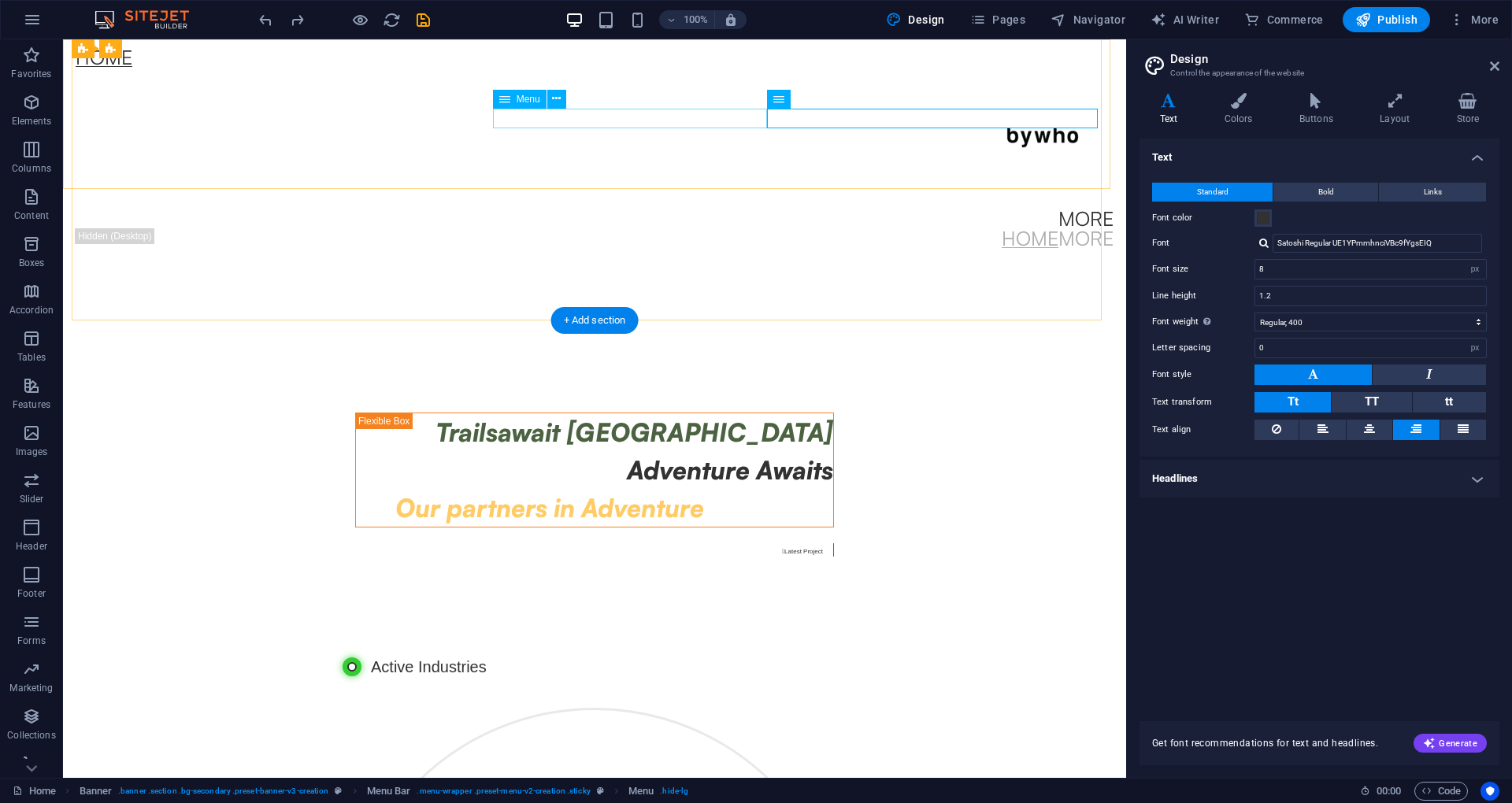
click at [732, 209] on nav "More" at bounding box center [594, 218] width 1038 height 20
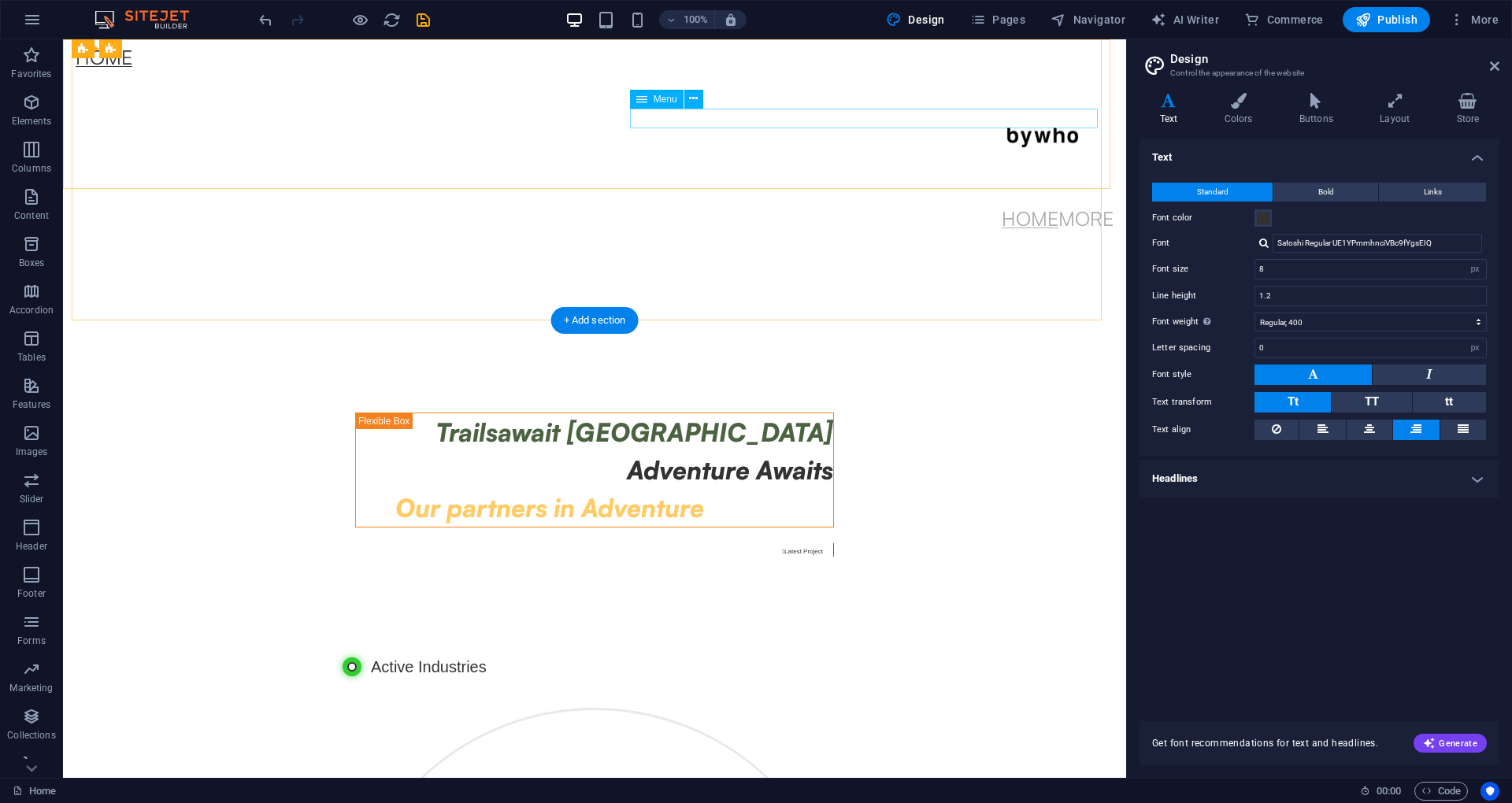
click at [872, 209] on nav "Home More" at bounding box center [594, 218] width 1038 height 20
select select
select select "1"
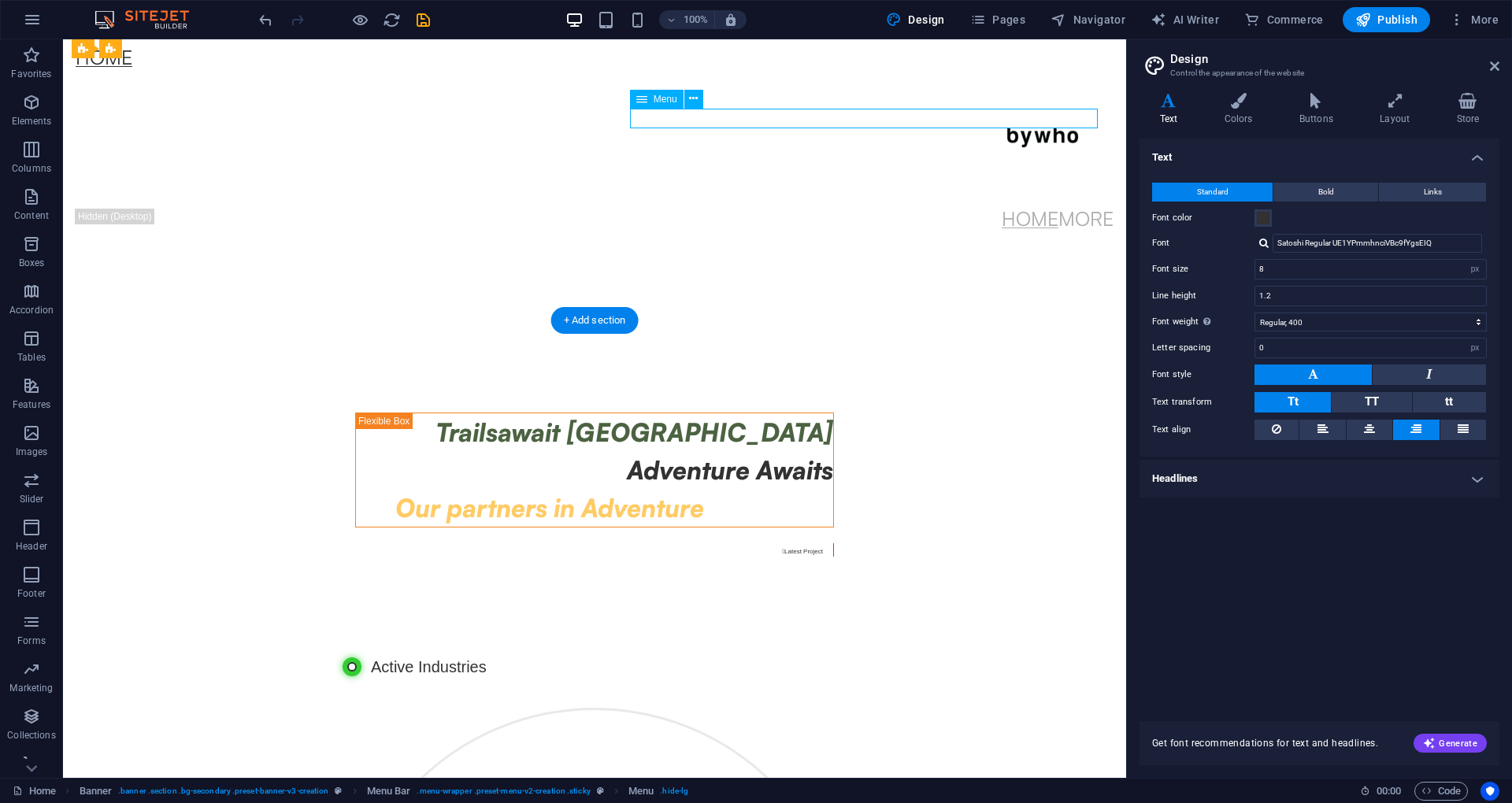
select select
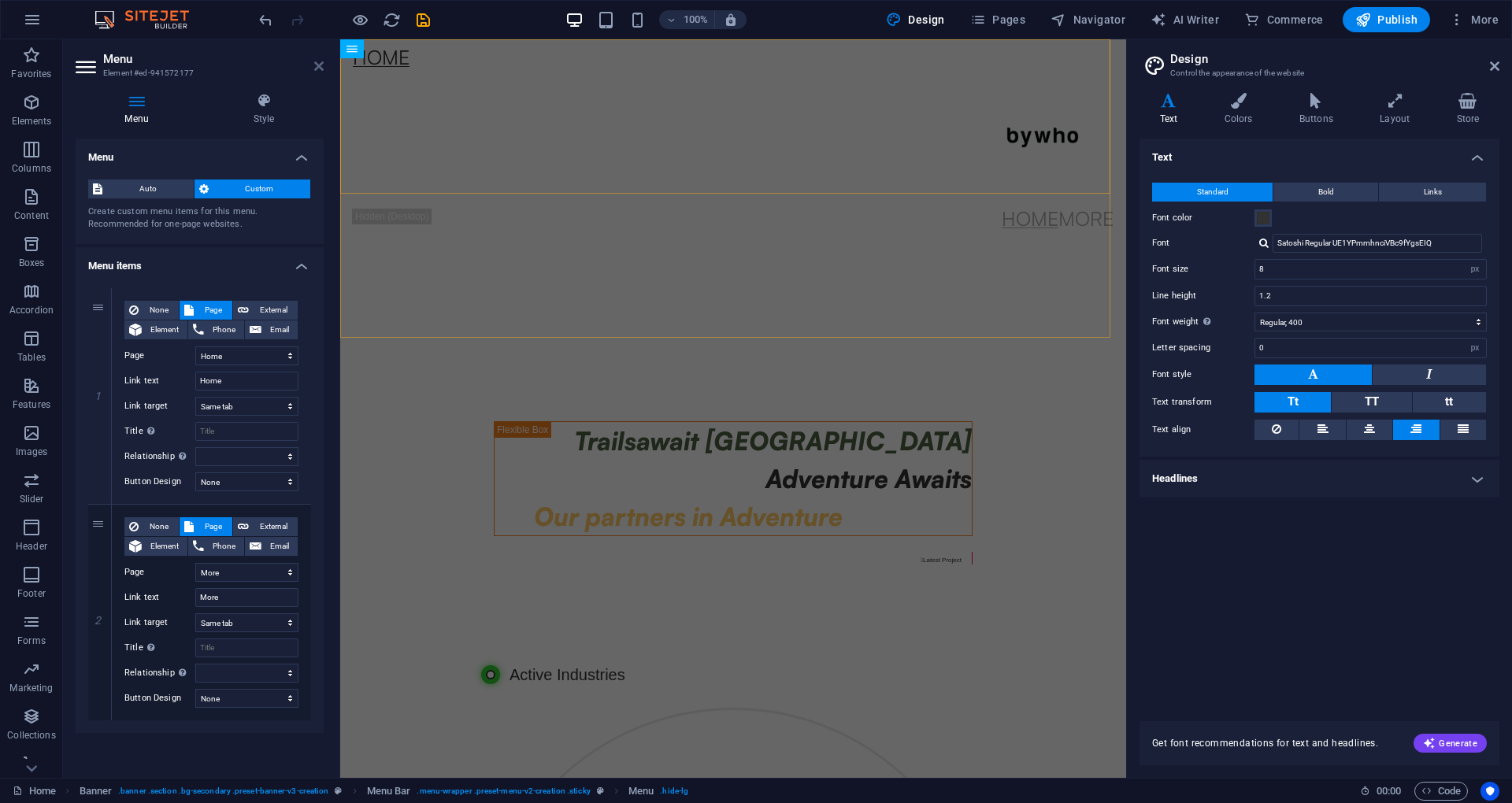
drag, startPoint x: 302, startPoint y: 77, endPoint x: 315, endPoint y: 71, distance: 14.3
click at [315, 71] on icon at bounding box center [318, 66] width 9 height 13
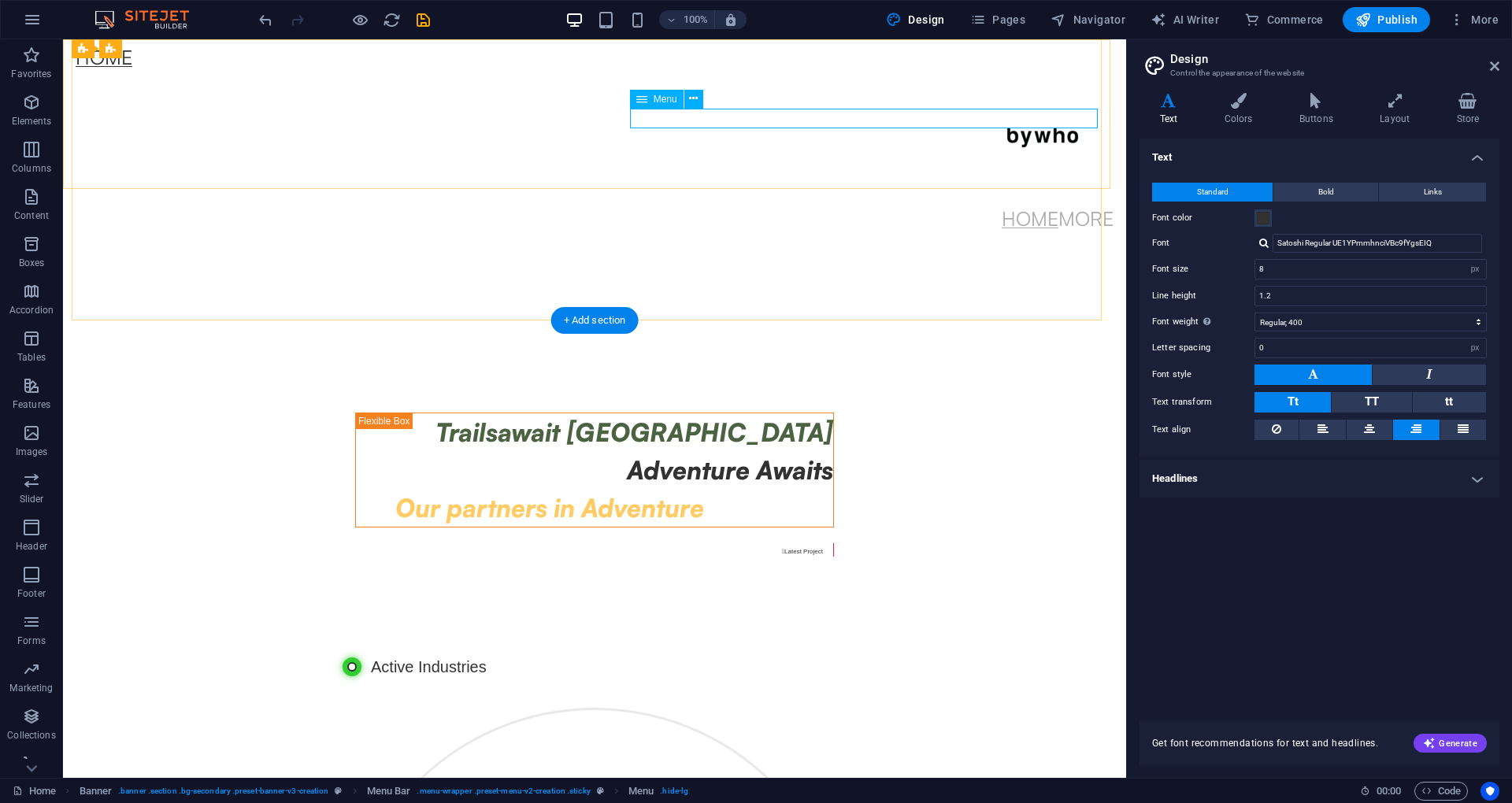
click at [872, 209] on nav "Home More" at bounding box center [594, 218] width 1038 height 20
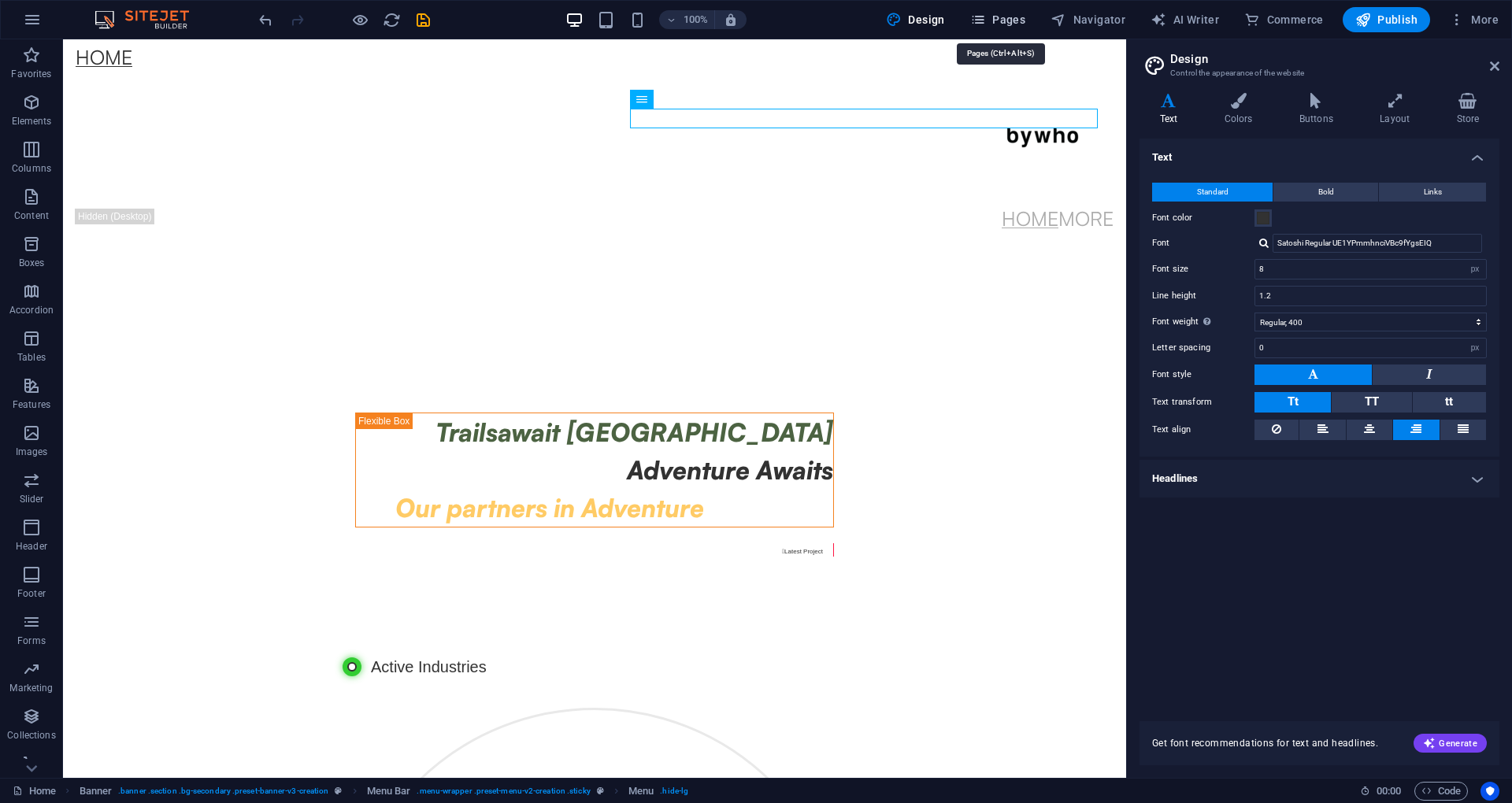
click at [872, 21] on span "Pages" at bounding box center [998, 20] width 55 height 15
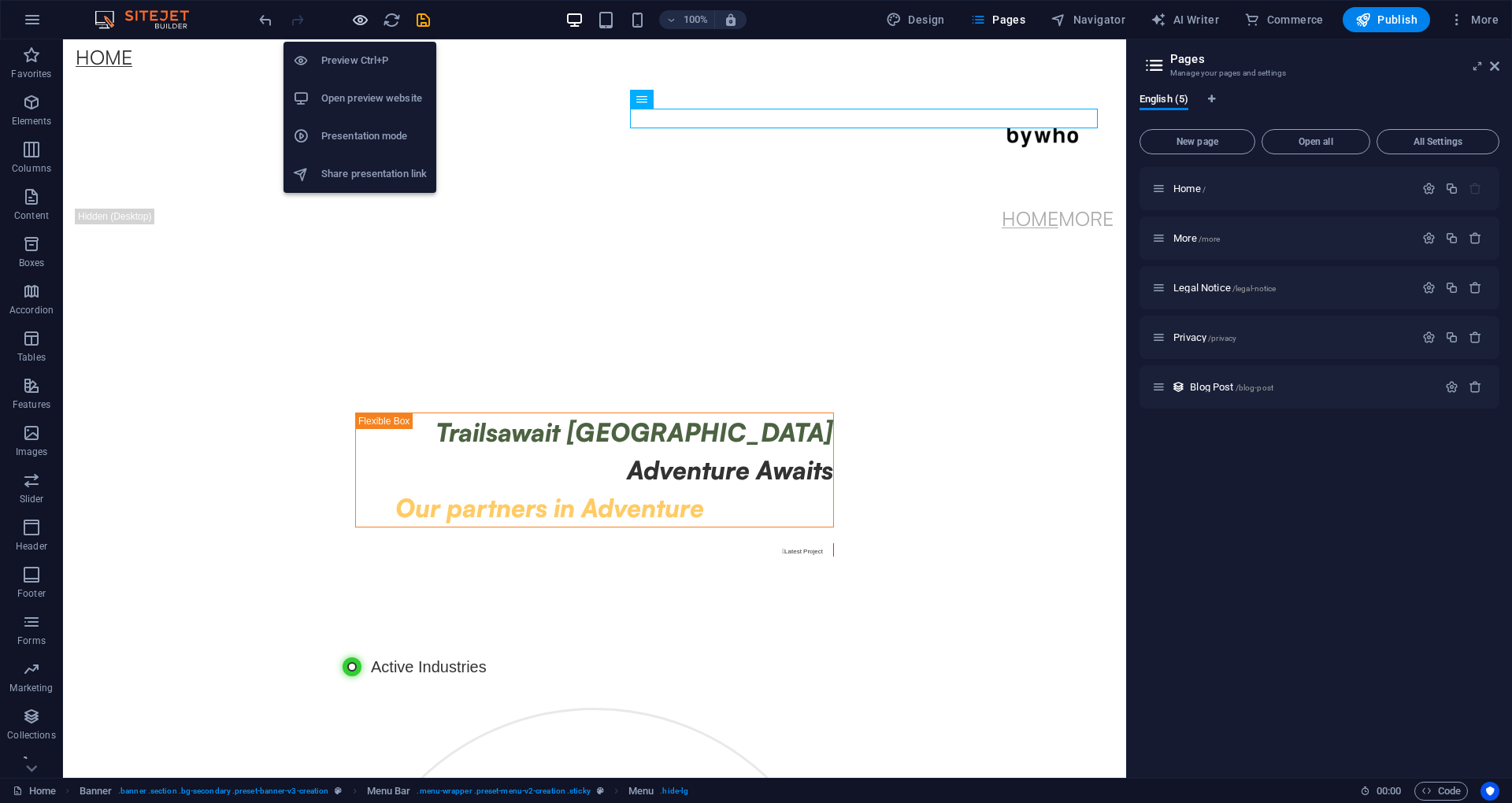
click at [353, 15] on icon "button" at bounding box center [359, 20] width 18 height 18
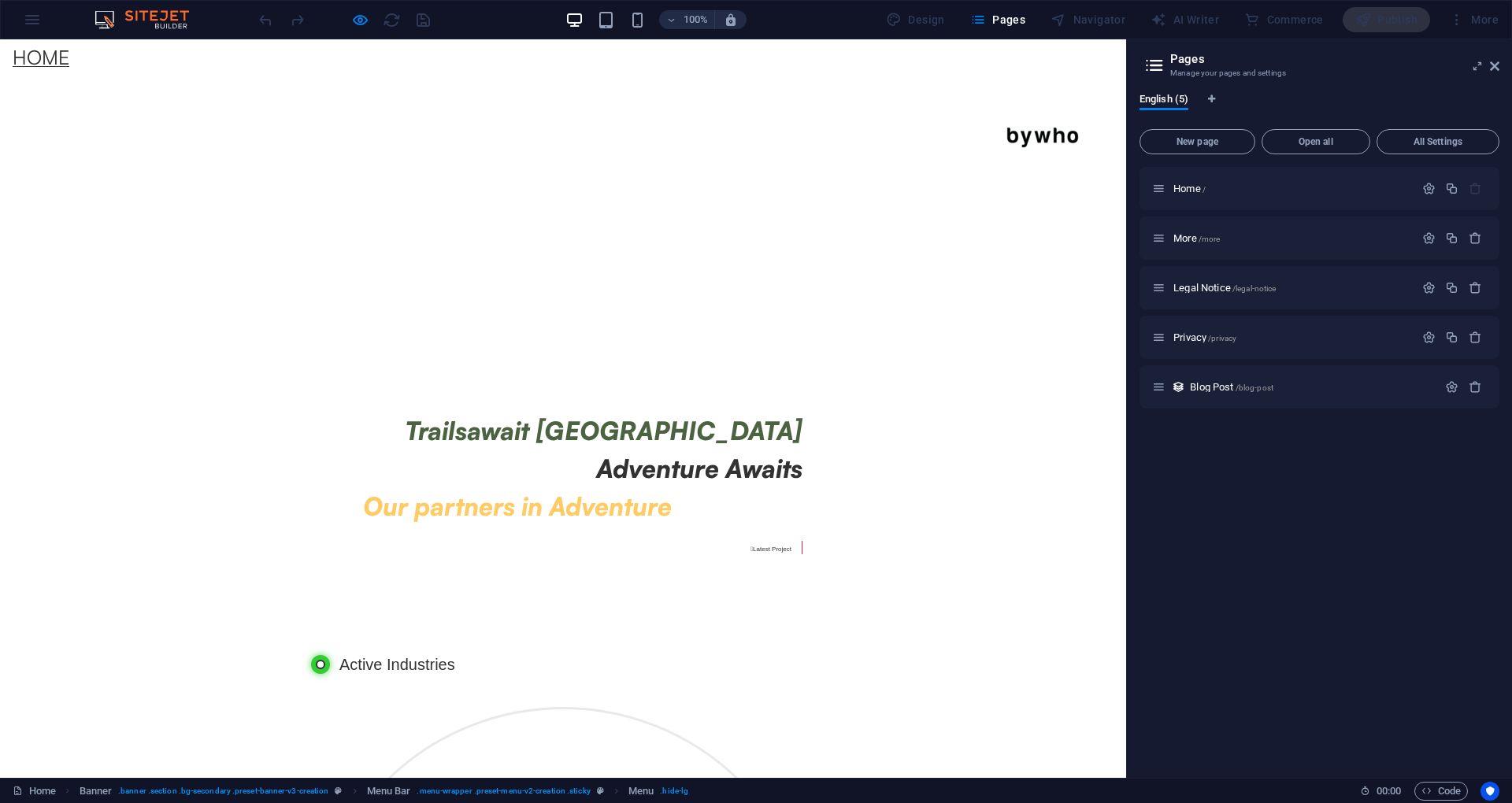
click at [44, 67] on link "Home" at bounding box center [41, 56] width 56 height 20
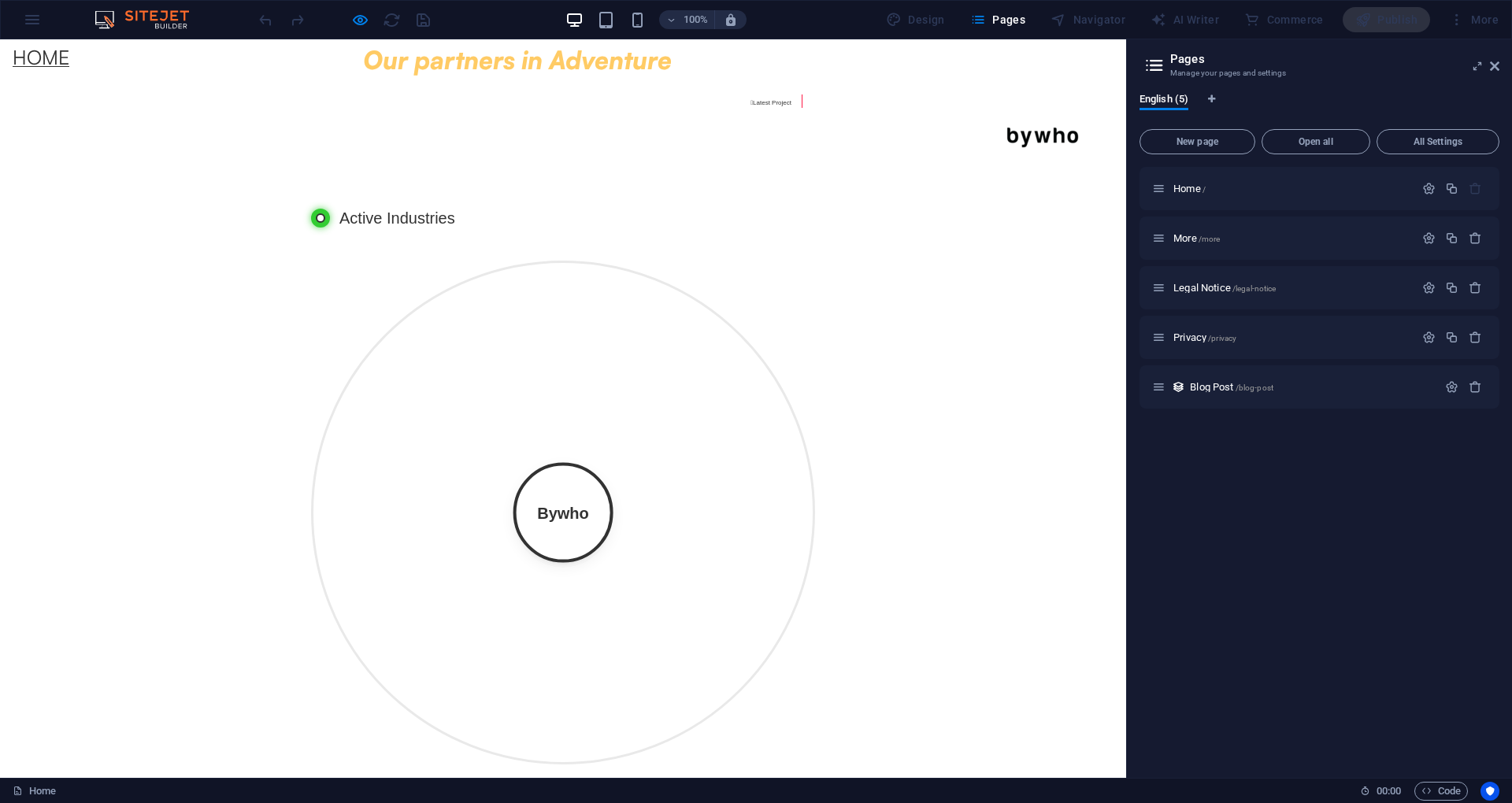
scroll to position [458, 0]
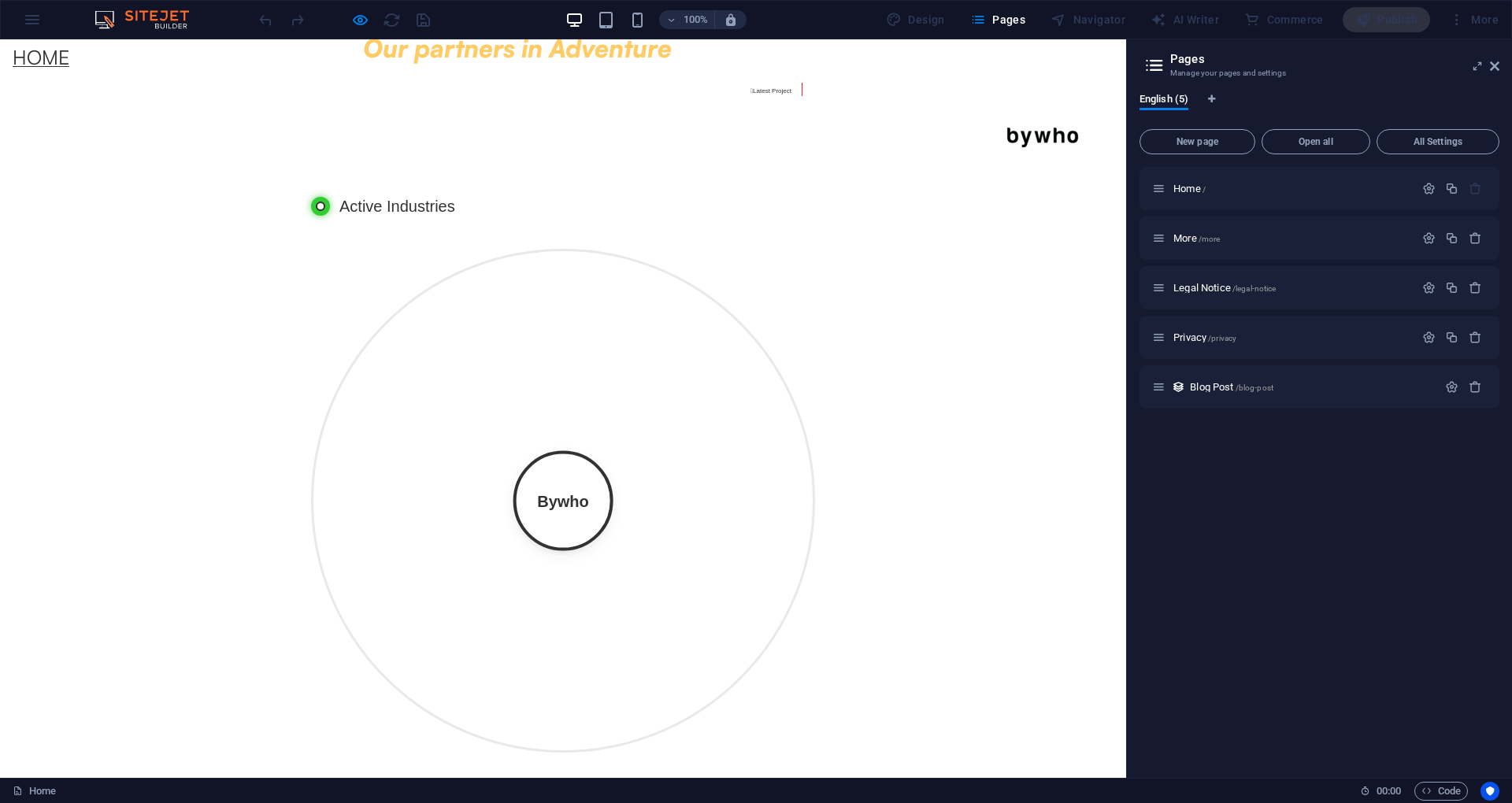
click at [547, 504] on div "Bywho" at bounding box center [563, 500] width 100 height 100
click at [547, 487] on div "Bywho" at bounding box center [563, 500] width 100 height 100
drag, startPoint x: 553, startPoint y: 399, endPoint x: 557, endPoint y: 298, distance: 101.1
click at [554, 371] on div "Bywho Design Development Marketing Media Strategy Operations Technology Tourism…" at bounding box center [562, 500] width 504 height 504
drag, startPoint x: 578, startPoint y: 261, endPoint x: 931, endPoint y: 626, distance: 507.8
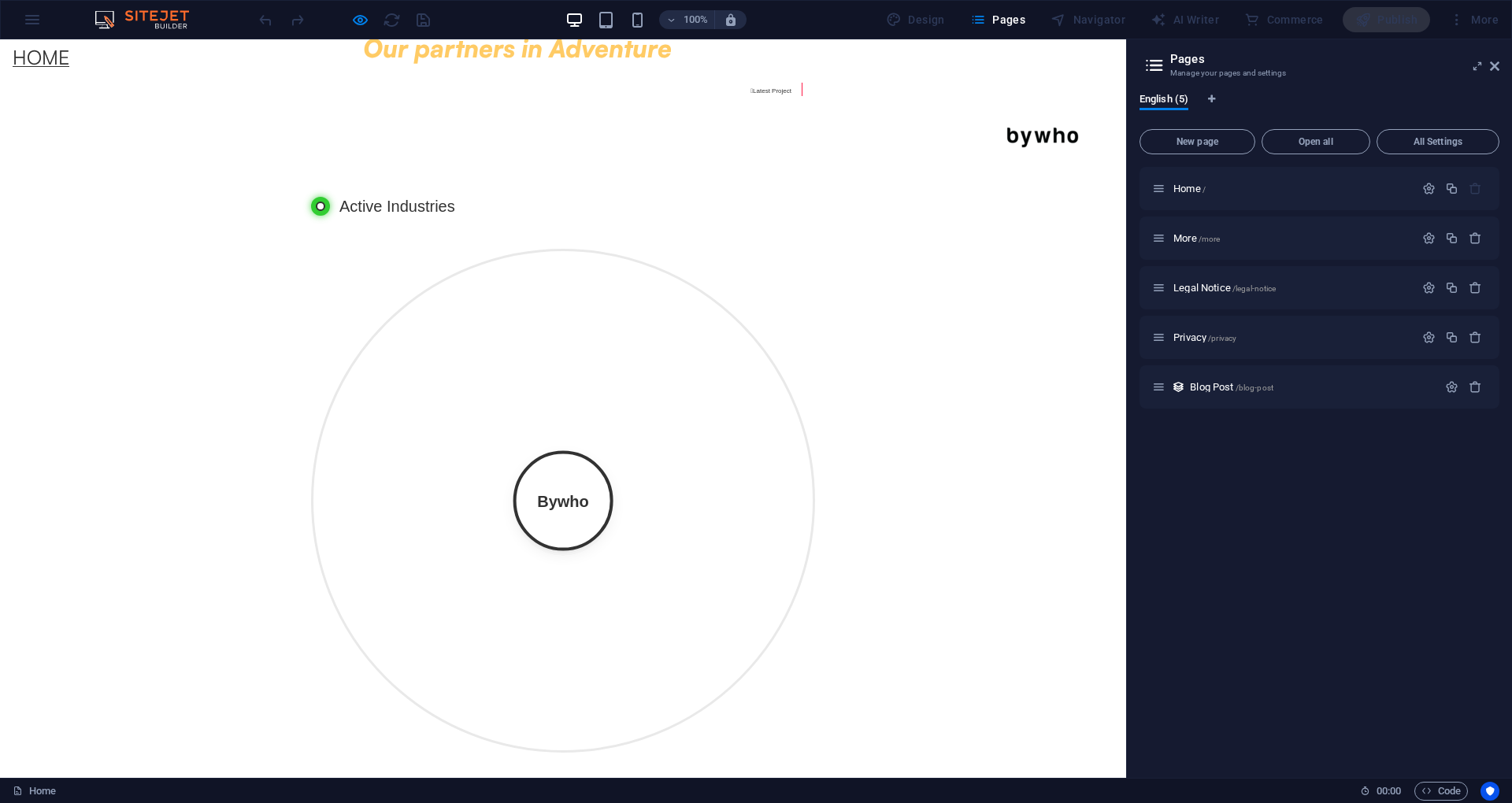
click at [815, 652] on div "Bywho Design Development Marketing Media Strategy Operations Technology Tourism…" at bounding box center [562, 501] width 504 height 571
drag, startPoint x: 843, startPoint y: 564, endPoint x: 747, endPoint y: 491, distance: 120.6
click at [809, 545] on div "Bywho Design Development Marketing Media Strategy Operations Technology Tourism…" at bounding box center [562, 501] width 504 height 571
click at [498, 382] on div "Bywho Design Development Marketing Media Strategy Operations Technology Tourism…" at bounding box center [562, 500] width 504 height 504
click at [495, 379] on div "Bywho Design Development Marketing Media Strategy Operations Technology Tourism…" at bounding box center [562, 500] width 504 height 504
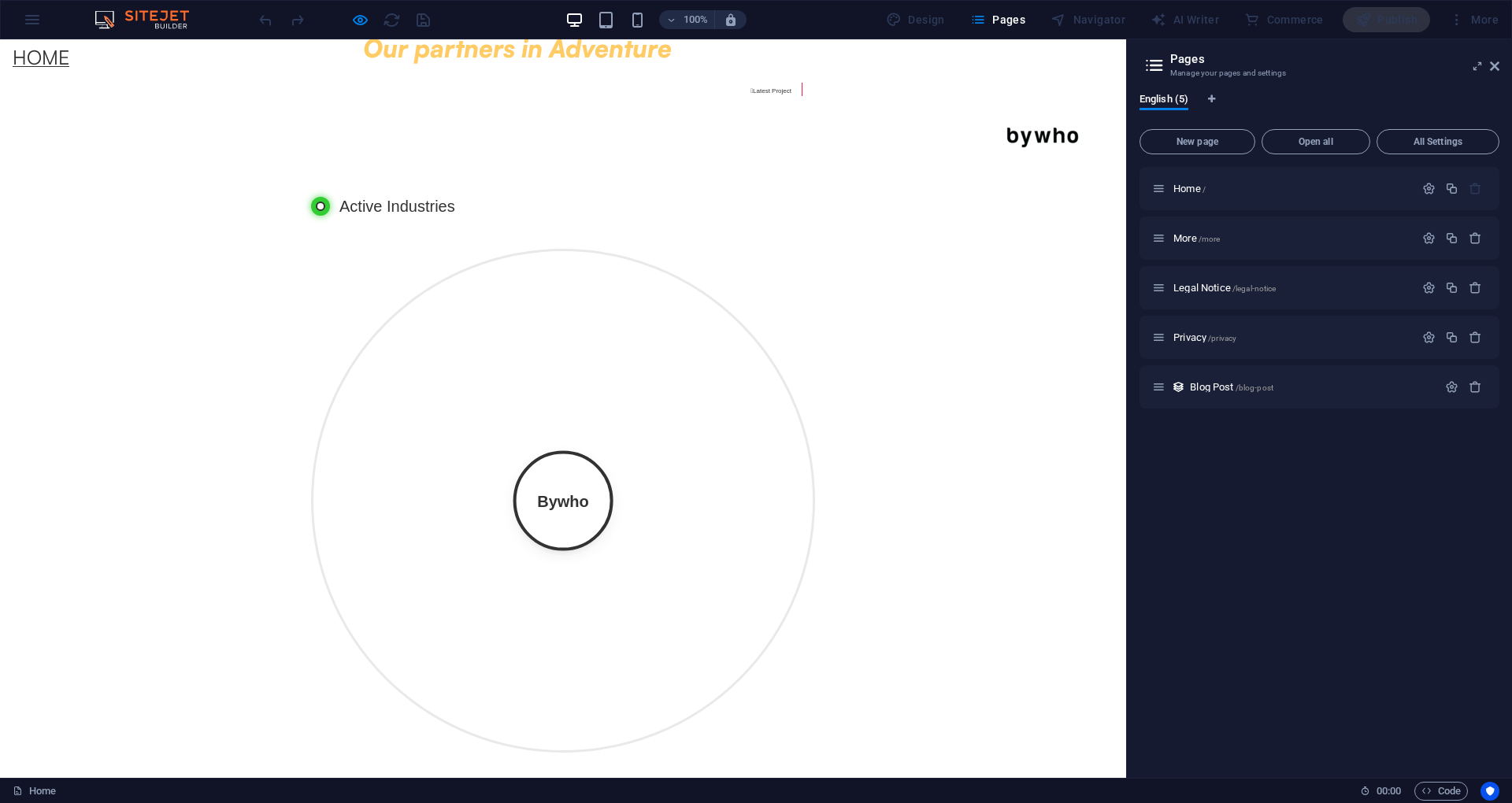
click at [578, 481] on div "Bywho" at bounding box center [563, 500] width 100 height 100
click at [578, 480] on div "Bywho" at bounding box center [563, 500] width 100 height 100
drag, startPoint x: 578, startPoint y: 480, endPoint x: 640, endPoint y: 333, distance: 159.5
click at [578, 481] on div "Bywho" at bounding box center [563, 500] width 100 height 100
click at [668, 318] on div "Bywho Design Development Marketing Media Strategy Operations Technology Tourism…" at bounding box center [562, 500] width 504 height 504
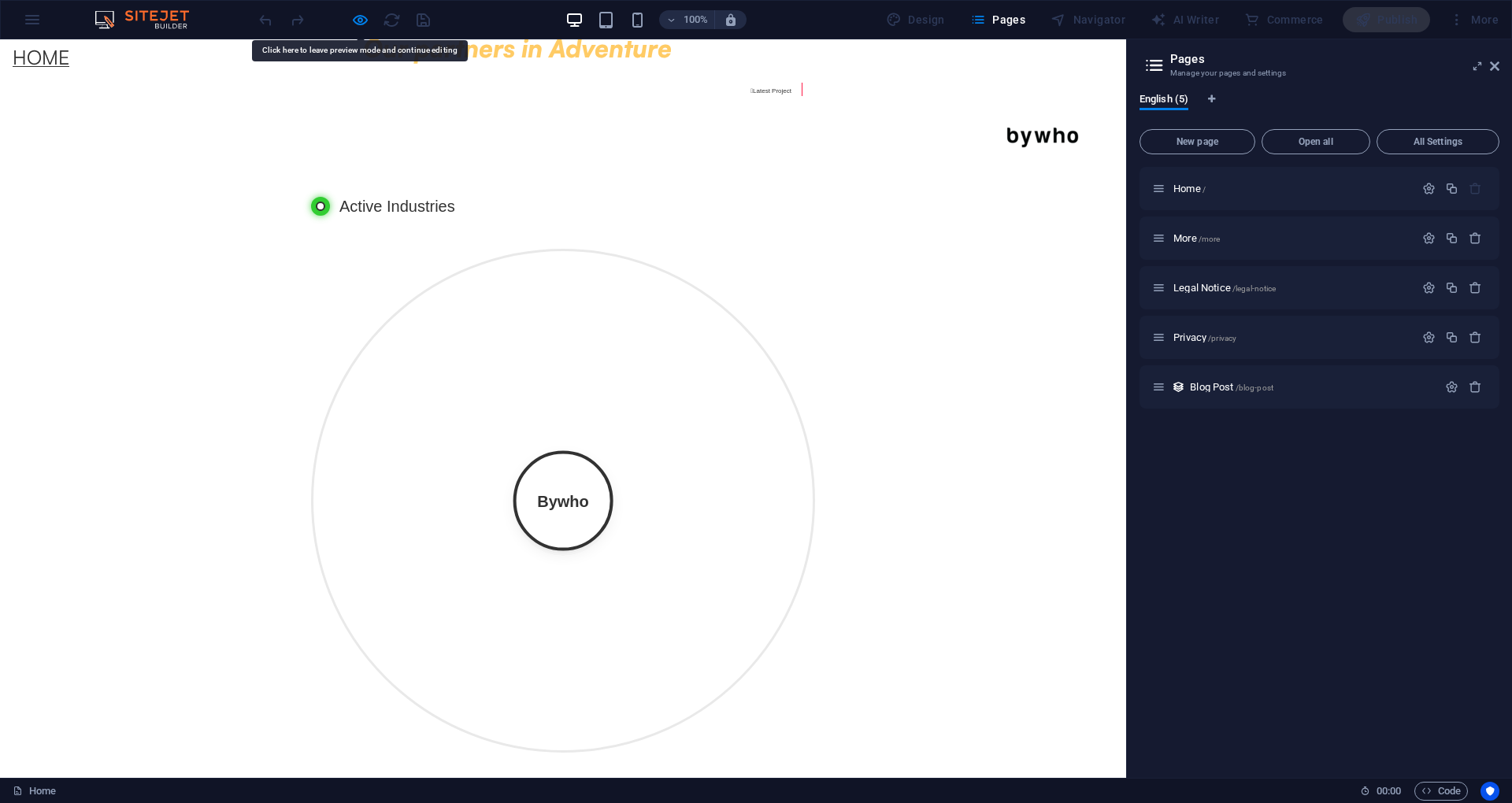
click at [377, 24] on div at bounding box center [344, 19] width 176 height 25
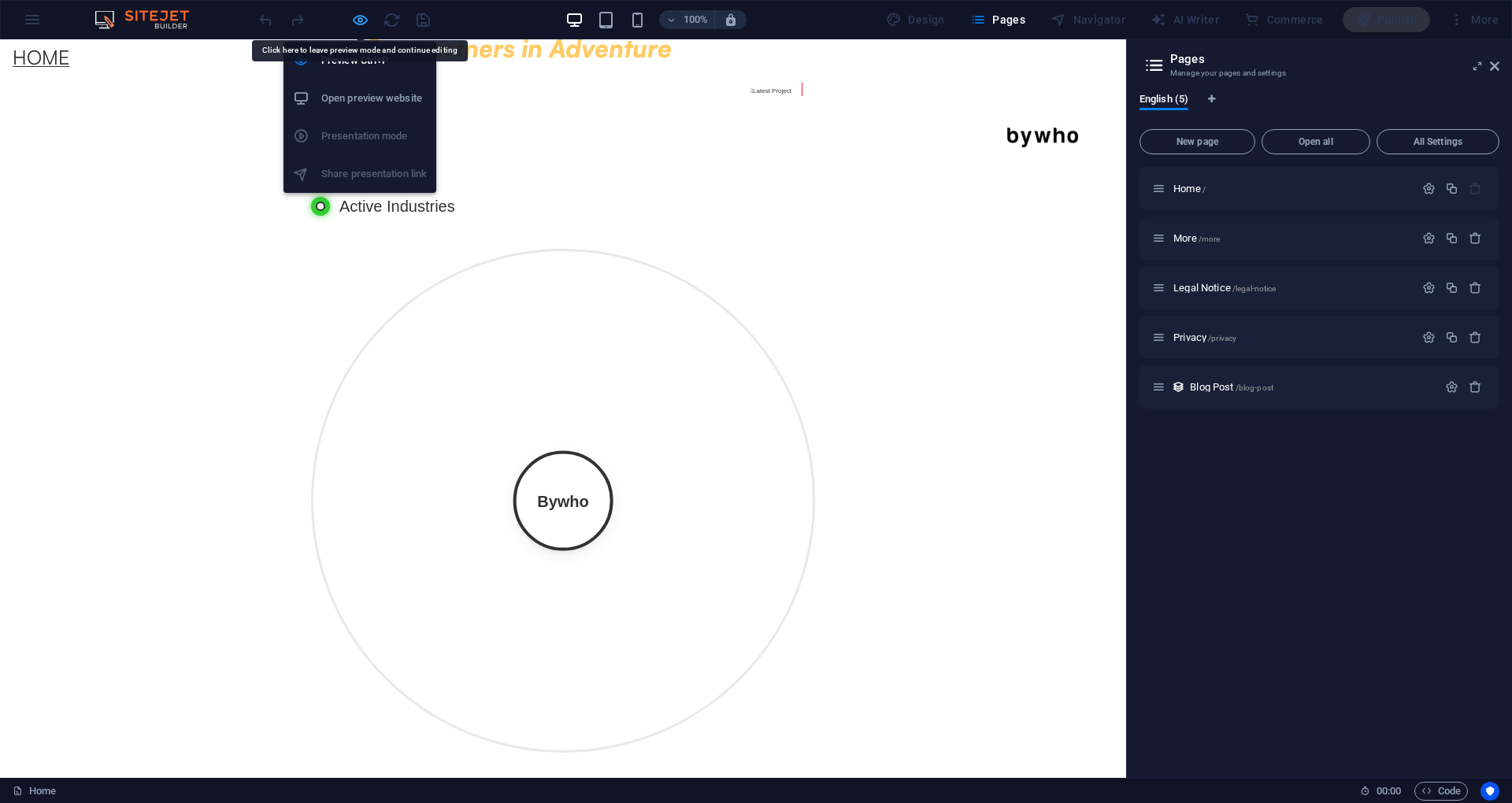
click at [363, 17] on icon "button" at bounding box center [359, 20] width 18 height 18
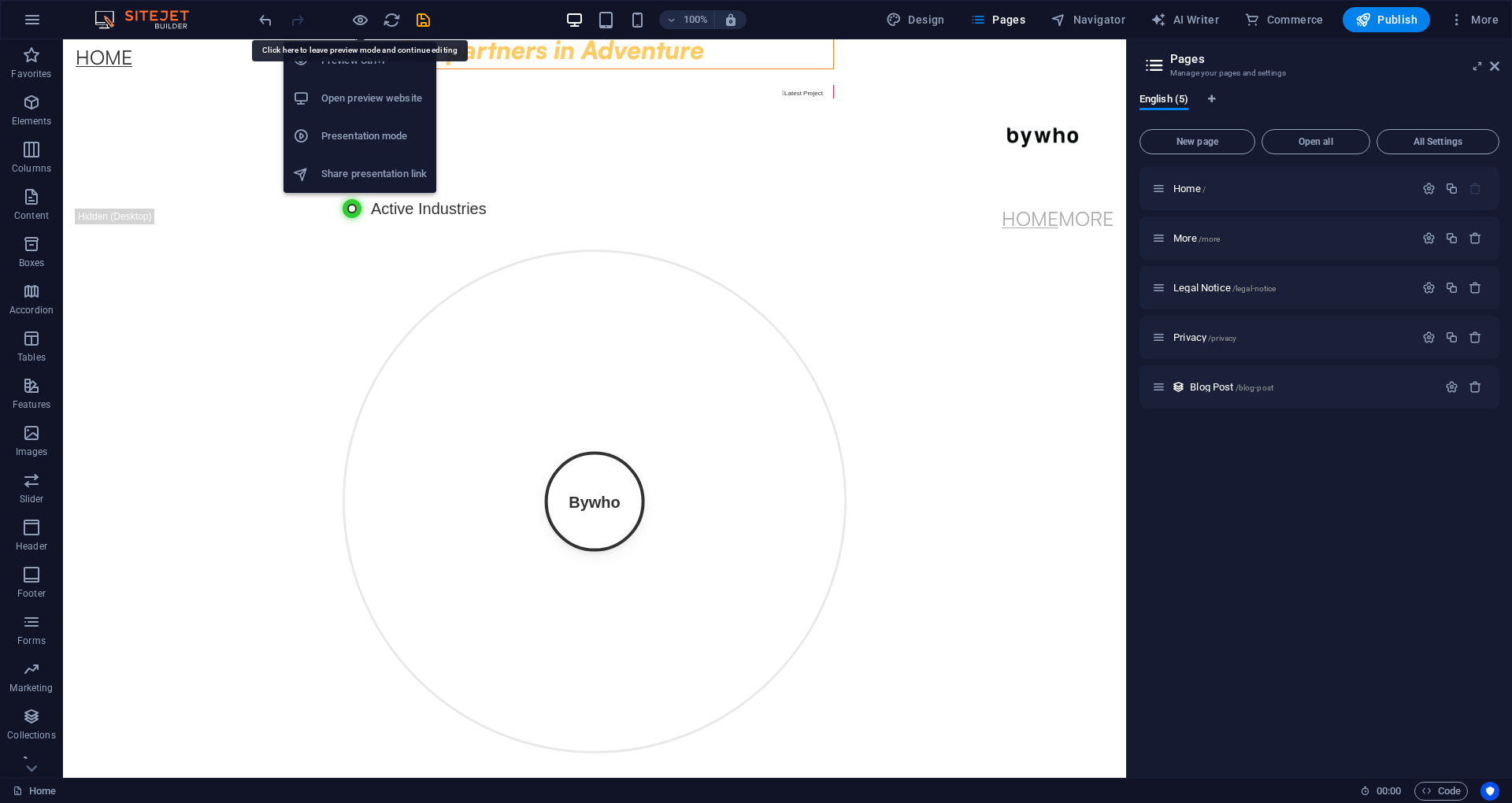
scroll to position [458, 0]
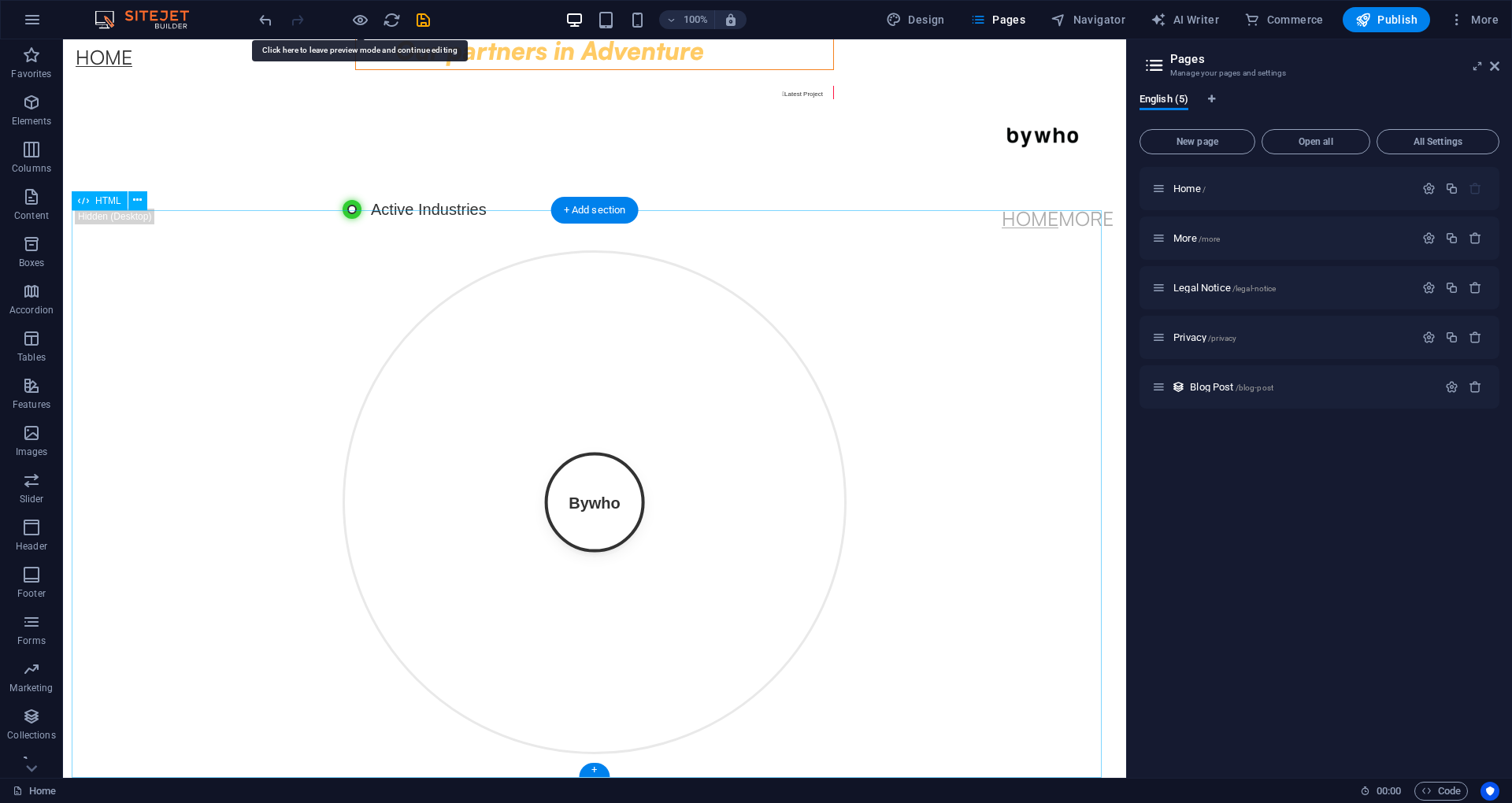
click at [621, 356] on div "Bywho Design Development Marketing Media Strategy Operations Technology Tourism…" at bounding box center [594, 502] width 504 height 567
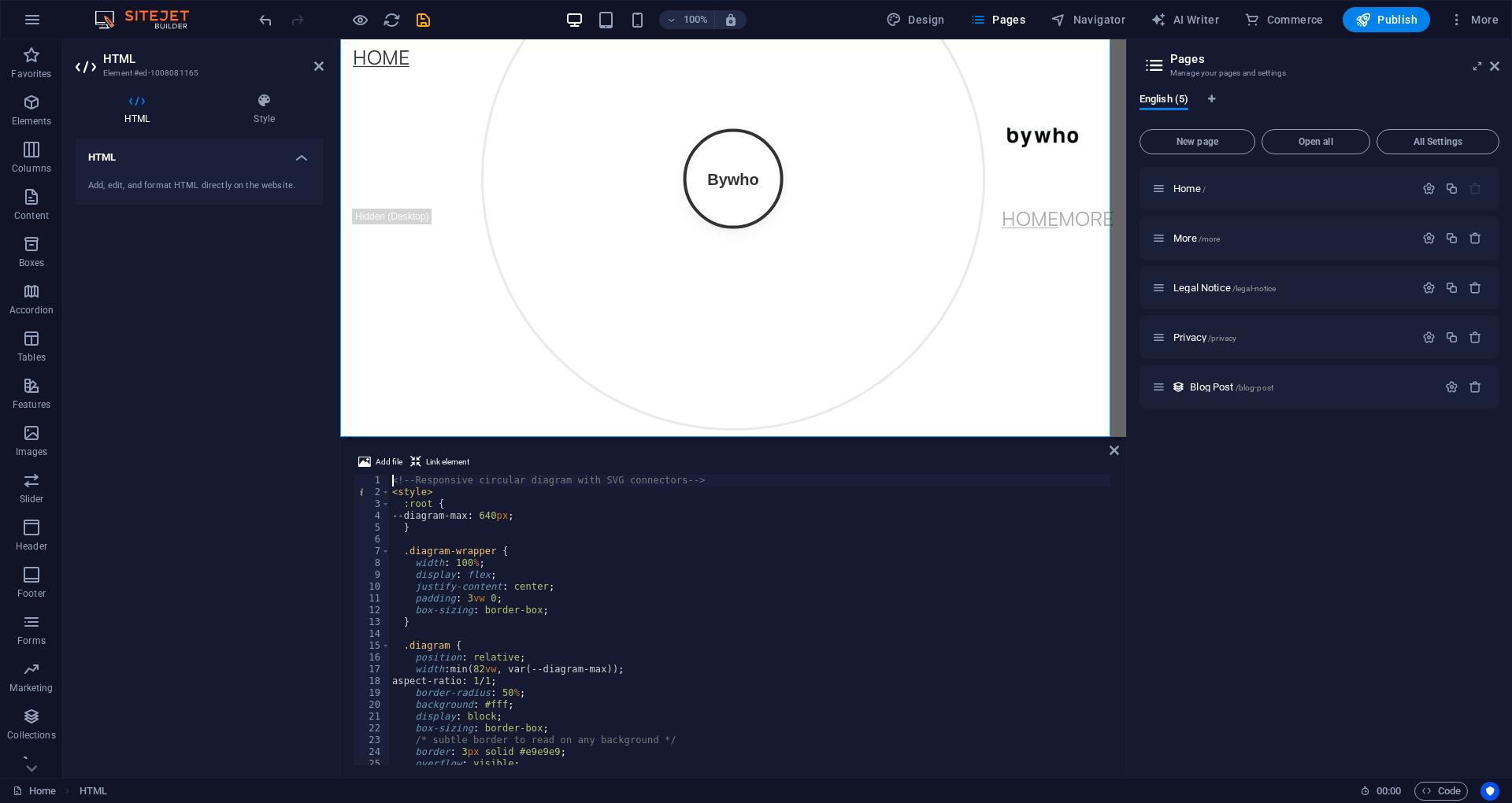
type textarea "</html> </script>"
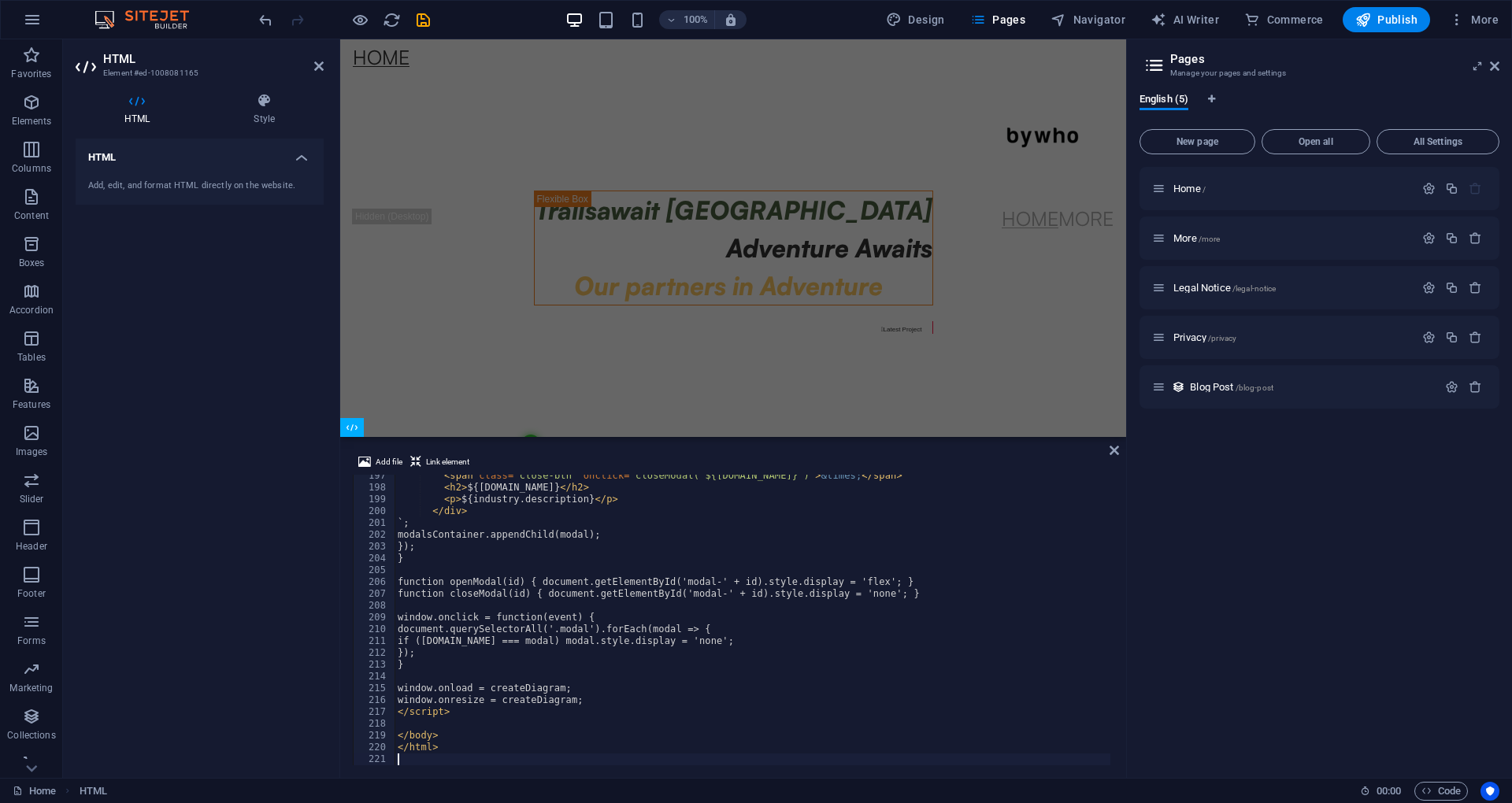
scroll to position [164, 0]
click at [872, 453] on icon at bounding box center [1113, 450] width 9 height 13
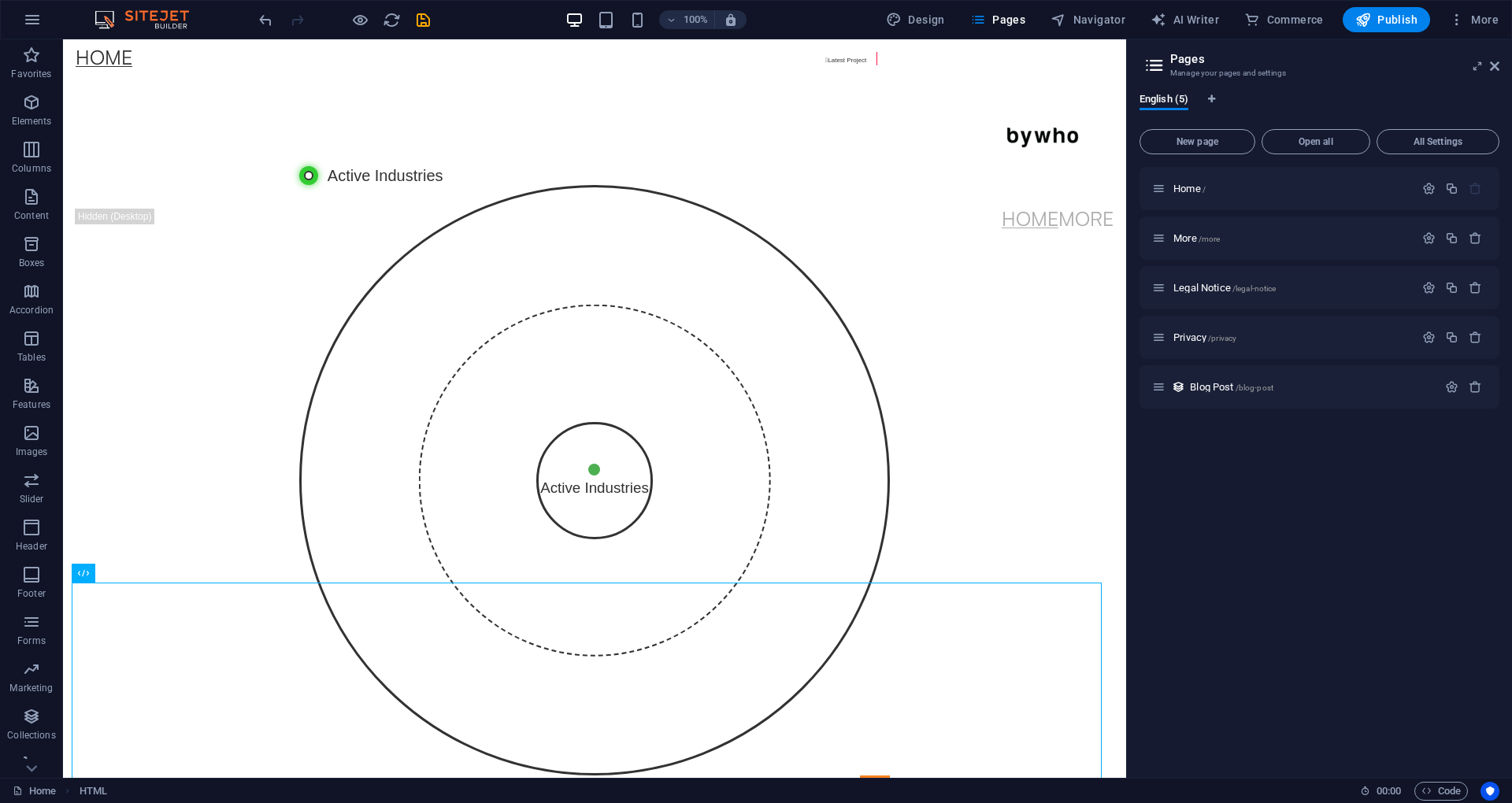
scroll to position [58, 0]
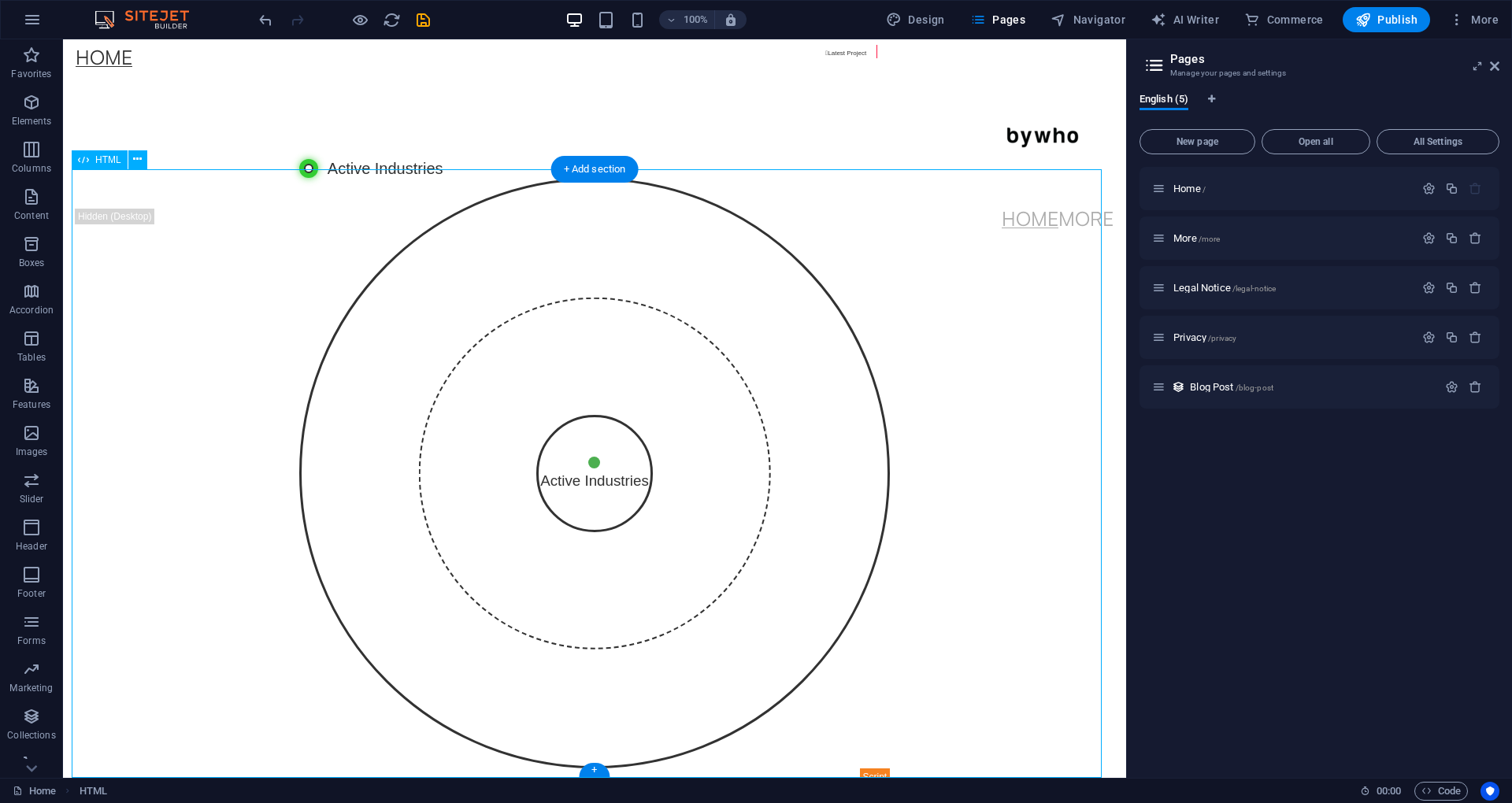
click at [371, 364] on div "Responsive Industries Diagram Active Industries" at bounding box center [595, 481] width 590 height 608
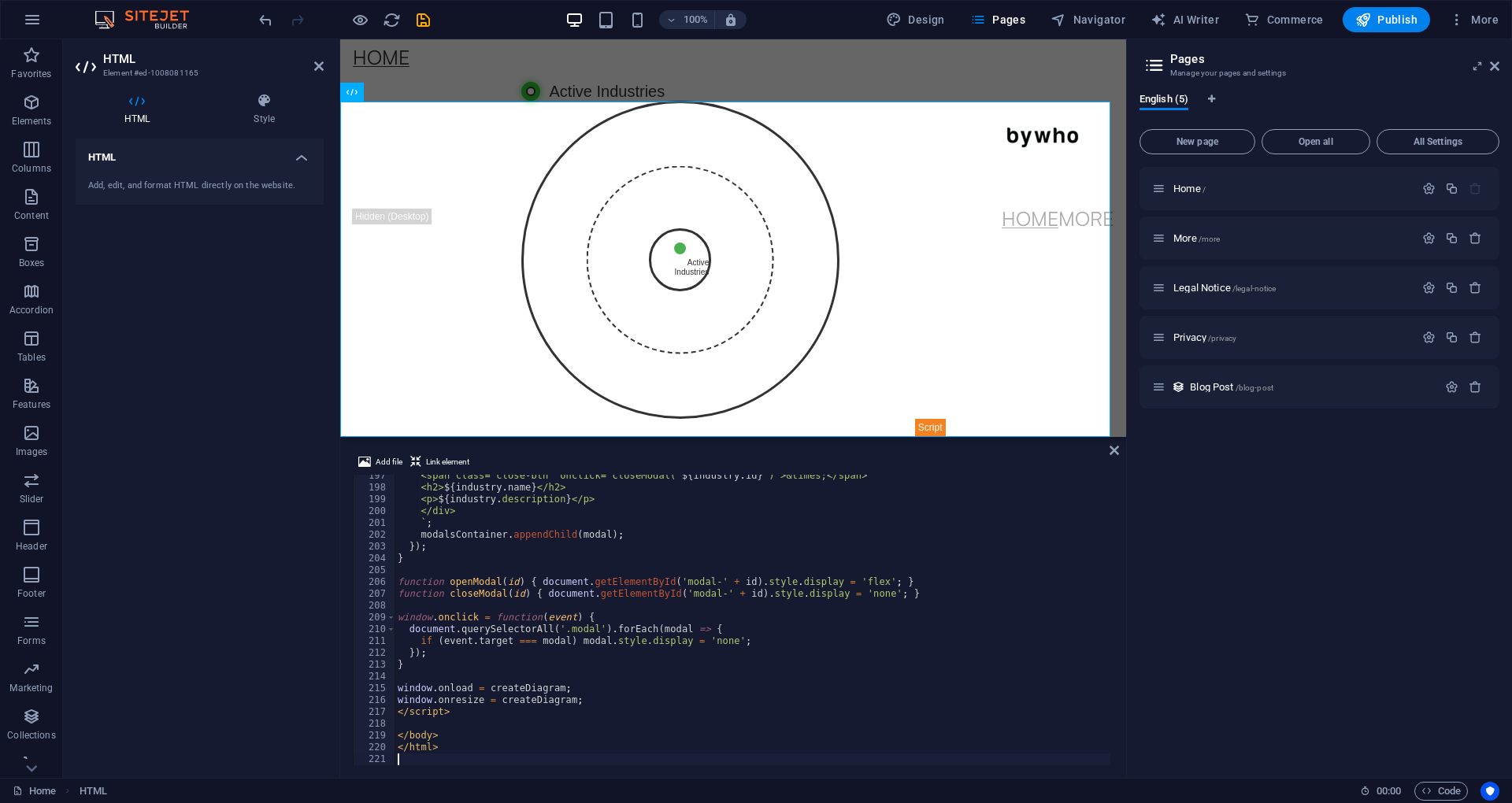
scroll to position [332, 0]
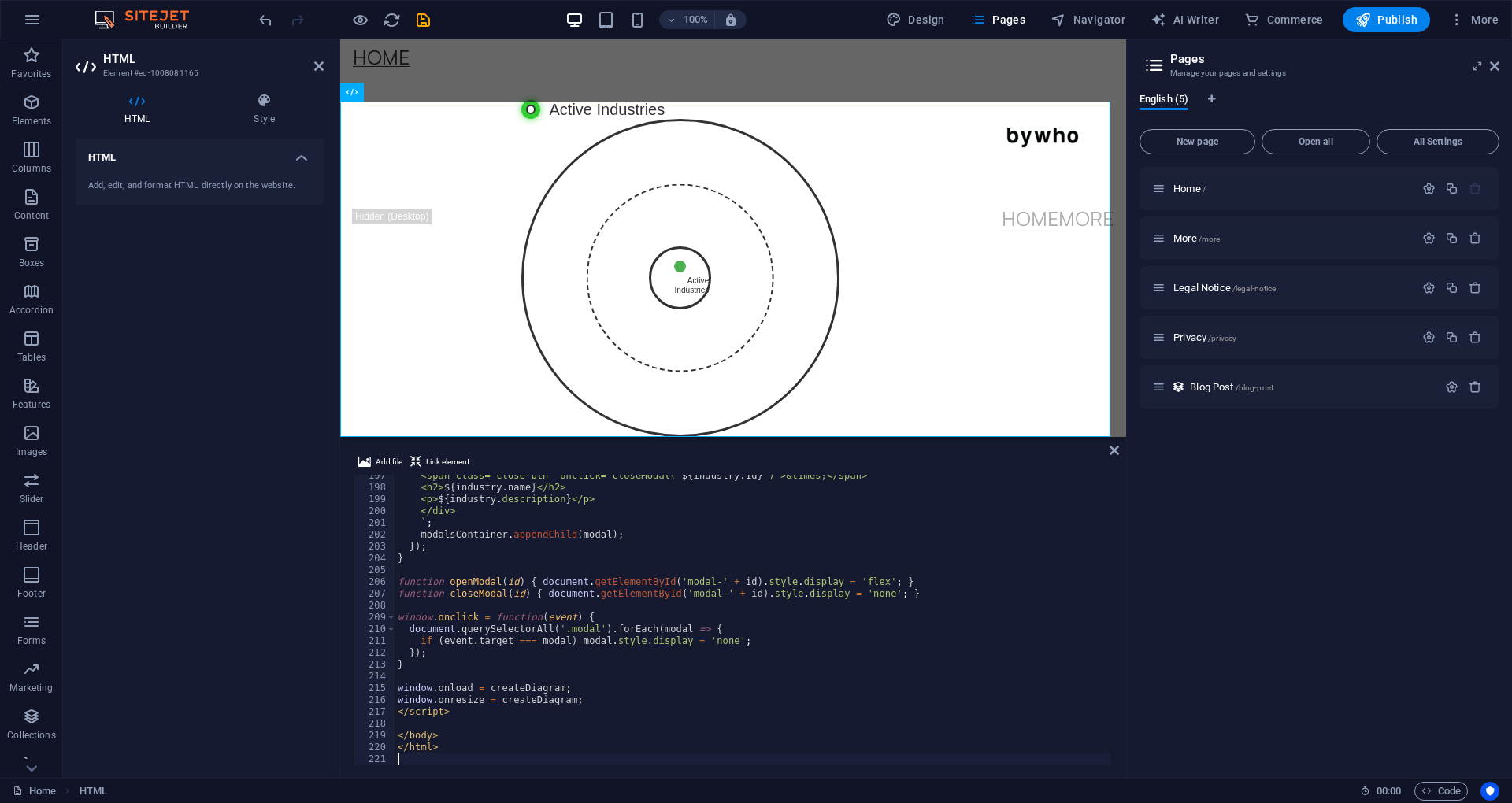
click at [666, 693] on div "<span class="close-btn" onclick="closeModal(' ${ industry . id } ')">&times;</s…" at bounding box center [761, 624] width 733 height 310
type textarea "</html>"
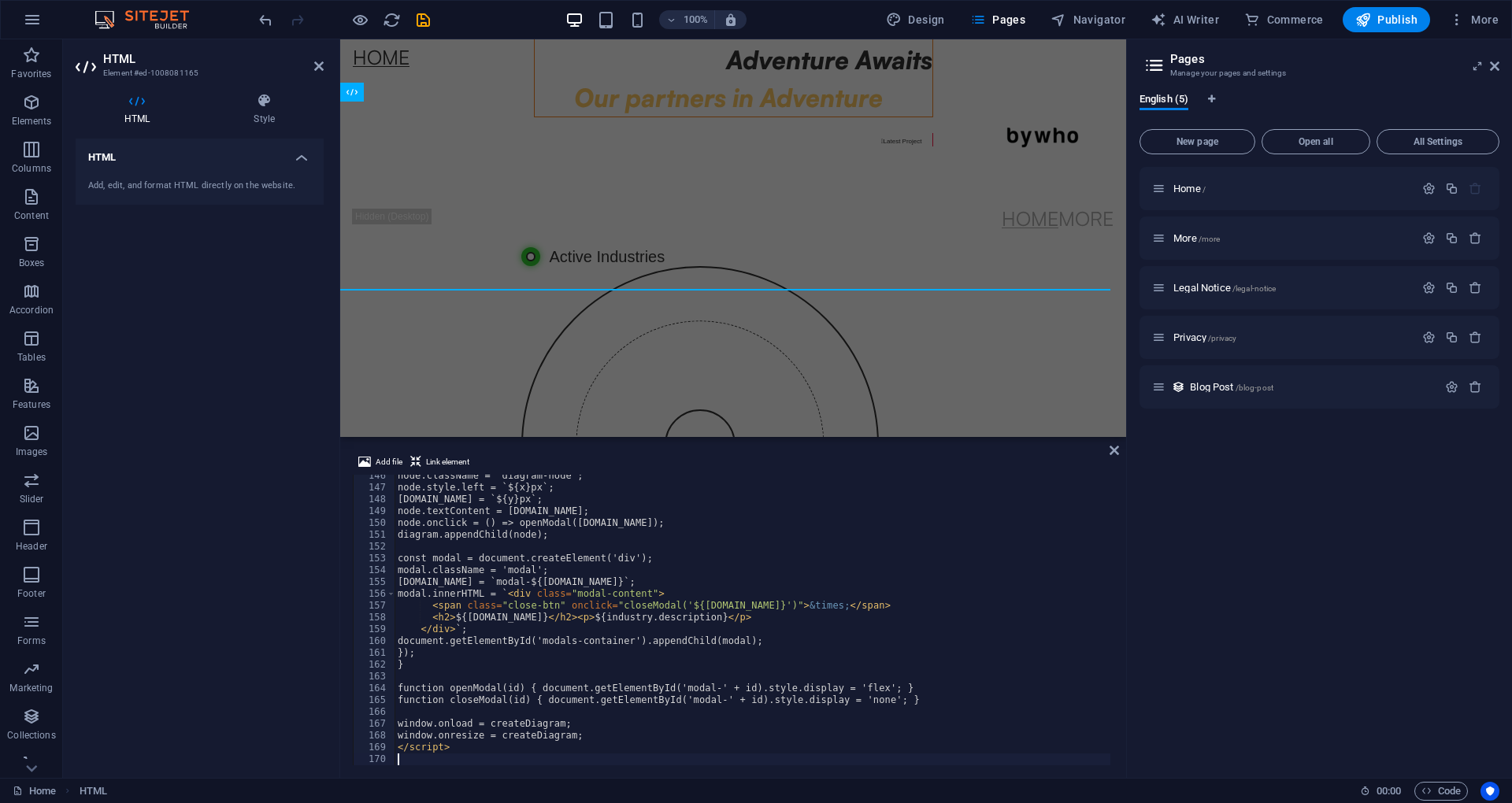
scroll to position [312, 0]
